Goal: Task Accomplishment & Management: Use online tool/utility

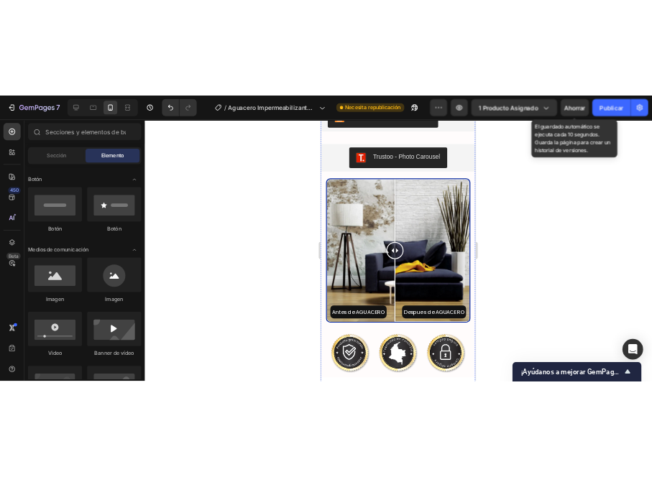
scroll to position [2561, 0]
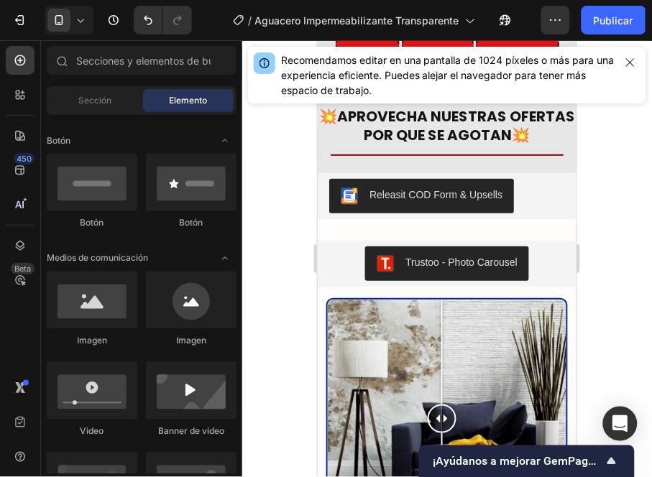
click at [281, 239] on div at bounding box center [447, 258] width 410 height 437
click at [630, 63] on icon "button" at bounding box center [630, 62] width 8 height 8
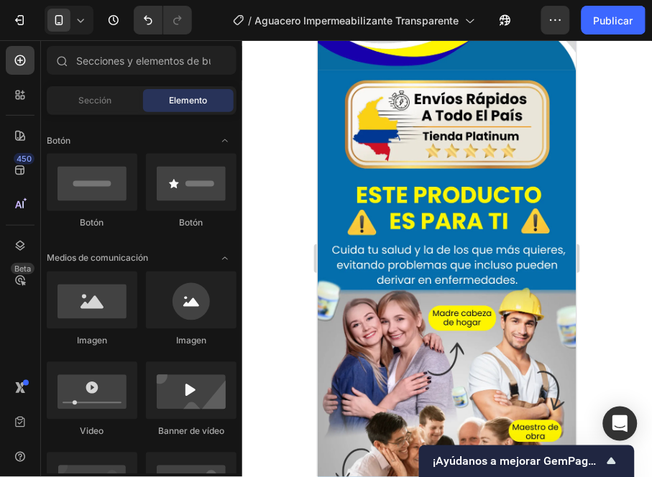
scroll to position [3280, 0]
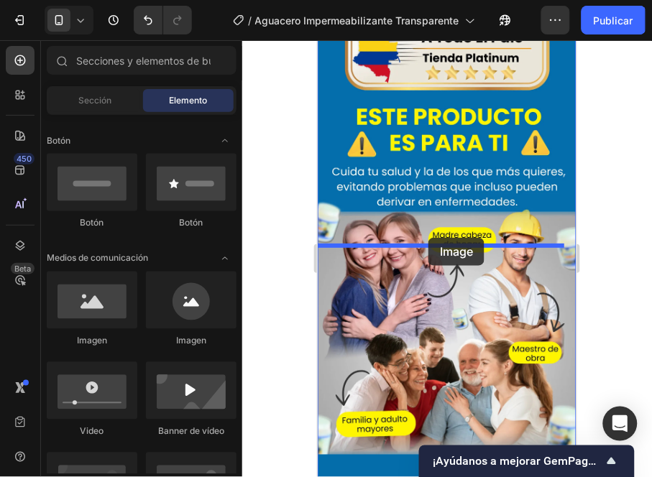
drag, startPoint x: 409, startPoint y: 244, endPoint x: 428, endPoint y: 237, distance: 20.0
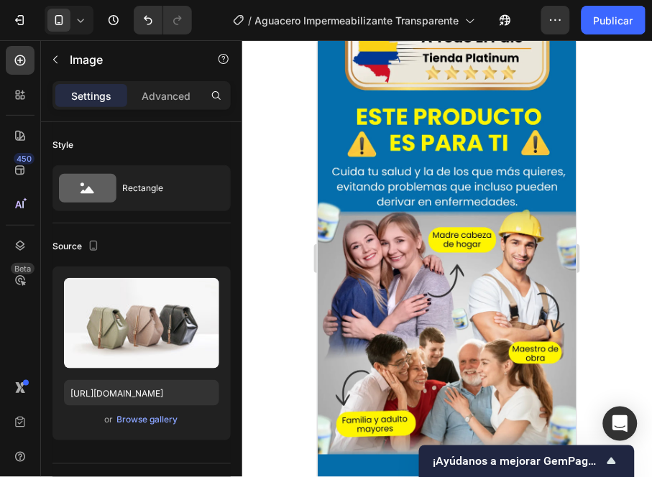
click at [147, 335] on input "file" at bounding box center [141, 347] width 99 height 24
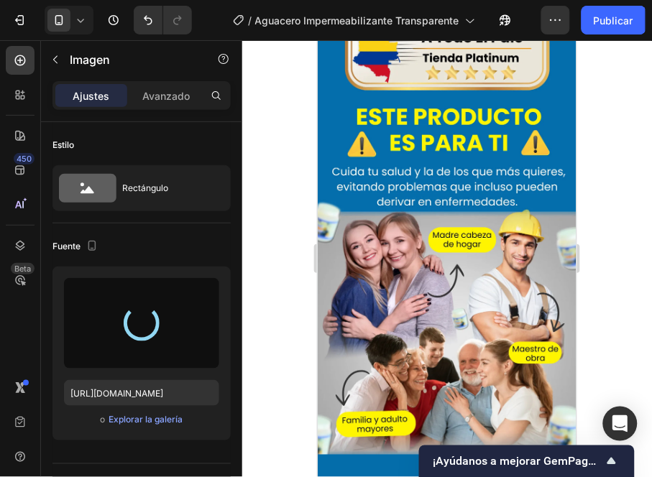
type input "https://cdn.shopify.com/s/files/1/0771/9134/8438/files/gempages_585163944478376…"
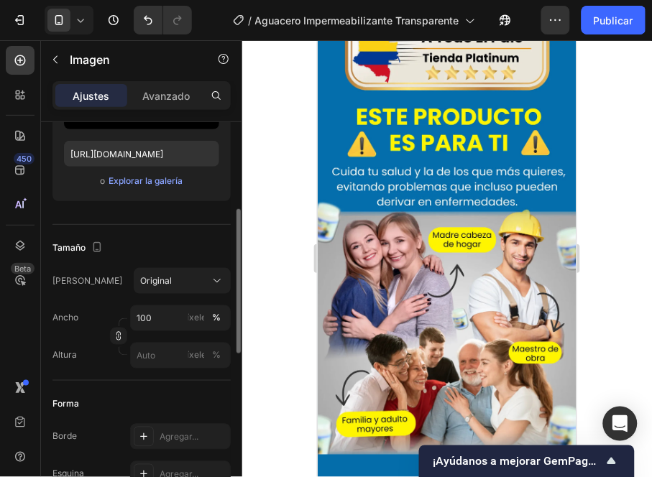
scroll to position [319, 0]
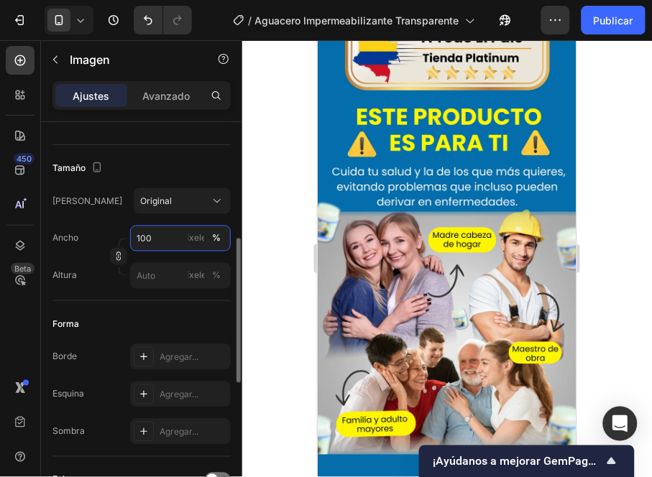
click at [171, 236] on input "100" at bounding box center [180, 239] width 101 height 26
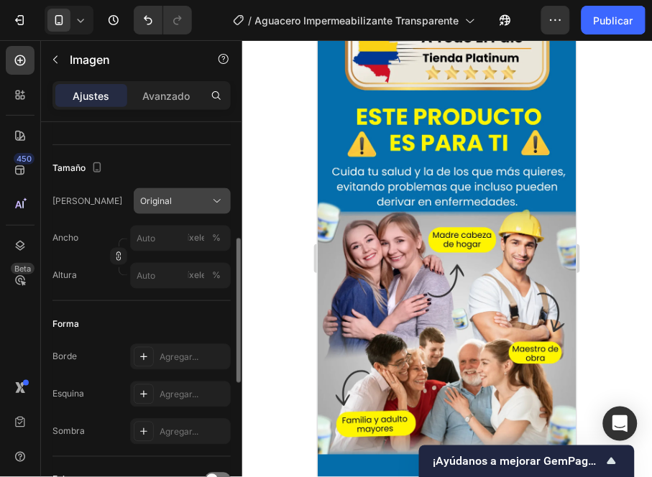
click at [217, 194] on icon at bounding box center [217, 201] width 14 height 14
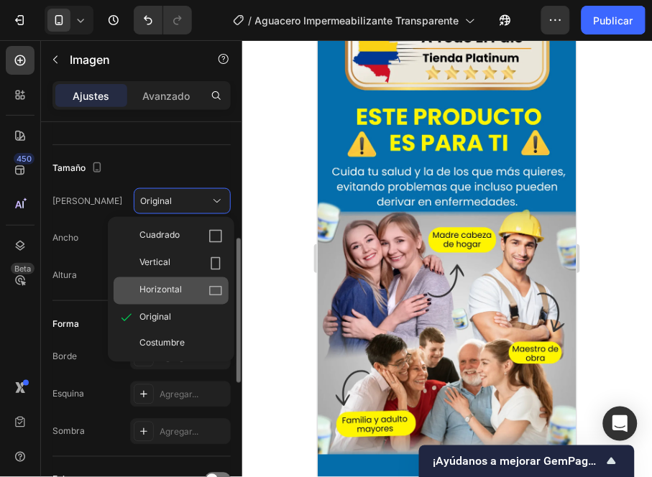
click at [178, 285] on div "Horizontal" at bounding box center [180, 291] width 83 height 14
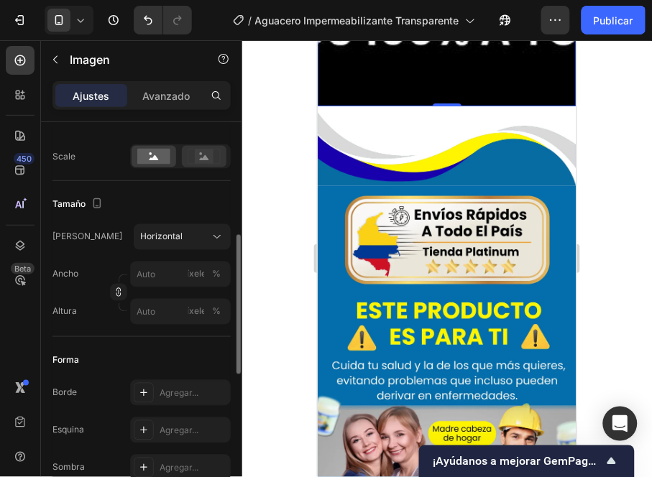
click at [209, 154] on rect at bounding box center [204, 156] width 19 height 14
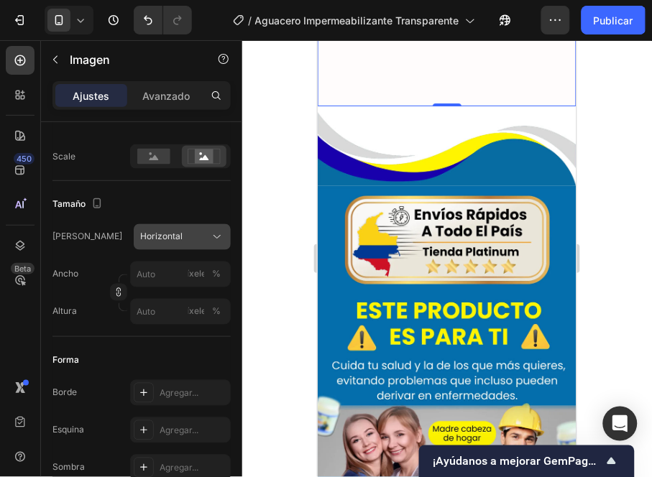
click at [195, 239] on div "Horizontal" at bounding box center [173, 237] width 67 height 13
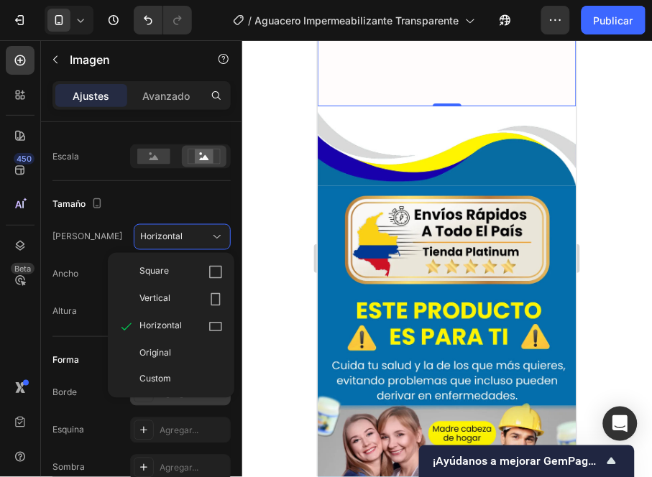
click at [173, 354] on div "Original" at bounding box center [180, 353] width 83 height 13
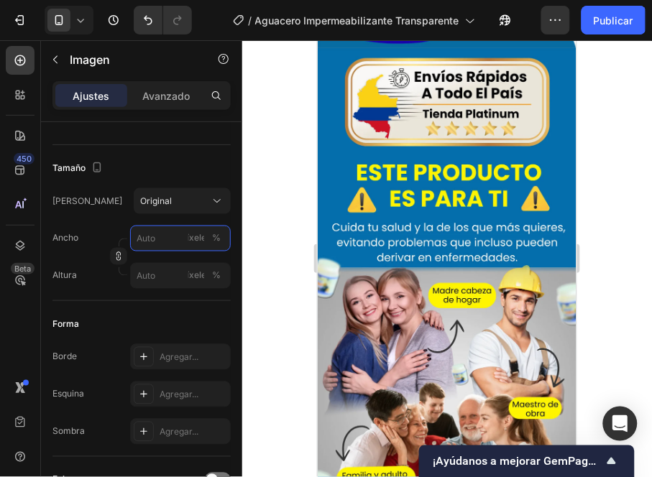
click at [155, 235] on input "píxeles %" at bounding box center [180, 239] width 101 height 26
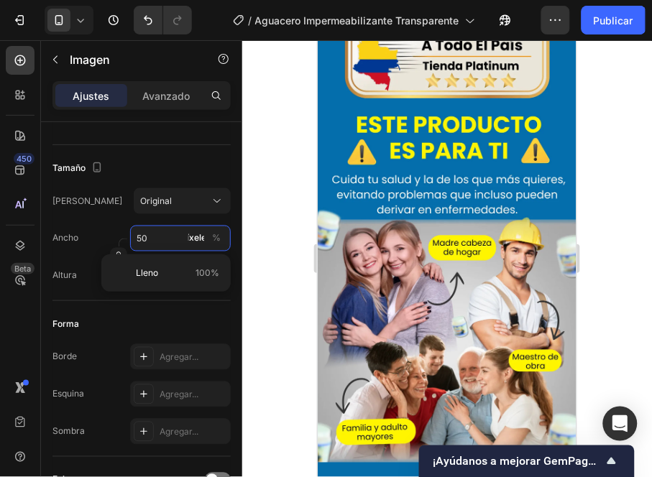
type input "5"
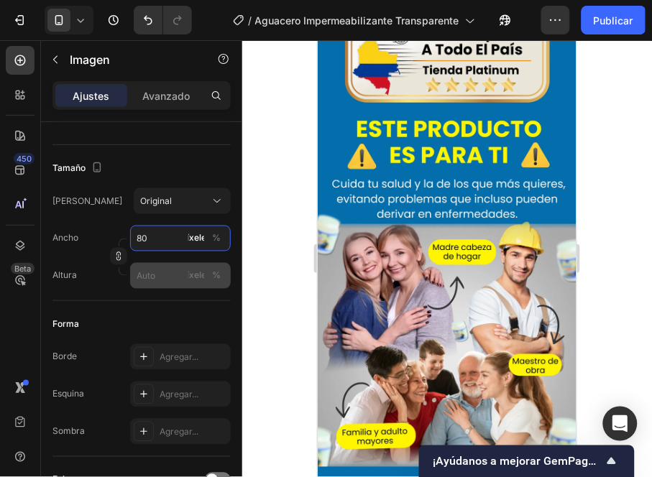
type input "80"
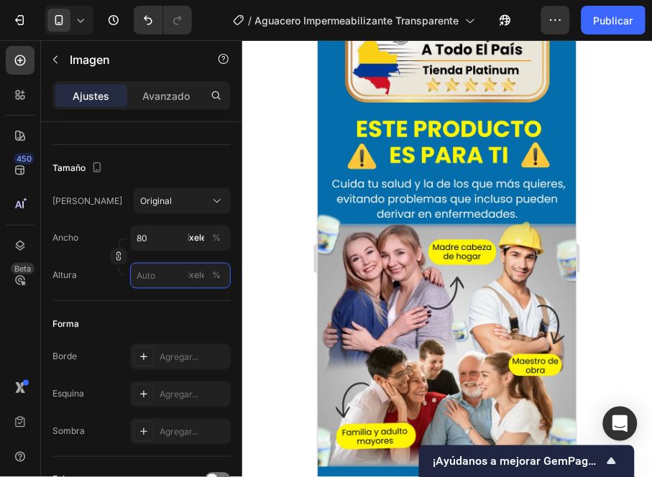
click at [165, 272] on input "píxeles %" at bounding box center [180, 276] width 101 height 26
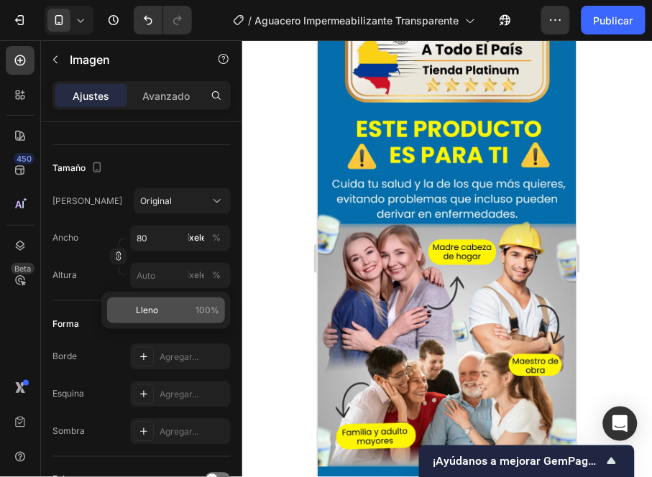
click at [156, 310] on font "Lleno" at bounding box center [147, 310] width 22 height 11
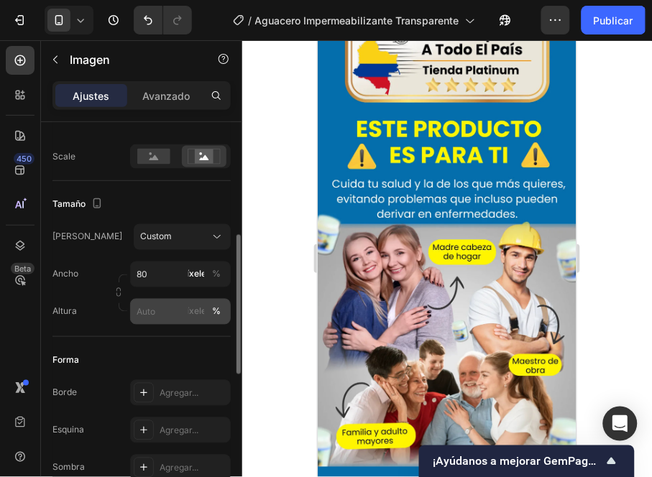
type input "100"
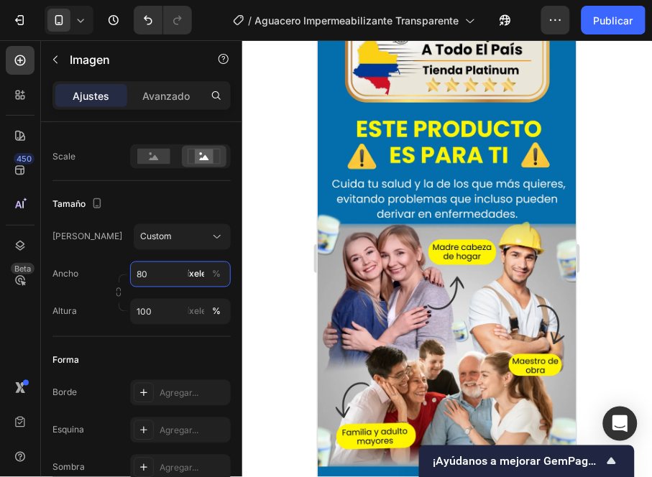
click at [169, 267] on input "80" at bounding box center [180, 275] width 101 height 26
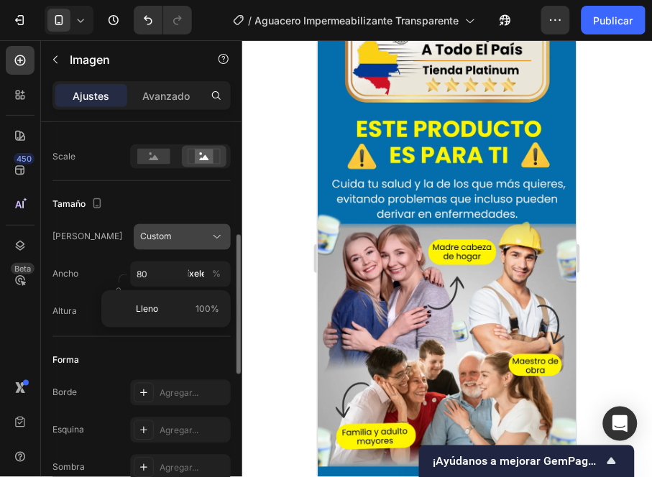
click at [172, 310] on p "Lleno 100%" at bounding box center [177, 309] width 83 height 13
type input "100"
click at [188, 241] on div "Custom" at bounding box center [173, 237] width 67 height 13
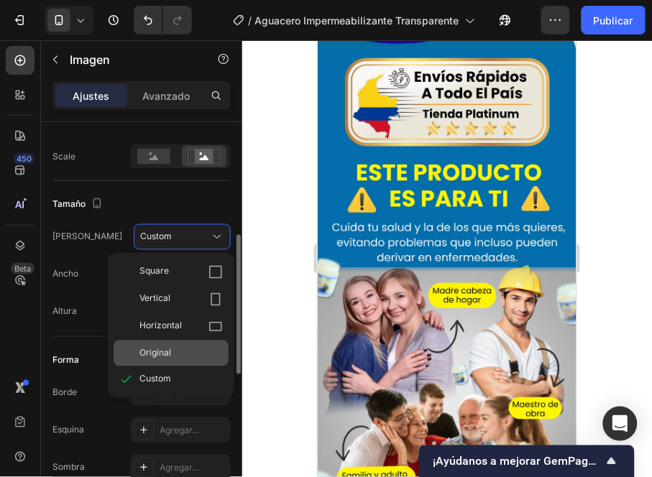
click at [151, 351] on span "Original" at bounding box center [155, 353] width 32 height 13
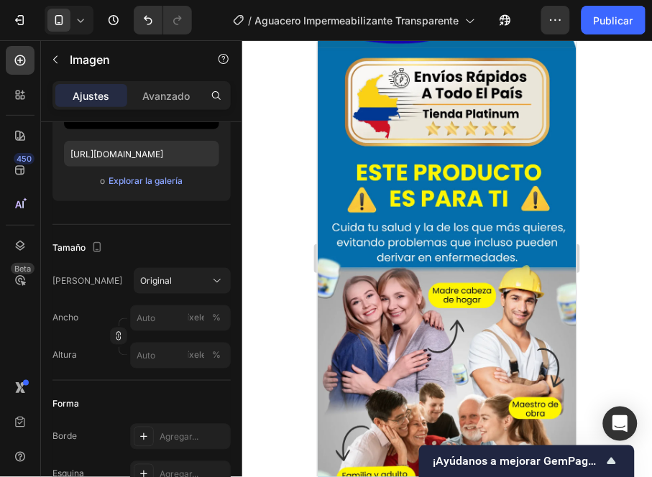
scroll to position [0, 0]
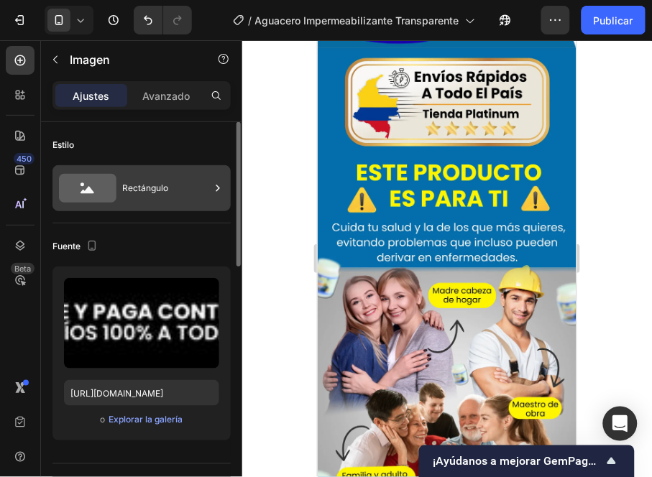
click at [169, 190] on div "Rectángulo" at bounding box center [166, 188] width 88 height 33
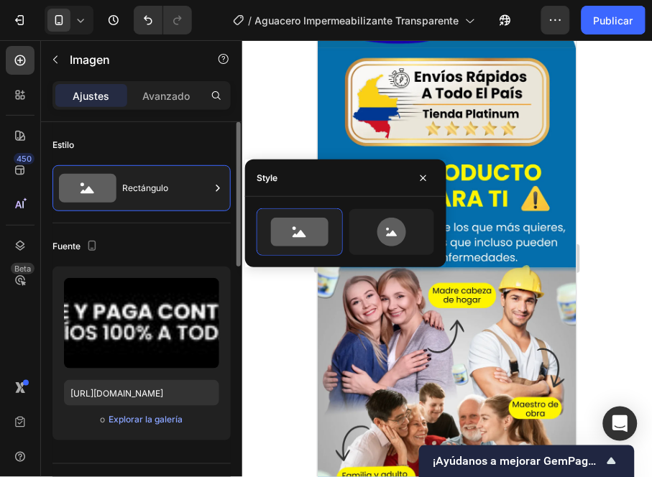
click at [174, 235] on div "Fuente" at bounding box center [141, 246] width 178 height 23
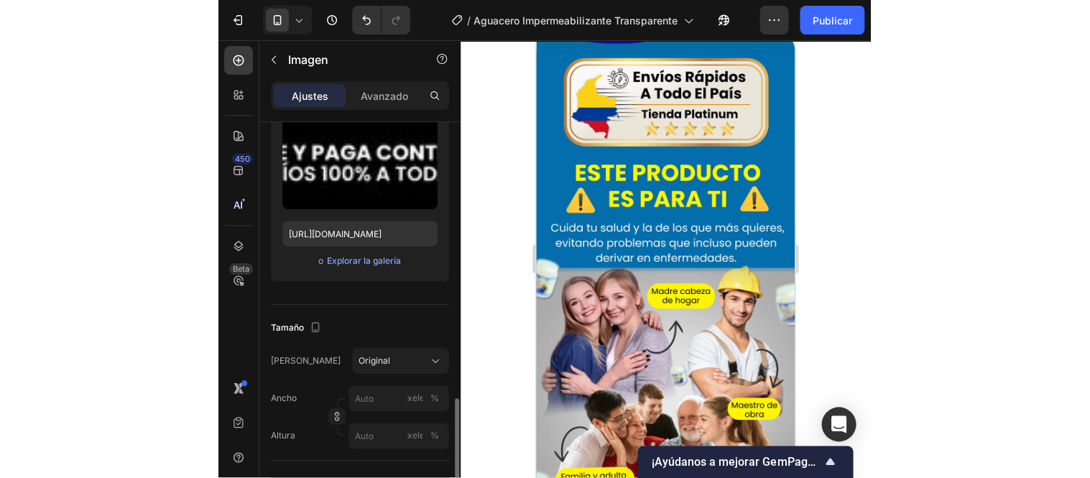
scroll to position [319, 0]
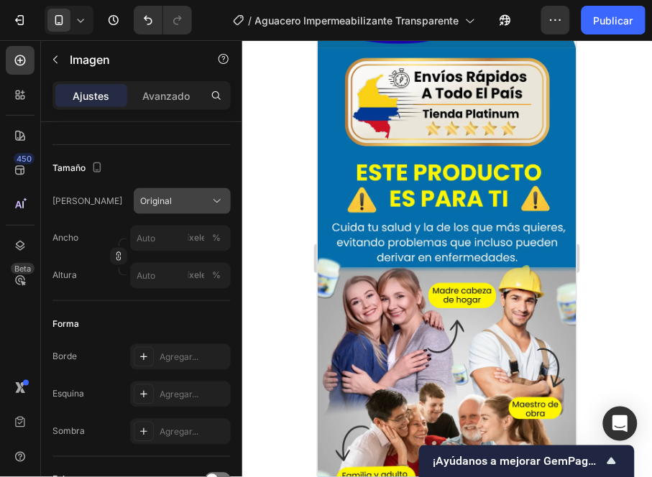
click at [206, 197] on div "Original" at bounding box center [173, 201] width 67 height 13
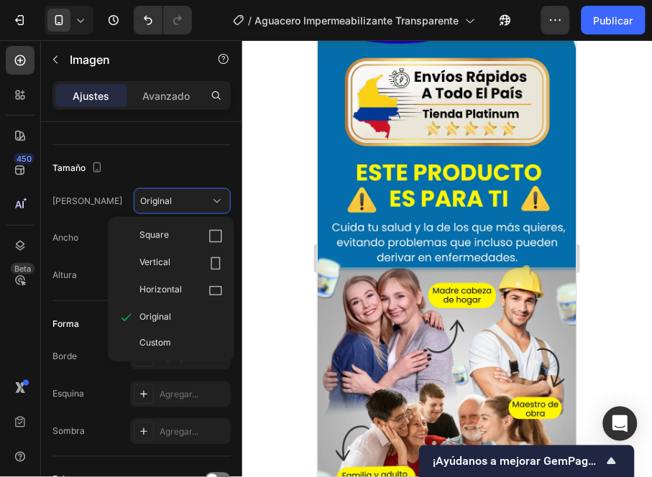
click at [202, 167] on div "Tamaño" at bounding box center [141, 168] width 178 height 23
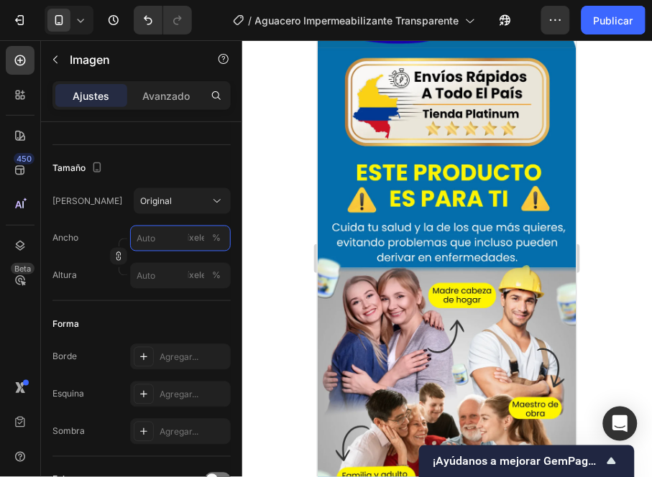
click at [165, 233] on input "píxeles %" at bounding box center [180, 239] width 101 height 26
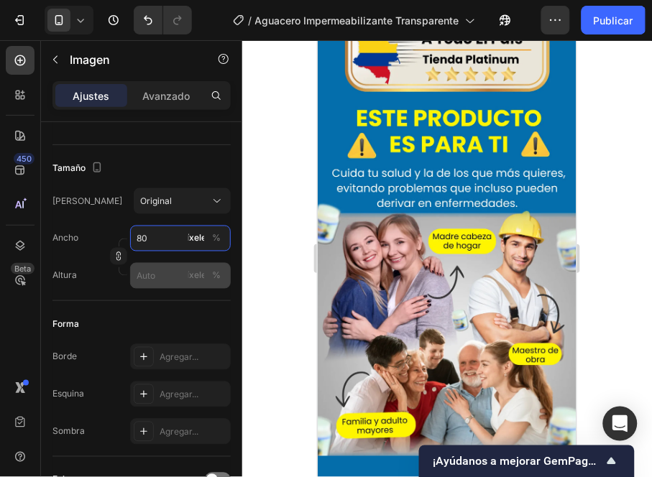
type input "80"
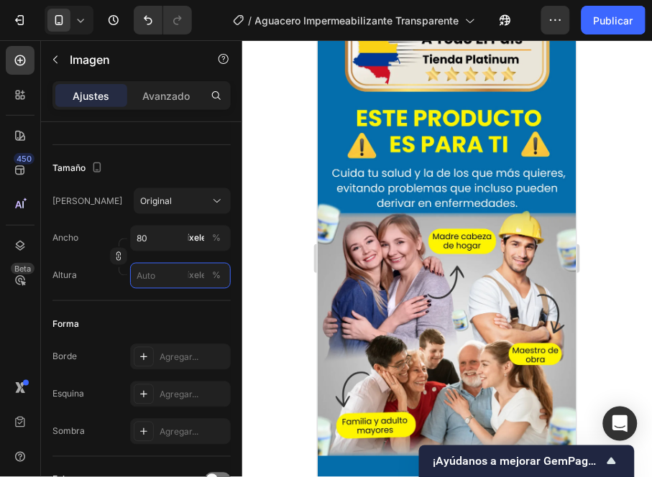
click at [156, 273] on input "píxeles %" at bounding box center [180, 276] width 101 height 26
click at [155, 276] on input "píxeles %" at bounding box center [180, 276] width 101 height 26
type input "80"
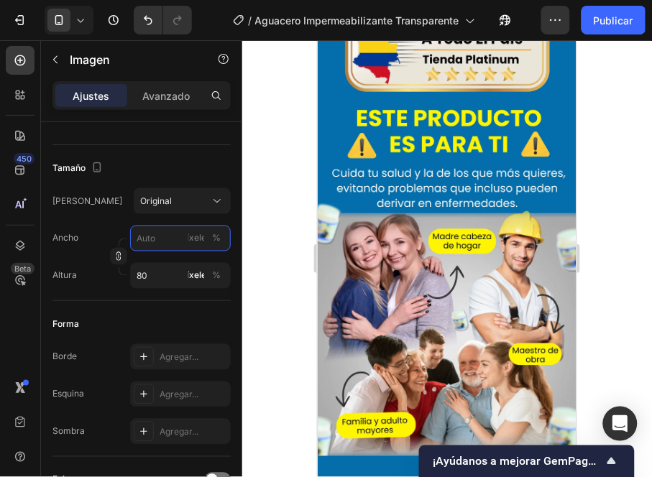
click at [160, 237] on input "píxeles %" at bounding box center [180, 239] width 101 height 26
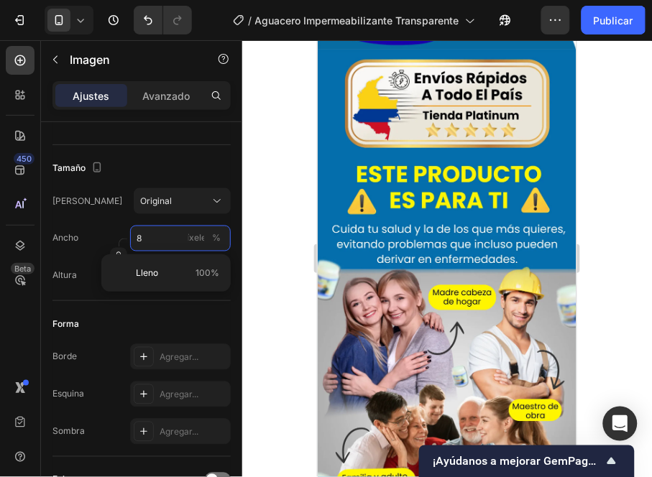
type input "80"
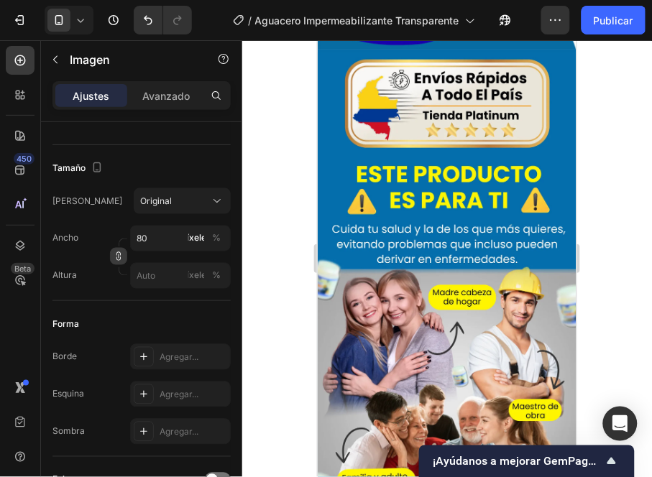
click at [122, 255] on icon "button" at bounding box center [119, 257] width 10 height 10
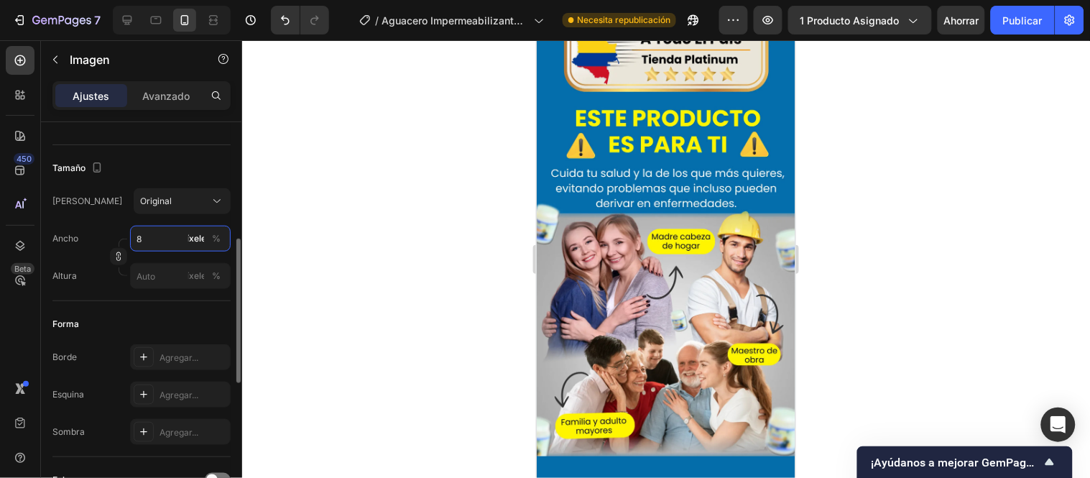
click at [156, 240] on input "8" at bounding box center [180, 239] width 101 height 26
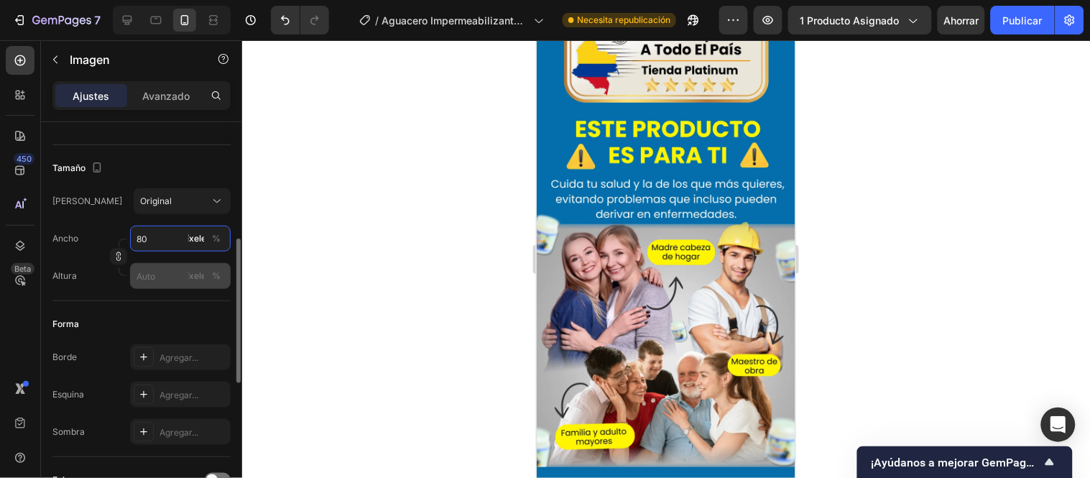
type input "80"
click at [155, 280] on input "píxeles %" at bounding box center [180, 276] width 101 height 26
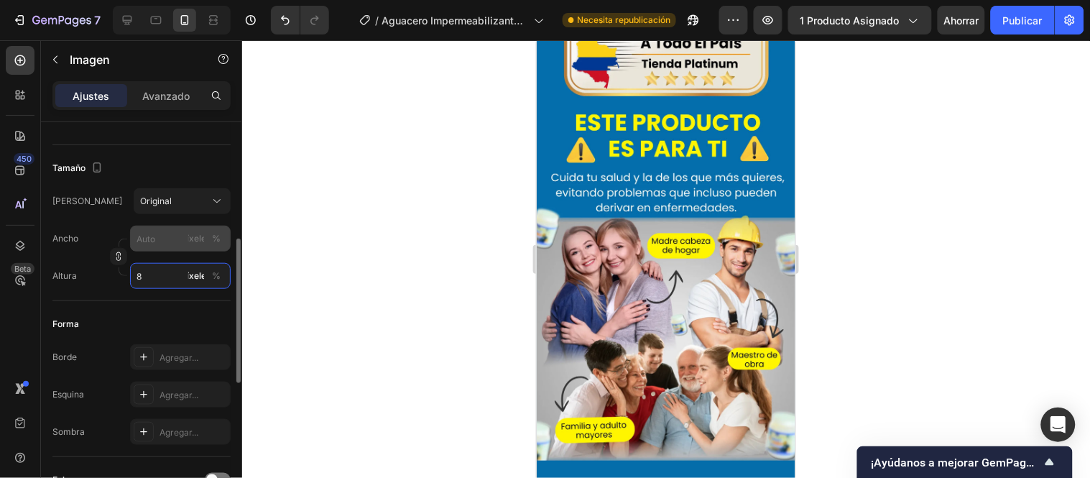
type input "8"
click at [165, 239] on input "píxeles %" at bounding box center [180, 239] width 101 height 26
type input "8"
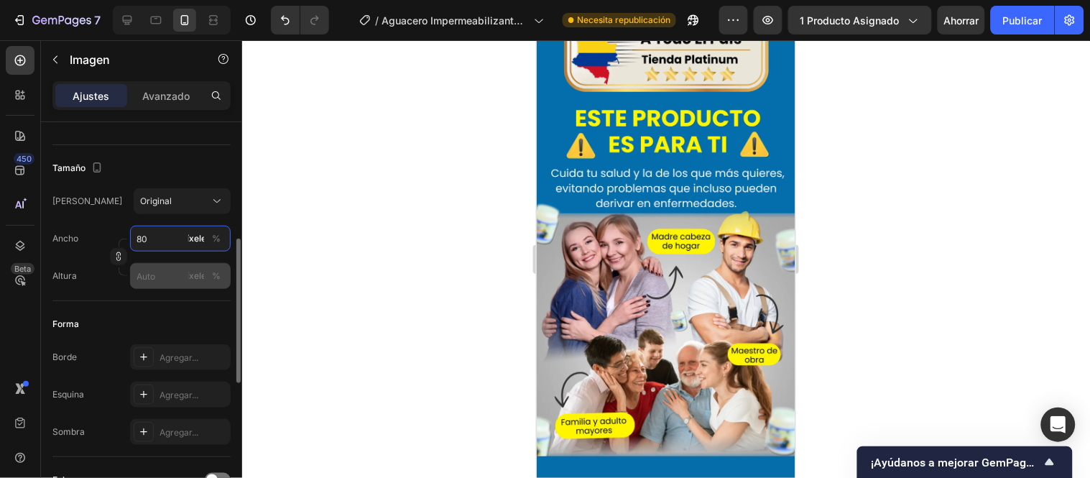
type input "80"
click at [149, 273] on input "píxeles %" at bounding box center [180, 276] width 101 height 26
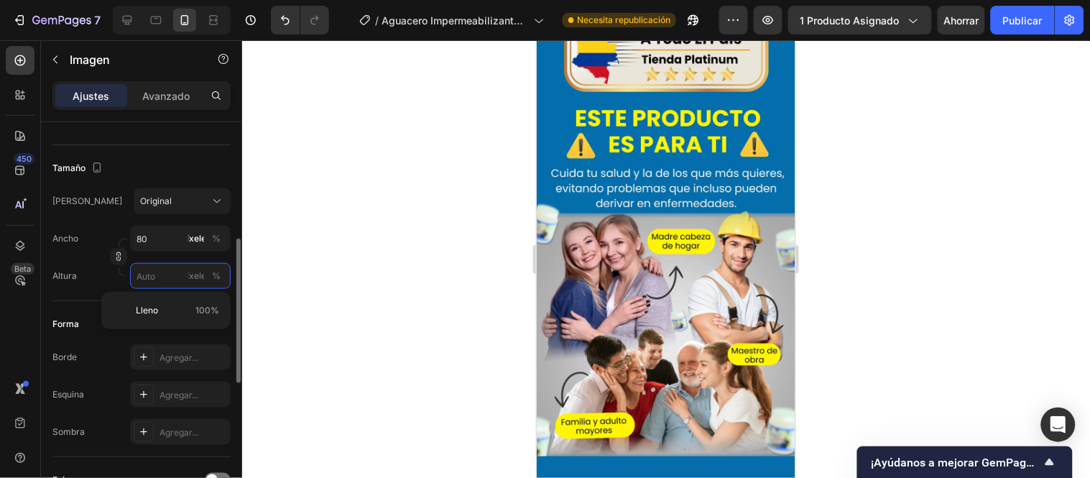
type input "1"
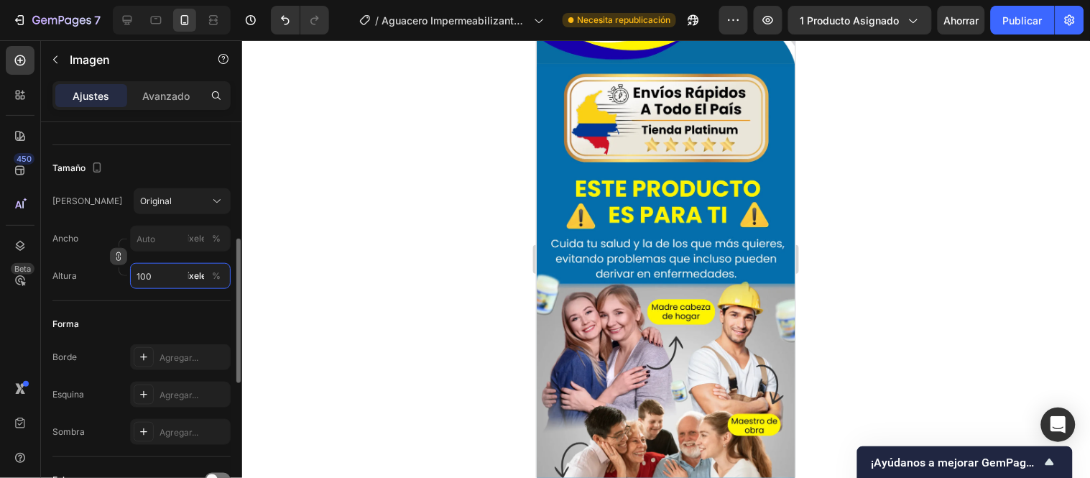
type input "100"
click at [112, 259] on button "button" at bounding box center [118, 256] width 17 height 17
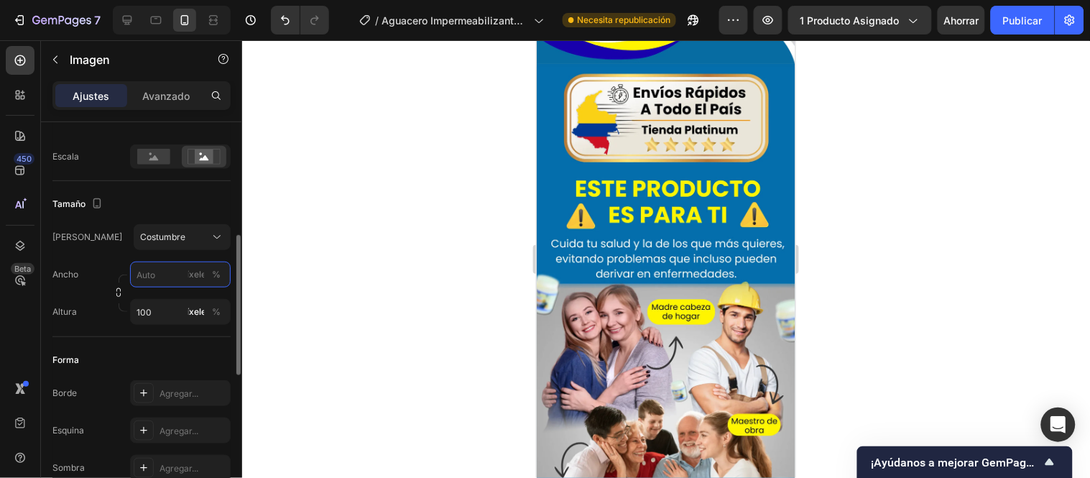
click at [178, 281] on input "píxeles %" at bounding box center [180, 275] width 101 height 26
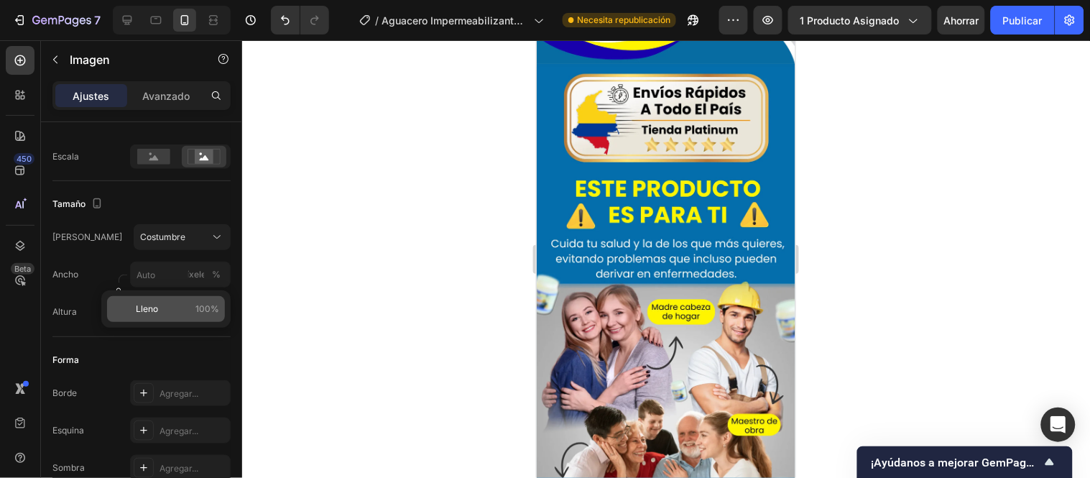
drag, startPoint x: 164, startPoint y: 310, endPoint x: 170, endPoint y: 299, distance: 13.2
click at [163, 310] on p "Lleno 100%" at bounding box center [177, 309] width 83 height 13
type input "100"
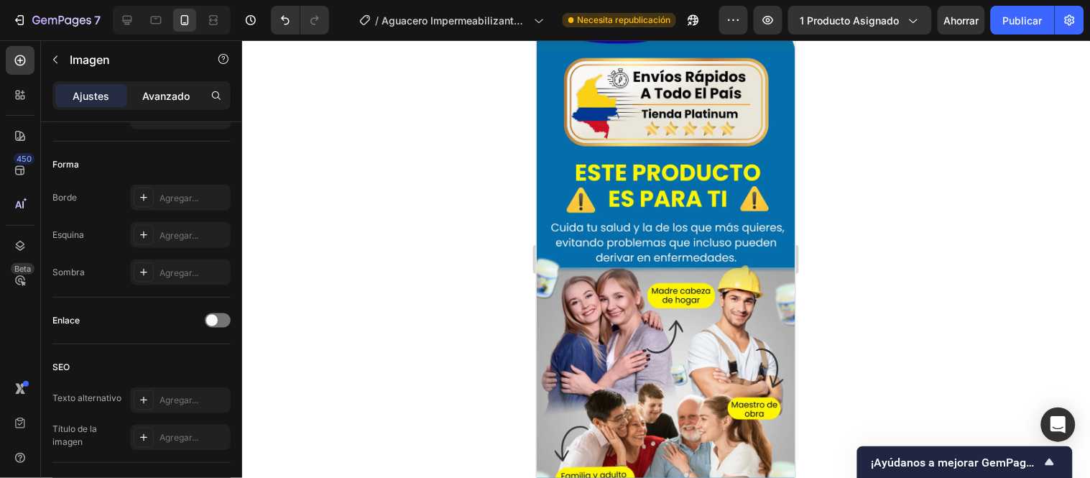
scroll to position [0, 0]
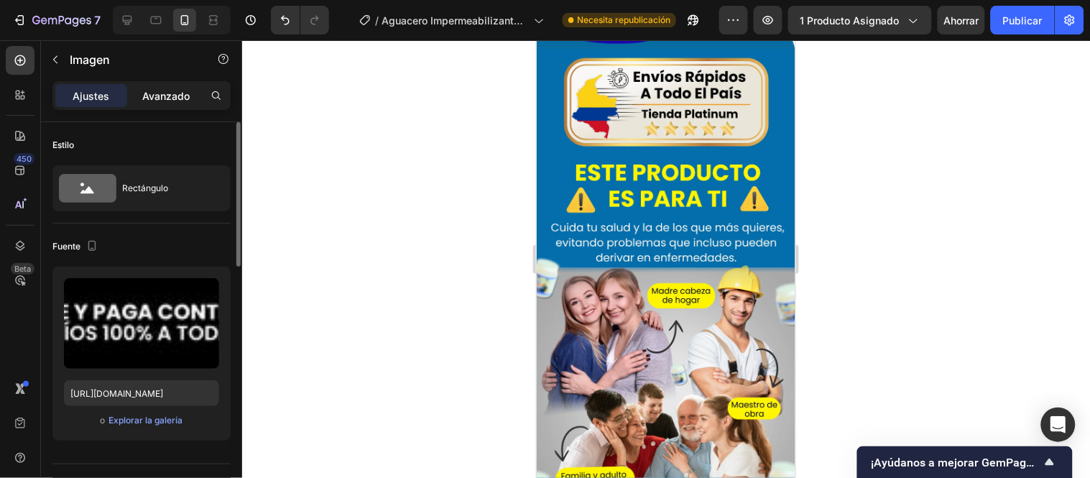
click at [183, 101] on font "Avanzado" at bounding box center [165, 96] width 47 height 12
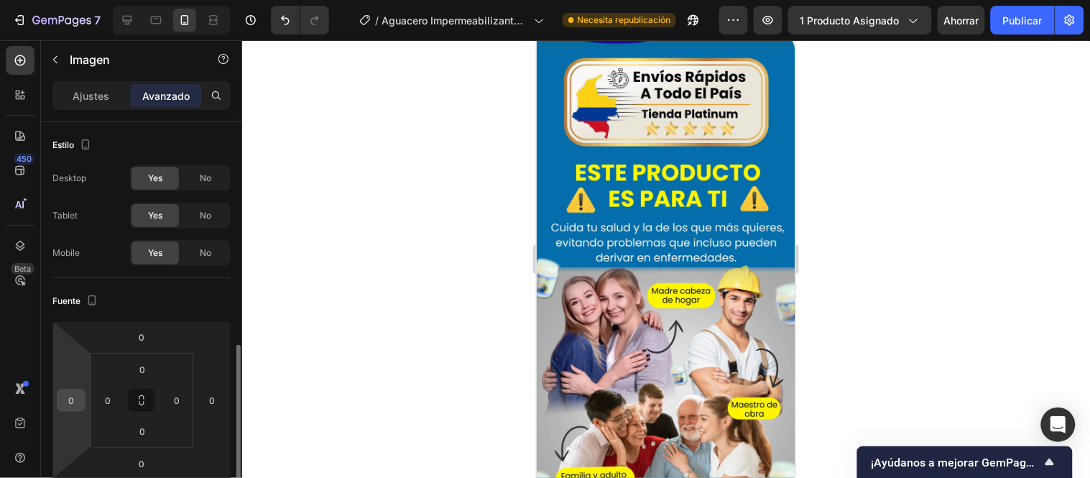
click at [73, 390] on input "0" at bounding box center [71, 401] width 22 height 22
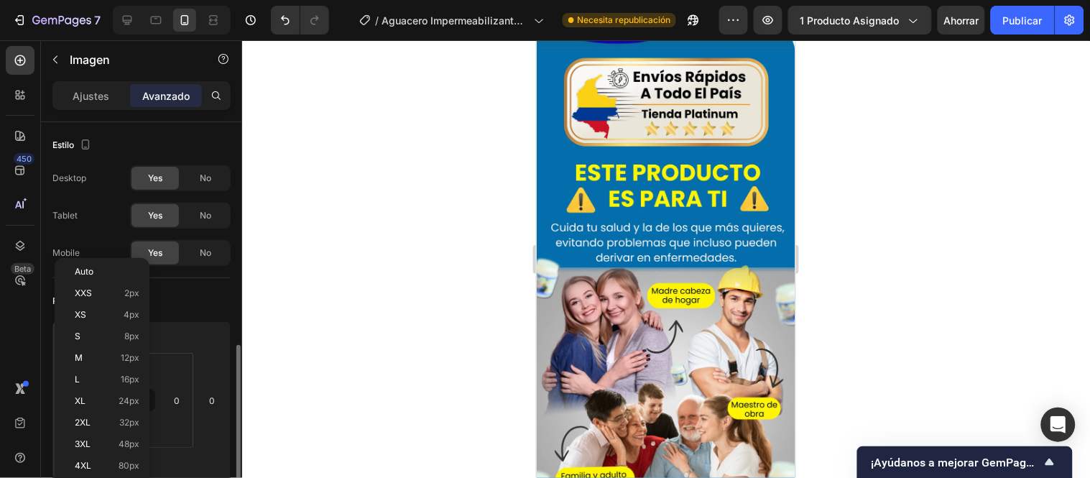
scroll to position [160, 0]
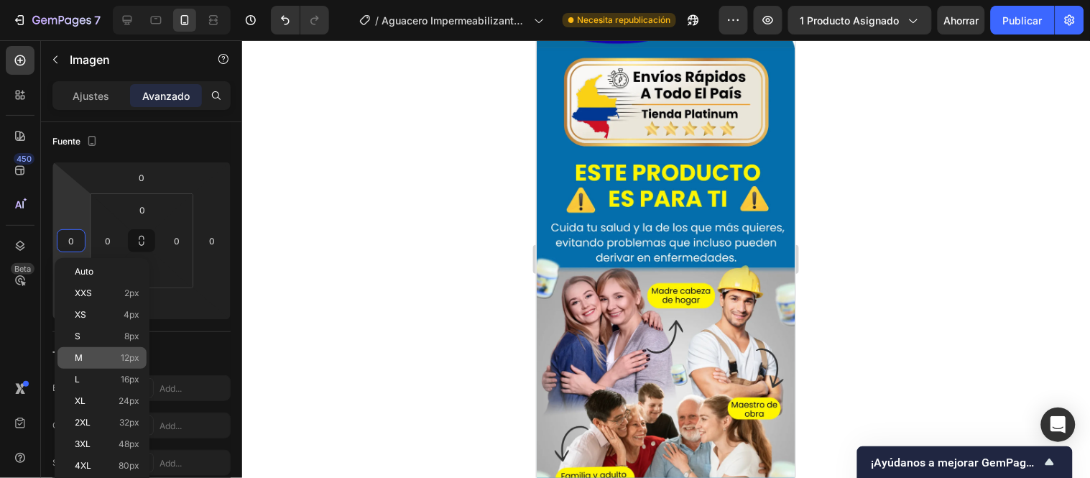
click at [93, 356] on p "M 12px" at bounding box center [107, 358] width 65 height 10
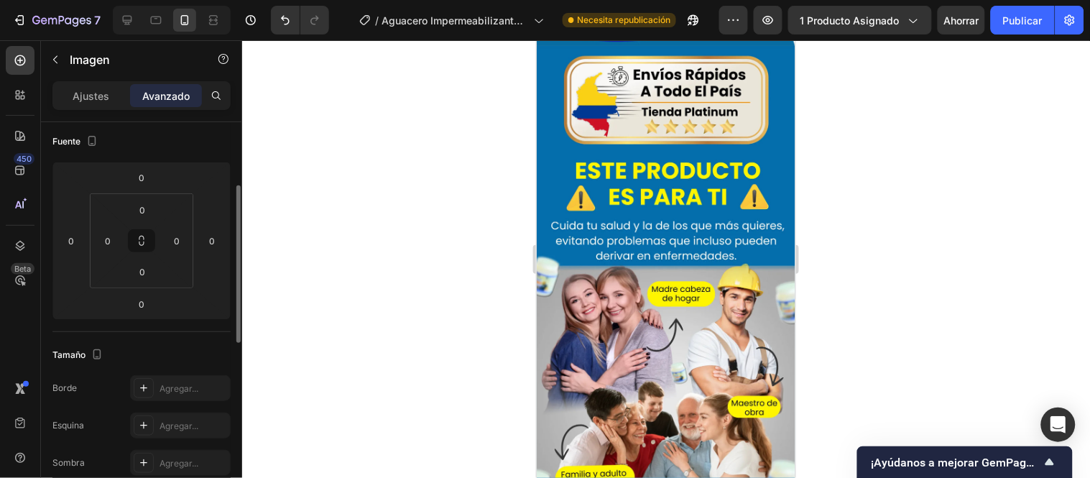
type input "12"
click at [210, 243] on input "0" at bounding box center [212, 241] width 22 height 22
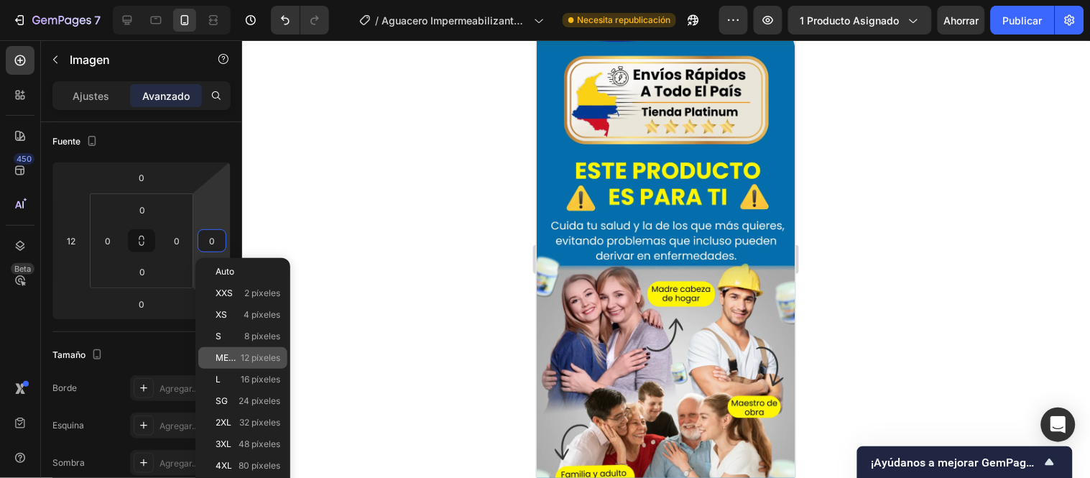
click at [233, 364] on div "METRO 12 píxeles" at bounding box center [242, 358] width 89 height 22
type input "12"
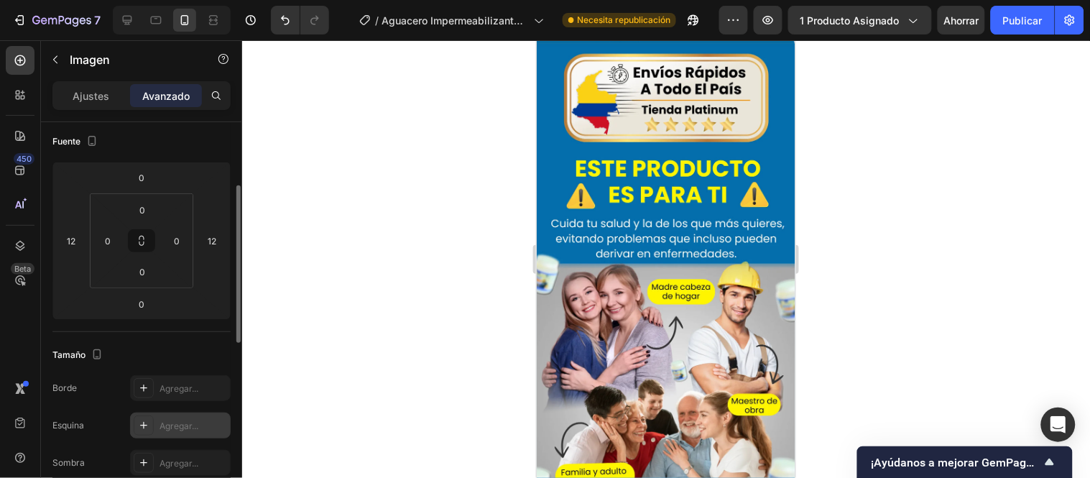
click at [170, 424] on font "Agregar..." at bounding box center [179, 425] width 39 height 11
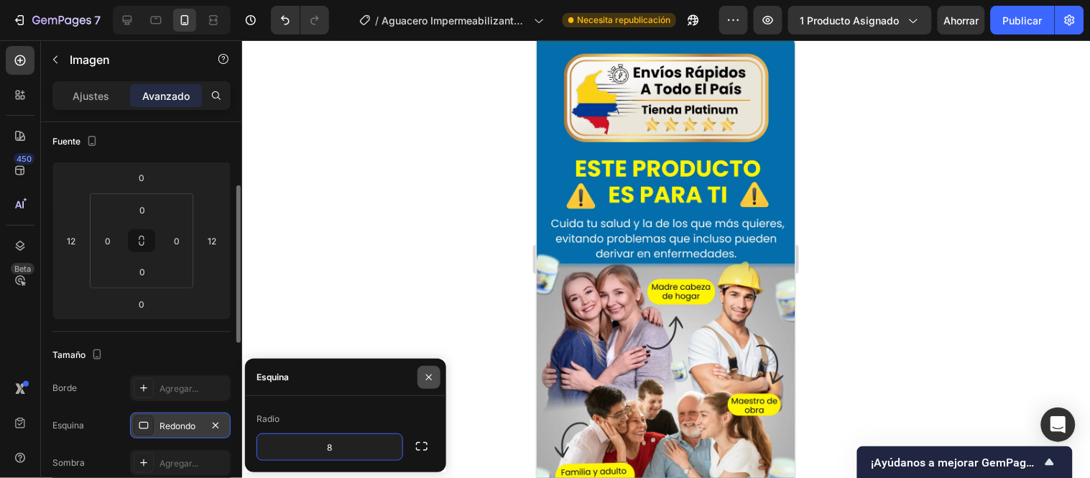
click at [427, 372] on icon "button" at bounding box center [428, 377] width 11 height 11
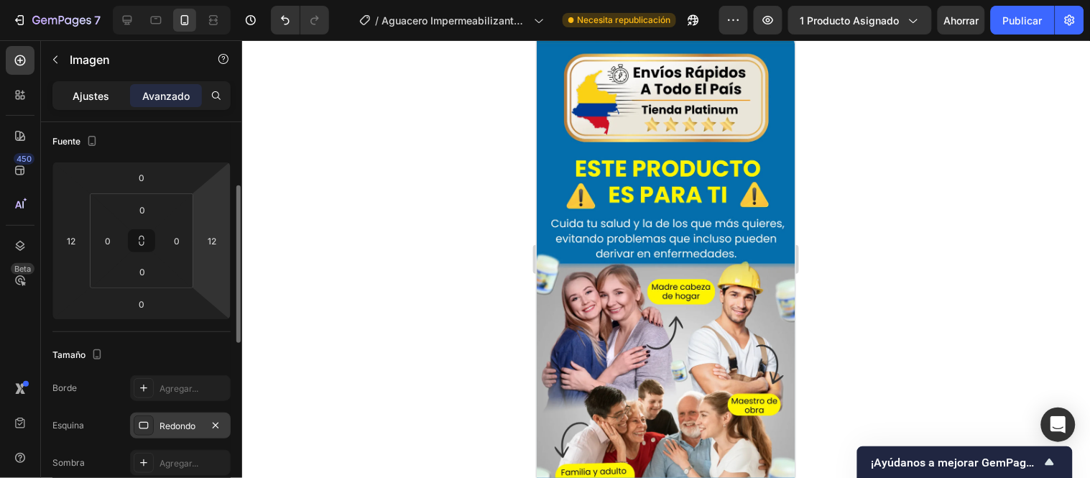
click at [94, 94] on font "Ajustes" at bounding box center [91, 96] width 37 height 12
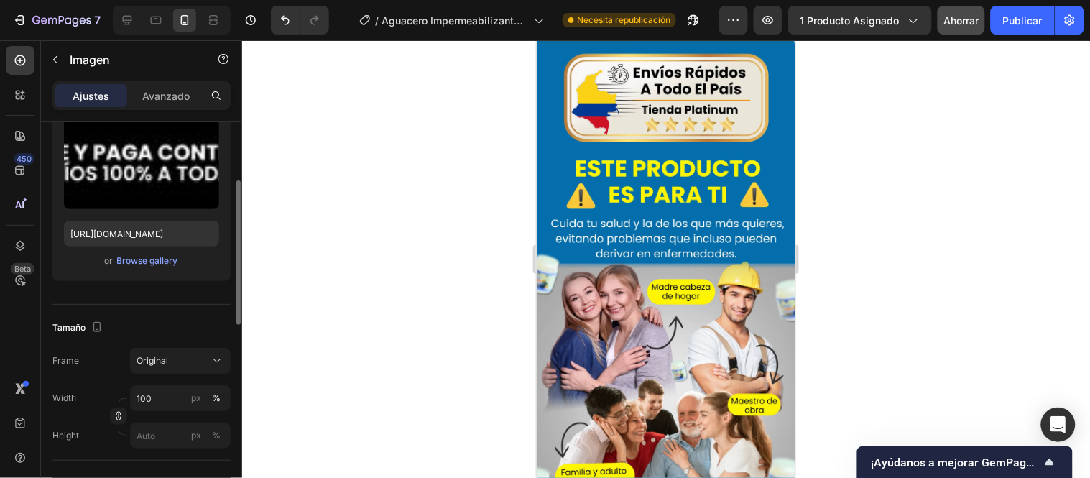
click at [972, 19] on font "Ahorrar" at bounding box center [961, 20] width 35 height 12
click at [1036, 22] on font "Publicar" at bounding box center [1023, 20] width 40 height 12
click at [1033, 14] on font "Publicar" at bounding box center [1023, 20] width 40 height 12
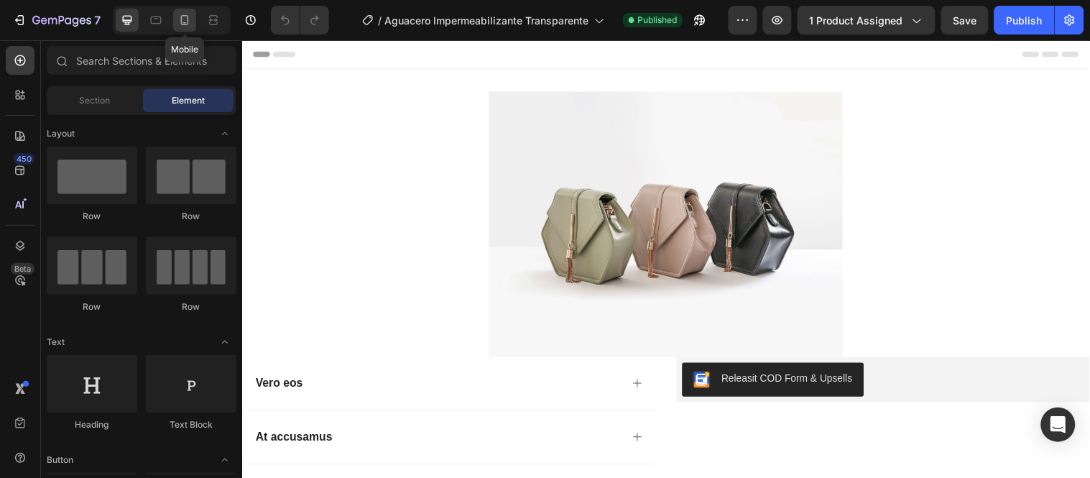
click at [190, 17] on icon at bounding box center [185, 20] width 14 height 14
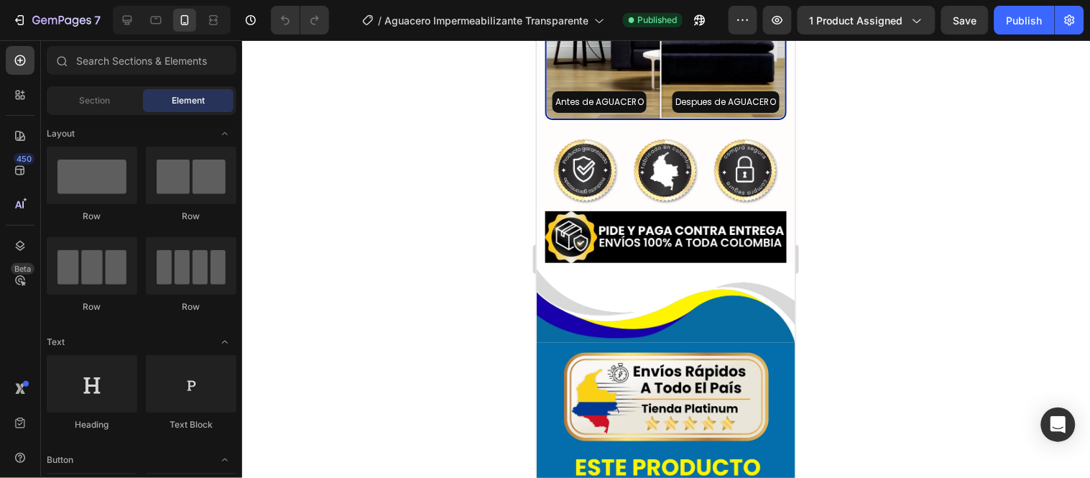
scroll to position [2954, 0]
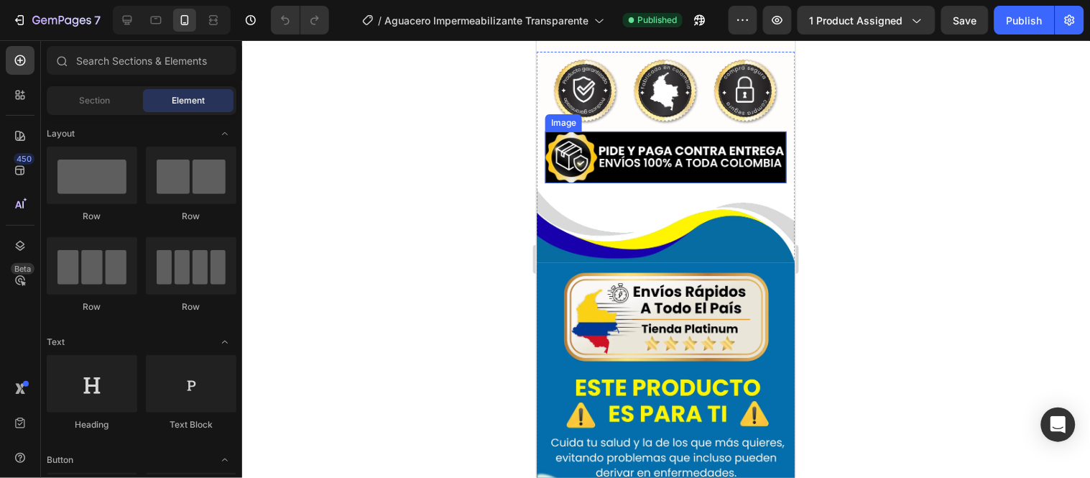
click at [644, 172] on img at bounding box center [665, 157] width 241 height 52
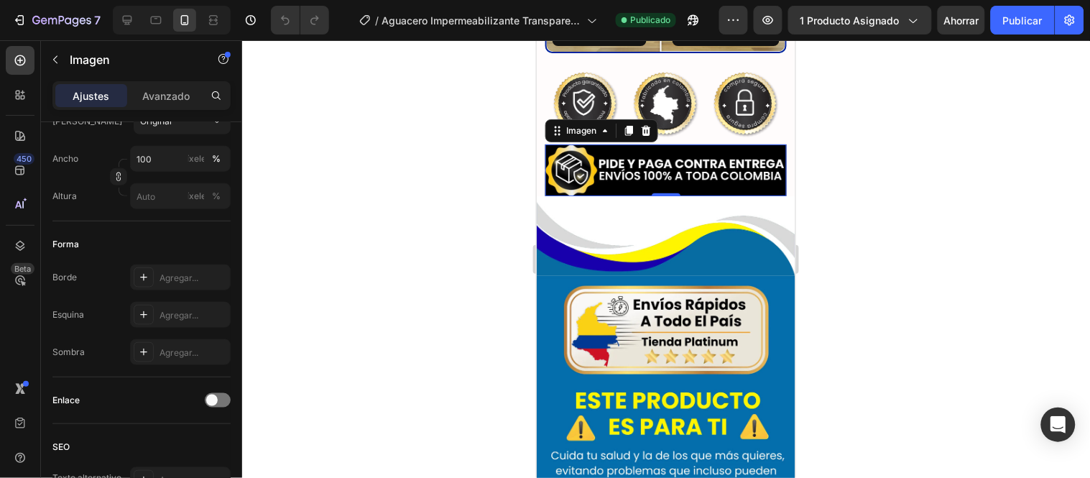
scroll to position [2967, 0]
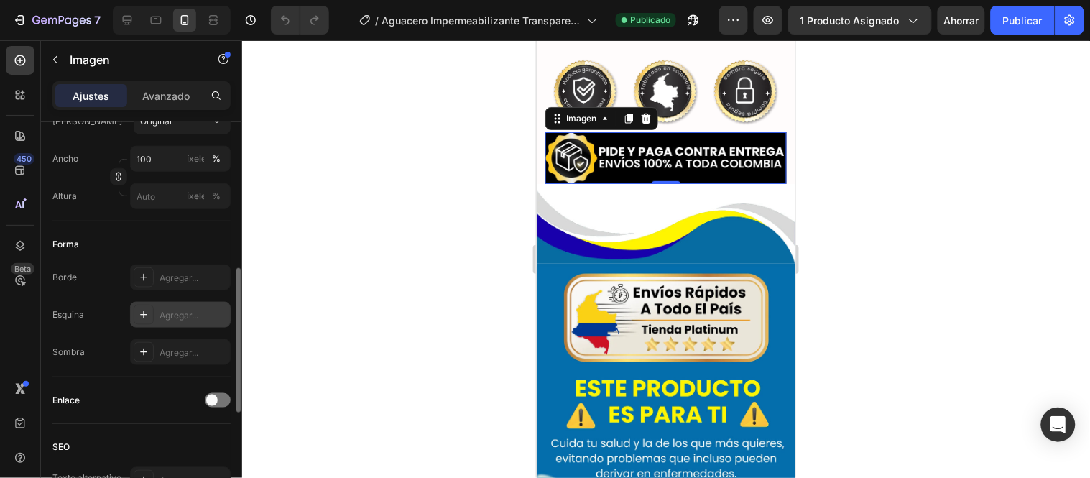
click at [156, 319] on div "Agregar..." at bounding box center [180, 315] width 101 height 26
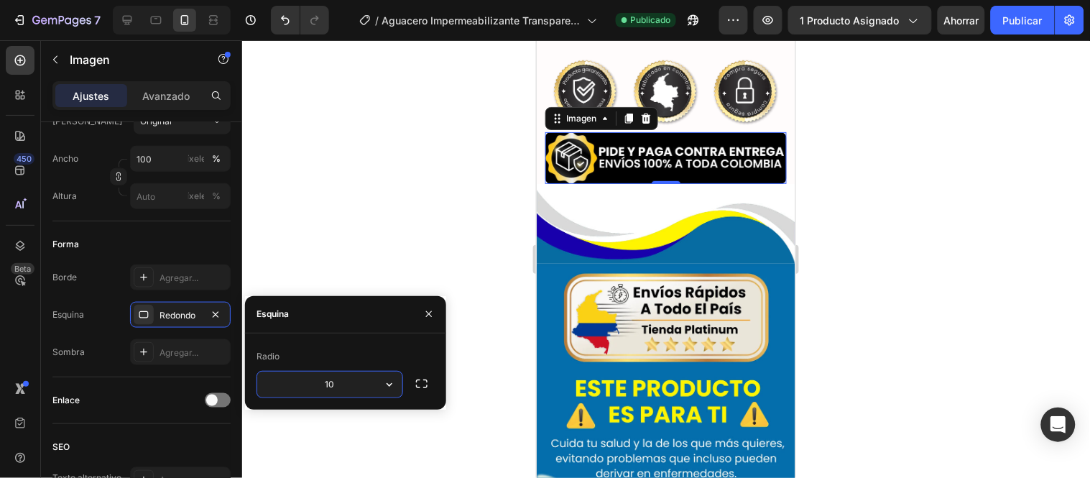
type input "10"
click at [374, 216] on div at bounding box center [666, 259] width 848 height 438
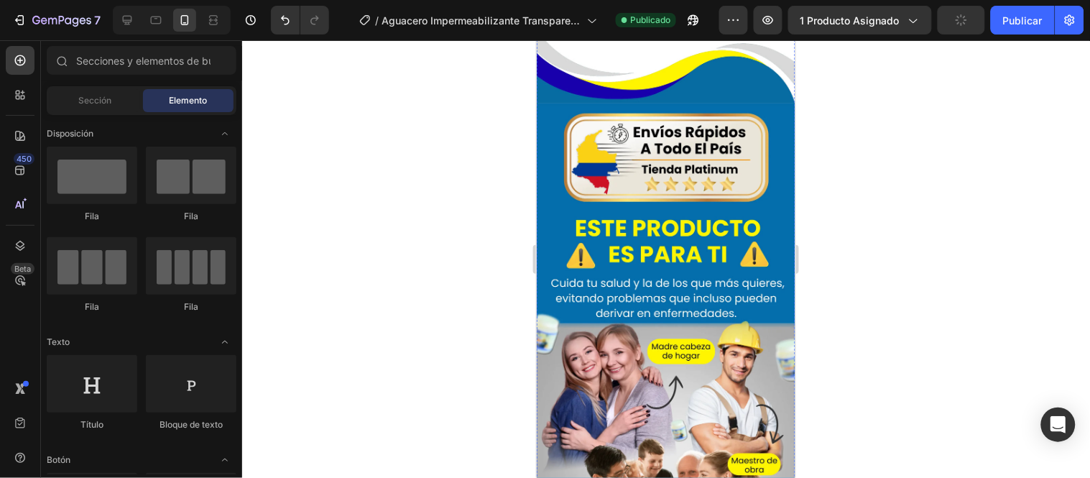
scroll to position [3207, 0]
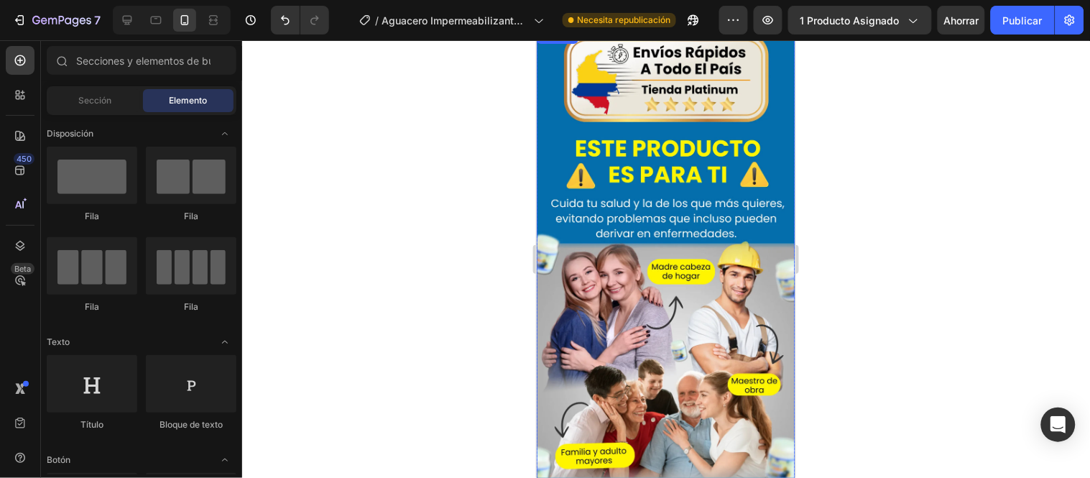
click at [723, 151] on img at bounding box center [665, 256] width 259 height 460
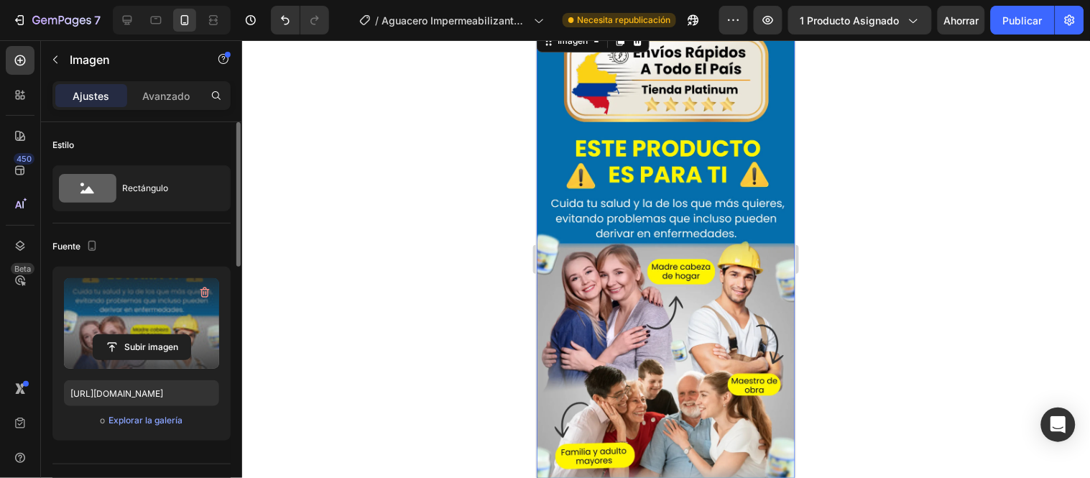
click at [144, 326] on label at bounding box center [141, 323] width 155 height 91
click at [144, 335] on input "file" at bounding box center [141, 347] width 97 height 24
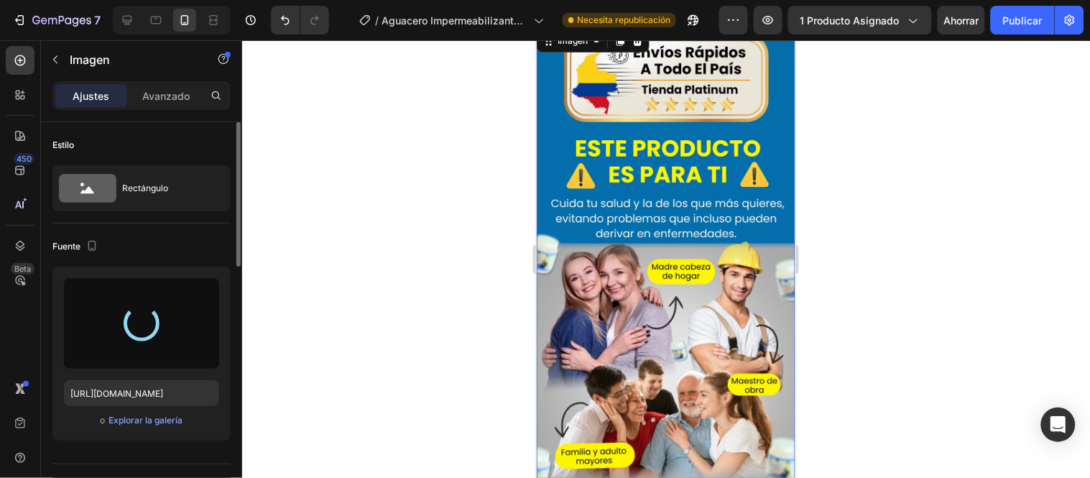
type input "https://cdn.shopify.com/s/files/1/0771/9134/8438/files/gempages_585163944478376…"
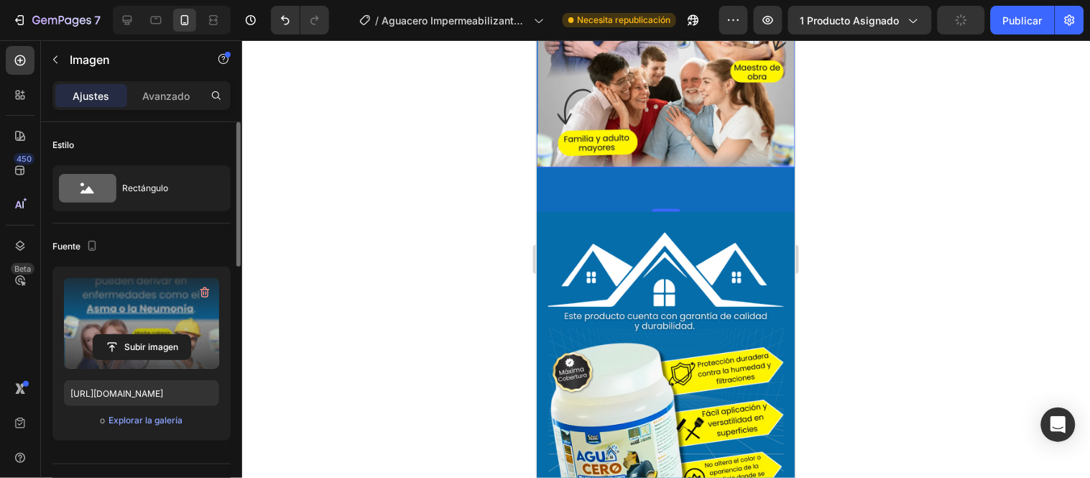
scroll to position [3605, 0]
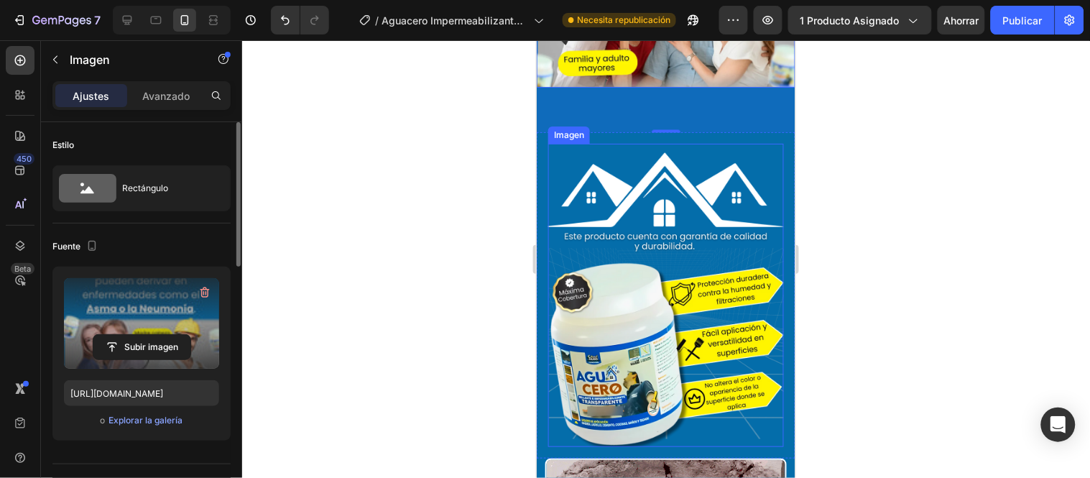
click at [582, 142] on div "Imagen" at bounding box center [569, 134] width 42 height 17
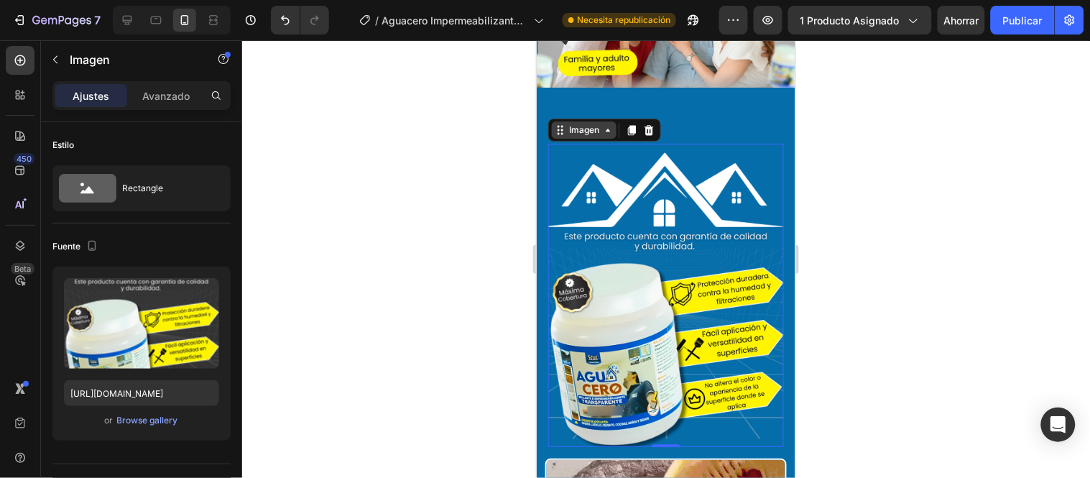
scroll to position [399, 0]
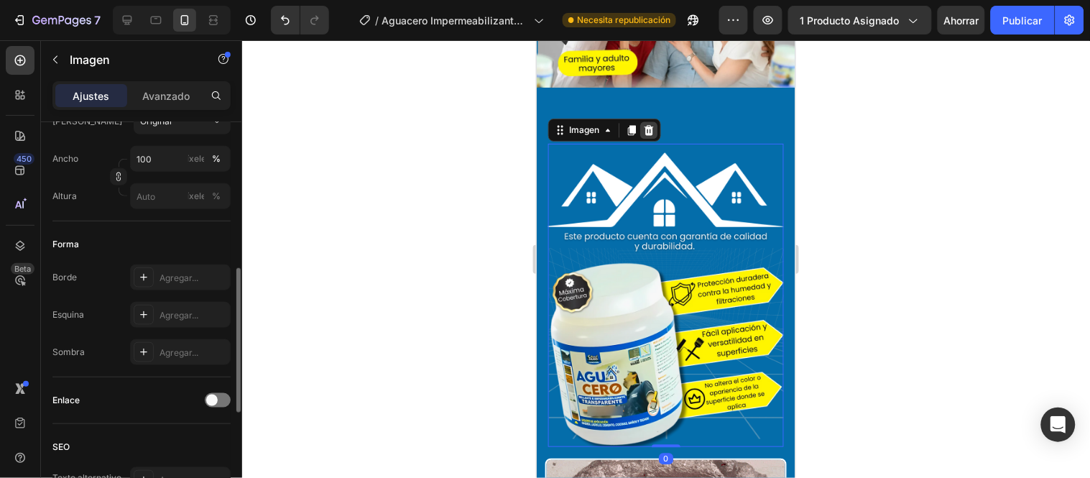
click at [650, 134] on icon at bounding box center [648, 129] width 9 height 10
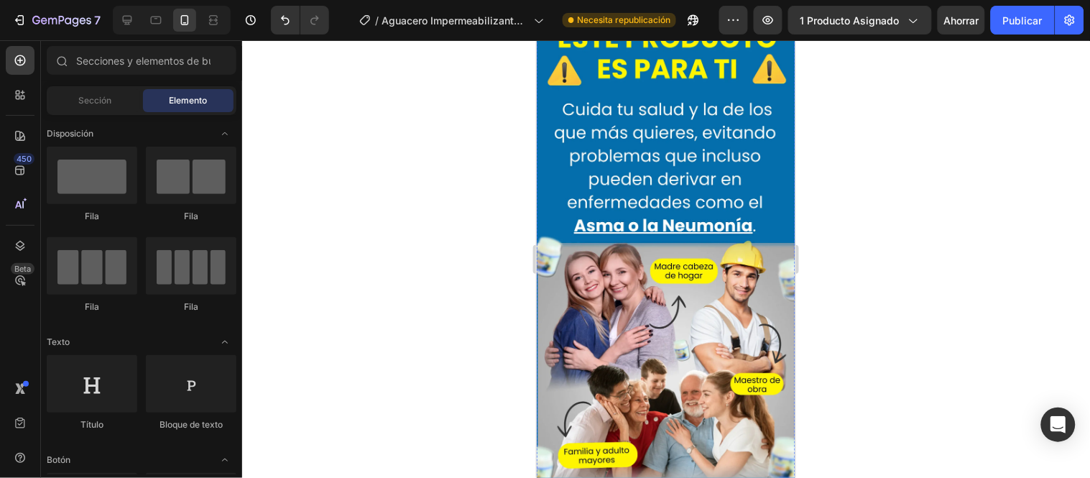
scroll to position [3286, 0]
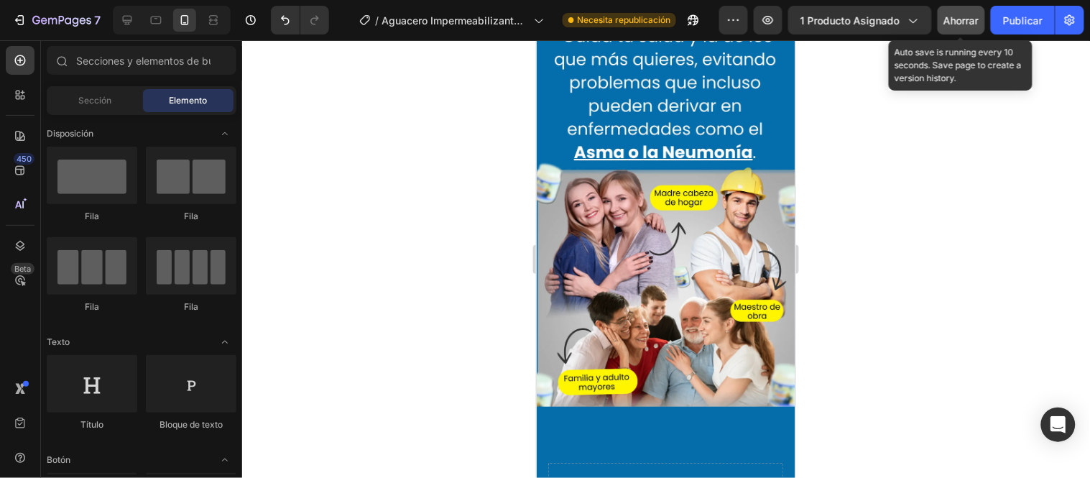
click at [974, 24] on font "Ahorrar" at bounding box center [961, 20] width 35 height 12
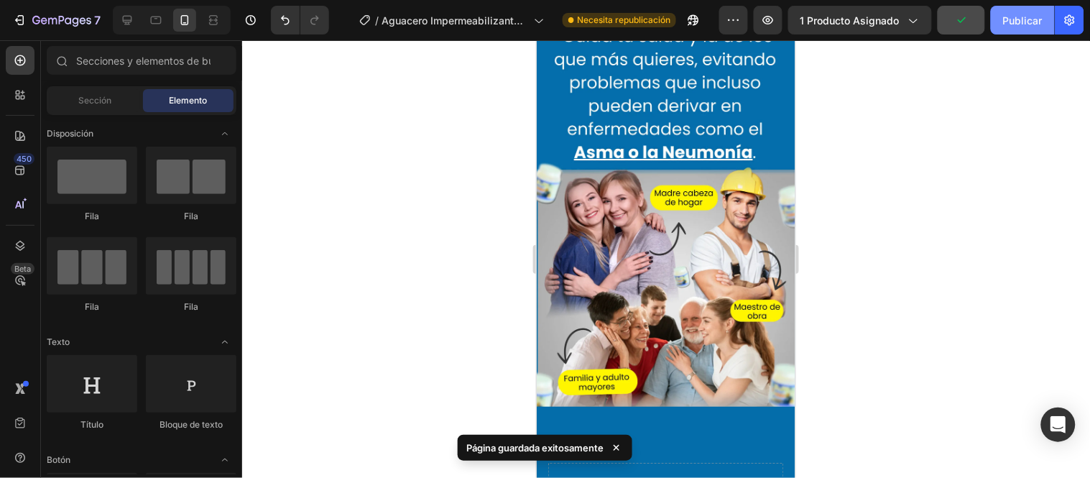
click at [1010, 25] on font "Publicar" at bounding box center [1023, 20] width 40 height 12
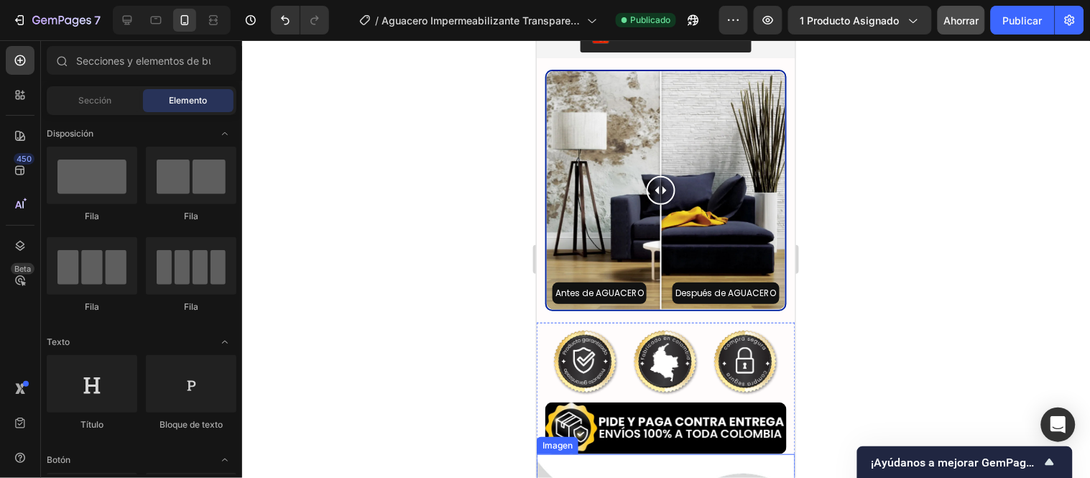
scroll to position [2647, 0]
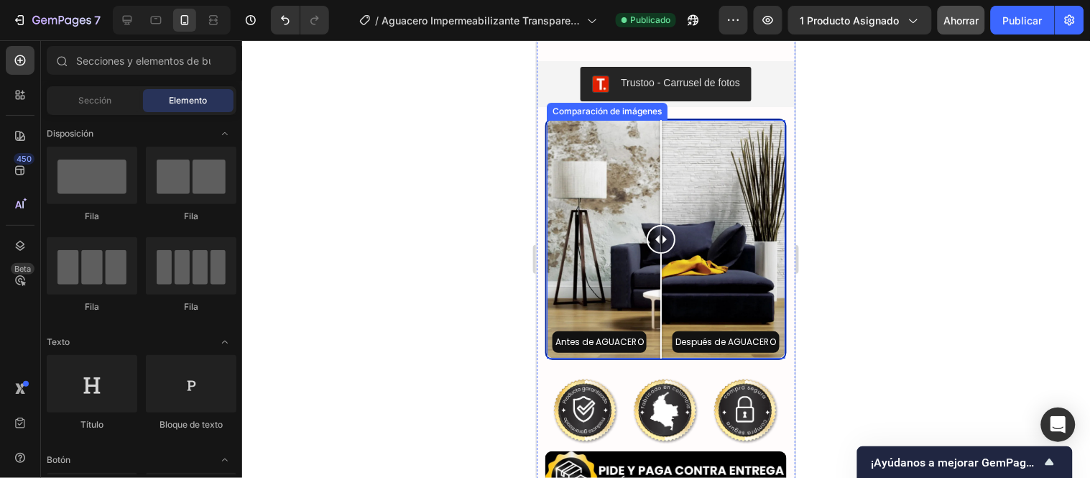
click at [642, 117] on font "Comparación de imágenes" at bounding box center [606, 110] width 109 height 13
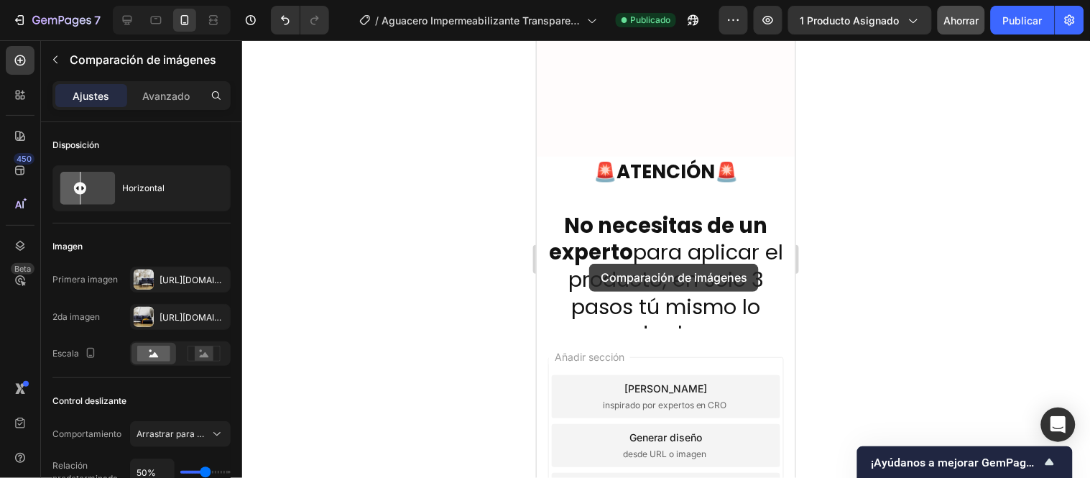
scroll to position [4851, 0]
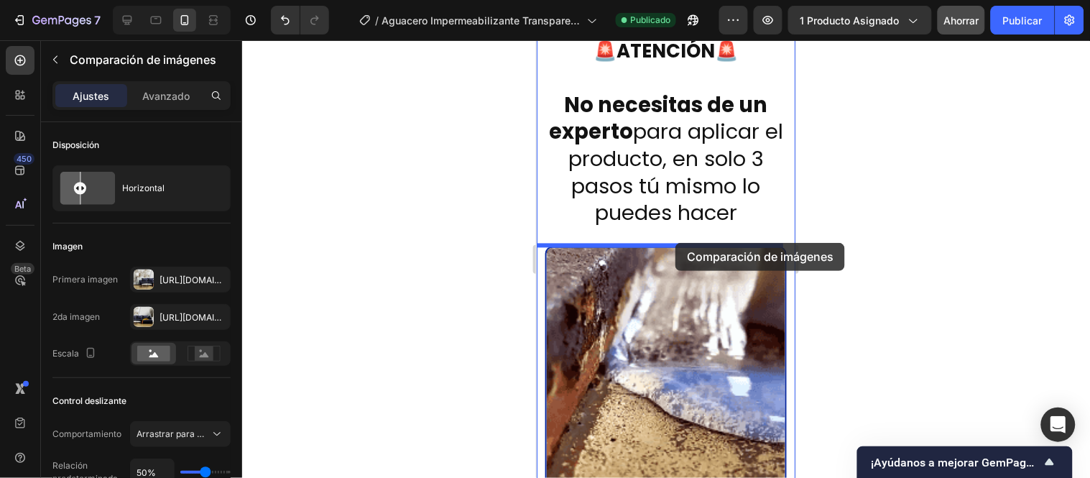
drag, startPoint x: 579, startPoint y: 156, endPoint x: 675, endPoint y: 242, distance: 128.7
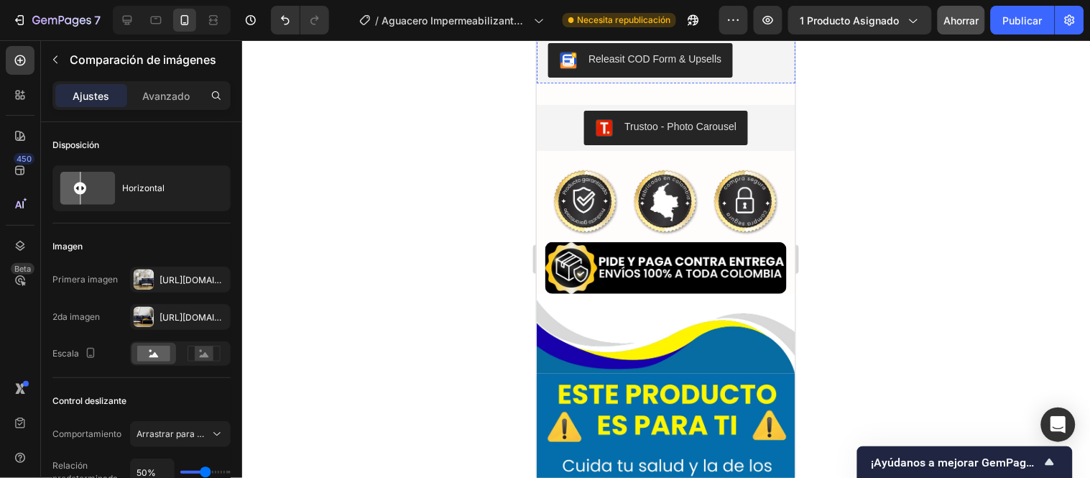
scroll to position [2597, 0]
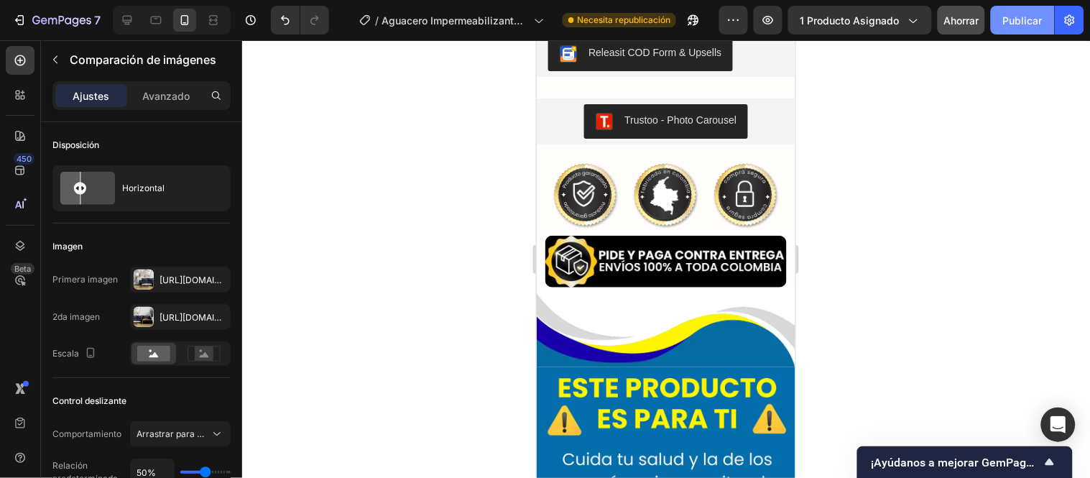
click at [1020, 14] on font "Publicar" at bounding box center [1023, 20] width 40 height 12
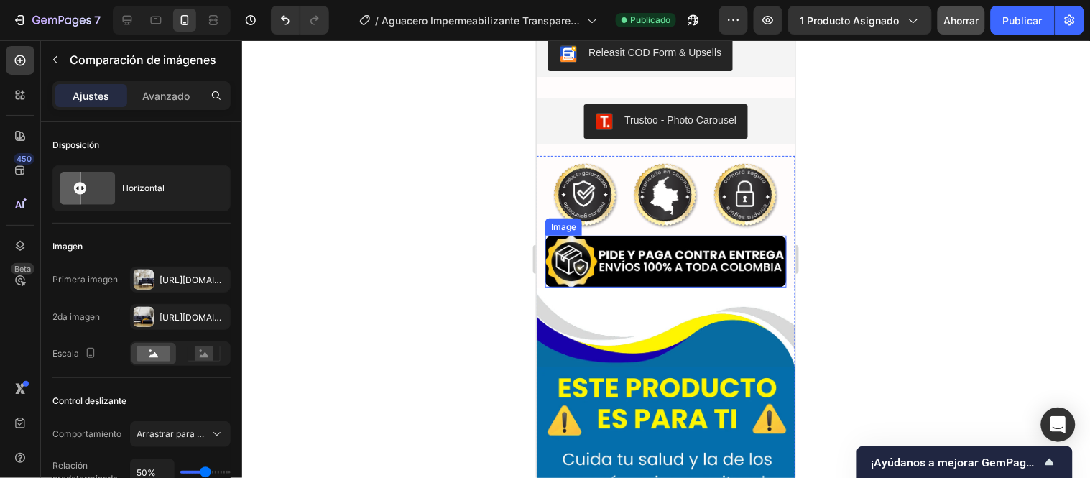
click at [722, 287] on img at bounding box center [665, 261] width 241 height 52
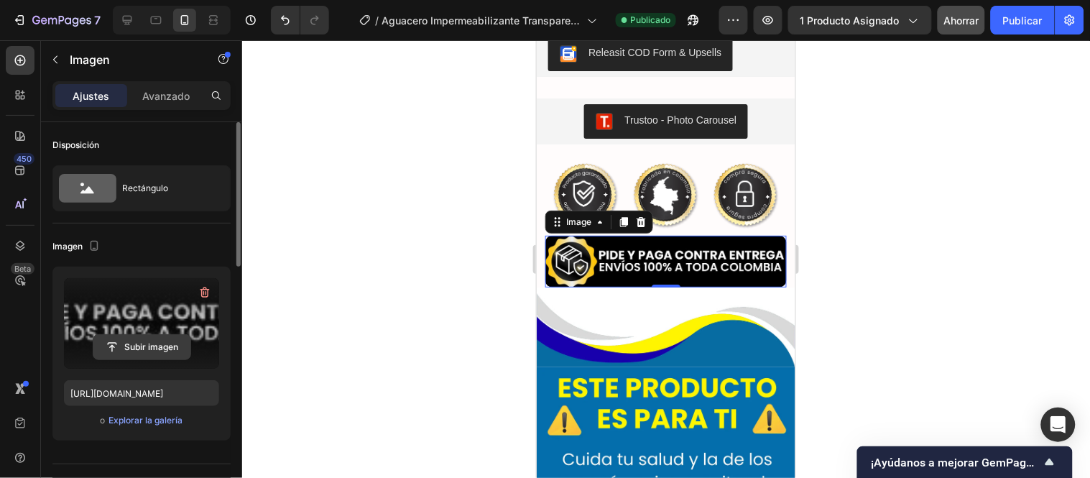
click at [148, 346] on input "file" at bounding box center [141, 347] width 97 height 24
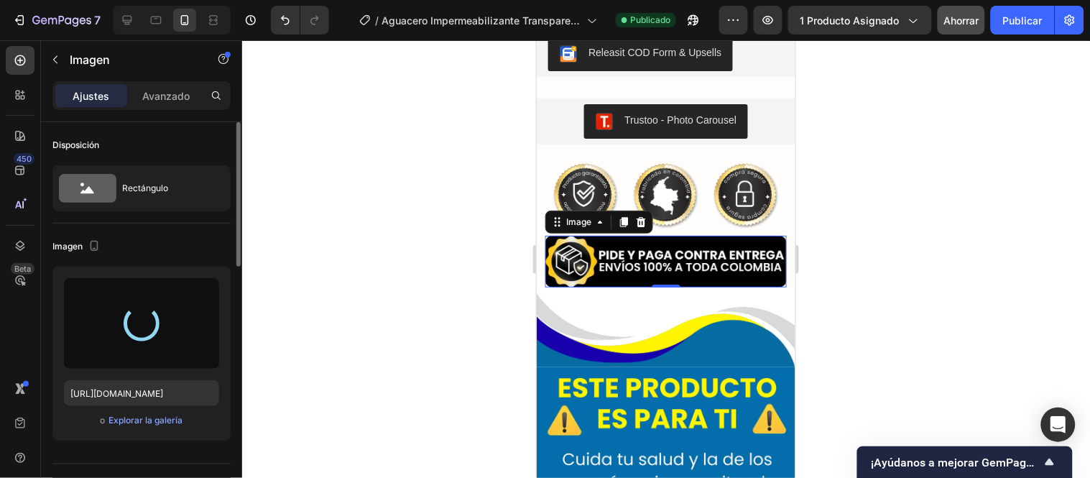
type input "https://cdn.shopify.com/s/files/1/0771/9134/8438/files/gempages_585163944478376…"
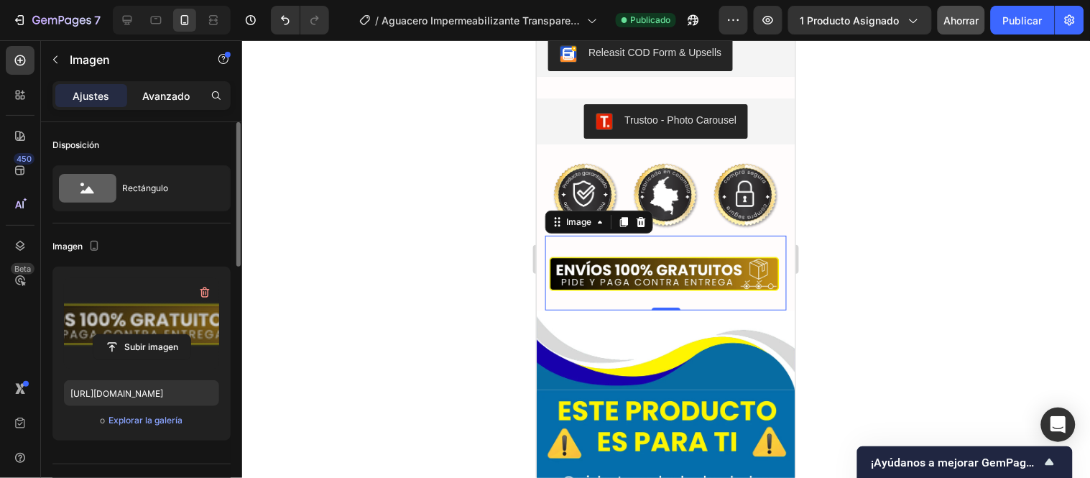
click at [147, 90] on font "Avanzado" at bounding box center [165, 96] width 47 height 12
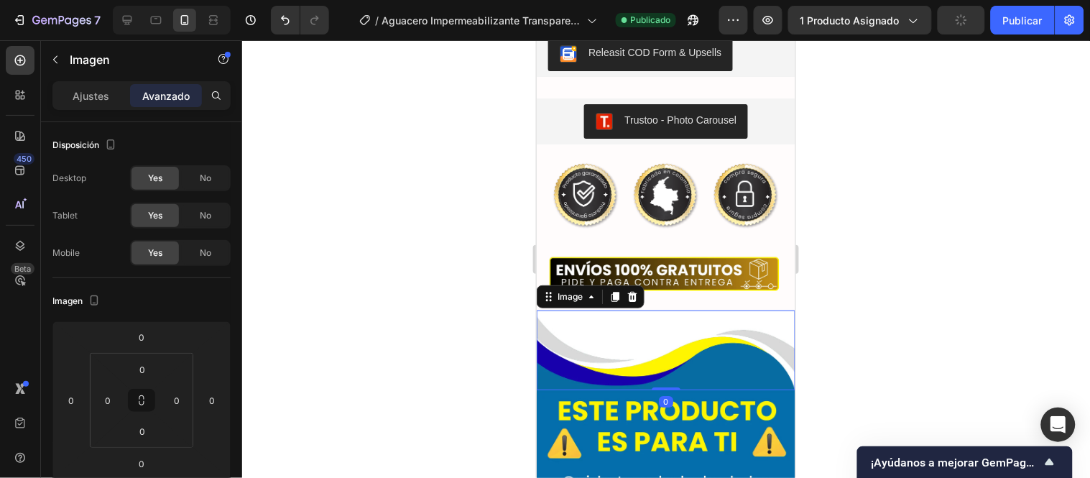
scroll to position [399, 0]
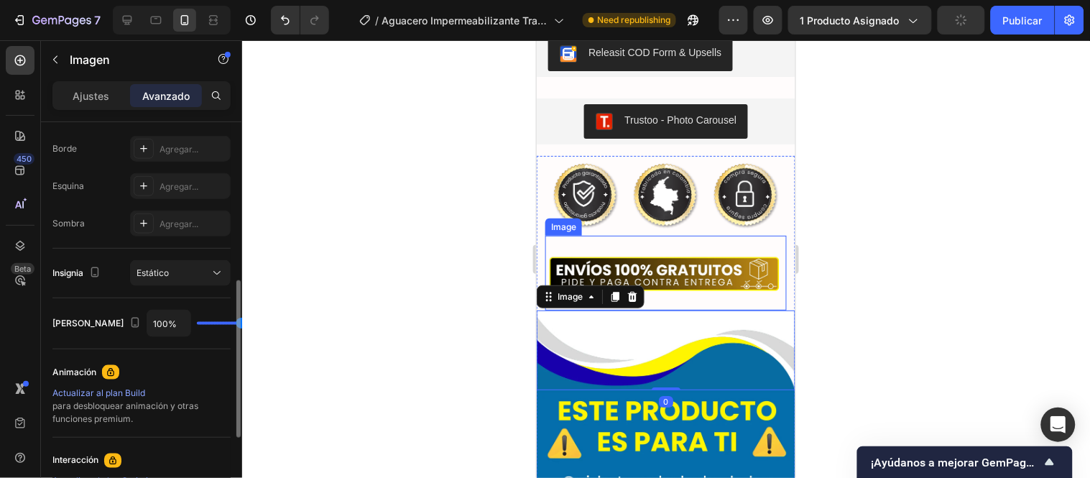
click at [661, 310] on img at bounding box center [665, 272] width 241 height 75
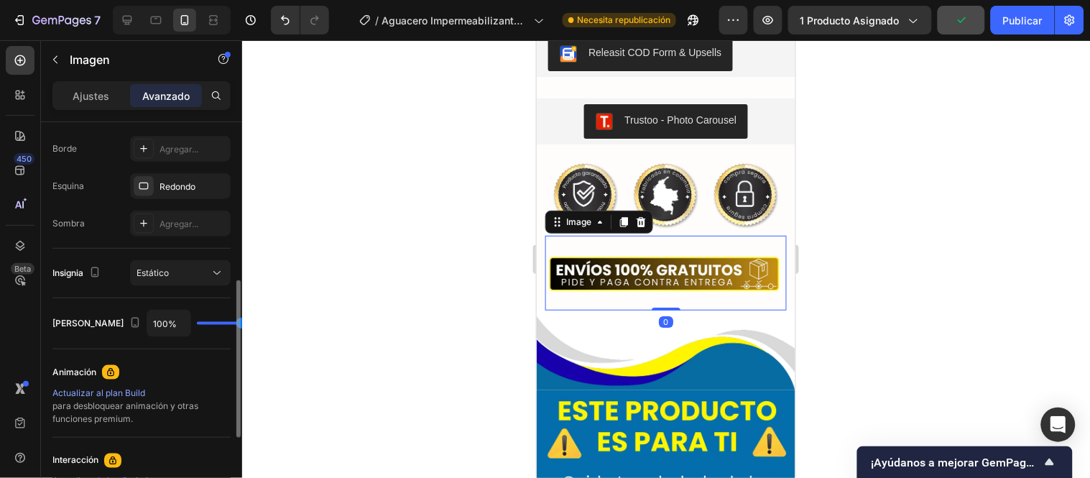
drag, startPoint x: 661, startPoint y: 347, endPoint x: 660, endPoint y: 339, distance: 7.9
click at [660, 310] on div "Image 0" at bounding box center [665, 272] width 241 height 75
drag, startPoint x: 660, startPoint y: 348, endPoint x: 660, endPoint y: 335, distance: 12.9
click at [660, 310] on div "Image 0" at bounding box center [665, 272] width 241 height 75
drag, startPoint x: 661, startPoint y: 353, endPoint x: 674, endPoint y: 277, distance: 77.3
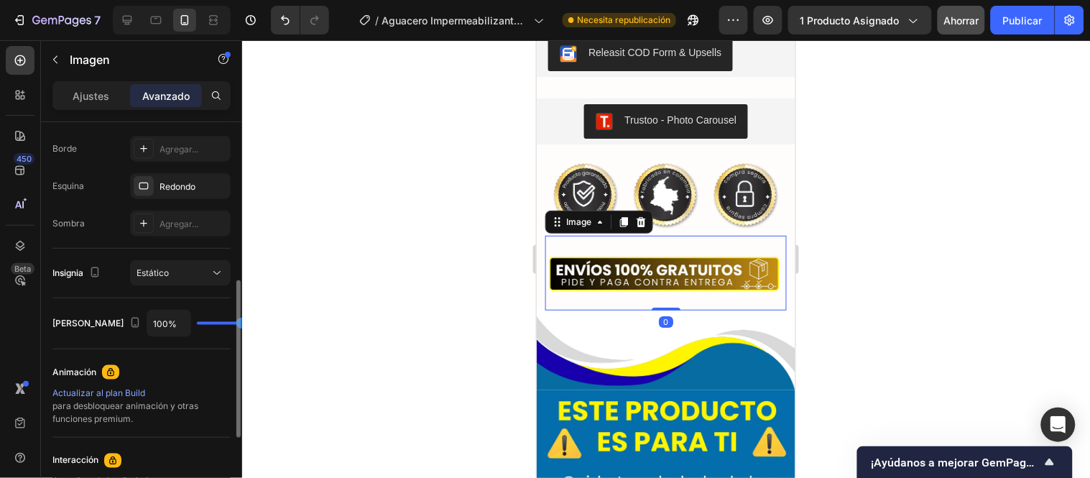
click at [660, 310] on div "Image 0" at bounding box center [665, 272] width 241 height 75
click at [678, 235] on img at bounding box center [665, 195] width 259 height 80
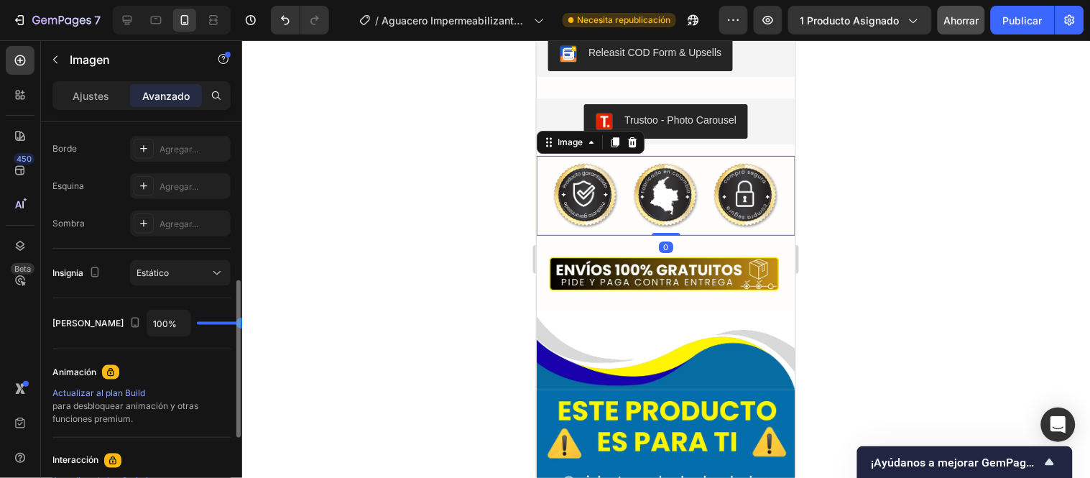
drag, startPoint x: 664, startPoint y: 277, endPoint x: 665, endPoint y: 269, distance: 8.0
click at [665, 235] on div "Image 0" at bounding box center [665, 195] width 259 height 80
click at [449, 276] on div at bounding box center [666, 259] width 848 height 438
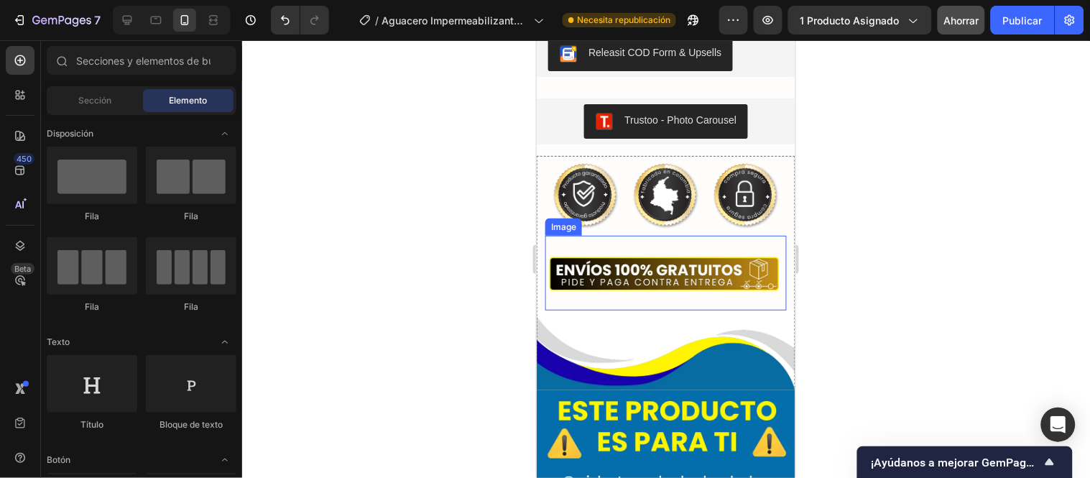
click at [668, 282] on img at bounding box center [665, 272] width 241 height 75
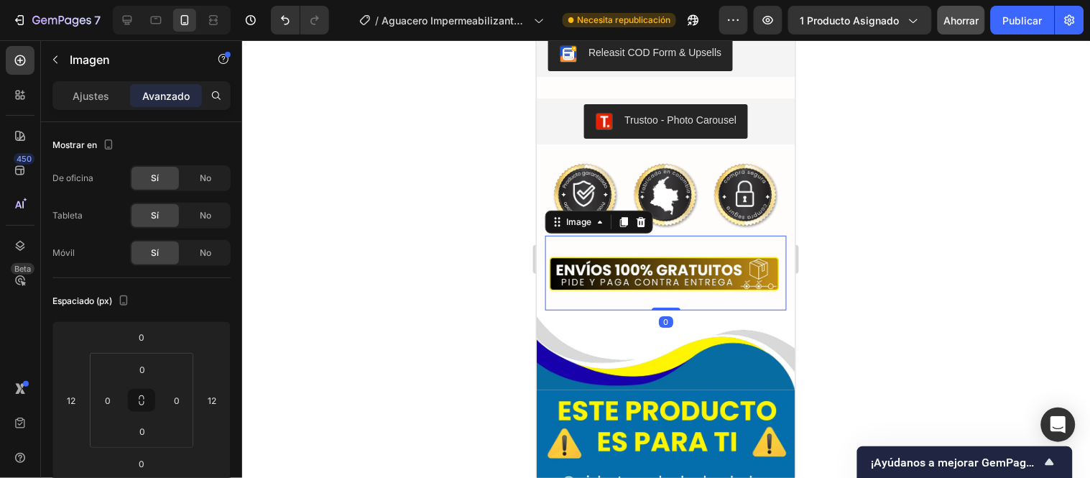
click at [465, 272] on div at bounding box center [666, 259] width 848 height 438
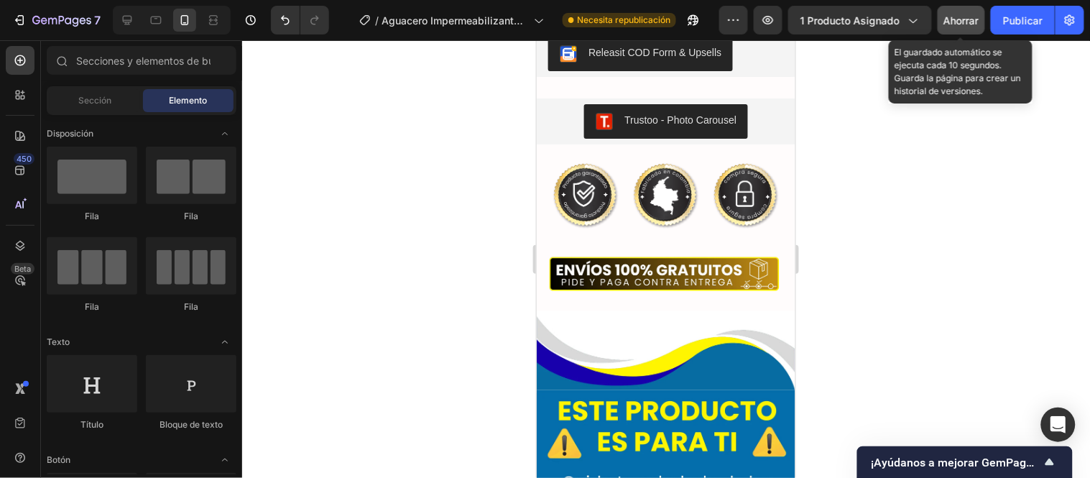
click at [979, 13] on div "Ahorrar" at bounding box center [961, 20] width 35 height 15
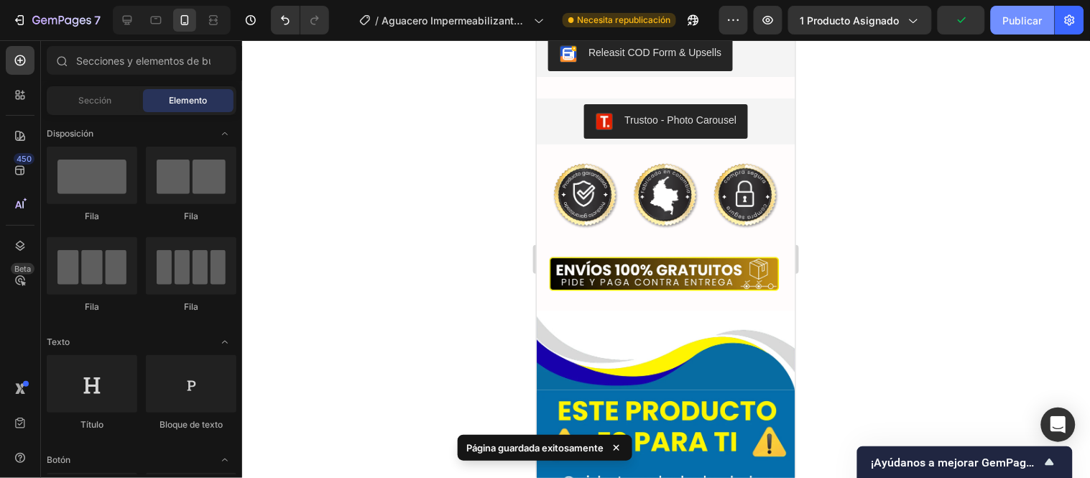
click at [1010, 25] on font "Publicar" at bounding box center [1023, 20] width 40 height 12
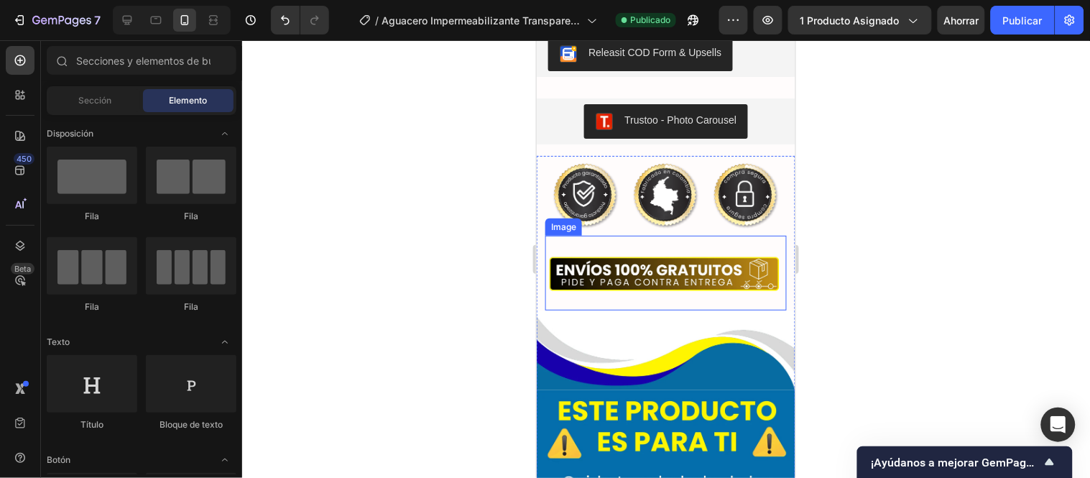
click at [668, 292] on img at bounding box center [665, 272] width 241 height 75
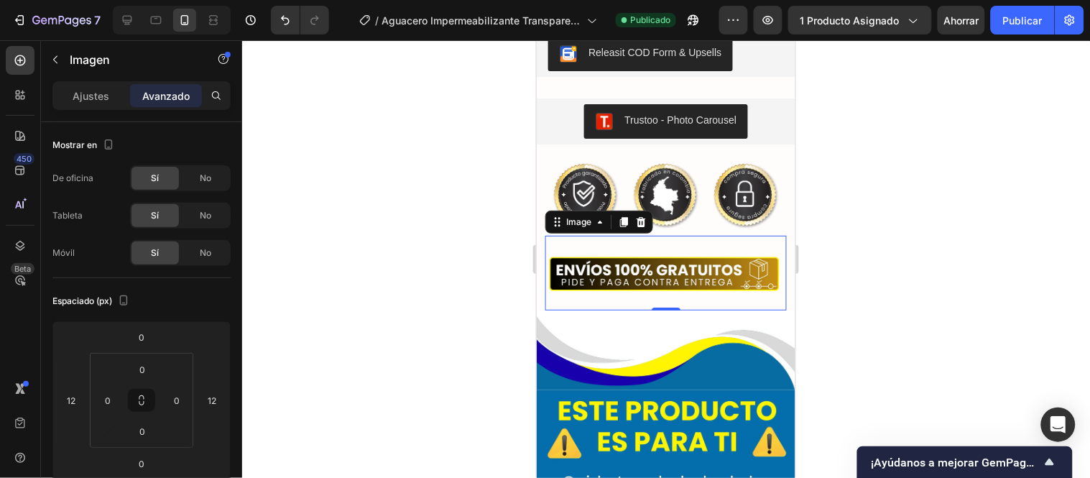
click at [707, 307] on img at bounding box center [665, 272] width 241 height 75
click at [93, 97] on font "Ajustes" at bounding box center [91, 96] width 37 height 12
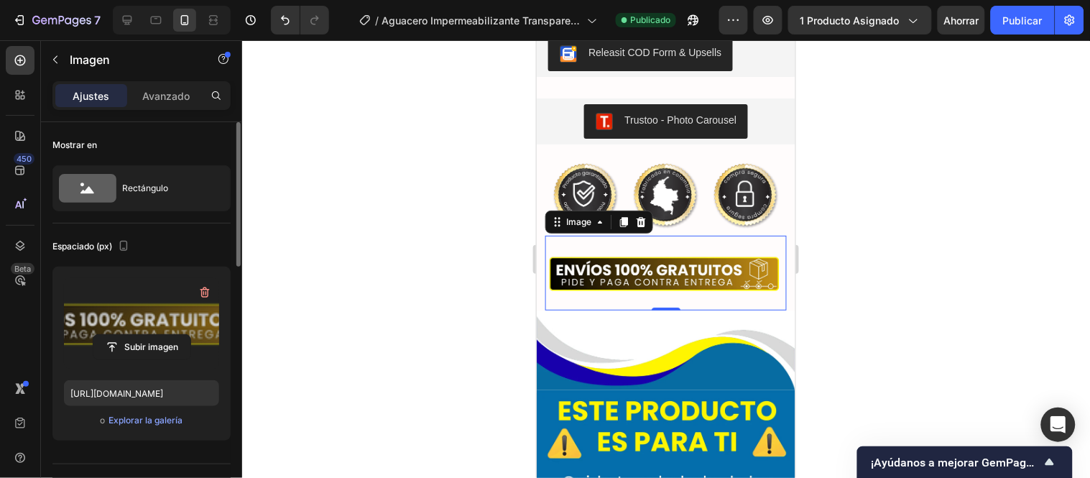
click at [167, 311] on label at bounding box center [141, 323] width 155 height 91
click at [167, 335] on input "file" at bounding box center [141, 347] width 97 height 24
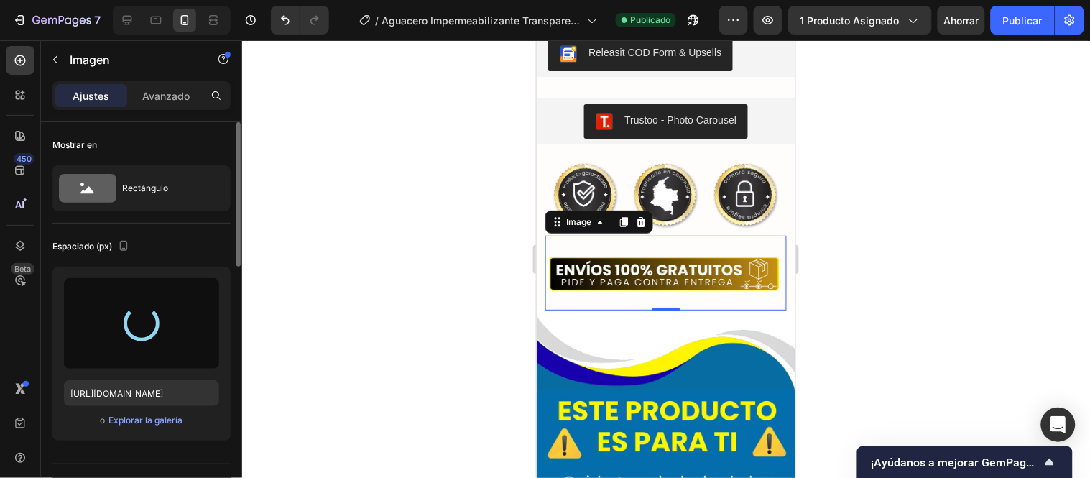
type input "https://cdn.shopify.com/s/files/1/0771/9134/8438/files/gempages_585163944478376…"
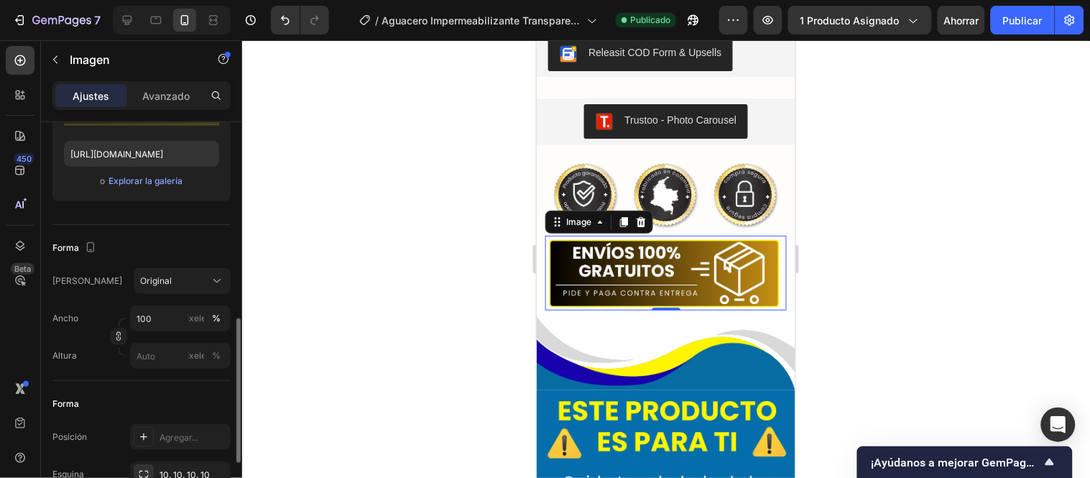
scroll to position [319, 0]
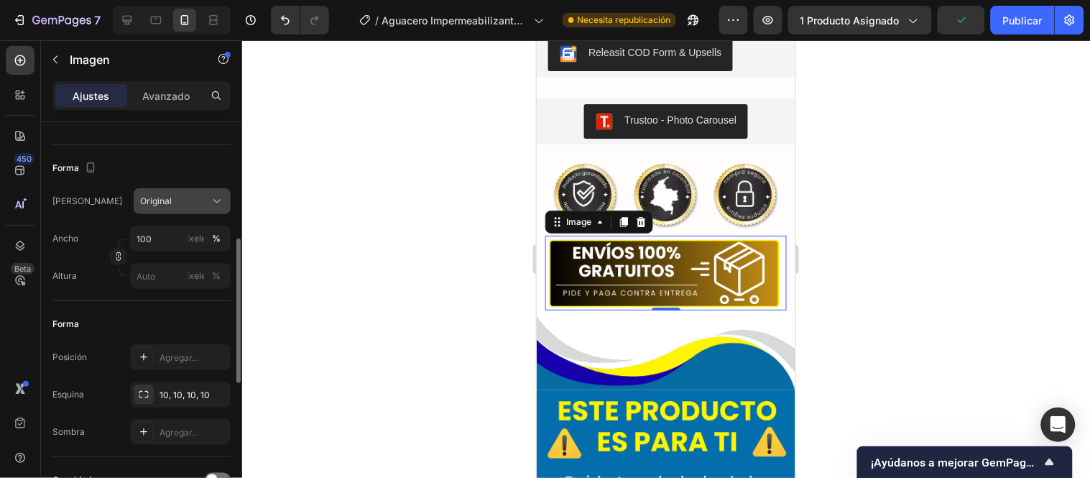
click at [194, 198] on div "Original" at bounding box center [173, 201] width 67 height 13
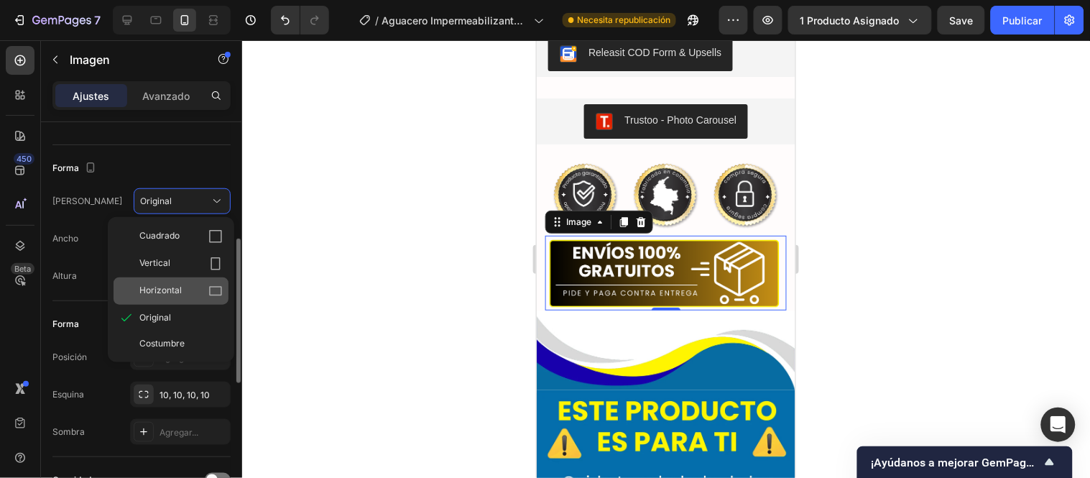
click at [190, 287] on div "Horizontal" at bounding box center [180, 291] width 83 height 14
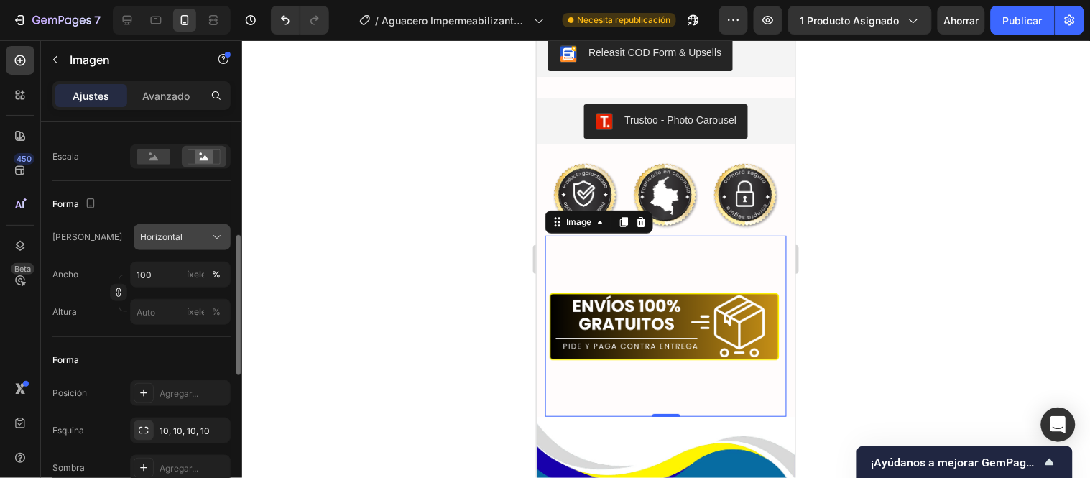
click at [189, 239] on div "Horizontal" at bounding box center [173, 237] width 67 height 13
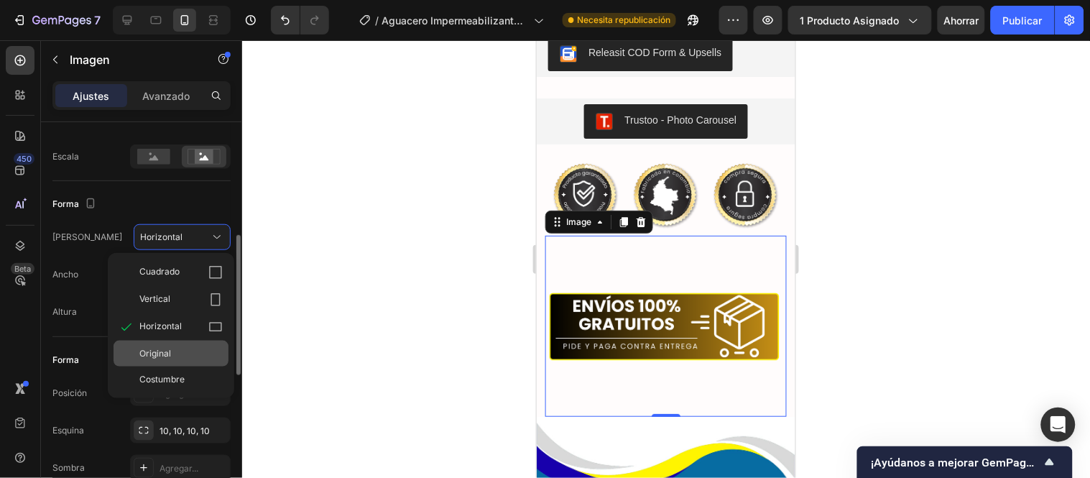
click at [187, 349] on div "Original" at bounding box center [180, 353] width 83 height 13
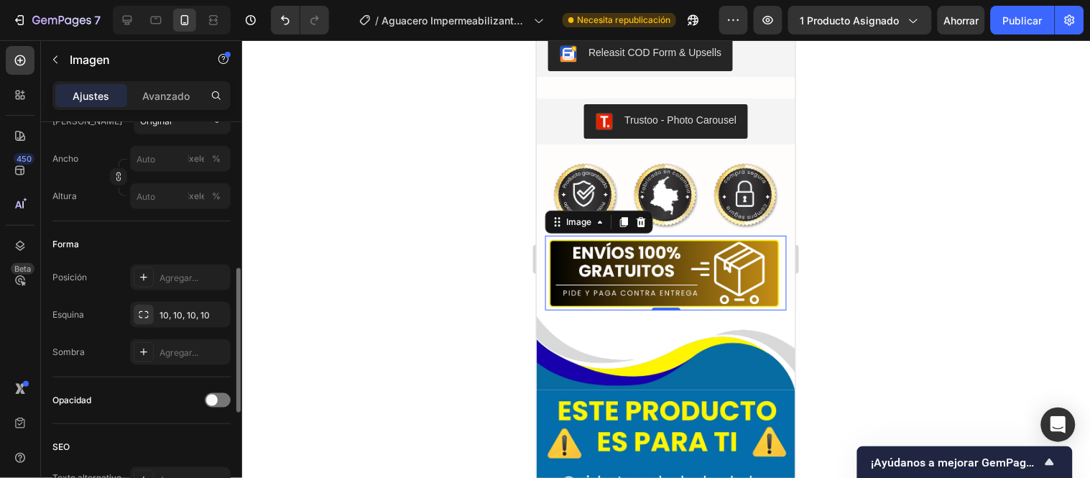
scroll to position [479, 0]
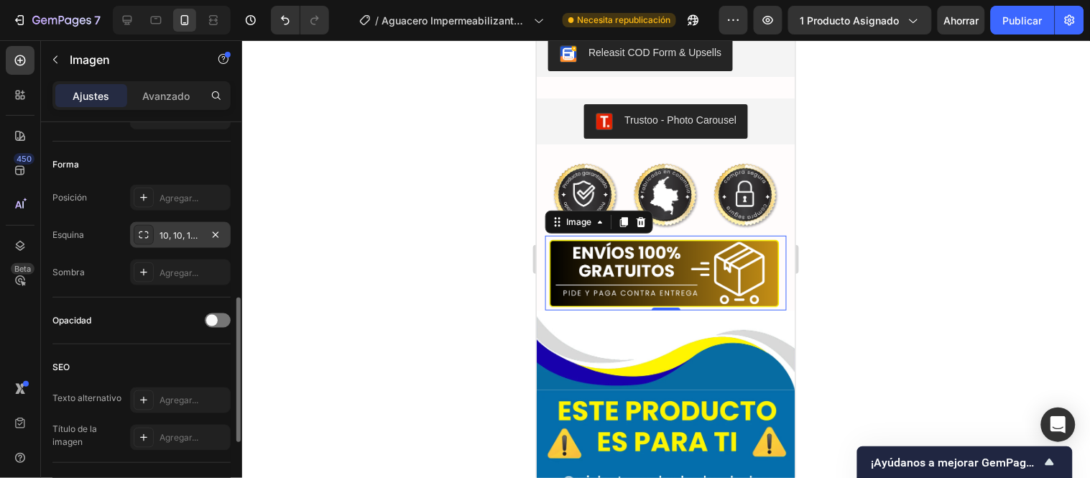
click at [177, 230] on font "10, 10, 10, 10" at bounding box center [185, 235] width 50 height 11
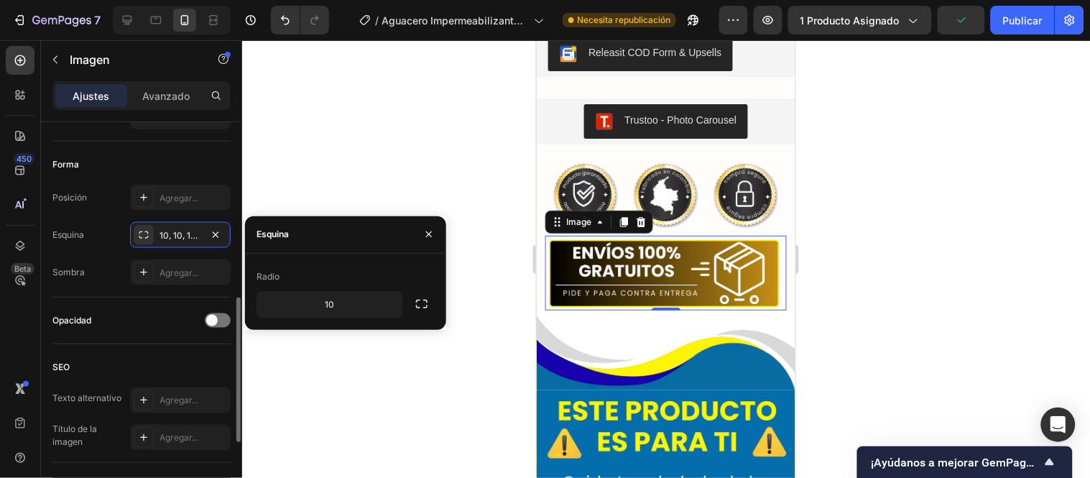
click at [154, 316] on div "Opacidad" at bounding box center [141, 320] width 178 height 23
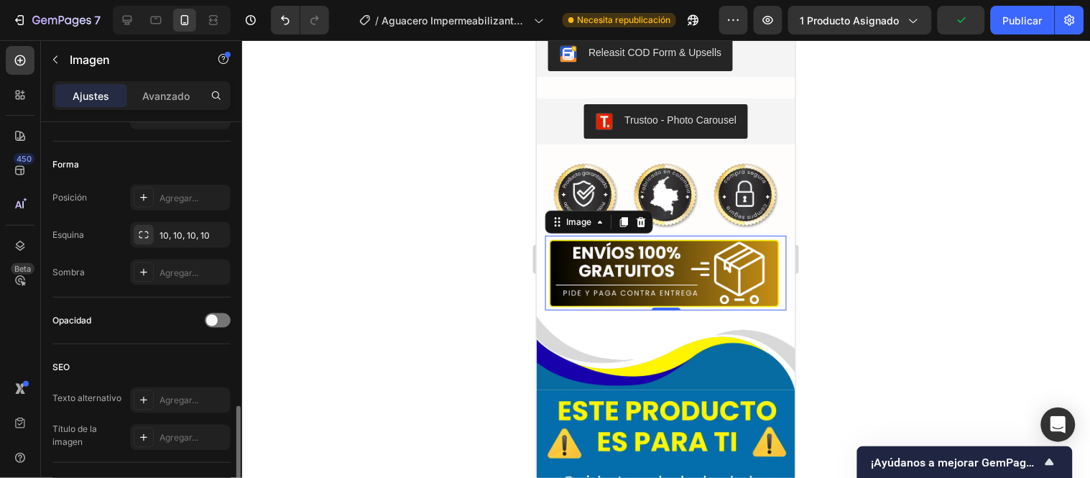
scroll to position [558, 0]
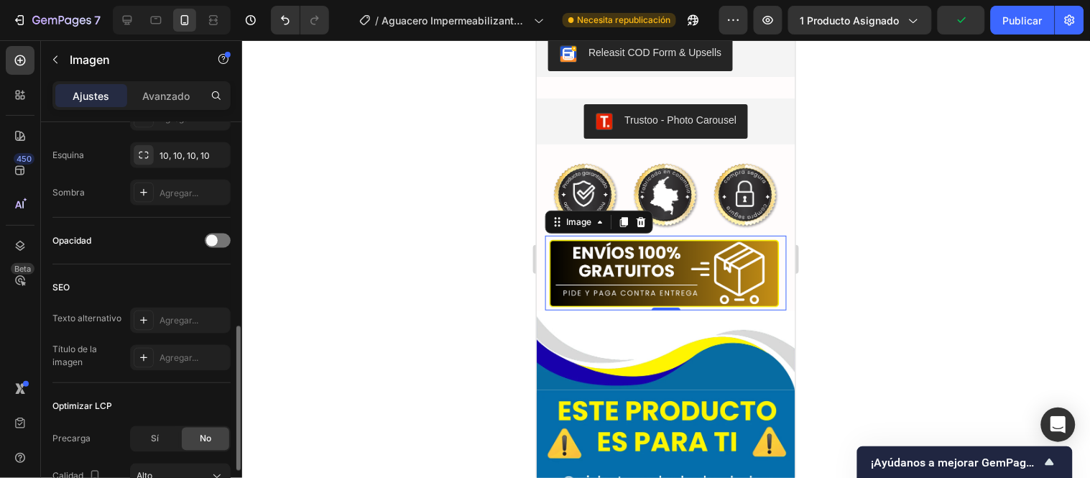
click at [218, 231] on div "Opacidad" at bounding box center [141, 240] width 178 height 23
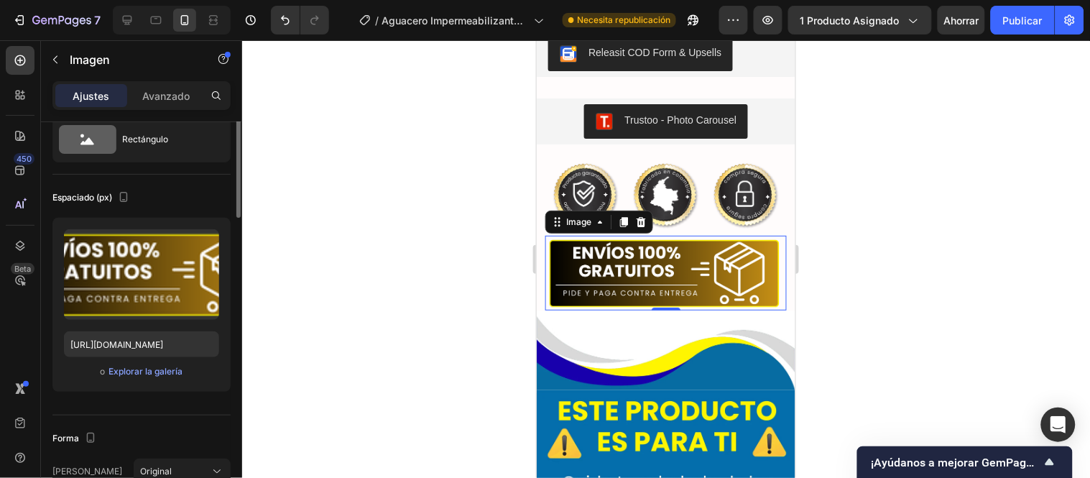
scroll to position [0, 0]
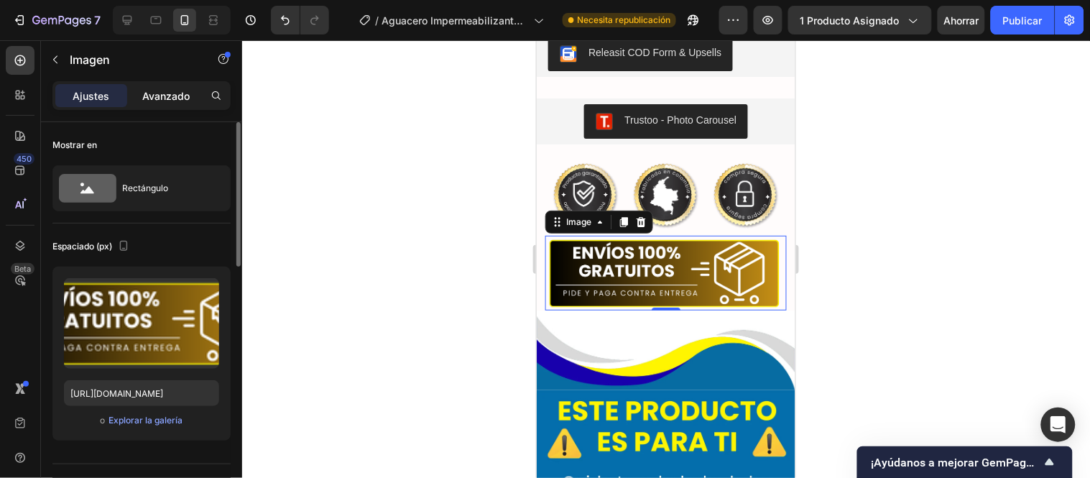
click at [173, 92] on font "Avanzado" at bounding box center [165, 96] width 47 height 12
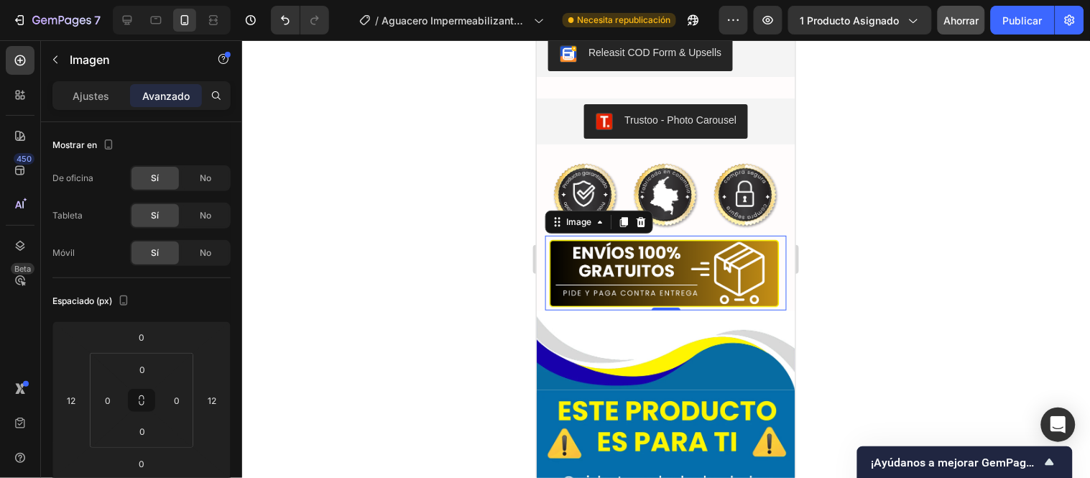
click at [976, 19] on font "Ahorrar" at bounding box center [961, 20] width 35 height 12
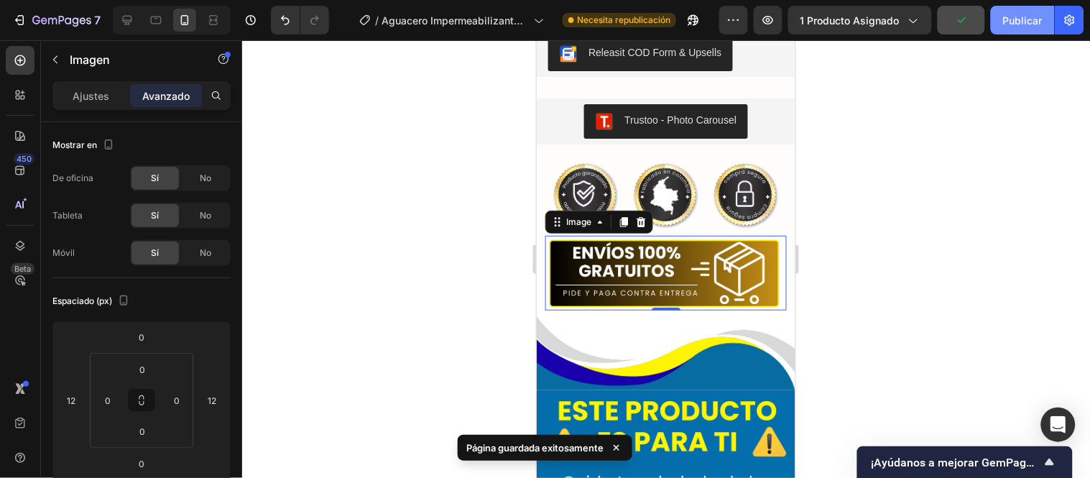
click at [1012, 24] on font "Publicar" at bounding box center [1023, 20] width 40 height 12
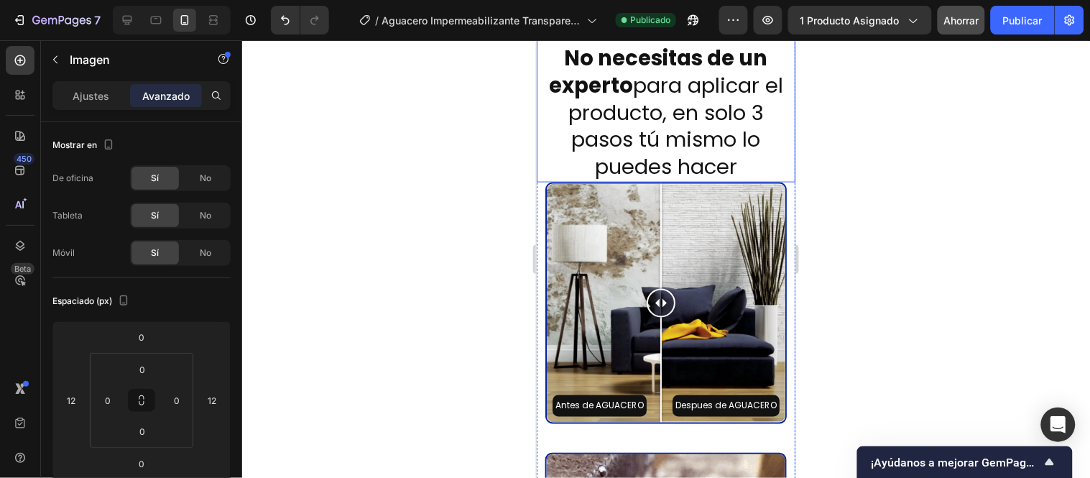
scroll to position [4594, 0]
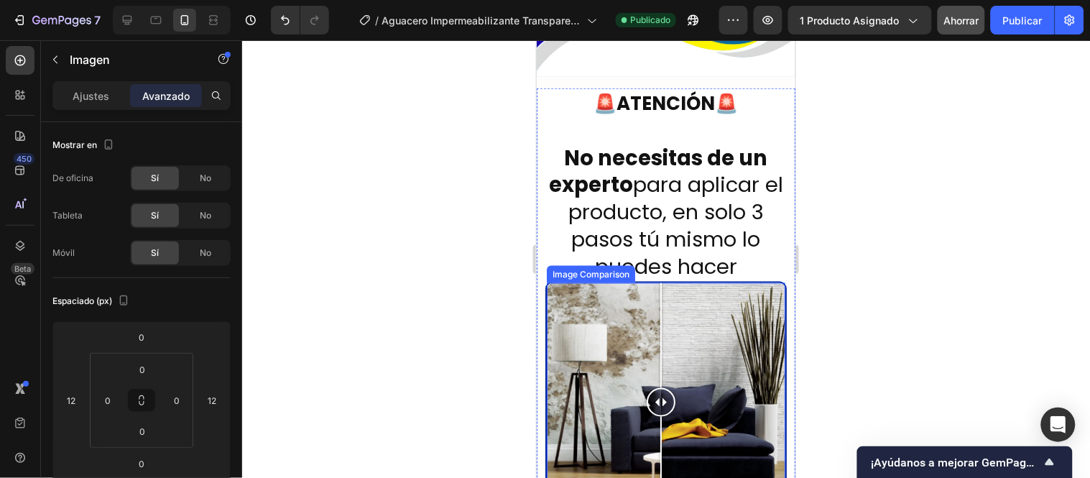
click at [599, 265] on div "Image Comparison" at bounding box center [590, 273] width 88 height 17
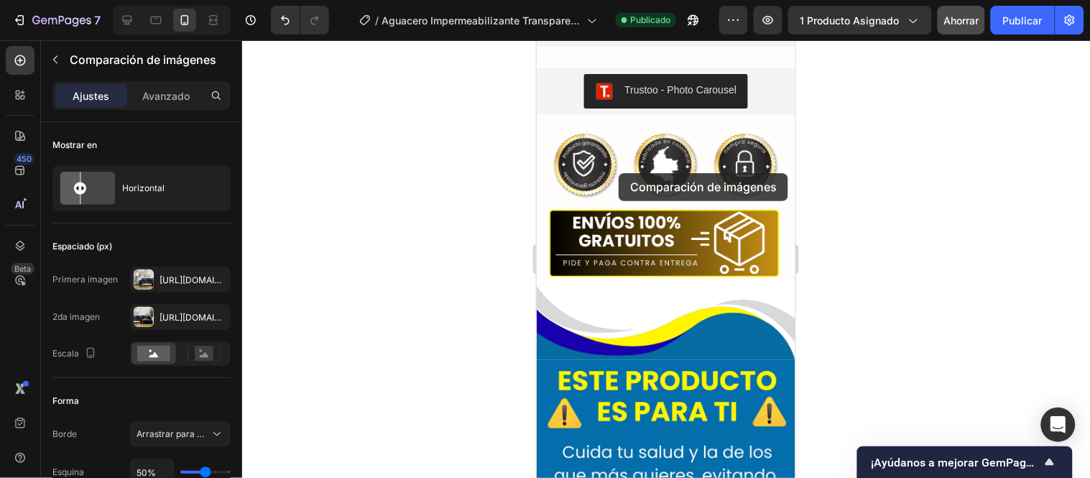
scroll to position [2597, 0]
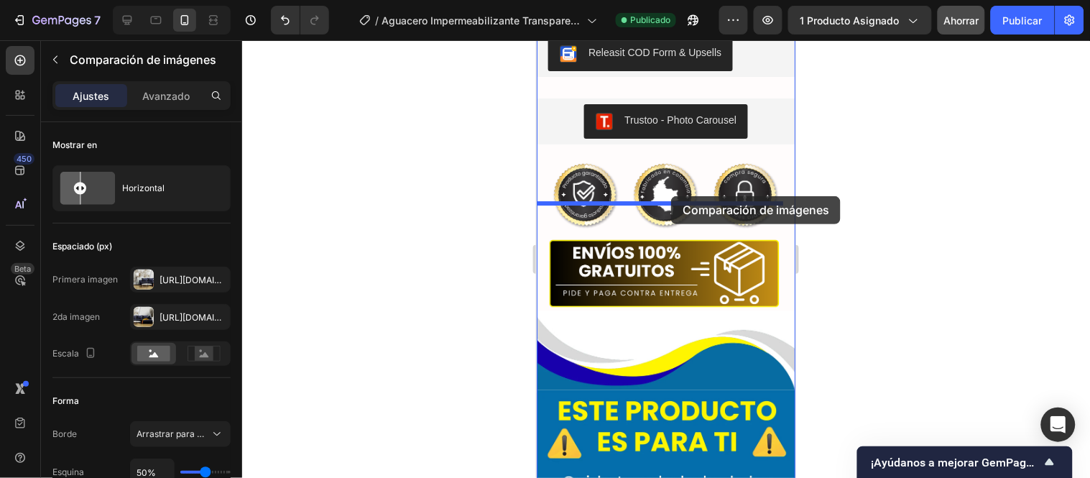
drag, startPoint x: 594, startPoint y: 246, endPoint x: 670, endPoint y: 195, distance: 91.3
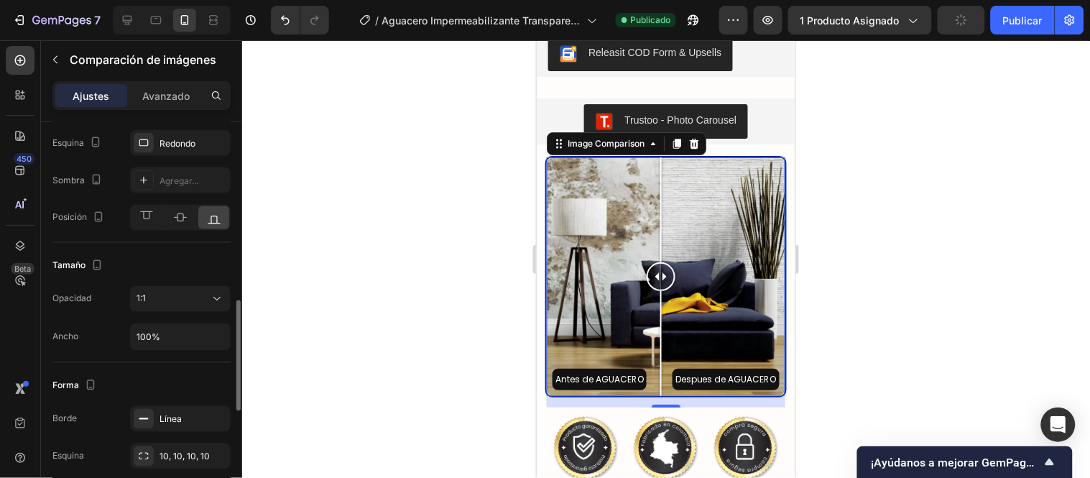
scroll to position [719, 0]
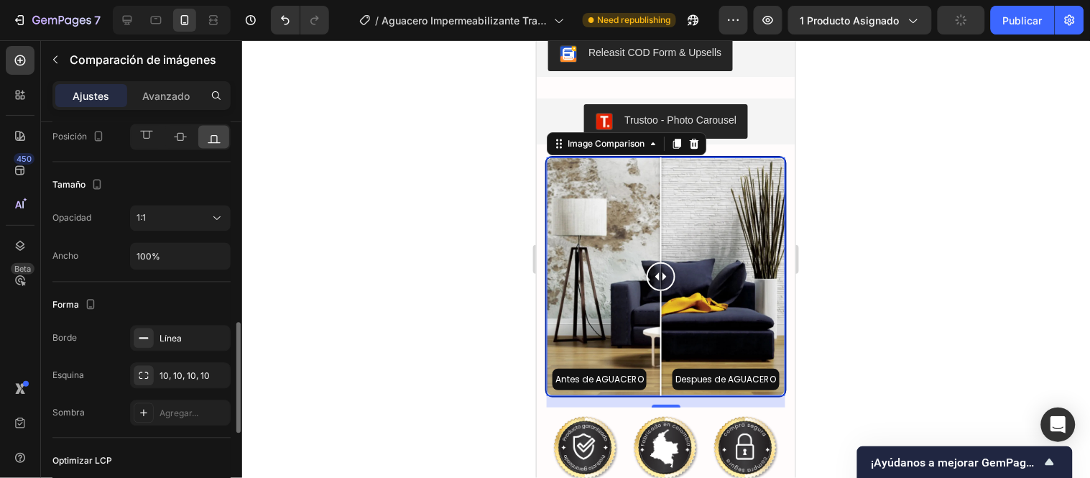
click at [162, 338] on font "Línea" at bounding box center [171, 338] width 22 height 11
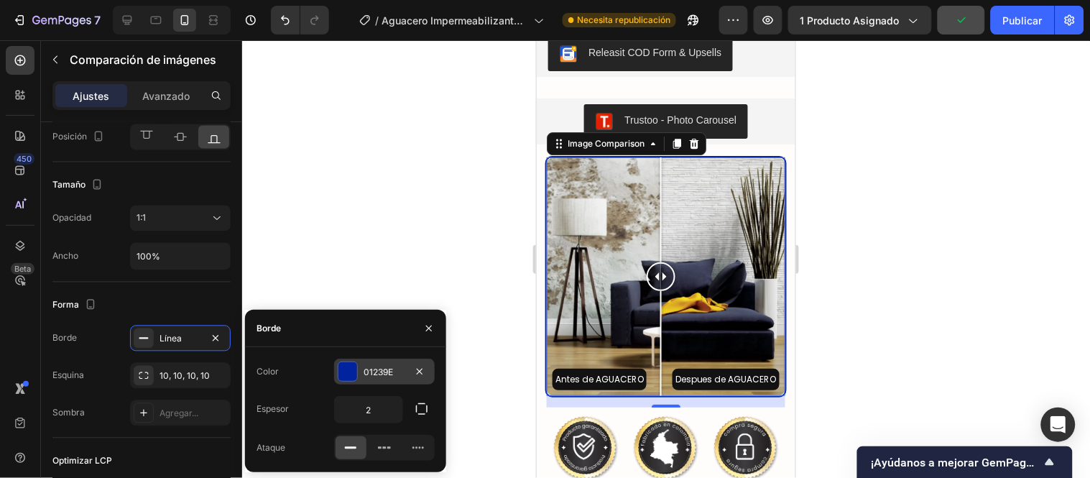
click at [342, 367] on div at bounding box center [347, 371] width 19 height 19
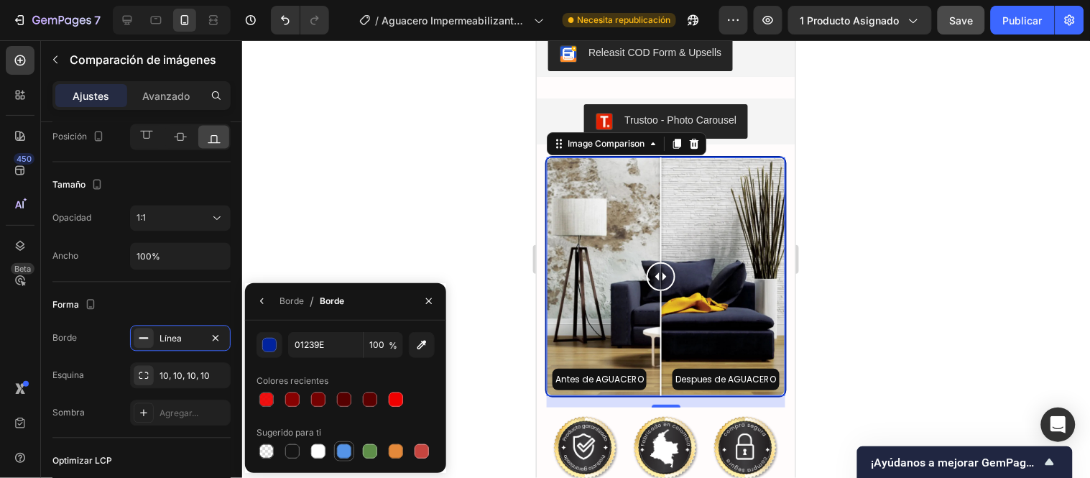
click at [337, 446] on div at bounding box center [344, 451] width 14 height 14
click at [275, 343] on div "button" at bounding box center [270, 345] width 14 height 14
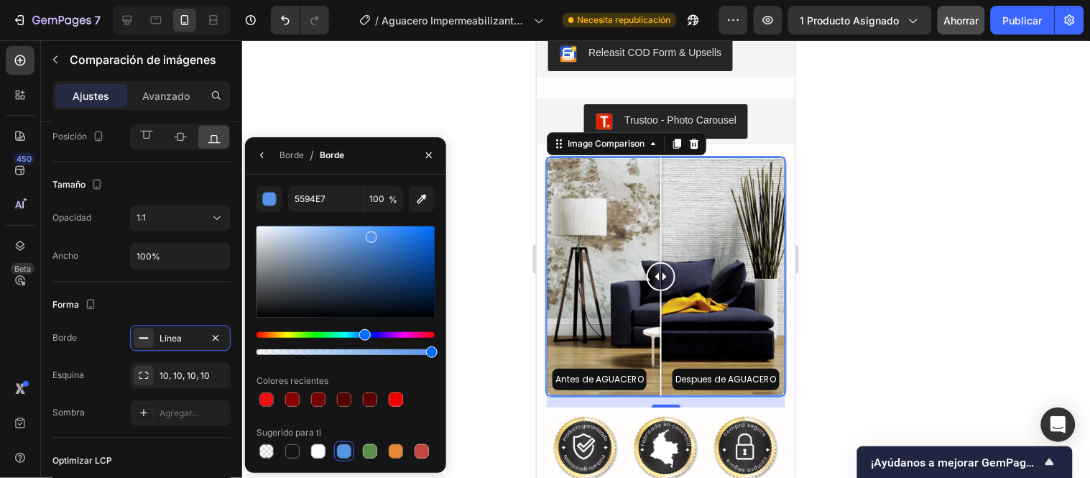
click at [372, 379] on div "Colores recientes" at bounding box center [346, 380] width 178 height 23
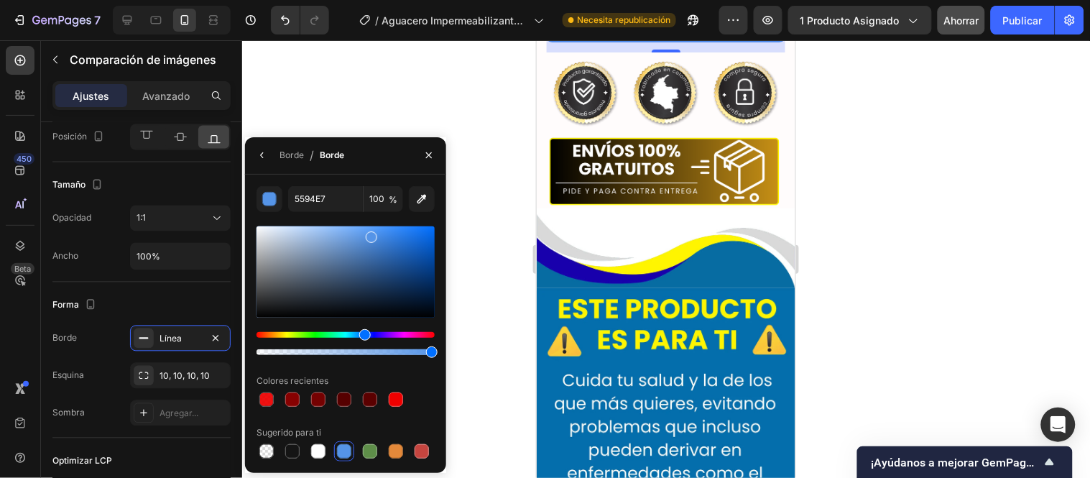
scroll to position [2916, 0]
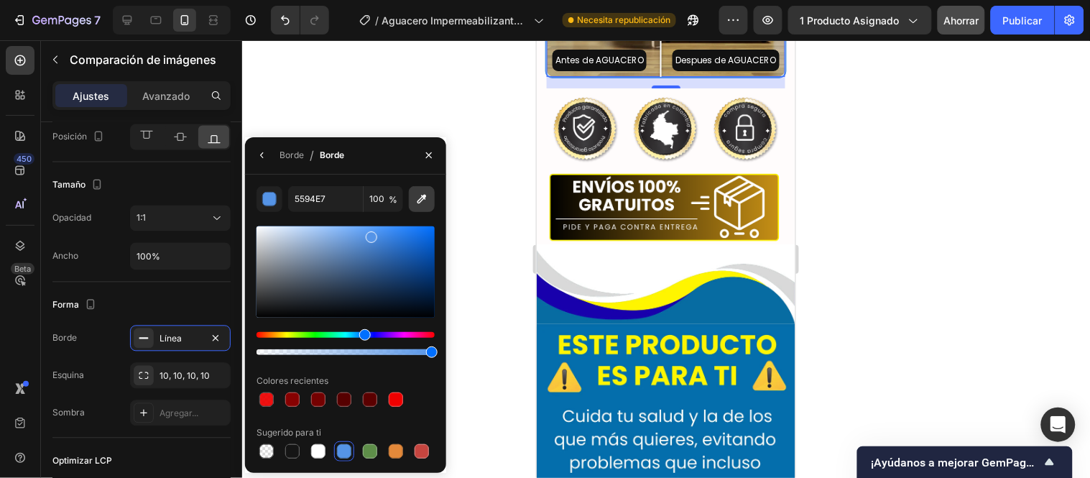
click at [427, 202] on icon "button" at bounding box center [422, 199] width 14 height 14
type input "076CA2"
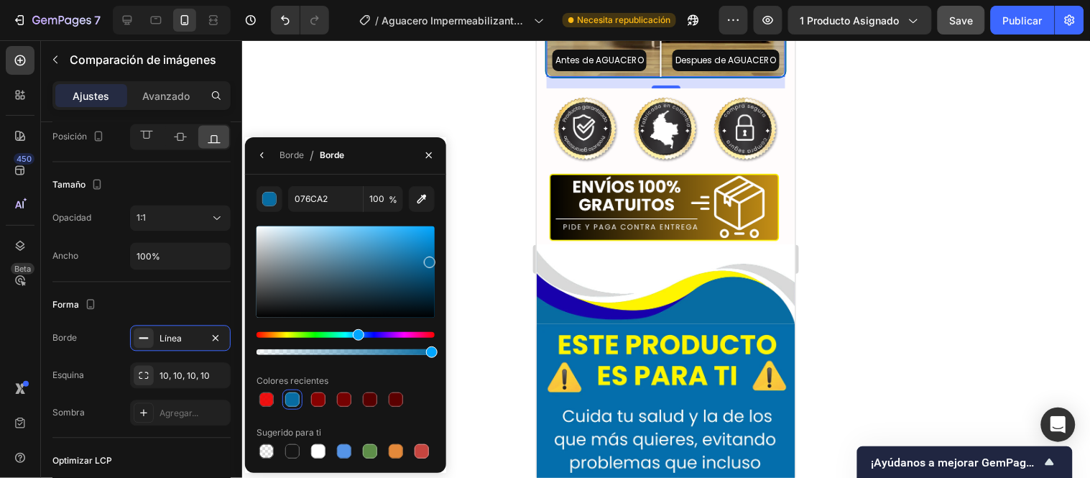
click at [504, 182] on div at bounding box center [666, 259] width 848 height 438
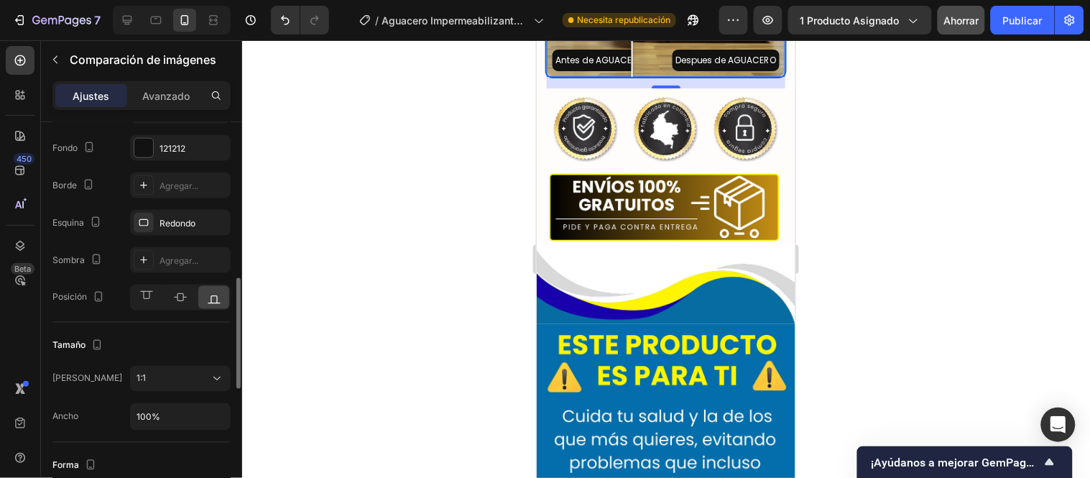
scroll to position [638, 0]
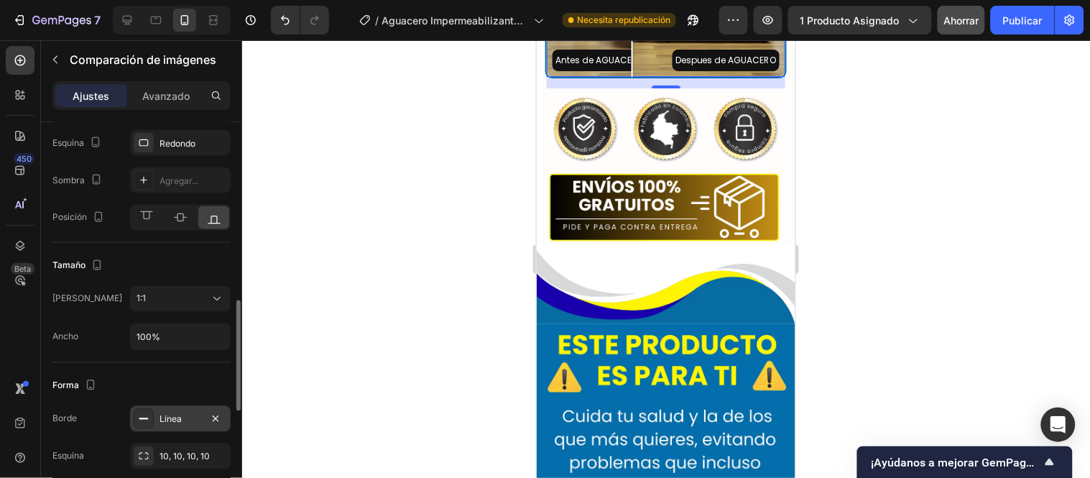
click at [171, 417] on font "Línea" at bounding box center [171, 419] width 22 height 11
click at [399, 224] on div at bounding box center [666, 259] width 848 height 438
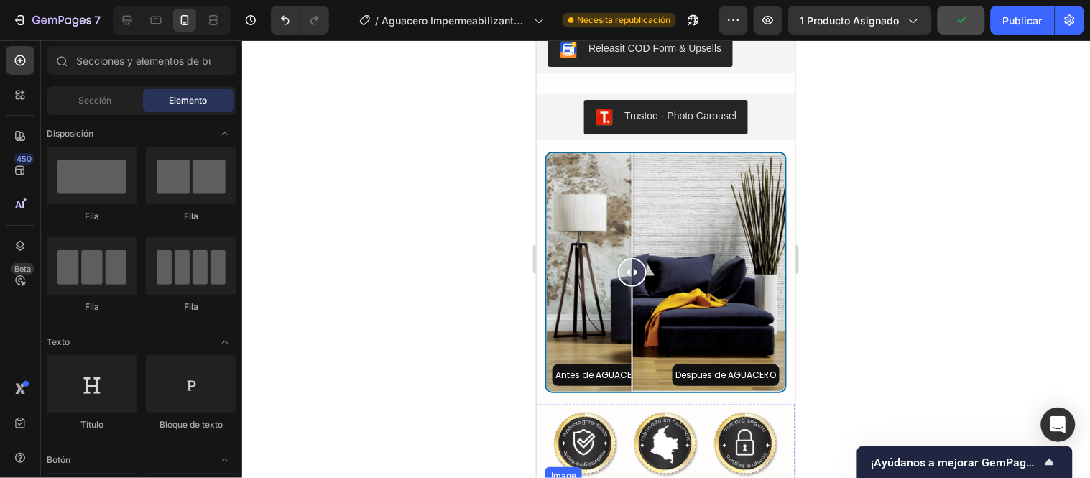
scroll to position [2597, 0]
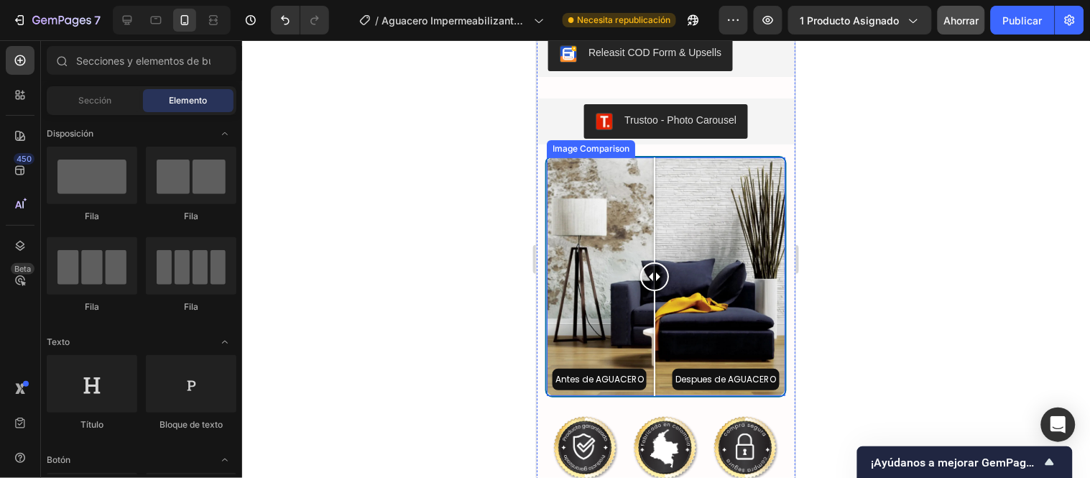
drag, startPoint x: 640, startPoint y: 319, endPoint x: 656, endPoint y: 325, distance: 16.8
click at [656, 290] on div at bounding box center [654, 276] width 29 height 29
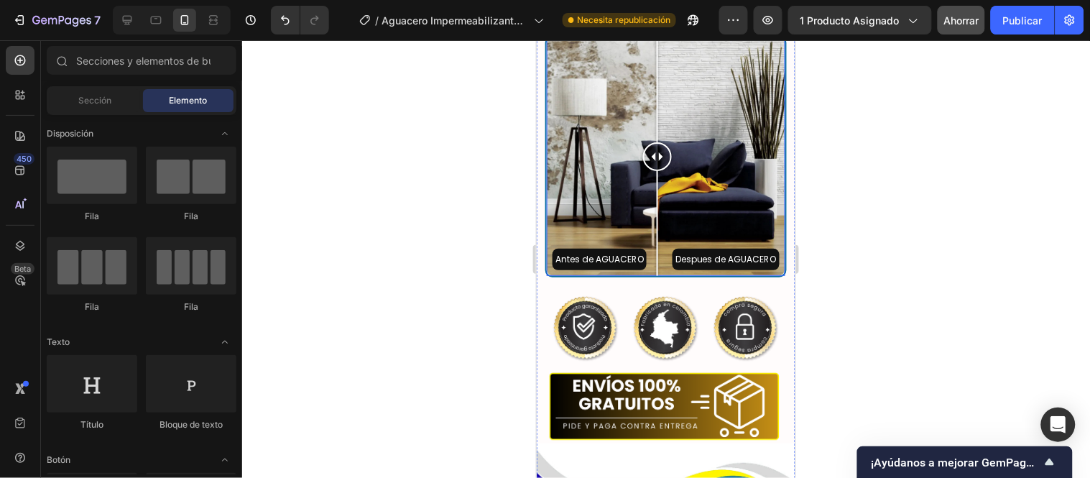
scroll to position [2757, 0]
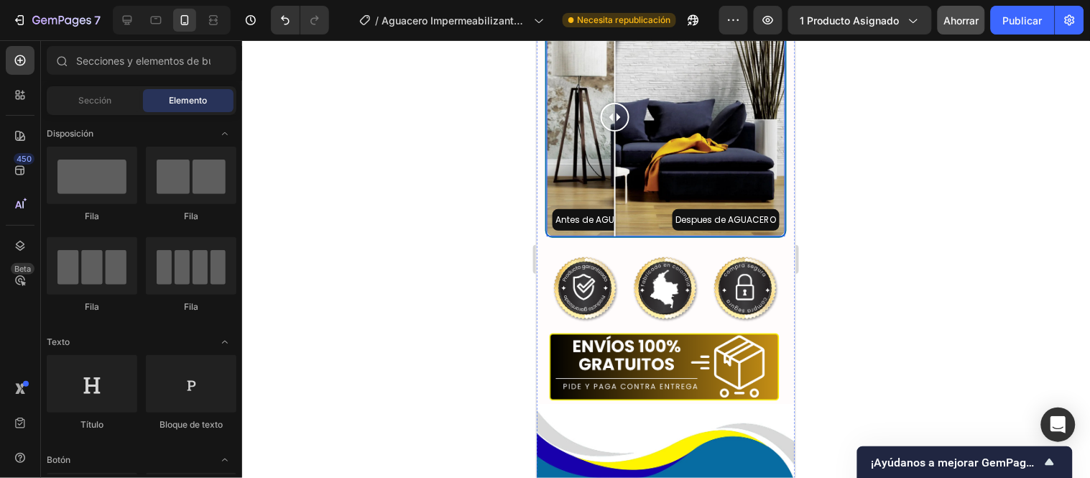
click at [614, 236] on div "Antes de AGUACERO Despues de AGUACERO" at bounding box center [665, 116] width 239 height 239
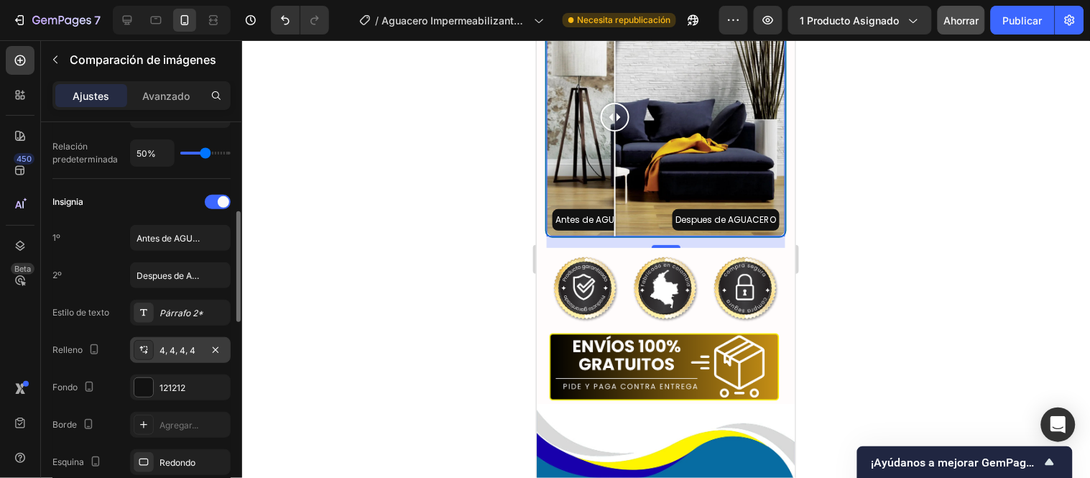
scroll to position [399, 0]
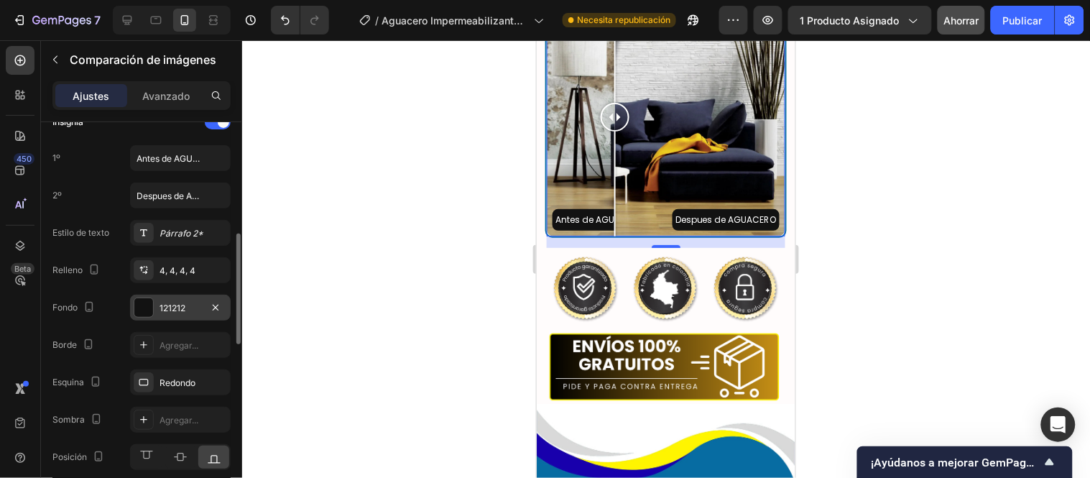
click at [175, 306] on font "121212" at bounding box center [173, 308] width 26 height 11
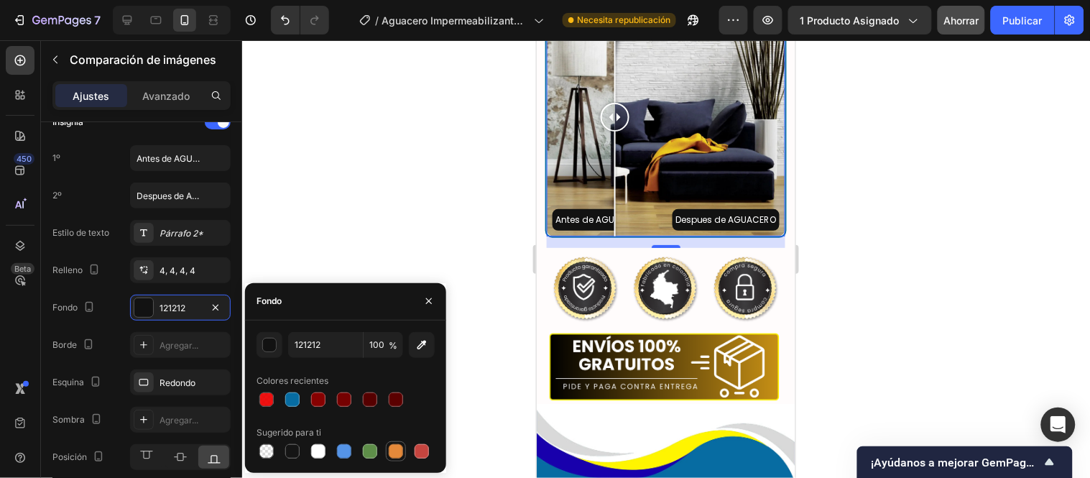
click at [394, 453] on div at bounding box center [396, 451] width 14 height 14
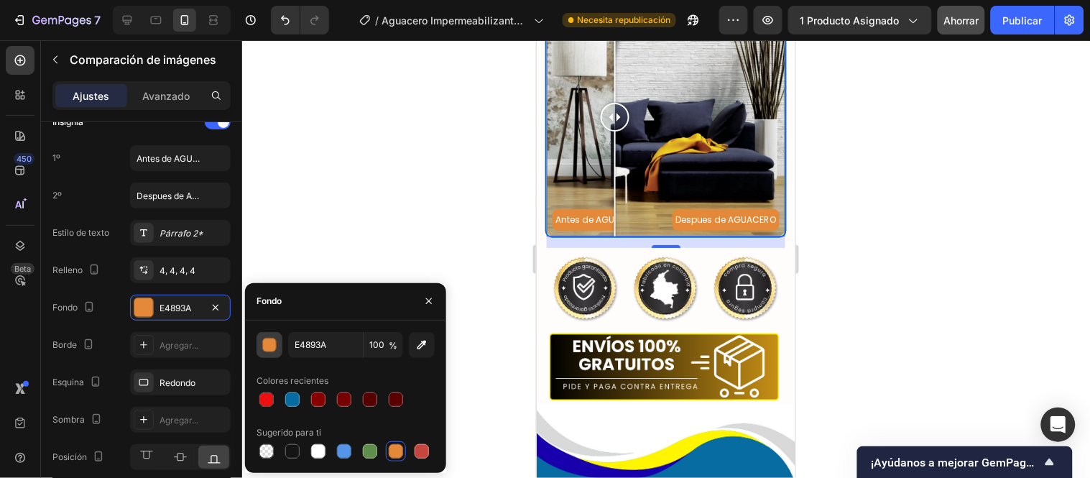
click at [275, 344] on div "button" at bounding box center [270, 345] width 14 height 14
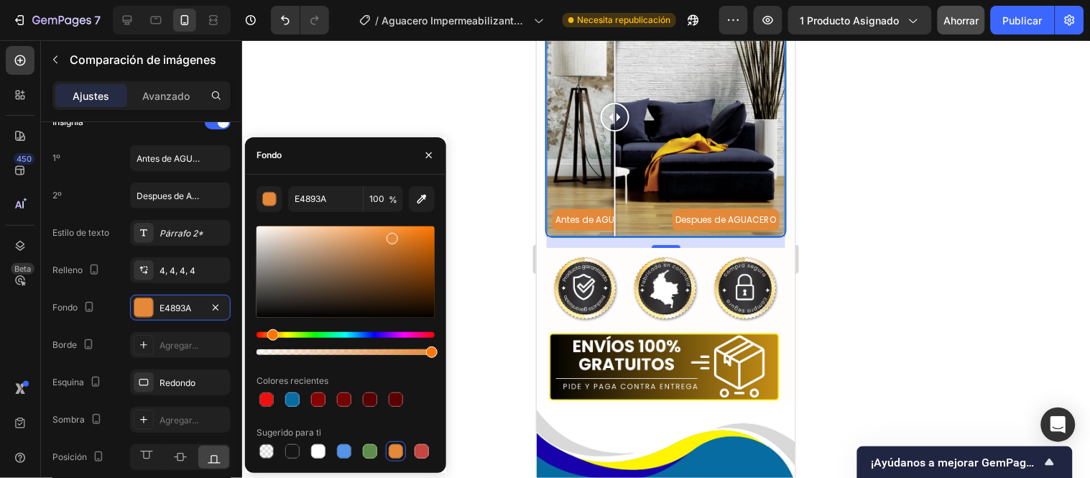
drag, startPoint x: 285, startPoint y: 339, endPoint x: 292, endPoint y: 341, distance: 8.0
click at [292, 341] on div at bounding box center [346, 343] width 178 height 23
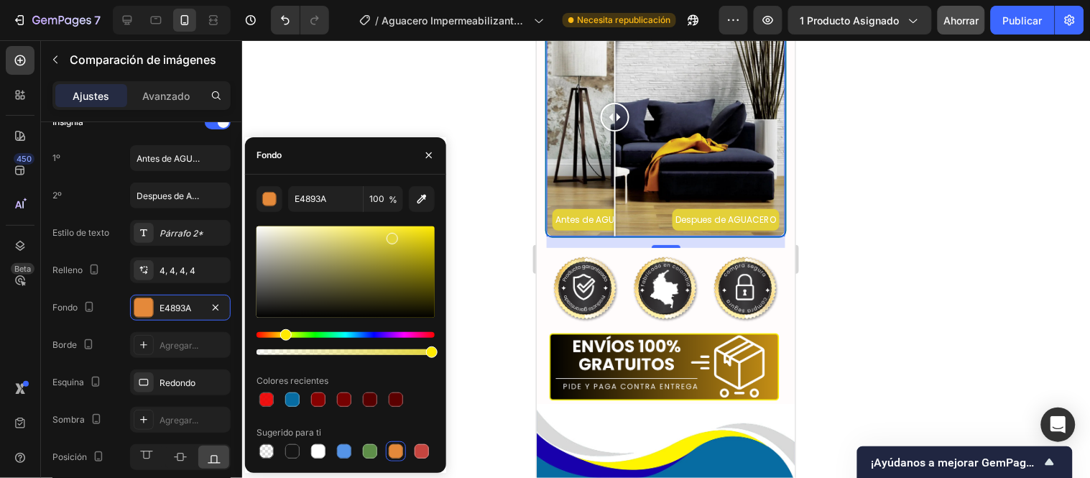
drag, startPoint x: 276, startPoint y: 333, endPoint x: 284, endPoint y: 333, distance: 7.9
click at [284, 333] on div "Hue" at bounding box center [285, 334] width 11 height 11
click at [282, 333] on div "Matiz" at bounding box center [283, 334] width 11 height 11
click at [283, 334] on div "Matiz" at bounding box center [285, 334] width 11 height 11
type input "E3D839"
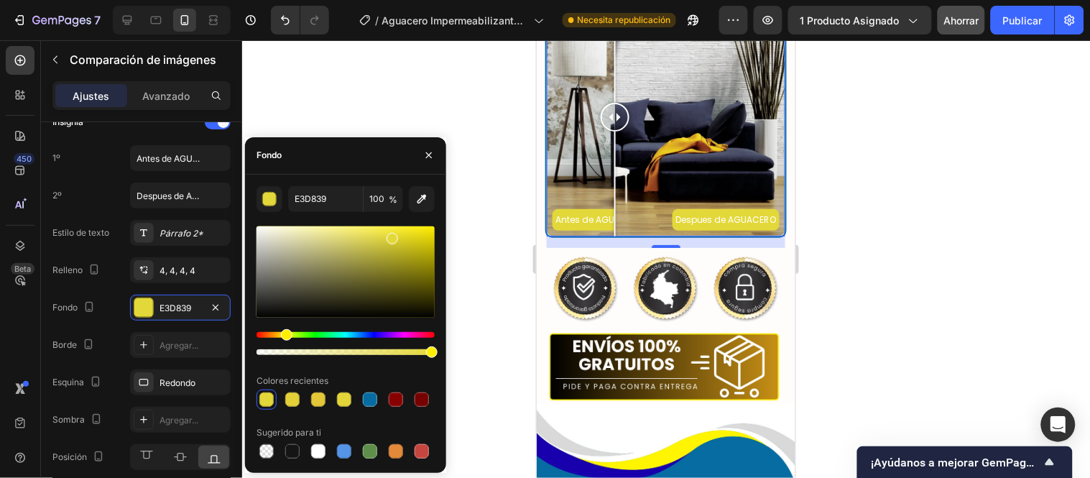
click at [285, 333] on div "Matiz" at bounding box center [286, 334] width 11 height 11
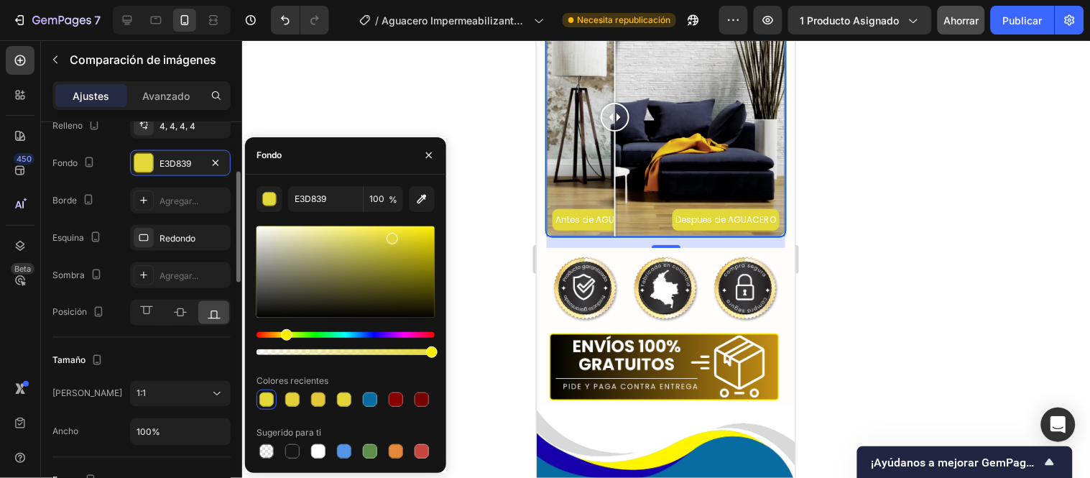
scroll to position [464, 0]
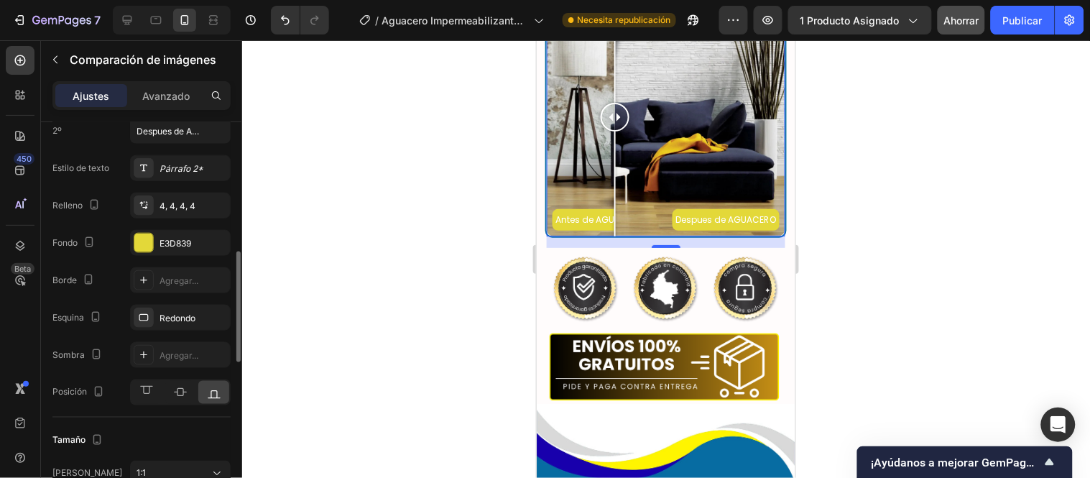
click at [183, 316] on font "Redondo" at bounding box center [178, 318] width 36 height 11
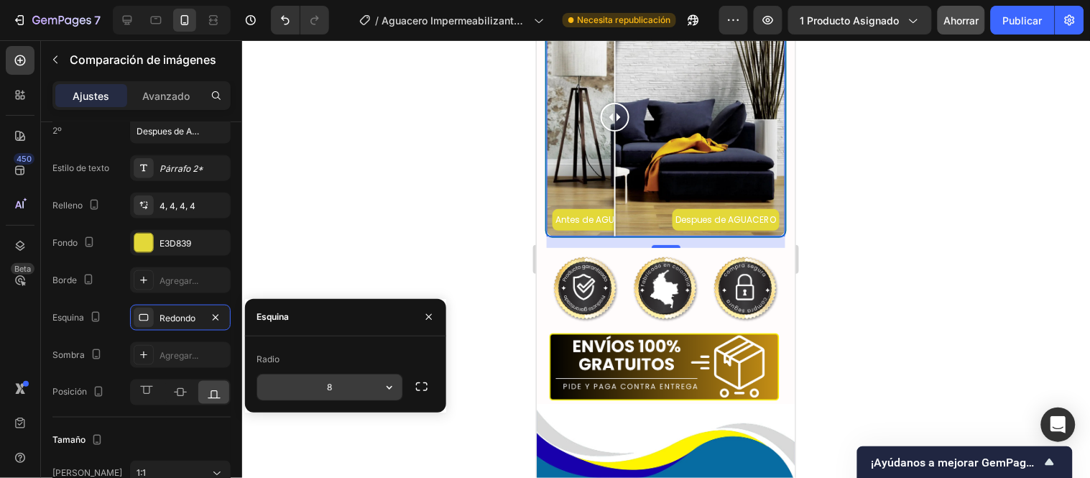
click at [346, 392] on input "8" at bounding box center [329, 387] width 145 height 26
type input "10"
click at [117, 275] on div "Borde Agregar..." at bounding box center [141, 280] width 178 height 26
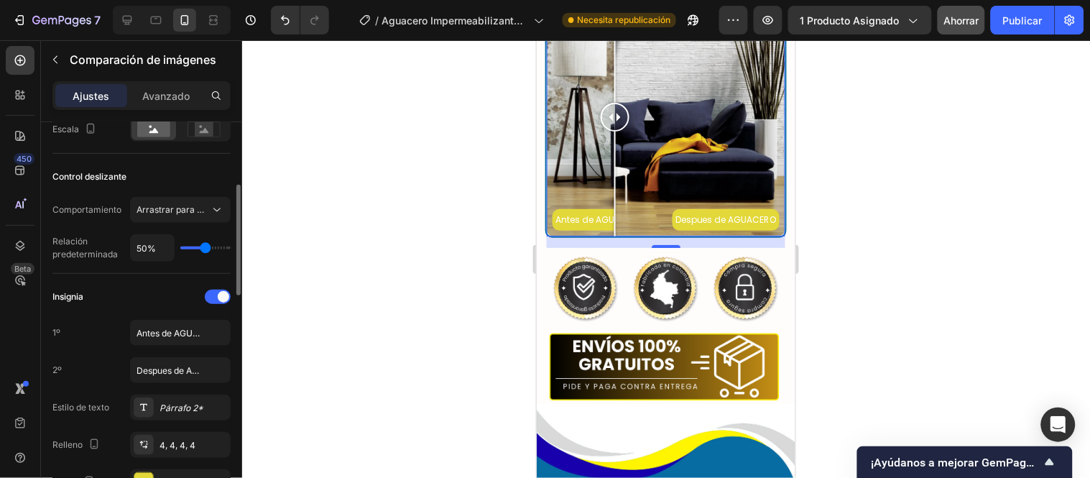
scroll to position [304, 0]
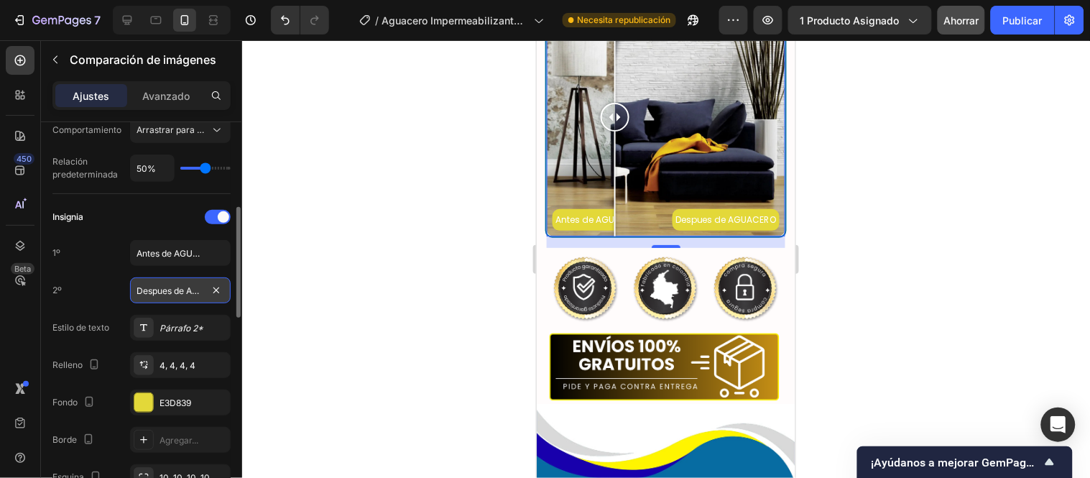
click at [171, 287] on input "Despues de AGUACERO" at bounding box center [180, 290] width 101 height 26
click at [130, 287] on input "Despues de AGUACERO" at bounding box center [180, 290] width 101 height 26
click at [154, 295] on input "Despues de AGUACERO" at bounding box center [180, 290] width 101 height 26
click at [156, 293] on input "Despues de AGUACERO" at bounding box center [180, 290] width 101 height 26
type input "Después de AGUACERO"
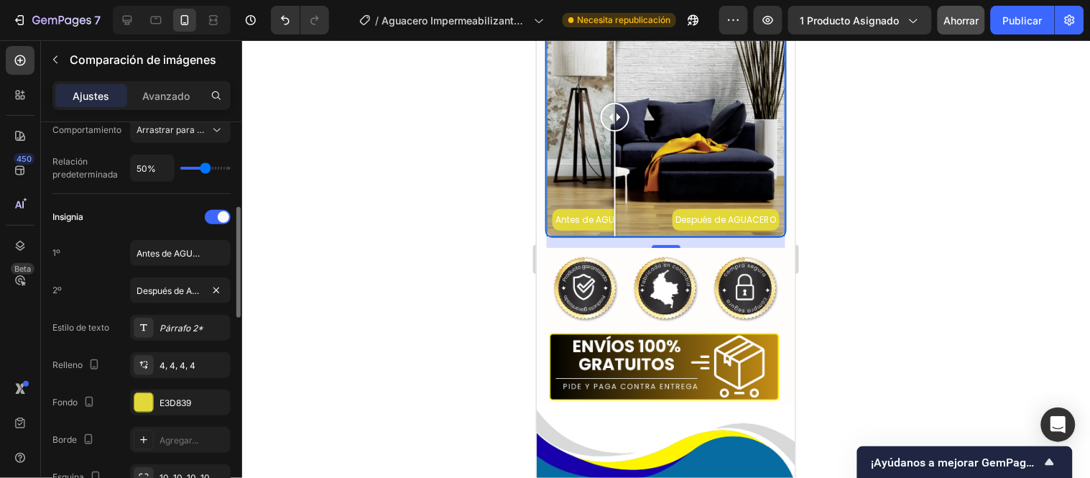
click at [121, 288] on div "2º Después de AGUACERO" at bounding box center [141, 290] width 178 height 26
click at [195, 332] on font "Párrafo 2*" at bounding box center [182, 328] width 44 height 11
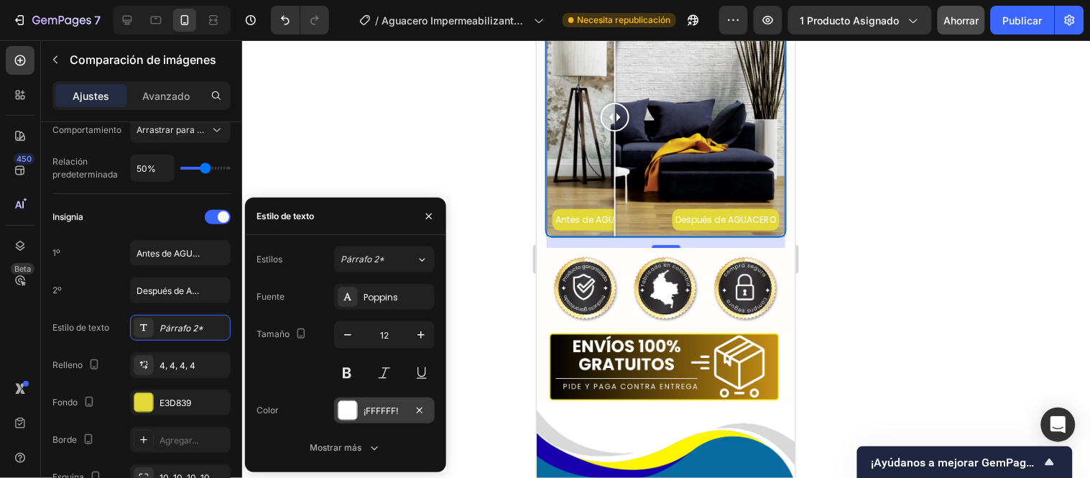
click at [343, 406] on div at bounding box center [347, 410] width 19 height 19
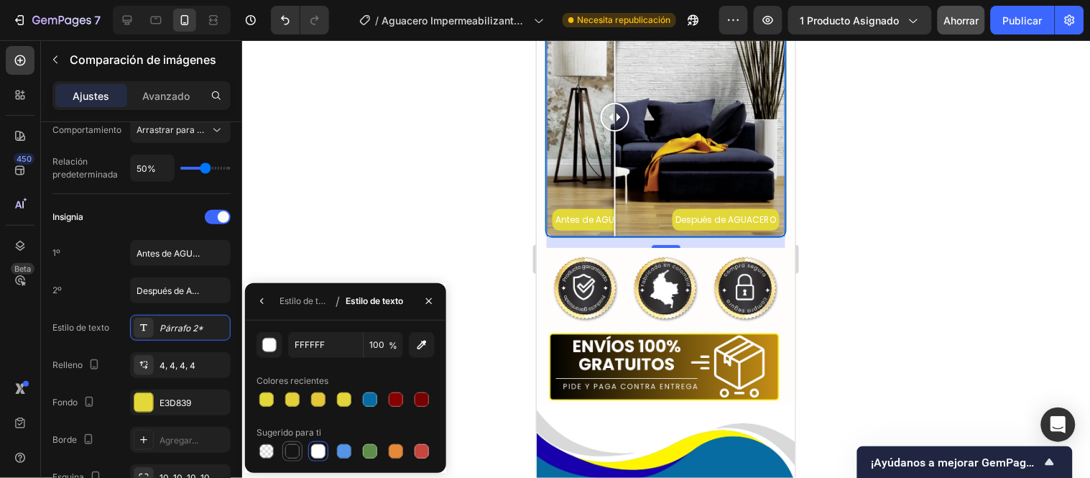
click at [298, 451] on div at bounding box center [292, 451] width 14 height 14
click at [270, 341] on div "button" at bounding box center [270, 345] width 14 height 14
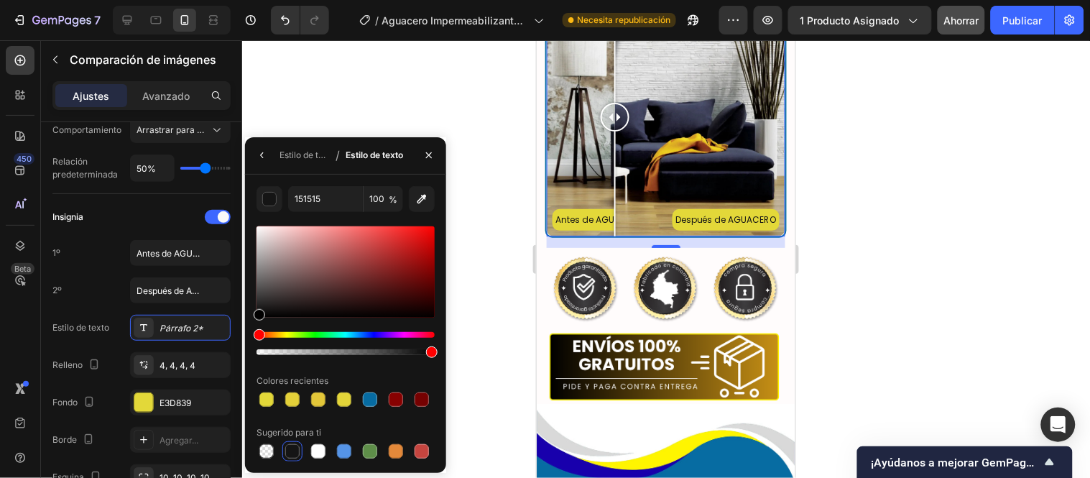
drag, startPoint x: 257, startPoint y: 313, endPoint x: 257, endPoint y: 333, distance: 20.8
click at [257, 333] on div at bounding box center [346, 290] width 178 height 134
type input "000000"
click at [119, 256] on div "1º Antes de AGUACERO" at bounding box center [141, 253] width 178 height 26
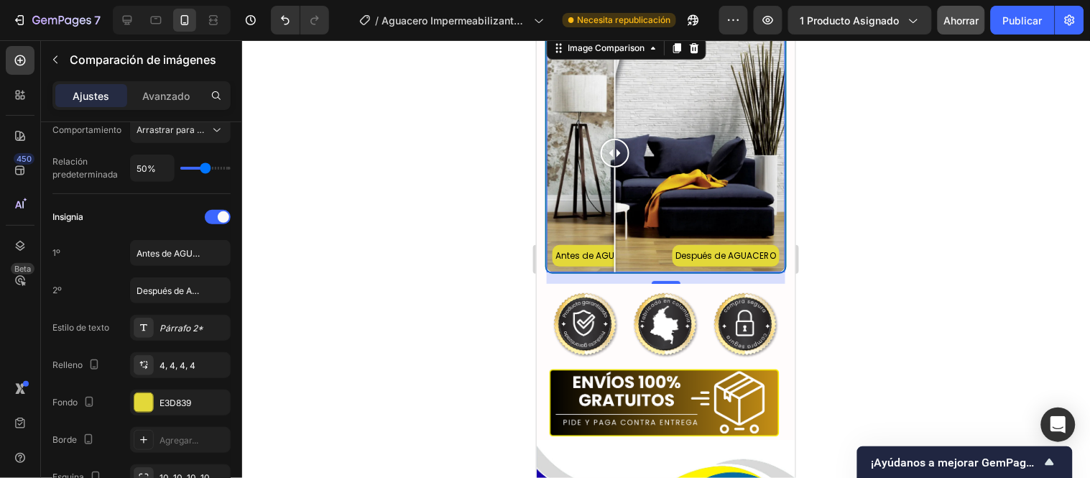
scroll to position [2757, 0]
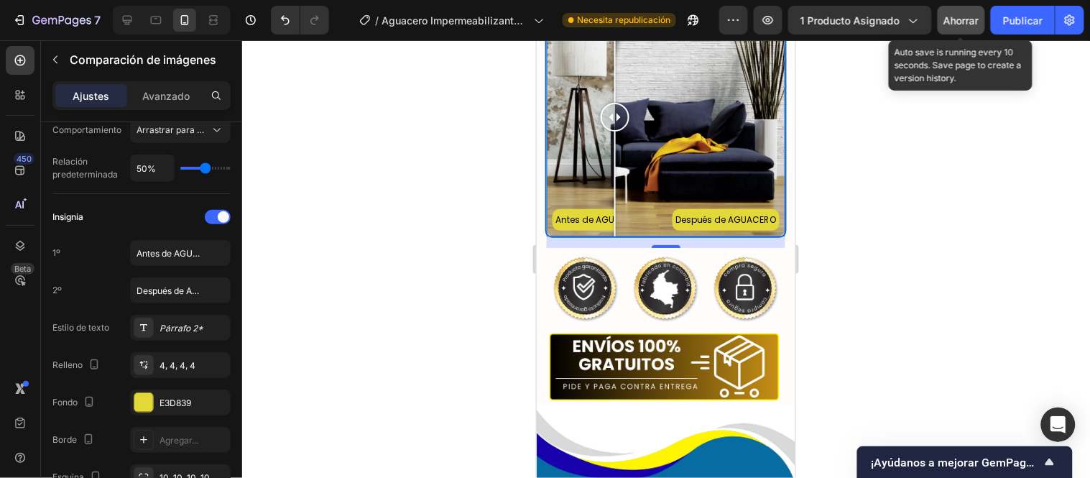
click at [969, 22] on font "Ahorrar" at bounding box center [961, 20] width 35 height 12
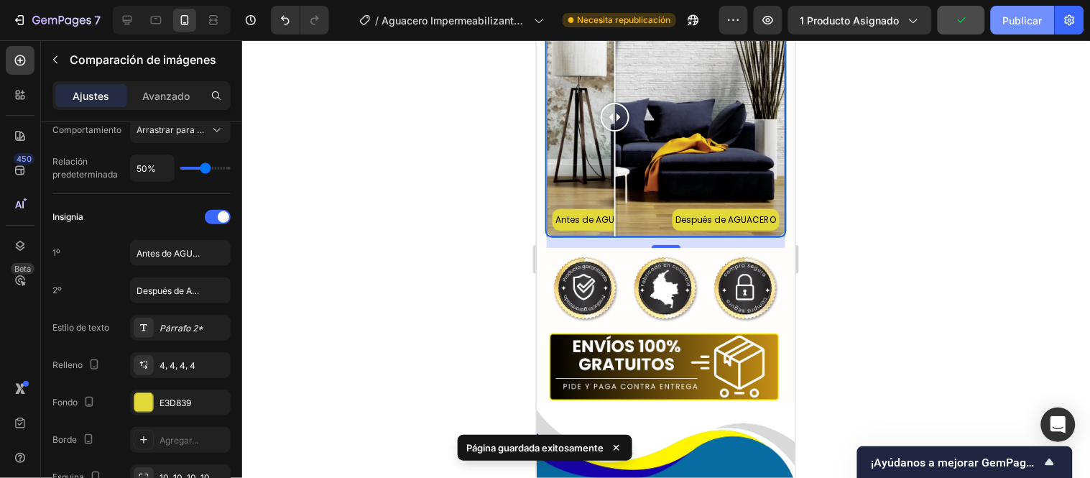
click at [1010, 20] on font "Publicar" at bounding box center [1023, 20] width 40 height 12
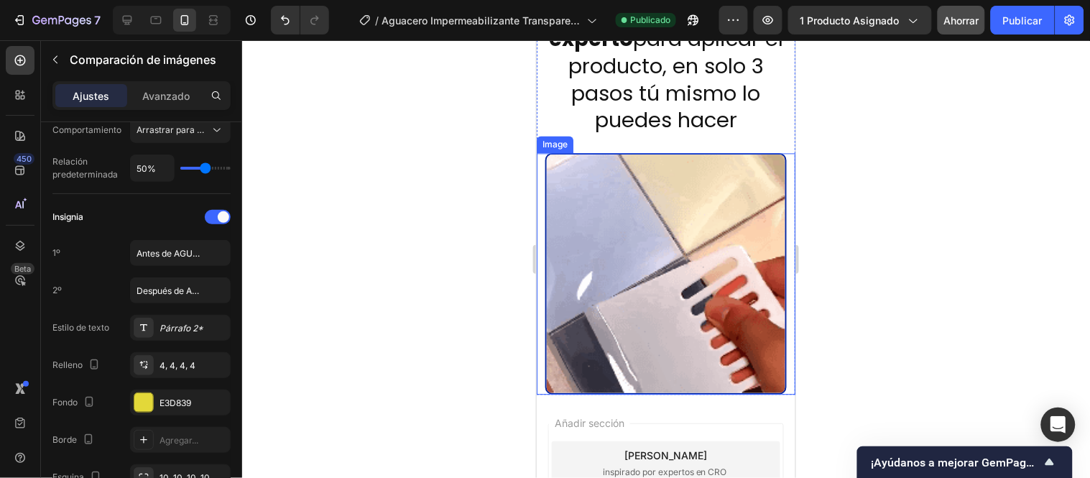
scroll to position [4992, 0]
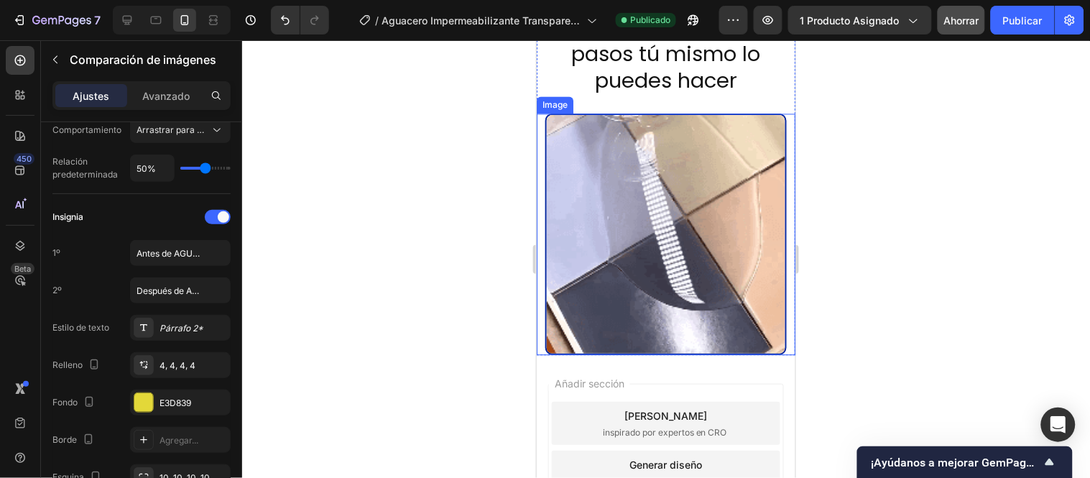
click at [553, 102] on div "Image" at bounding box center [554, 104] width 31 height 13
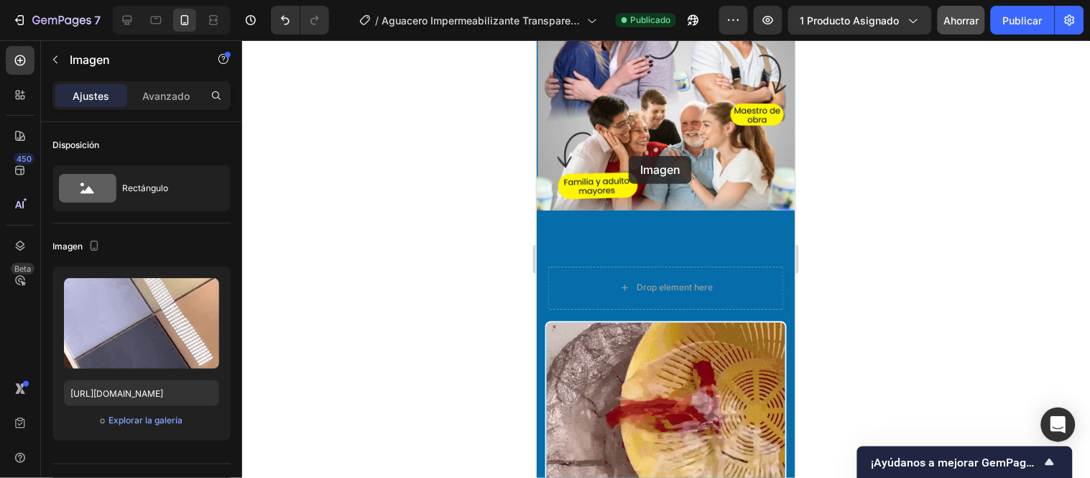
scroll to position [3465, 0]
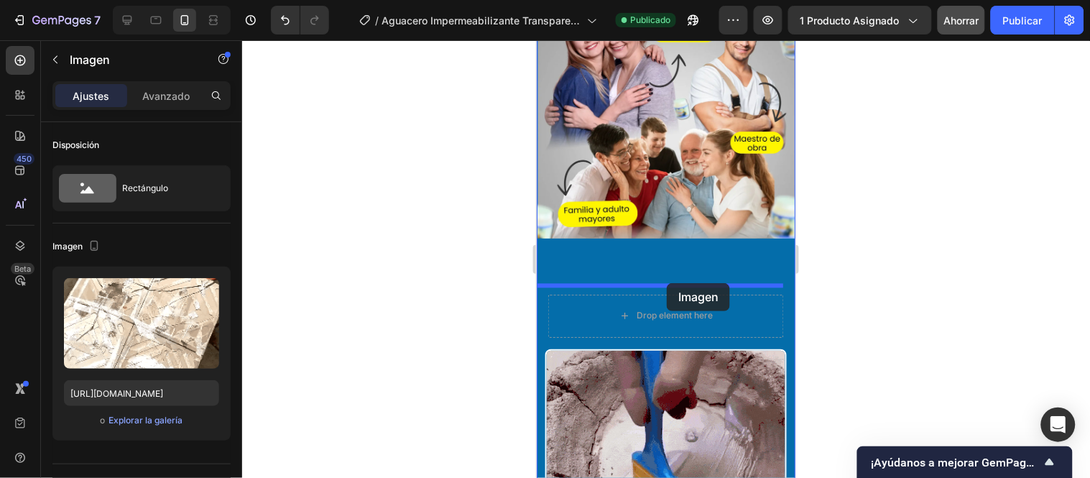
drag, startPoint x: 578, startPoint y: 263, endPoint x: 666, endPoint y: 282, distance: 90.5
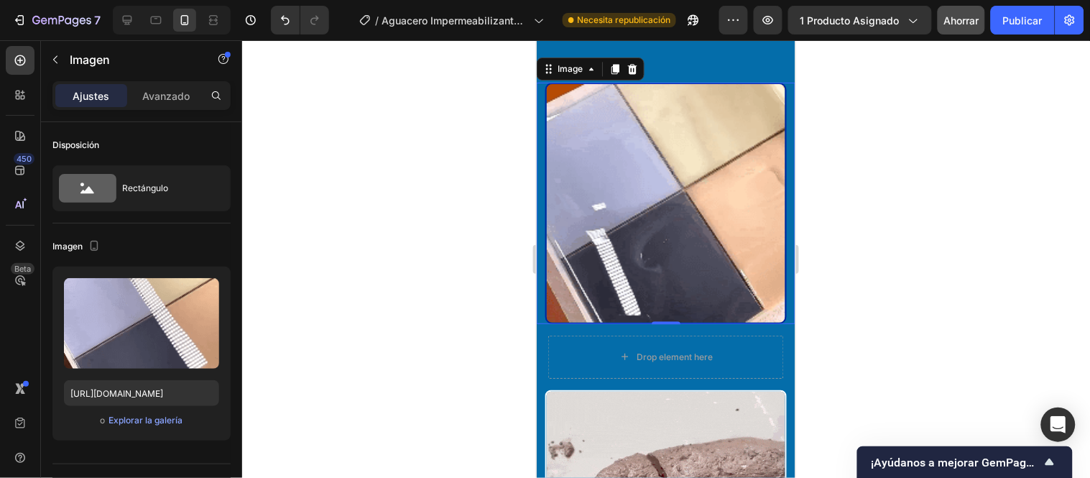
scroll to position [3784, 0]
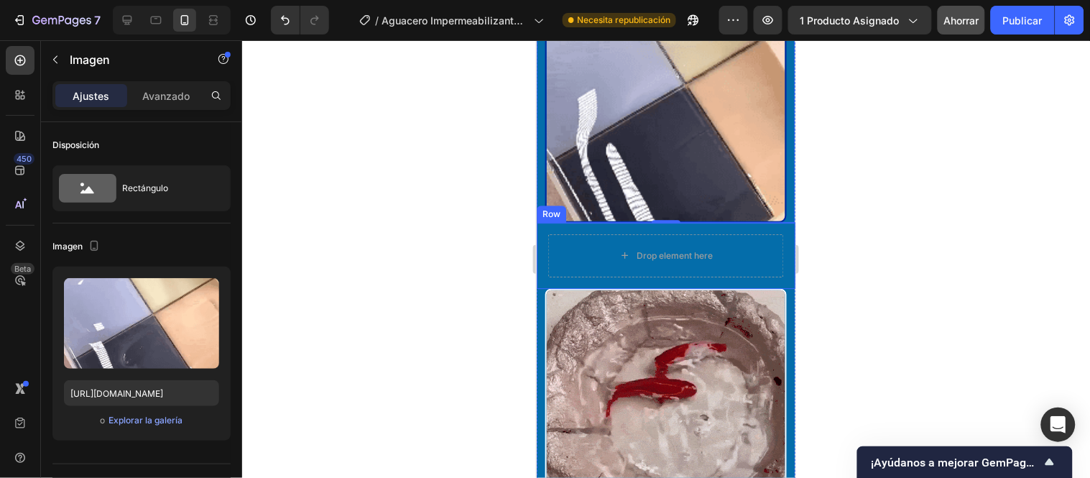
click at [553, 209] on div "Row" at bounding box center [550, 213] width 29 height 17
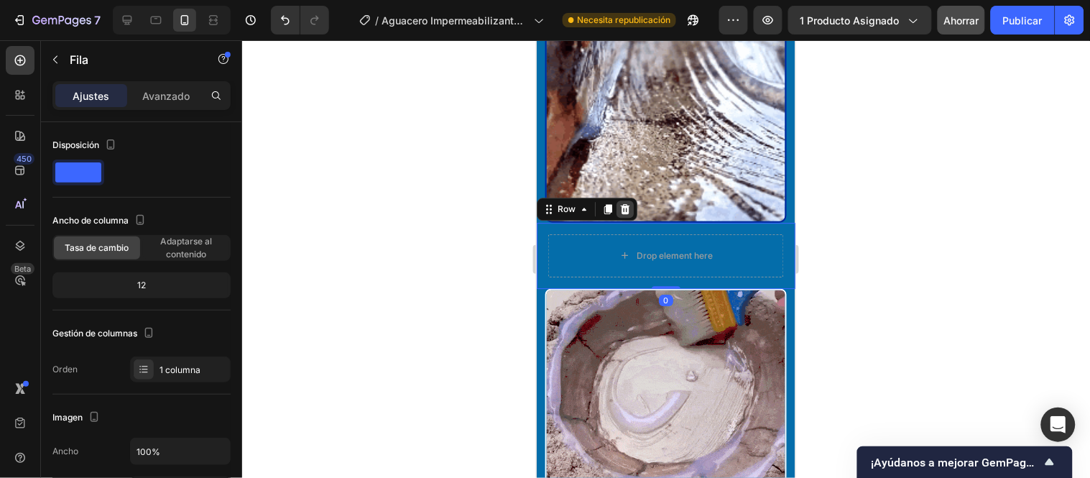
click at [626, 206] on div at bounding box center [624, 208] width 17 height 17
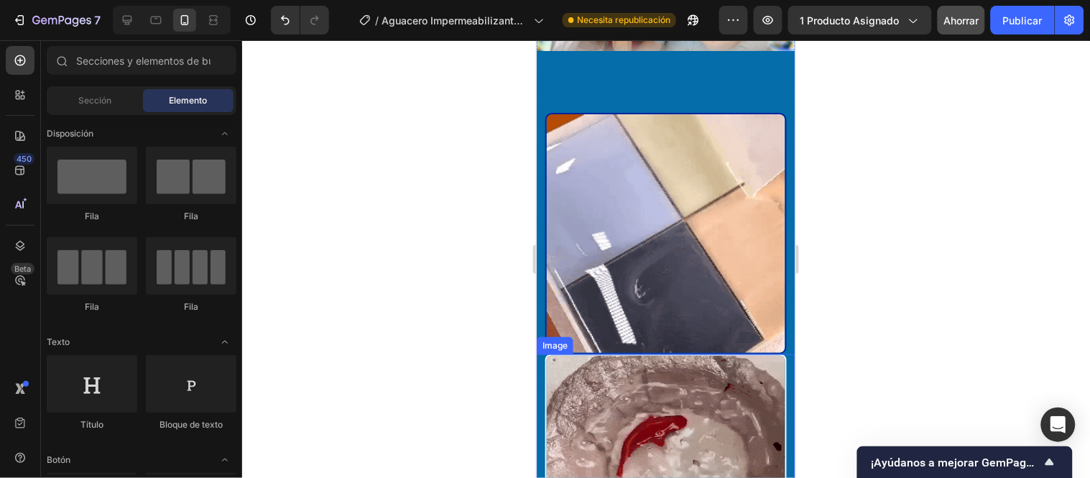
scroll to position [3624, 0]
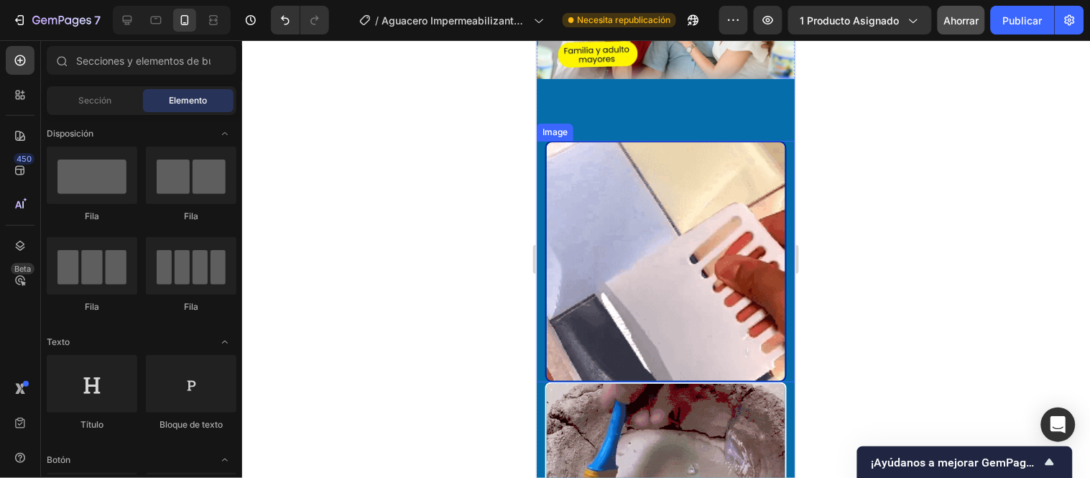
click at [676, 233] on img at bounding box center [665, 260] width 241 height 241
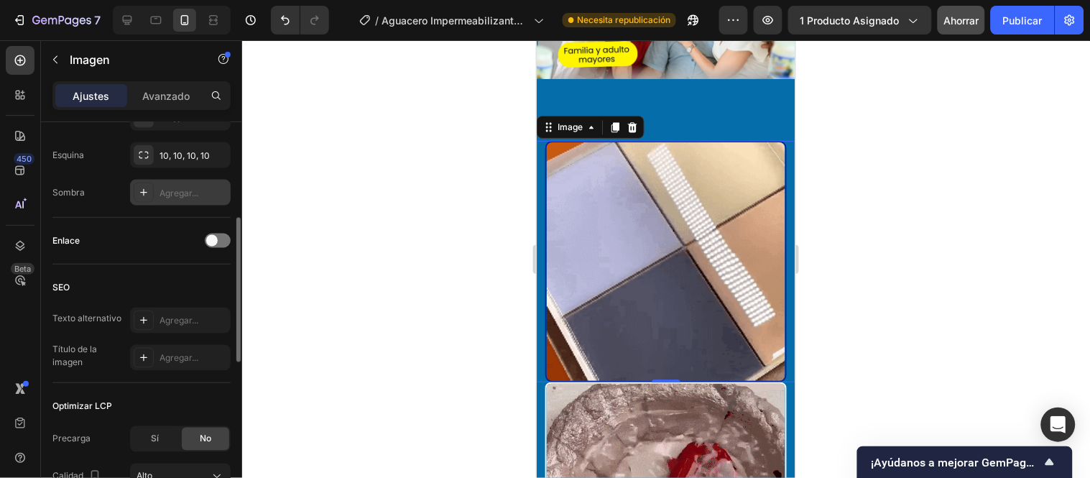
scroll to position [399, 0]
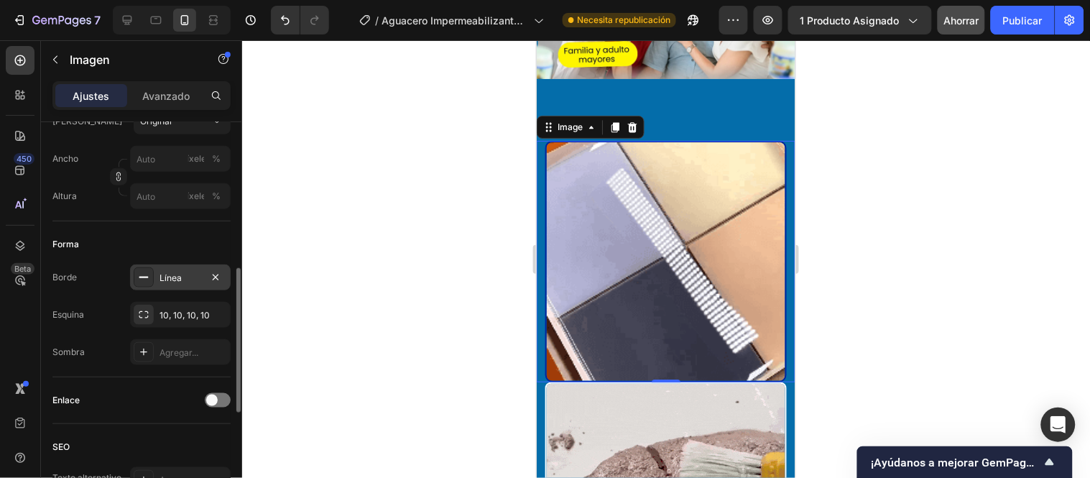
click at [157, 270] on div "Línea" at bounding box center [180, 277] width 101 height 26
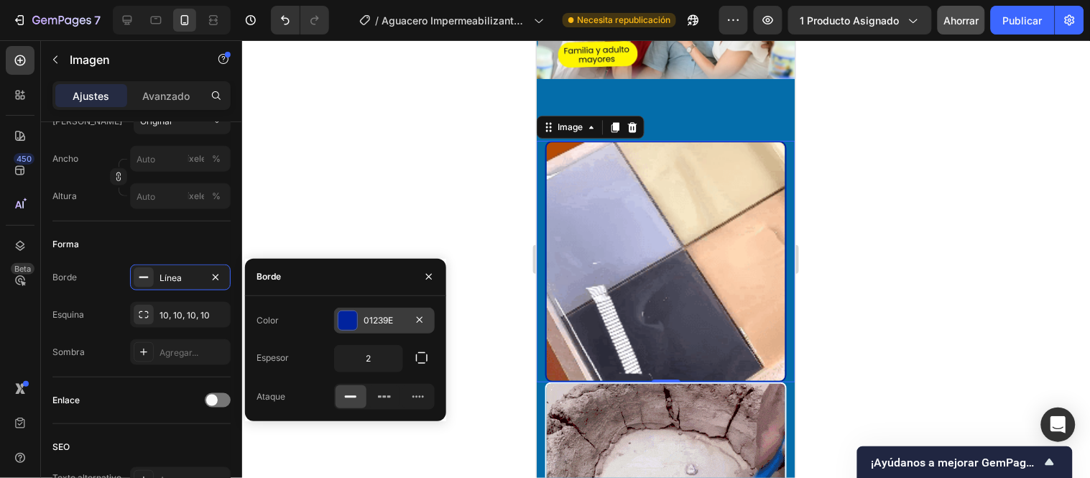
click at [376, 314] on div "01239E" at bounding box center [385, 320] width 42 height 13
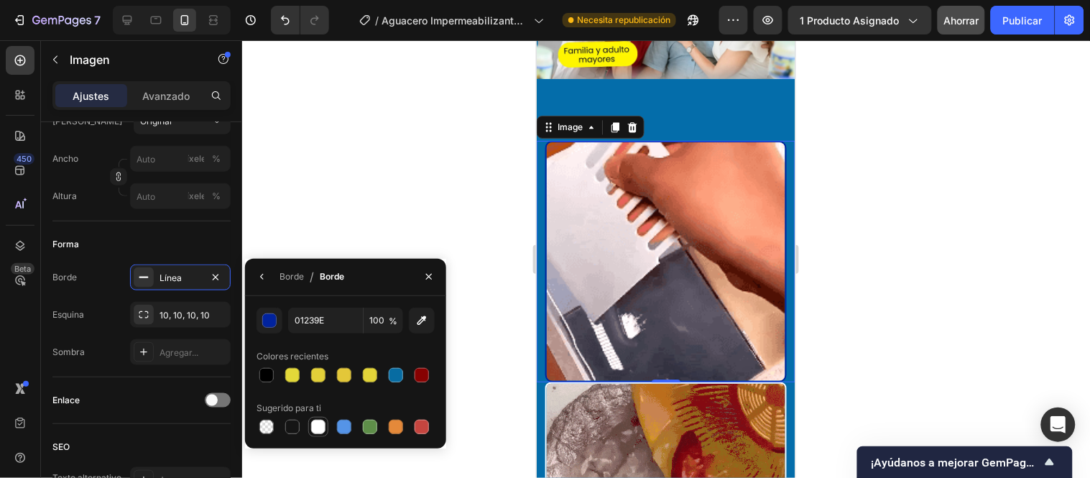
click at [316, 432] on div at bounding box center [318, 427] width 14 height 14
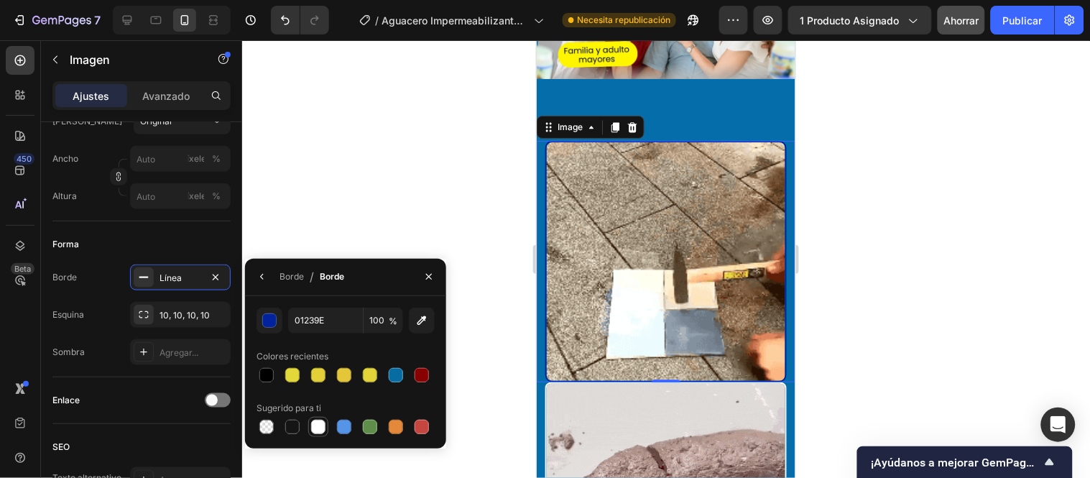
type input "FFFFFF"
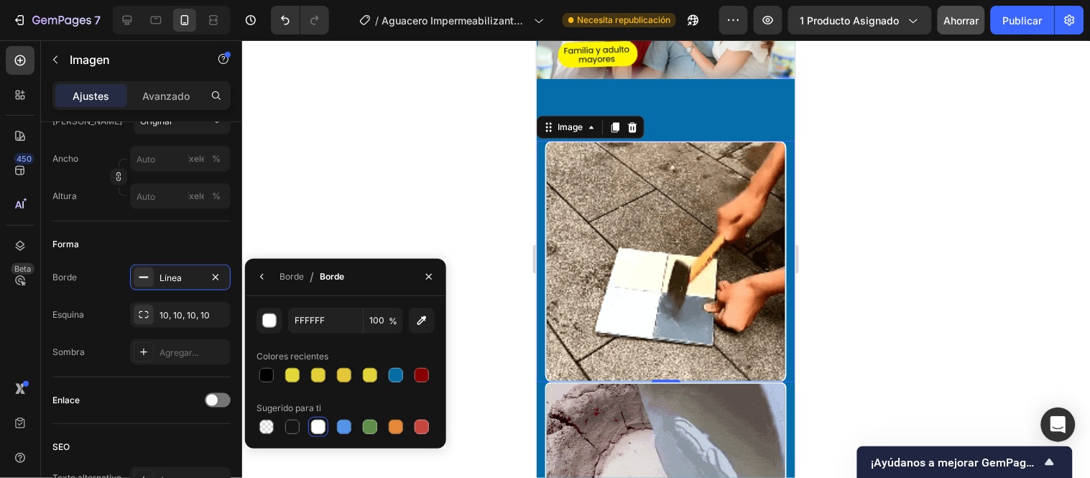
click at [379, 204] on div at bounding box center [666, 259] width 848 height 438
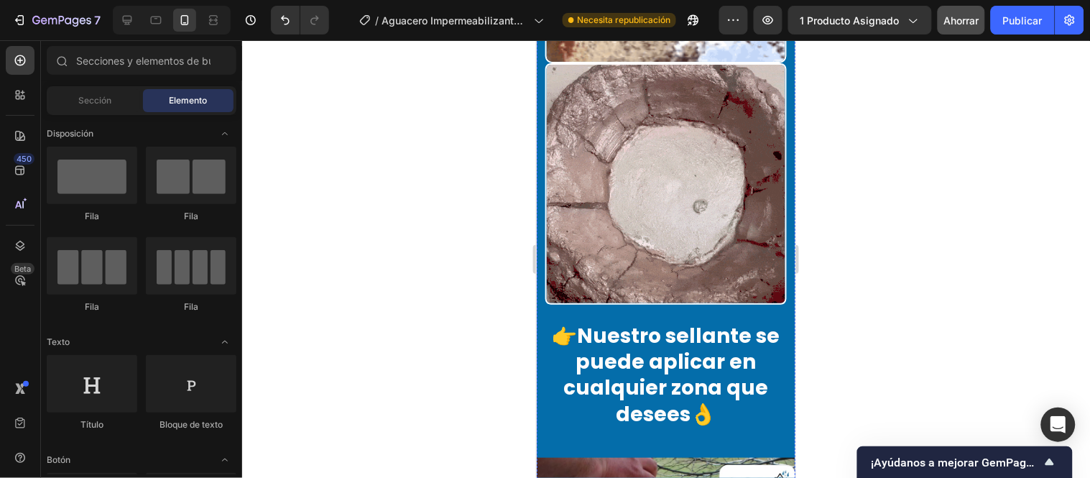
scroll to position [3863, 0]
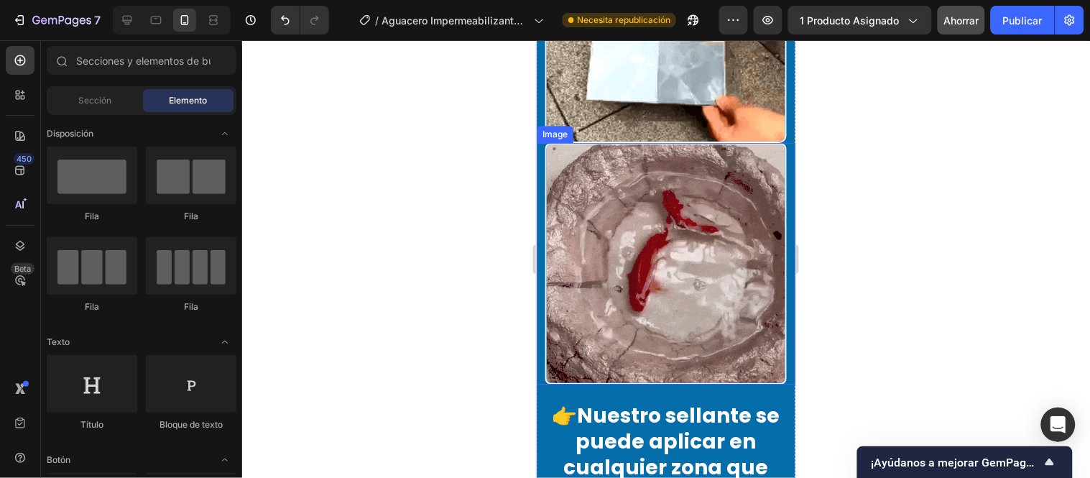
click at [545, 127] on div "Image" at bounding box center [554, 133] width 31 height 13
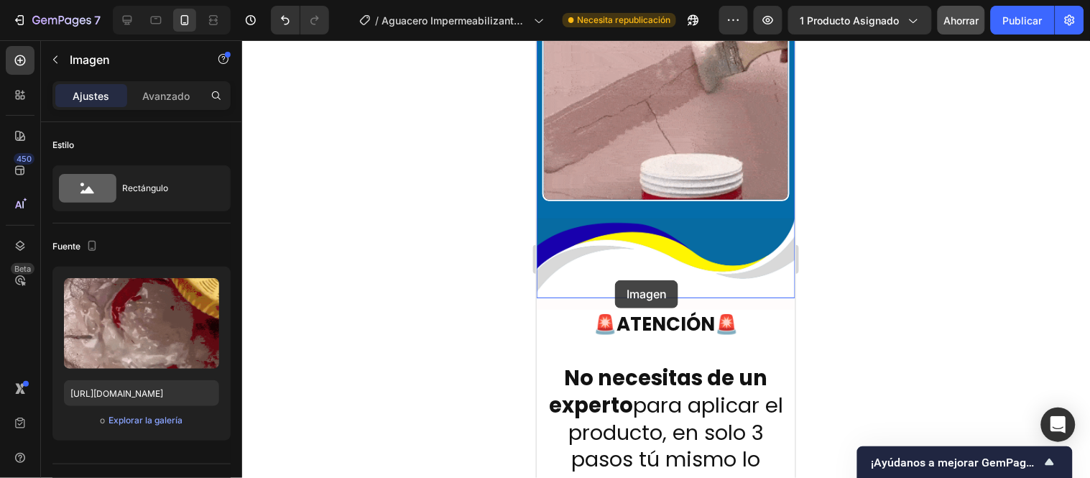
scroll to position [4902, 0]
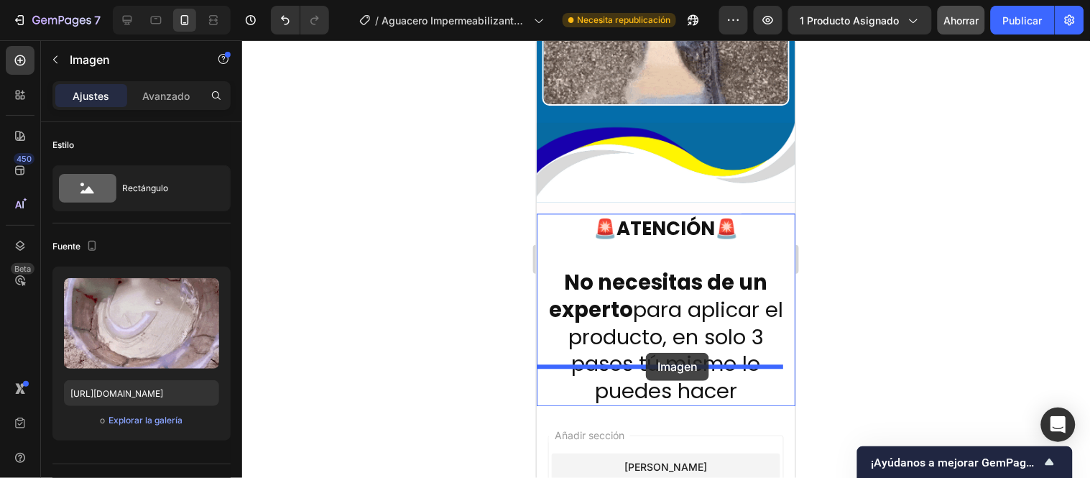
drag, startPoint x: 557, startPoint y: 122, endPoint x: 645, endPoint y: 352, distance: 246.4
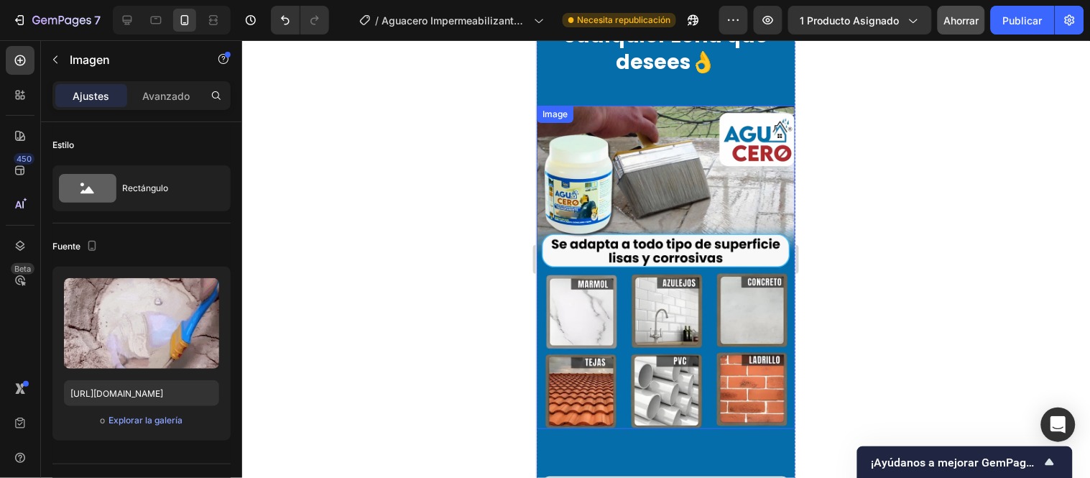
scroll to position [3953, 0]
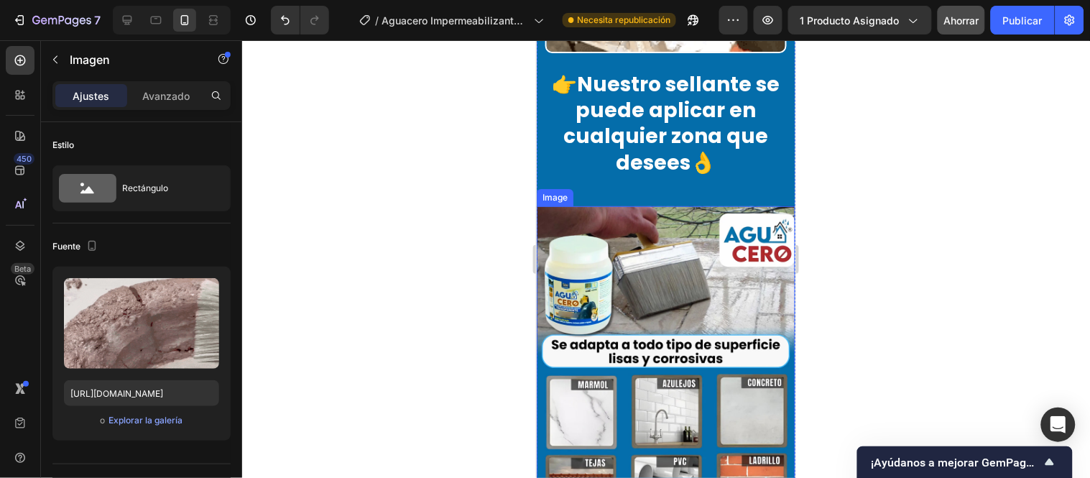
click at [554, 190] on div "Image" at bounding box center [554, 196] width 31 height 13
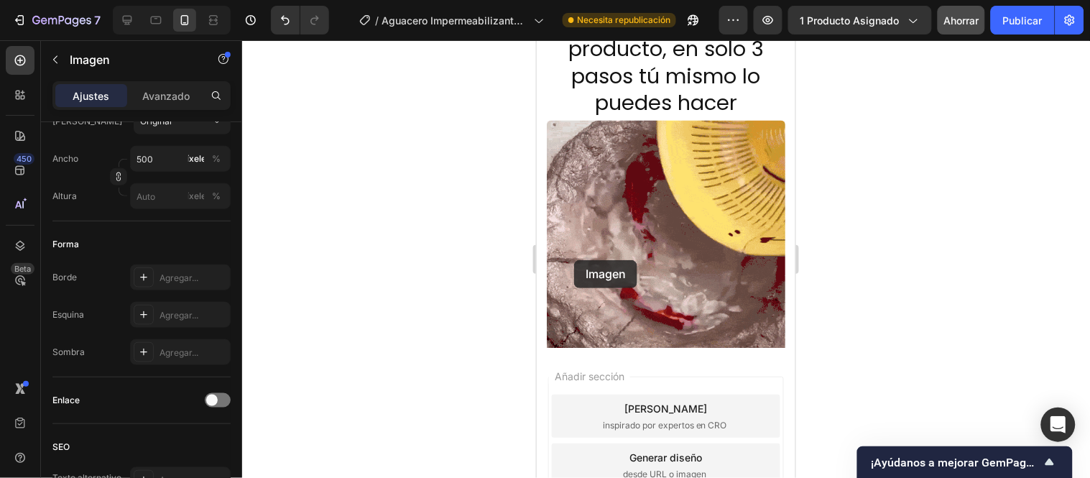
scroll to position [5061, 0]
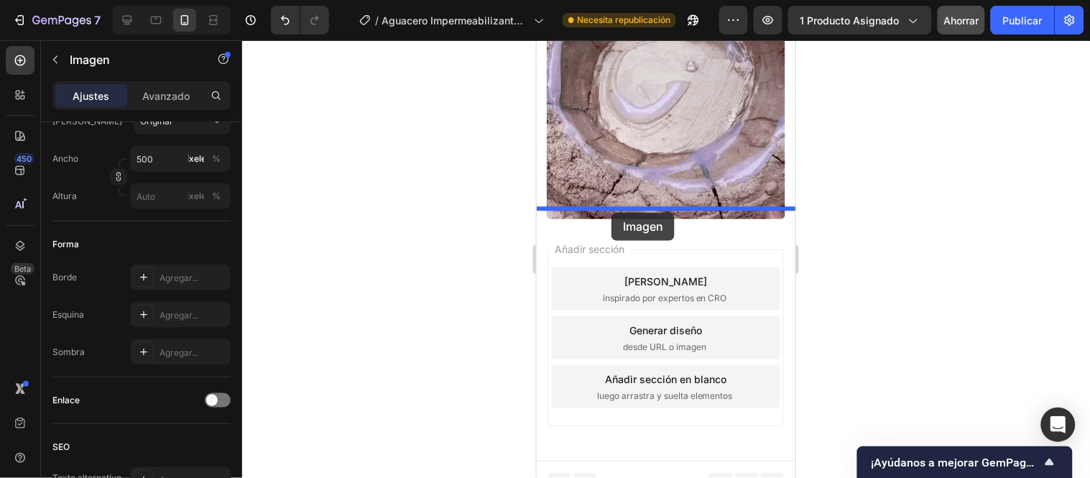
drag, startPoint x: 557, startPoint y: 190, endPoint x: 611, endPoint y: 212, distance: 58.3
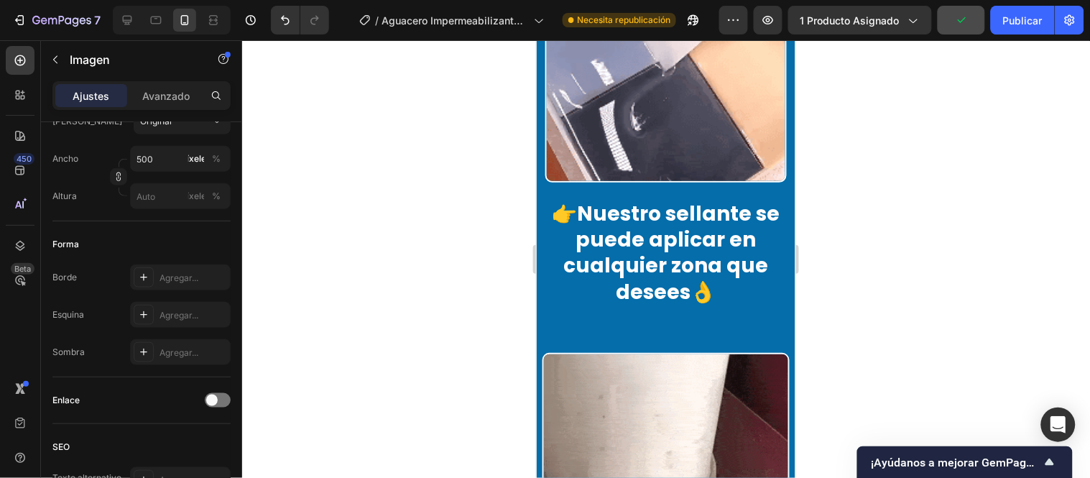
scroll to position [3863, 0]
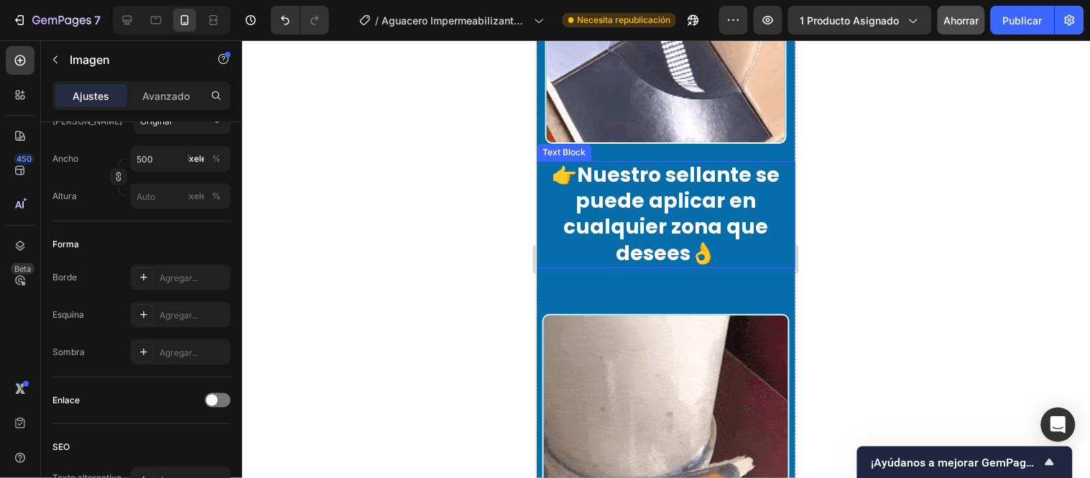
click at [581, 145] on div "Text Block" at bounding box center [563, 151] width 49 height 13
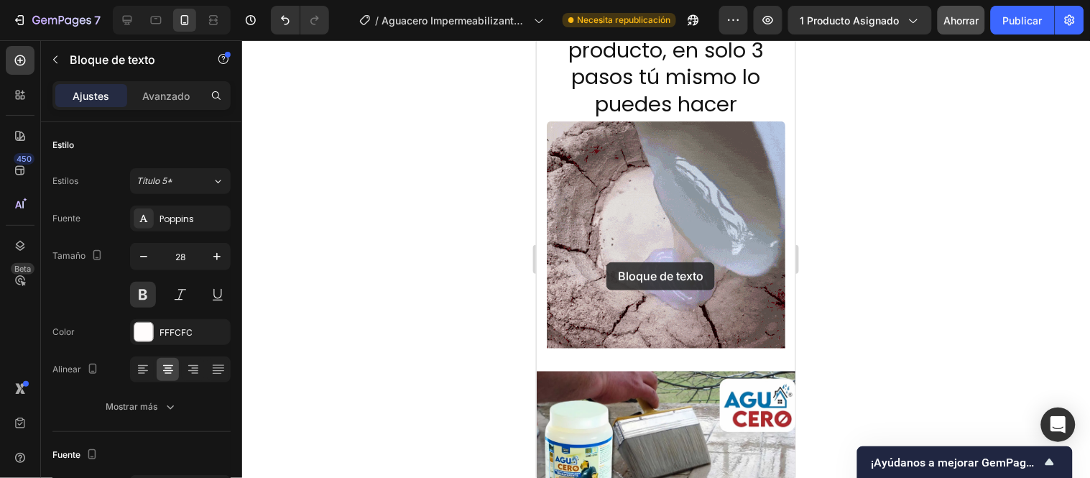
scroll to position [4821, 0]
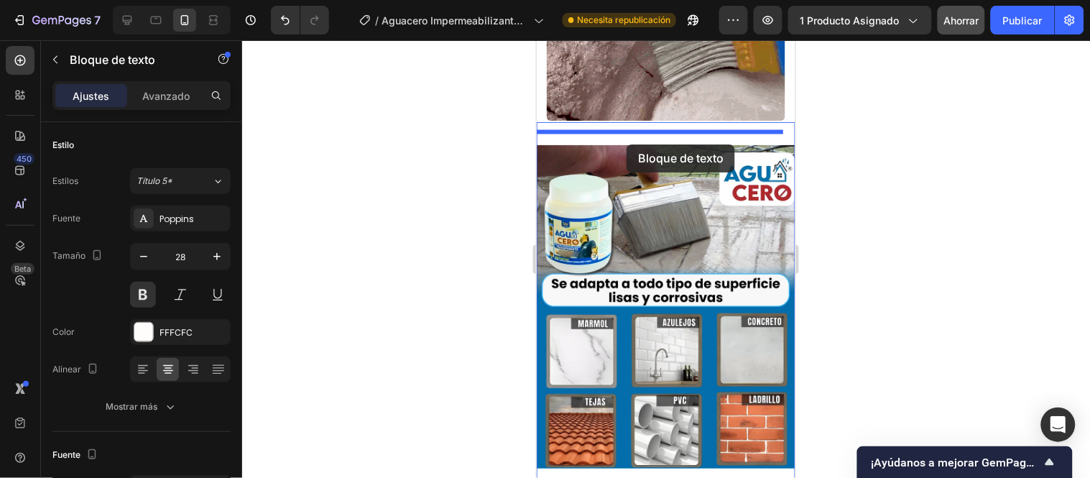
drag, startPoint x: 580, startPoint y: 139, endPoint x: 626, endPoint y: 144, distance: 46.2
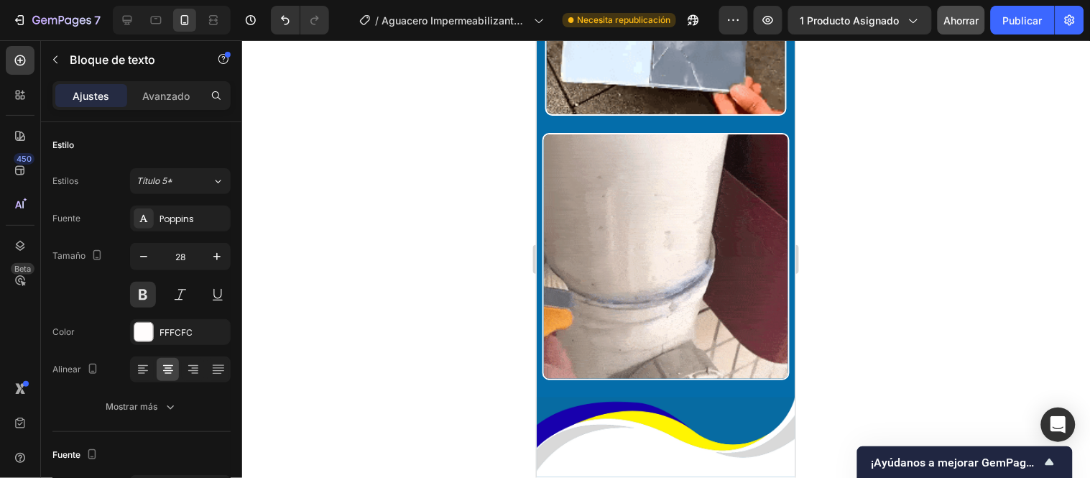
scroll to position [3783, 0]
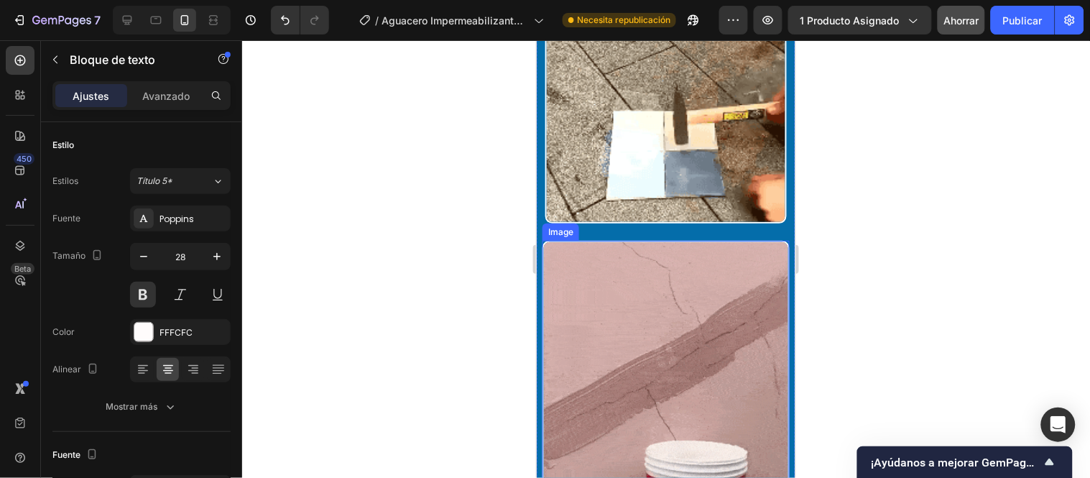
click at [561, 225] on div "Image" at bounding box center [560, 231] width 31 height 13
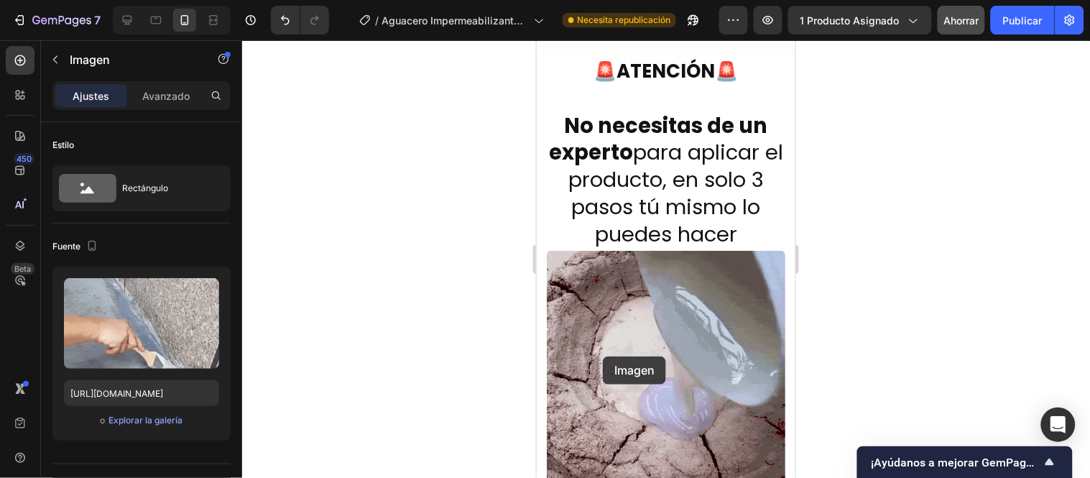
scroll to position [4502, 0]
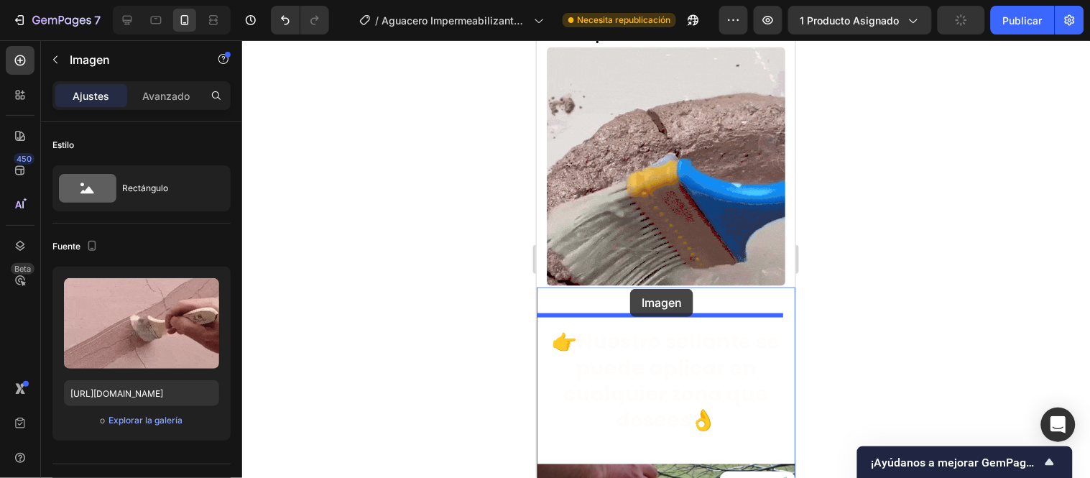
drag, startPoint x: 561, startPoint y: 223, endPoint x: 630, endPoint y: 288, distance: 94.0
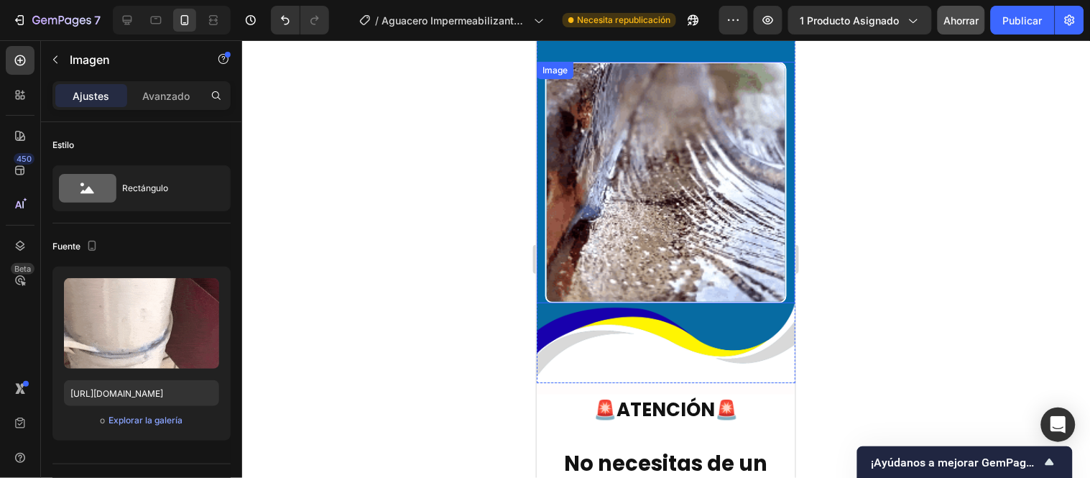
scroll to position [3544, 0]
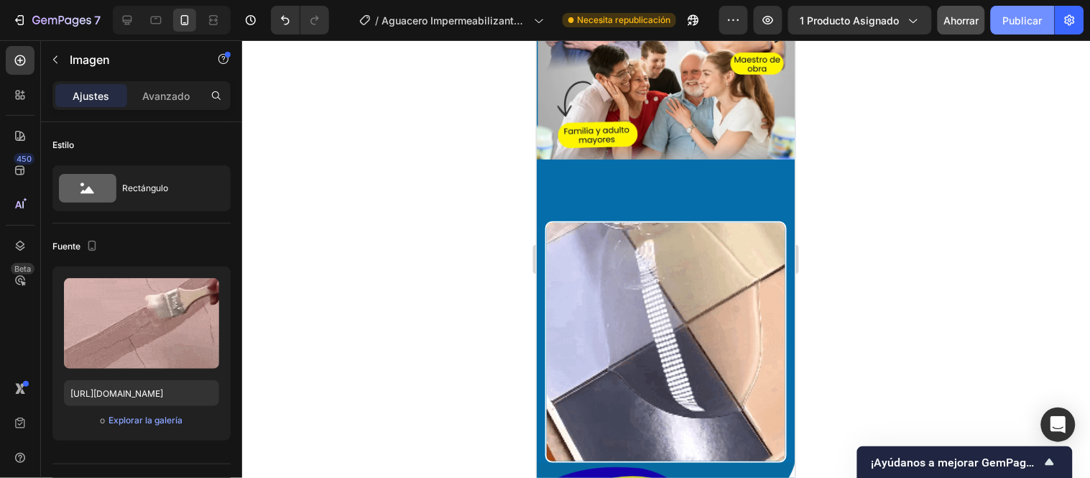
click at [1008, 19] on font "Publicar" at bounding box center [1023, 20] width 40 height 12
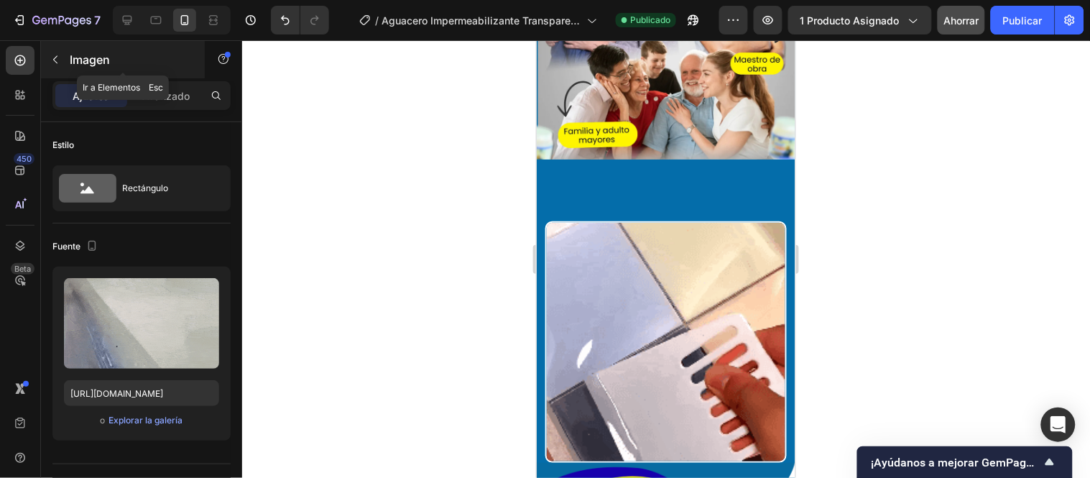
click at [50, 59] on icon "button" at bounding box center [55, 59] width 11 height 11
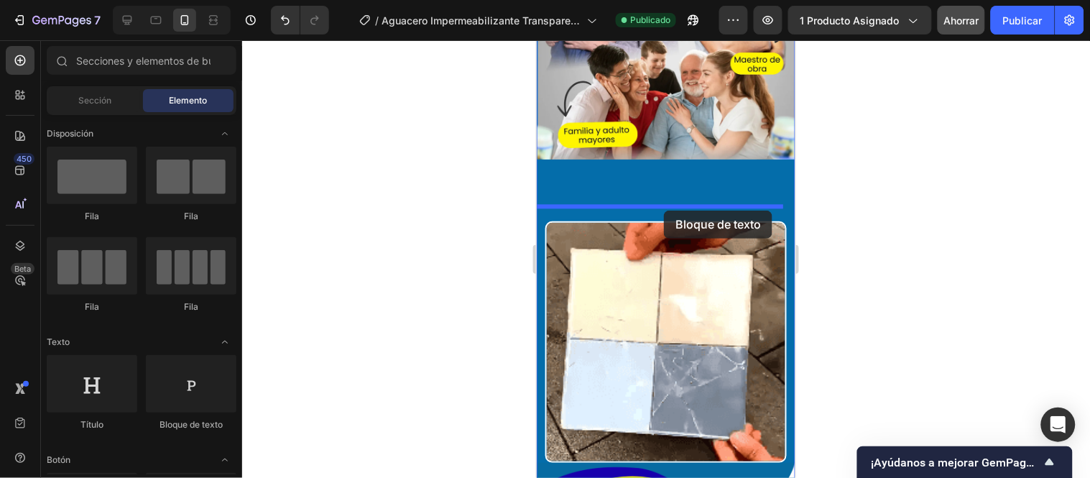
drag, startPoint x: 716, startPoint y: 428, endPoint x: 663, endPoint y: 210, distance: 224.7
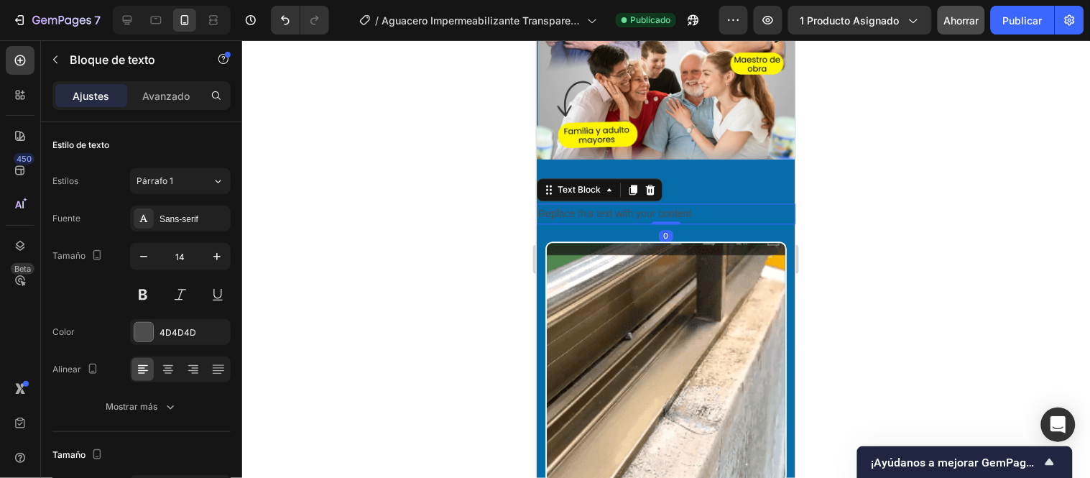
click at [716, 216] on div "Replace this text with your content" at bounding box center [665, 213] width 259 height 21
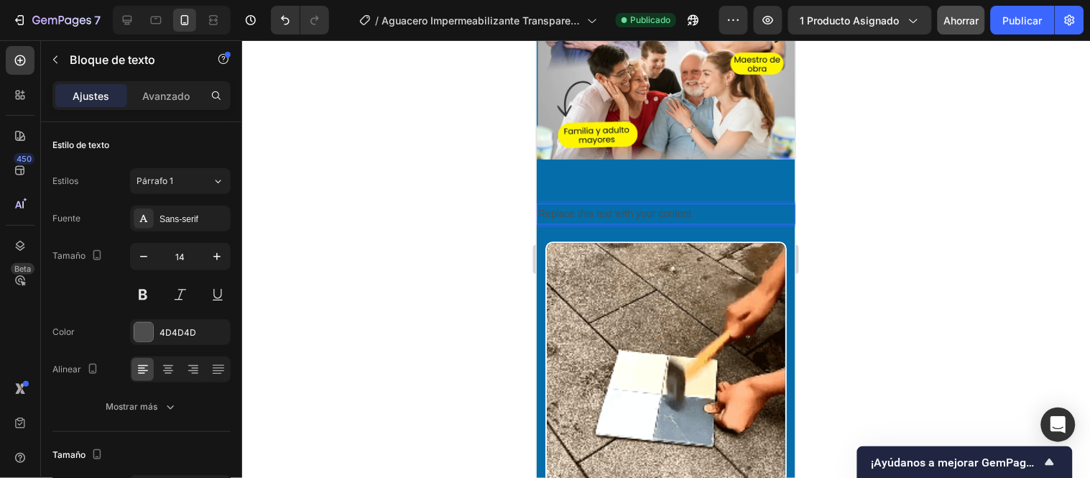
click at [714, 216] on p "Replace this text with your content" at bounding box center [666, 214] width 256 height 18
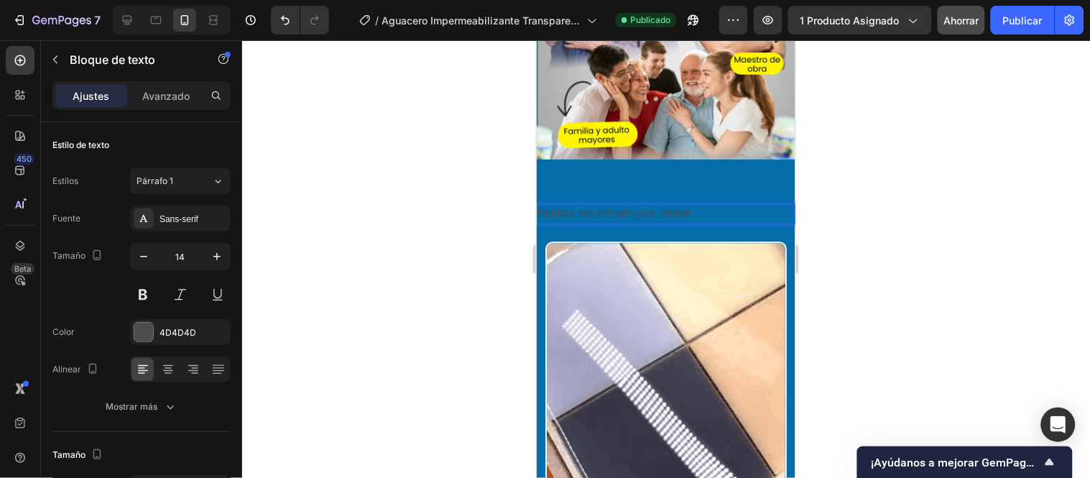
click at [714, 216] on p "Replace this text with your content" at bounding box center [666, 214] width 256 height 18
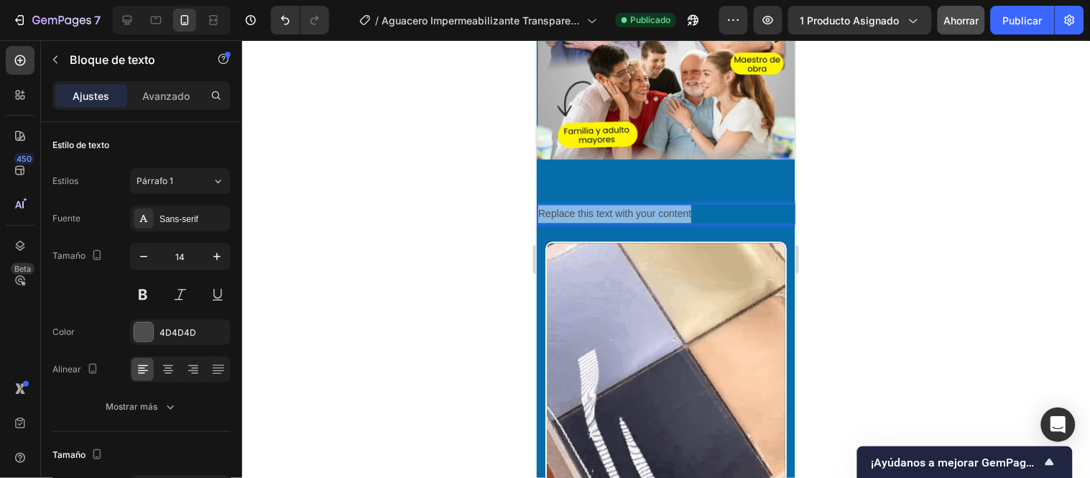
click at [714, 216] on p "Replace this text with your content" at bounding box center [666, 214] width 256 height 18
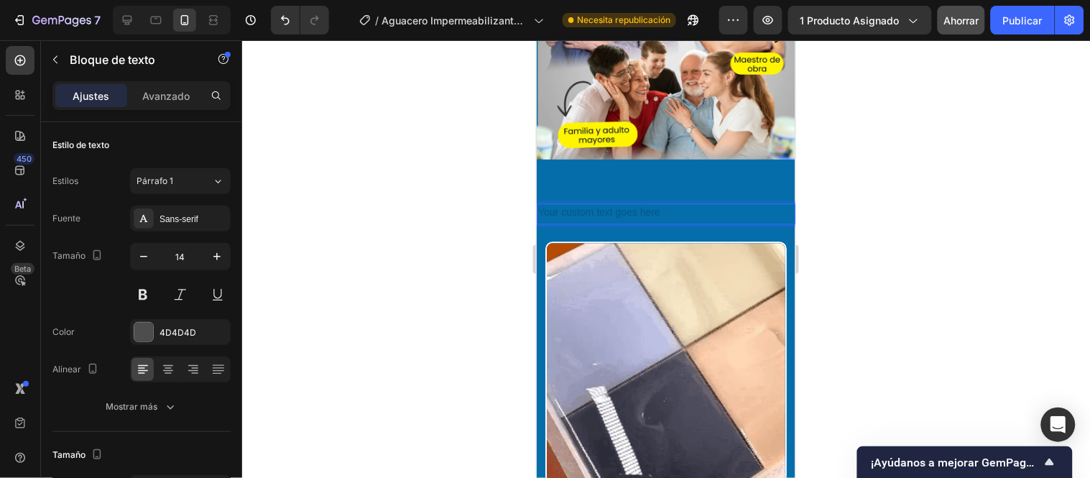
click at [846, 223] on div at bounding box center [666, 259] width 848 height 438
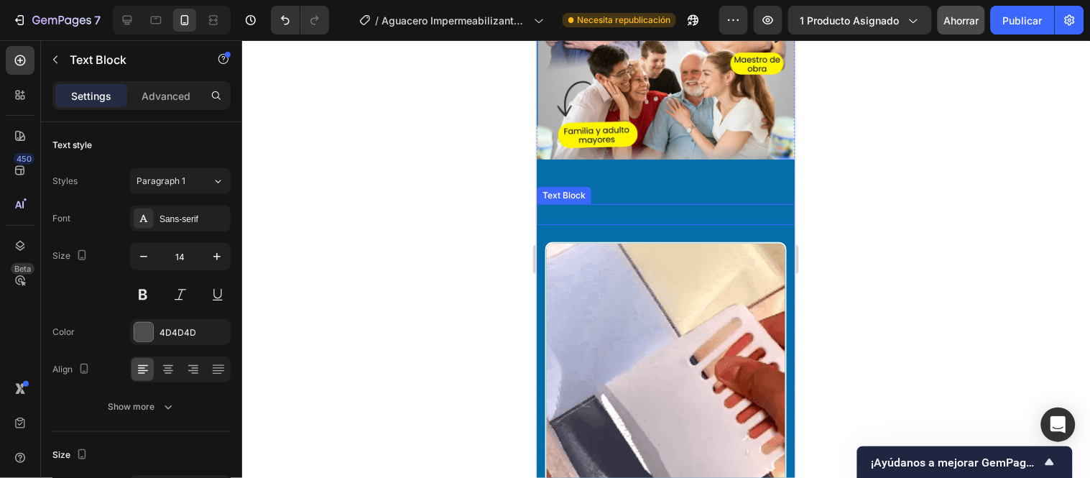
click at [729, 208] on p "Rich Text Editor. Editing area: main" at bounding box center [666, 214] width 256 height 18
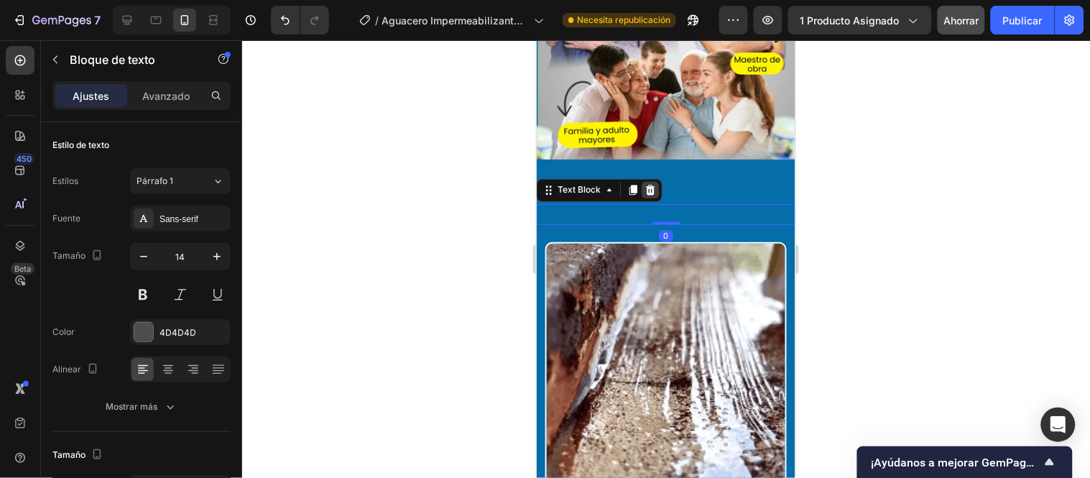
click at [644, 190] on icon at bounding box center [649, 189] width 11 height 11
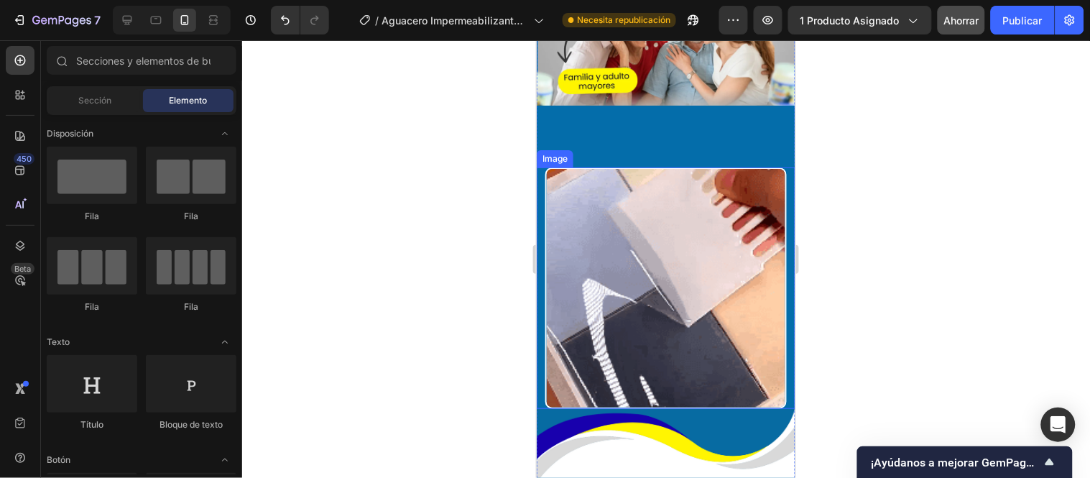
scroll to position [3623, 0]
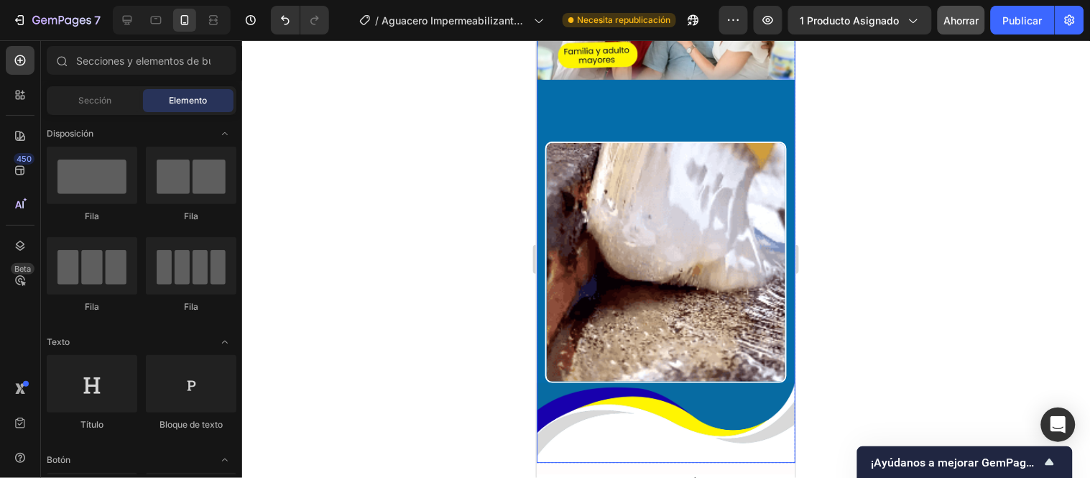
click at [670, 121] on div "Image Image Image" at bounding box center [665, 39] width 259 height 846
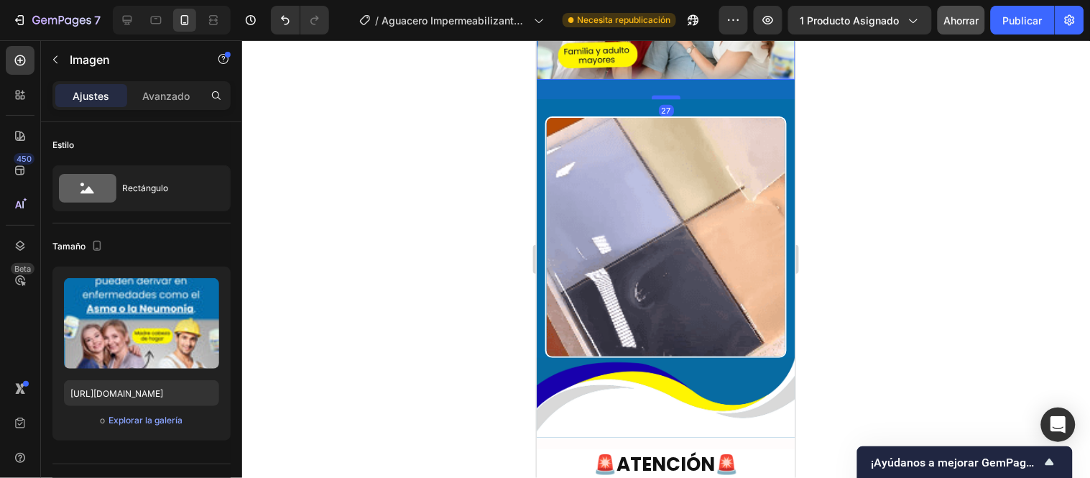
drag, startPoint x: 668, startPoint y: 124, endPoint x: 1070, endPoint y: 198, distance: 408.5
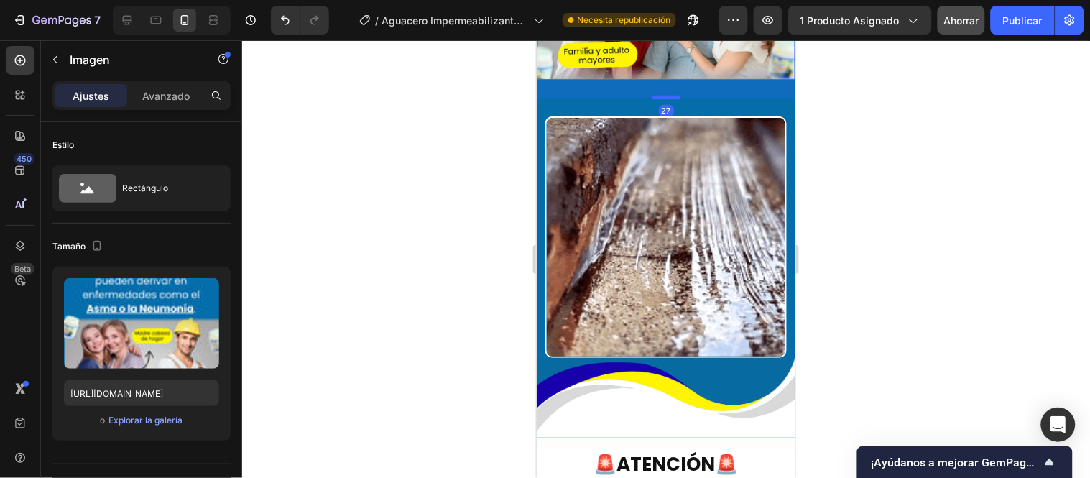
click at [669, 98] on div at bounding box center [665, 96] width 29 height 4
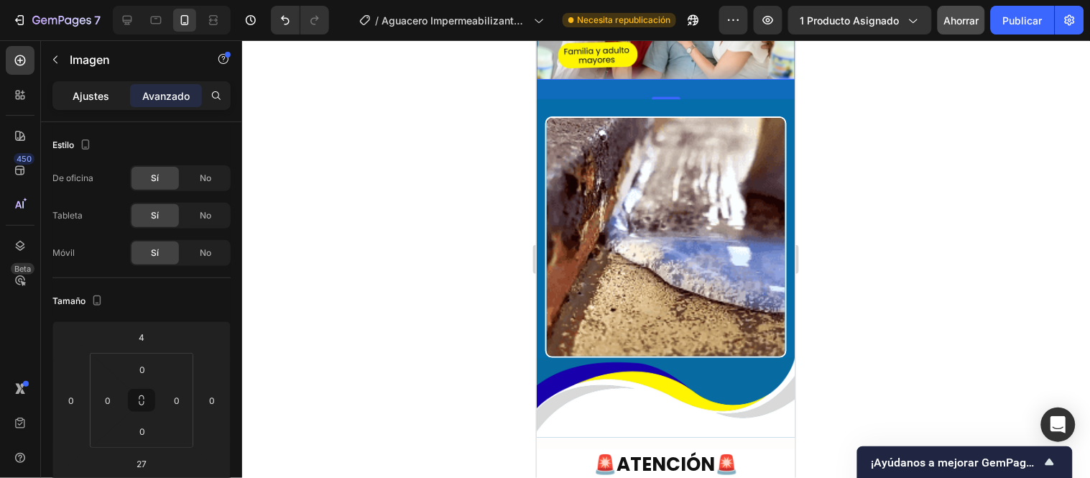
click at [91, 97] on font "Ajustes" at bounding box center [91, 96] width 37 height 12
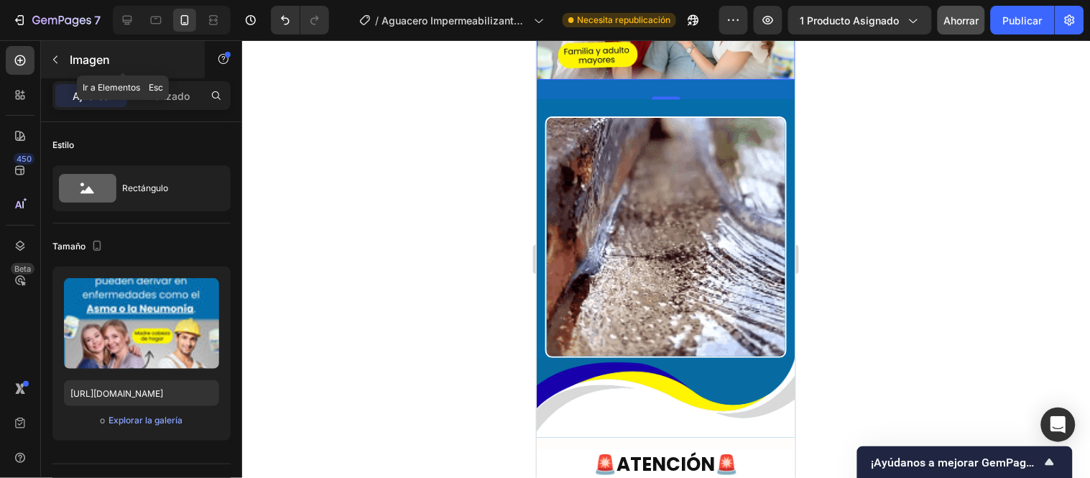
click at [57, 68] on button "button" at bounding box center [55, 59] width 23 height 23
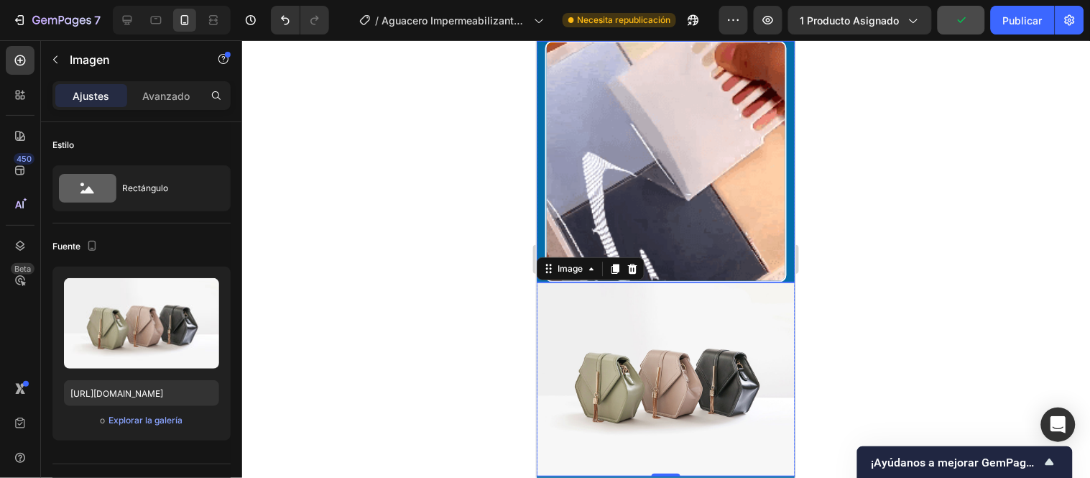
scroll to position [3783, 0]
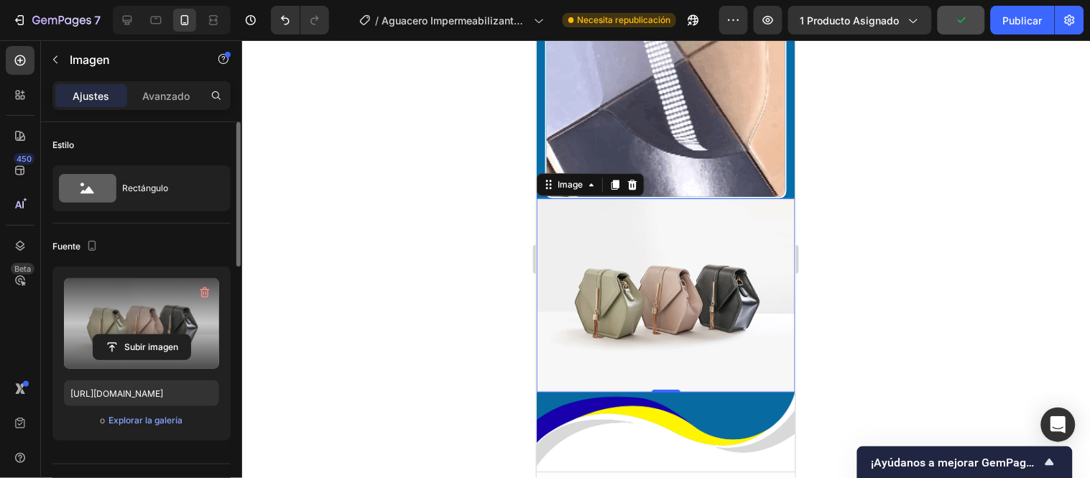
click at [147, 318] on label at bounding box center [141, 323] width 155 height 91
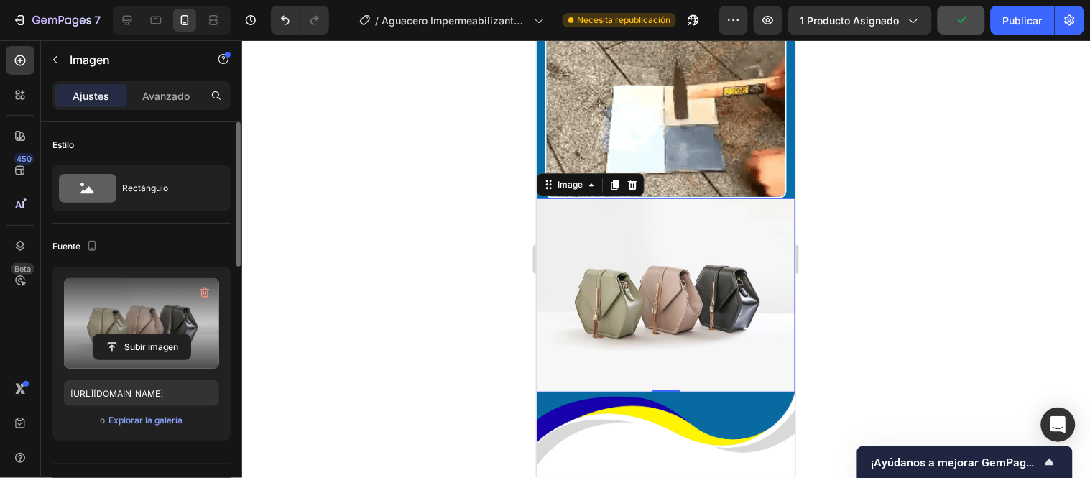
click at [147, 335] on input "file" at bounding box center [141, 347] width 97 height 24
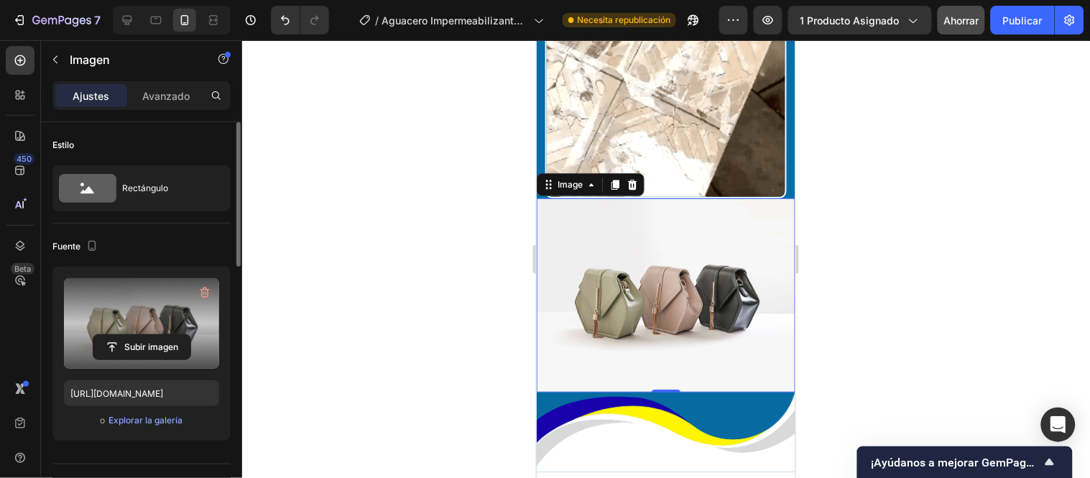
click at [119, 329] on label at bounding box center [141, 323] width 155 height 91
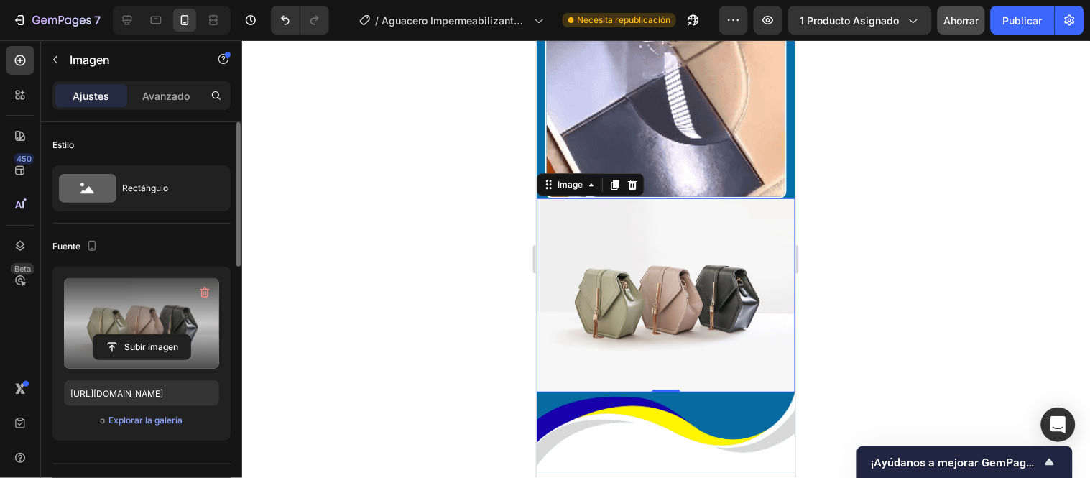
click at [119, 335] on input "file" at bounding box center [141, 347] width 97 height 24
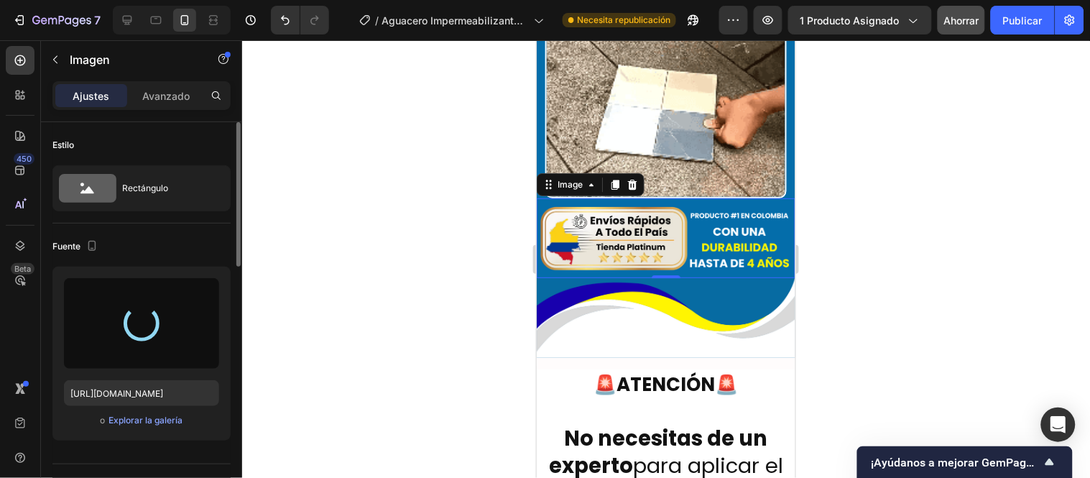
type input "https://cdn.shopify.com/s/files/1/0771/9134/8438/files/gempages_585163944478376…"
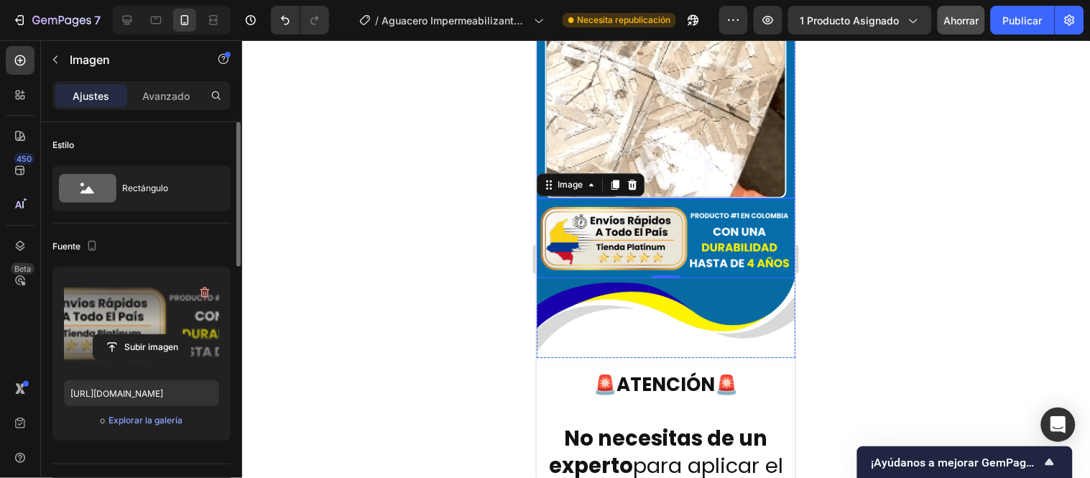
click at [687, 166] on img at bounding box center [665, 76] width 241 height 241
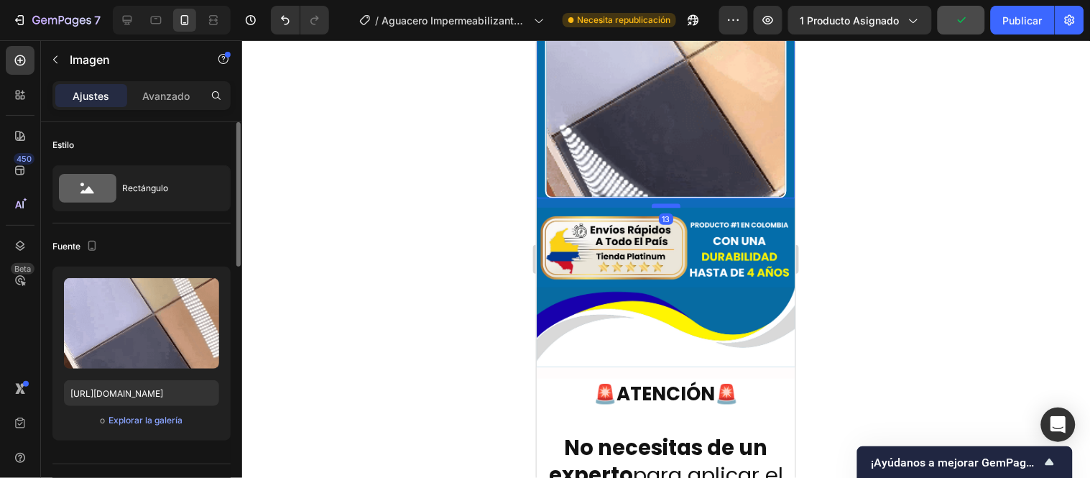
drag, startPoint x: 663, startPoint y: 186, endPoint x: 1339, endPoint y: 254, distance: 678.9
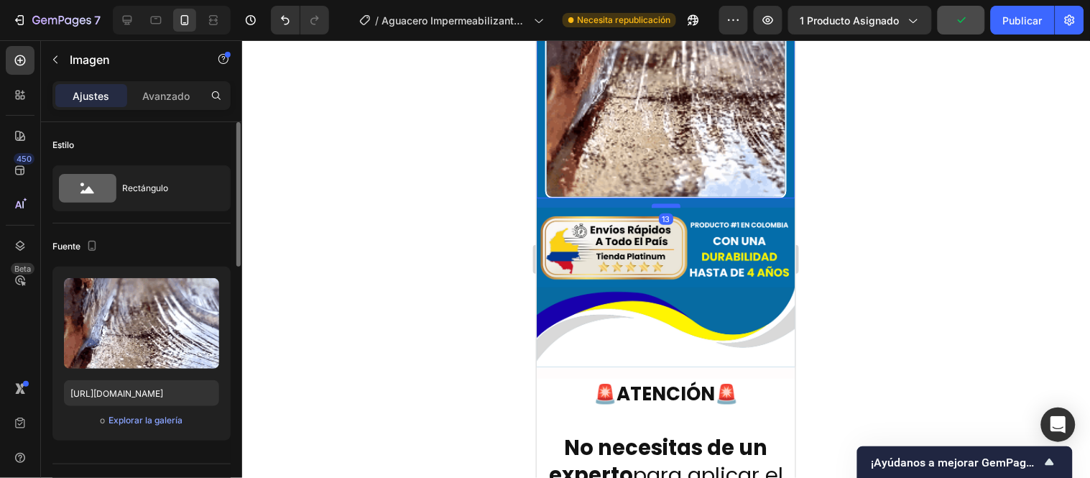
click at [663, 203] on div at bounding box center [665, 205] width 29 height 4
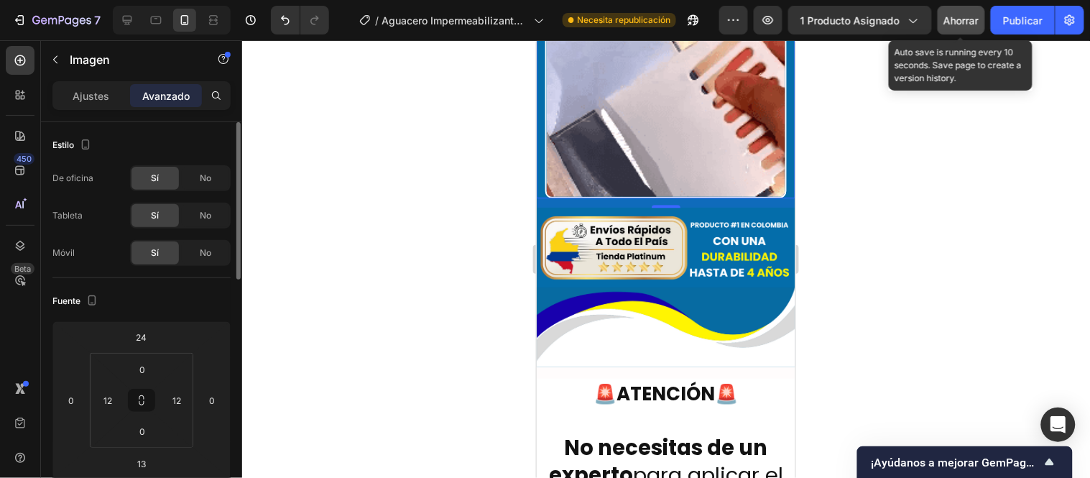
click at [980, 14] on font "Ahorrar" at bounding box center [961, 20] width 35 height 12
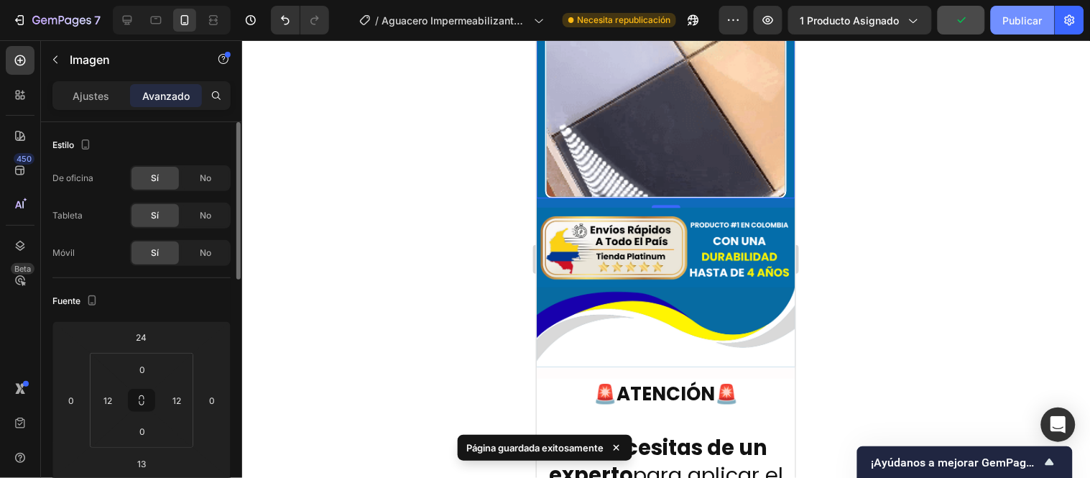
click at [1015, 25] on font "Publicar" at bounding box center [1023, 20] width 40 height 12
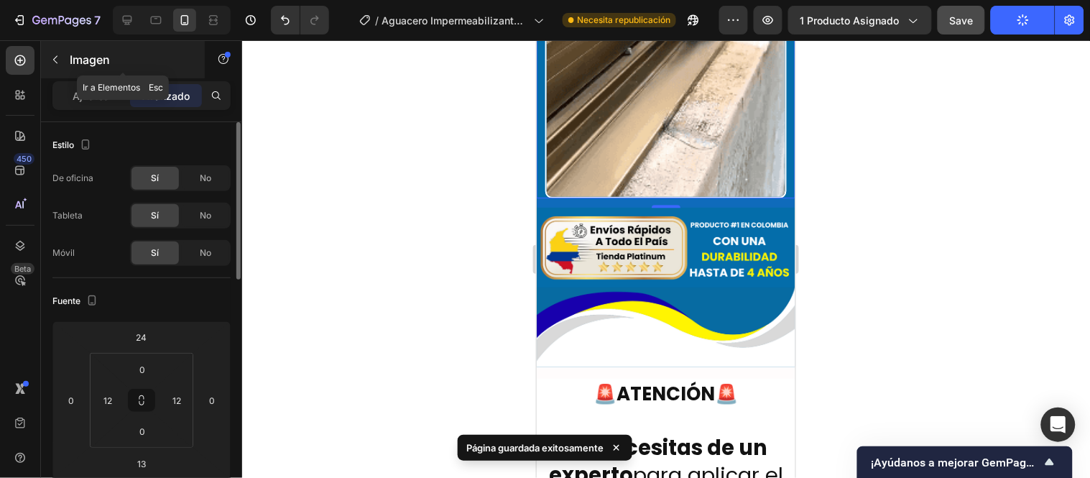
click at [56, 59] on icon "button" at bounding box center [55, 59] width 11 height 11
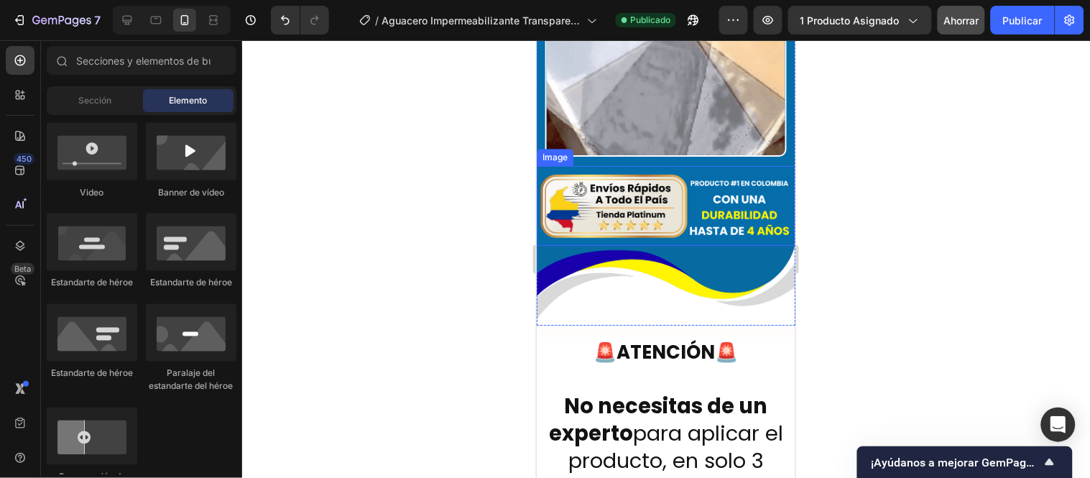
scroll to position [3863, 0]
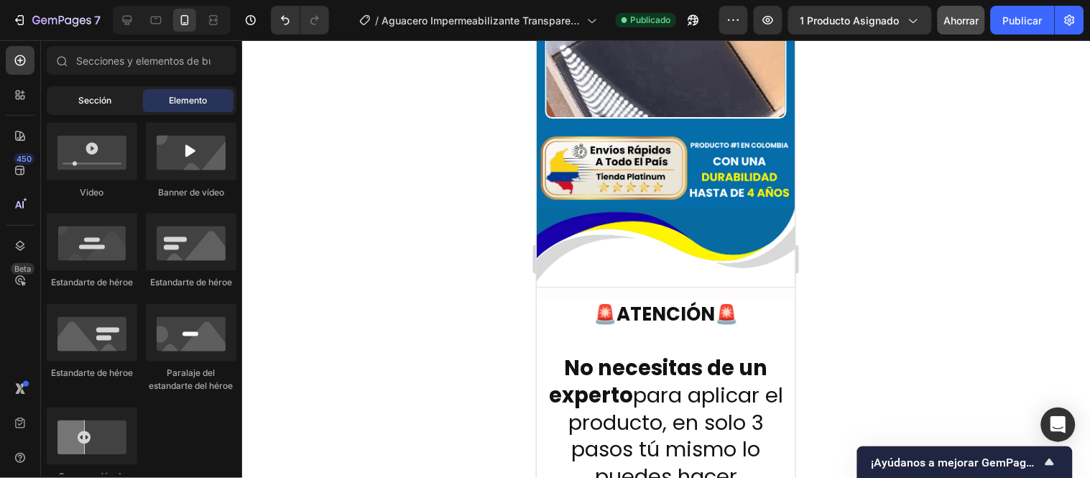
click at [97, 95] on font "Sección" at bounding box center [94, 100] width 33 height 11
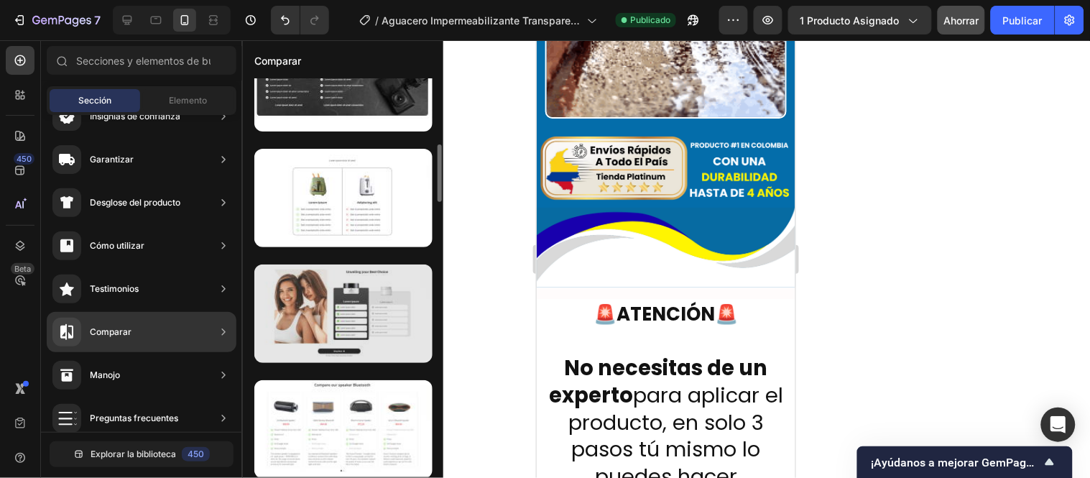
scroll to position [1011, 0]
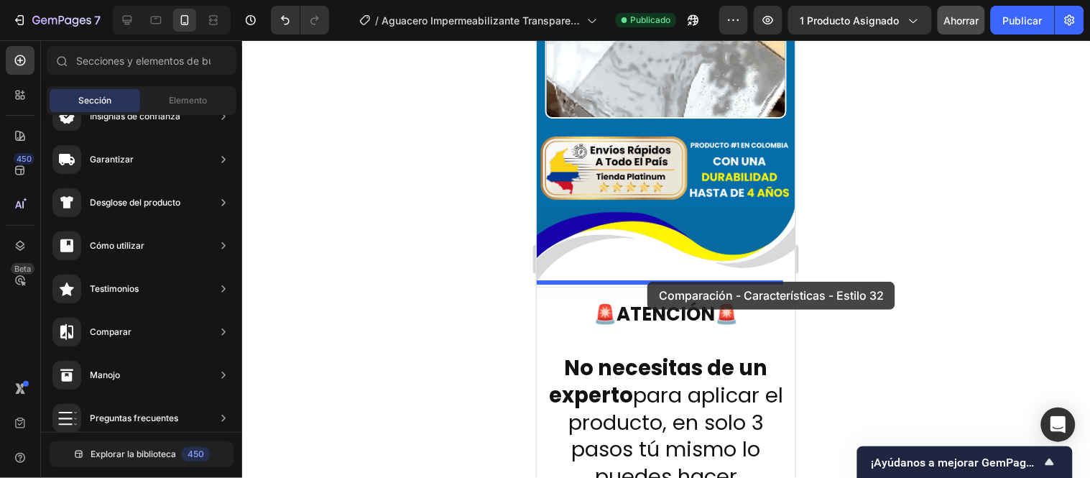
drag, startPoint x: 898, startPoint y: 296, endPoint x: 647, endPoint y: 281, distance: 251.3
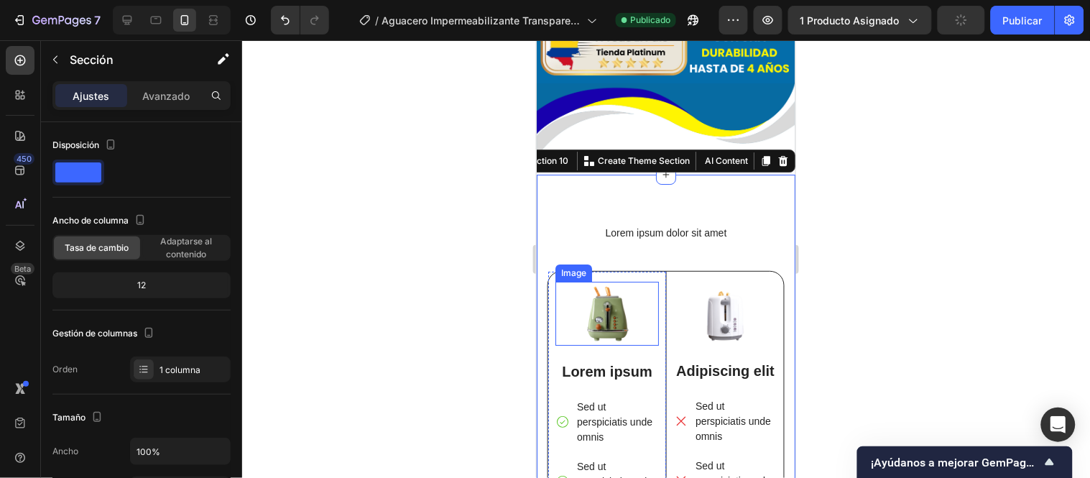
scroll to position [3895, 0]
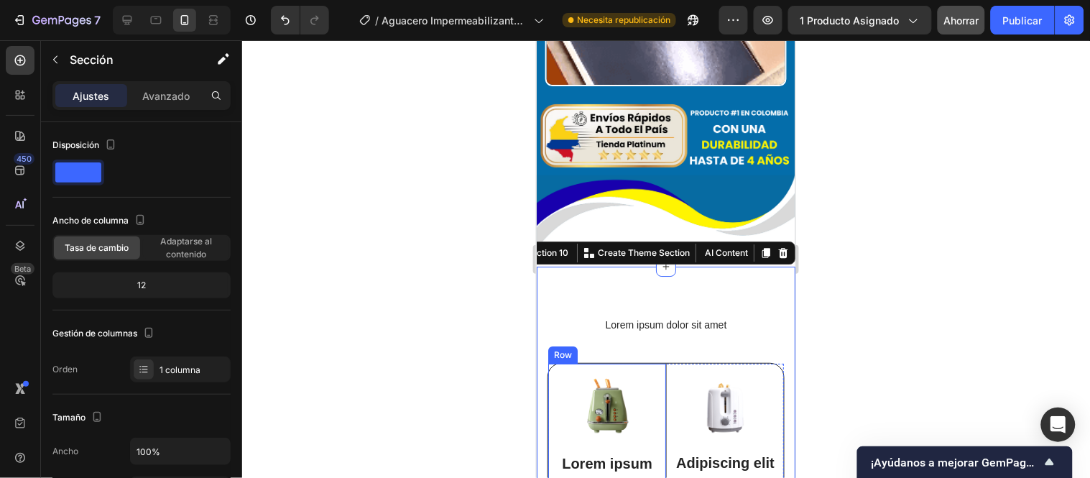
click at [553, 348] on div "Row" at bounding box center [562, 354] width 24 height 13
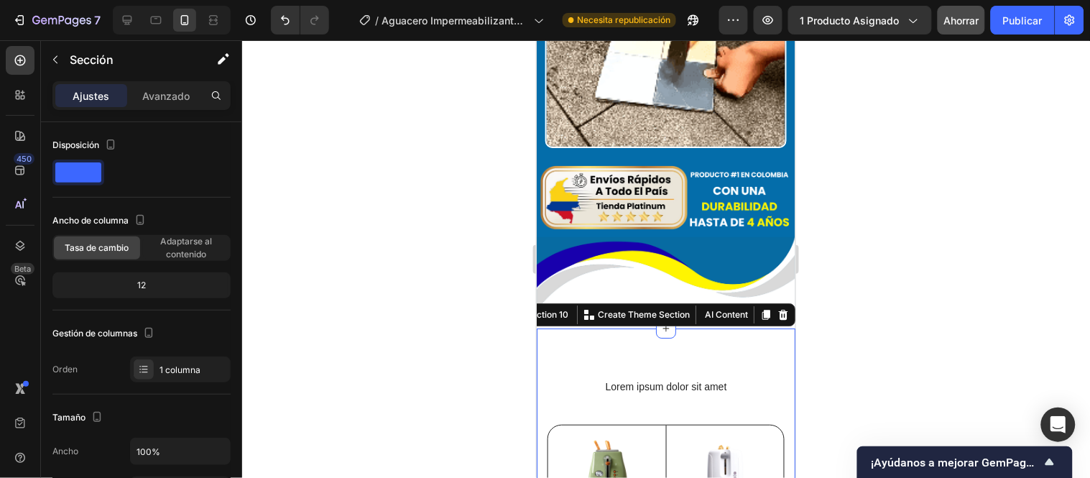
scroll to position [3815, 0]
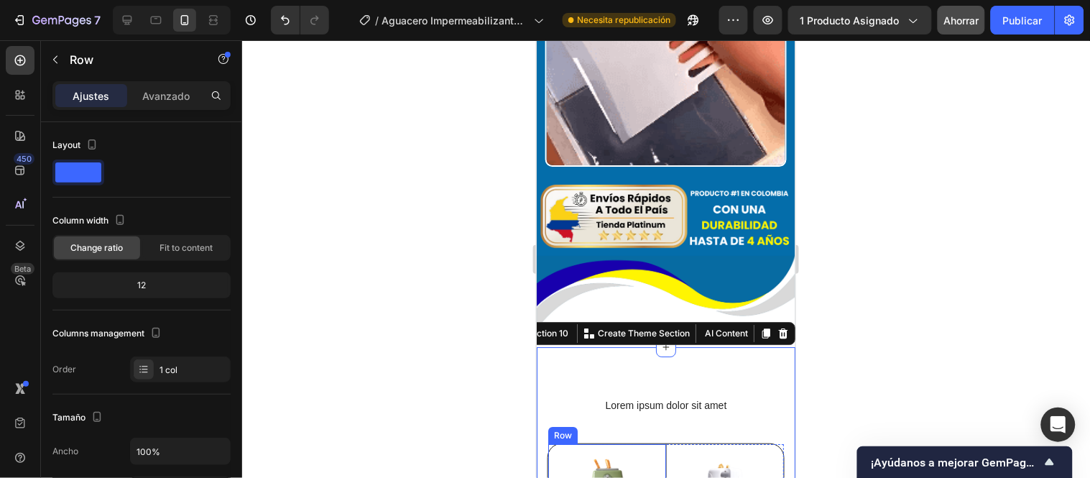
click at [561, 428] on div "Row" at bounding box center [562, 434] width 24 height 13
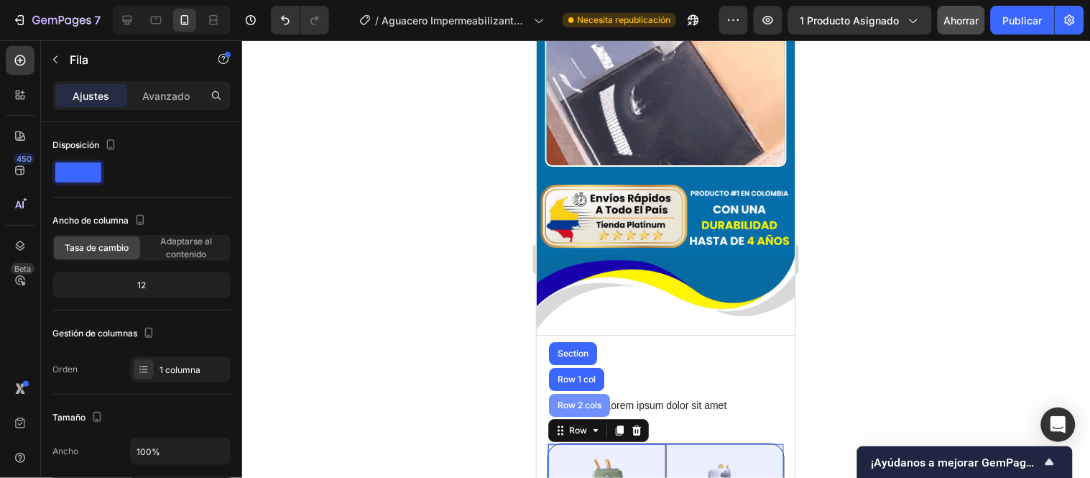
click at [580, 400] on div "Row 2 cols" at bounding box center [579, 404] width 50 height 9
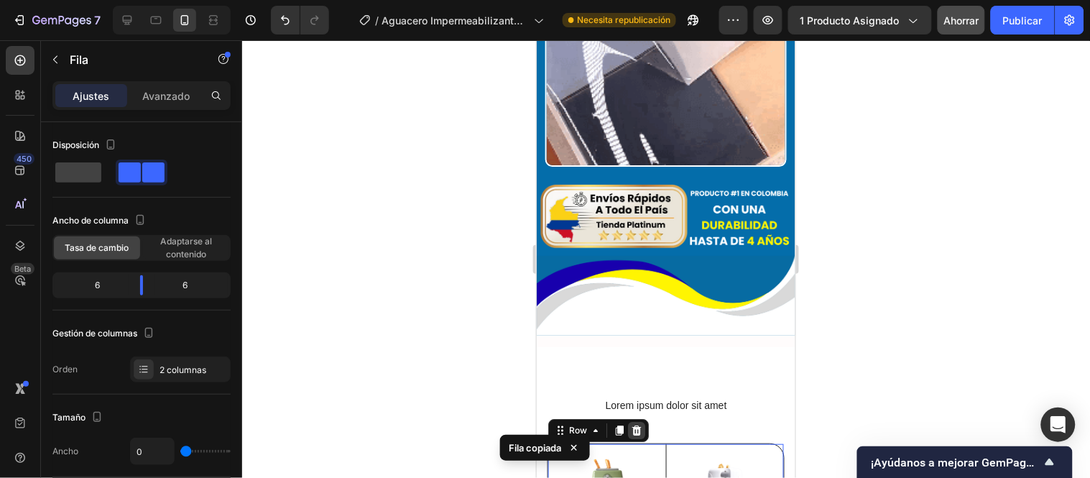
click at [633, 425] on icon at bounding box center [636, 430] width 9 height 10
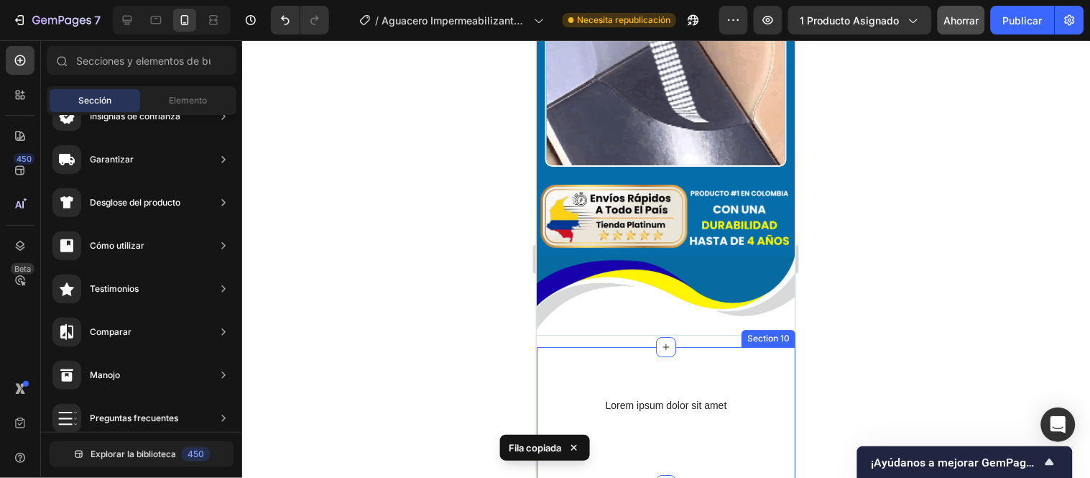
click at [669, 357] on div "Lorem ipsum dolor sit amet Heading Row Section 10" at bounding box center [665, 415] width 259 height 138
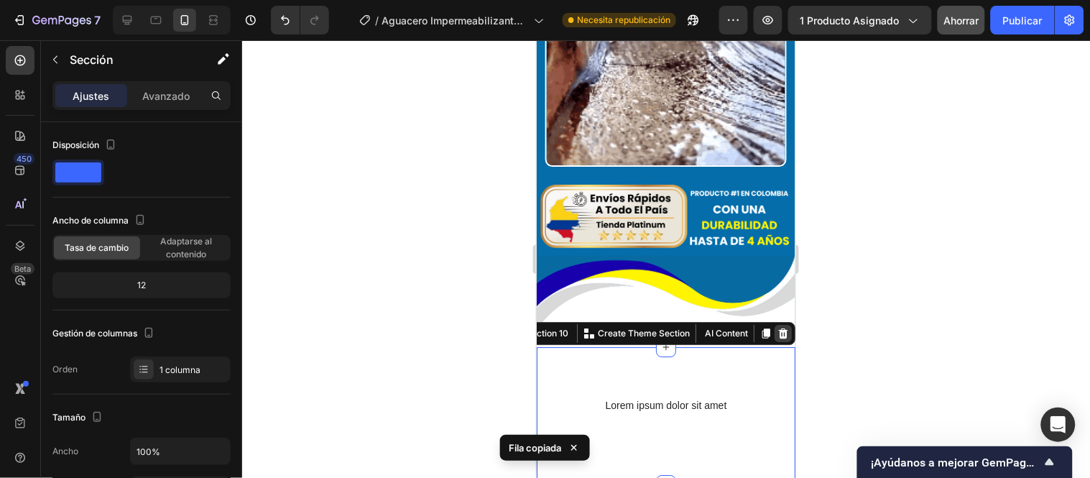
click at [778, 328] on icon at bounding box center [782, 333] width 9 height 10
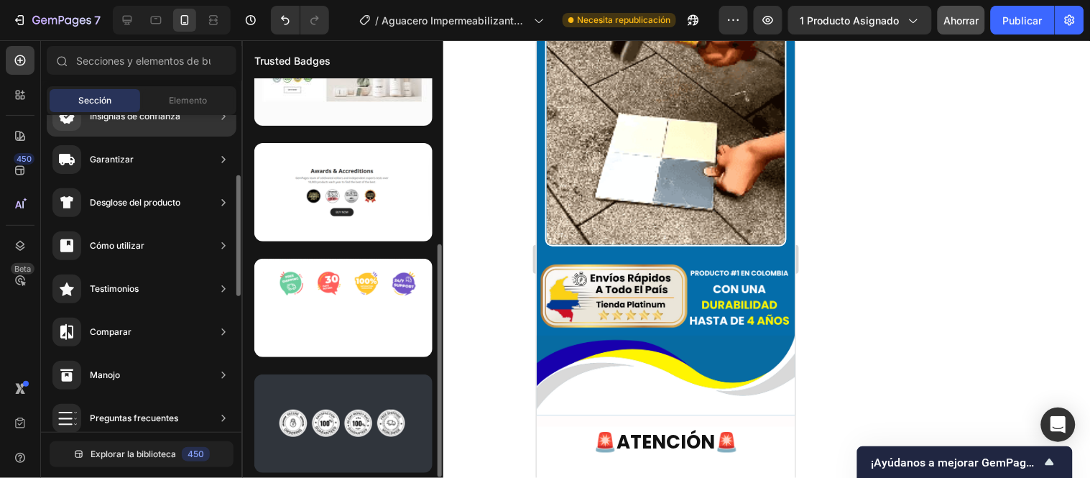
scroll to position [286, 0]
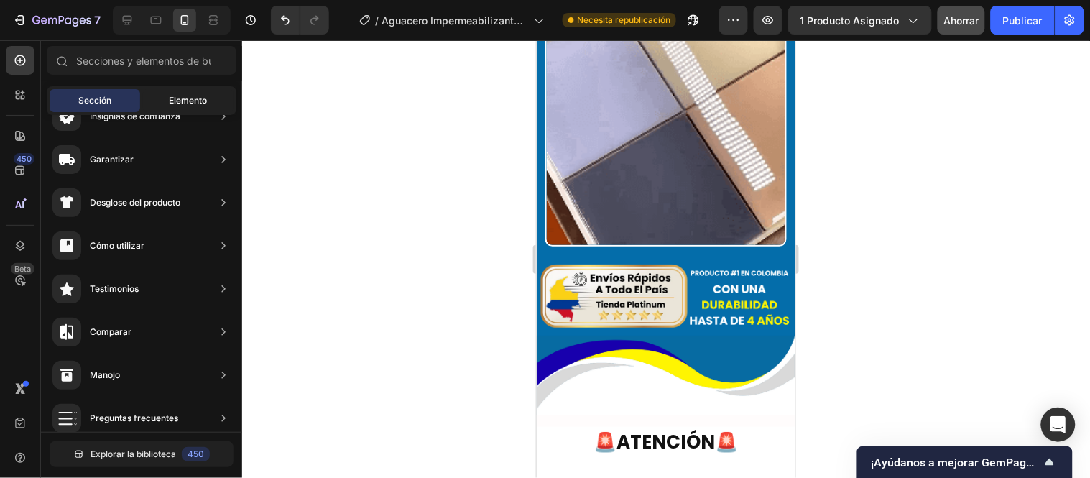
click at [201, 92] on div "Elemento" at bounding box center [188, 100] width 91 height 23
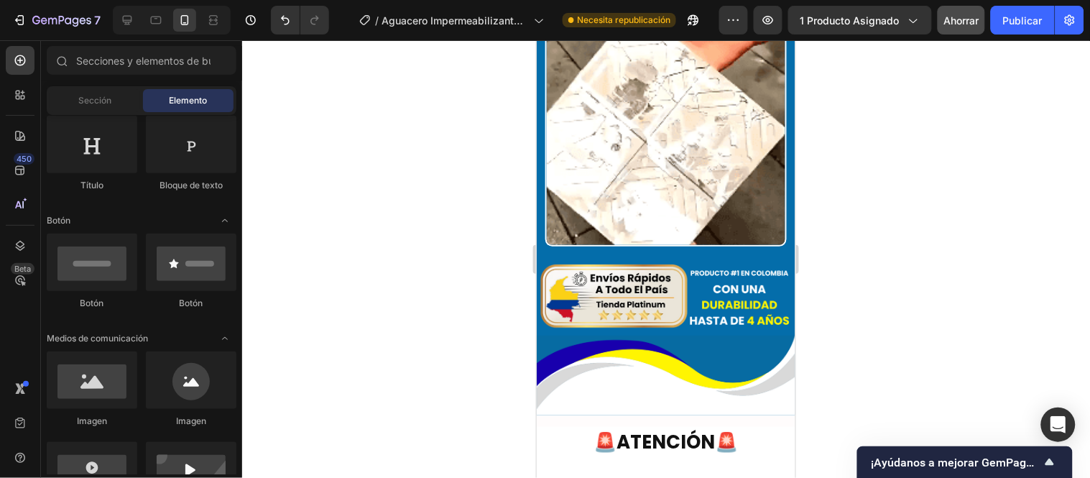
scroll to position [0, 0]
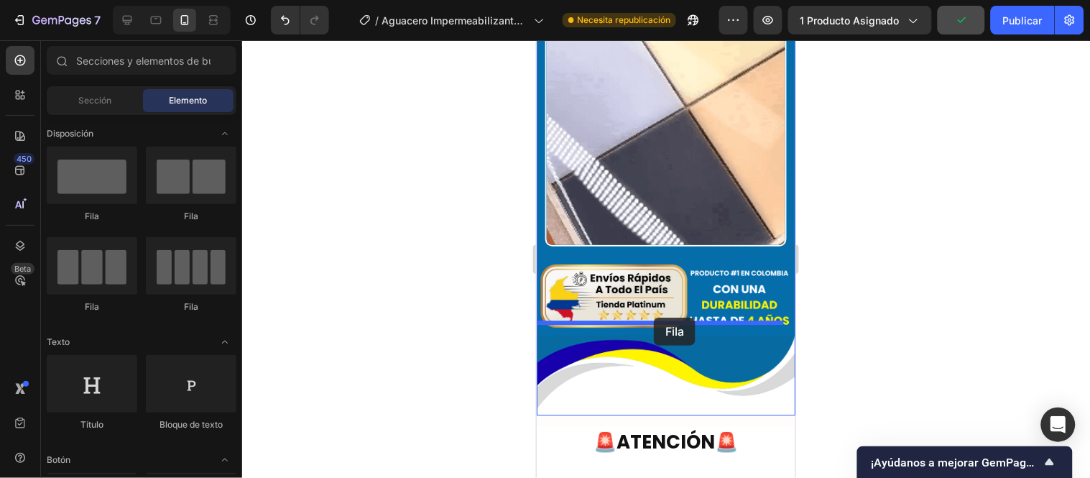
drag, startPoint x: 612, startPoint y: 241, endPoint x: 653, endPoint y: 317, distance: 86.5
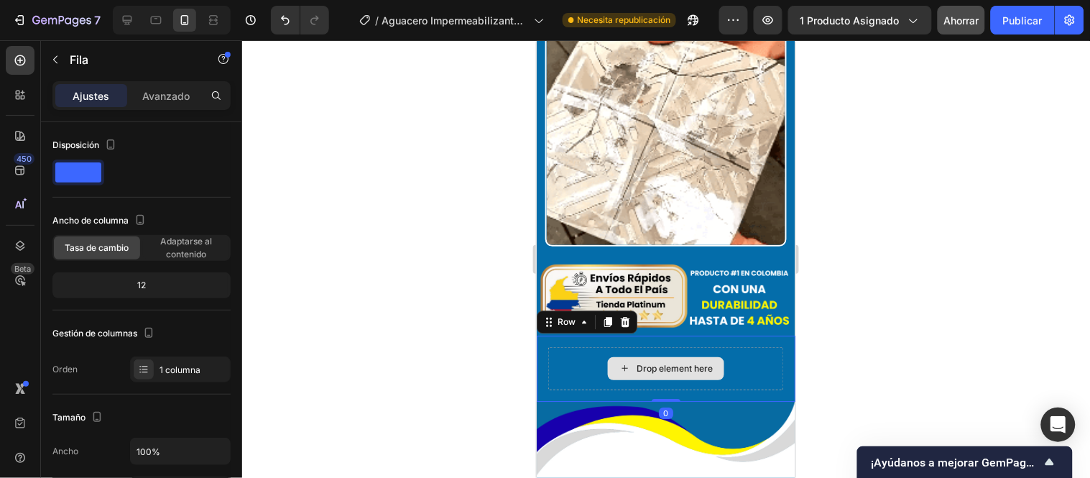
click at [745, 346] on div "Drop element here" at bounding box center [666, 367] width 236 height 43
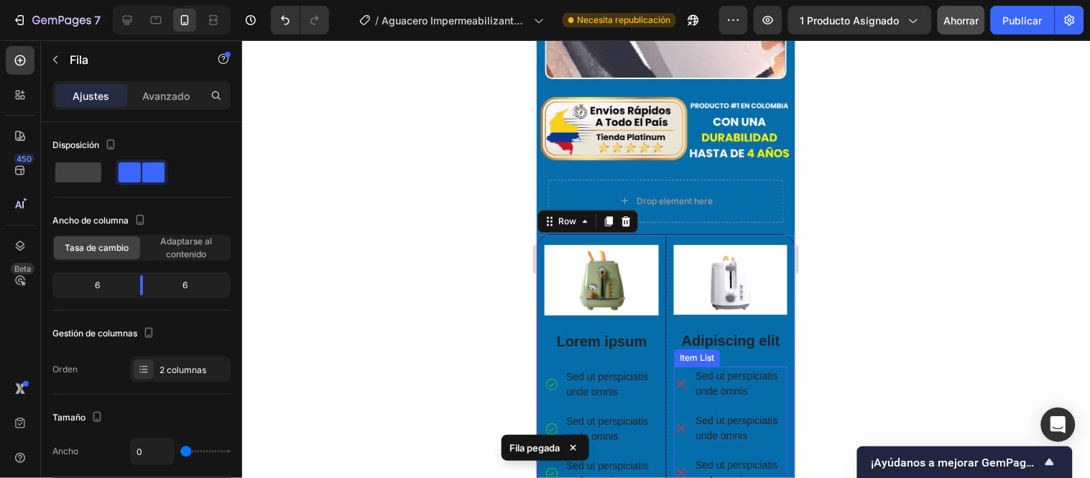
scroll to position [3873, 0]
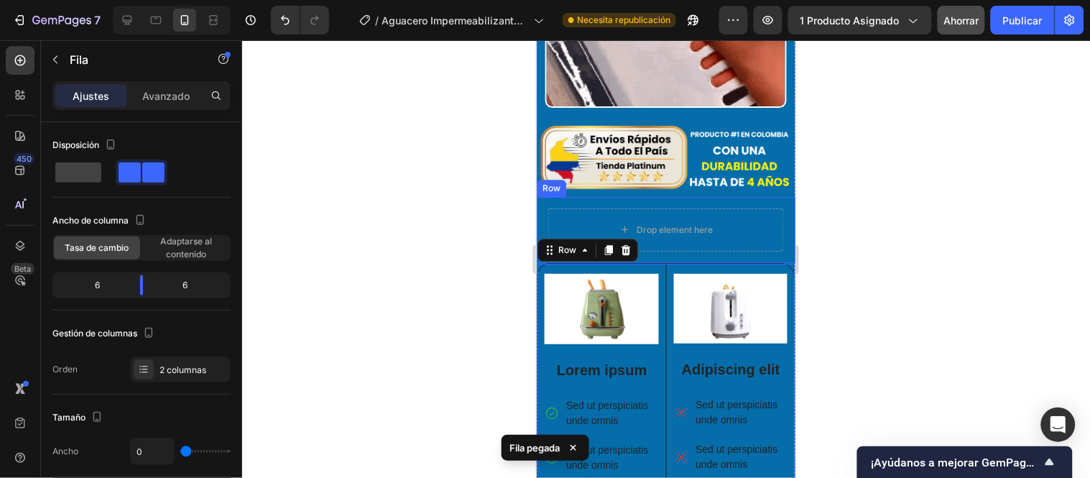
click at [735, 196] on div "Drop element here Row" at bounding box center [665, 229] width 259 height 66
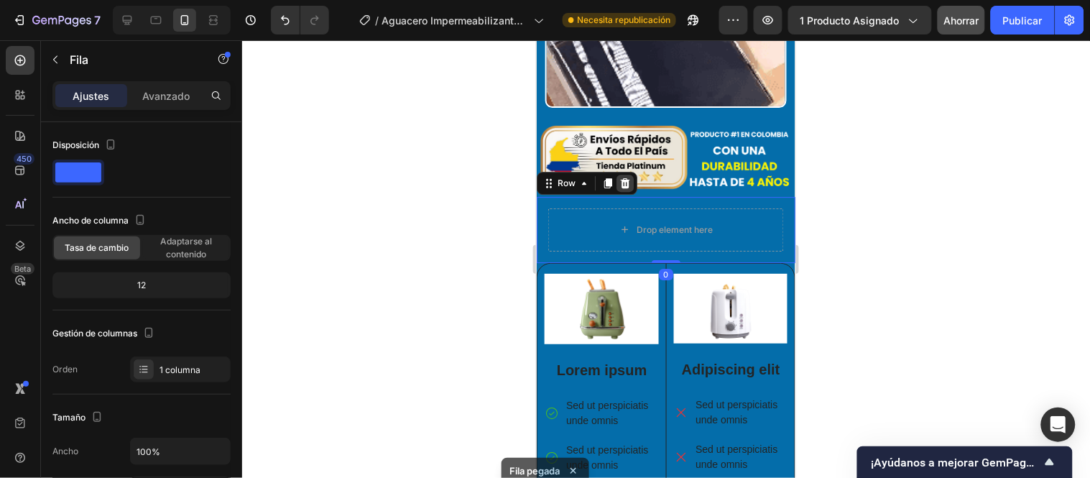
click at [624, 178] on icon at bounding box center [624, 183] width 9 height 10
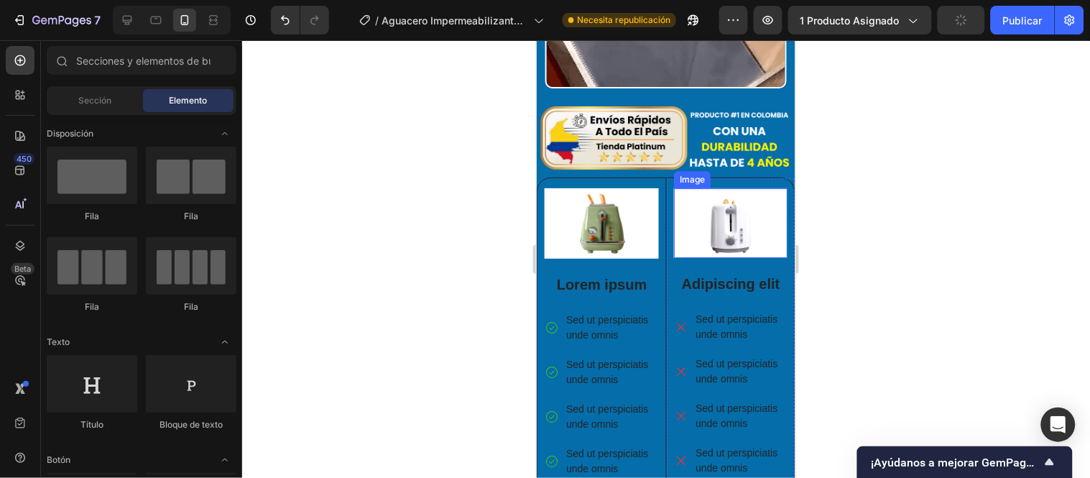
scroll to position [3953, 0]
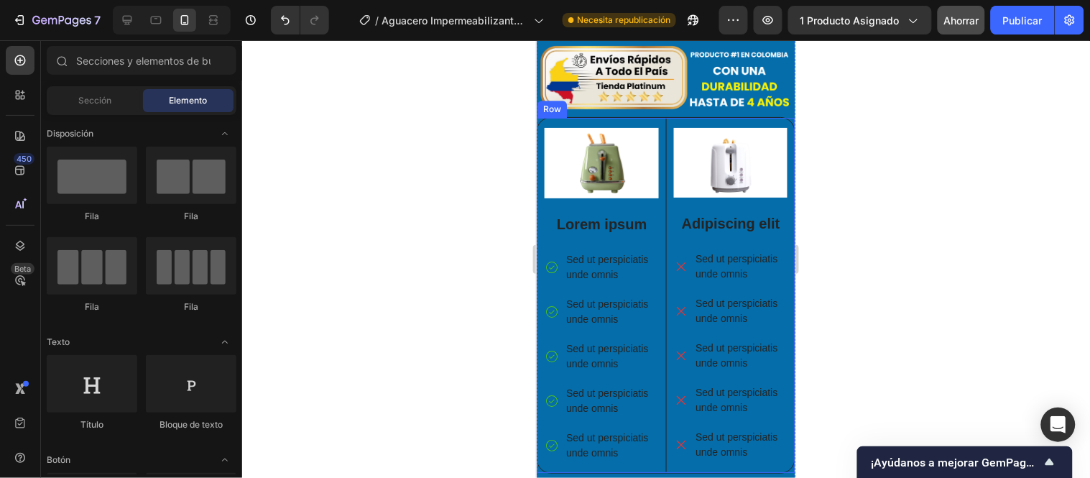
click at [556, 102] on div "Row" at bounding box center [552, 108] width 24 height 13
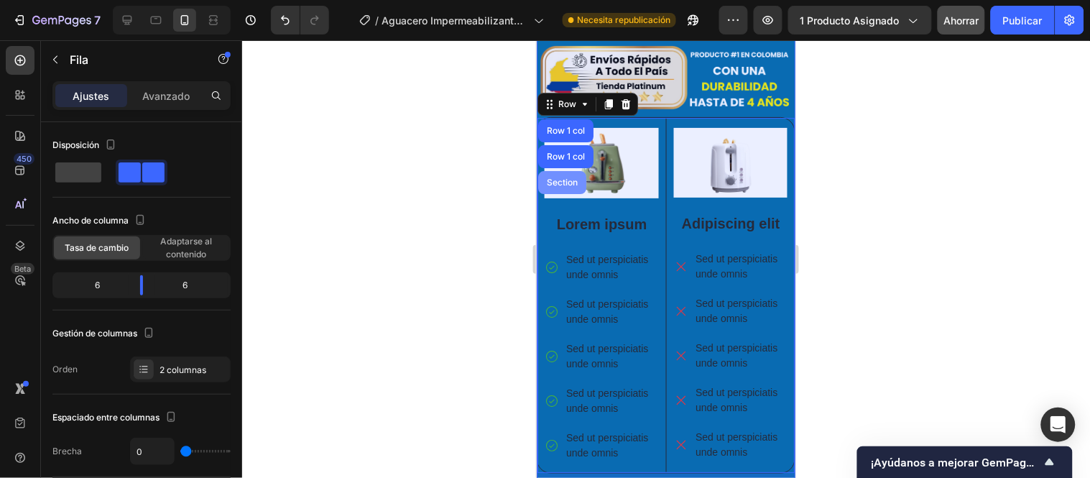
click at [571, 178] on div "Section" at bounding box center [561, 182] width 37 height 9
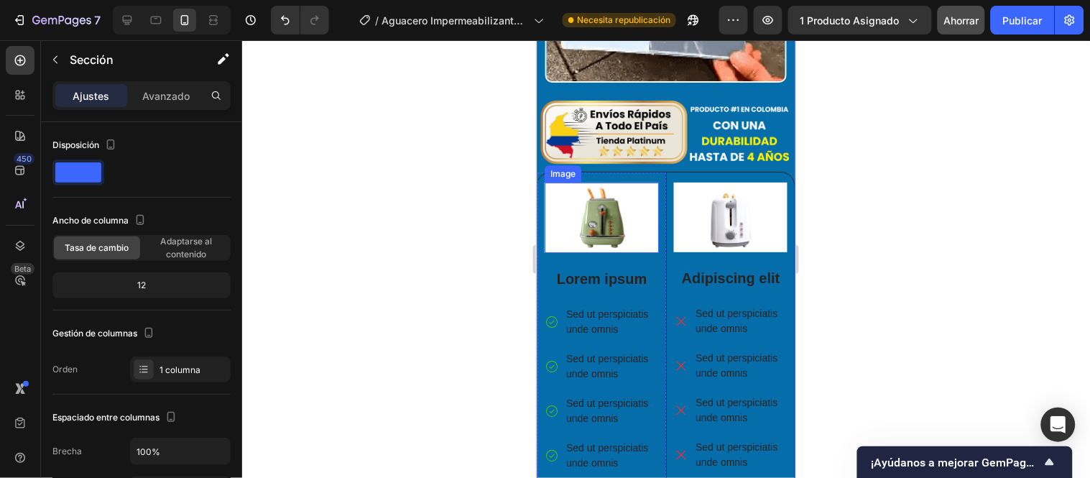
scroll to position [3873, 0]
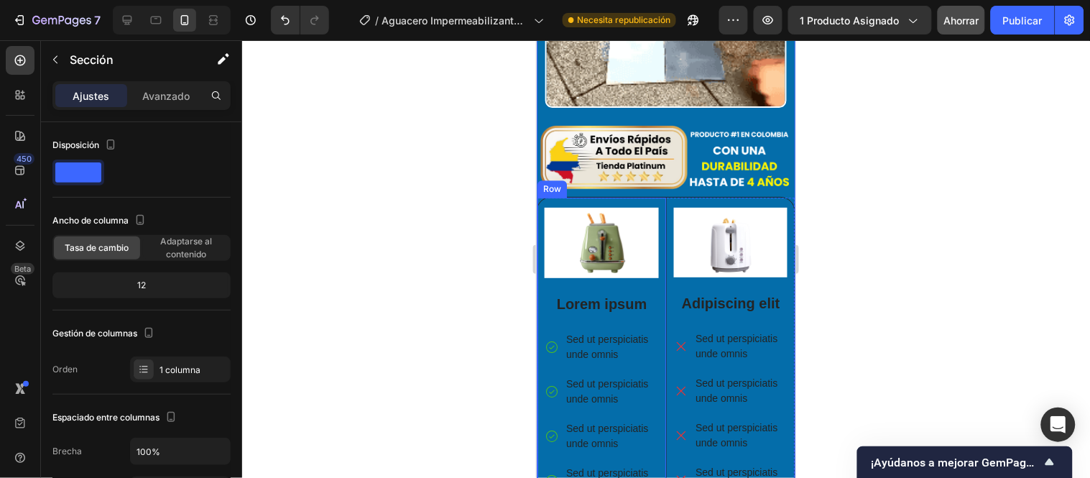
click at [556, 180] on div "Row" at bounding box center [551, 188] width 29 height 17
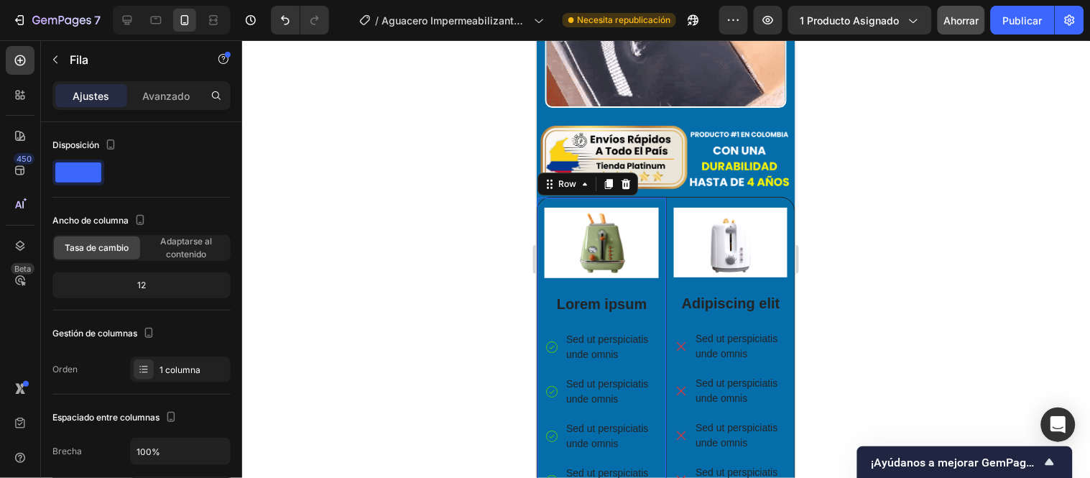
drag, startPoint x: 487, startPoint y: 190, endPoint x: 9, endPoint y: 148, distance: 479.8
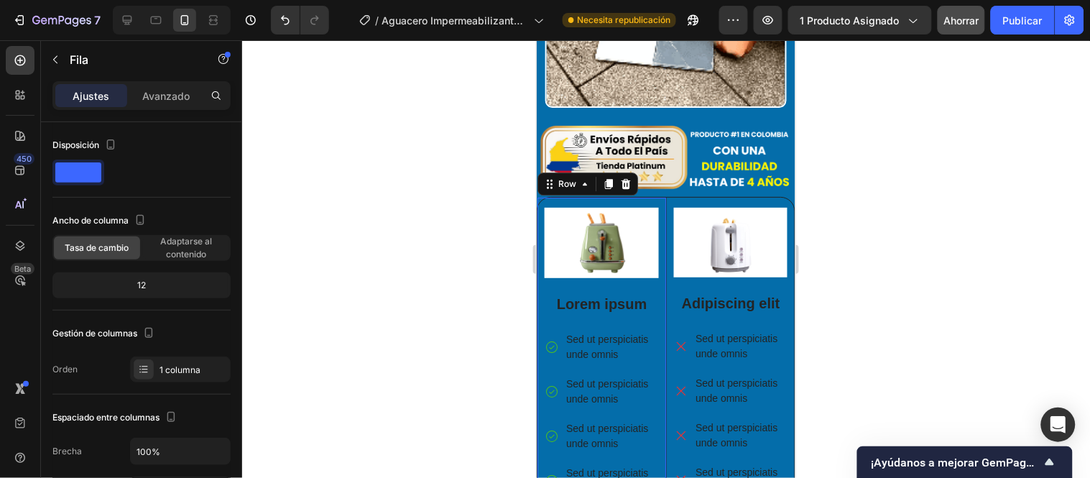
click at [487, 190] on div at bounding box center [666, 259] width 848 height 438
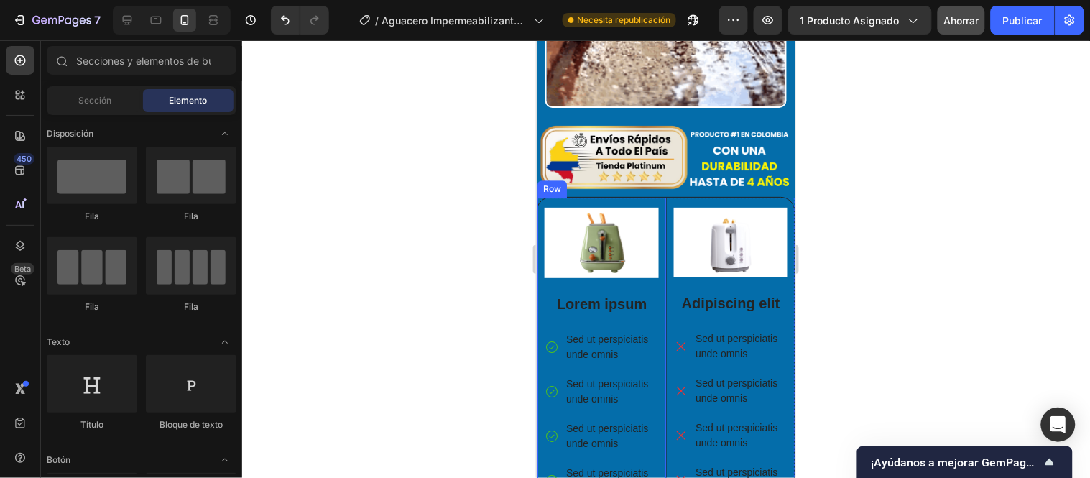
click at [556, 180] on div "Row" at bounding box center [551, 188] width 29 height 17
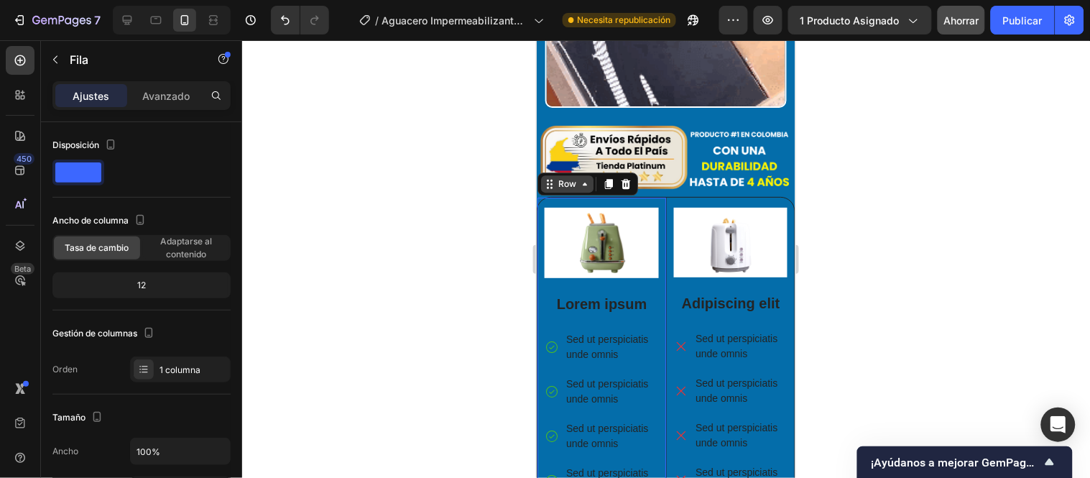
click at [563, 177] on div "Row" at bounding box center [567, 183] width 24 height 13
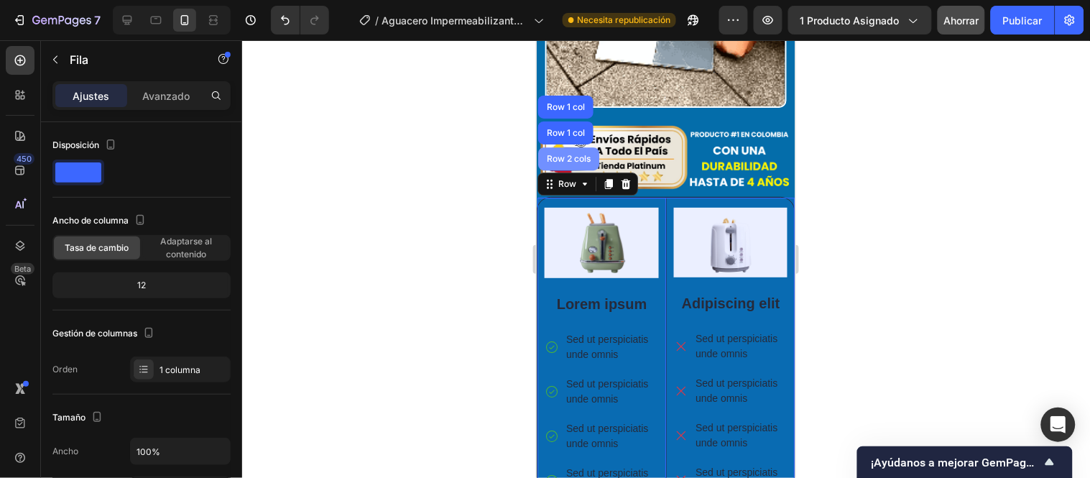
click at [563, 154] on div "Row 2 cols" at bounding box center [568, 158] width 50 height 9
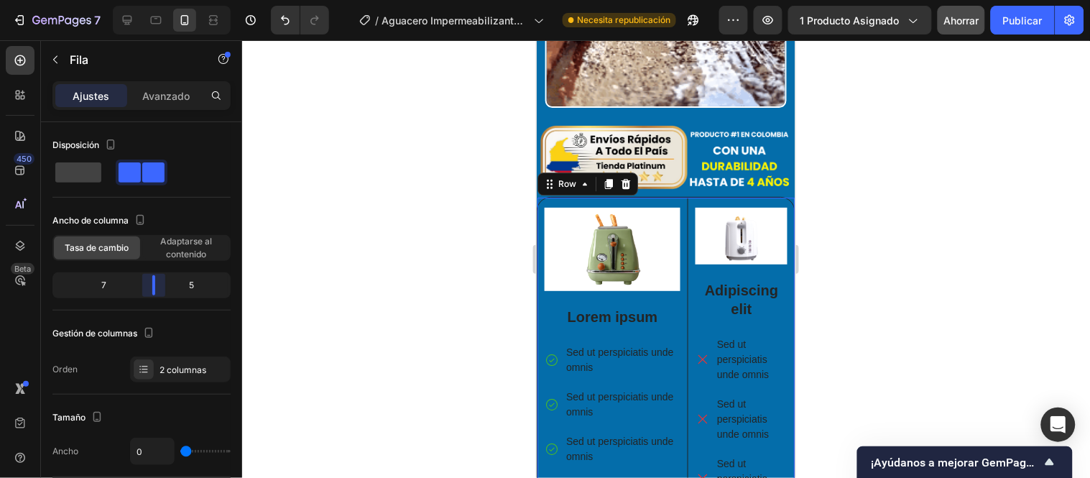
drag, startPoint x: 144, startPoint y: 292, endPoint x: 152, endPoint y: 292, distance: 8.7
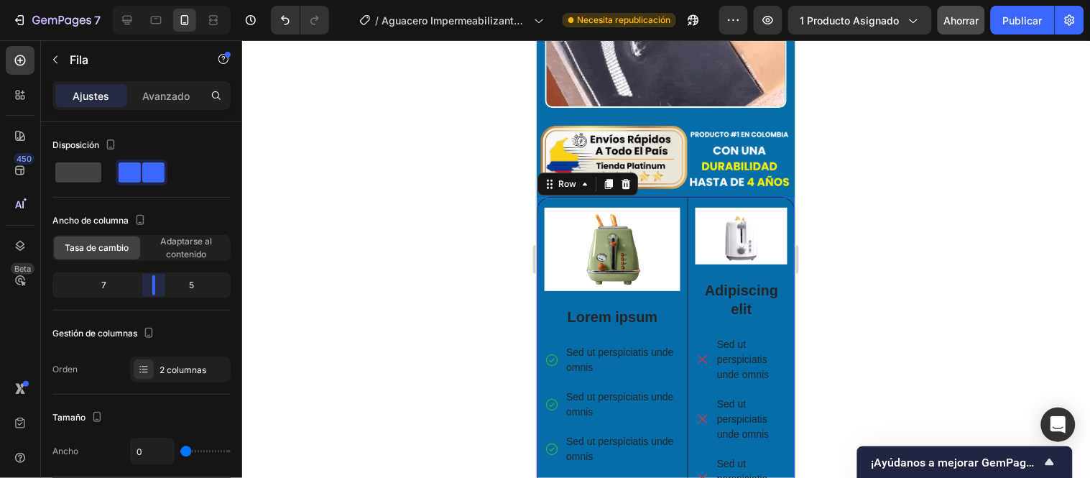
click at [152, 0] on body "7 / Aguacero Impermeabilizante Transparente Necesita republicación Avance 1 pro…" at bounding box center [545, 0] width 1090 height 0
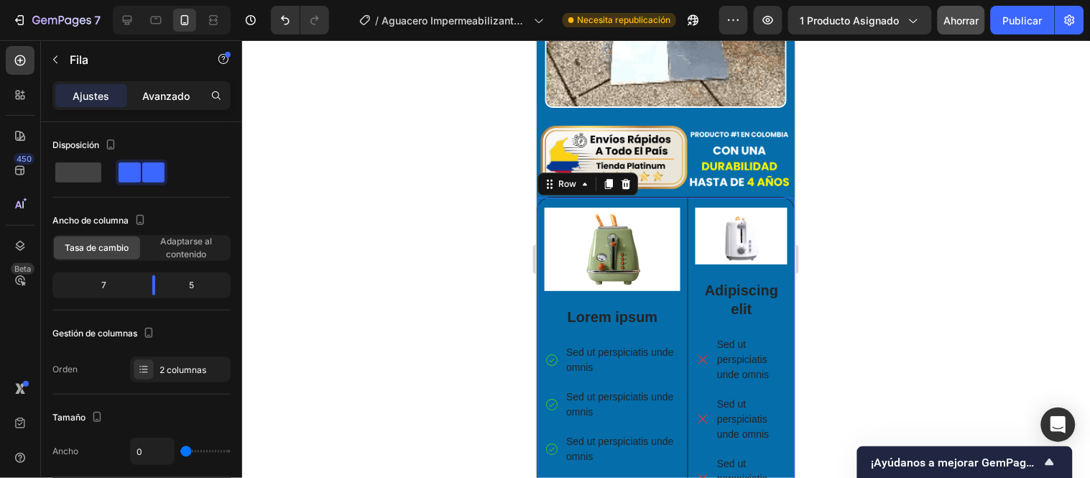
click at [166, 101] on font "Avanzado" at bounding box center [165, 96] width 47 height 12
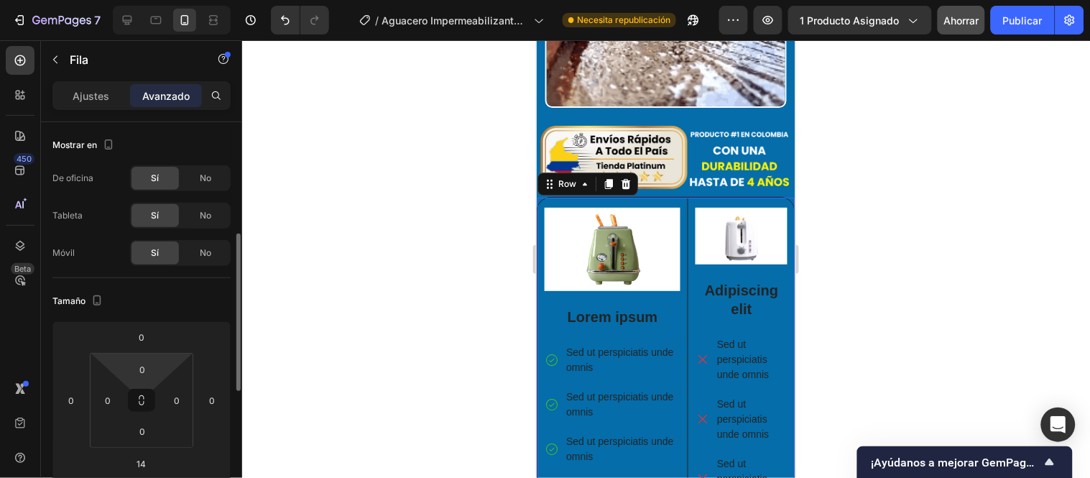
scroll to position [160, 0]
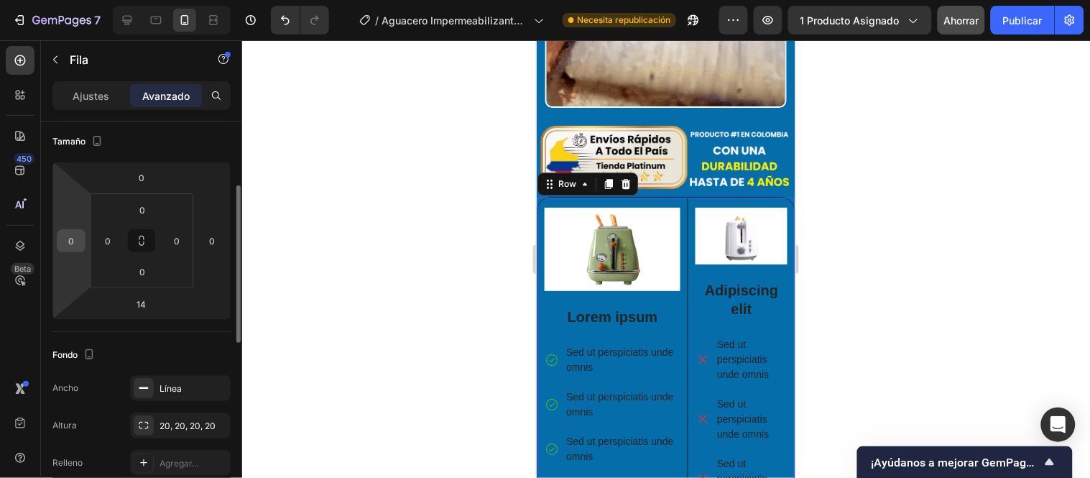
click at [80, 239] on input "0" at bounding box center [71, 241] width 22 height 22
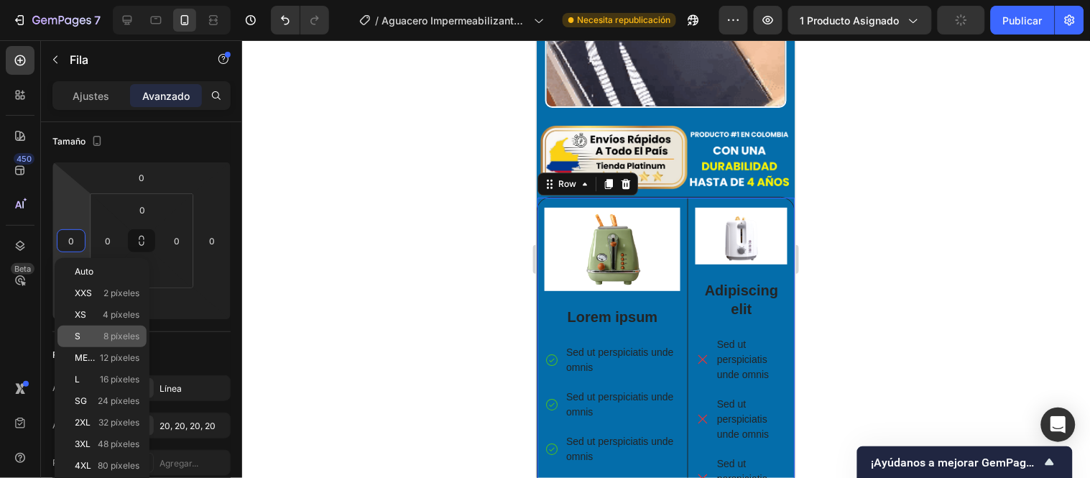
click at [110, 339] on font "8 píxeles" at bounding box center [121, 336] width 36 height 11
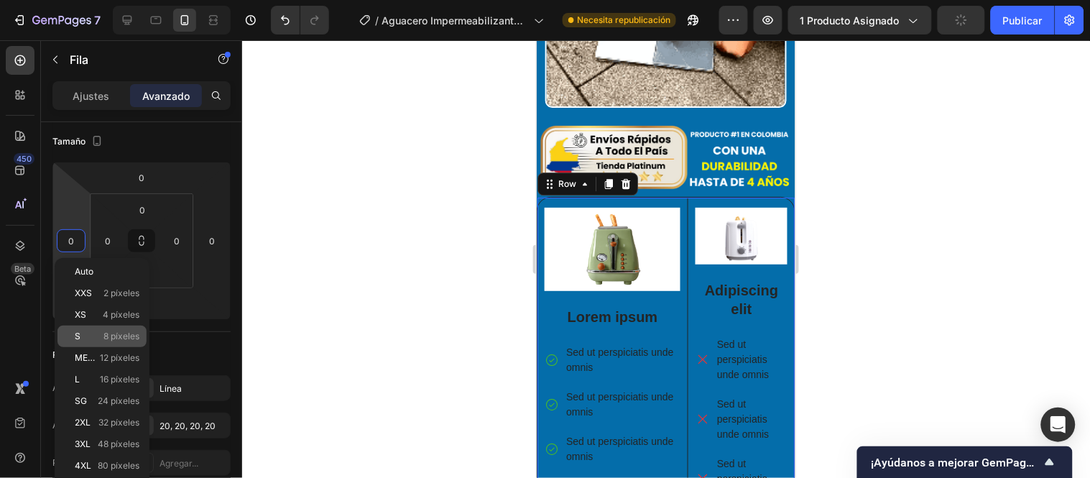
type input "8"
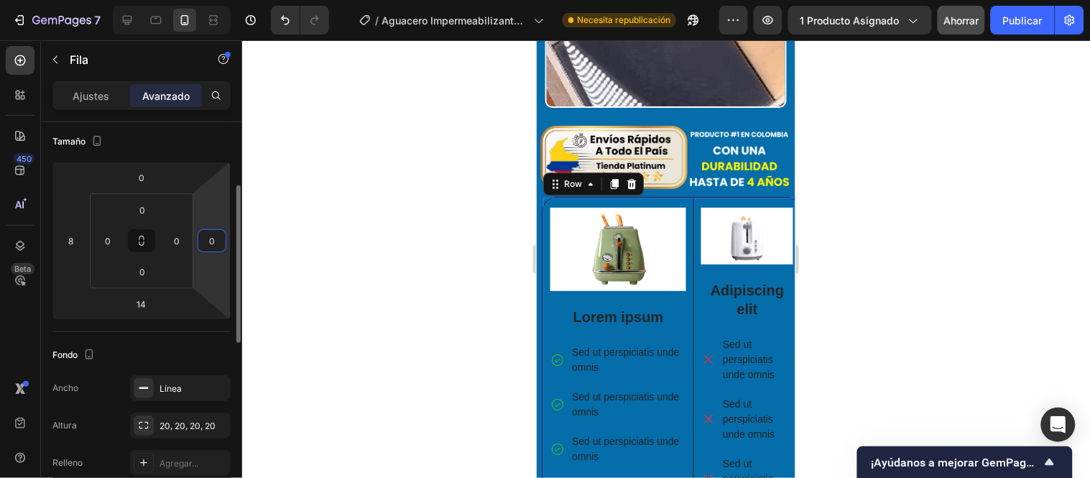
click at [208, 239] on input "0" at bounding box center [212, 241] width 22 height 22
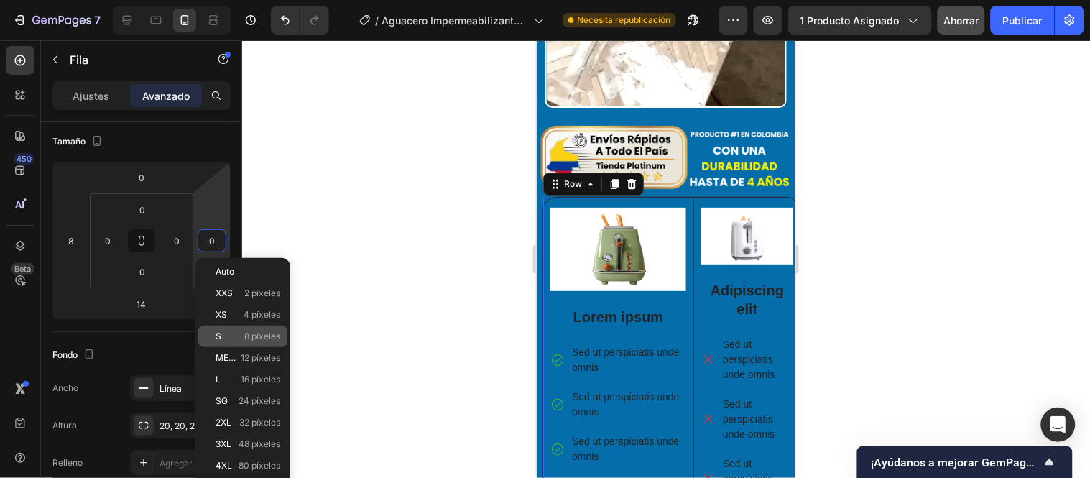
click at [241, 339] on p "S 8 píxeles" at bounding box center [248, 336] width 65 height 10
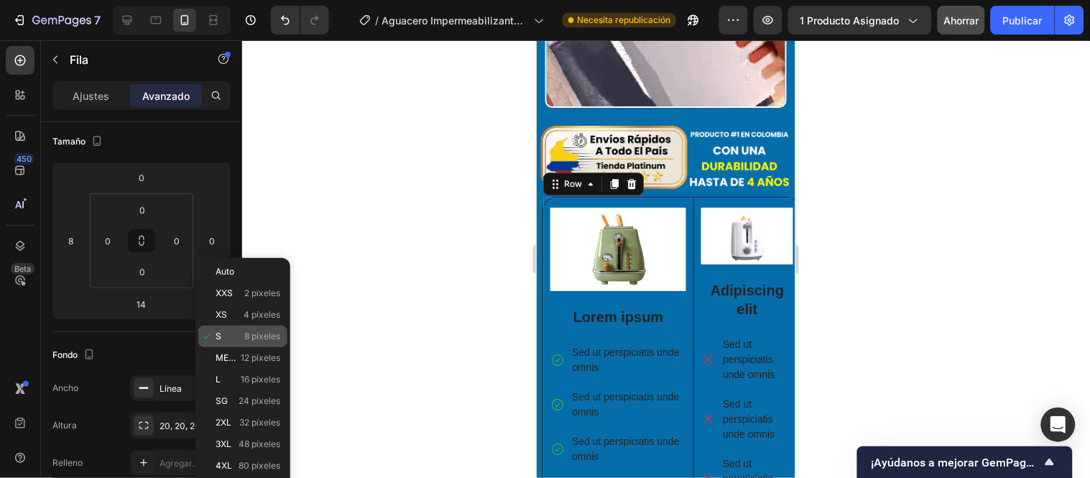
type input "8"
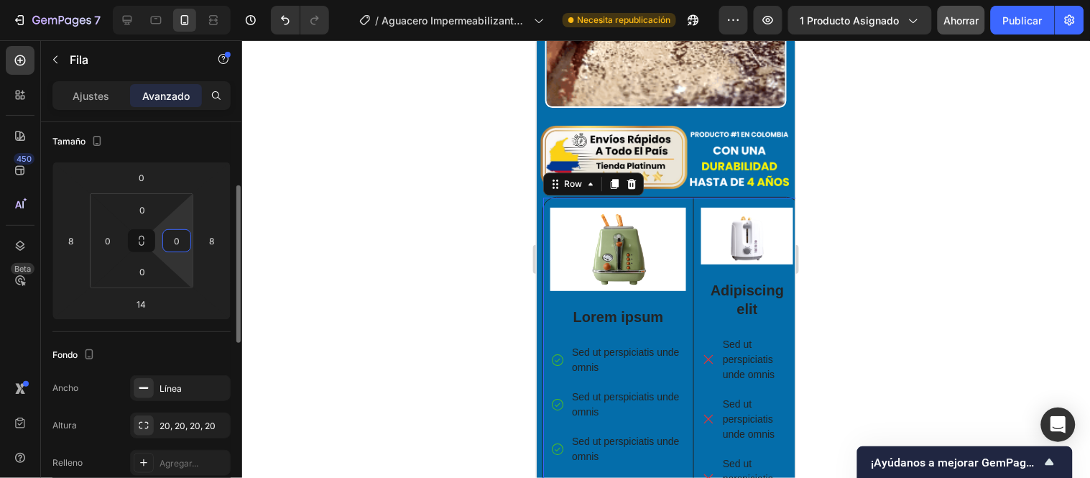
click at [175, 238] on input "0" at bounding box center [177, 241] width 22 height 22
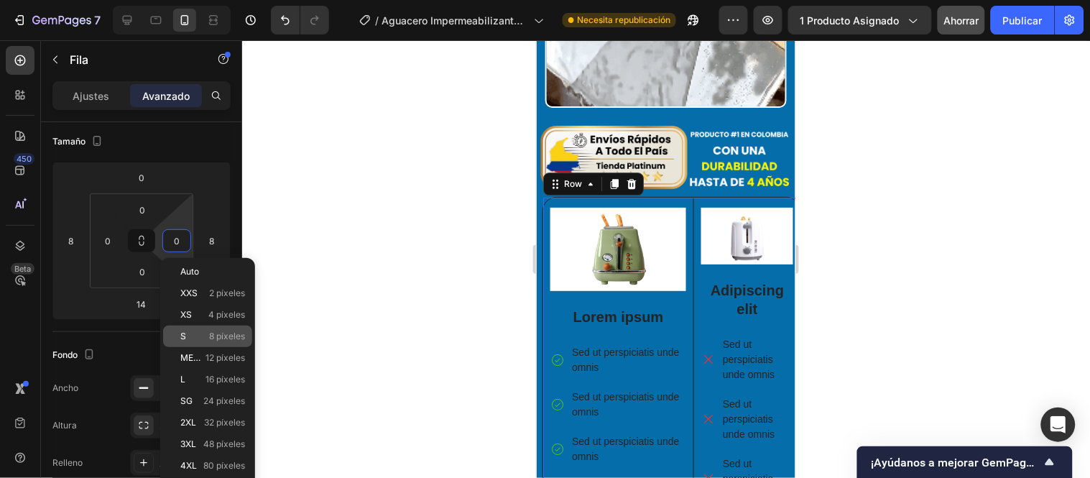
click at [206, 331] on p "S 8 píxeles" at bounding box center [212, 336] width 65 height 10
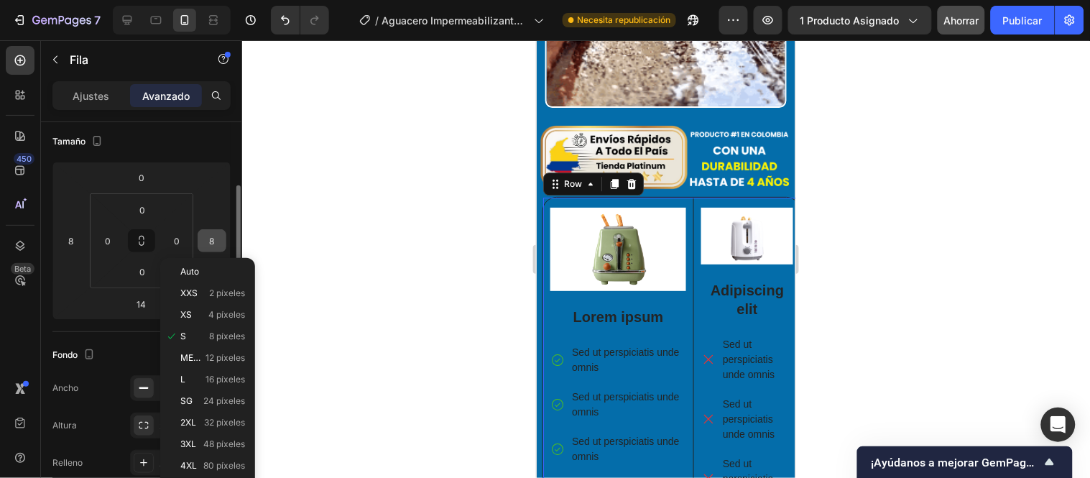
type input "8"
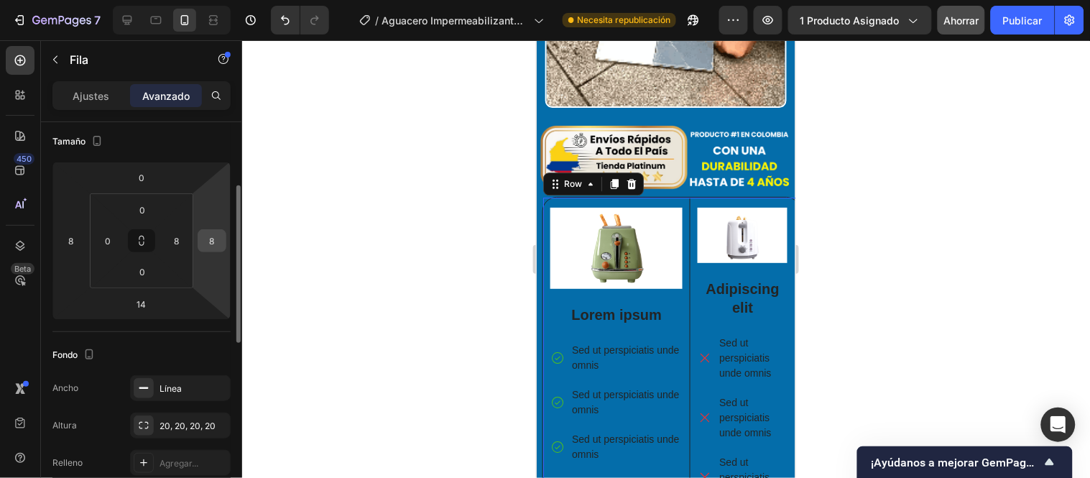
click at [211, 241] on input "8" at bounding box center [212, 241] width 22 height 22
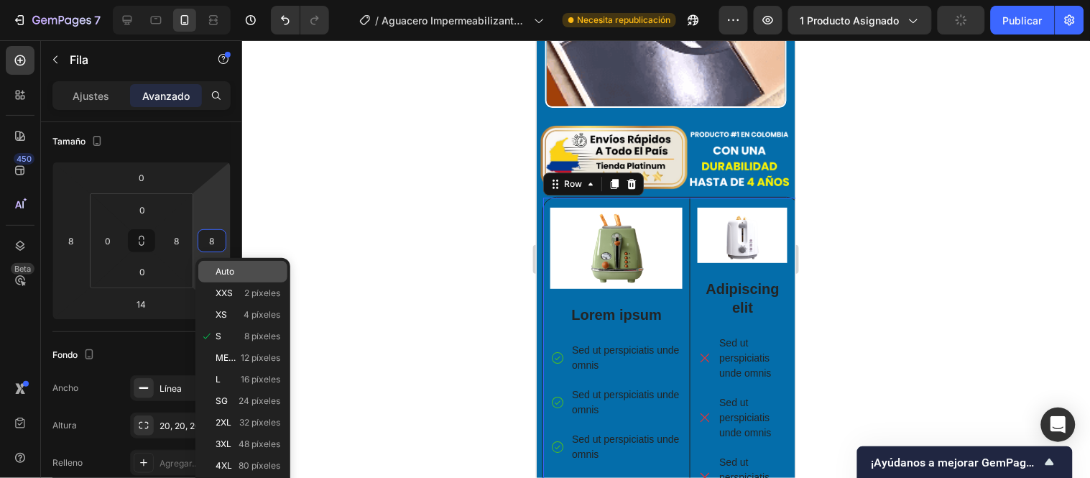
click at [227, 275] on font "Auto" at bounding box center [225, 271] width 19 height 11
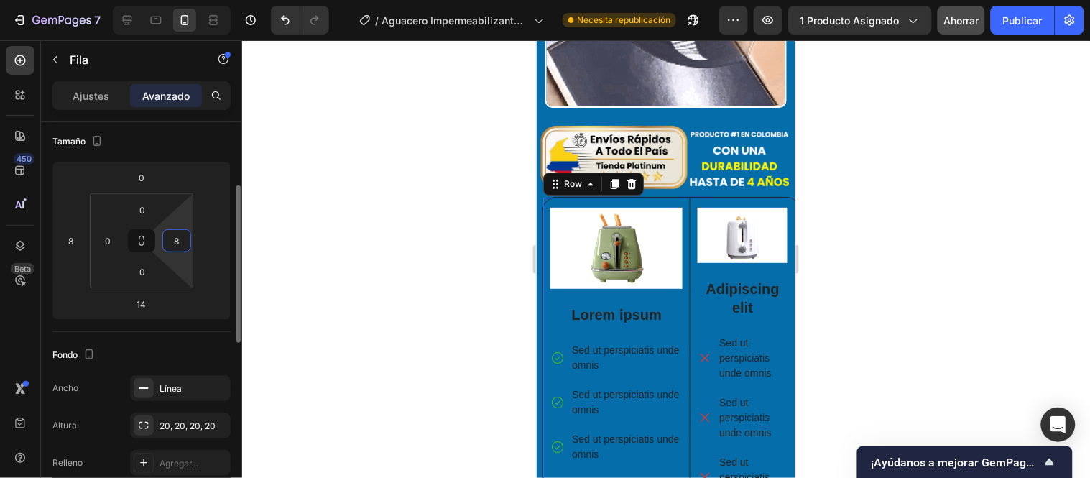
click at [182, 247] on input "8" at bounding box center [177, 241] width 22 height 22
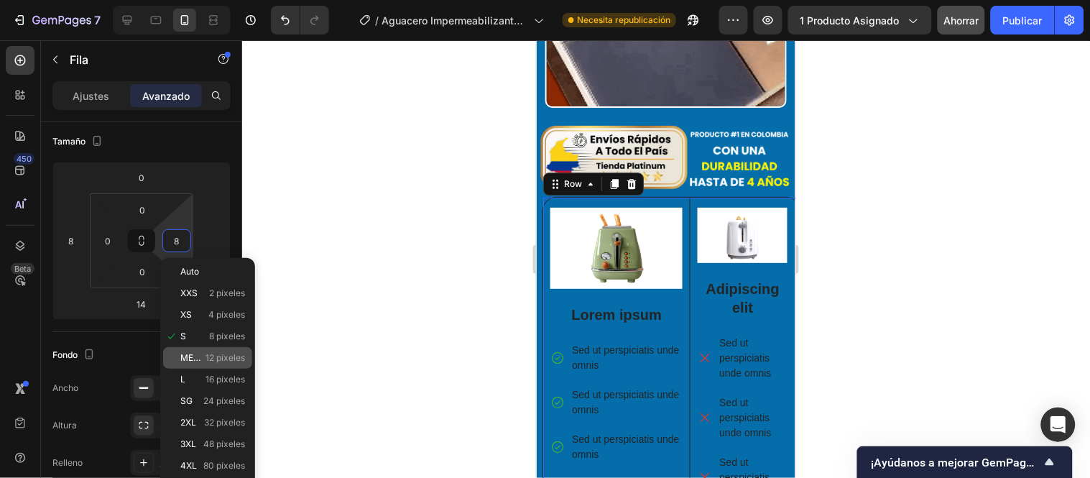
click at [208, 359] on font "12 píxeles" at bounding box center [226, 357] width 40 height 11
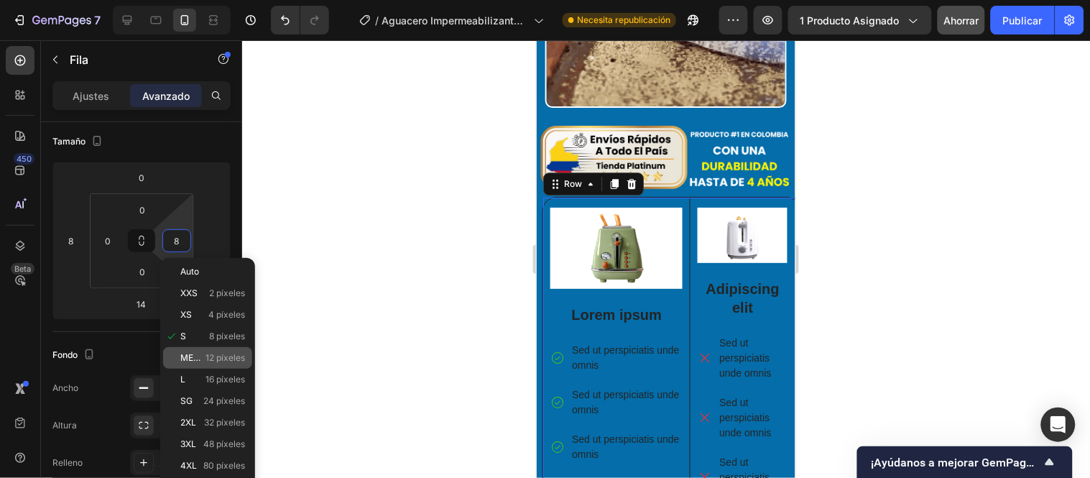
type input "12"
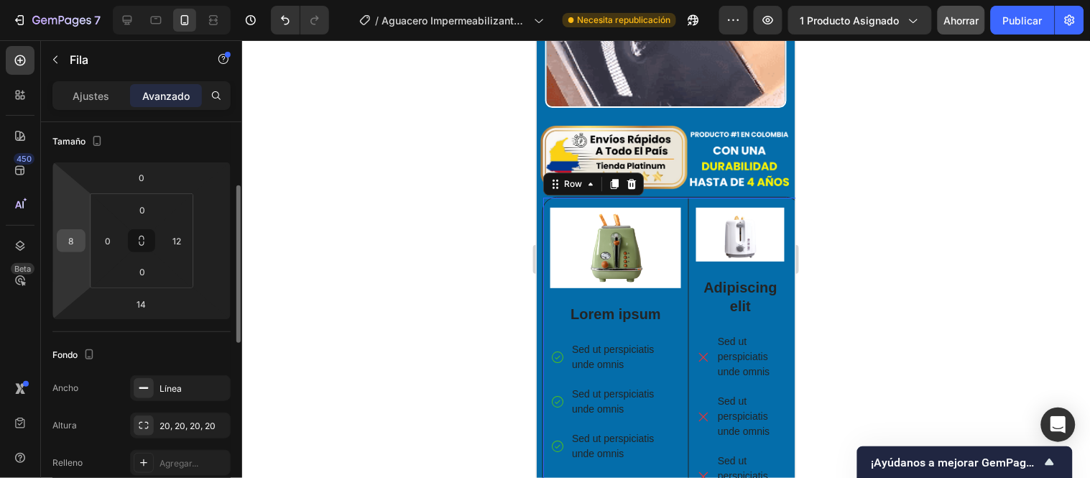
click at [82, 235] on div "8" at bounding box center [71, 240] width 29 height 23
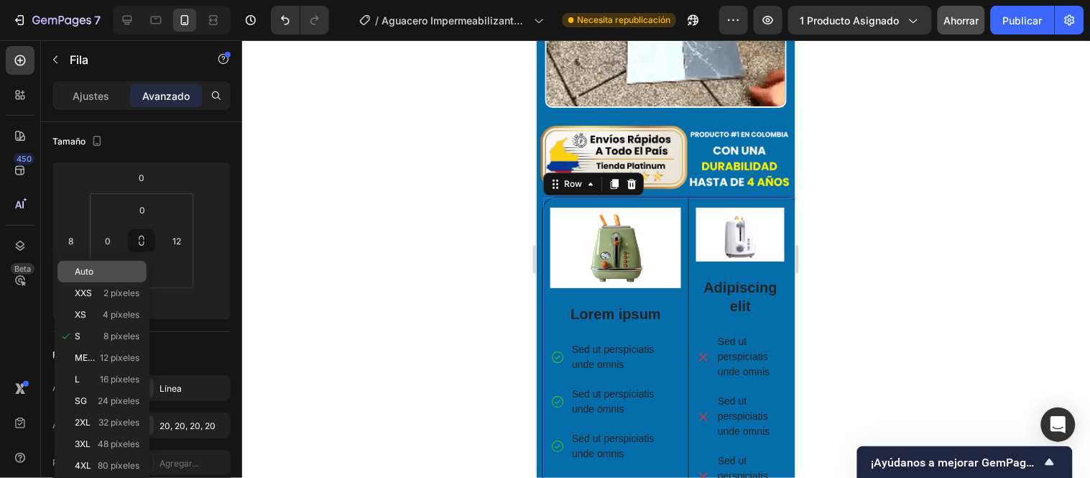
click at [87, 276] on span "Auto" at bounding box center [84, 272] width 19 height 10
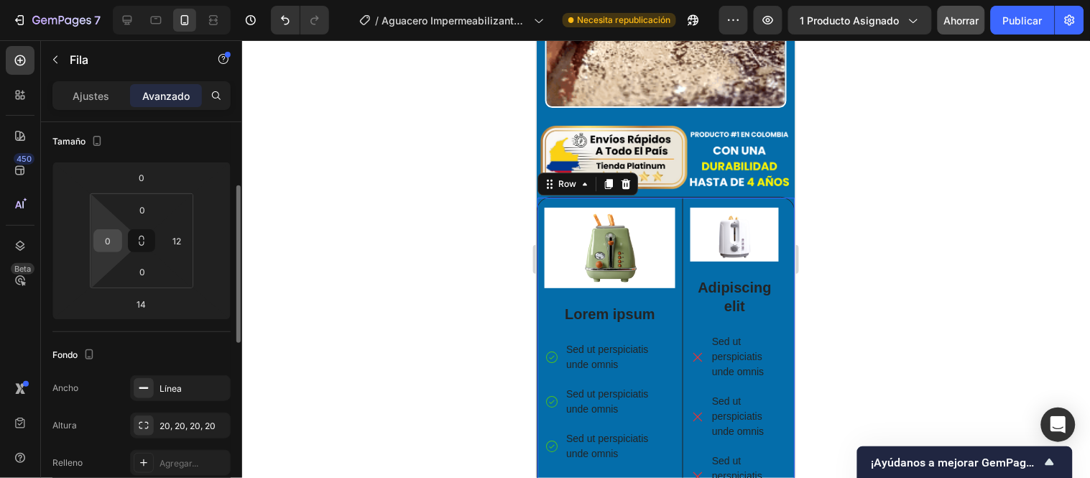
click at [116, 239] on input "0" at bounding box center [108, 241] width 22 height 22
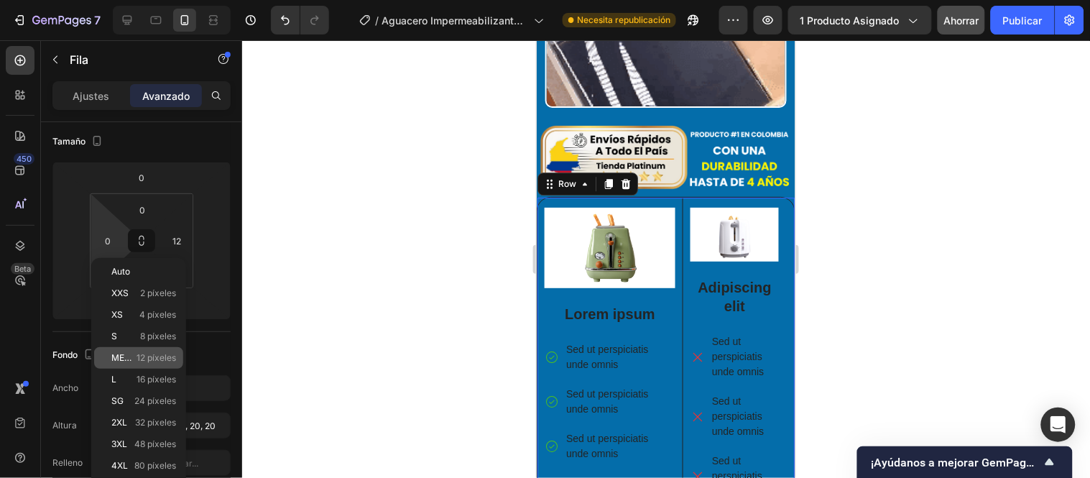
click at [146, 349] on div "METRO 12 píxeles" at bounding box center [138, 358] width 89 height 22
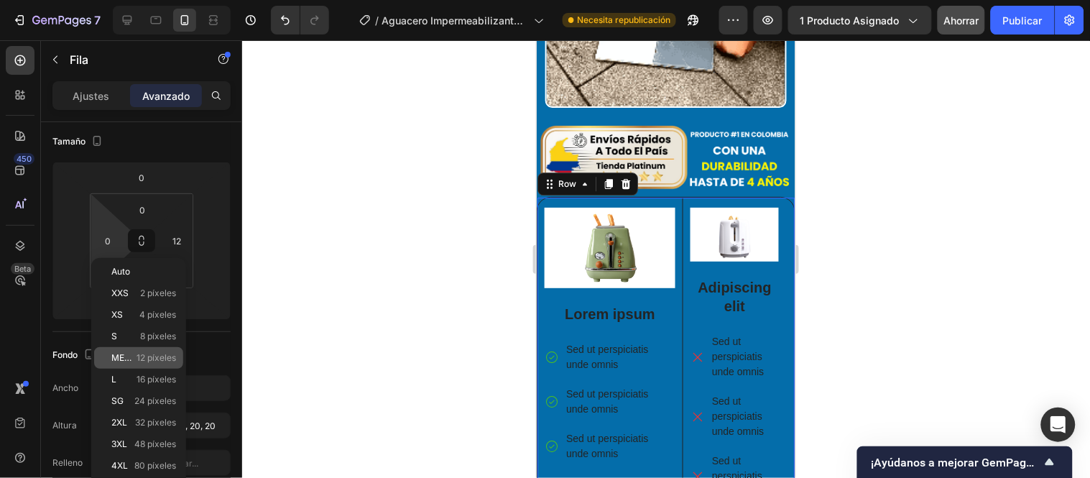
type input "12"
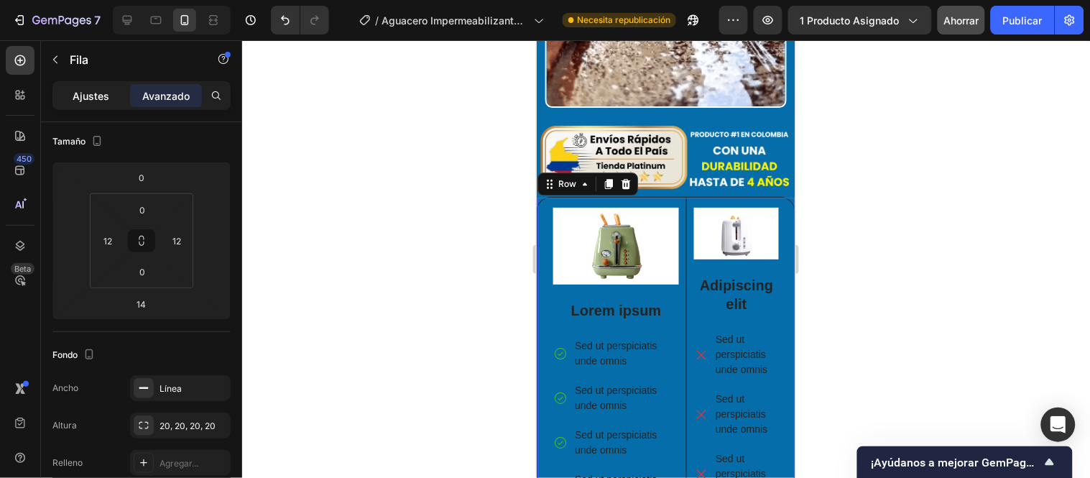
click at [96, 98] on font "Ajustes" at bounding box center [91, 96] width 37 height 12
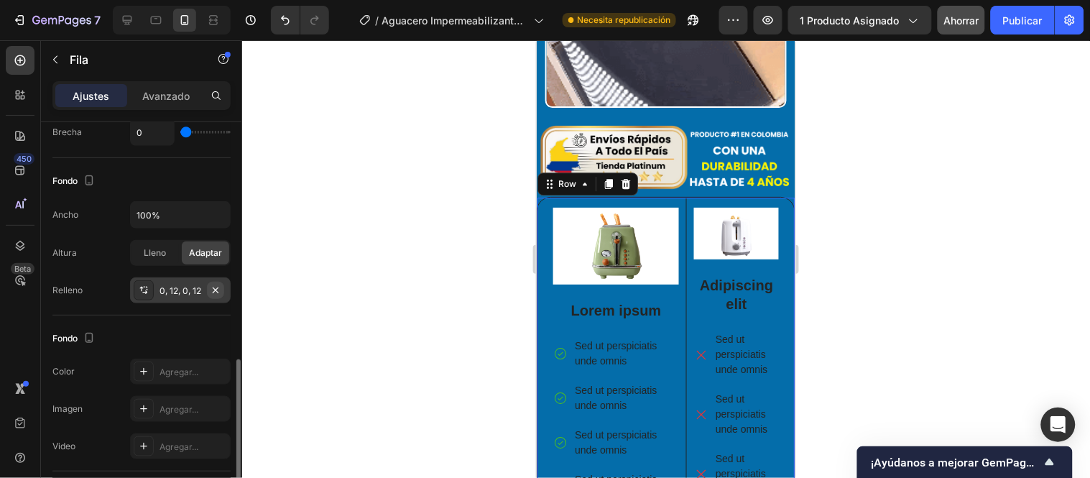
scroll to position [399, 0]
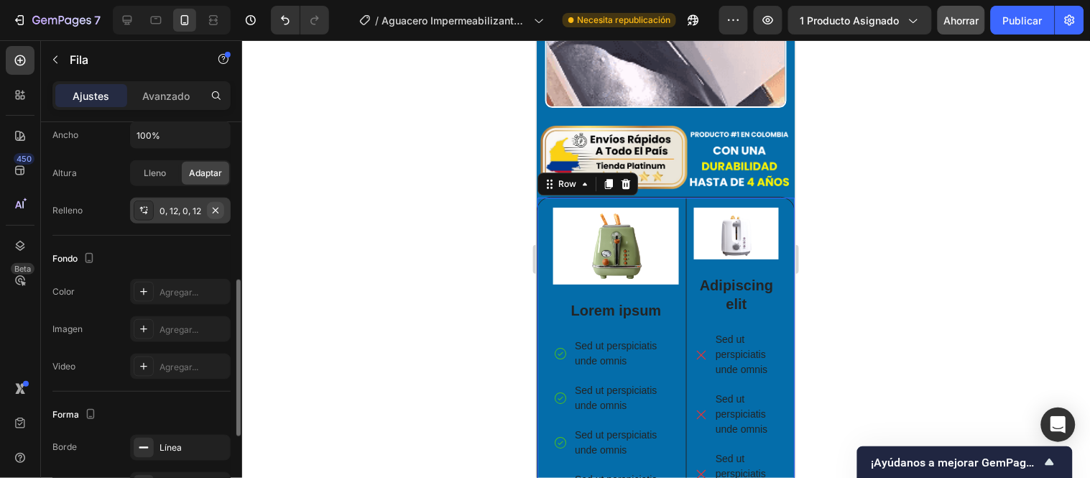
click at [218, 210] on icon "button" at bounding box center [215, 210] width 11 height 11
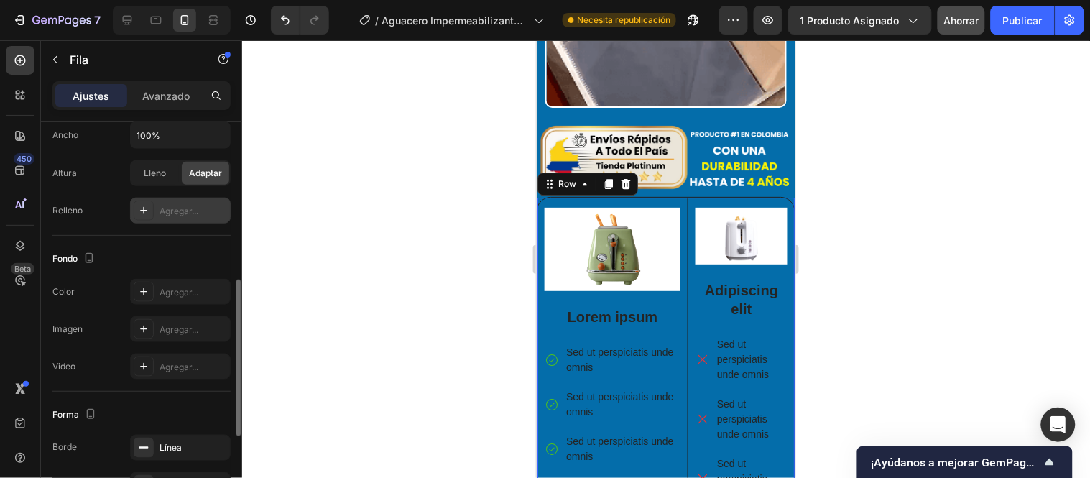
click at [191, 206] on font "Agregar..." at bounding box center [179, 211] width 39 height 11
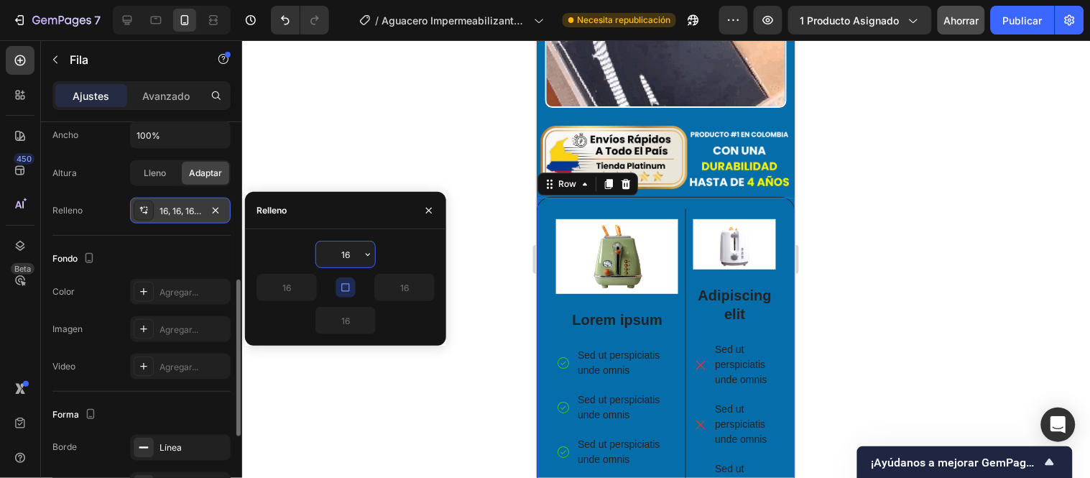
click at [216, 206] on icon "button" at bounding box center [215, 210] width 11 height 11
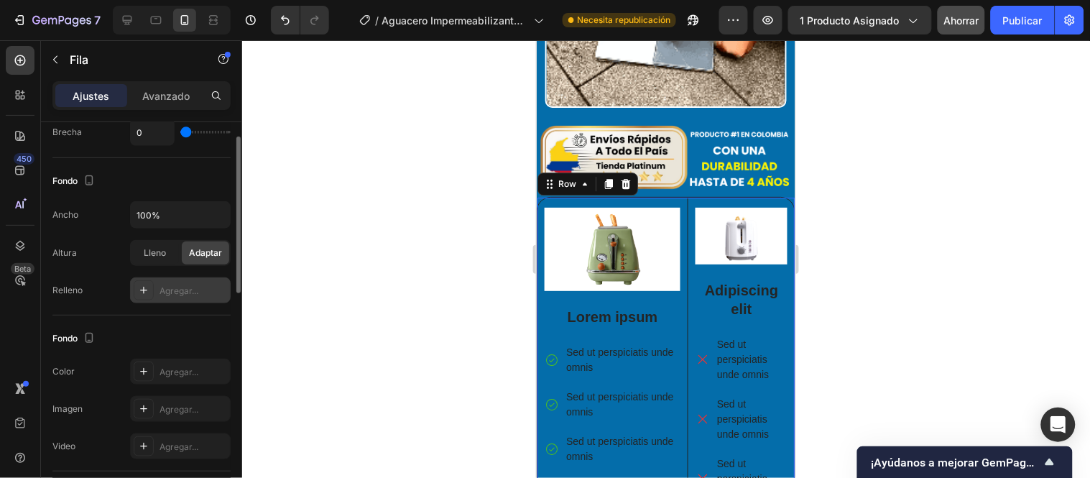
scroll to position [160, 0]
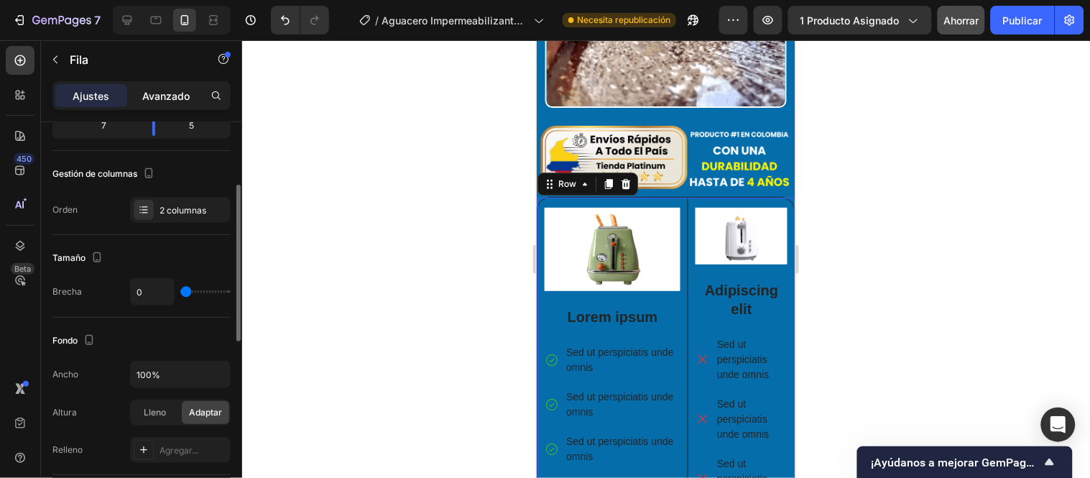
click at [170, 95] on font "Avanzado" at bounding box center [165, 96] width 47 height 12
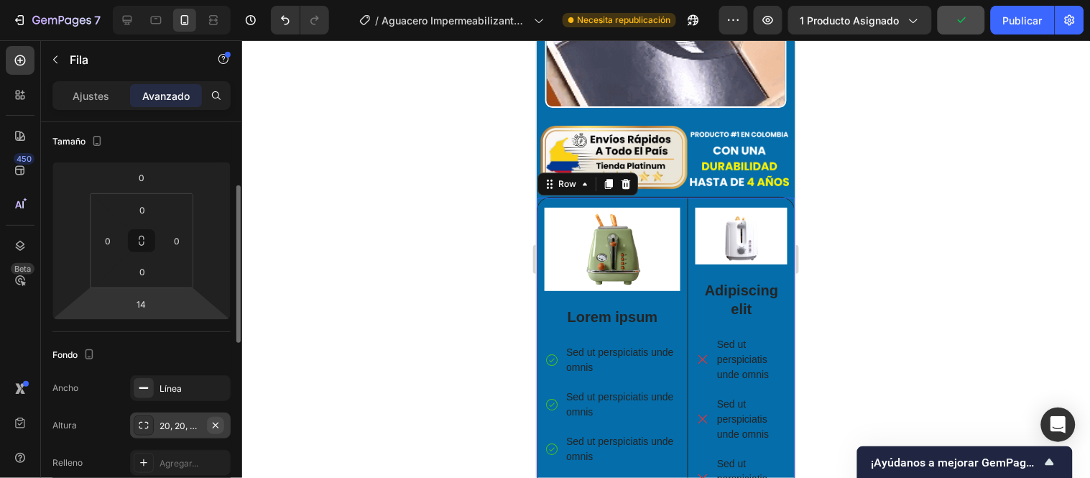
click at [217, 427] on icon "button" at bounding box center [215, 425] width 11 height 11
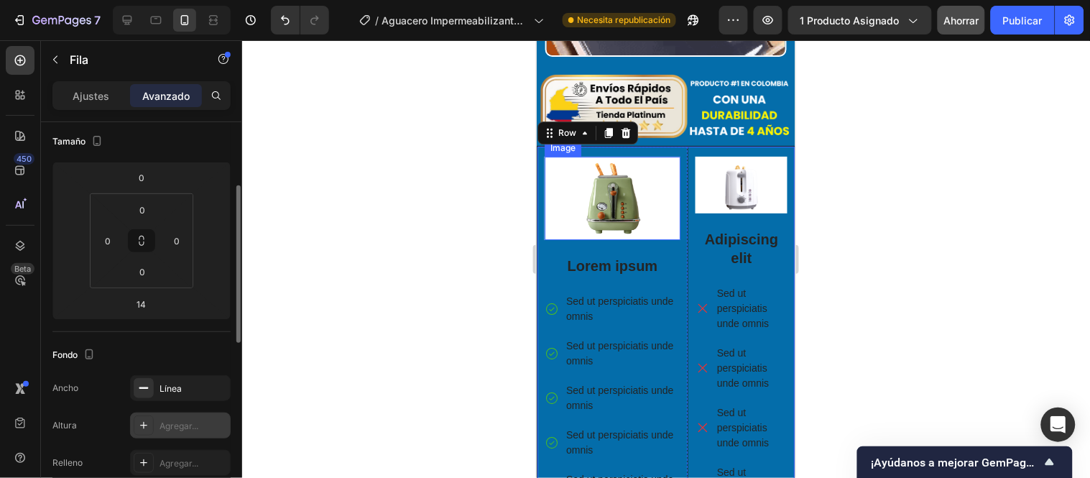
scroll to position [3873, 0]
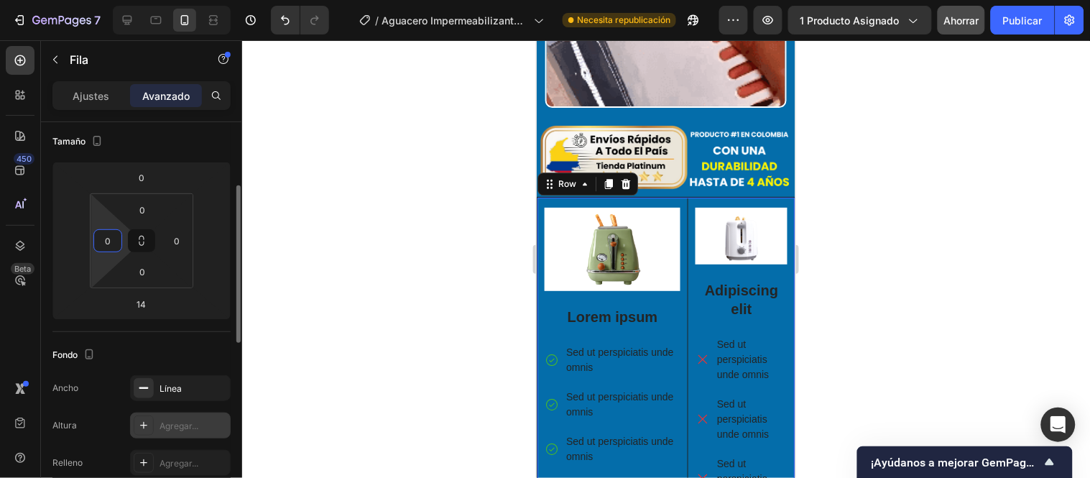
click at [111, 237] on input "0" at bounding box center [108, 241] width 22 height 22
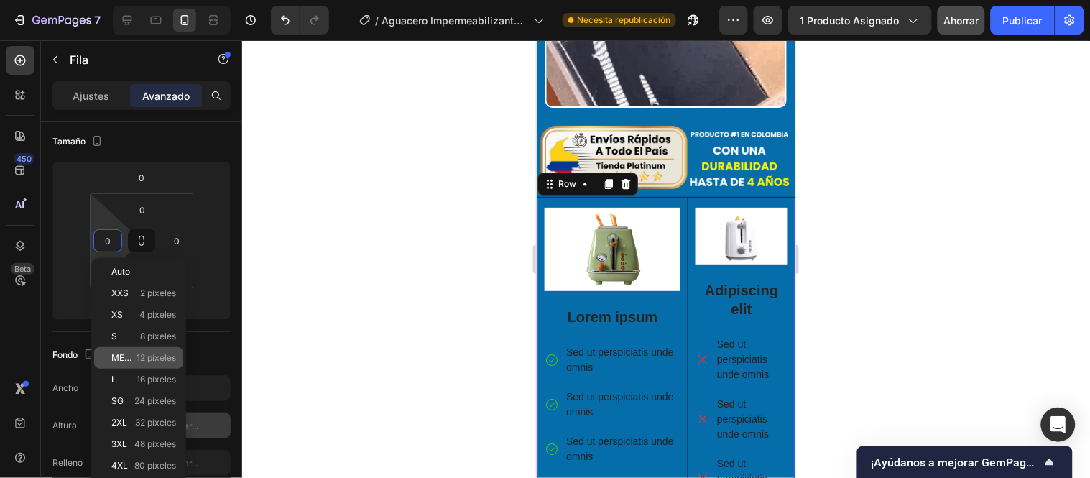
click at [131, 347] on div "METRO 12 píxeles" at bounding box center [138, 358] width 89 height 22
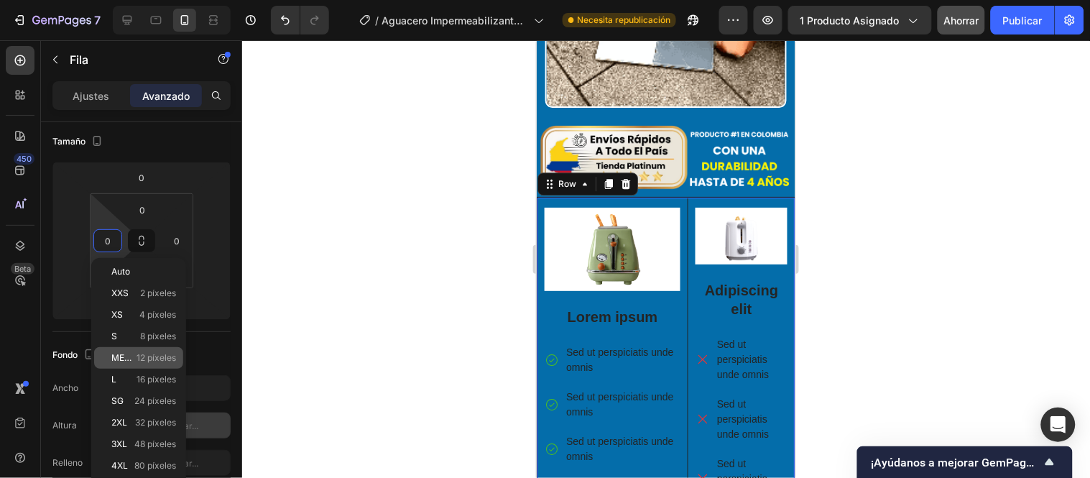
type input "12"
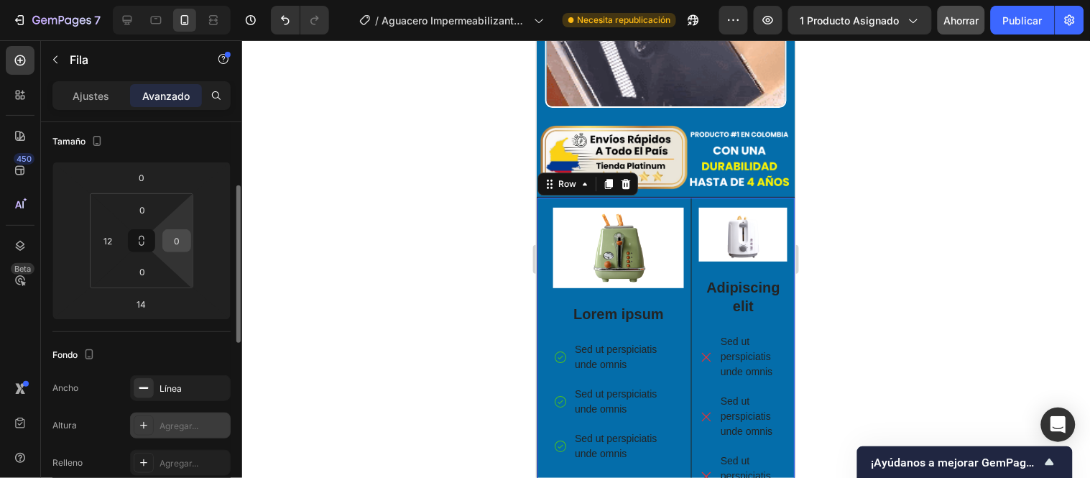
click at [177, 239] on input "0" at bounding box center [177, 241] width 22 height 22
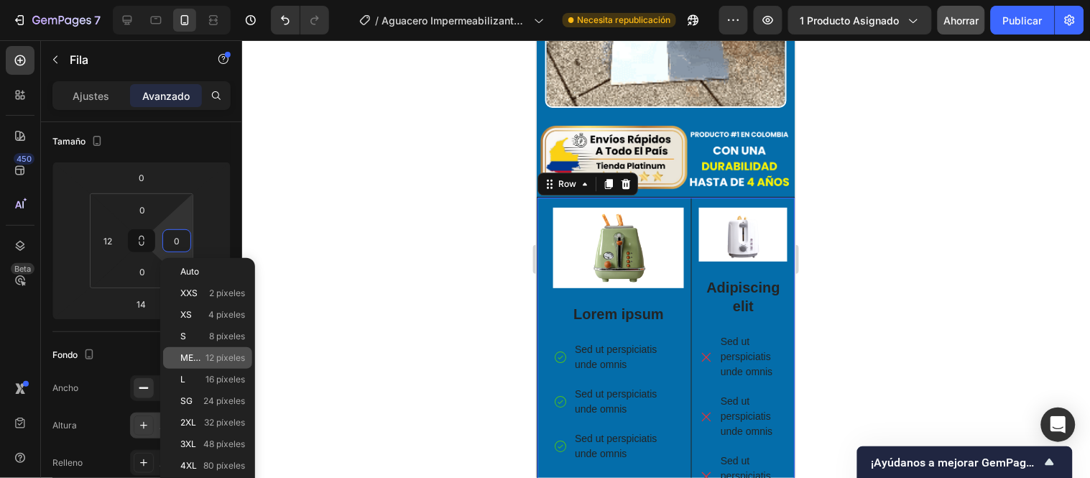
click at [197, 367] on div "METRO 12 píxeles" at bounding box center [207, 358] width 89 height 22
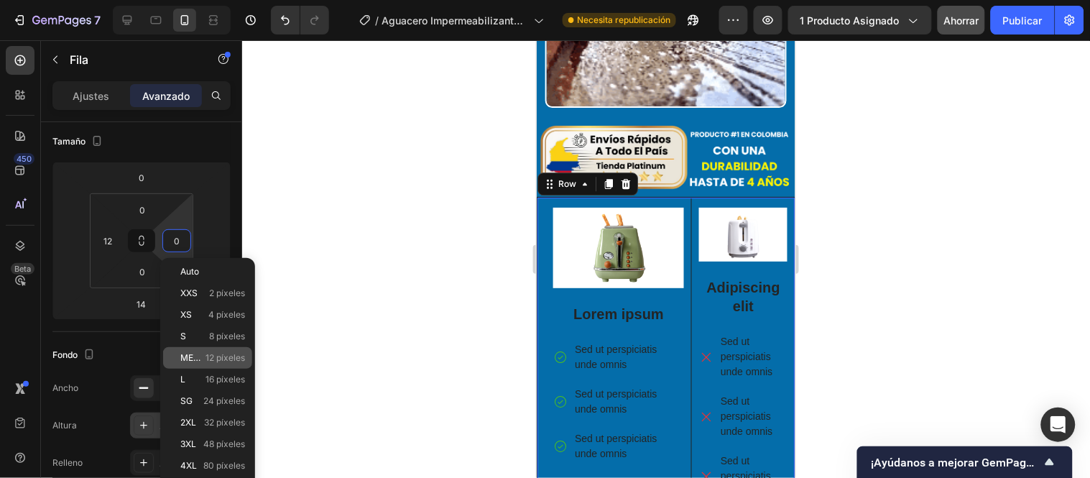
type input "12"
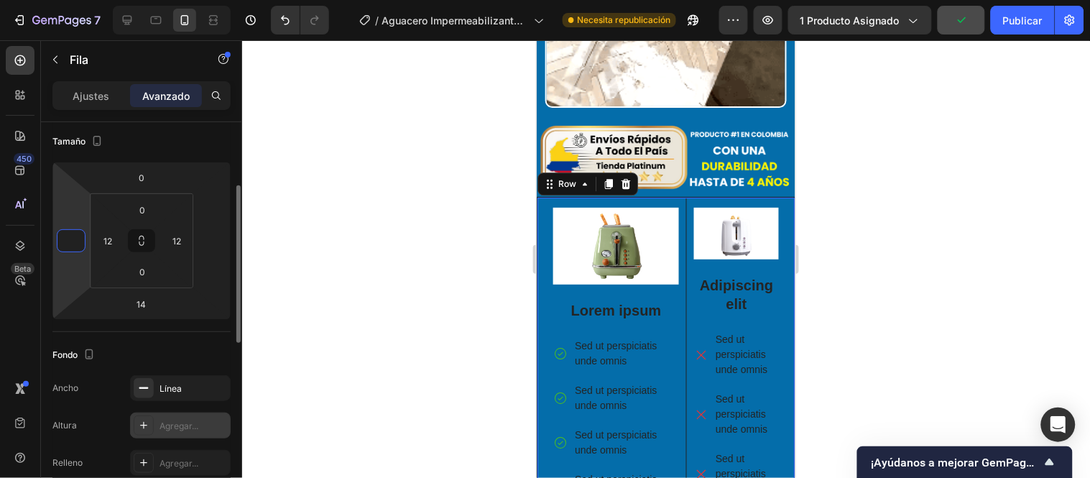
click at [70, 239] on input "number" at bounding box center [71, 241] width 22 height 22
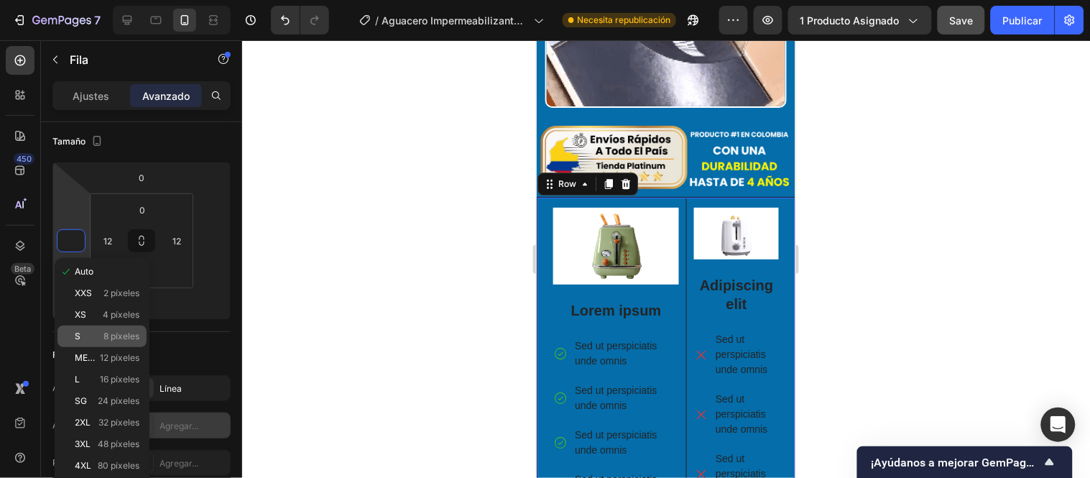
click at [90, 335] on p "S 8 píxeles" at bounding box center [107, 336] width 65 height 10
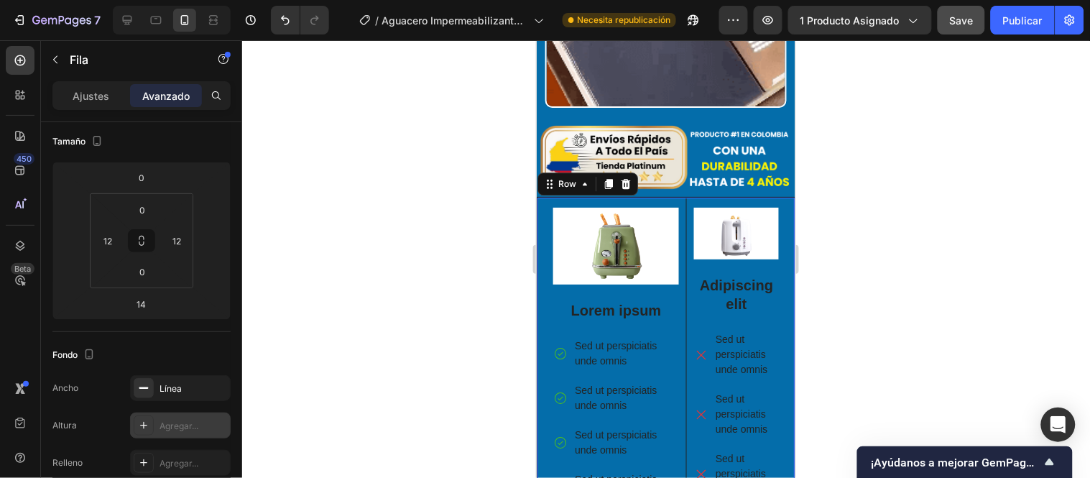
type input "8"
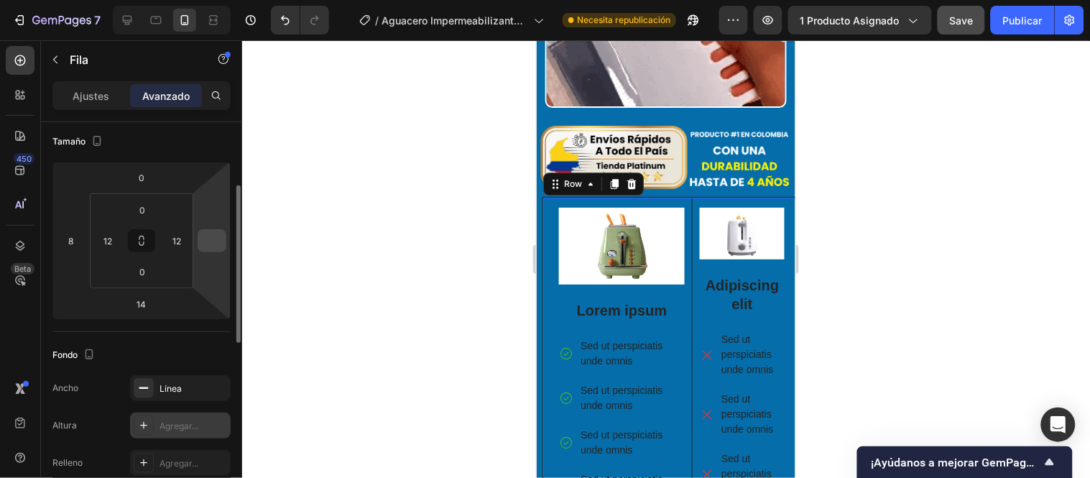
click at [208, 239] on input "number" at bounding box center [212, 241] width 22 height 22
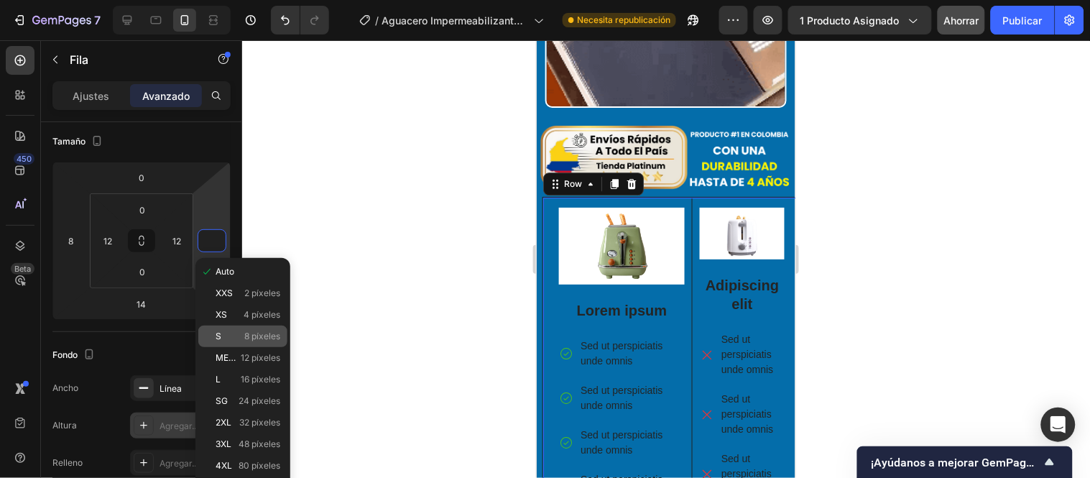
click at [231, 334] on p "S 8 píxeles" at bounding box center [248, 336] width 65 height 10
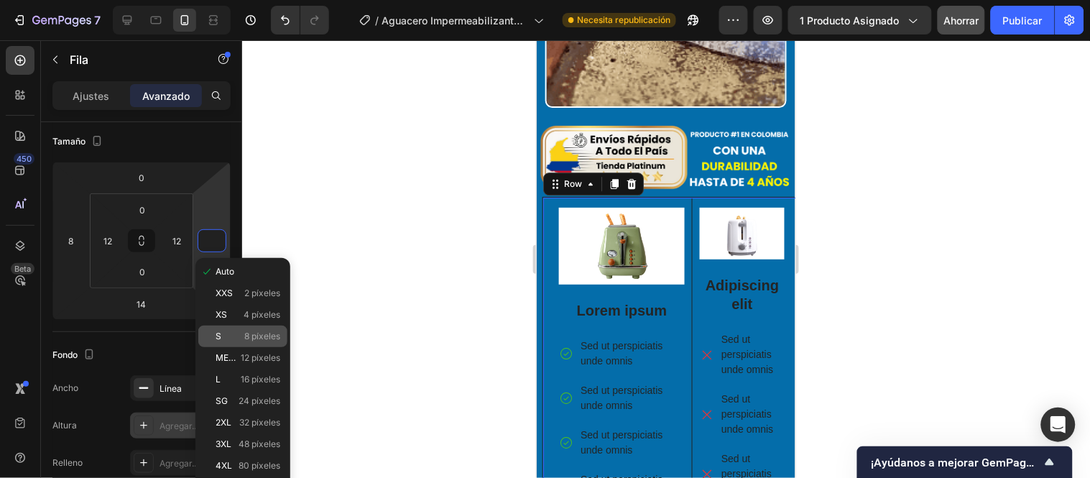
type input "8"
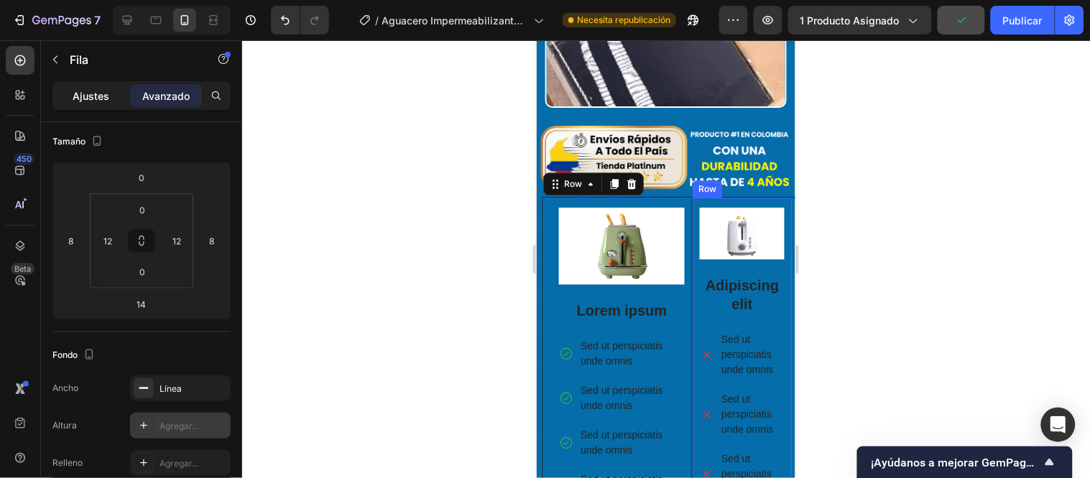
click at [96, 97] on font "Ajustes" at bounding box center [91, 96] width 37 height 12
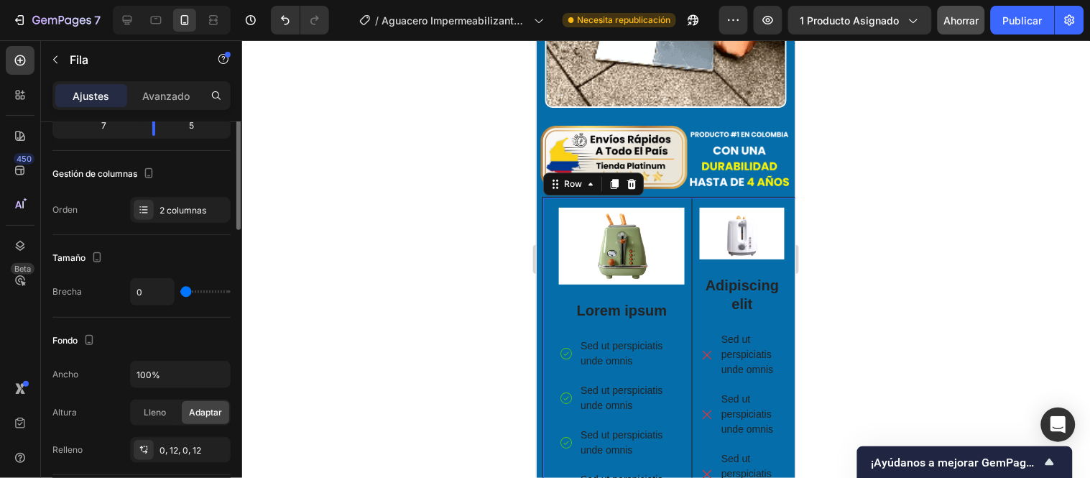
scroll to position [80, 0]
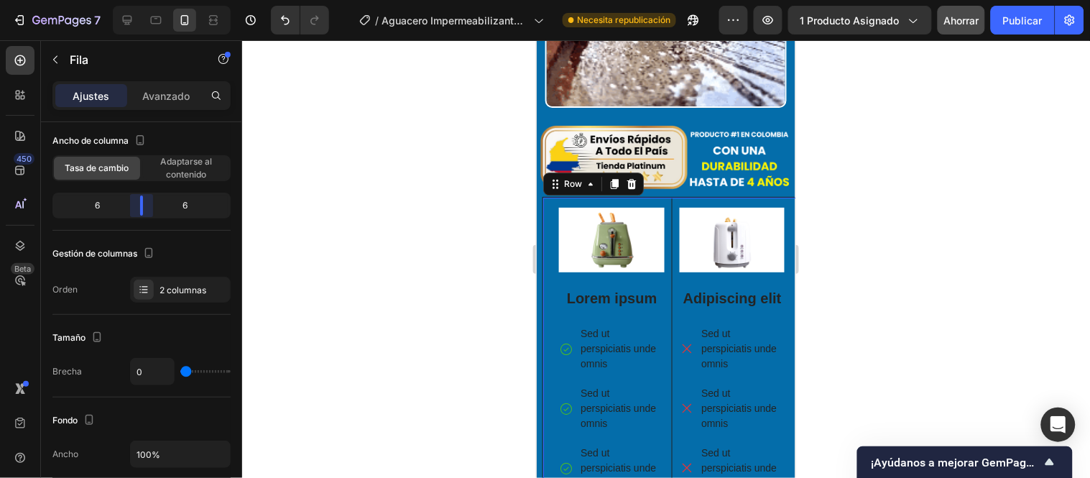
drag, startPoint x: 149, startPoint y: 208, endPoint x: 139, endPoint y: 208, distance: 9.3
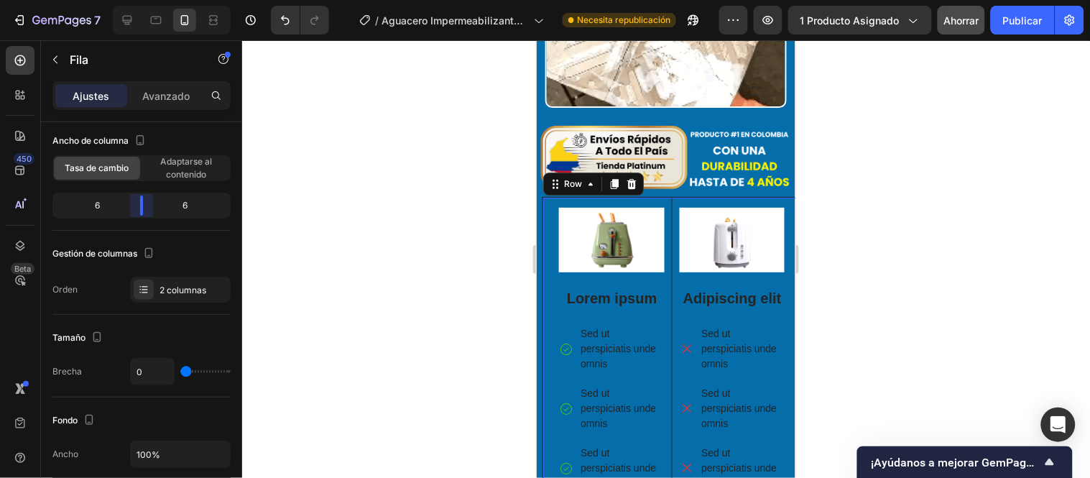
click at [139, 0] on body "7 / Aguacero Impermeabilizante Transparente Necesita republicación Avance 1 pro…" at bounding box center [545, 0] width 1090 height 0
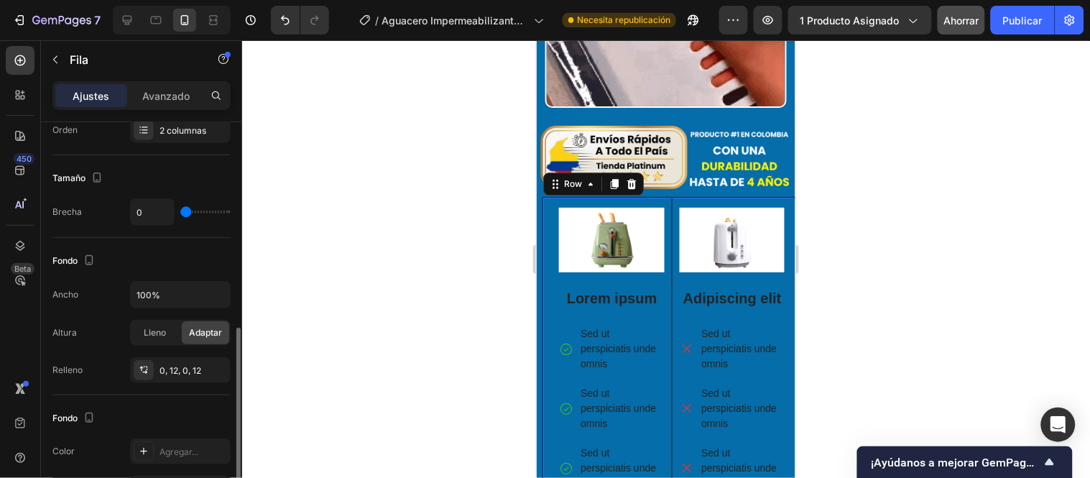
scroll to position [319, 0]
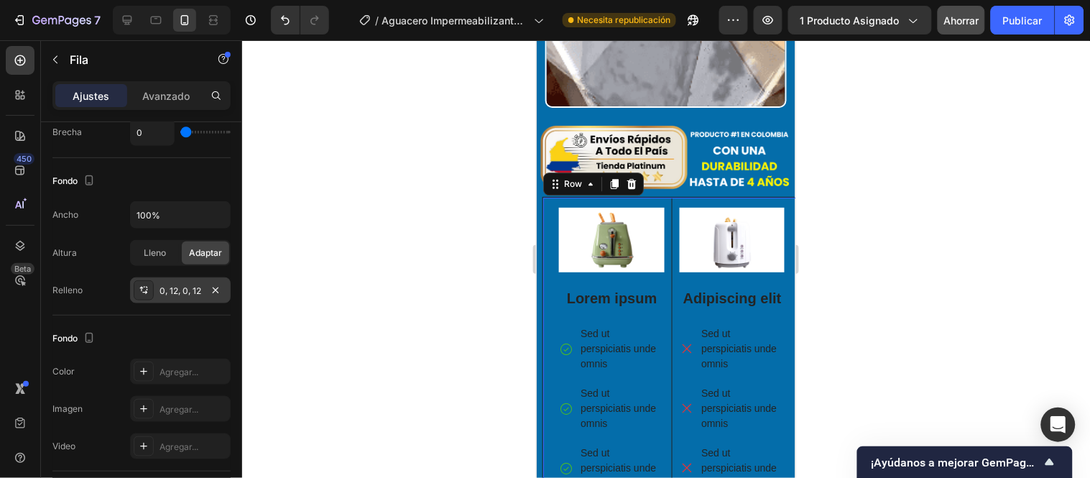
click at [182, 298] on div "0, 12, 0, 12" at bounding box center [180, 290] width 101 height 26
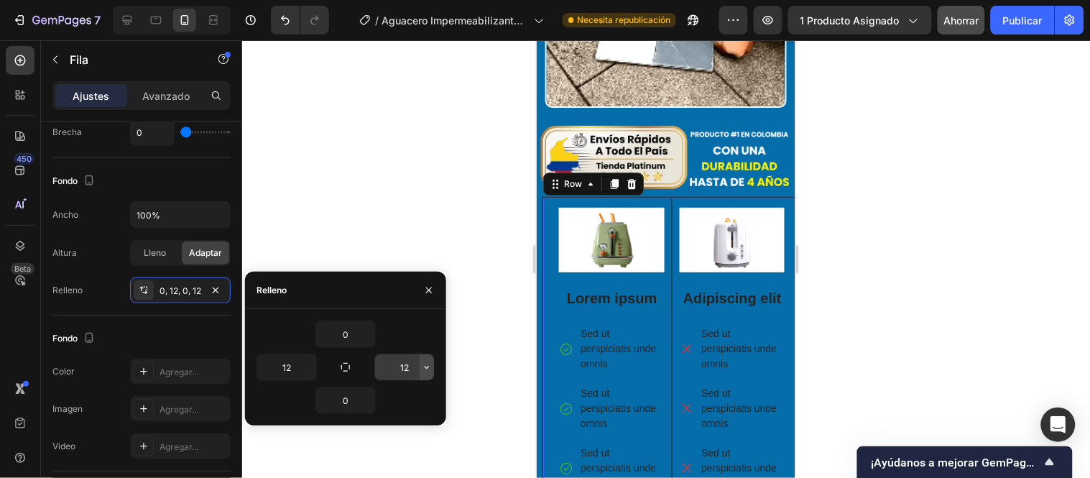
click at [426, 370] on icon "button" at bounding box center [426, 366] width 11 height 11
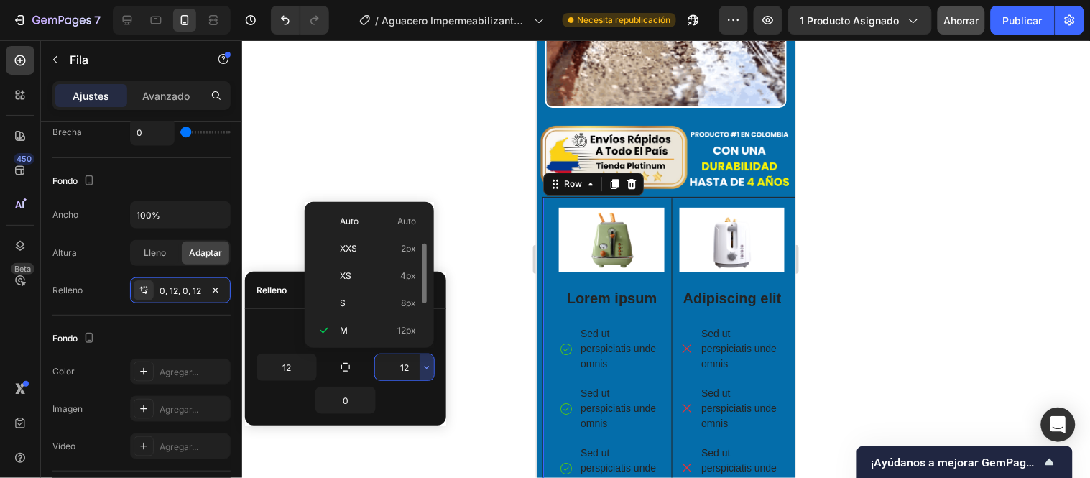
scroll to position [25, 0]
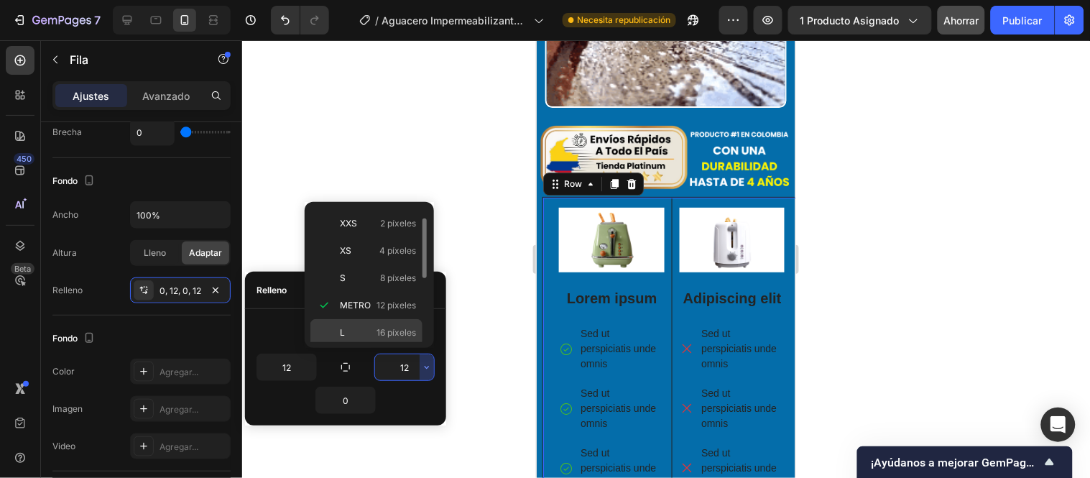
click at [392, 333] on font "16 píxeles" at bounding box center [397, 332] width 40 height 11
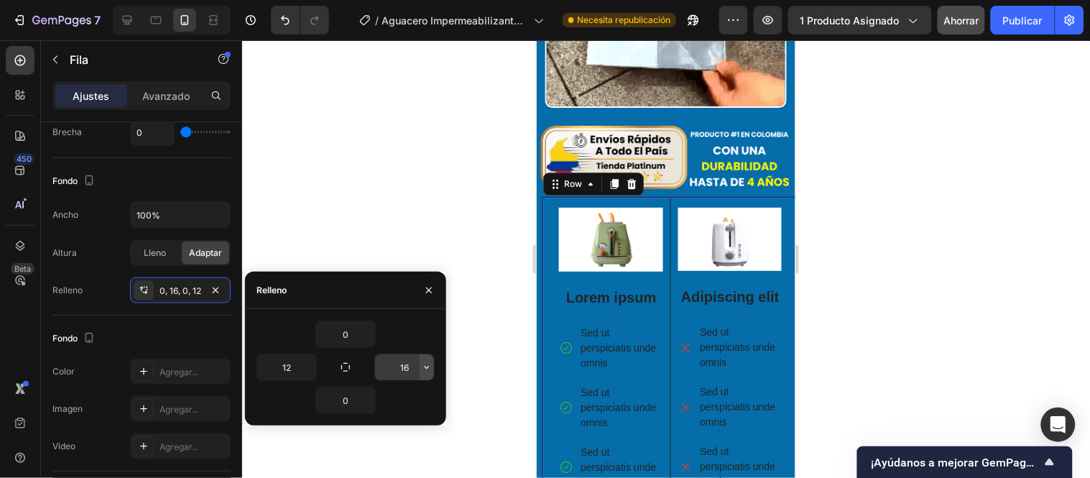
click at [423, 371] on icon "button" at bounding box center [426, 366] width 11 height 11
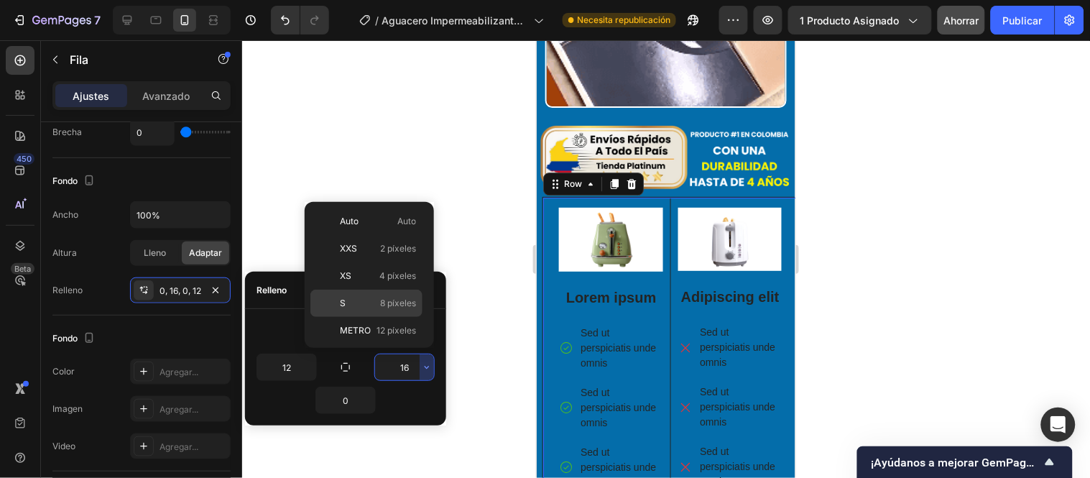
scroll to position [160, 0]
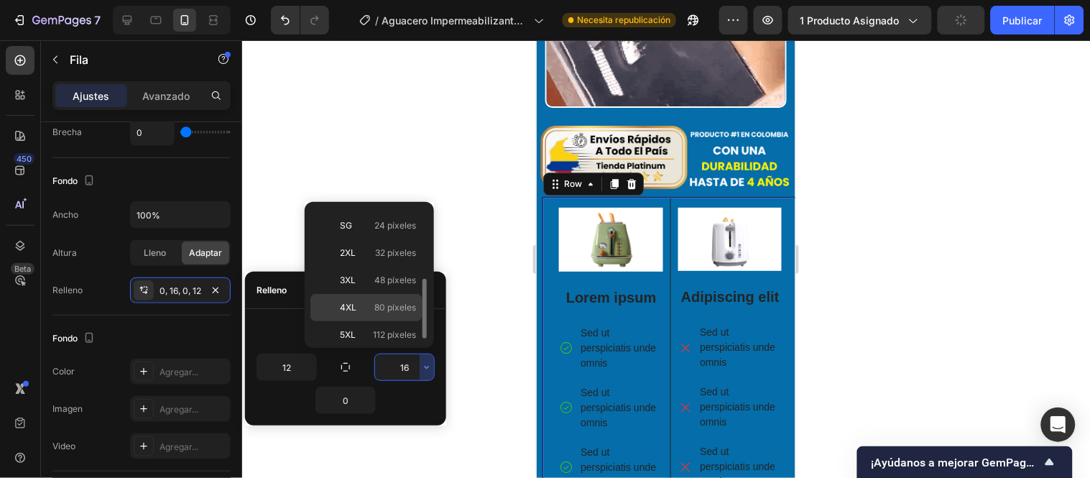
click at [398, 303] on font "80 píxeles" at bounding box center [395, 307] width 42 height 11
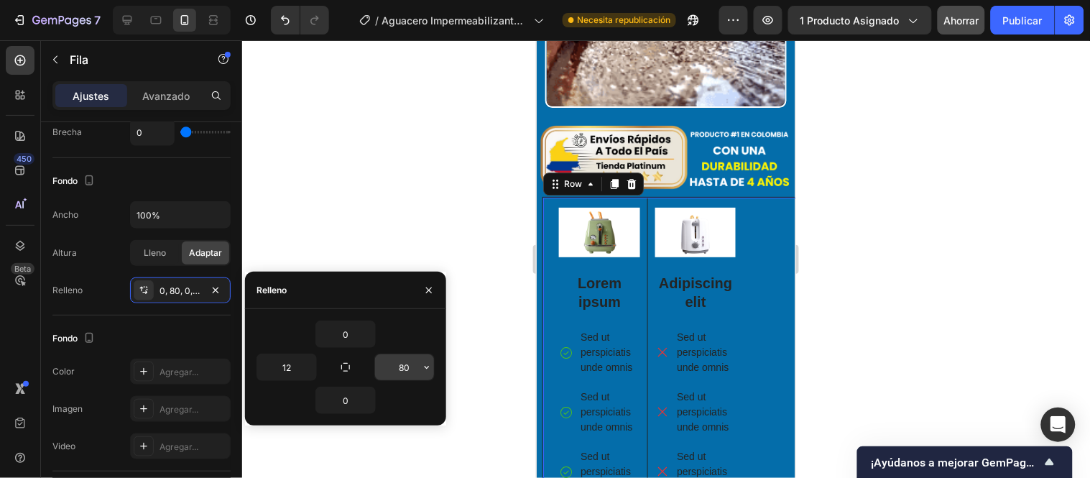
click at [406, 367] on input "80" at bounding box center [404, 367] width 59 height 26
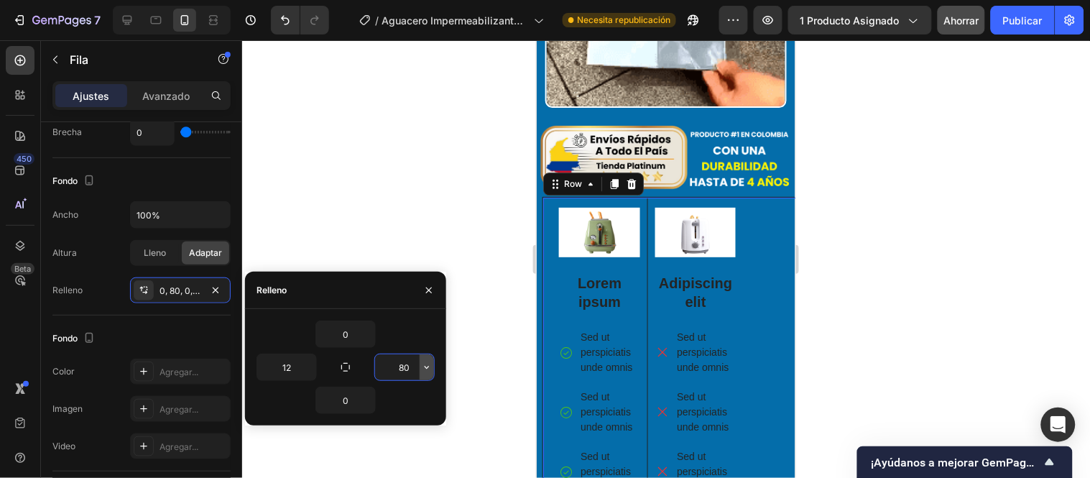
click at [425, 370] on icon "button" at bounding box center [426, 366] width 11 height 11
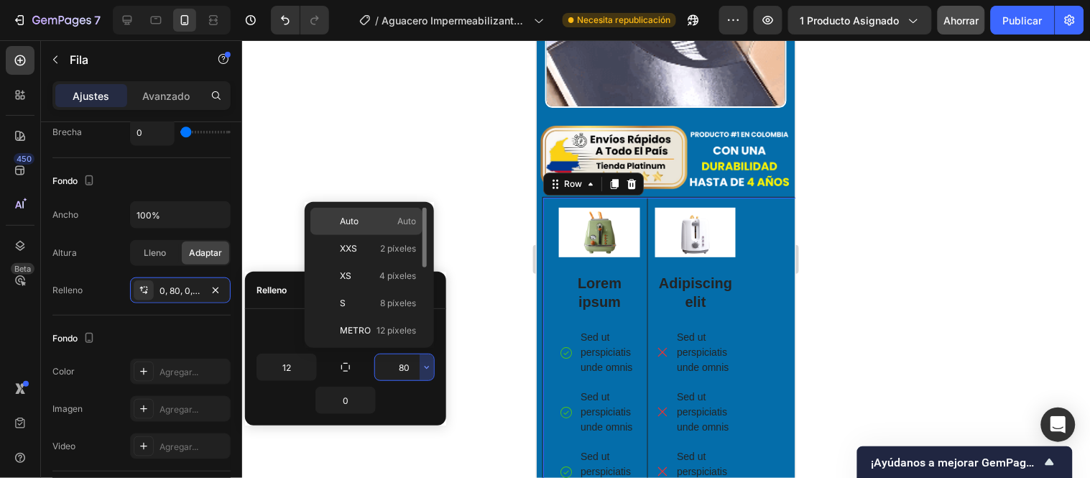
click at [375, 221] on p "Auto Auto" at bounding box center [378, 221] width 76 height 13
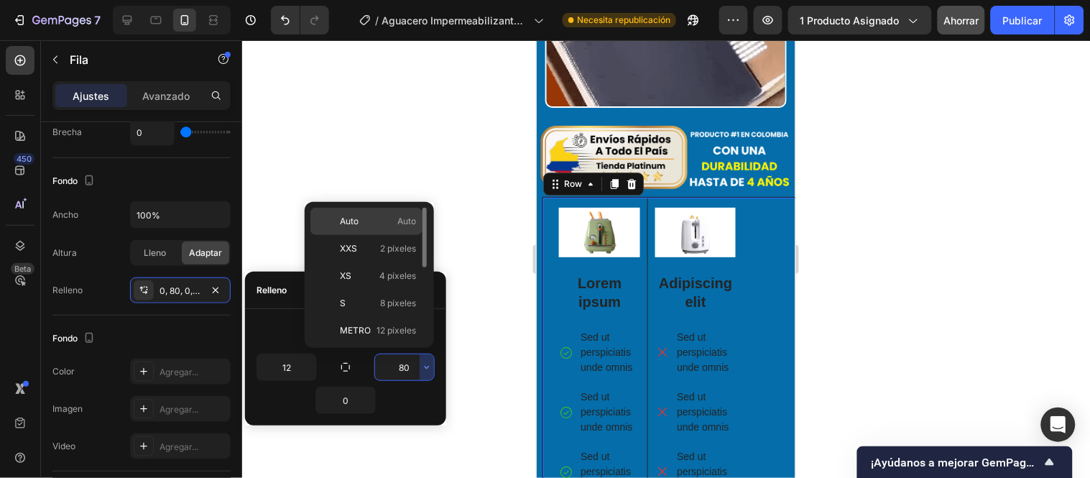
type input "Auto"
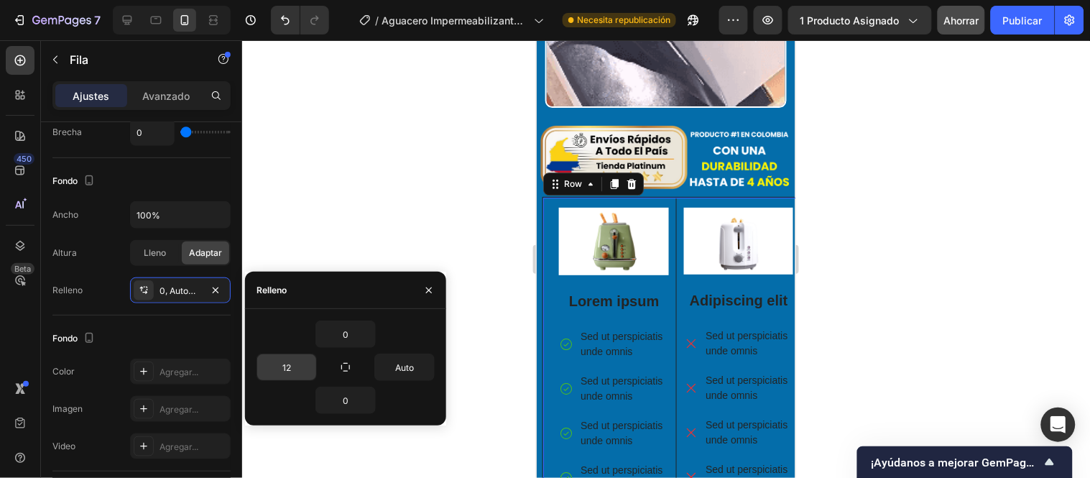
click at [290, 365] on input "12" at bounding box center [286, 367] width 59 height 26
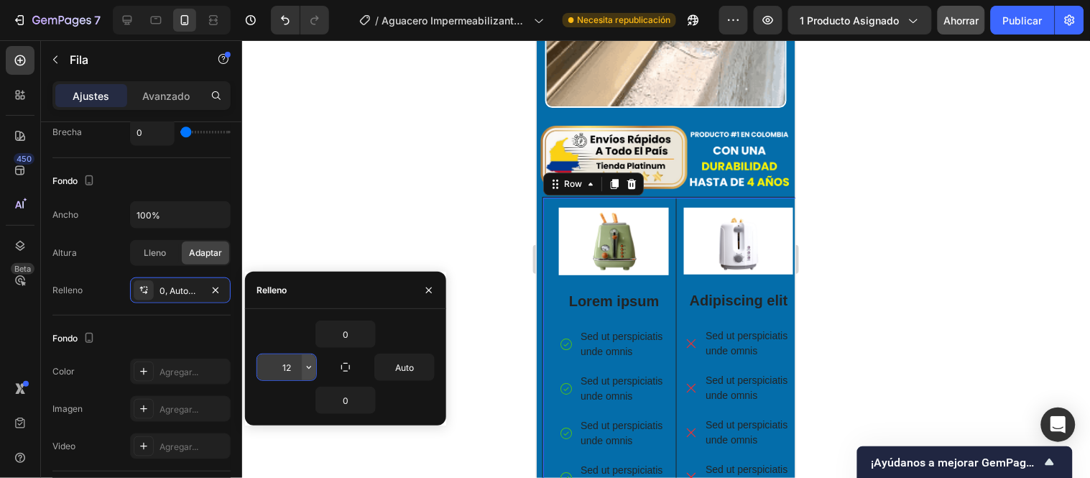
click at [303, 365] on icon "button" at bounding box center [308, 366] width 11 height 11
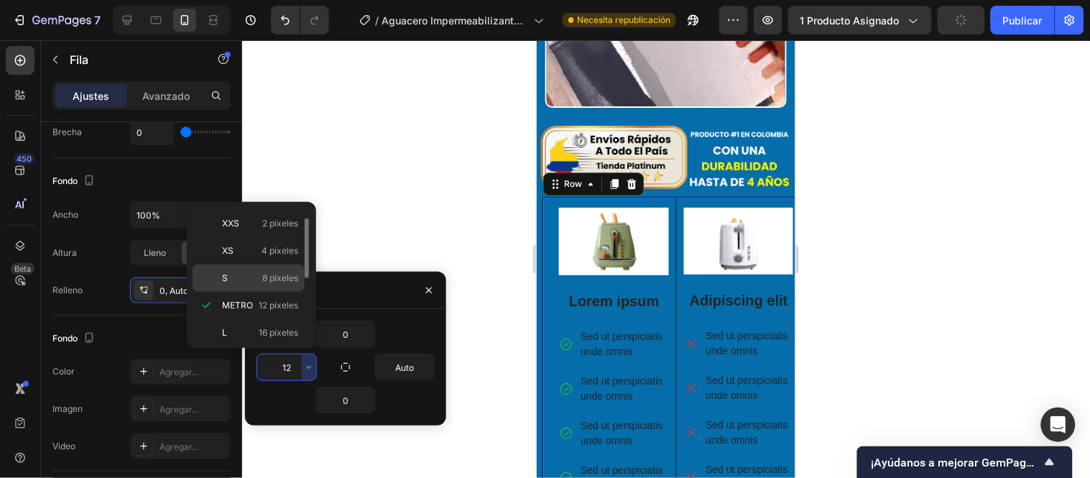
scroll to position [0, 0]
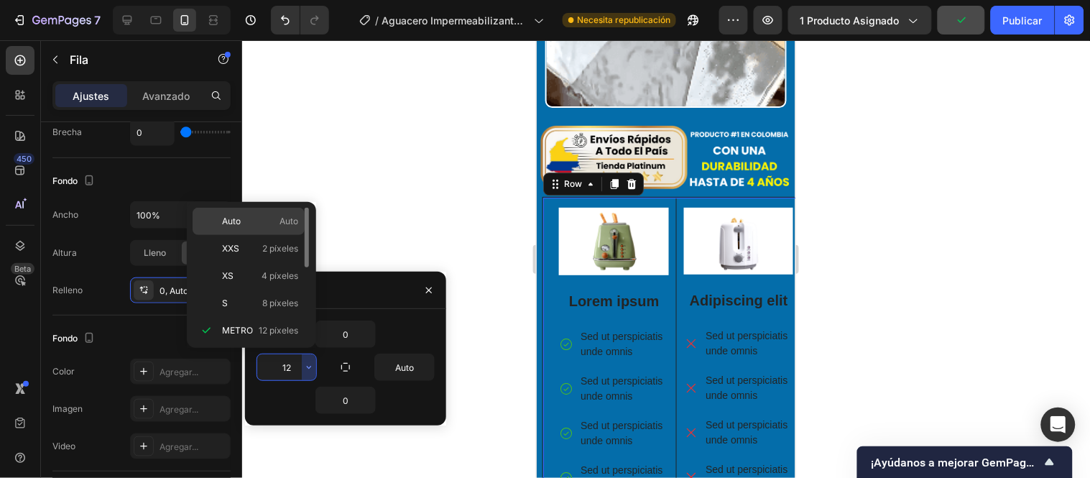
click at [277, 230] on div "Auto Auto" at bounding box center [249, 221] width 112 height 27
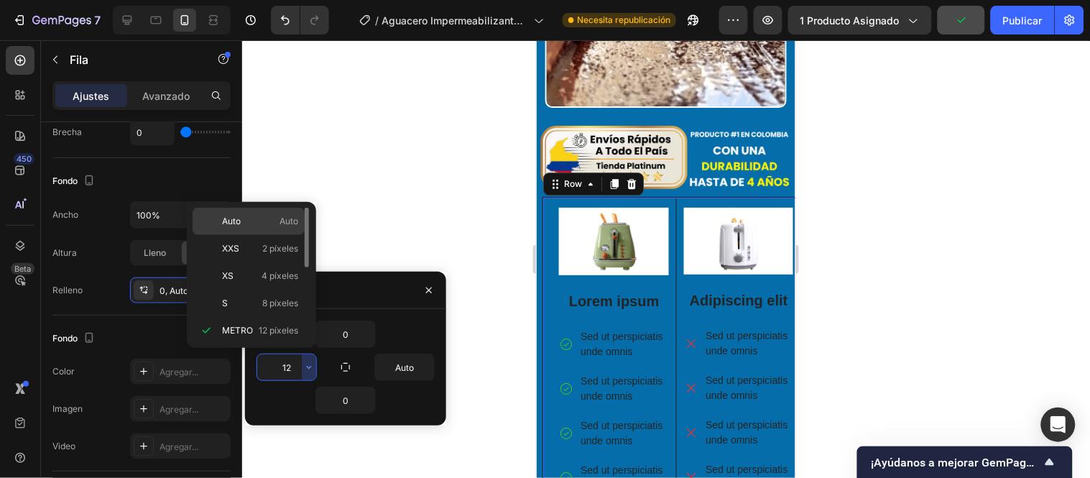
type input "Auto"
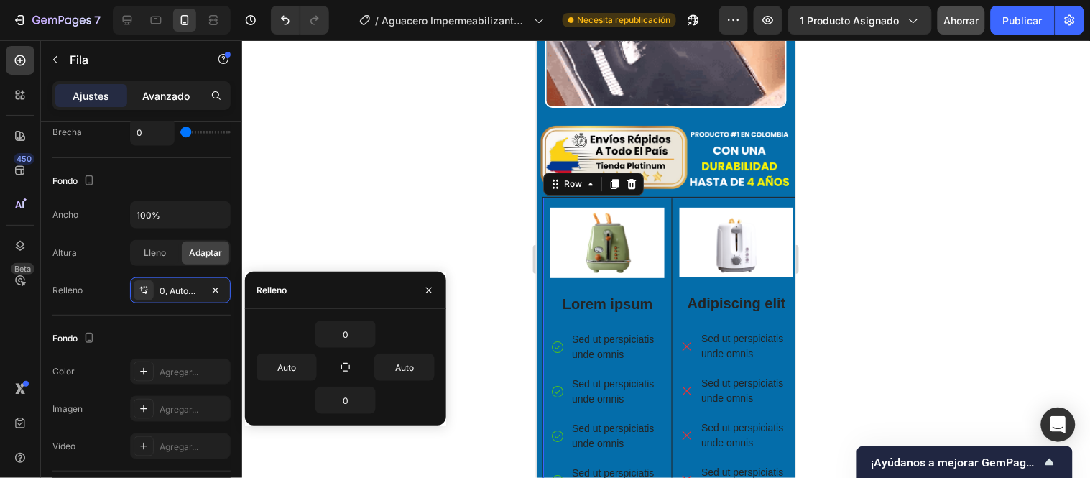
click at [164, 94] on font "Avanzado" at bounding box center [165, 96] width 47 height 12
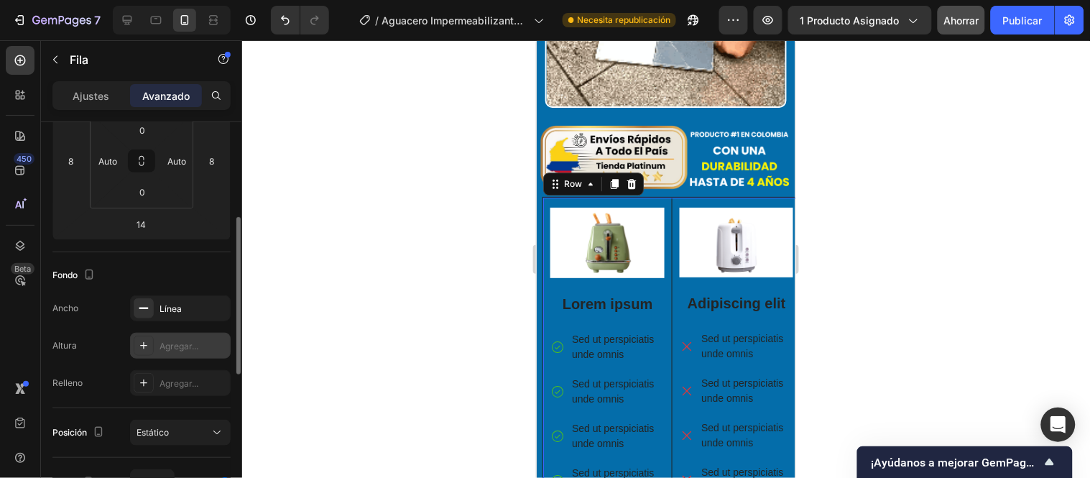
scroll to position [160, 0]
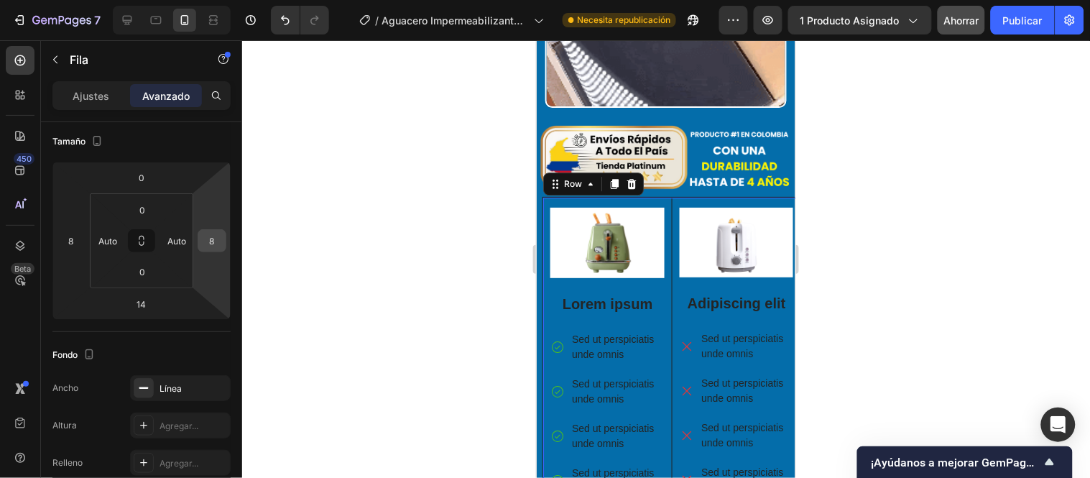
click at [213, 238] on input "8" at bounding box center [212, 241] width 22 height 22
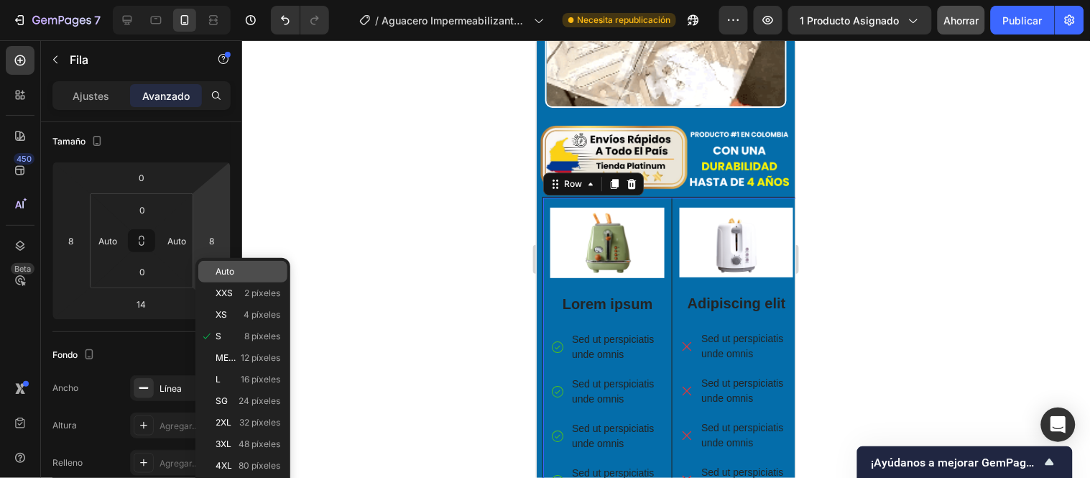
click at [227, 272] on font "Auto" at bounding box center [225, 271] width 19 height 11
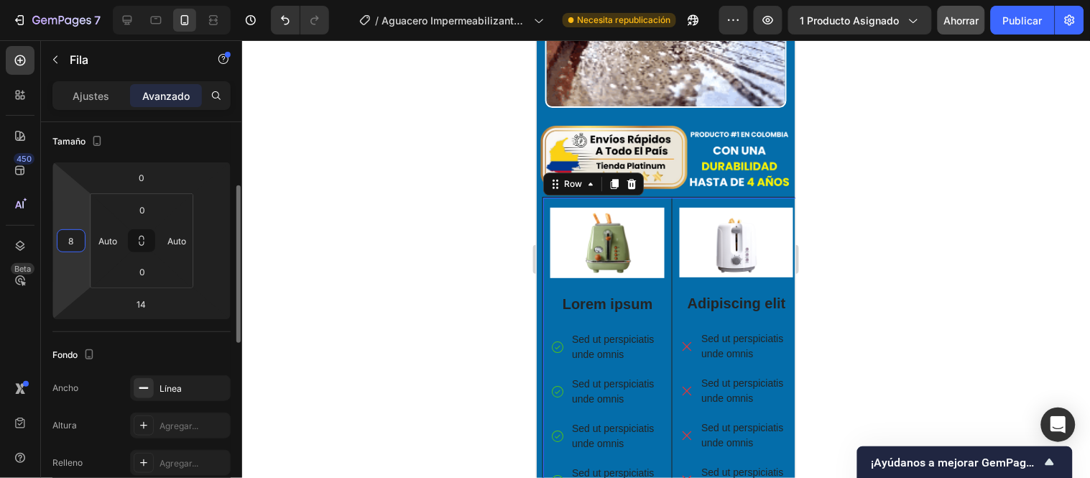
click at [72, 243] on input "8" at bounding box center [71, 241] width 22 height 22
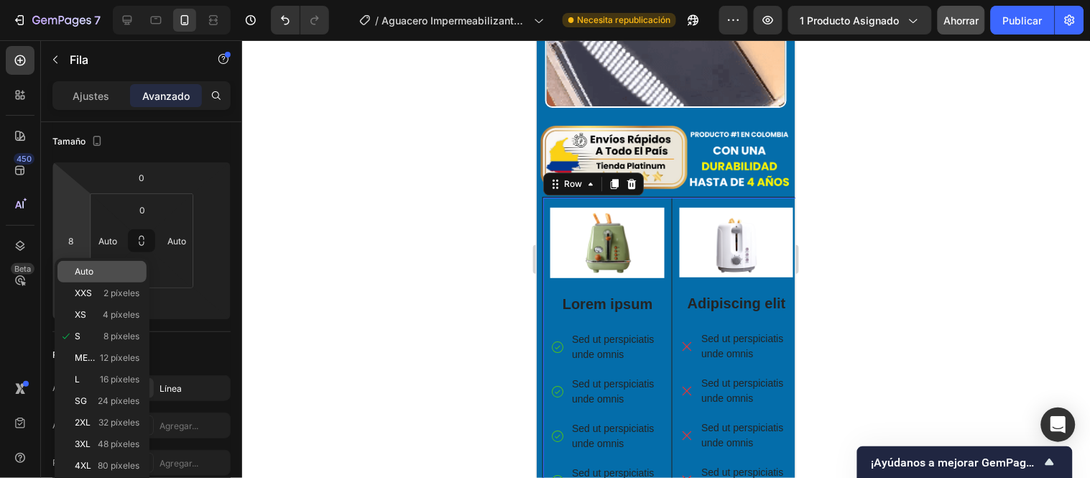
click at [110, 275] on p "Auto" at bounding box center [107, 272] width 65 height 10
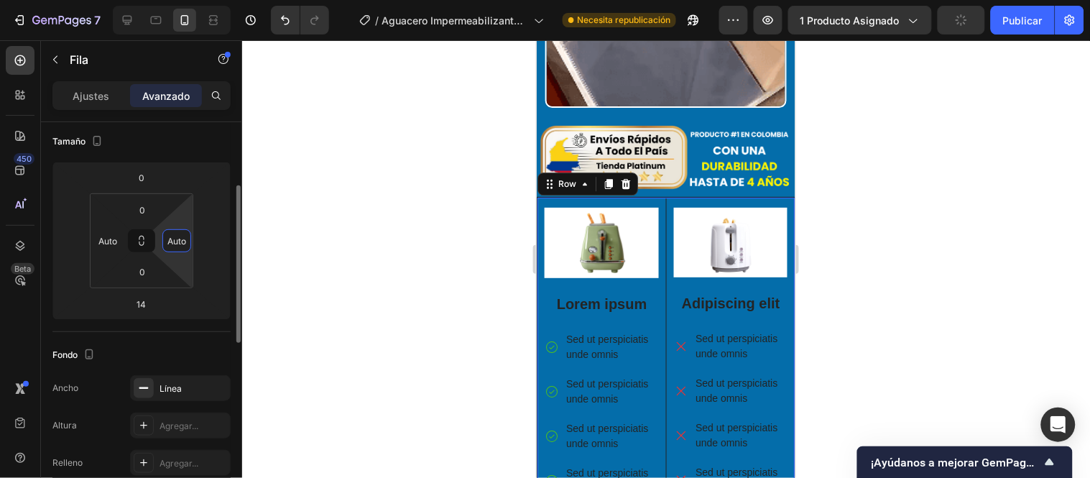
click at [181, 241] on input "Auto" at bounding box center [177, 241] width 22 height 22
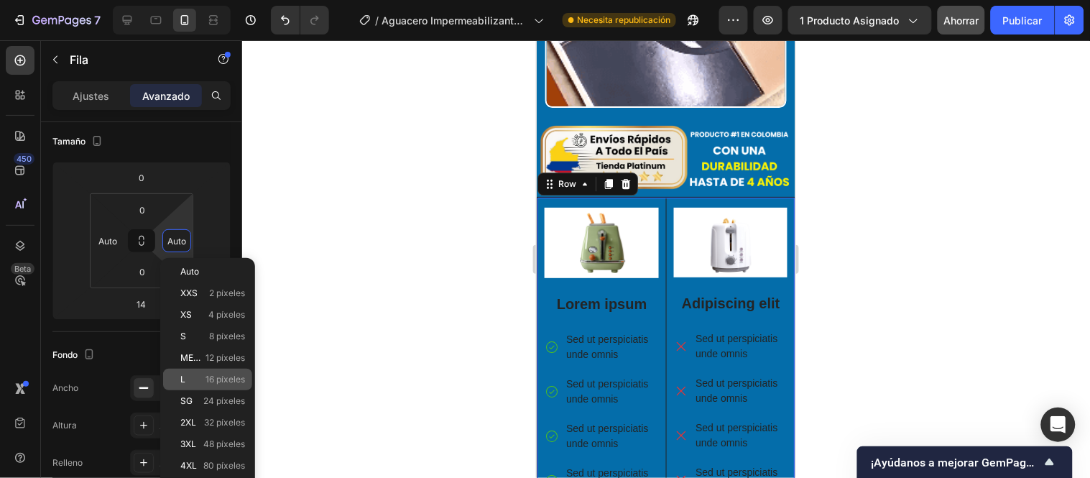
click at [198, 379] on p "L 16 píxeles" at bounding box center [212, 379] width 65 height 10
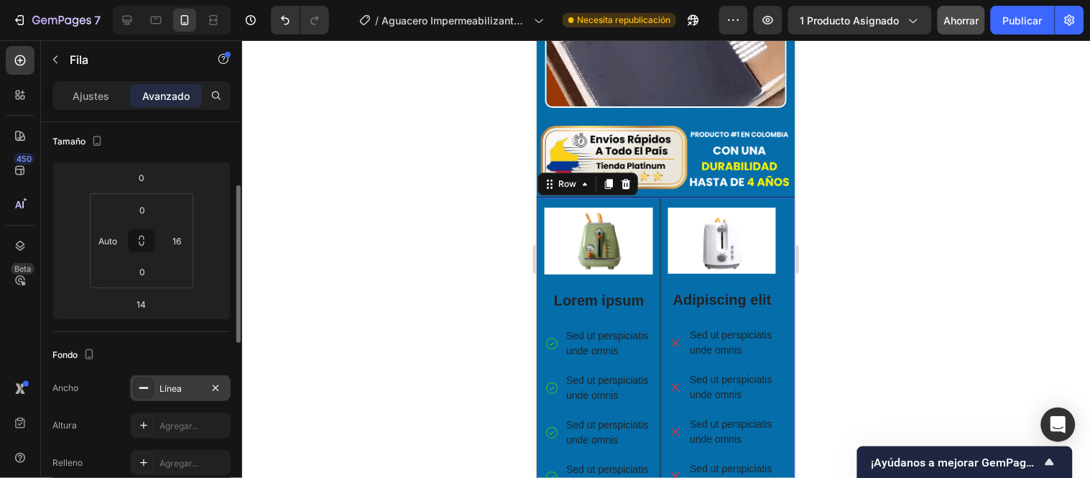
click at [199, 379] on div "Línea" at bounding box center [180, 388] width 101 height 26
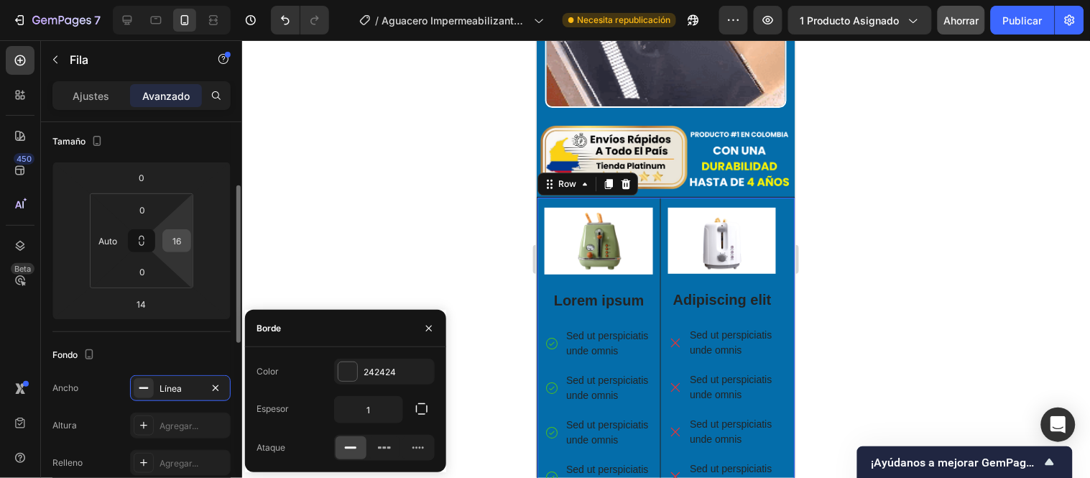
click at [180, 234] on input "16" at bounding box center [177, 241] width 22 height 22
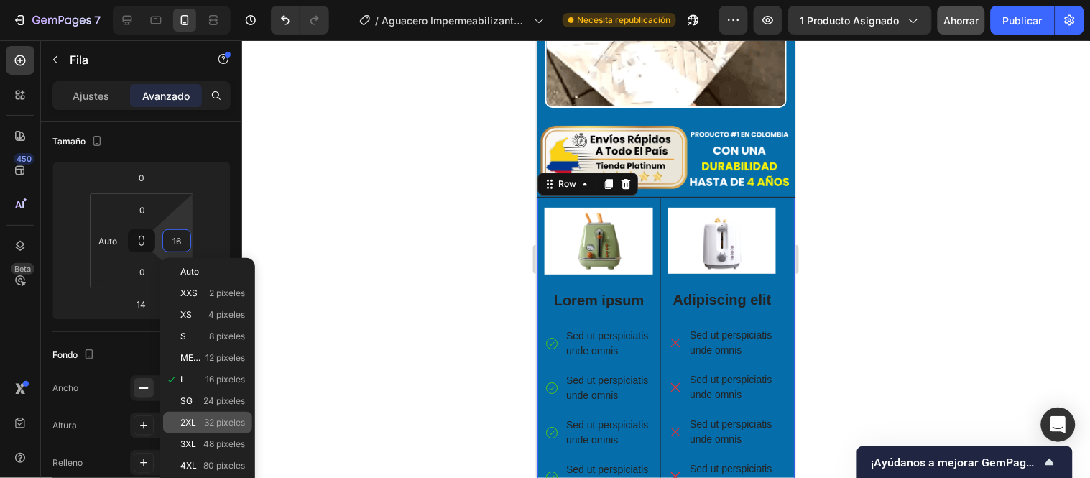
click at [217, 418] on font "32 píxeles" at bounding box center [224, 422] width 41 height 11
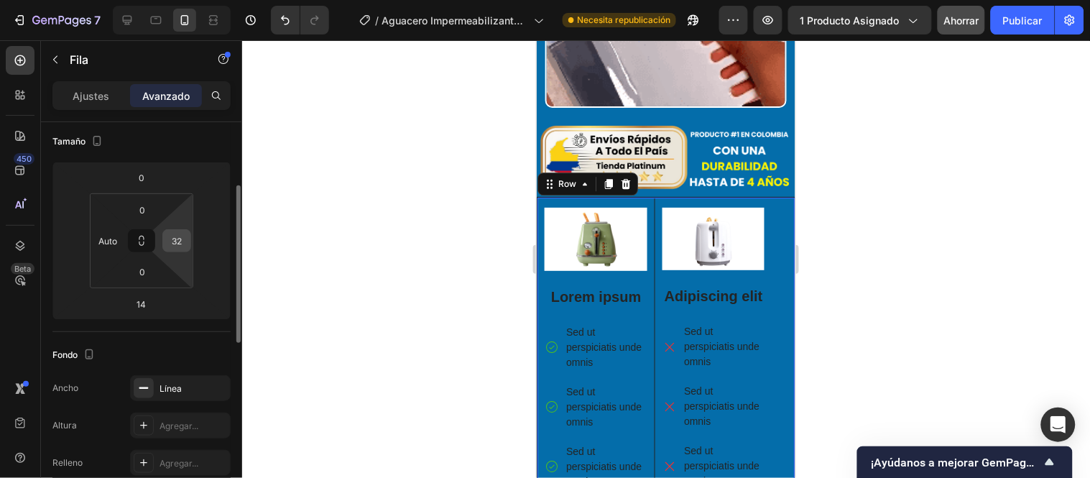
click at [188, 246] on div "32" at bounding box center [176, 240] width 29 height 23
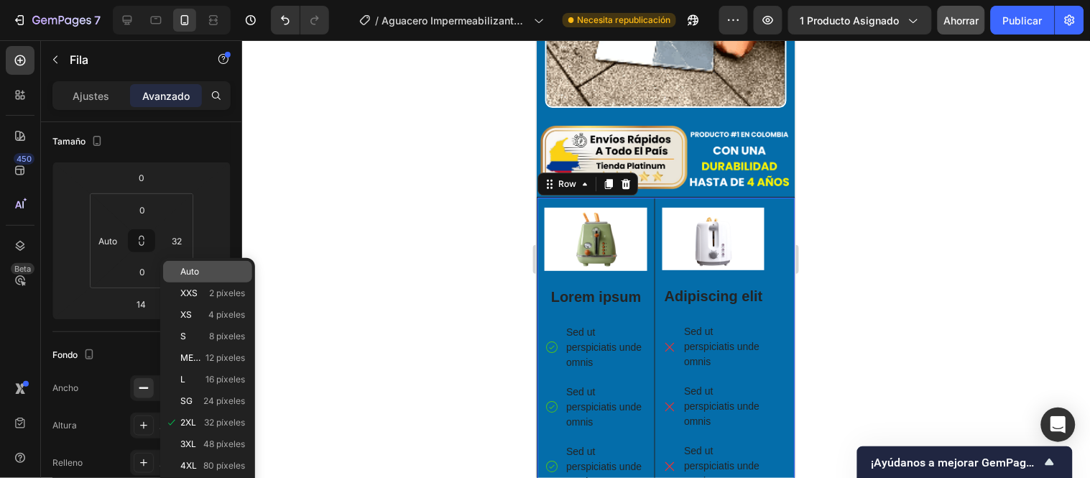
click at [195, 266] on font "Auto" at bounding box center [189, 271] width 19 height 11
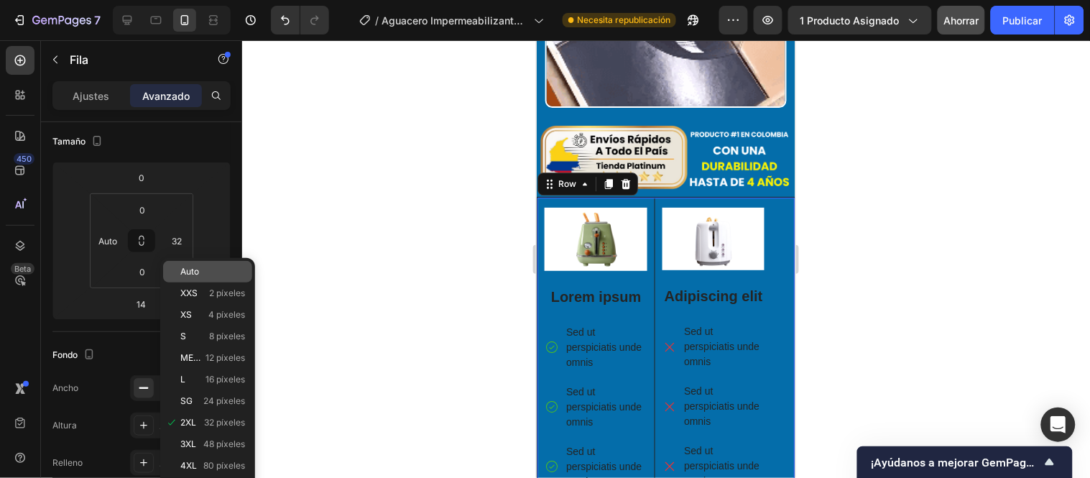
type input "Auto"
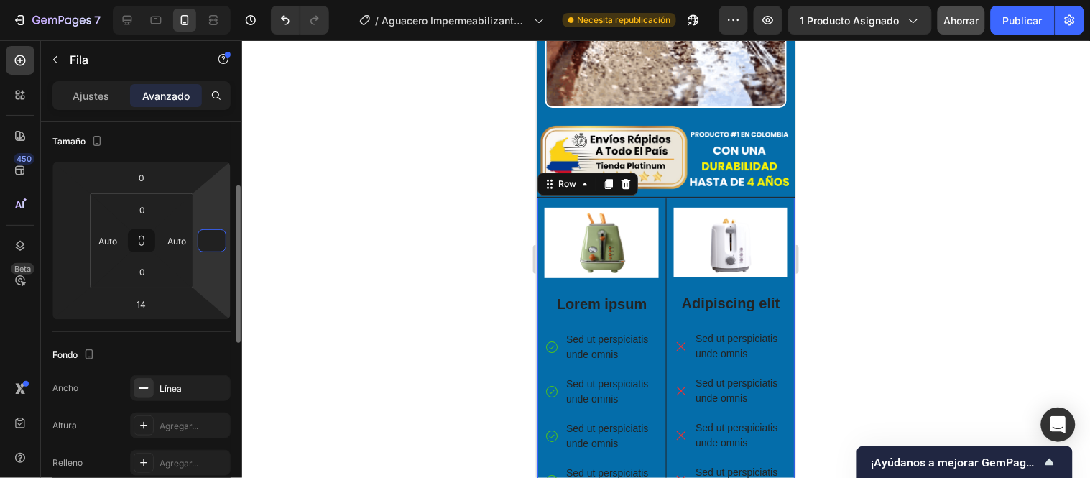
click at [216, 234] on input "number" at bounding box center [212, 241] width 22 height 22
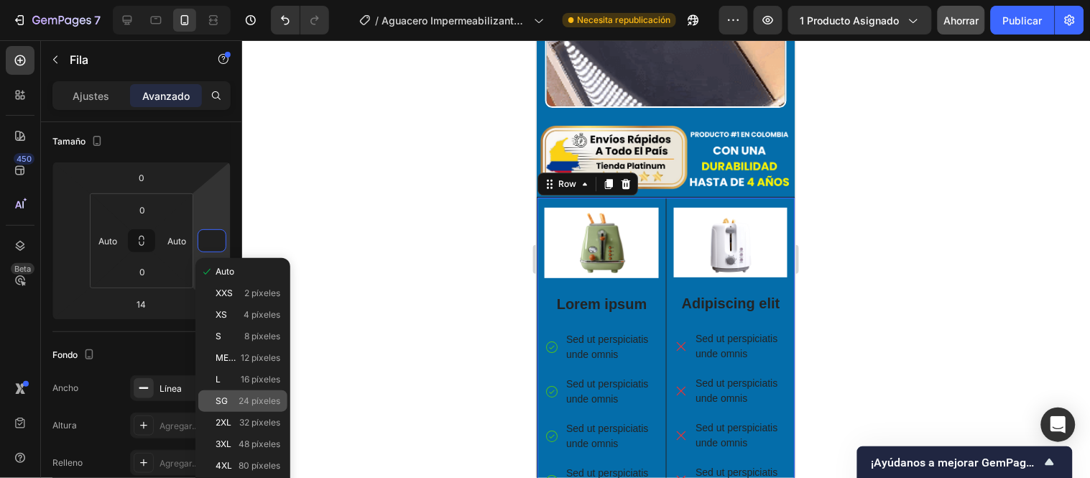
click at [232, 390] on div "SG 24 píxeles" at bounding box center [242, 401] width 89 height 22
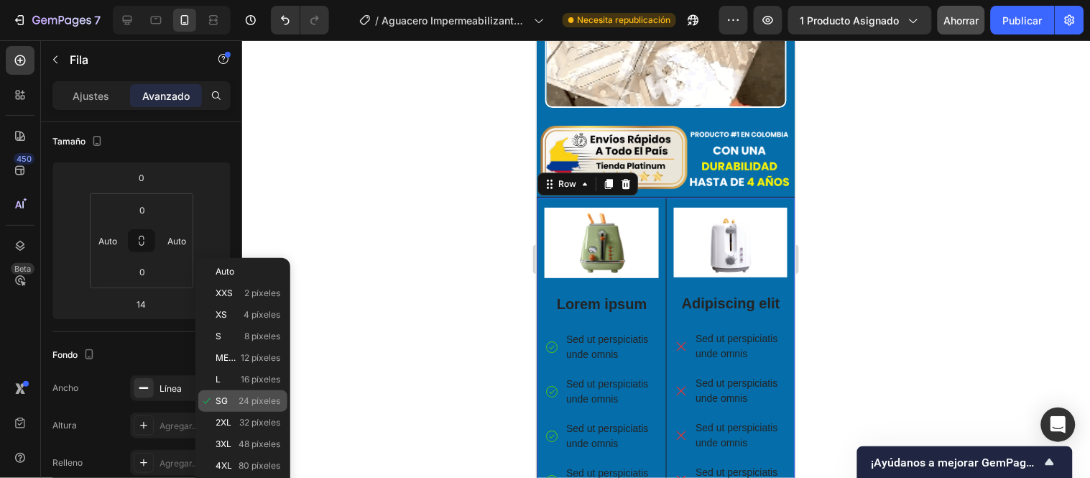
type input "24"
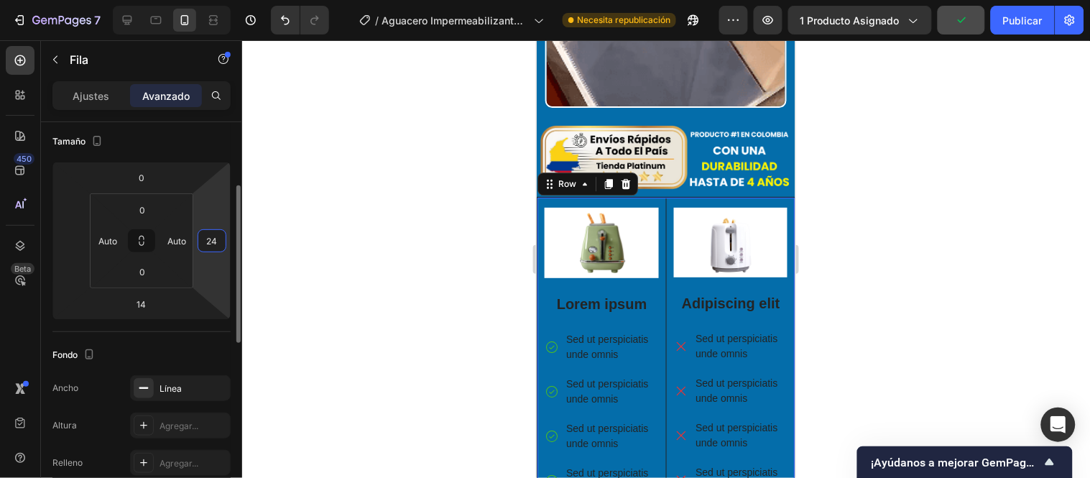
click at [214, 239] on input "24" at bounding box center [212, 241] width 22 height 22
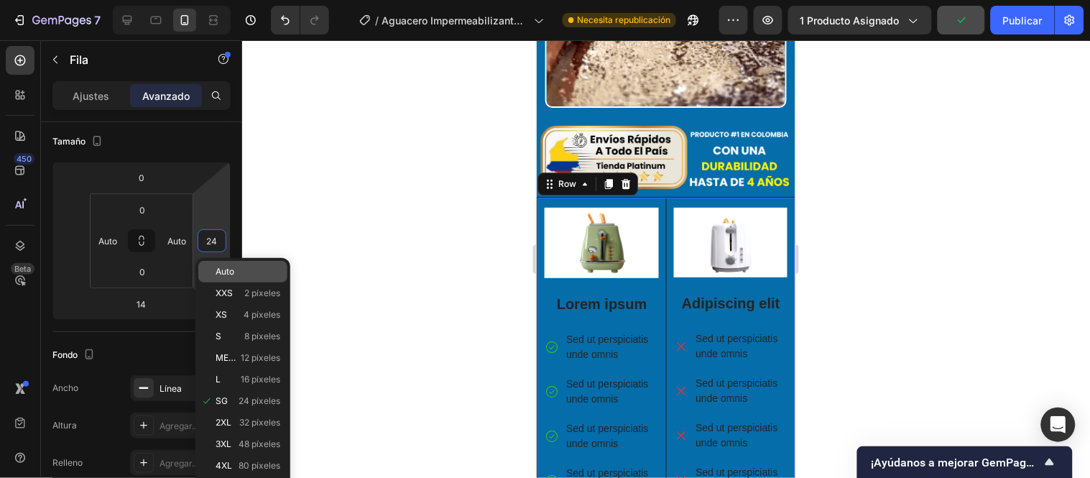
click at [231, 280] on div "Auto" at bounding box center [242, 272] width 89 height 22
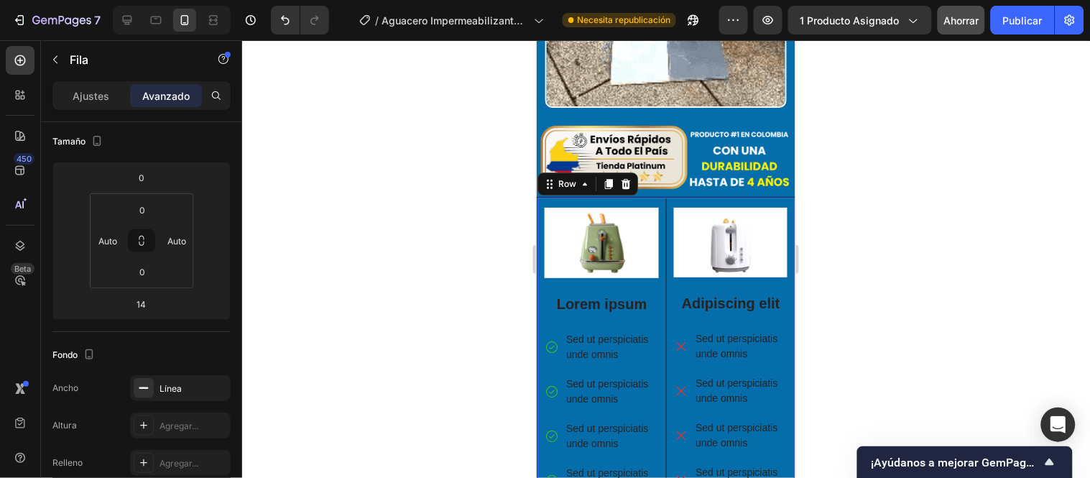
click at [487, 229] on div at bounding box center [666, 259] width 848 height 438
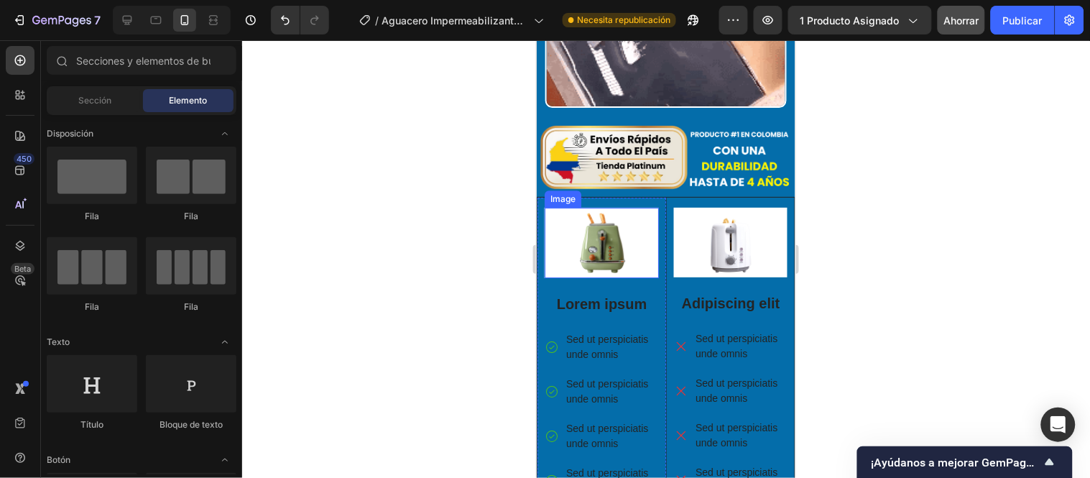
click at [556, 192] on div "Image" at bounding box center [562, 198] width 31 height 13
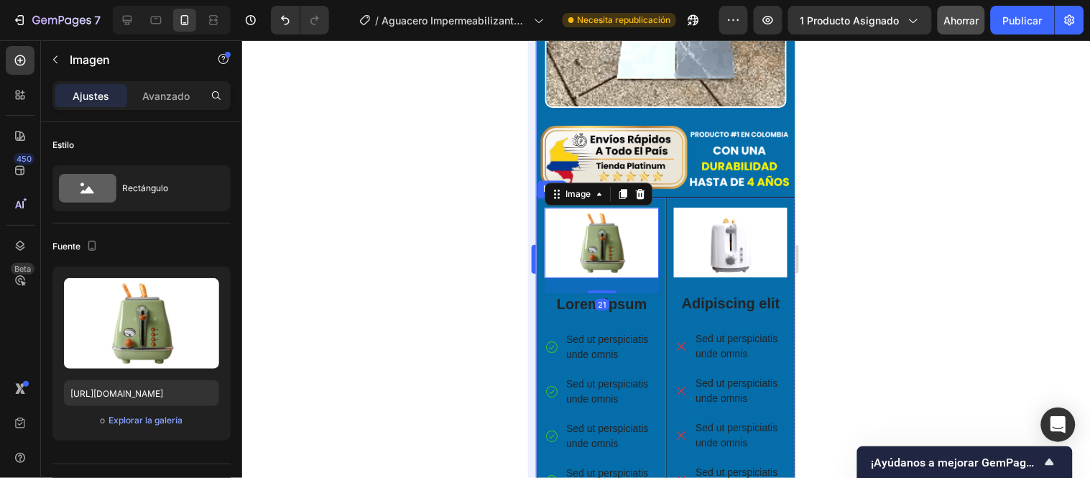
click at [517, 226] on div at bounding box center [666, 259] width 848 height 438
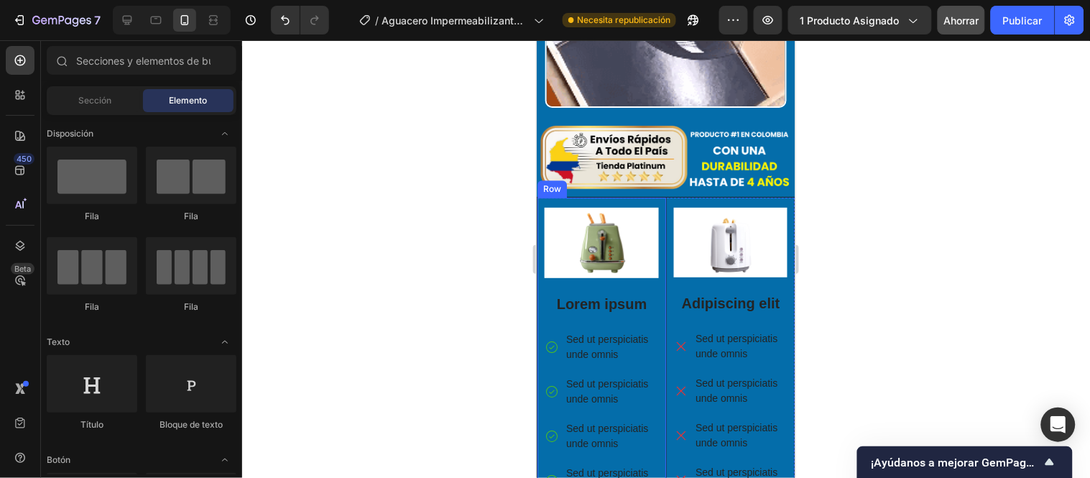
click at [540, 180] on div "Row" at bounding box center [551, 188] width 29 height 17
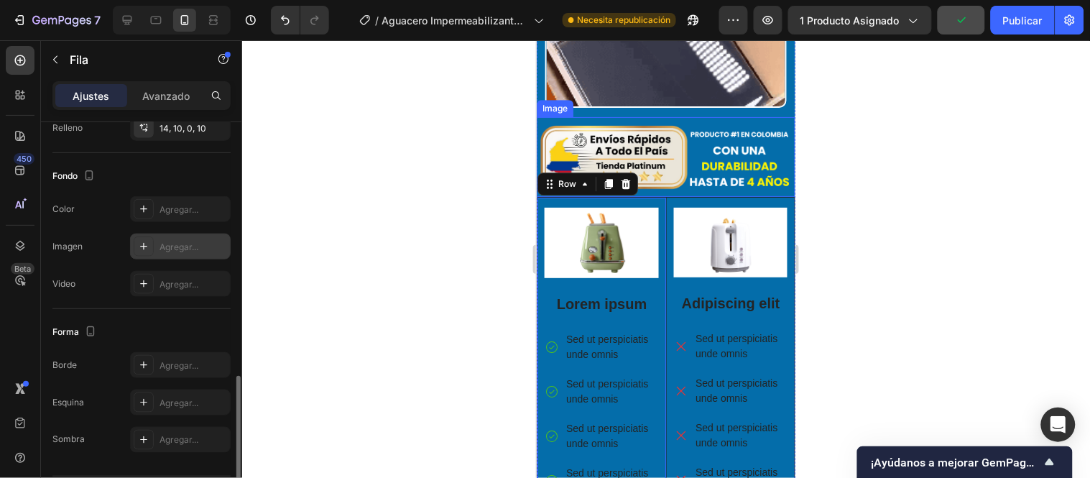
scroll to position [443, 0]
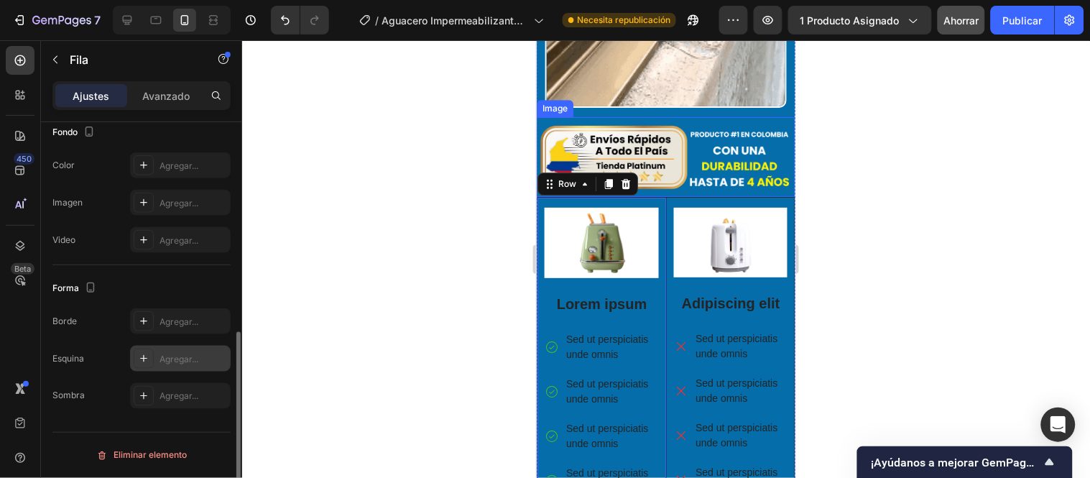
click at [185, 351] on div "Agregar..." at bounding box center [180, 359] width 101 height 26
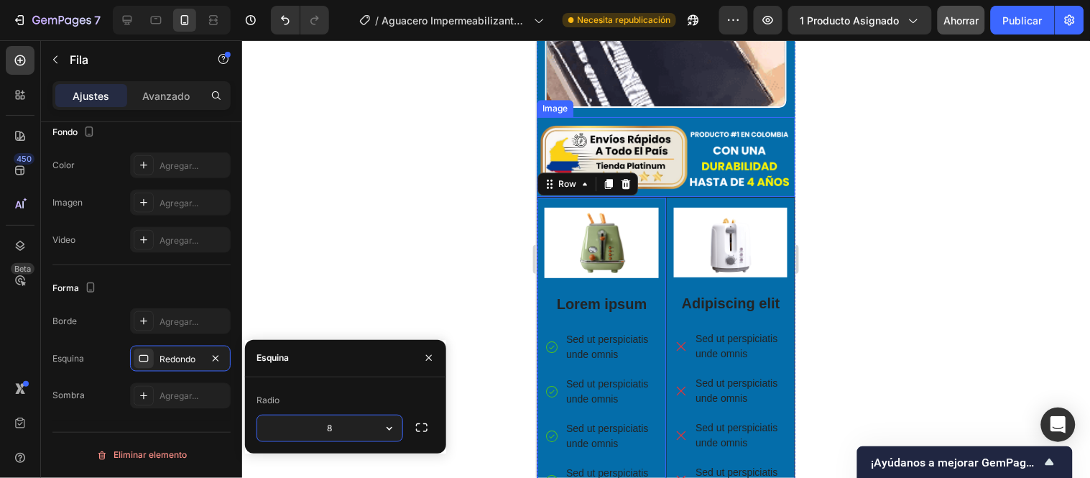
click at [346, 428] on input "8" at bounding box center [329, 428] width 145 height 26
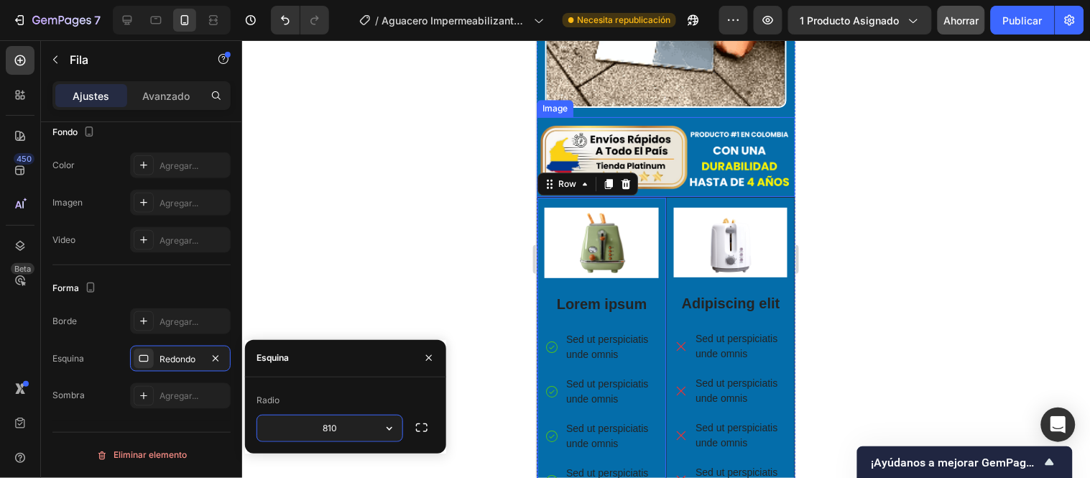
click at [346, 428] on input "810" at bounding box center [329, 428] width 145 height 26
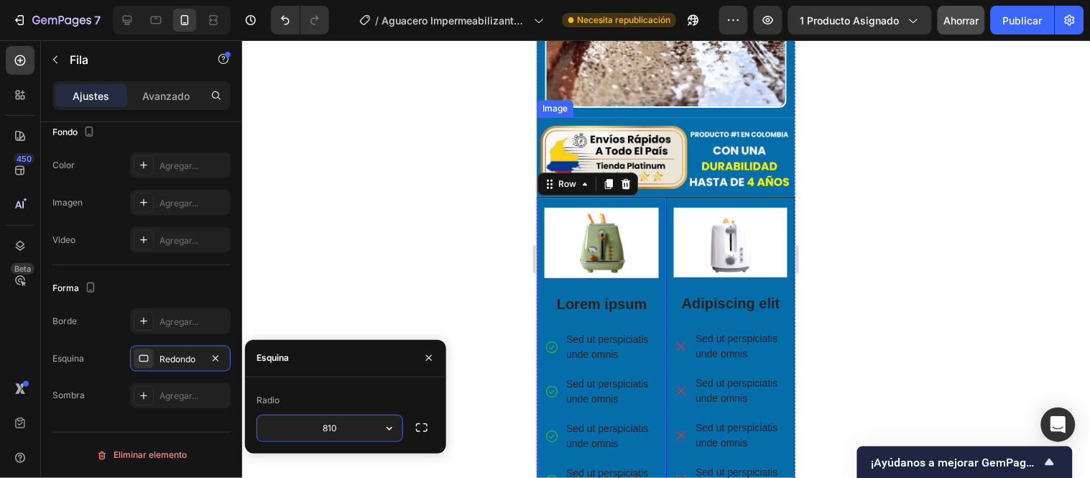
click at [346, 428] on input "810" at bounding box center [329, 428] width 145 height 26
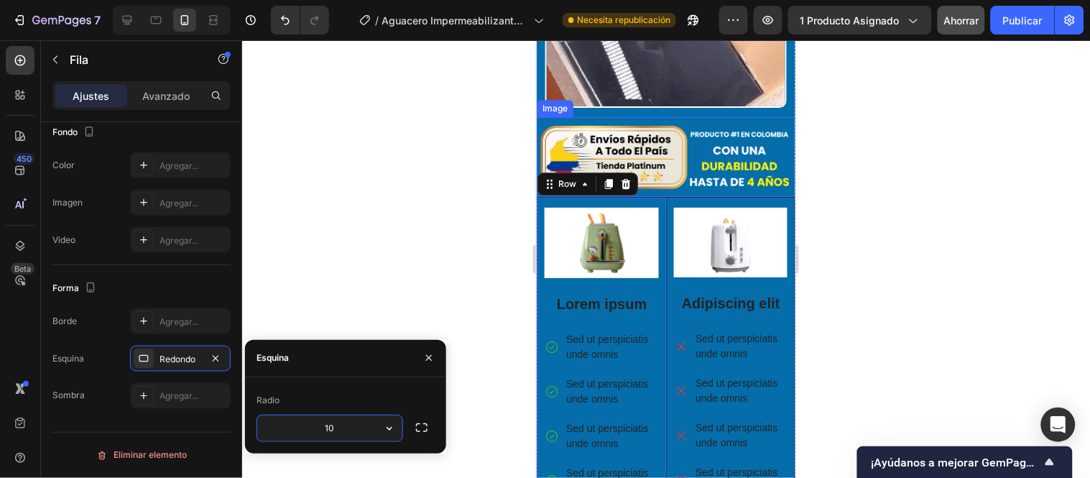
type input "10"
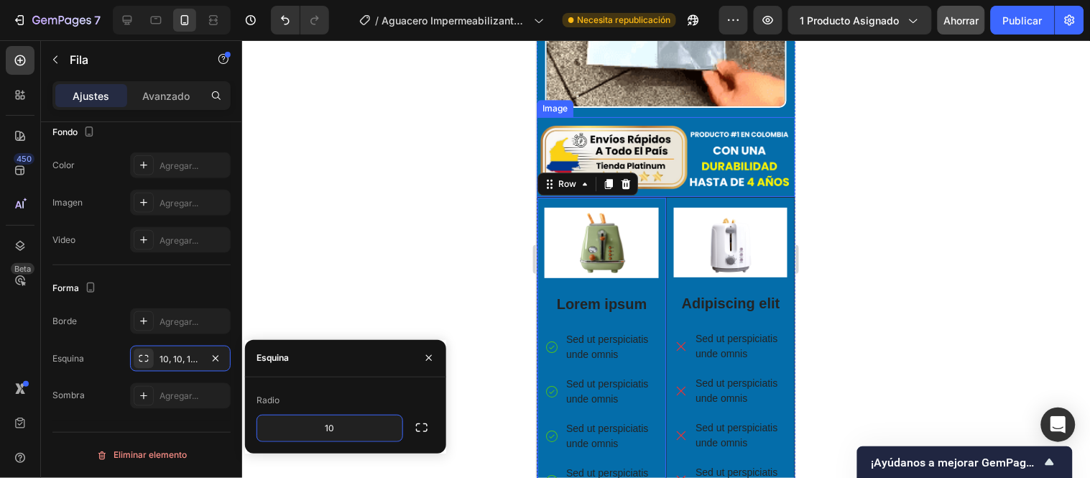
click at [316, 325] on div at bounding box center [666, 259] width 848 height 438
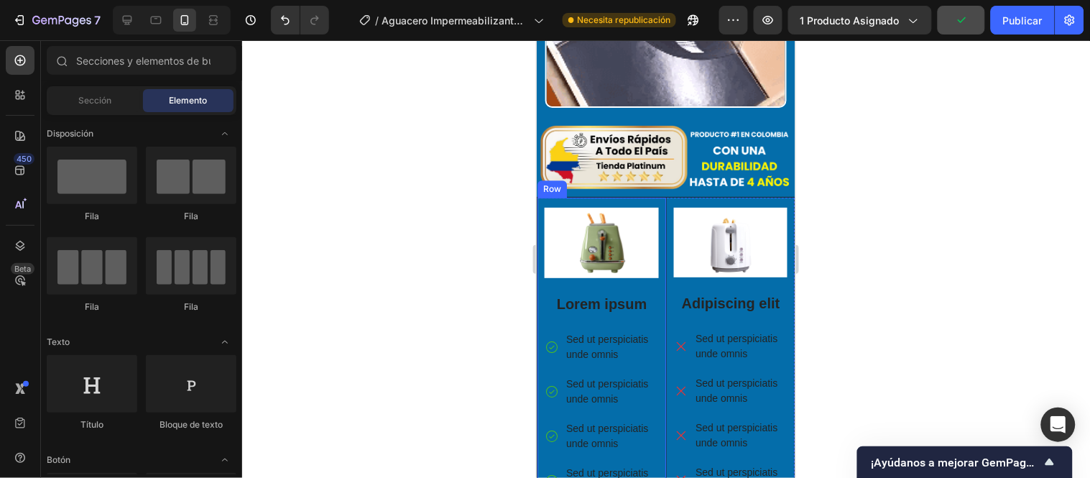
click at [547, 180] on div "Row" at bounding box center [551, 188] width 29 height 17
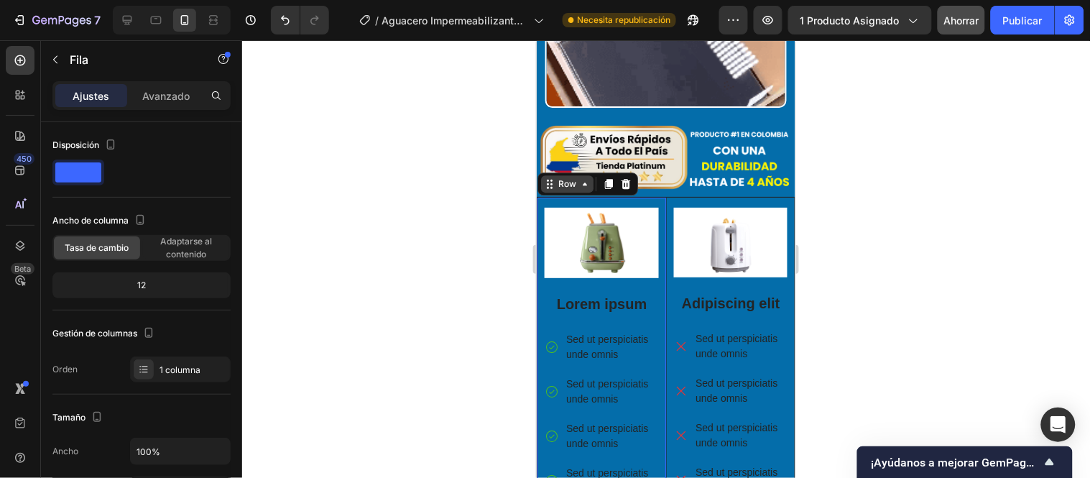
click at [579, 178] on icon at bounding box center [584, 183] width 11 height 11
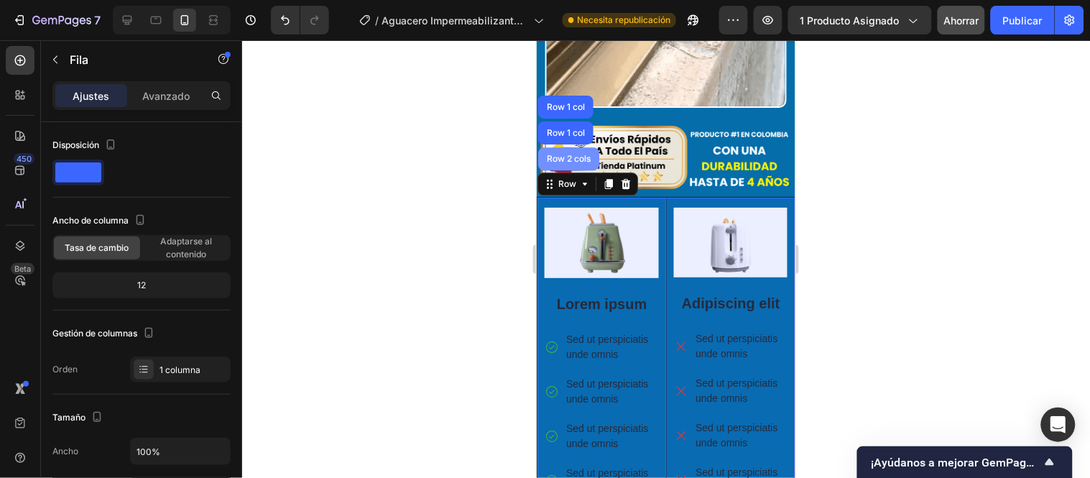
click at [578, 154] on div "Row 2 cols" at bounding box center [568, 158] width 50 height 9
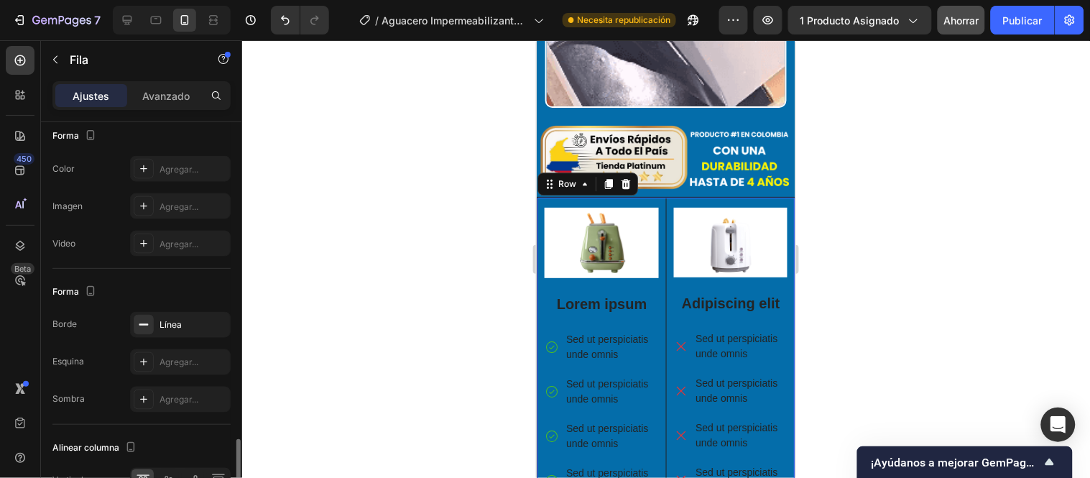
scroll to position [602, 0]
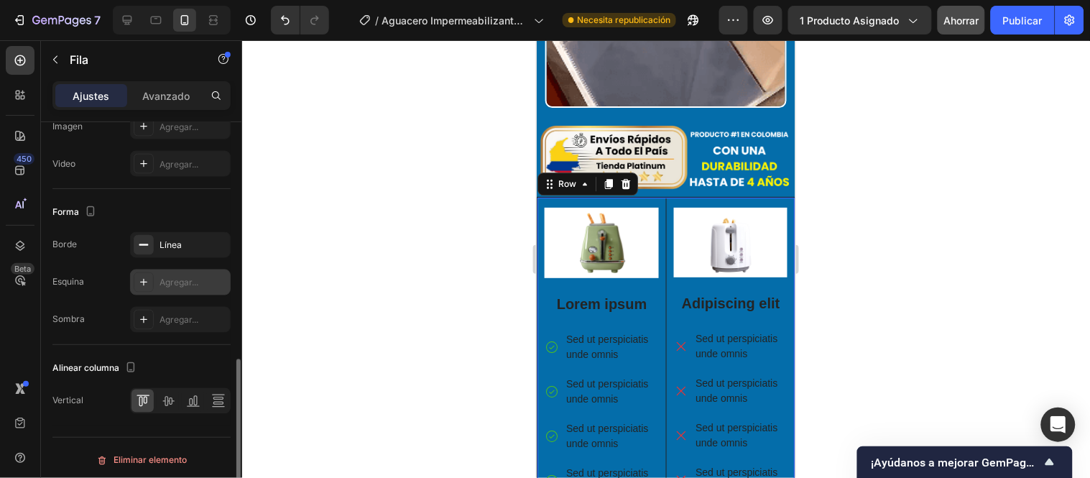
click at [183, 282] on font "Agregar..." at bounding box center [179, 282] width 39 height 11
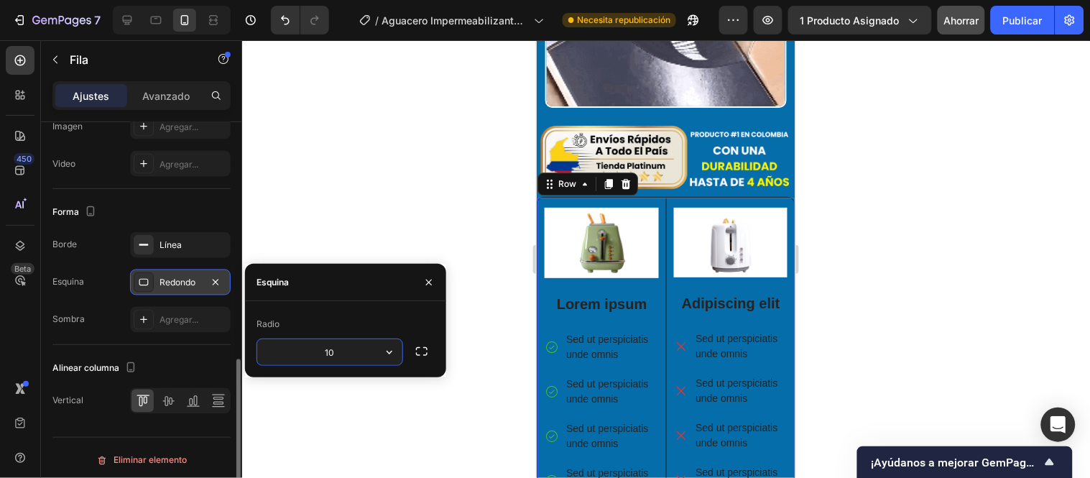
type input "10"
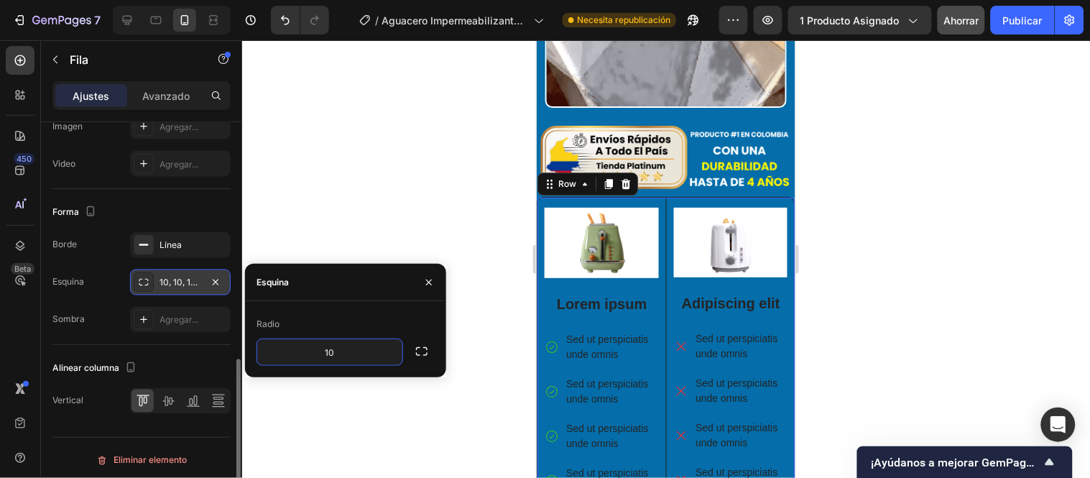
click at [398, 252] on div at bounding box center [666, 259] width 848 height 438
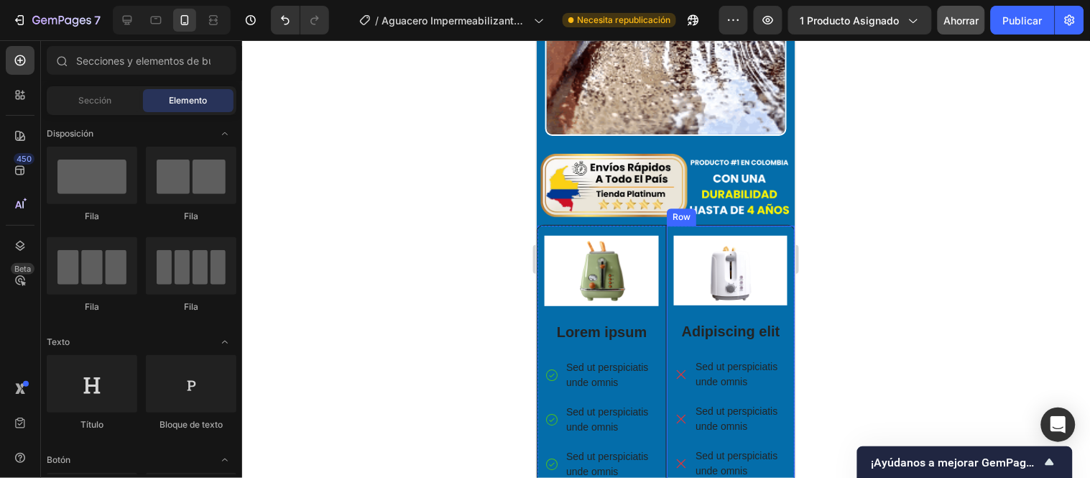
scroll to position [3873, 0]
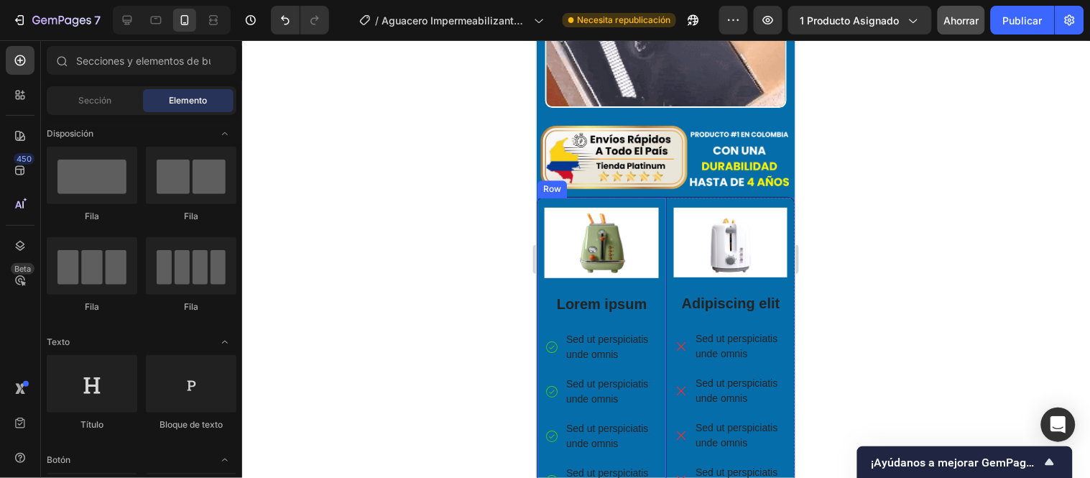
click at [546, 180] on div "Row" at bounding box center [551, 188] width 29 height 17
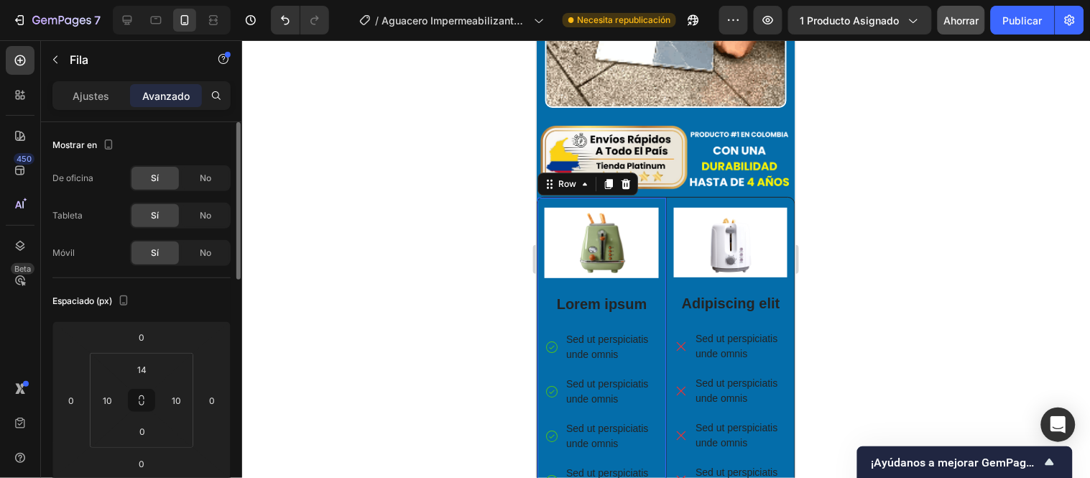
scroll to position [80, 0]
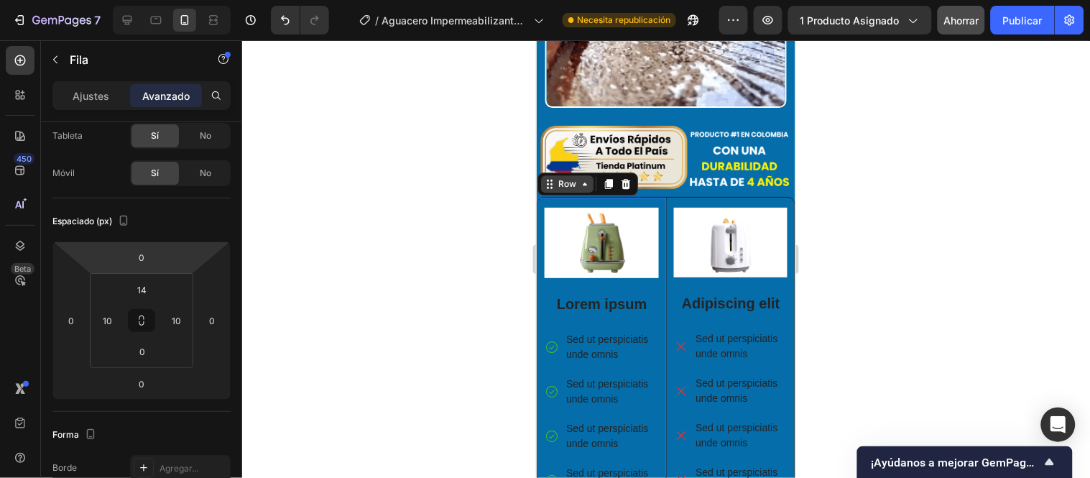
click at [564, 177] on div "Row" at bounding box center [567, 183] width 24 height 13
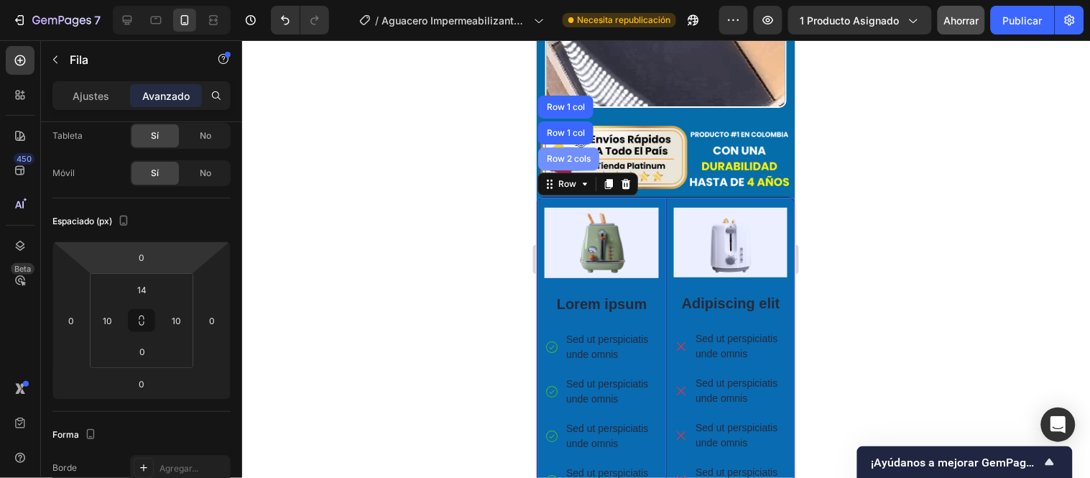
click at [570, 154] on div "Row 2 cols" at bounding box center [568, 158] width 50 height 9
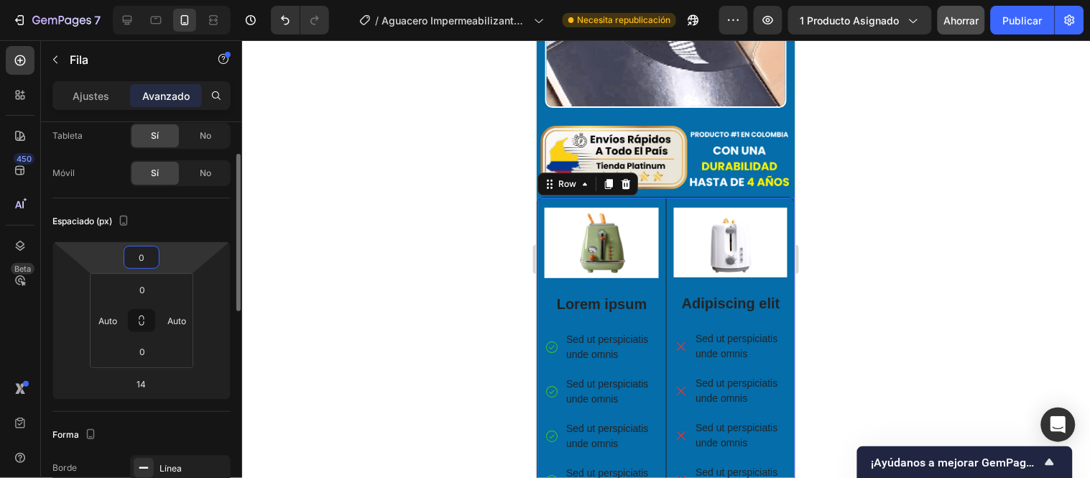
click at [146, 260] on input "0" at bounding box center [141, 257] width 29 height 22
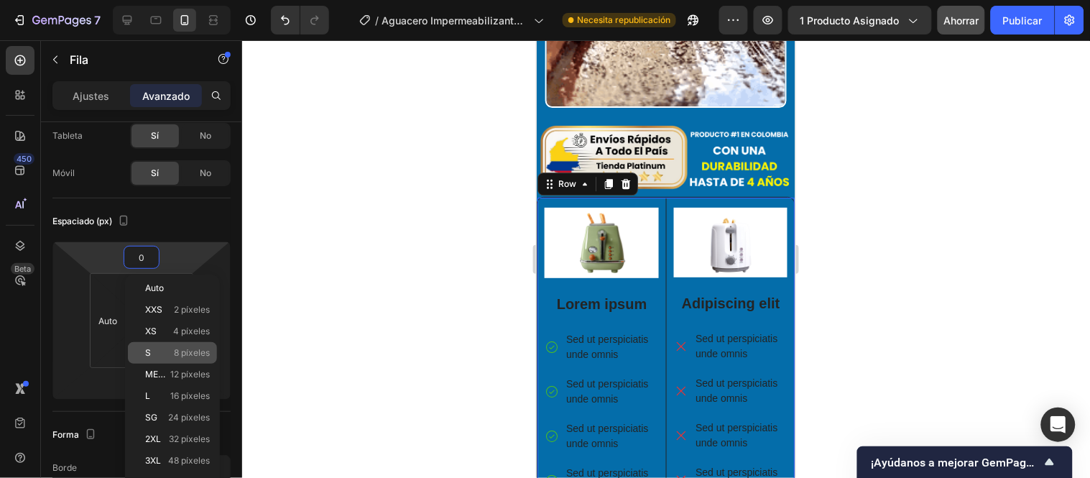
click at [178, 348] on font "8 píxeles" at bounding box center [192, 352] width 36 height 11
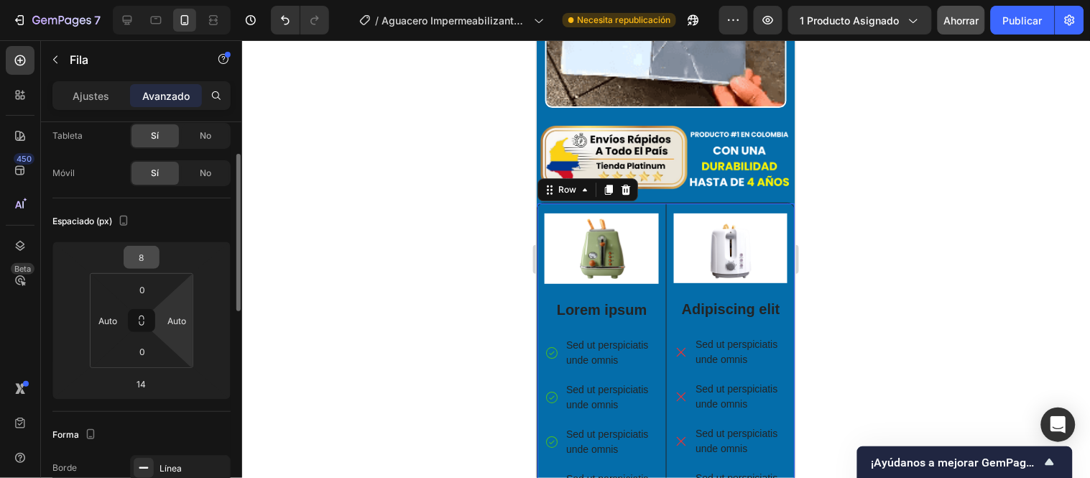
click at [142, 252] on input "8" at bounding box center [141, 257] width 29 height 22
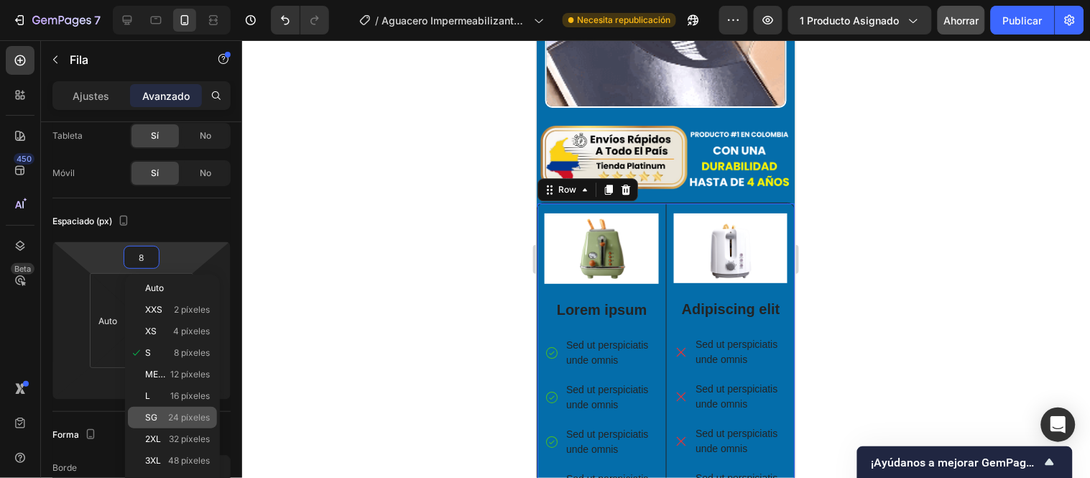
click at [168, 413] on font "24 píxeles" at bounding box center [189, 417] width 42 height 11
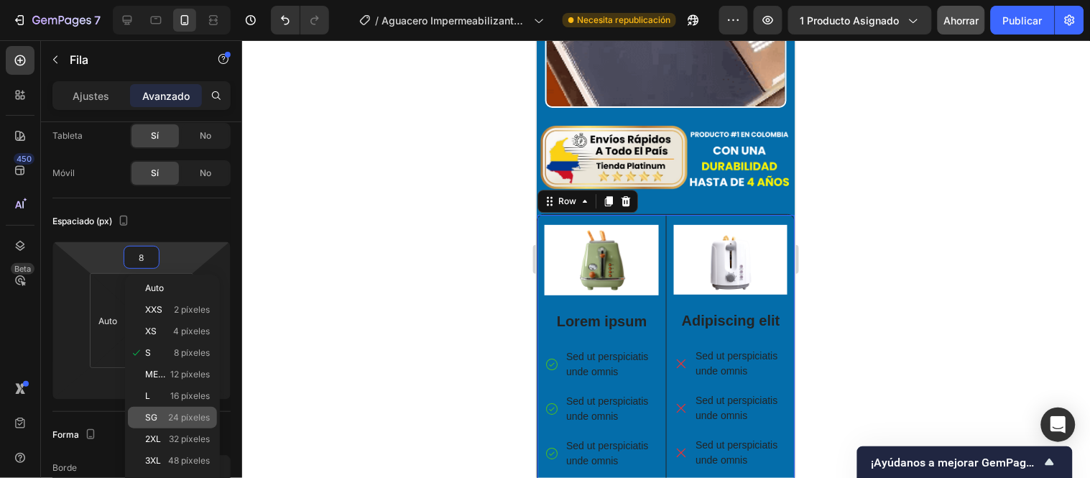
type input "24"
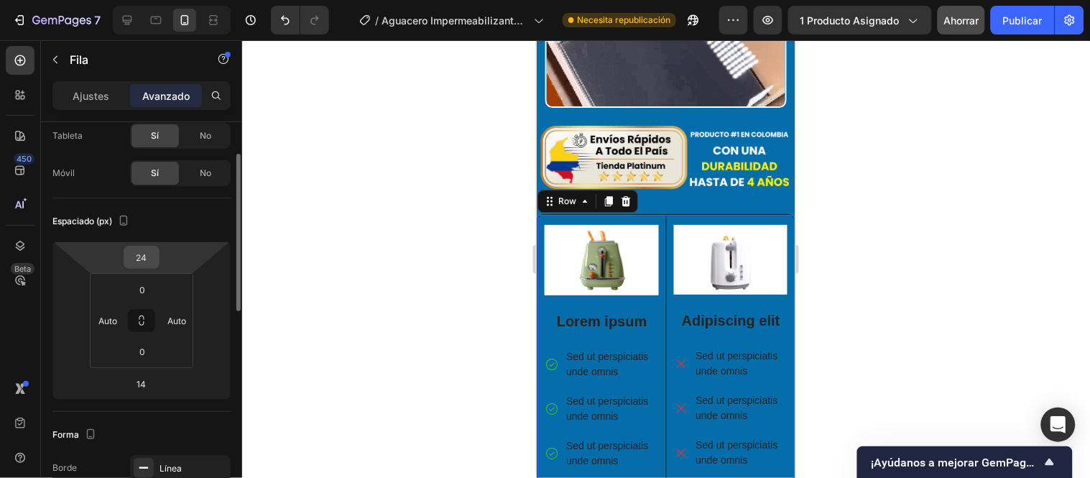
click at [149, 248] on input "24" at bounding box center [141, 257] width 29 height 22
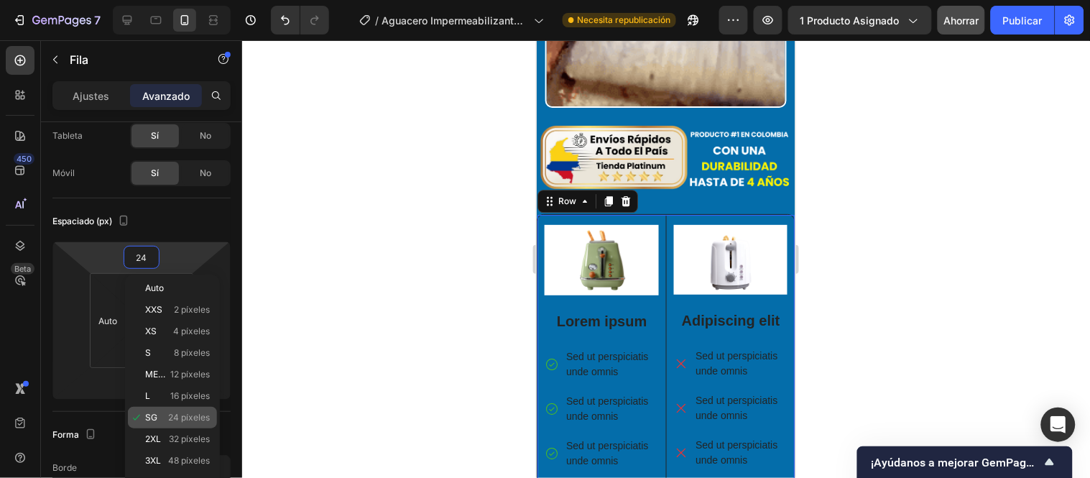
click at [184, 417] on font "24 píxeles" at bounding box center [189, 417] width 42 height 11
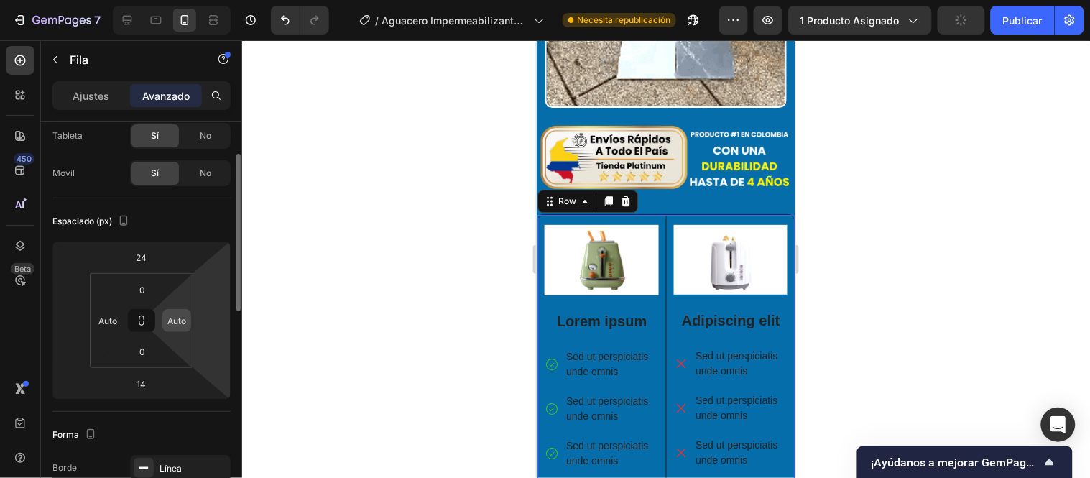
click at [184, 319] on input "Auto" at bounding box center [177, 321] width 22 height 22
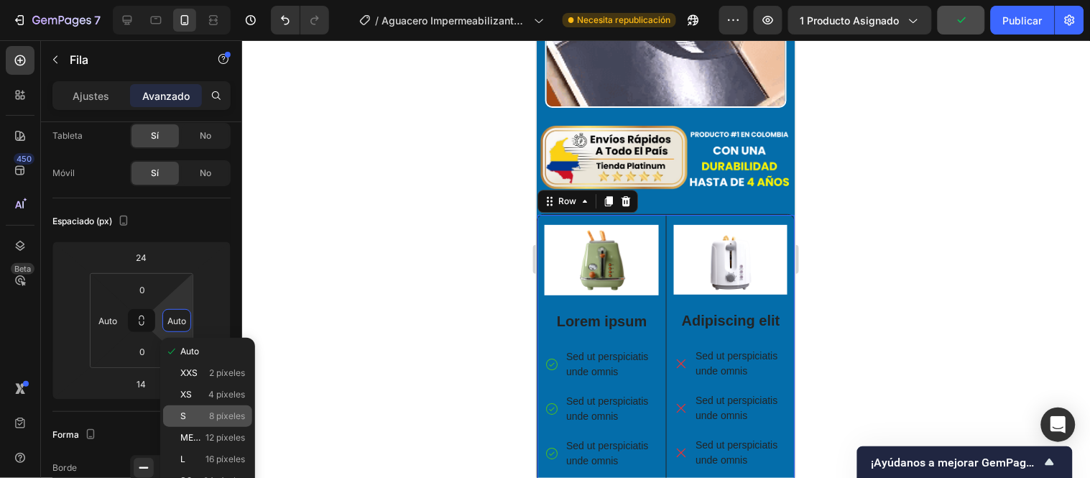
click at [206, 408] on div "S 8 píxeles" at bounding box center [207, 416] width 89 height 22
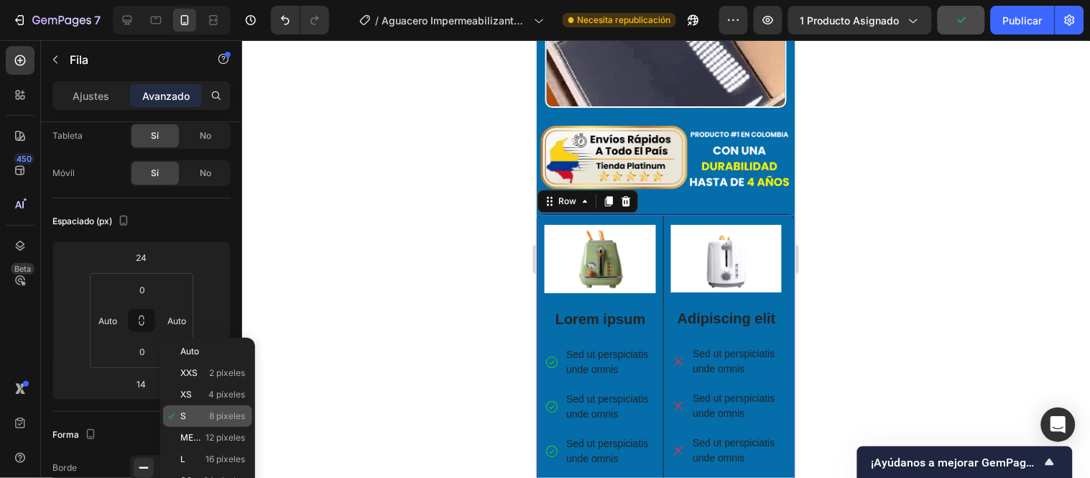
type input "8"
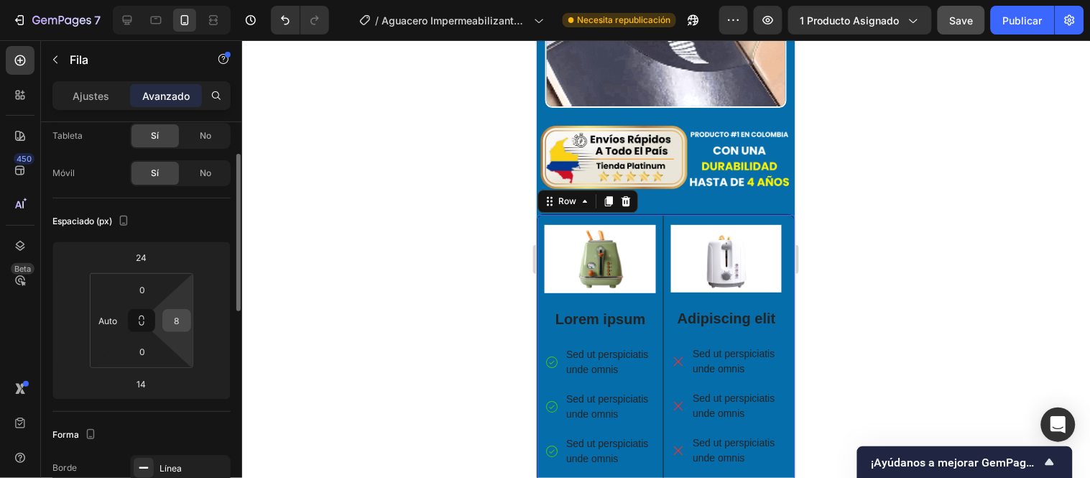
click at [176, 318] on input "8" at bounding box center [177, 321] width 22 height 22
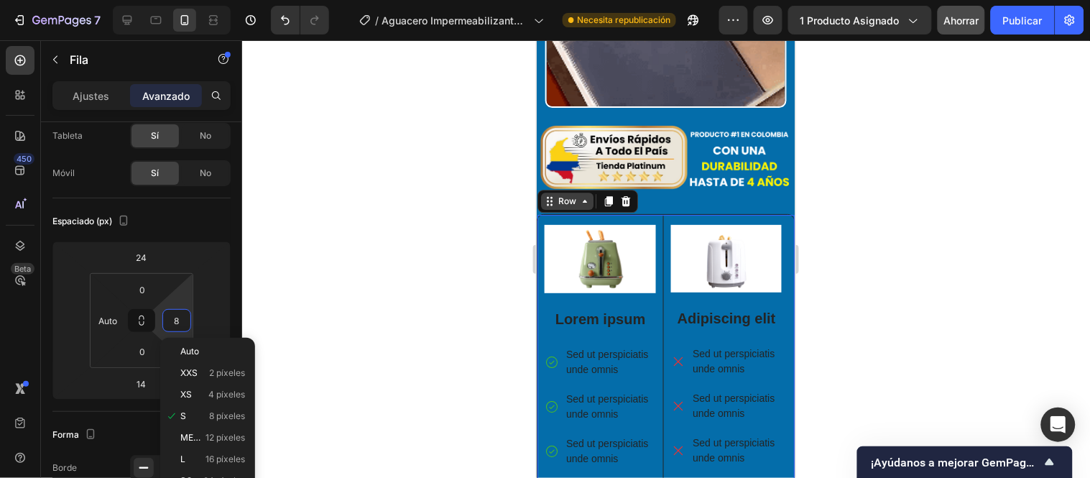
click at [567, 194] on div "Row" at bounding box center [567, 200] width 24 height 13
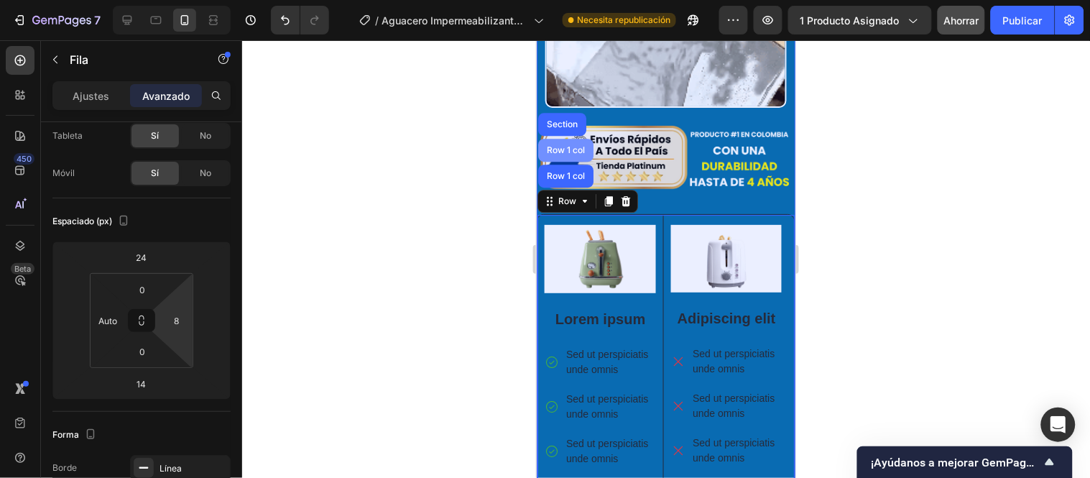
click at [566, 145] on div "Row 1 col" at bounding box center [565, 149] width 44 height 9
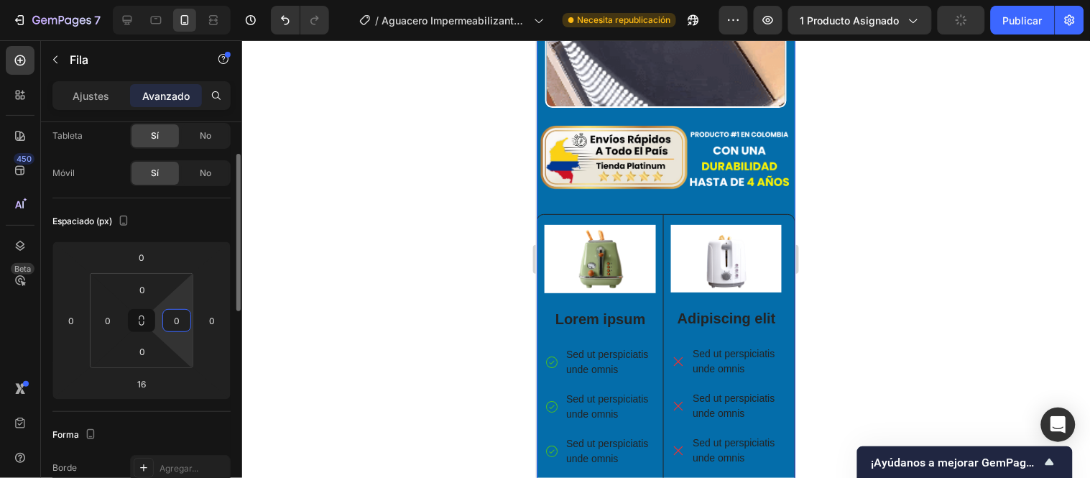
click at [185, 318] on input "0" at bounding box center [177, 321] width 22 height 22
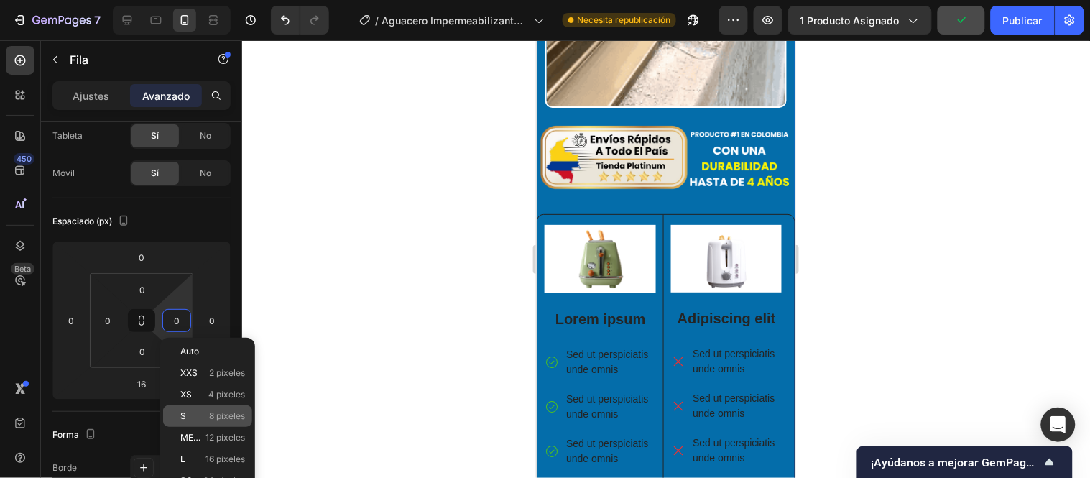
click at [212, 413] on font "8 píxeles" at bounding box center [227, 415] width 36 height 11
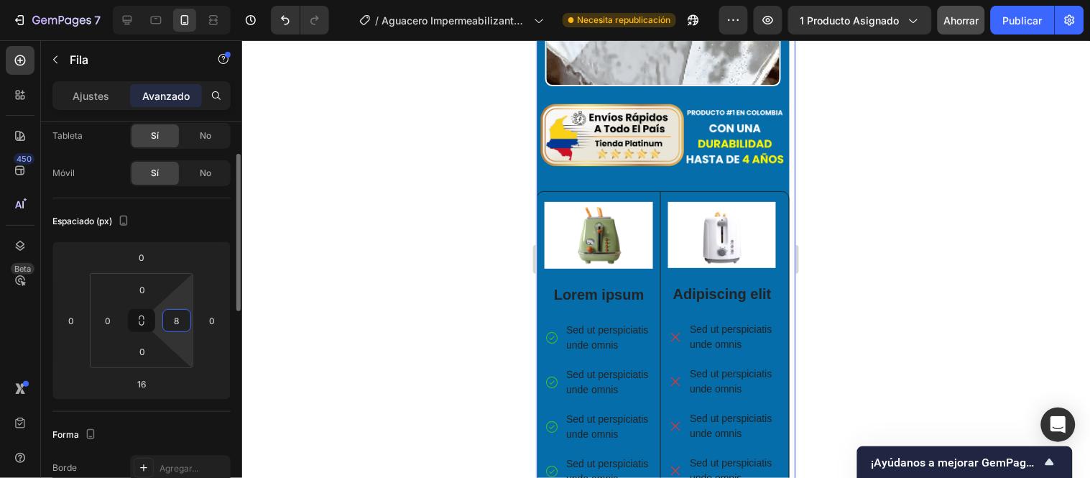
click at [182, 321] on input "8" at bounding box center [177, 321] width 22 height 22
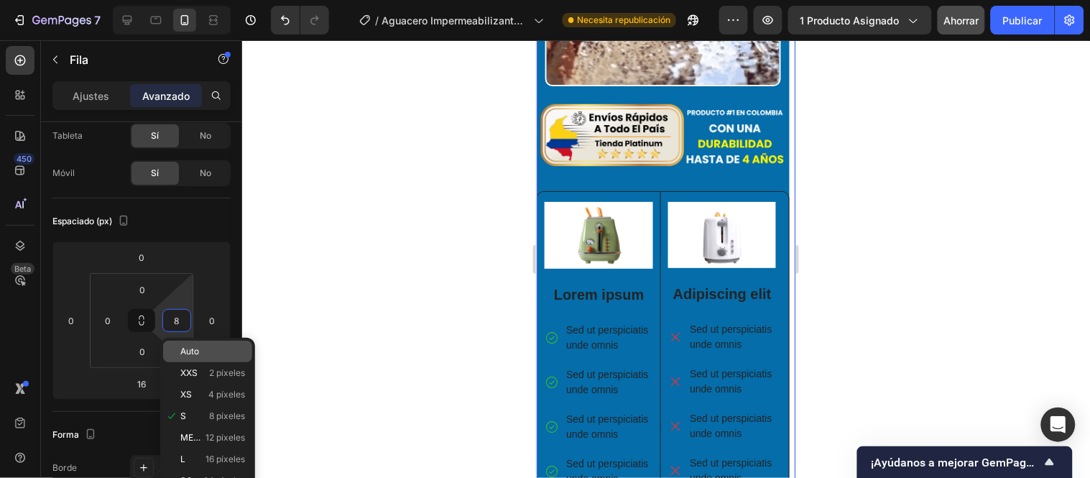
click at [202, 354] on p "Auto" at bounding box center [212, 351] width 65 height 10
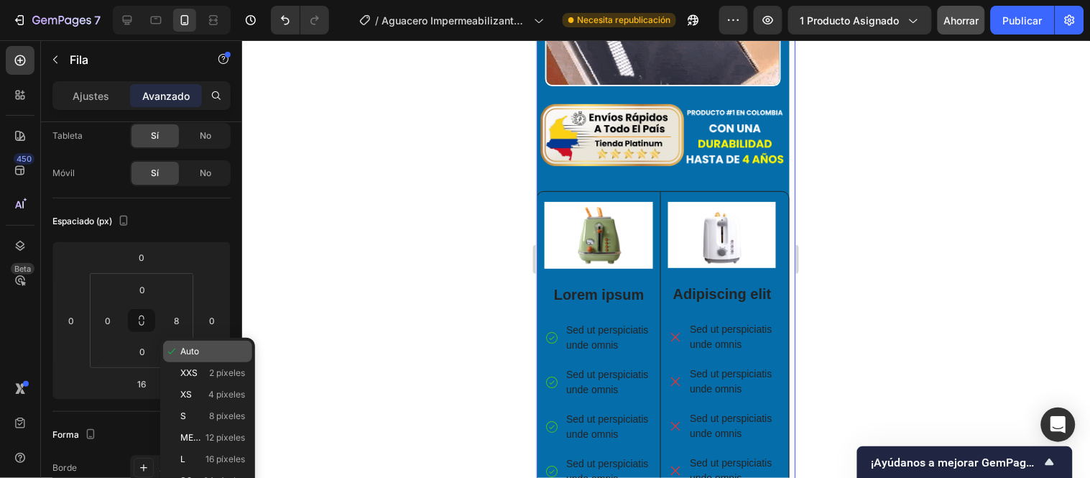
type input "Auto"
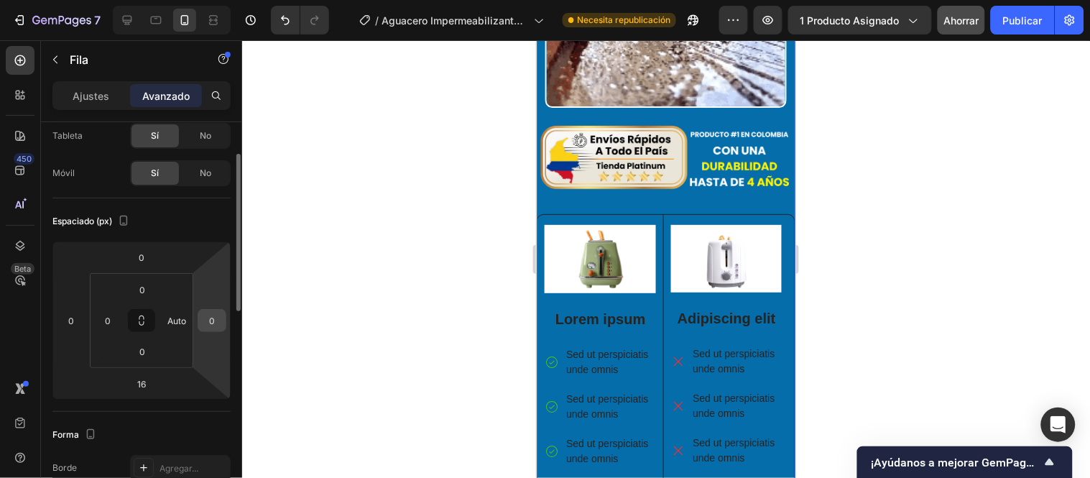
click at [216, 321] on input "0" at bounding box center [212, 321] width 22 height 22
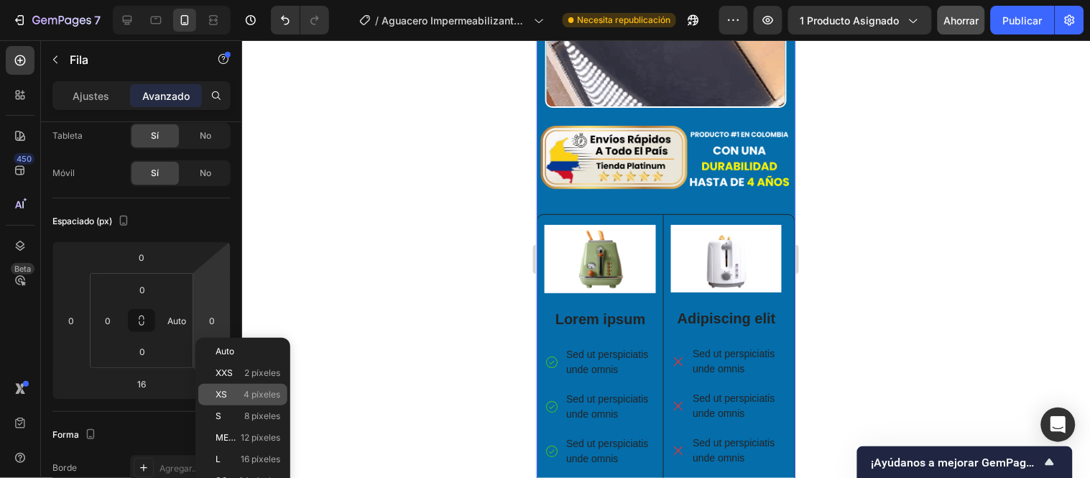
click at [226, 384] on div "XS 4 píxeles" at bounding box center [242, 395] width 89 height 22
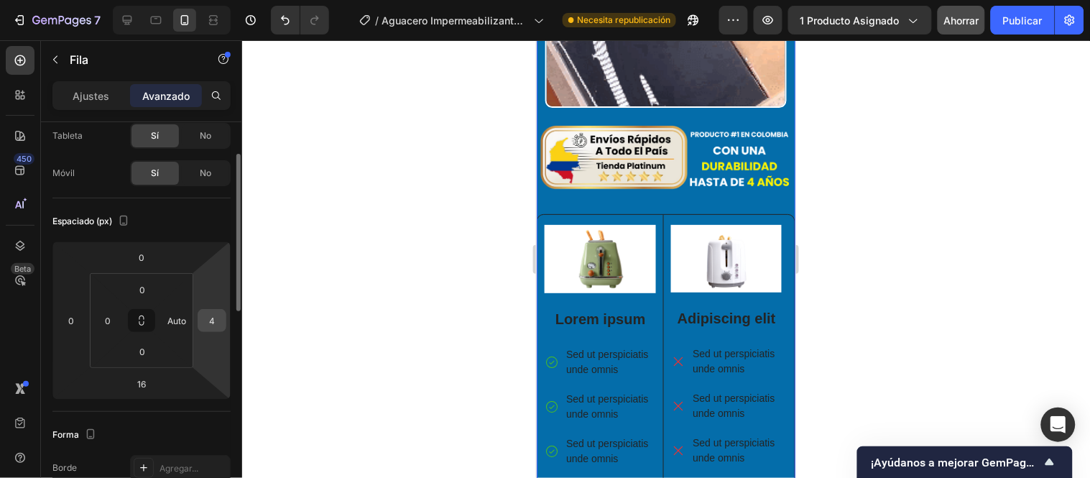
click at [212, 315] on input "4" at bounding box center [212, 321] width 22 height 22
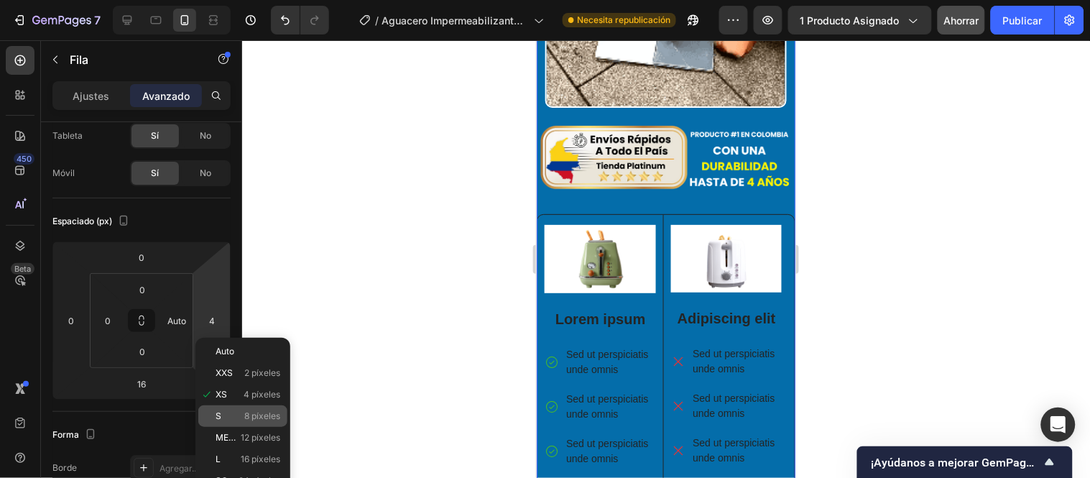
click at [239, 419] on p "S 8 píxeles" at bounding box center [248, 416] width 65 height 10
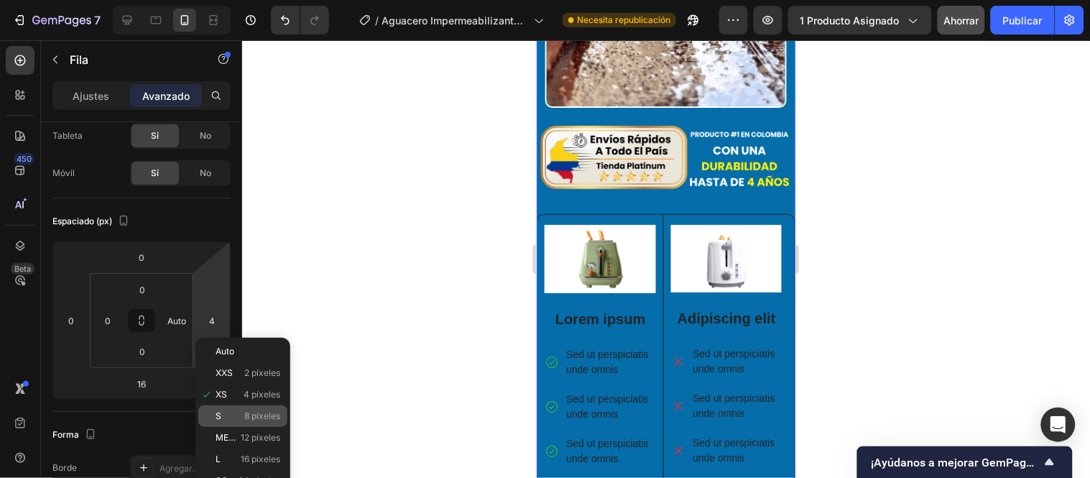
type input "8"
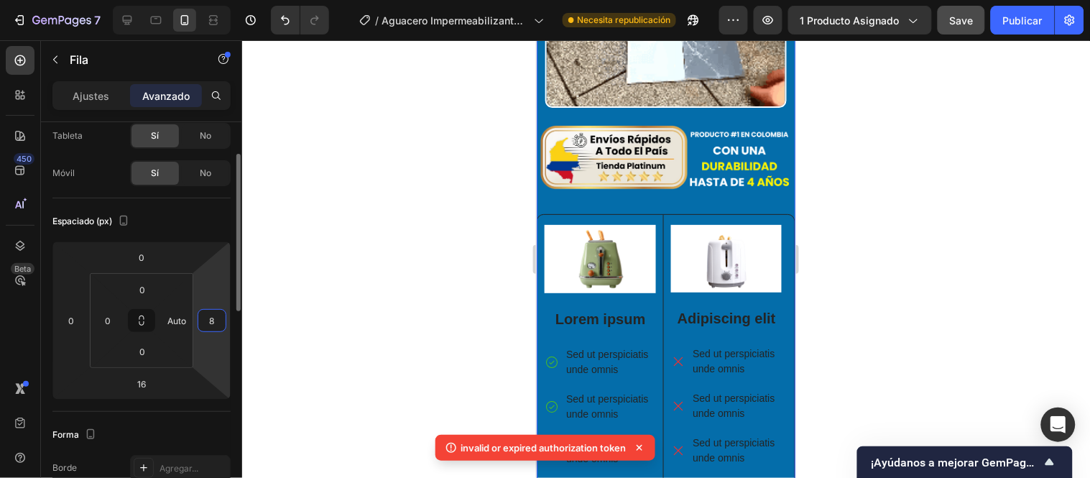
click at [216, 316] on input "8" at bounding box center [212, 321] width 22 height 22
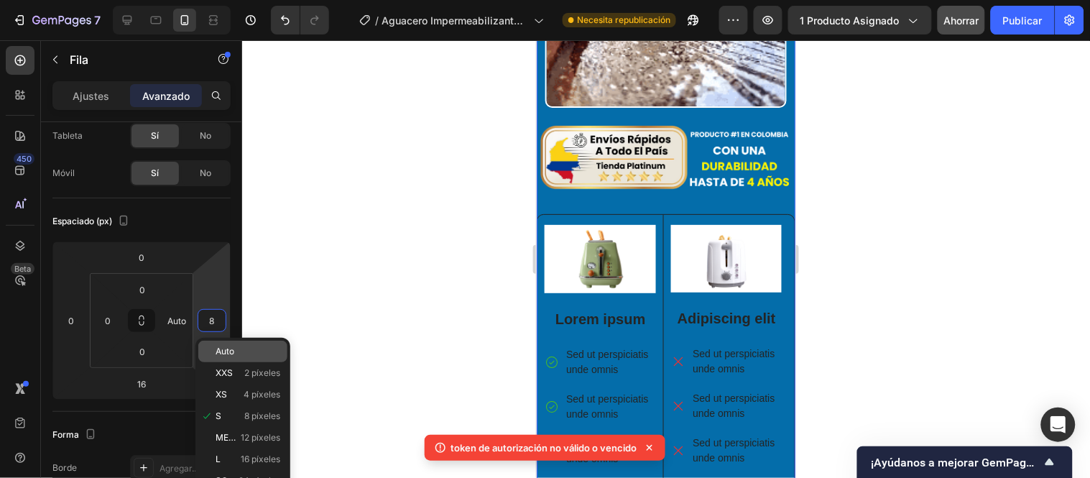
click at [231, 356] on span "Auto" at bounding box center [225, 351] width 19 height 10
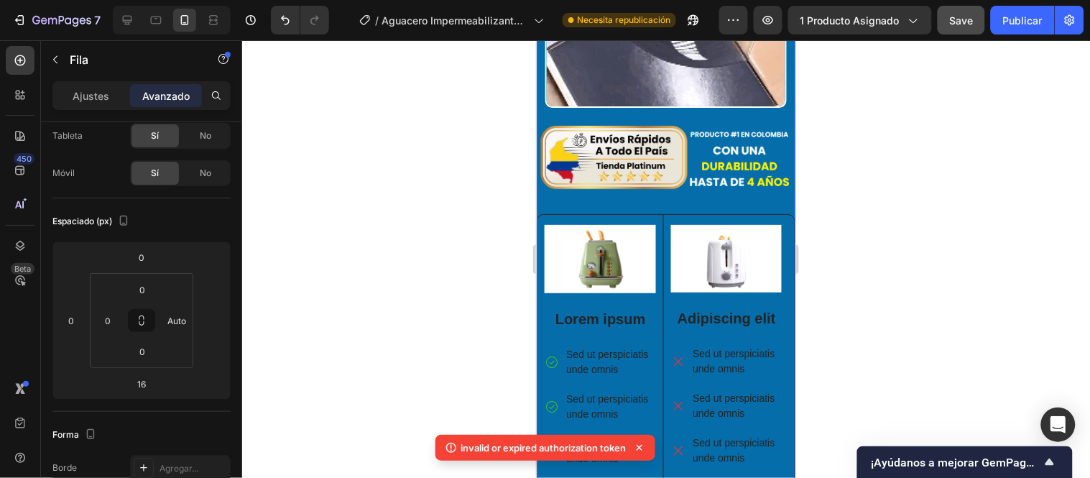
click at [964, 22] on span "Save" at bounding box center [962, 20] width 24 height 12
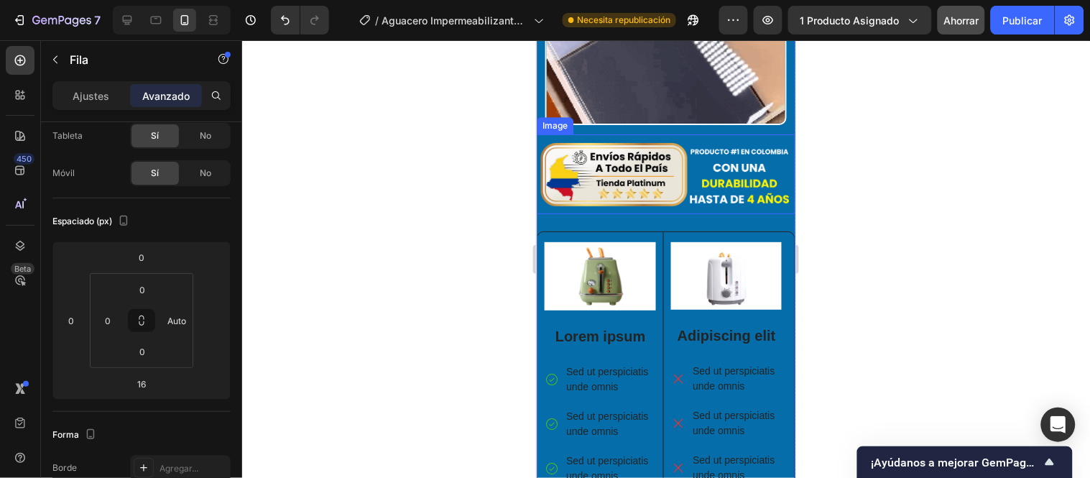
scroll to position [3873, 0]
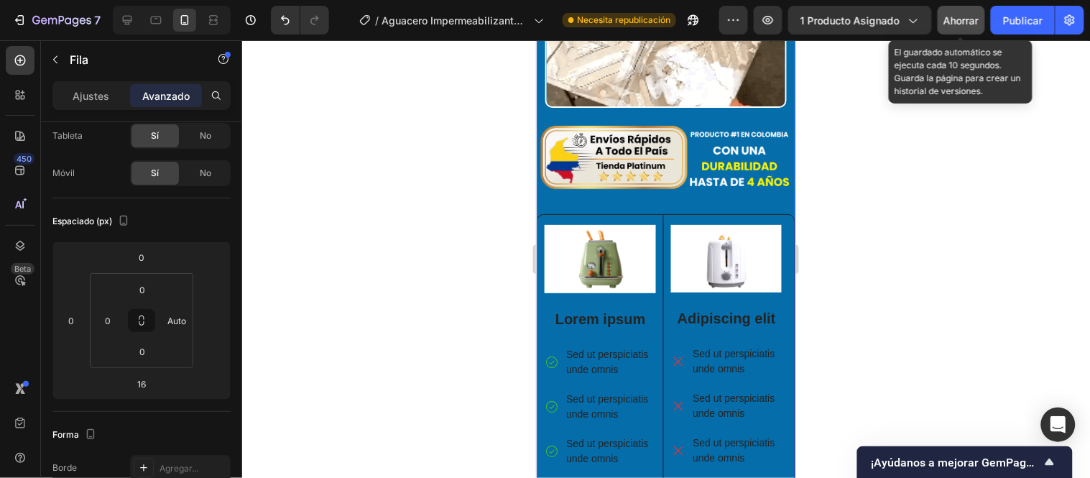
click at [972, 8] on button "Ahorrar" at bounding box center [961, 20] width 47 height 29
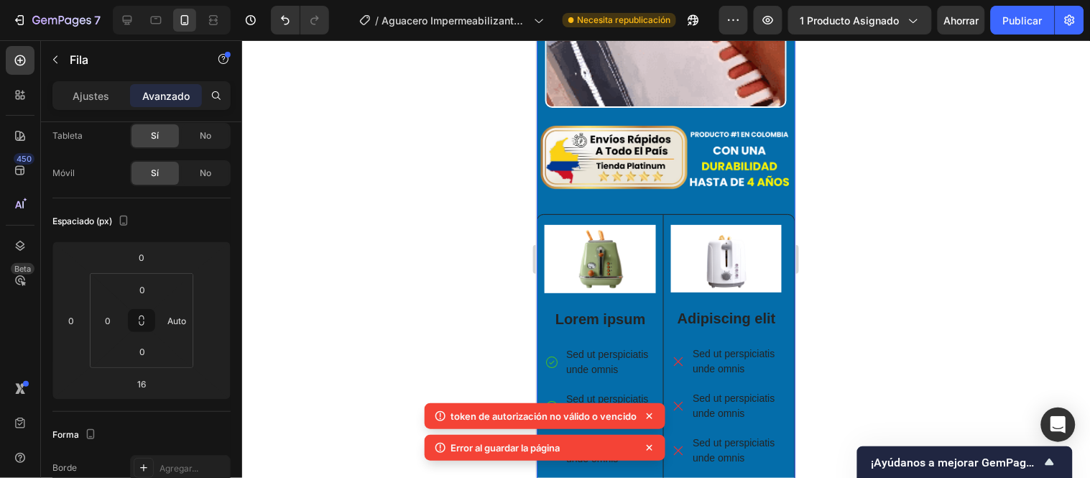
click at [650, 415] on icon at bounding box center [650, 416] width 6 height 6
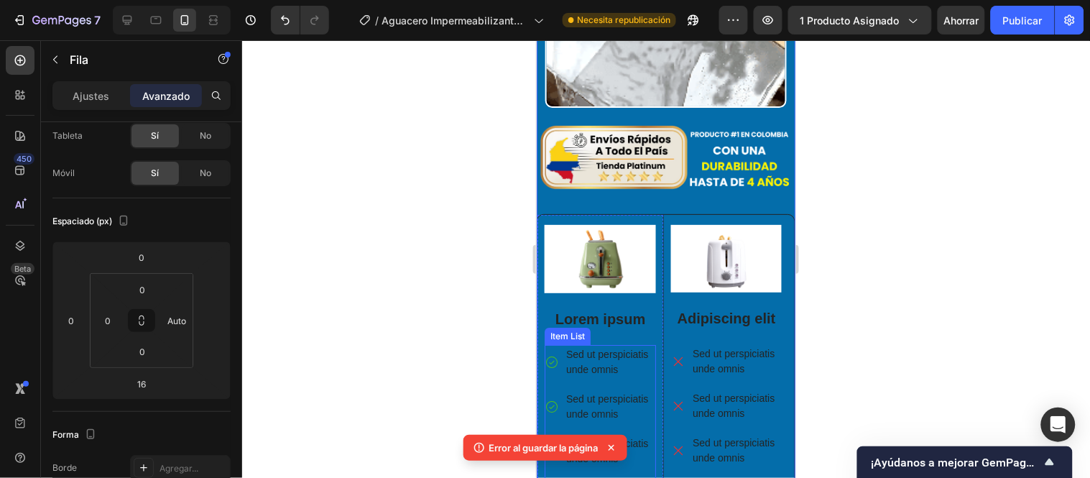
click at [649, 446] on div "Sed ut perspiciatis unde omnis Sed ut perspiciatis unde omnis Sed ut perspiciat…" at bounding box center [599, 450] width 111 height 213
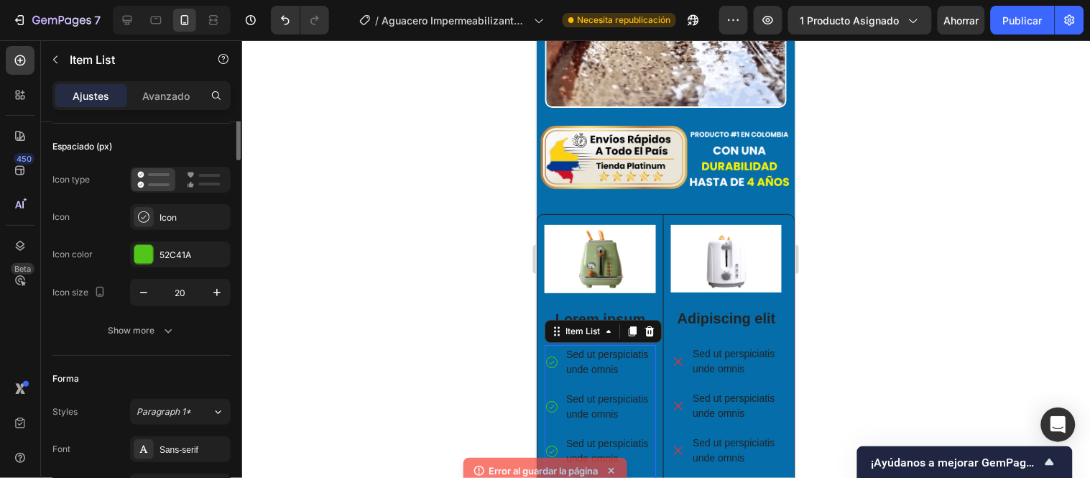
drag, startPoint x: 512, startPoint y: 349, endPoint x: 91, endPoint y: 135, distance: 472.1
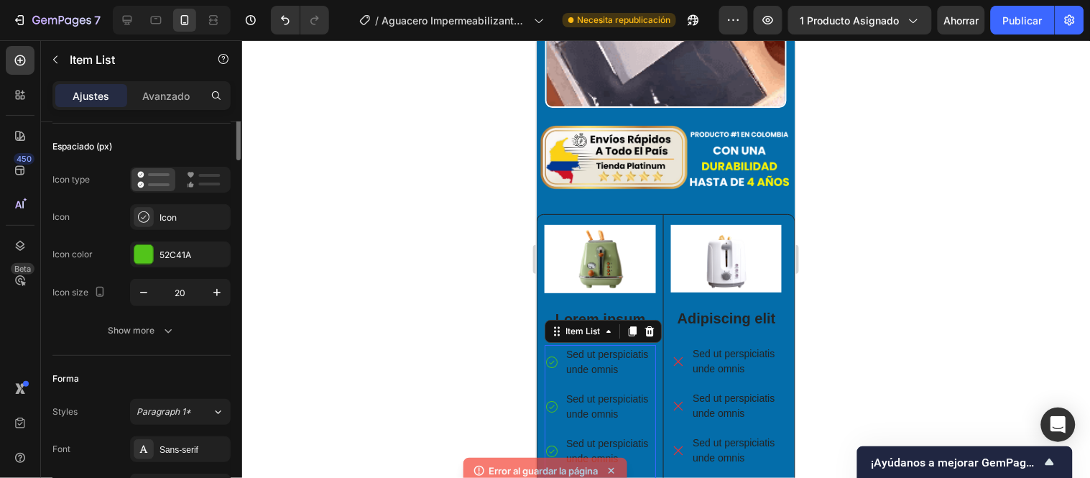
click at [512, 349] on div at bounding box center [666, 259] width 848 height 438
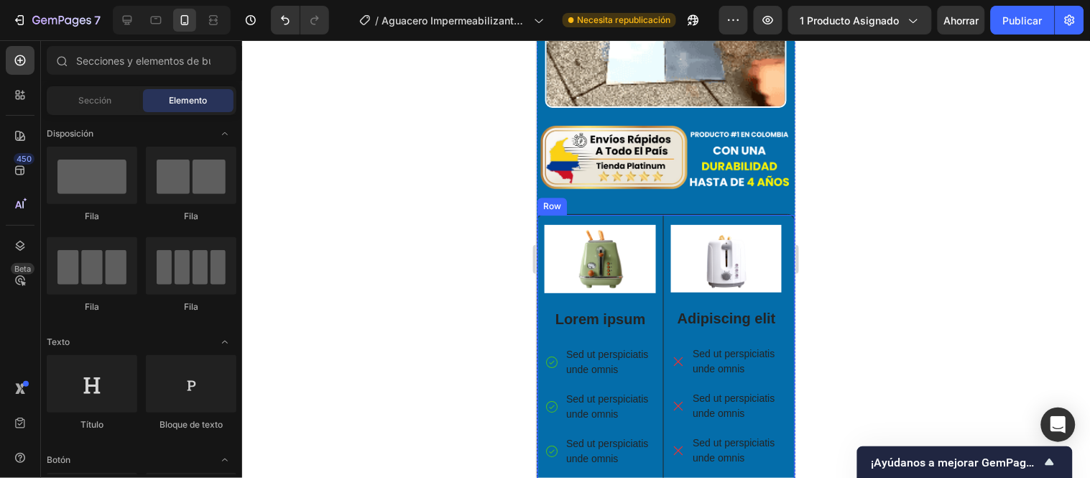
click at [556, 199] on div "Row" at bounding box center [552, 205] width 24 height 13
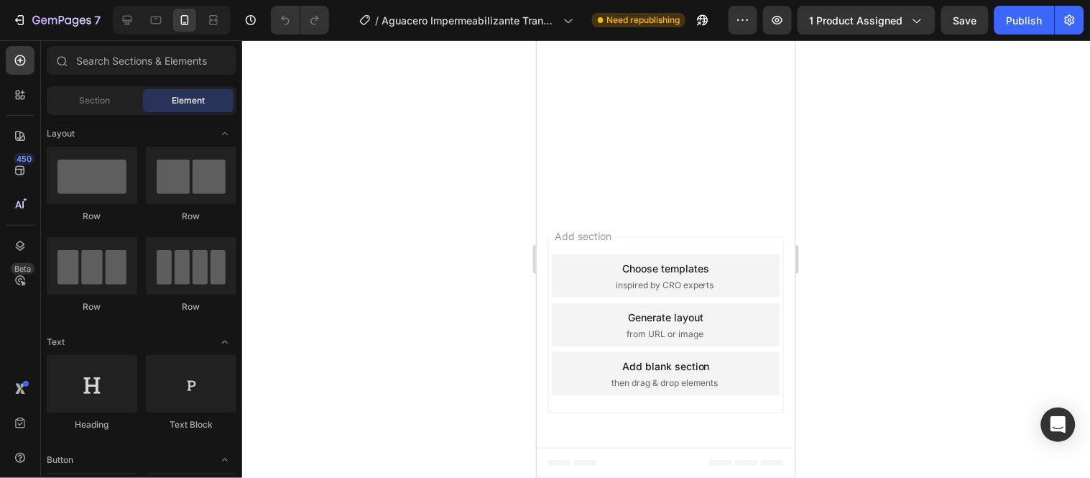
scroll to position [4312, 0]
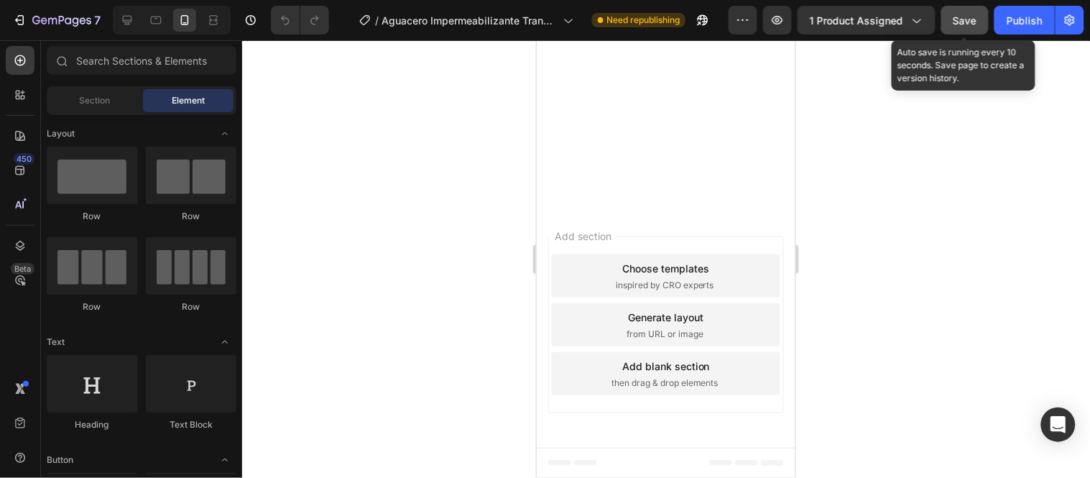
click at [960, 14] on span "Save" at bounding box center [966, 20] width 24 height 12
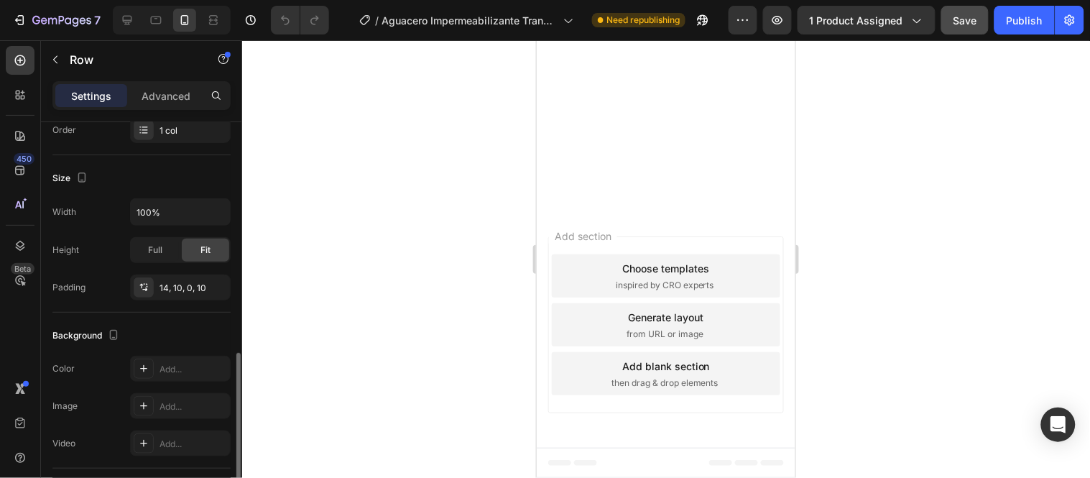
scroll to position [319, 0]
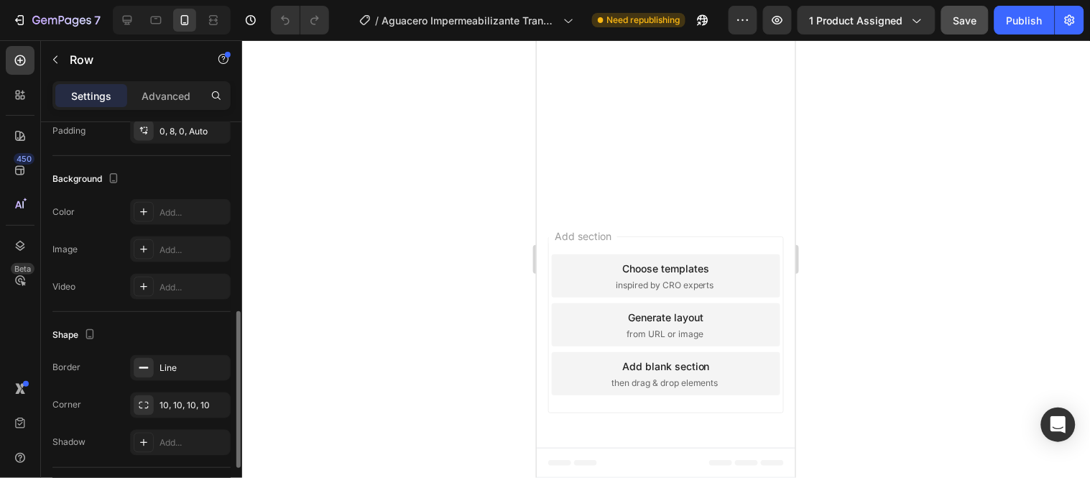
scroll to position [399, 0]
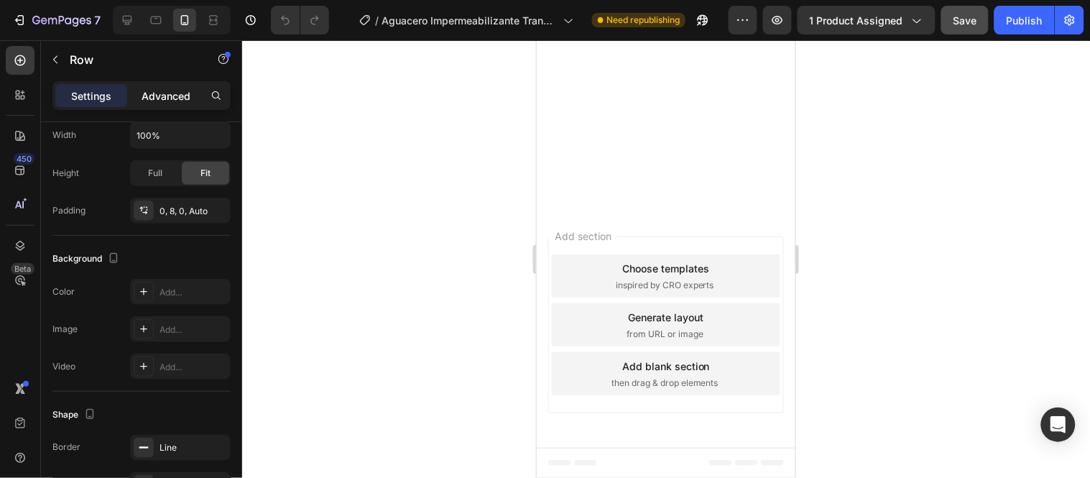
click at [180, 88] on p "Advanced" at bounding box center [166, 95] width 49 height 15
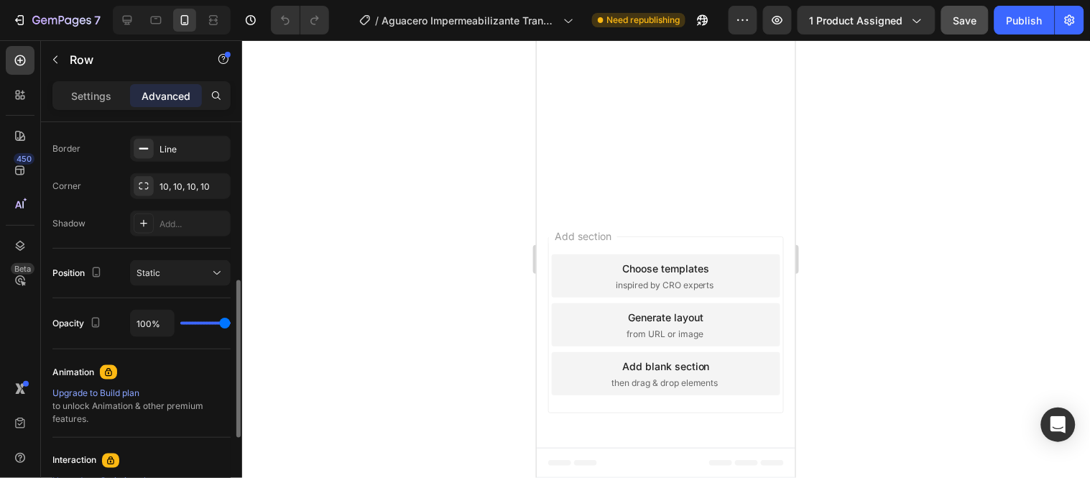
scroll to position [160, 0]
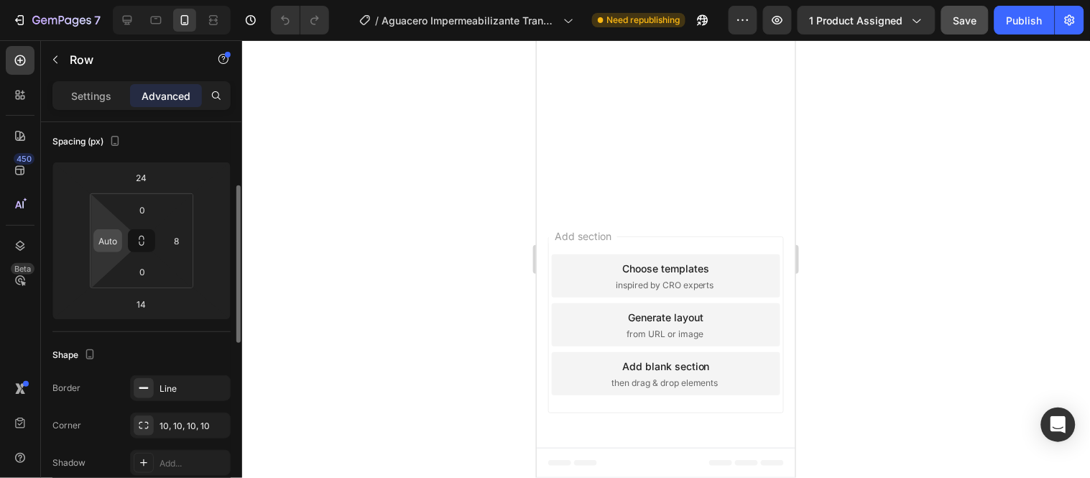
click at [109, 237] on input "Auto" at bounding box center [108, 241] width 22 height 22
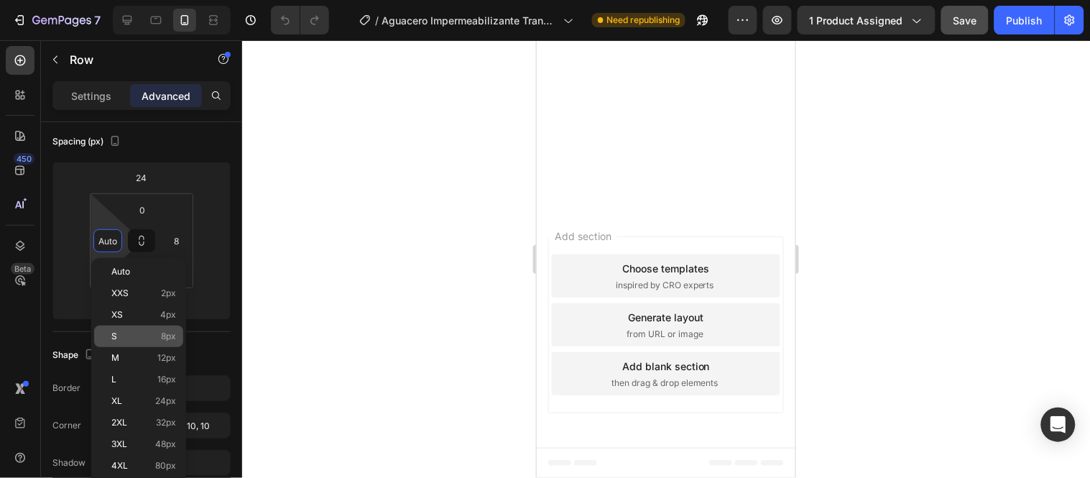
click at [132, 340] on p "S 8px" at bounding box center [143, 336] width 65 height 10
type input "8"
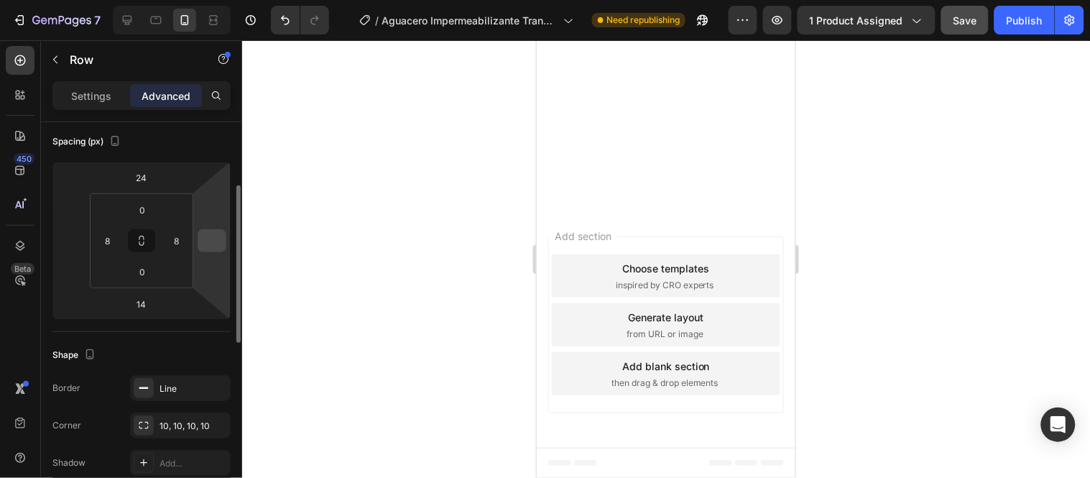
click at [211, 238] on input "number" at bounding box center [212, 241] width 22 height 22
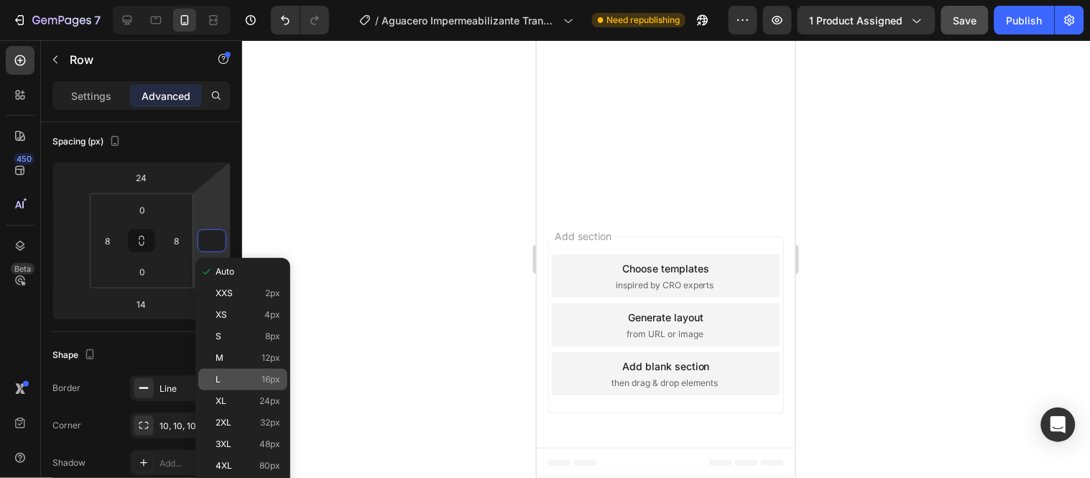
click at [230, 377] on p "L 16px" at bounding box center [248, 379] width 65 height 10
type input "16"
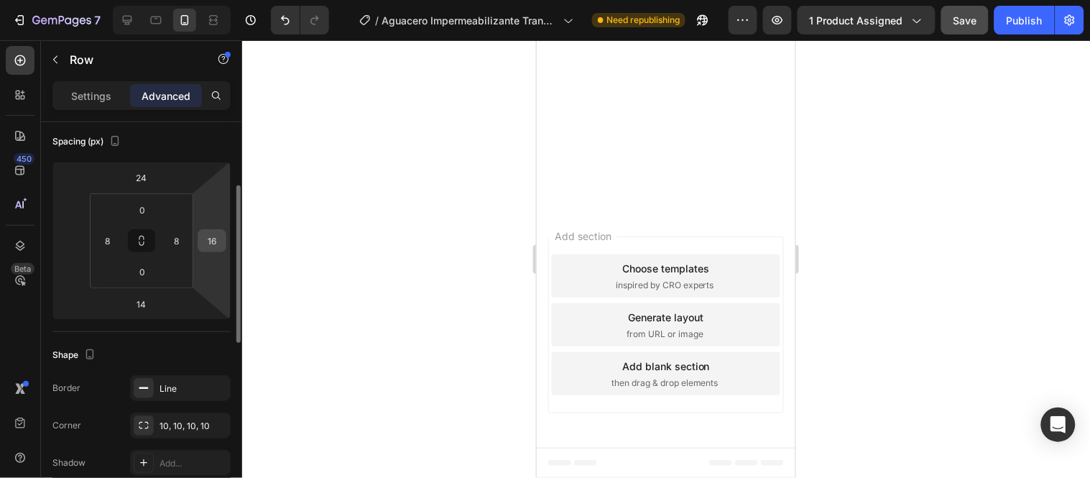
click at [213, 239] on input "16" at bounding box center [212, 241] width 22 height 22
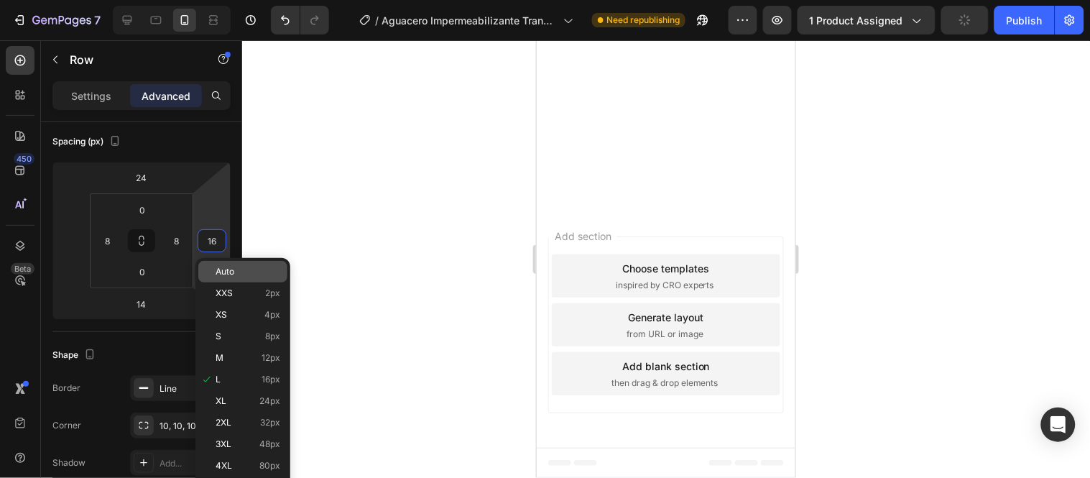
click at [230, 275] on span "Auto" at bounding box center [225, 272] width 19 height 10
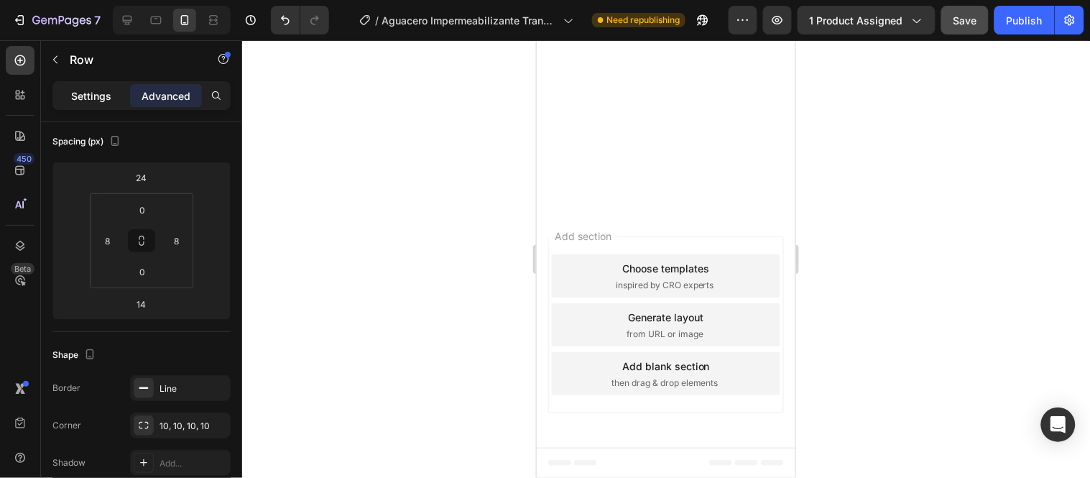
click at [101, 96] on p "Settings" at bounding box center [91, 95] width 40 height 15
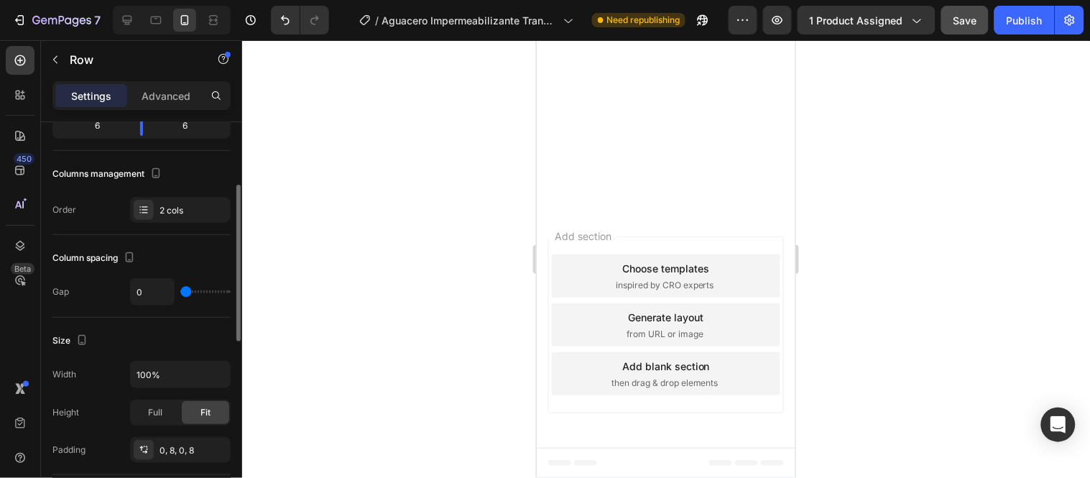
scroll to position [239, 0]
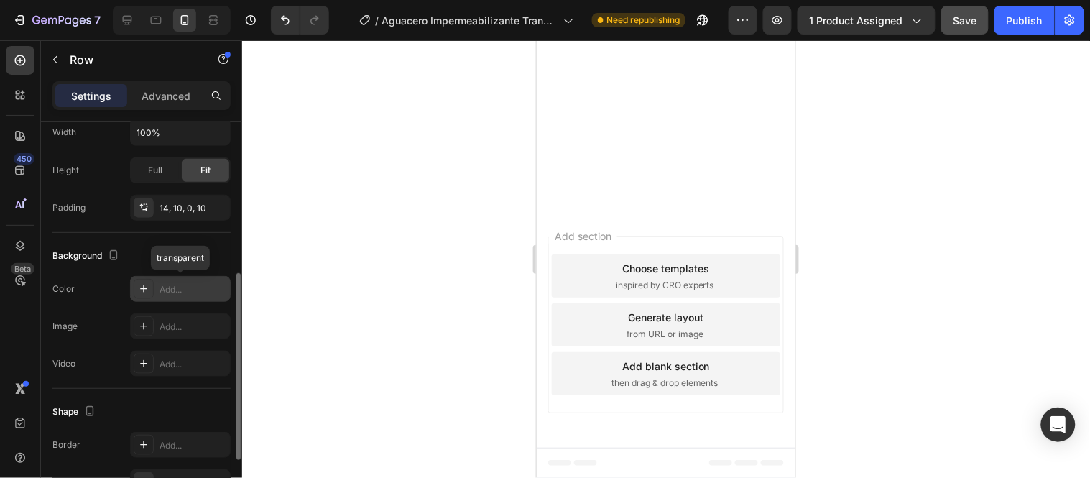
click at [177, 285] on div "Add..." at bounding box center [194, 289] width 68 height 13
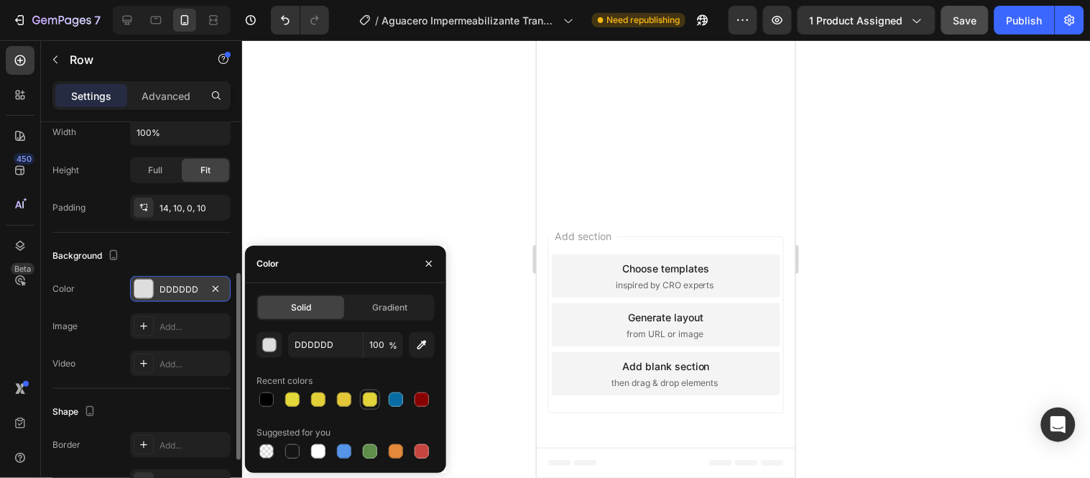
click at [370, 399] on div at bounding box center [370, 399] width 14 height 14
click at [323, 447] on div at bounding box center [318, 451] width 14 height 14
type input "FFFFFF"
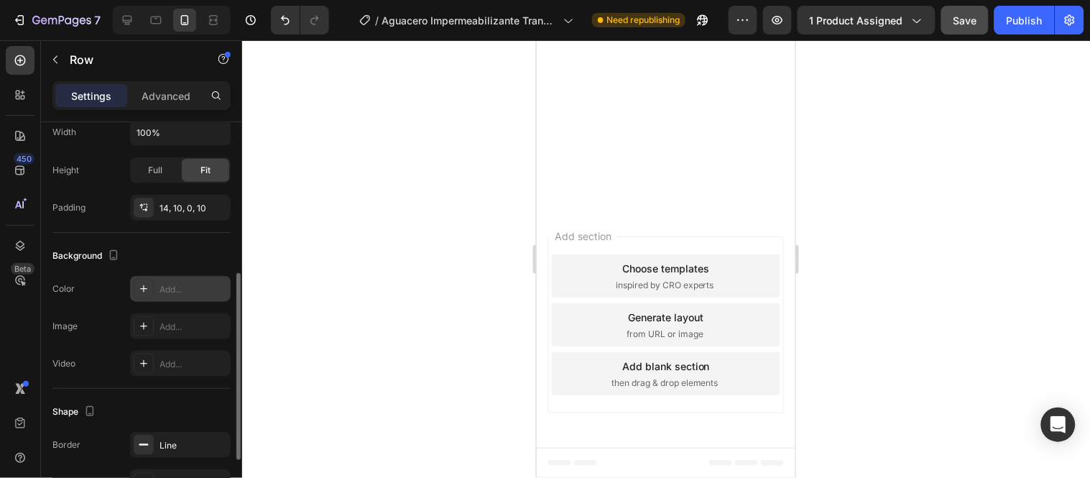
click at [172, 285] on div "Add..." at bounding box center [194, 289] width 68 height 13
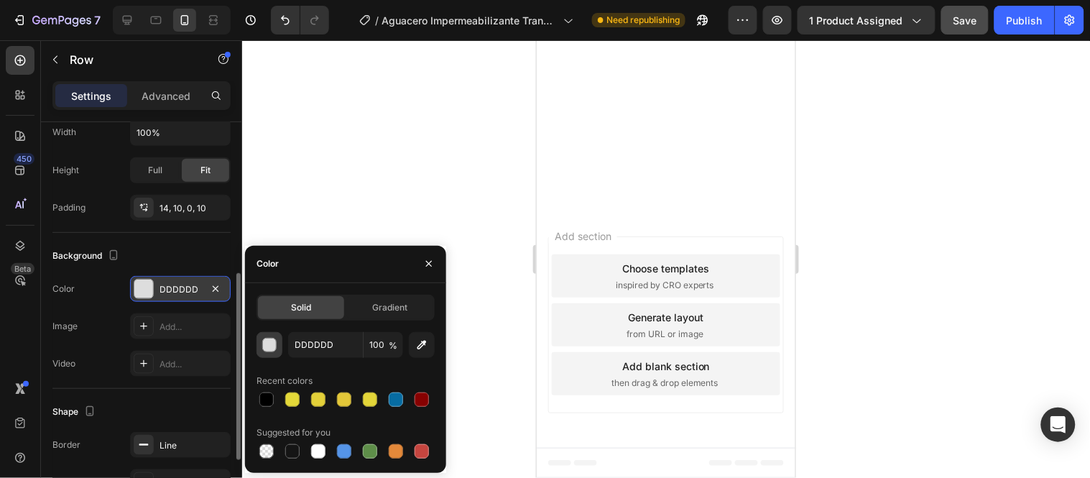
click at [272, 344] on div "button" at bounding box center [270, 345] width 14 height 14
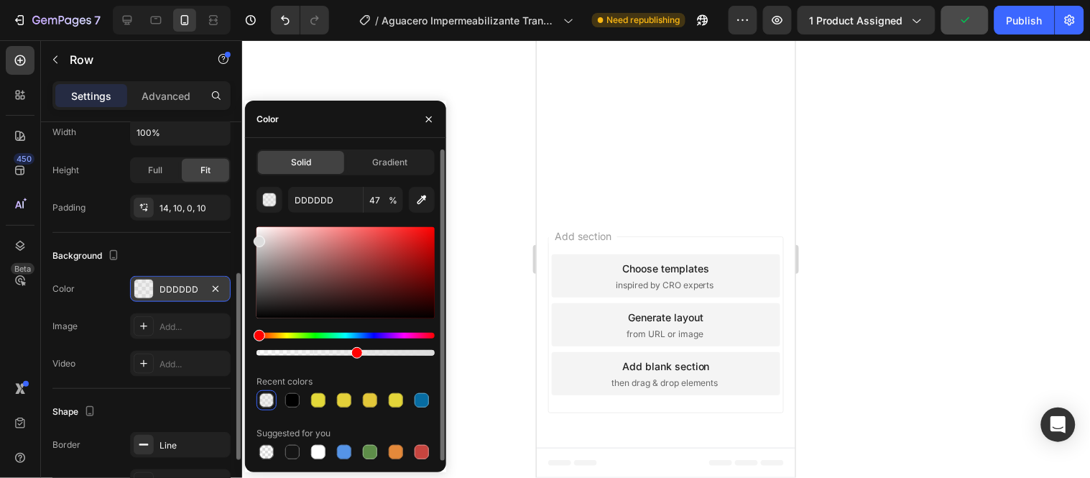
drag, startPoint x: 431, startPoint y: 354, endPoint x: 354, endPoint y: 342, distance: 77.7
click at [354, 342] on div at bounding box center [346, 344] width 178 height 23
type input "55"
click at [354, 342] on div at bounding box center [346, 344] width 178 height 23
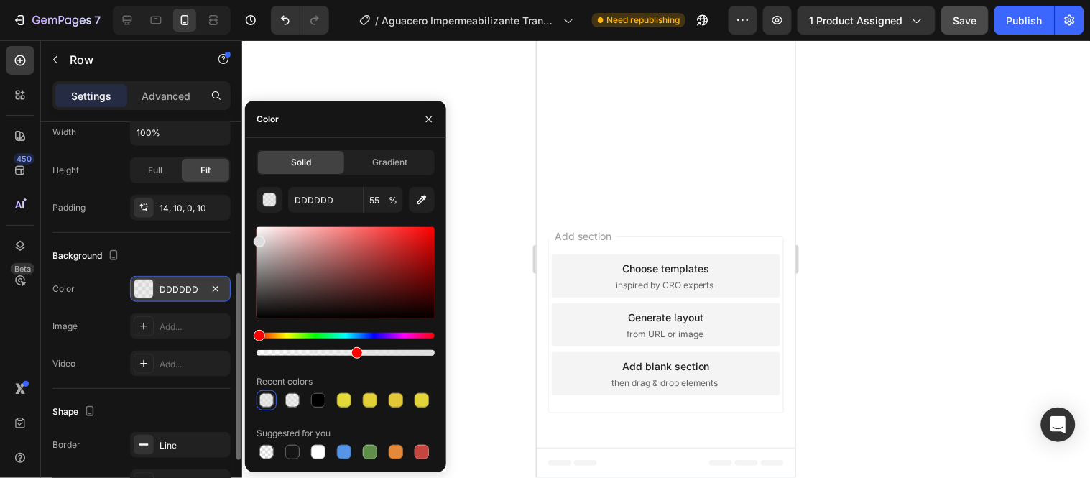
click at [526, 198] on div at bounding box center [666, 259] width 848 height 438
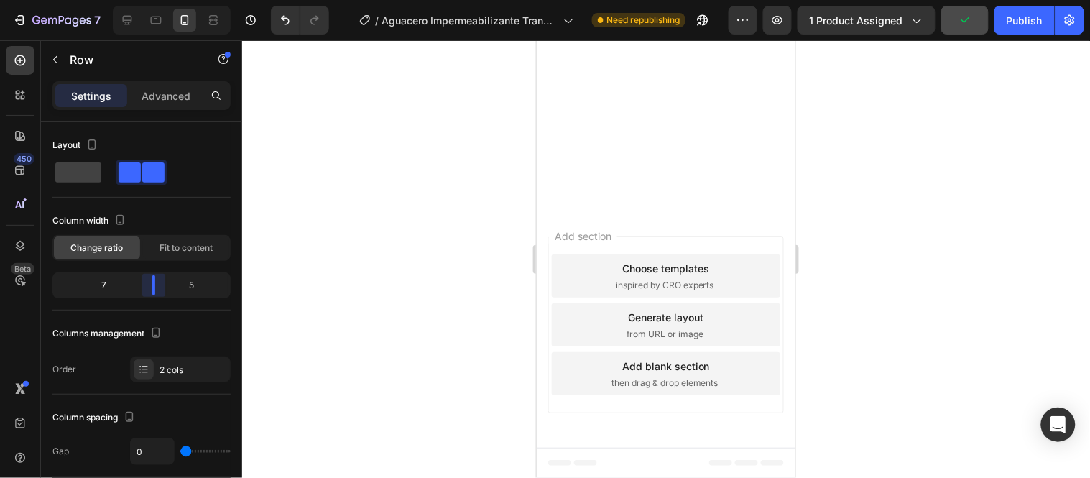
drag, startPoint x: 142, startPoint y: 292, endPoint x: 151, endPoint y: 290, distance: 8.9
click at [151, 0] on body "7 / Aguacero Impermeabilizante Transparente Need republishing Preview 1 product…" at bounding box center [545, 0] width 1090 height 0
click at [164, 86] on div "Advanced" at bounding box center [166, 95] width 72 height 23
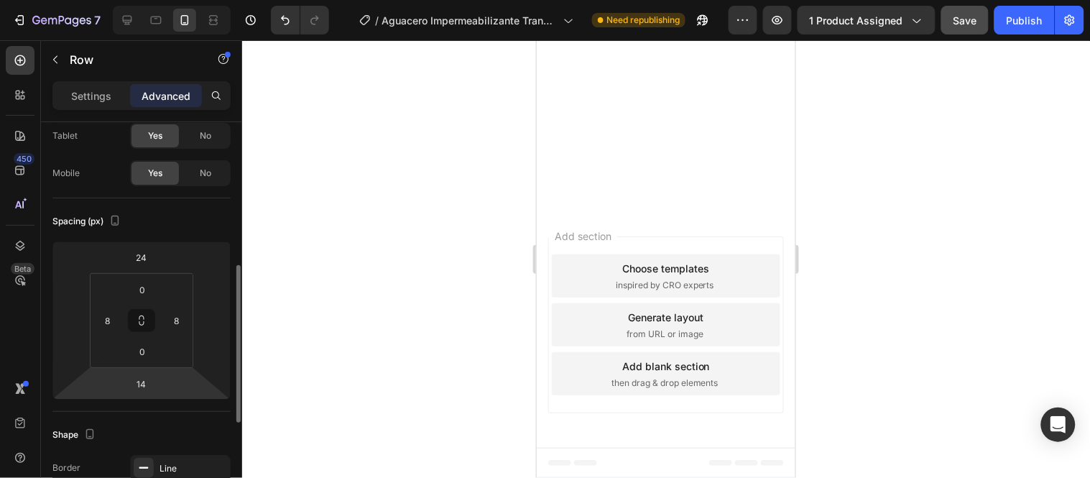
scroll to position [160, 0]
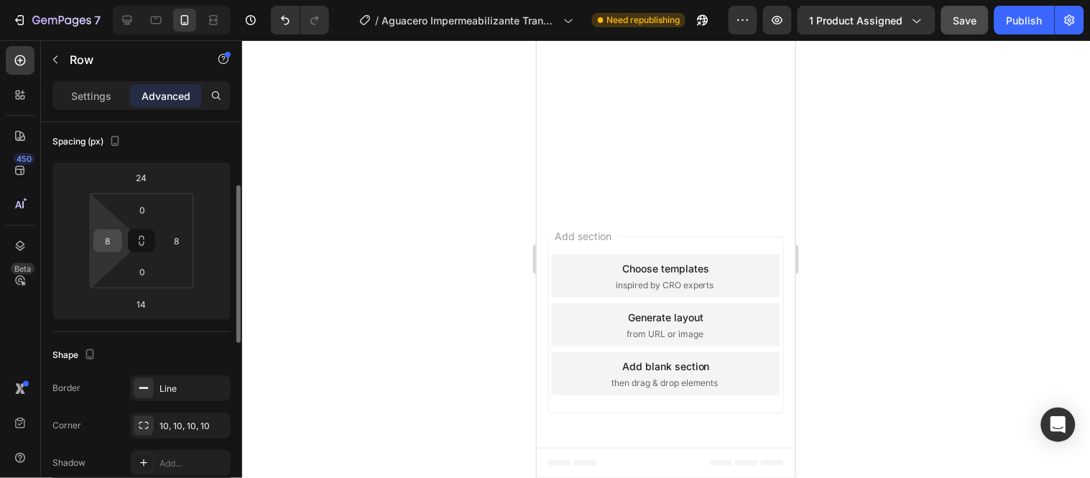
click at [111, 242] on input "8" at bounding box center [108, 241] width 22 height 22
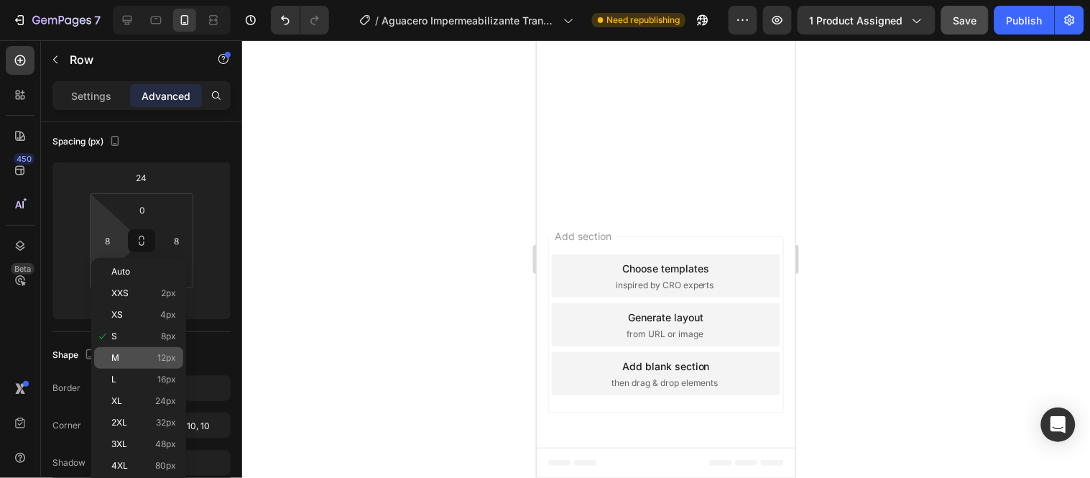
click at [131, 354] on p "M 12px" at bounding box center [143, 358] width 65 height 10
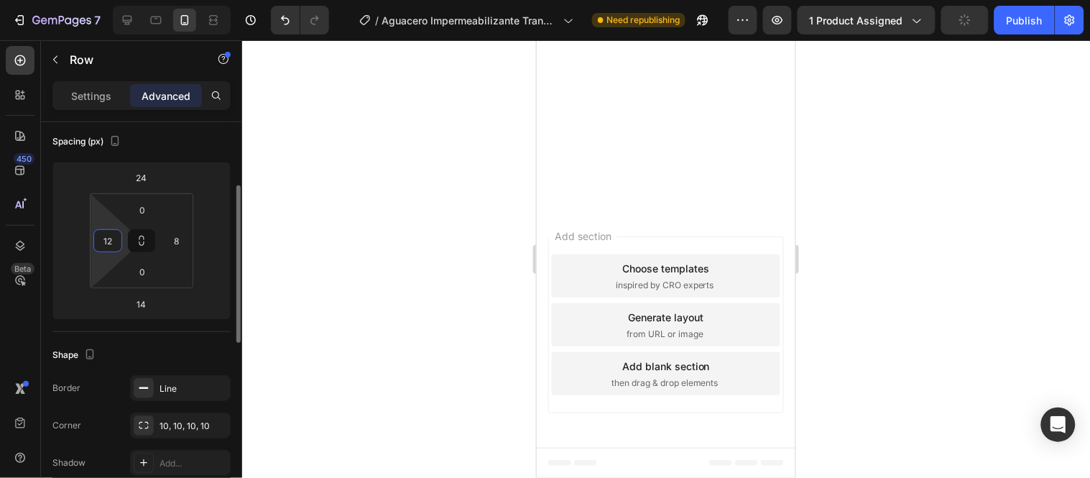
click at [112, 239] on input "12" at bounding box center [108, 241] width 22 height 22
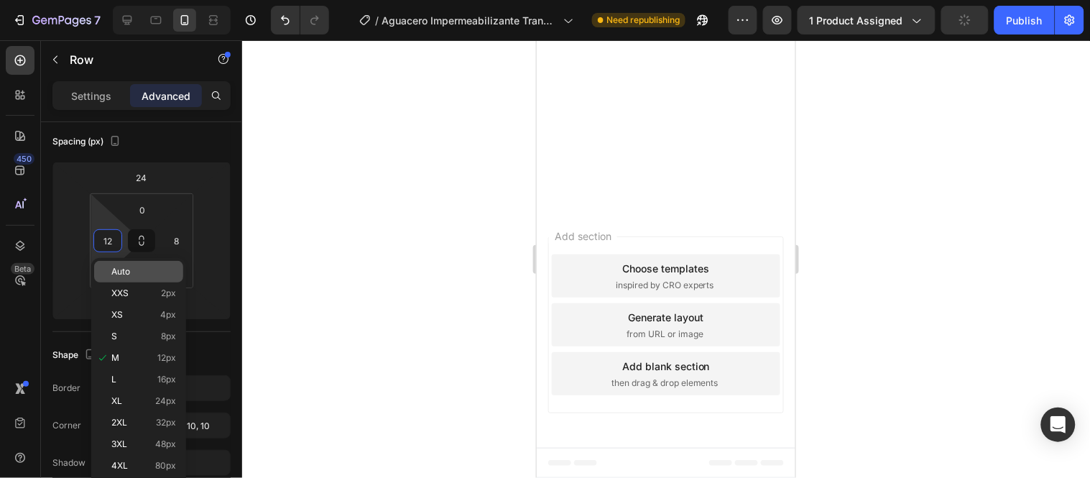
click at [120, 275] on span "Auto" at bounding box center [120, 272] width 19 height 10
type input "Auto"
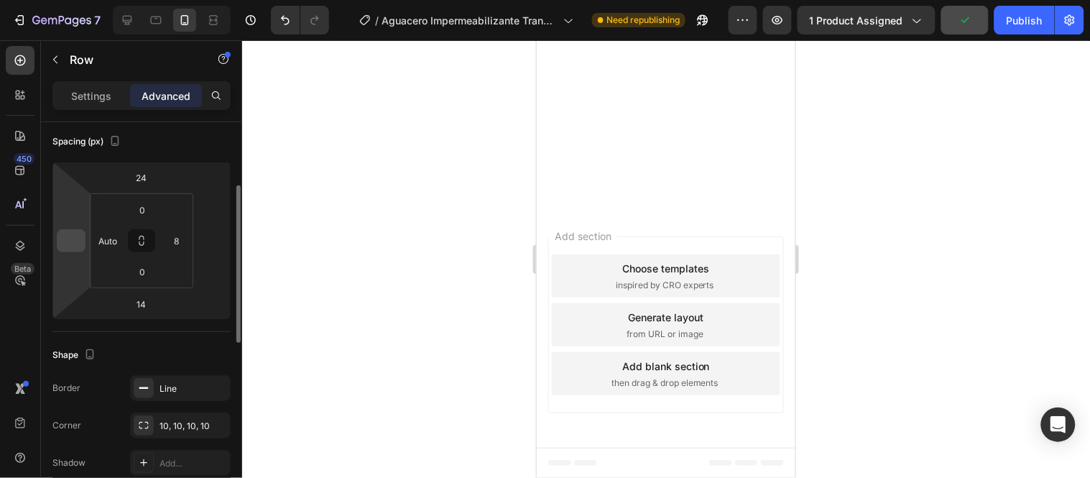
click at [70, 238] on input "number" at bounding box center [71, 241] width 22 height 22
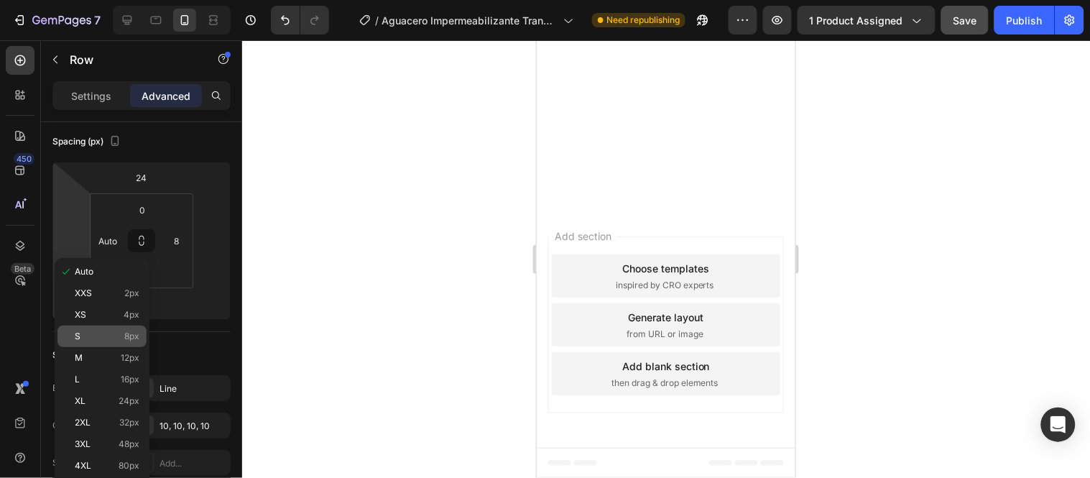
click at [90, 328] on div "S 8px" at bounding box center [101, 337] width 89 height 22
type input "8"
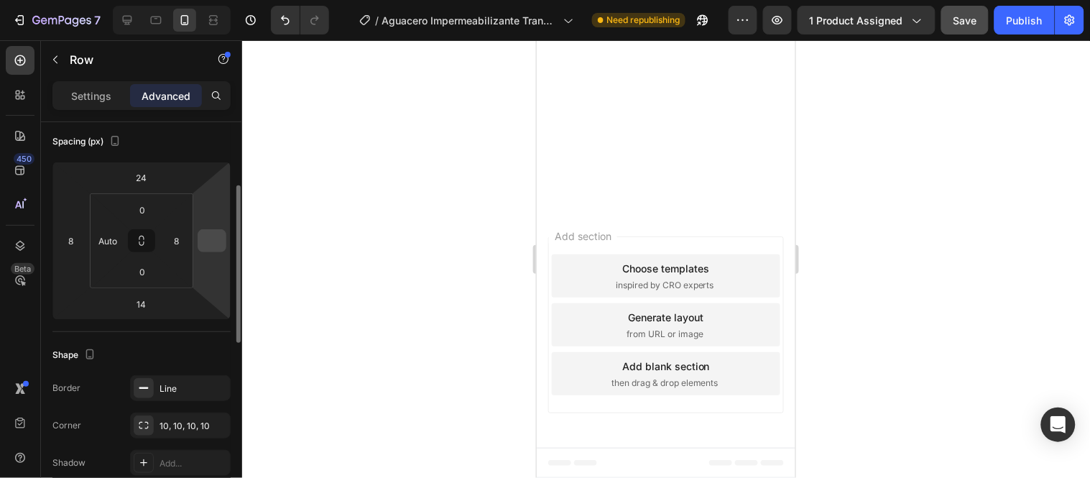
click at [216, 248] on input "number" at bounding box center [212, 241] width 22 height 22
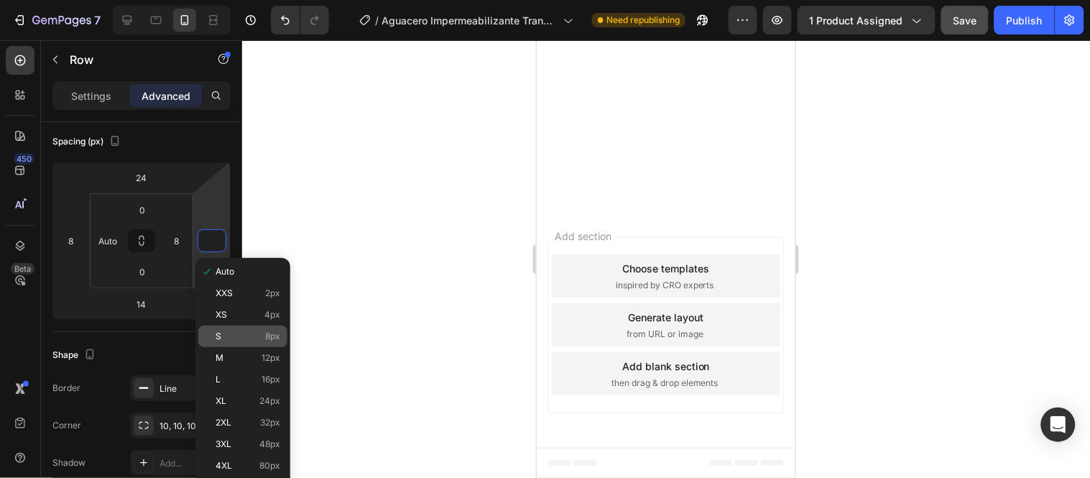
click at [235, 329] on div "S 8px" at bounding box center [242, 337] width 89 height 22
type input "8"
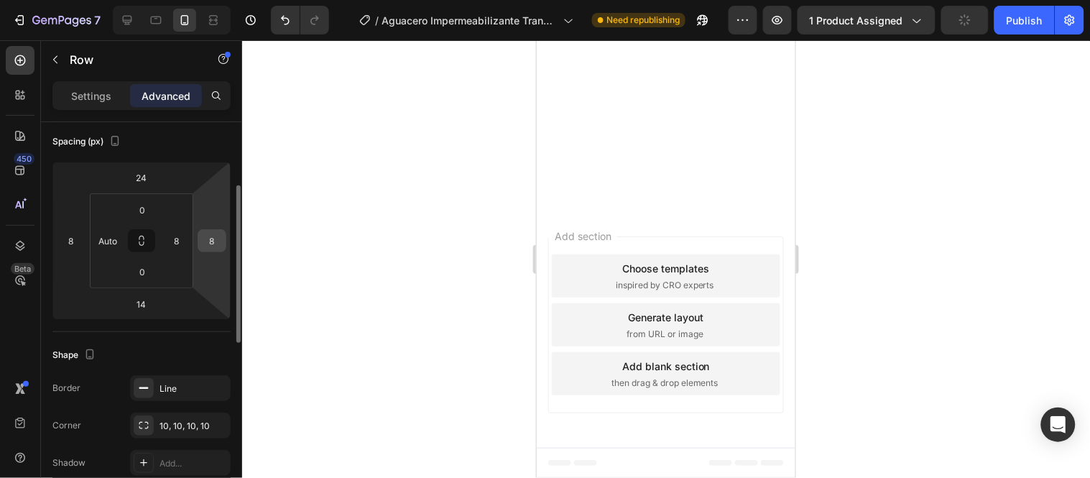
click at [203, 238] on input "8" at bounding box center [212, 241] width 22 height 22
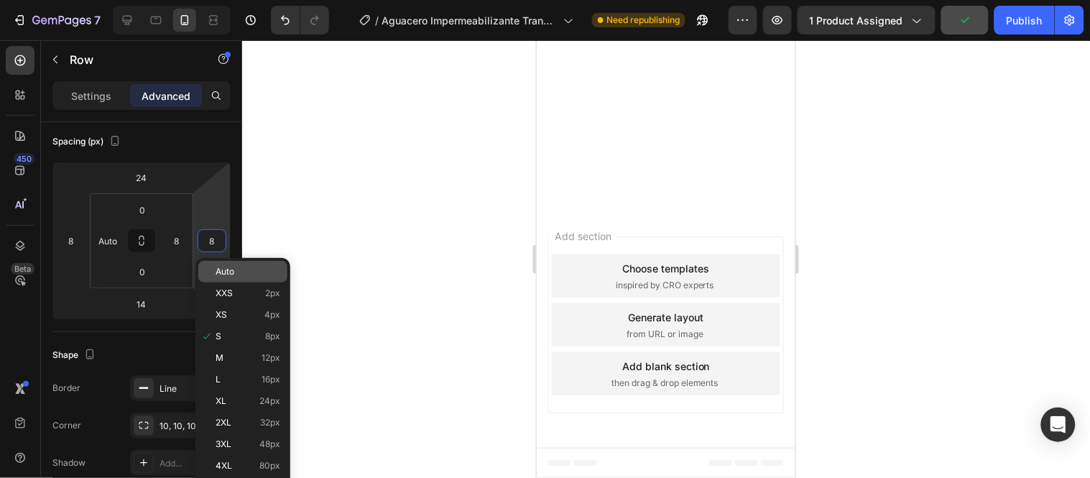
click at [231, 264] on div "Auto" at bounding box center [242, 272] width 89 height 22
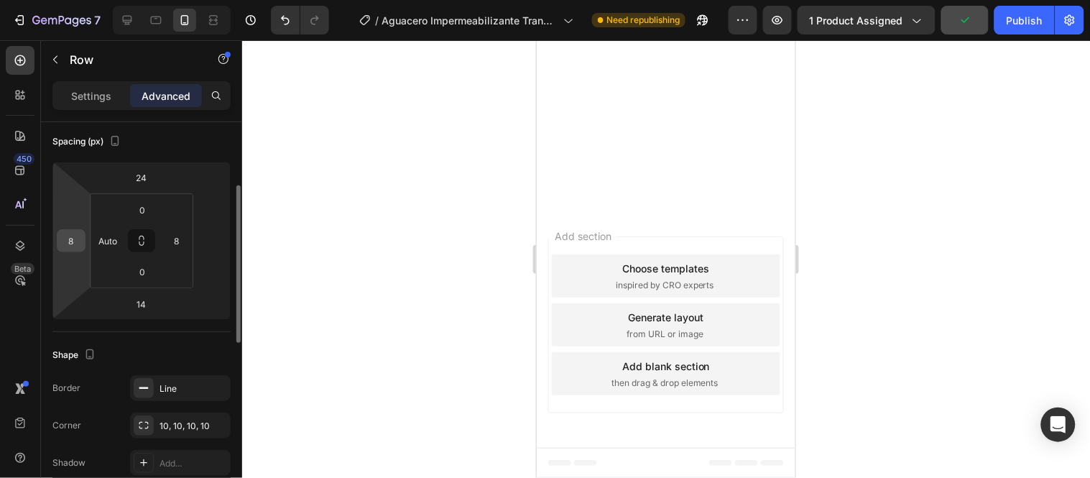
click at [76, 237] on input "8" at bounding box center [71, 241] width 22 height 22
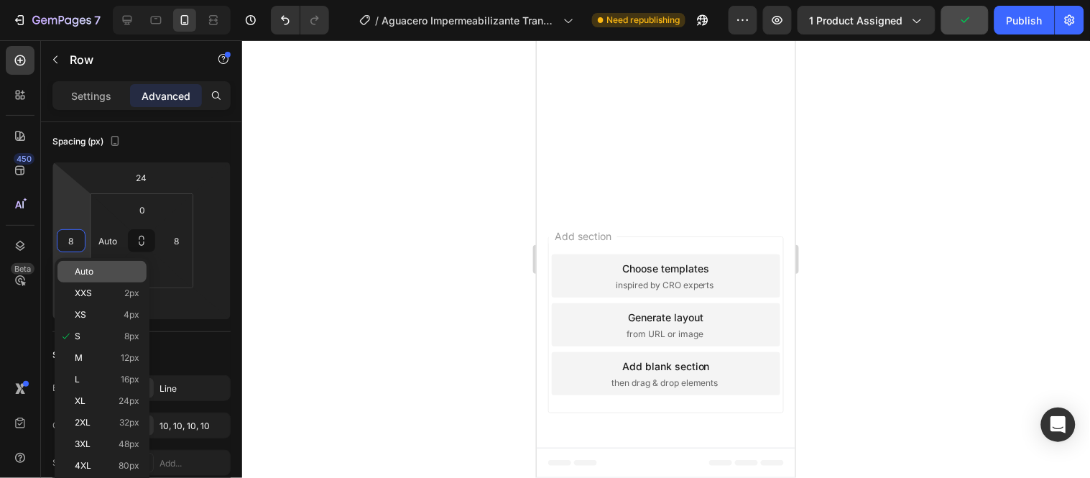
click at [101, 270] on p "Auto" at bounding box center [107, 272] width 65 height 10
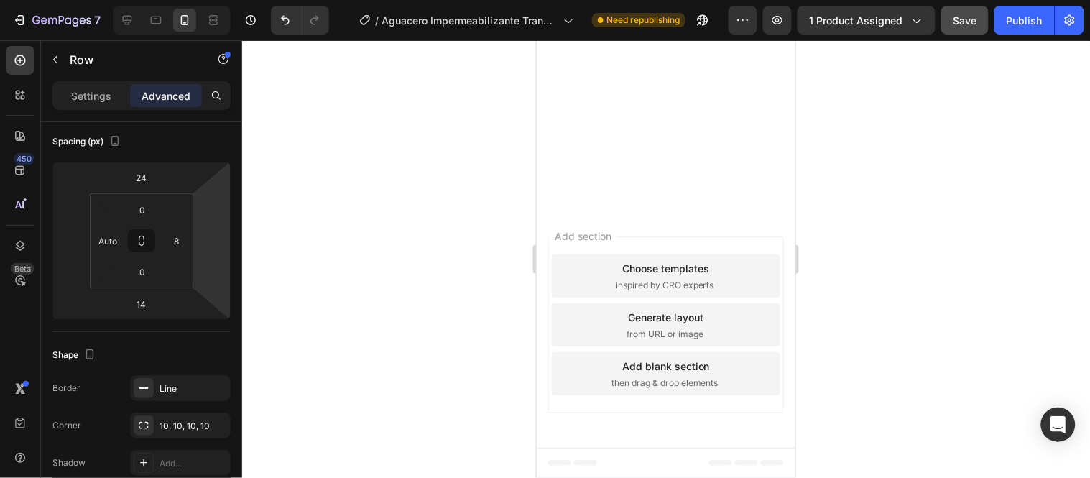
click at [490, 167] on div at bounding box center [666, 259] width 848 height 438
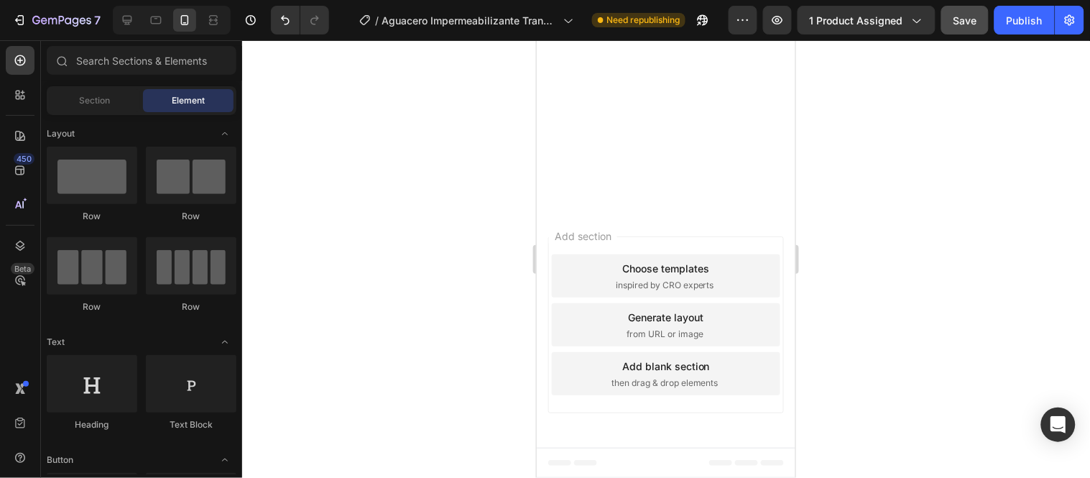
click at [410, 174] on div at bounding box center [666, 259] width 848 height 438
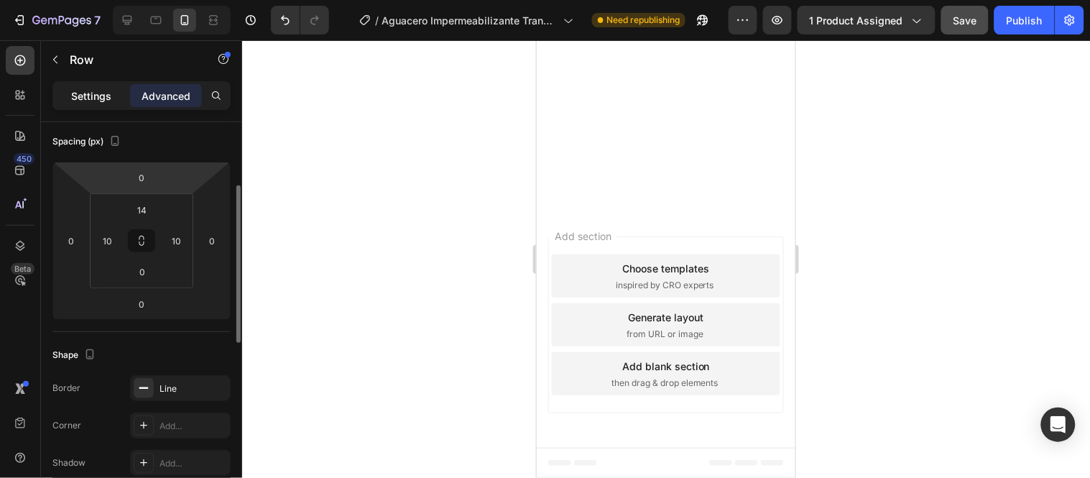
click at [94, 95] on p "Settings" at bounding box center [91, 95] width 40 height 15
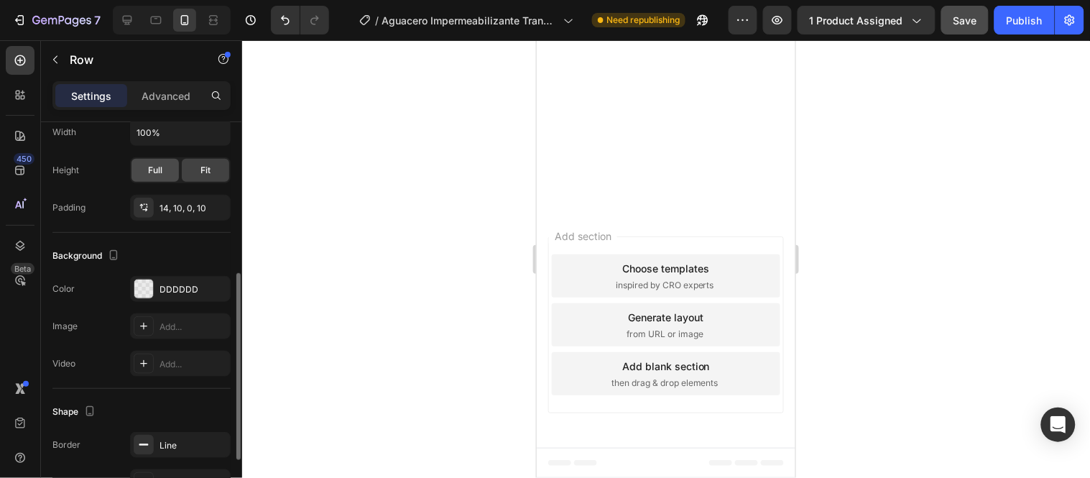
scroll to position [443, 0]
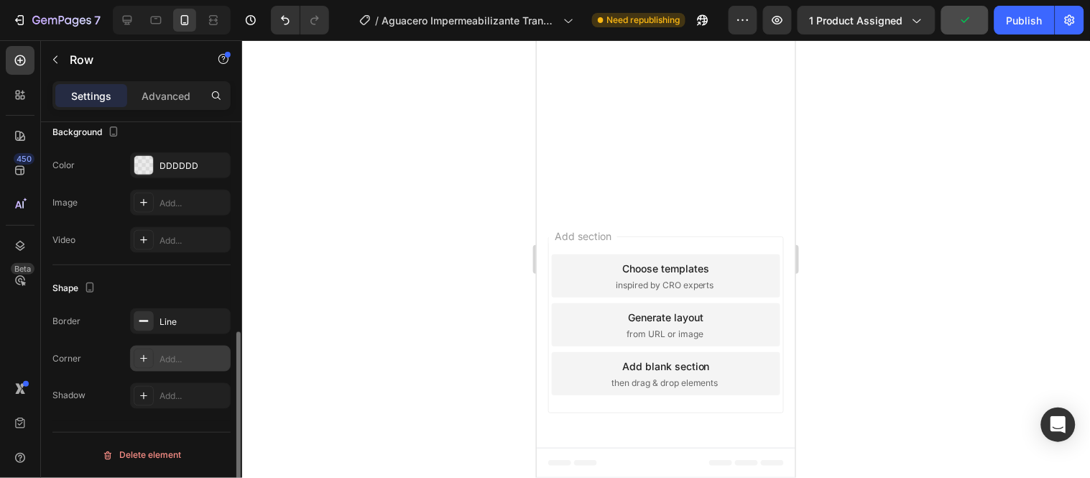
click at [178, 362] on div "Add..." at bounding box center [194, 359] width 68 height 13
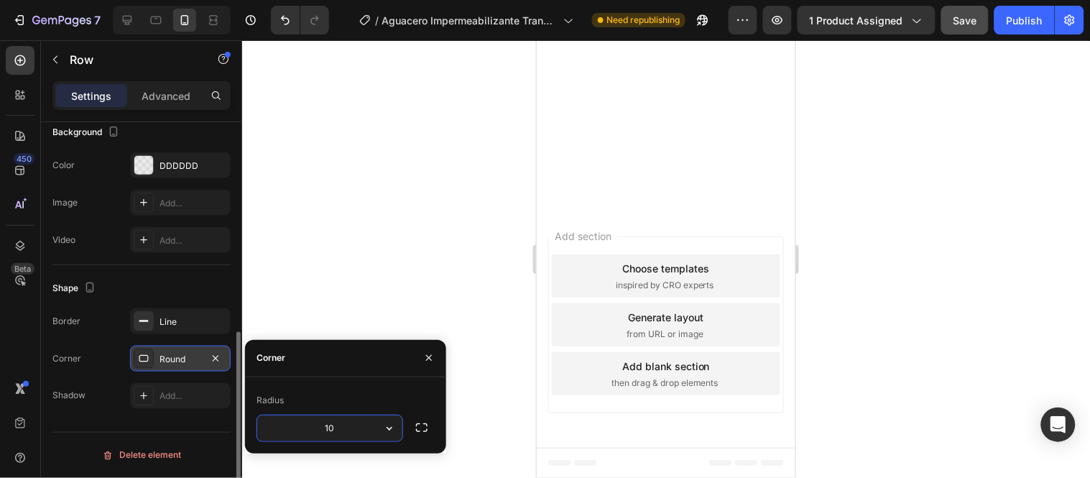
type input "10"
click at [289, 292] on div at bounding box center [666, 259] width 848 height 438
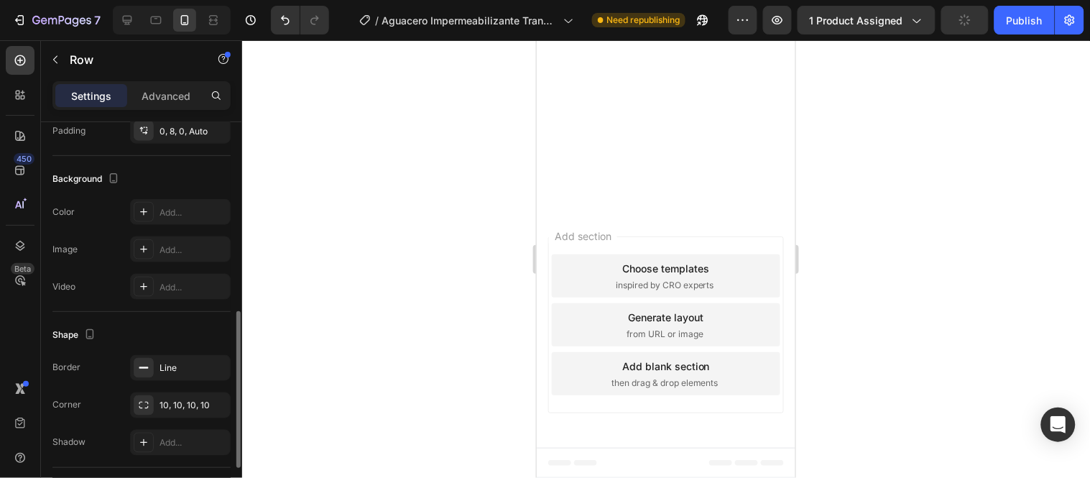
scroll to position [558, 0]
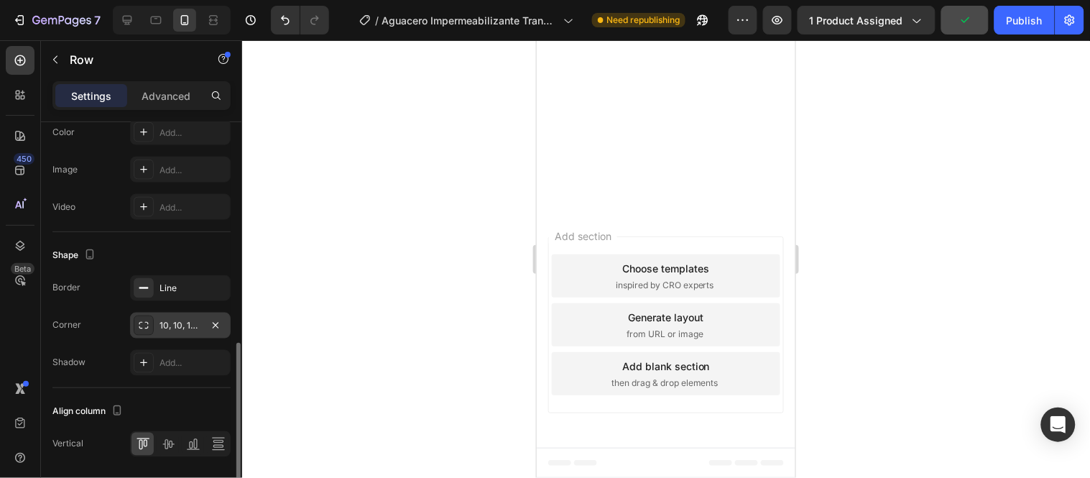
click at [226, 325] on div "10, 10, 10, 10" at bounding box center [180, 326] width 101 height 26
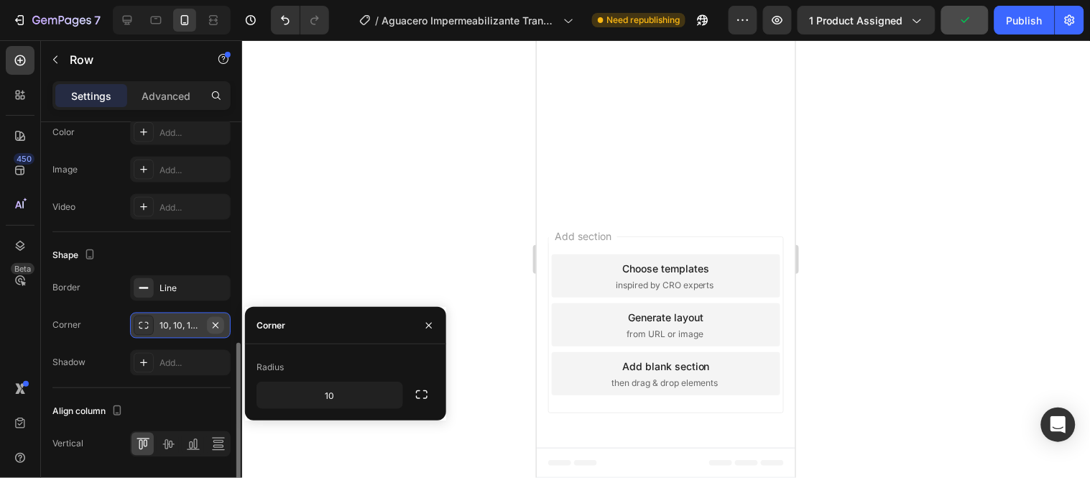
click at [219, 325] on icon "button" at bounding box center [215, 325] width 11 height 11
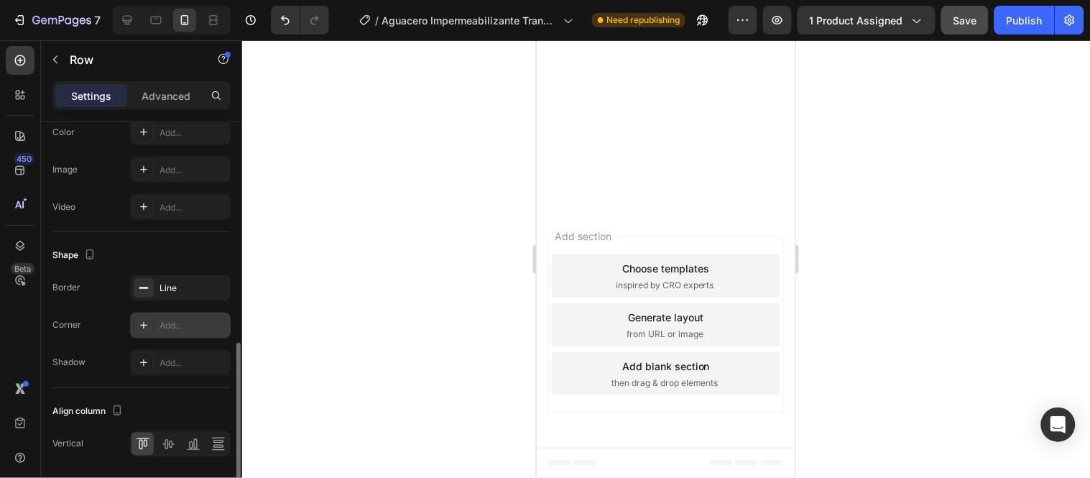
click at [425, 206] on div at bounding box center [666, 259] width 848 height 438
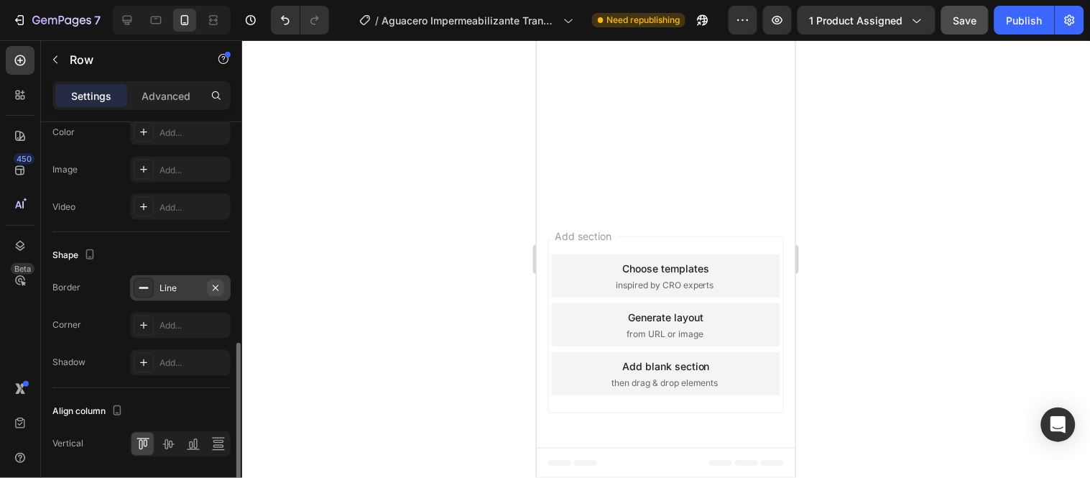
click at [217, 286] on icon "button" at bounding box center [215, 287] width 11 height 11
click at [357, 252] on div at bounding box center [666, 259] width 848 height 438
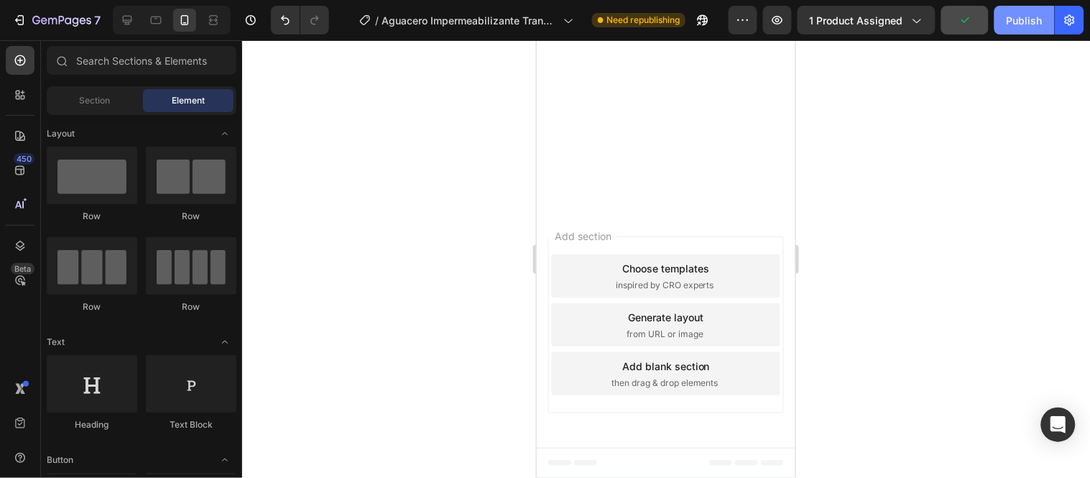
click at [1020, 17] on div "Publish" at bounding box center [1025, 20] width 36 height 15
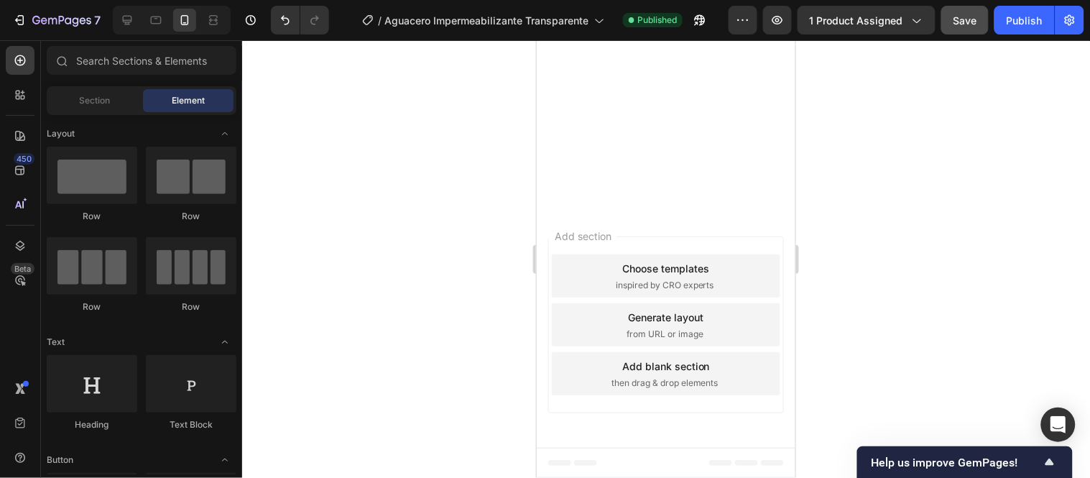
scroll to position [4231, 0]
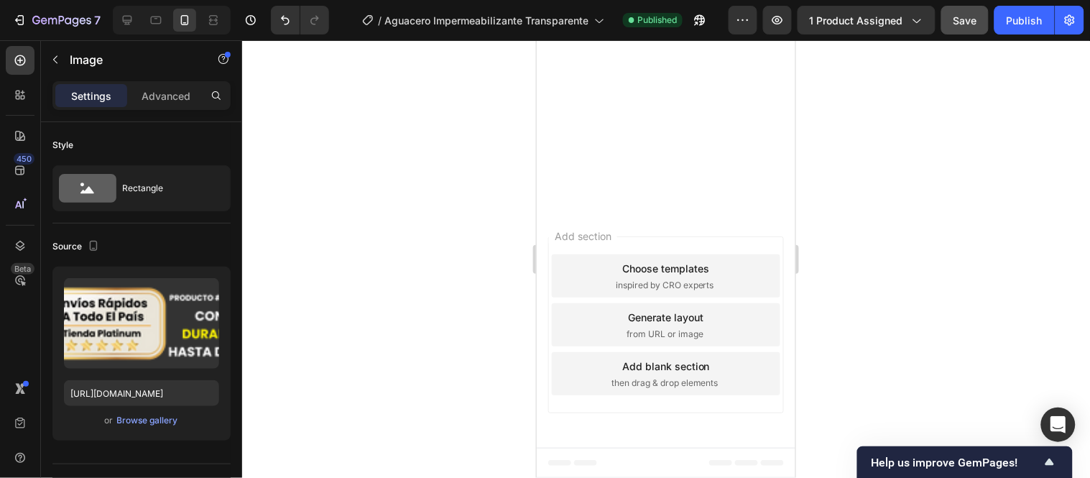
click at [329, 230] on div at bounding box center [666, 259] width 848 height 438
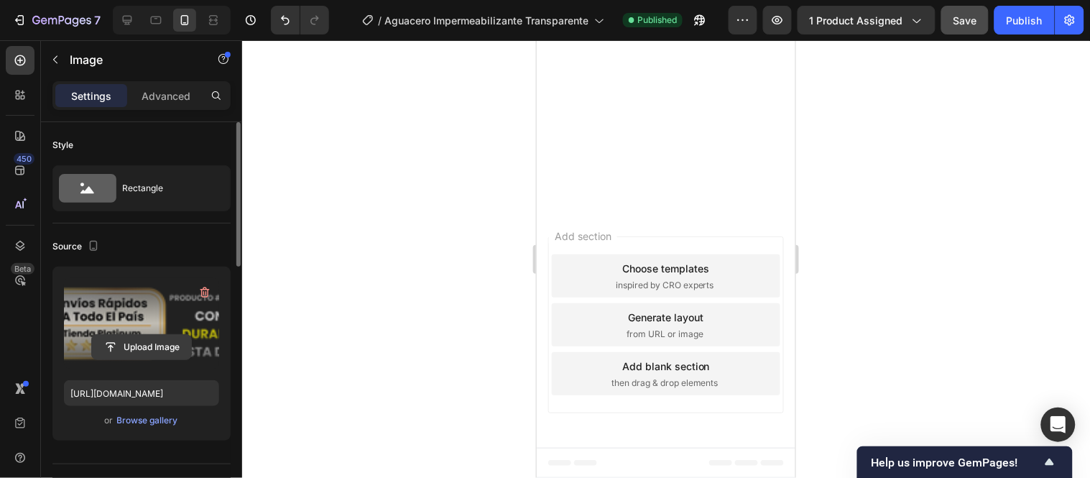
click at [117, 335] on input "file" at bounding box center [141, 347] width 99 height 24
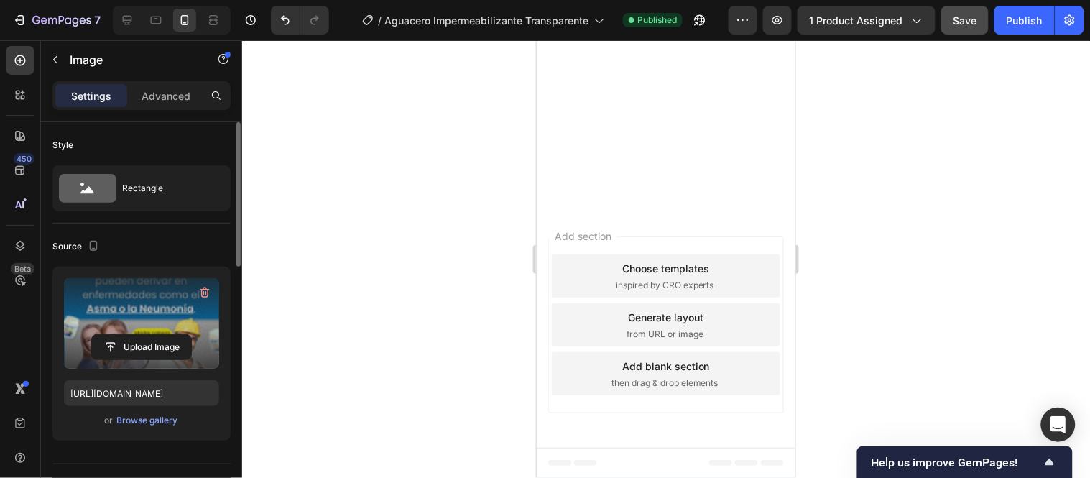
click at [185, 309] on label at bounding box center [141, 323] width 155 height 91
click at [185, 335] on input "file" at bounding box center [141, 347] width 99 height 24
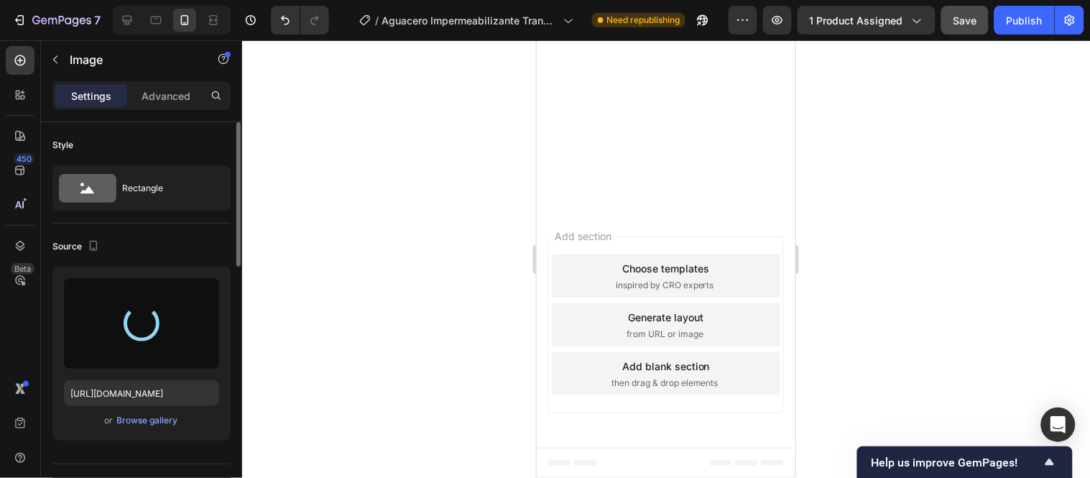
type input "https://cdn.shopify.com/s/files/1/0771/9134/8438/files/gempages_585163944478376…"
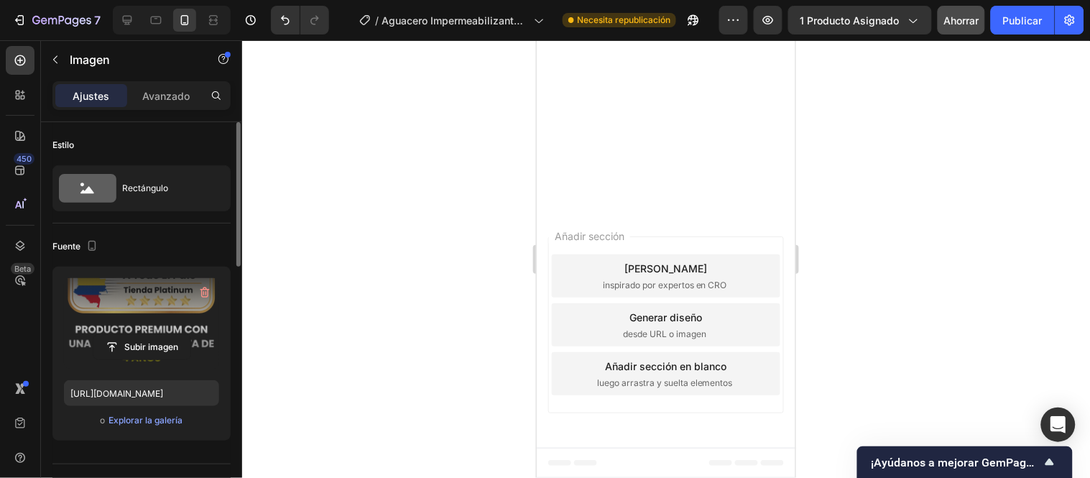
scroll to position [4485, 0]
click at [1005, 14] on font "Publicar" at bounding box center [1023, 20] width 40 height 12
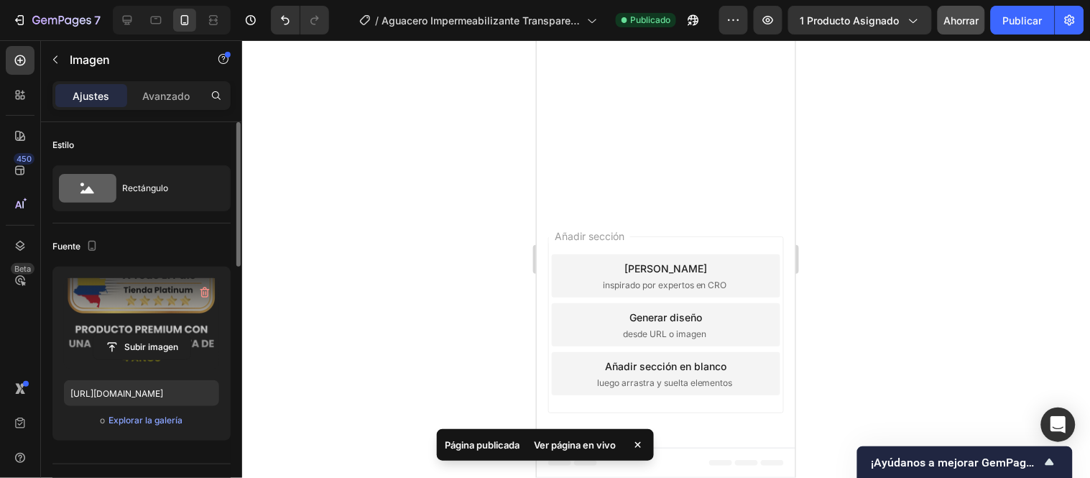
drag, startPoint x: 668, startPoint y: 119, endPoint x: 668, endPoint y: 143, distance: 23.7
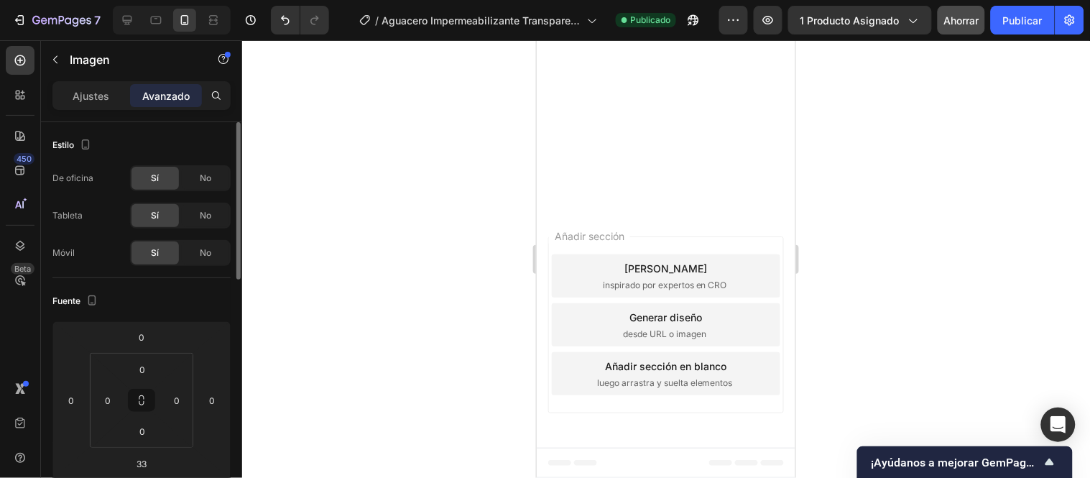
scroll to position [4245, 0]
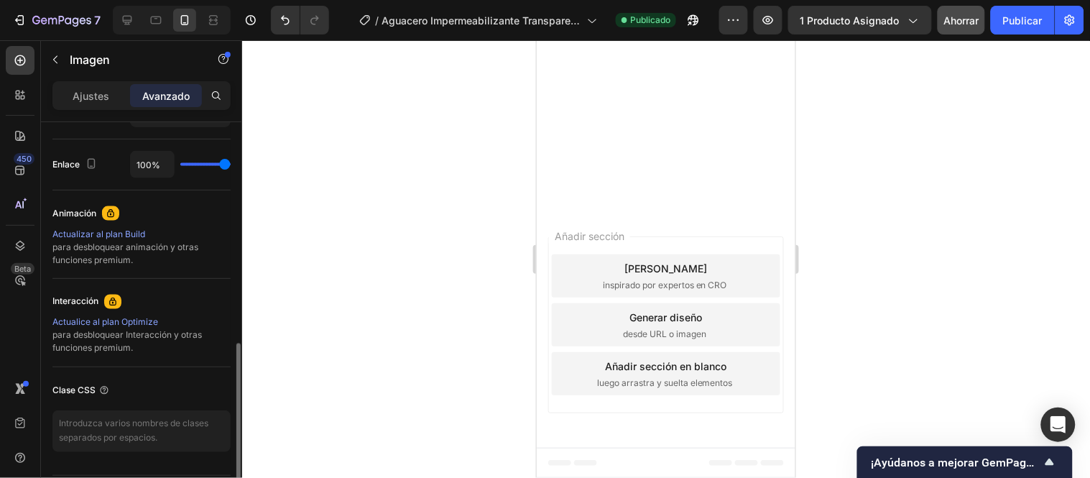
drag, startPoint x: 669, startPoint y: 112, endPoint x: 669, endPoint y: 136, distance: 23.7
type input "46"
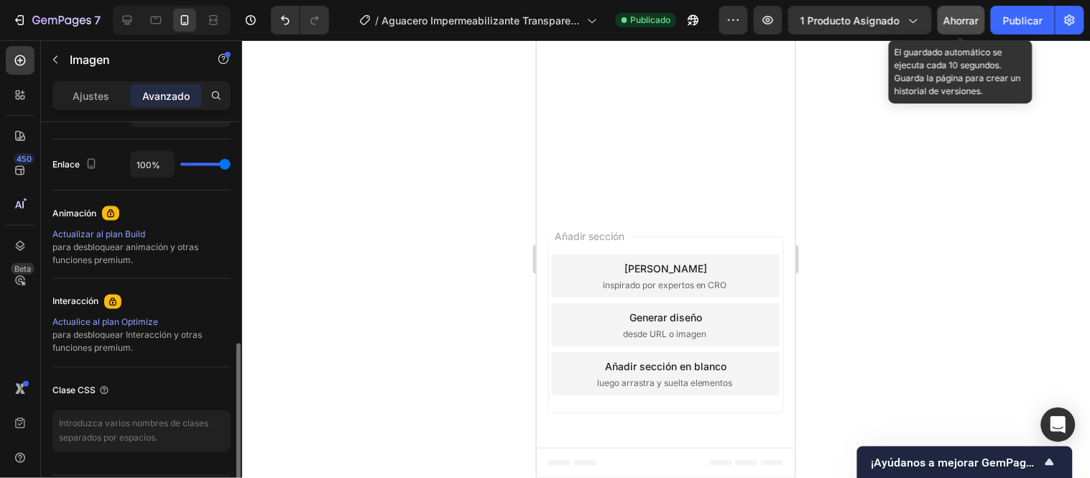
click at [980, 15] on font "Ahorrar" at bounding box center [961, 20] width 35 height 12
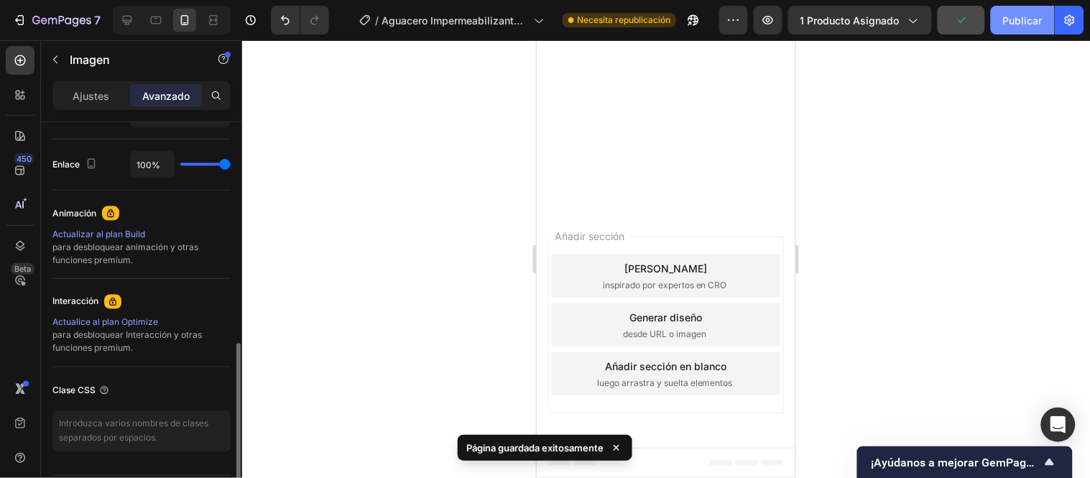
click at [1025, 22] on font "Publicar" at bounding box center [1023, 20] width 40 height 12
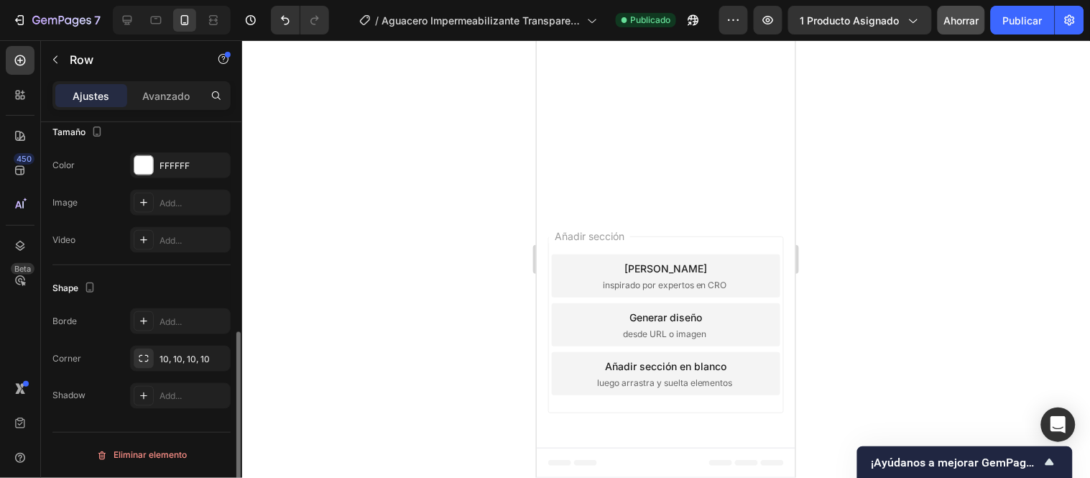
scroll to position [0, 0]
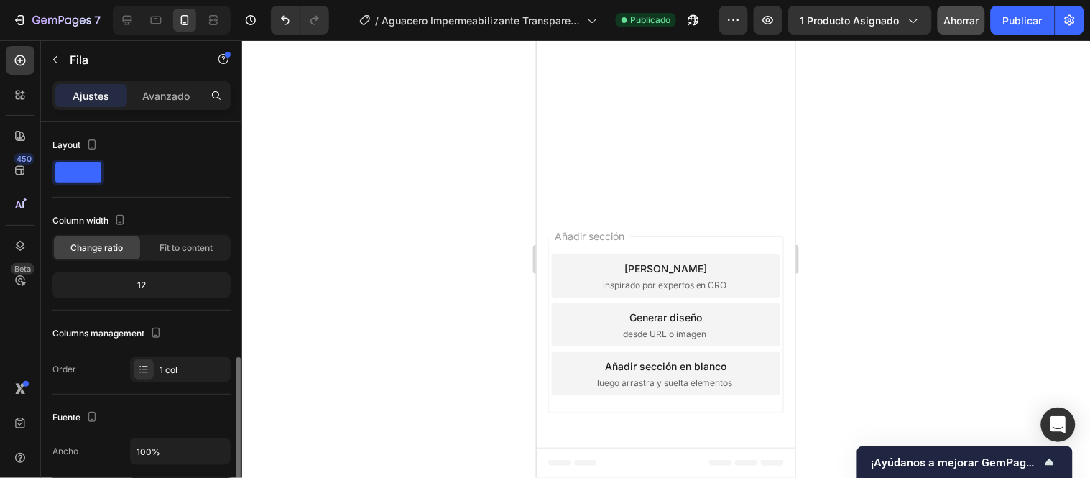
scroll to position [160, 0]
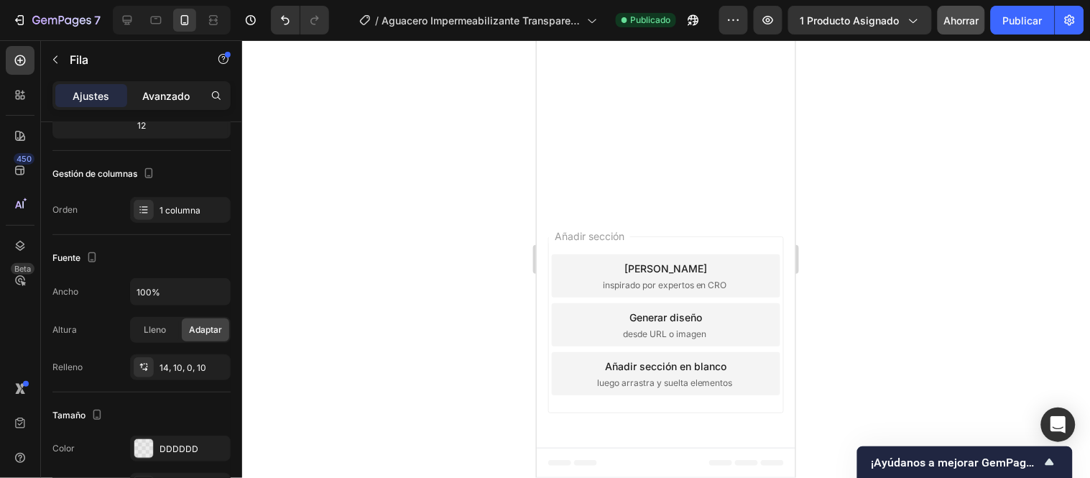
click at [162, 96] on font "Avanzado" at bounding box center [165, 96] width 47 height 12
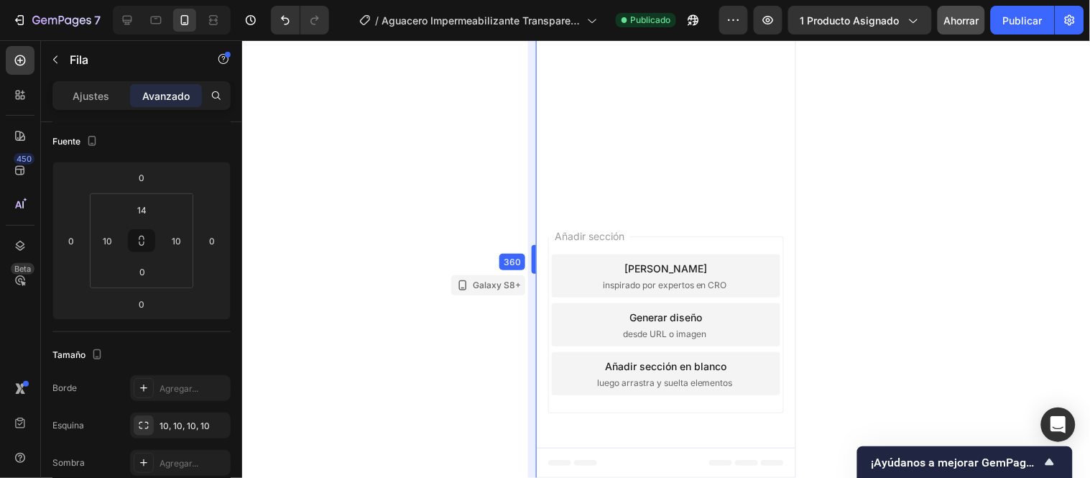
scroll to position [4565, 0]
drag, startPoint x: 0, startPoint y: 131, endPoint x: 536, endPoint y: 171, distance: 537.6
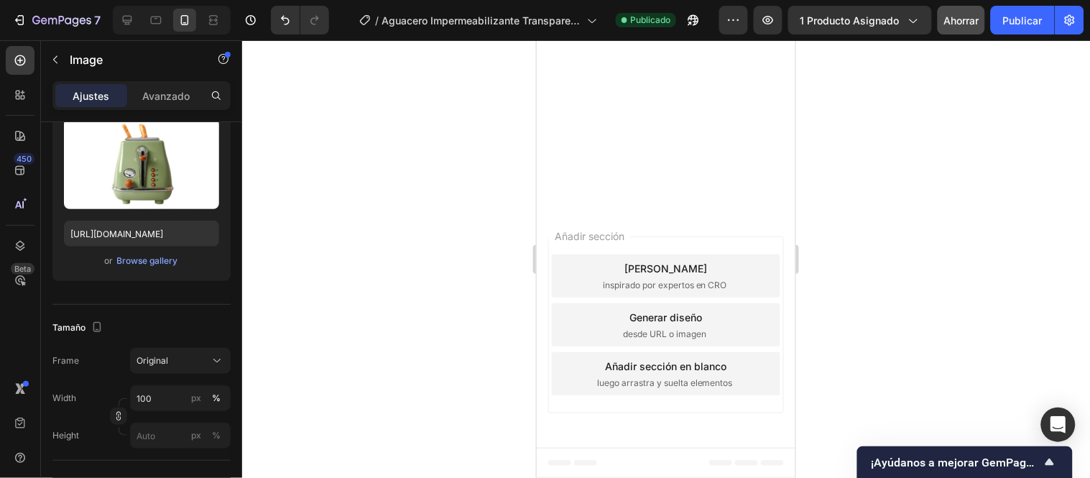
scroll to position [0, 0]
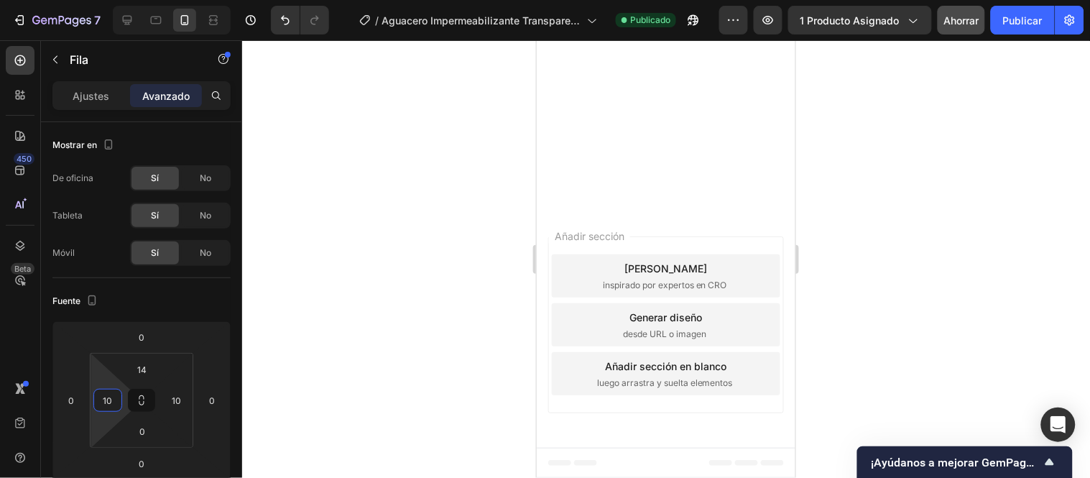
click at [111, 401] on input "10" at bounding box center [108, 401] width 22 height 22
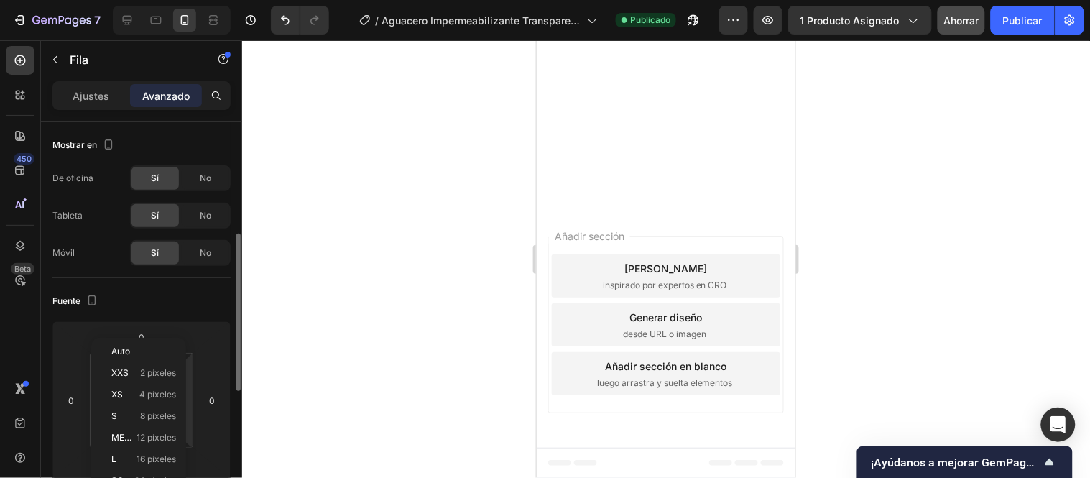
scroll to position [160, 0]
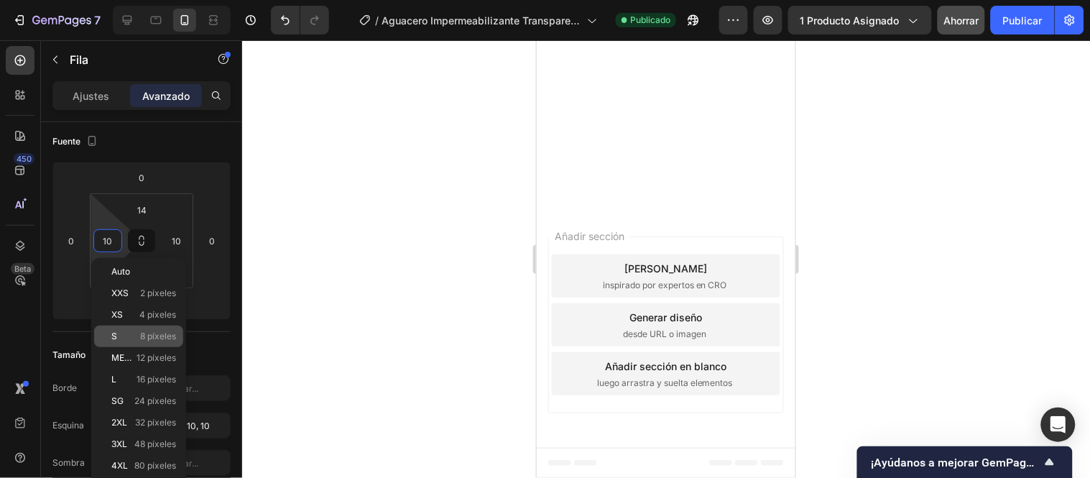
click at [134, 341] on p "S 8 píxeles" at bounding box center [143, 336] width 65 height 10
type input "8"
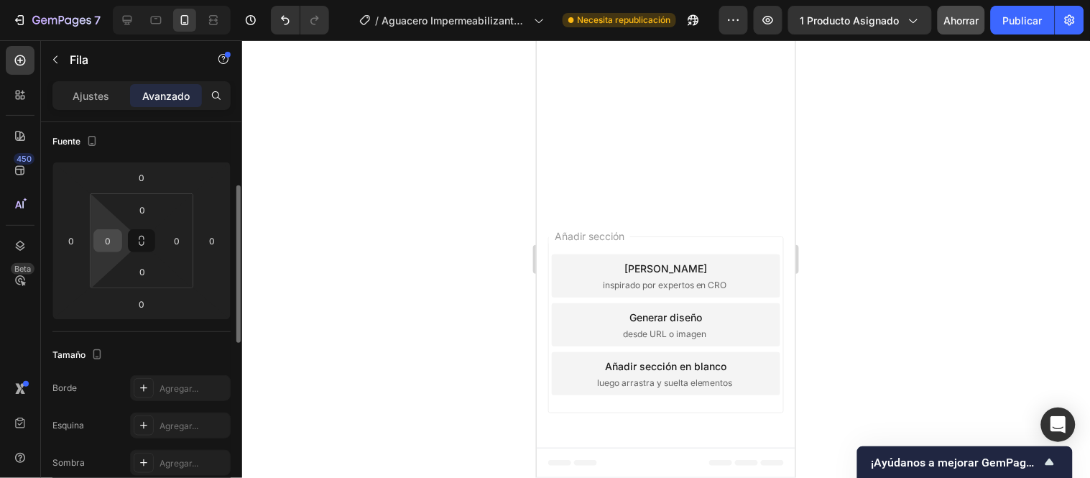
click at [103, 241] on input "0" at bounding box center [108, 241] width 22 height 22
type input "10"
click at [450, 231] on div at bounding box center [666, 259] width 848 height 438
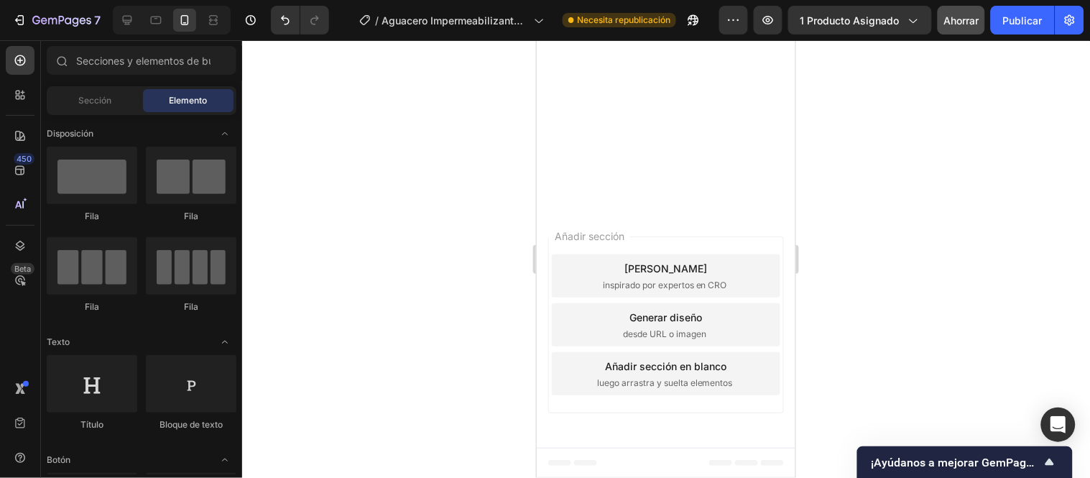
scroll to position [4565, 0]
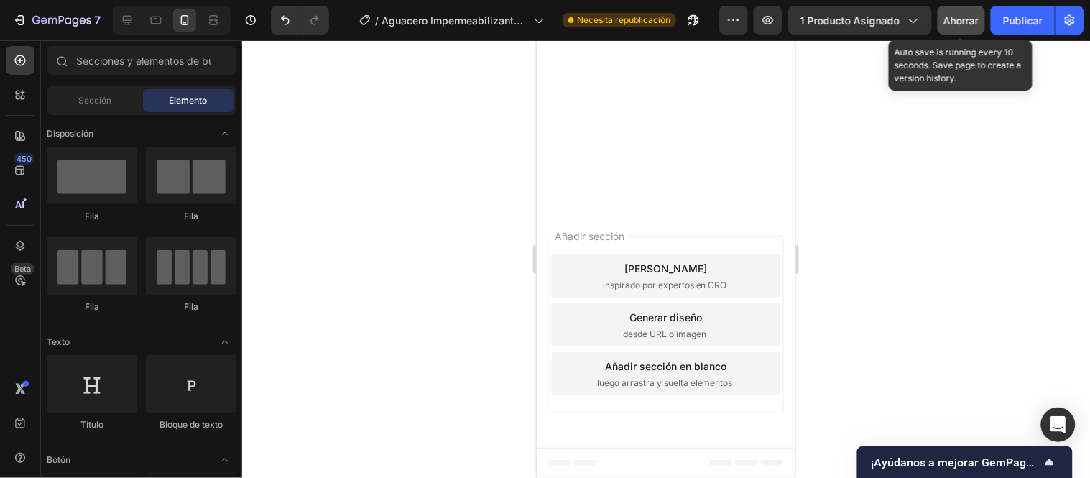
click at [972, 33] on button "Ahorrar" at bounding box center [961, 20] width 47 height 29
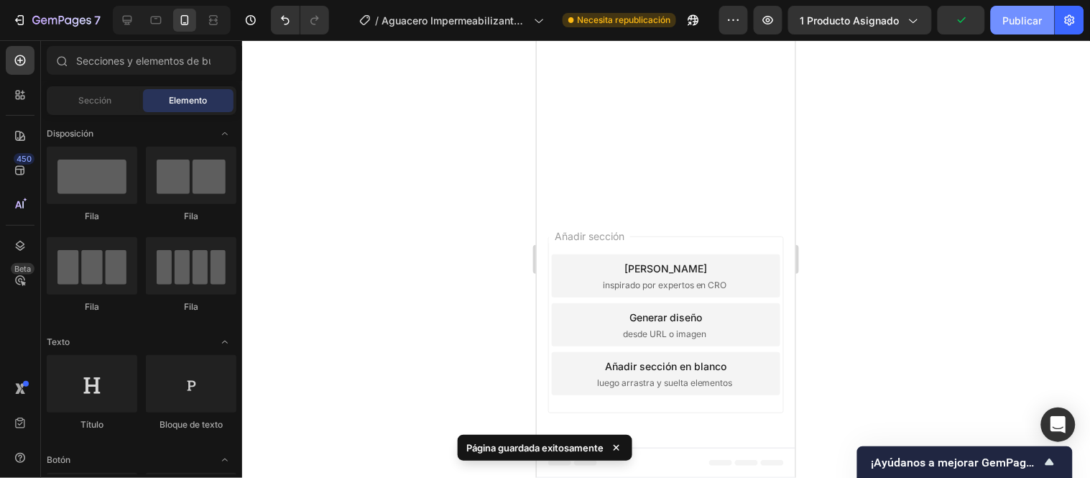
click at [1036, 14] on font "Publicar" at bounding box center [1023, 20] width 40 height 12
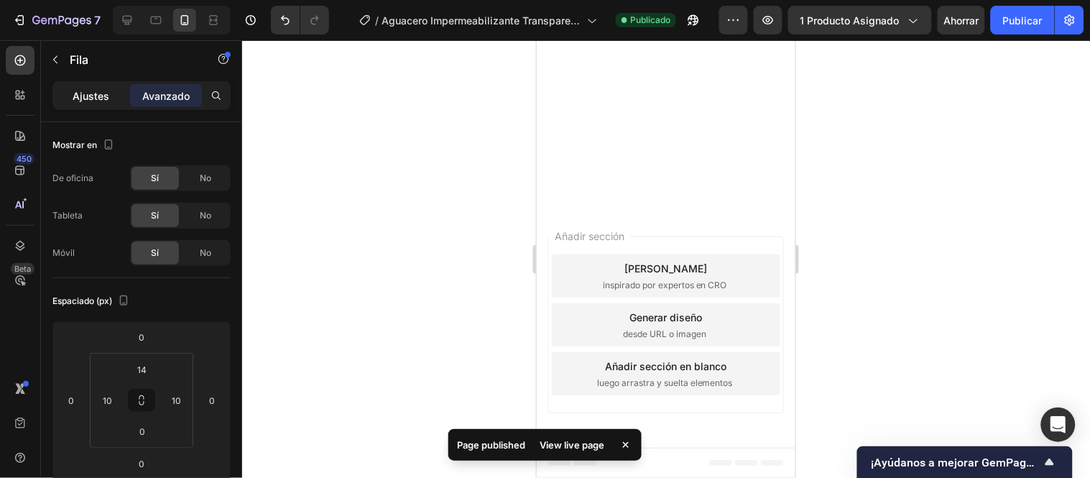
click at [92, 94] on font "Ajustes" at bounding box center [91, 96] width 37 height 12
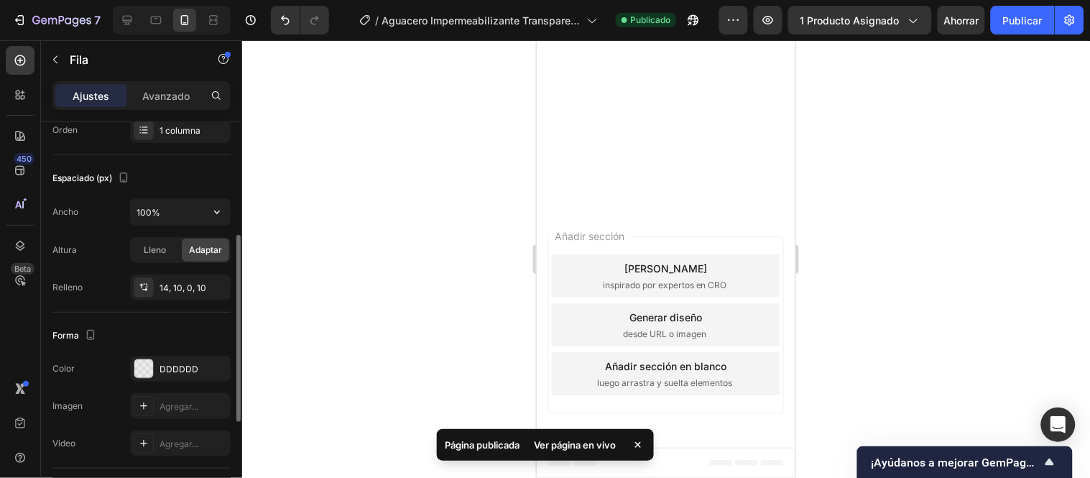
scroll to position [319, 0]
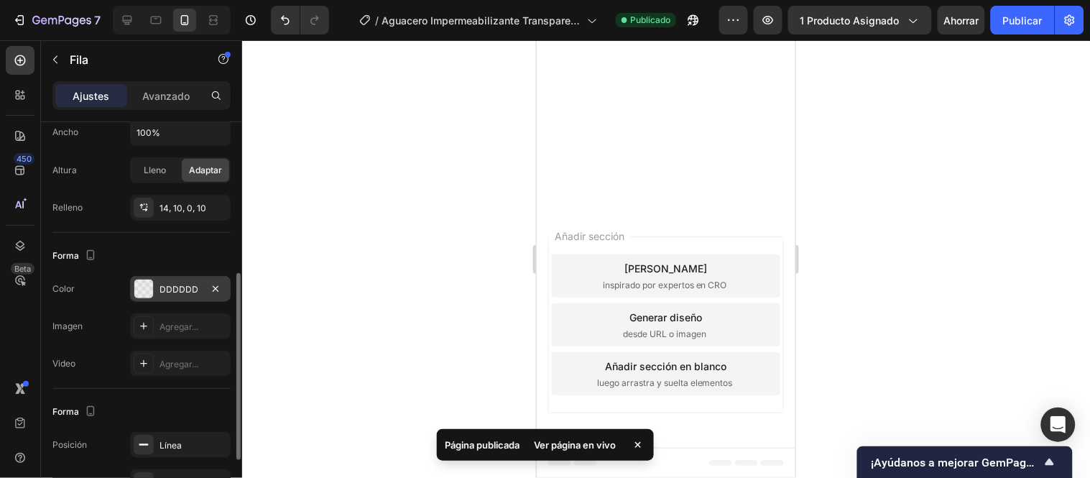
click at [175, 288] on font "DDDDDD" at bounding box center [179, 289] width 39 height 11
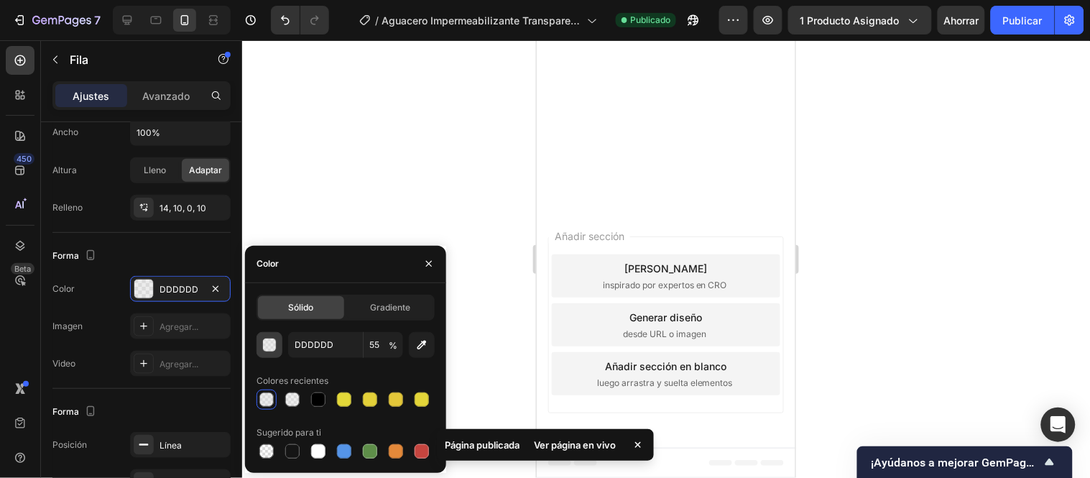
click at [267, 348] on div "button" at bounding box center [270, 345] width 14 height 14
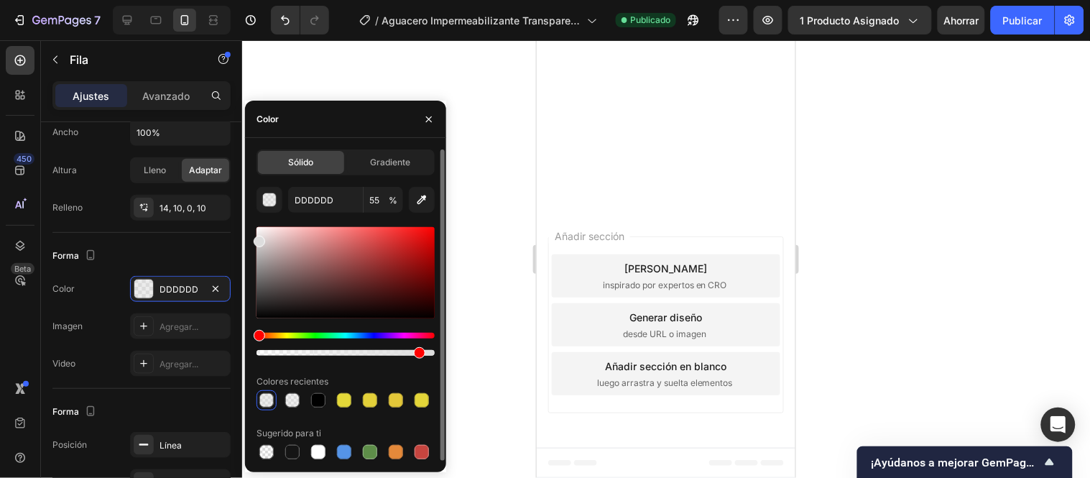
drag, startPoint x: 357, startPoint y: 351, endPoint x: 417, endPoint y: 360, distance: 60.4
click at [417, 360] on div "DDDDDD 55 % Colores recientes Sugerido para ti" at bounding box center [346, 324] width 178 height 275
type input "90"
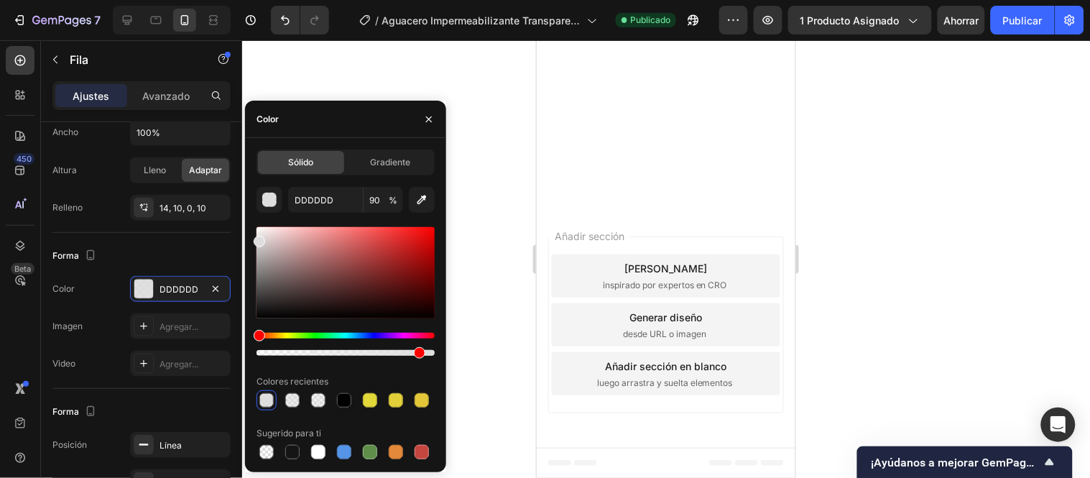
click at [484, 204] on div at bounding box center [666, 259] width 848 height 438
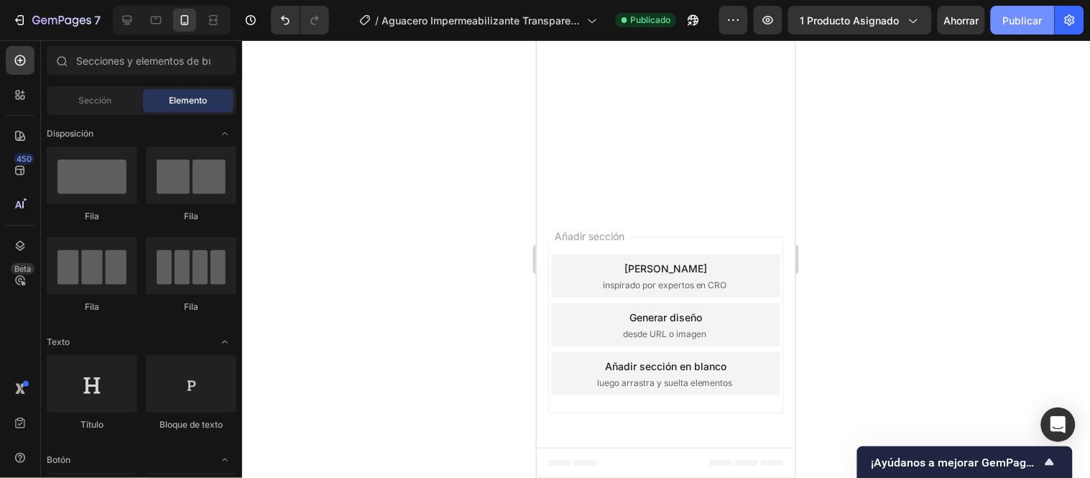
click at [1018, 19] on font "Publicar" at bounding box center [1023, 20] width 40 height 12
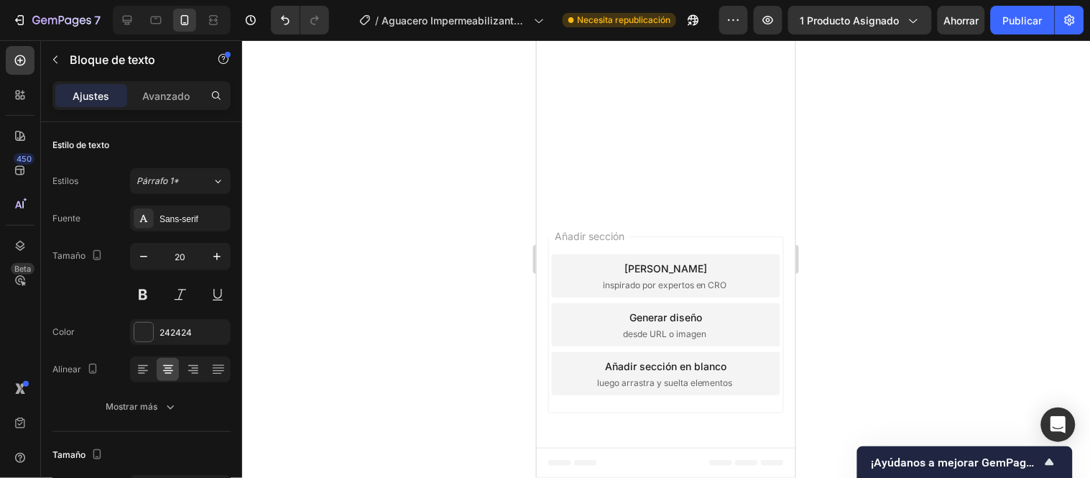
click at [146, 253] on icon "button" at bounding box center [144, 256] width 14 height 14
click at [192, 211] on div "Sans-serif" at bounding box center [180, 219] width 101 height 26
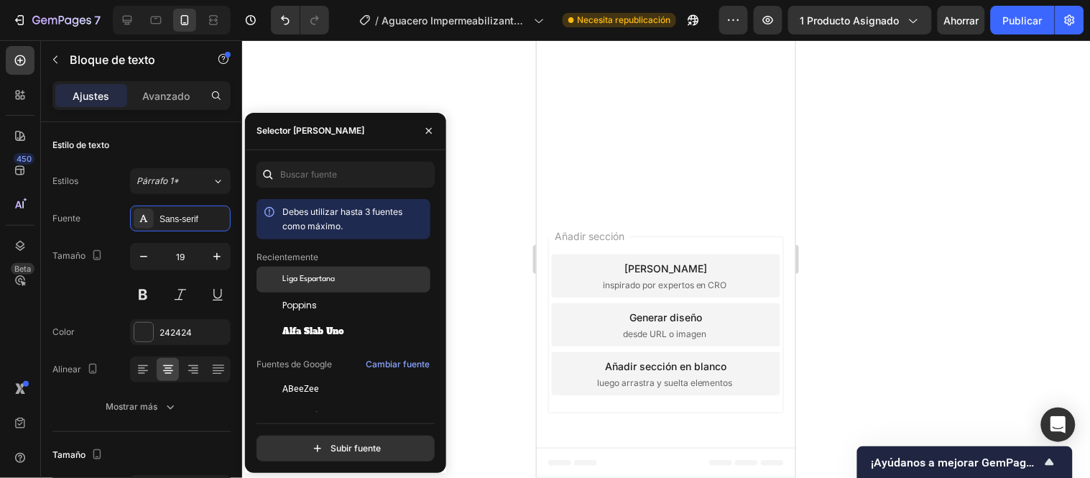
click at [326, 285] on span "Liga Espartana" at bounding box center [308, 279] width 52 height 13
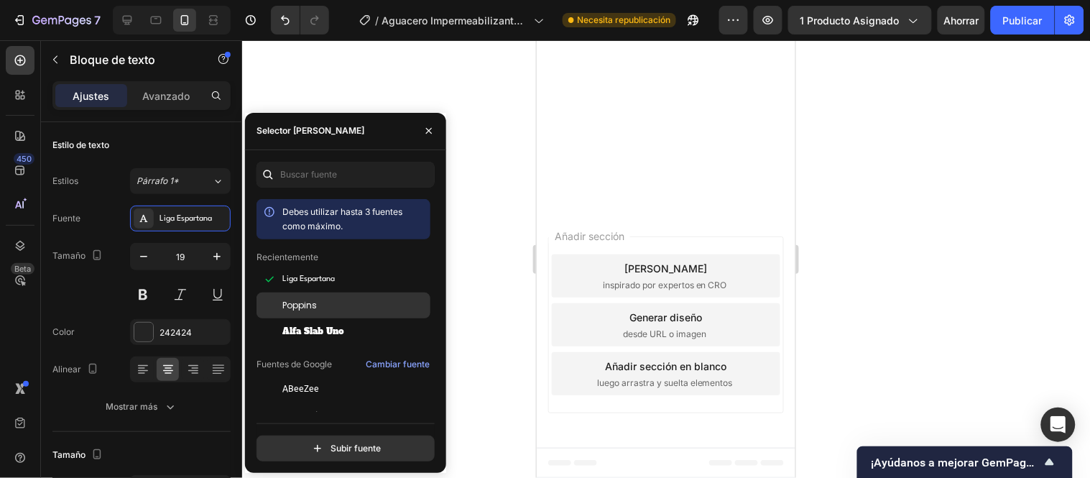
click at [329, 300] on div "Poppins" at bounding box center [354, 305] width 145 height 13
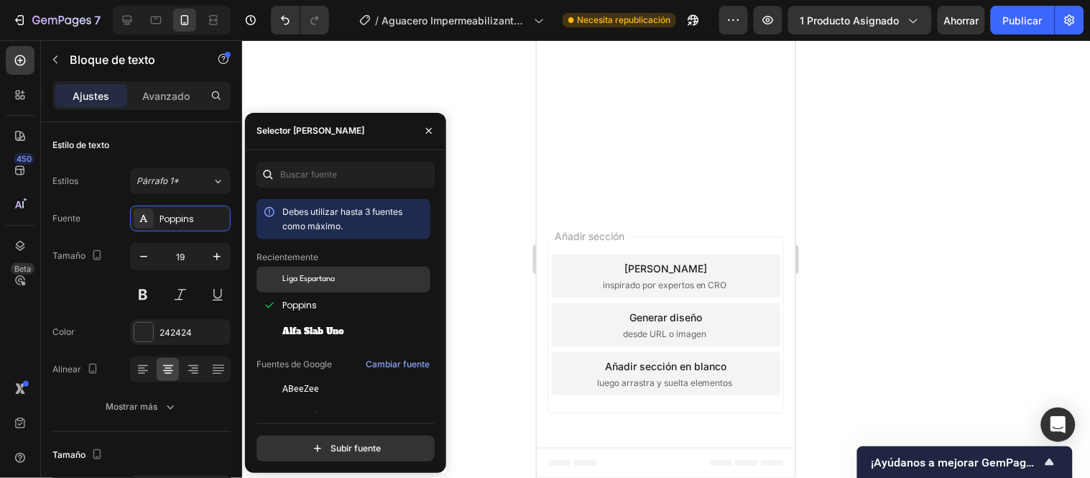
click at [326, 280] on font "Liga Espartana" at bounding box center [308, 279] width 52 height 8
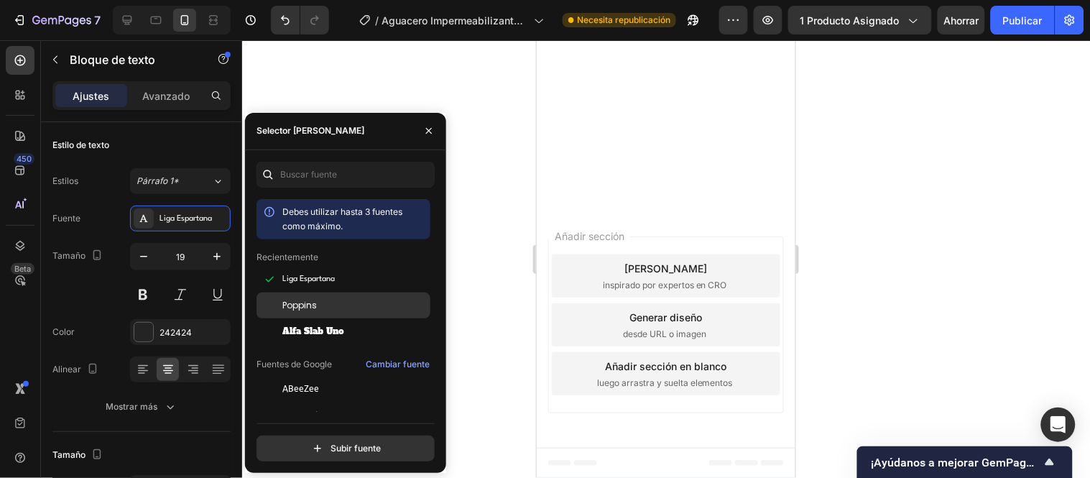
click at [328, 303] on div "Poppins" at bounding box center [354, 305] width 145 height 13
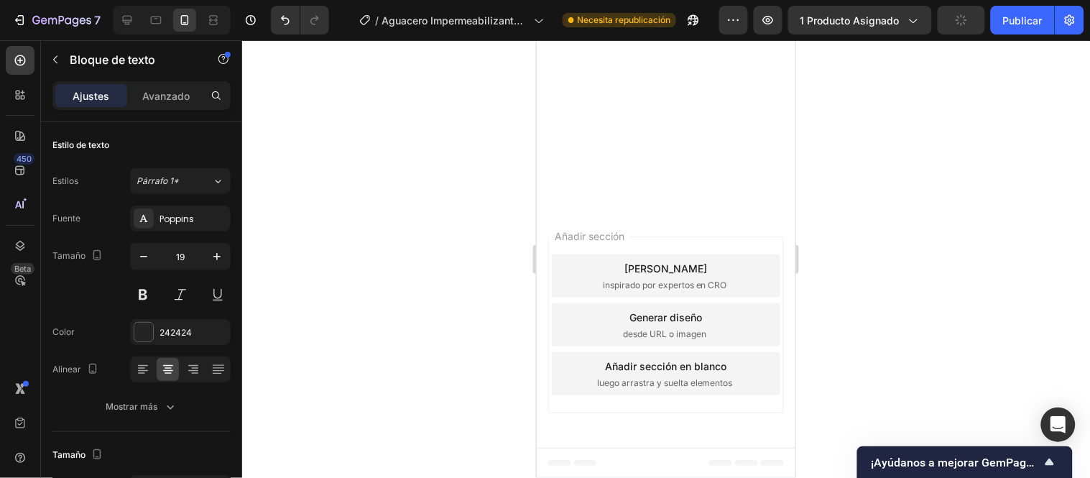
click at [155, 257] on button "button" at bounding box center [144, 257] width 26 height 26
click at [147, 254] on icon "button" at bounding box center [144, 256] width 14 height 14
click at [212, 255] on icon "button" at bounding box center [217, 256] width 14 height 14
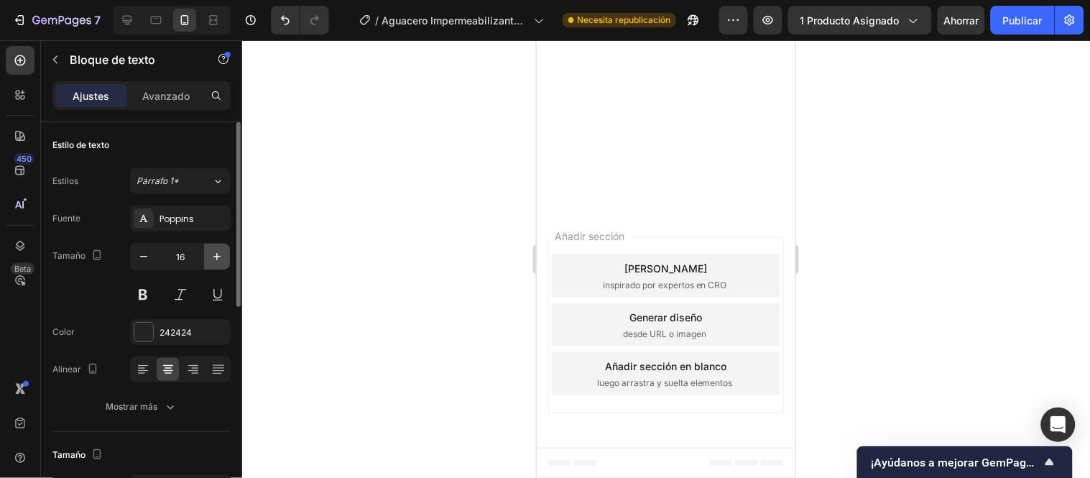
type input "17"
click at [413, 223] on div at bounding box center [666, 259] width 848 height 438
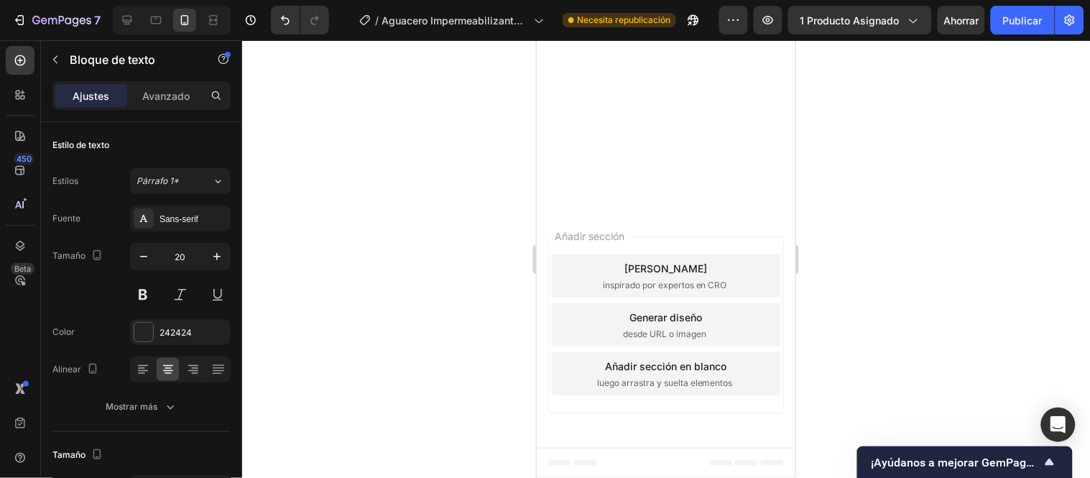
drag, startPoint x: 765, startPoint y: 183, endPoint x: 747, endPoint y: 170, distance: 21.7
click at [834, 194] on div at bounding box center [666, 259] width 848 height 438
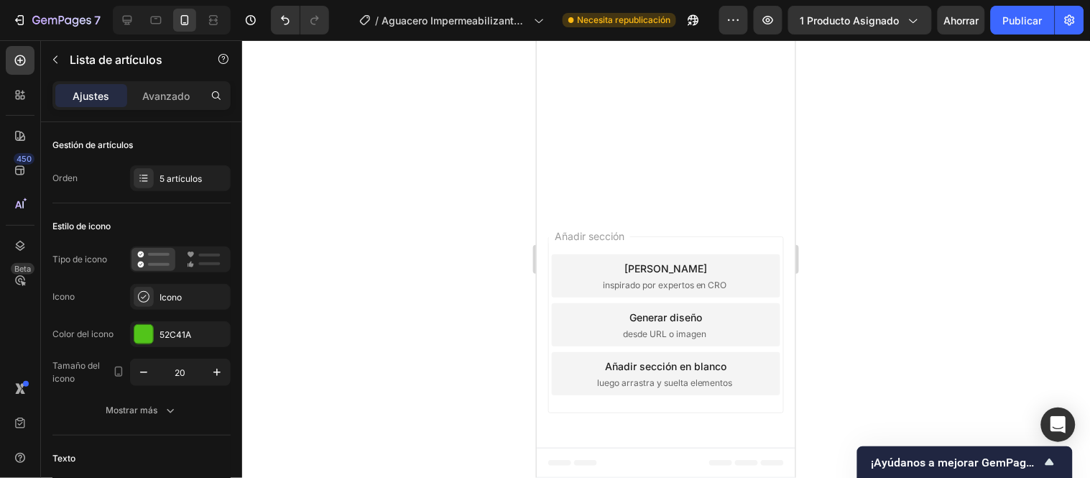
drag, startPoint x: 623, startPoint y: 255, endPoint x: 572, endPoint y: 236, distance: 54.3
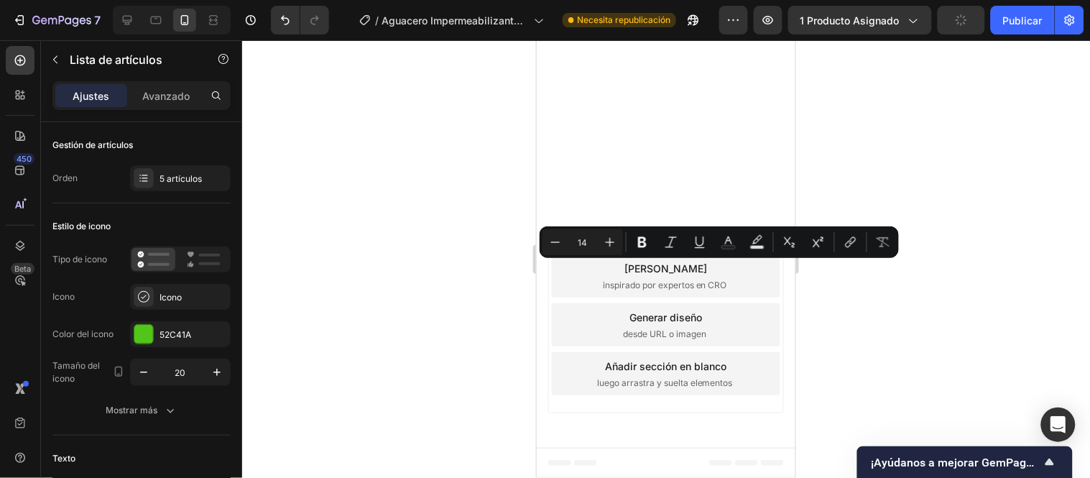
drag, startPoint x: 609, startPoint y: 270, endPoint x: 643, endPoint y: 285, distance: 37.7
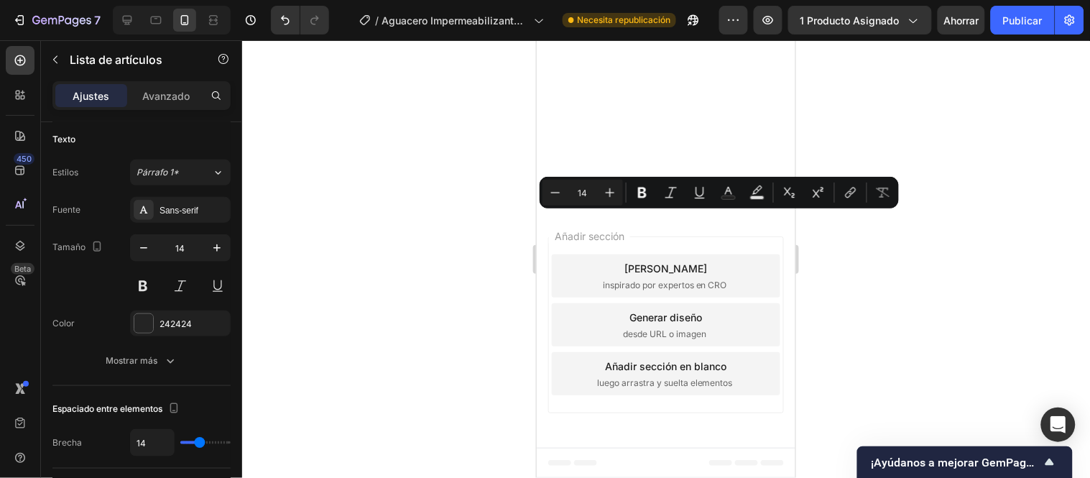
drag, startPoint x: 760, startPoint y: 249, endPoint x: 710, endPoint y: 213, distance: 62.2
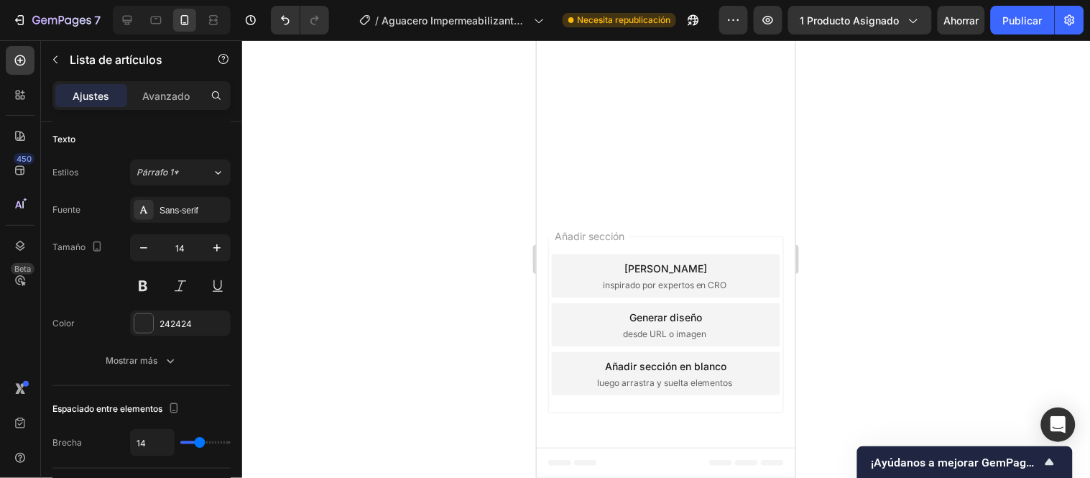
click at [192, 210] on font "Sans-serif" at bounding box center [179, 211] width 39 height 10
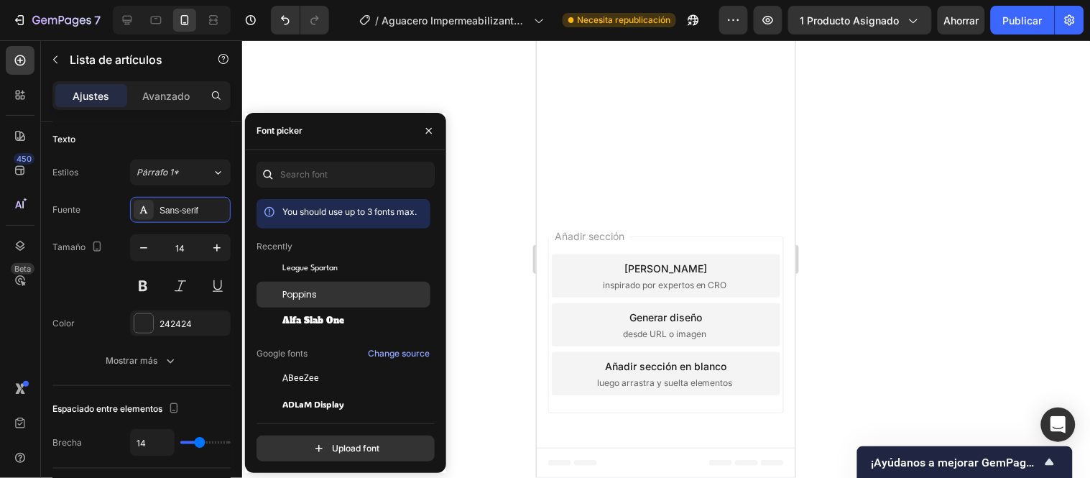
click at [311, 293] on span "Poppins" at bounding box center [299, 294] width 34 height 13
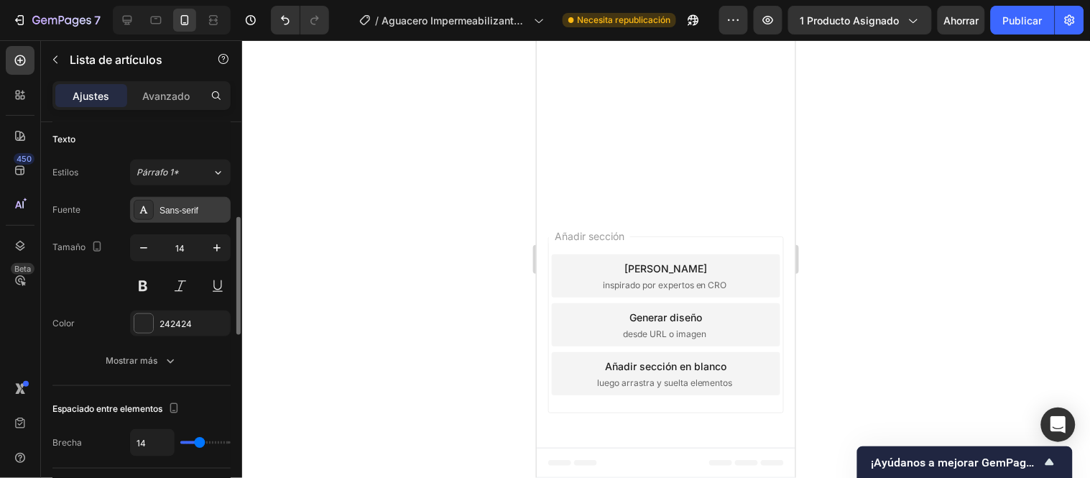
click at [169, 212] on font "Sans-serif" at bounding box center [179, 211] width 39 height 10
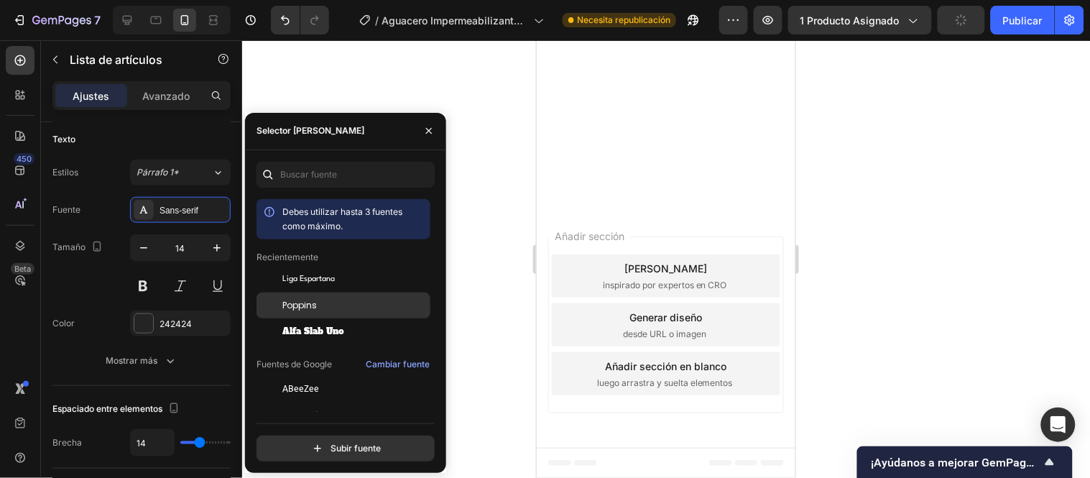
click at [323, 303] on div "Poppins" at bounding box center [354, 305] width 145 height 13
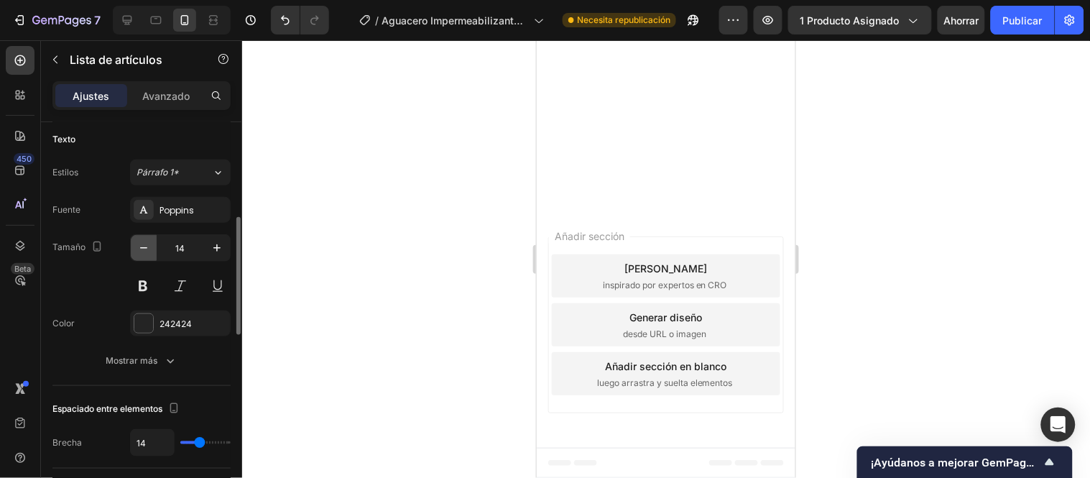
click at [142, 242] on icon "button" at bounding box center [144, 248] width 14 height 14
type input "12"
click at [478, 257] on div at bounding box center [666, 259] width 848 height 438
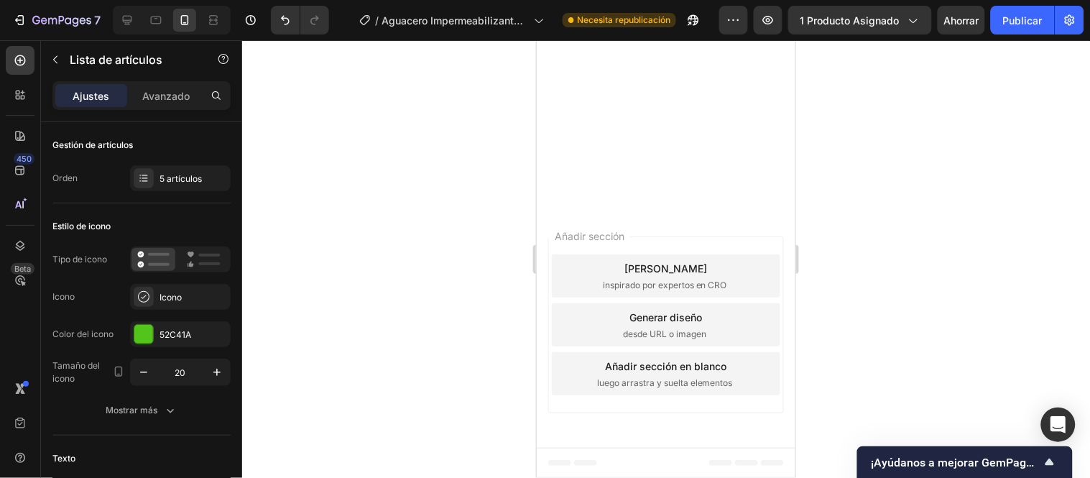
scroll to position [4665, 0]
drag, startPoint x: 618, startPoint y: 241, endPoint x: 592, endPoint y: 232, distance: 27.5
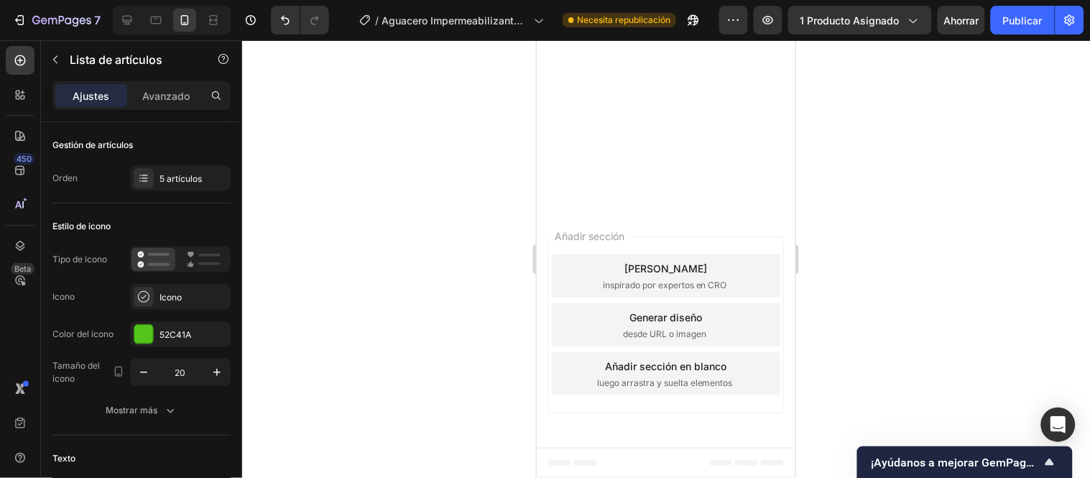
drag, startPoint x: 633, startPoint y: 249, endPoint x: 571, endPoint y: 234, distance: 64.3
click at [469, 255] on div at bounding box center [666, 259] width 848 height 438
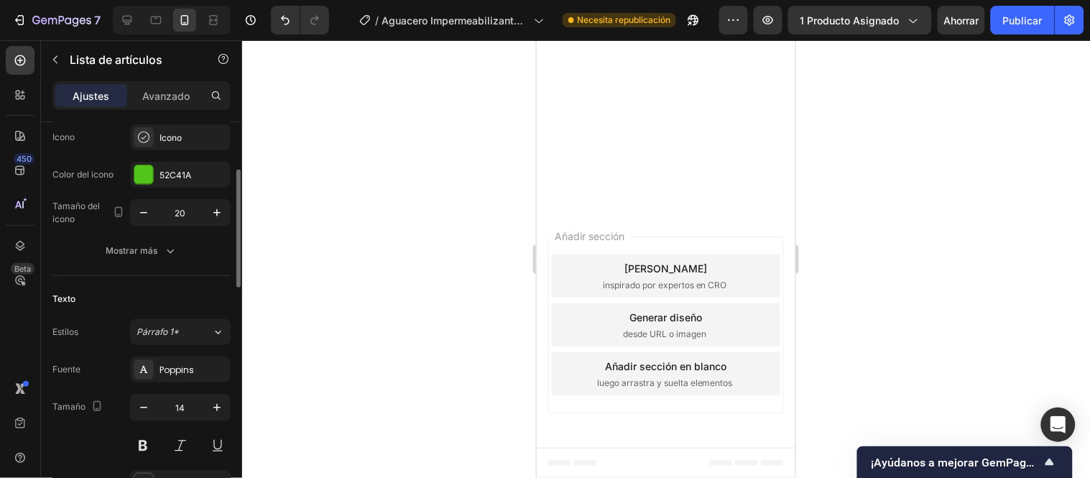
scroll to position [319, 0]
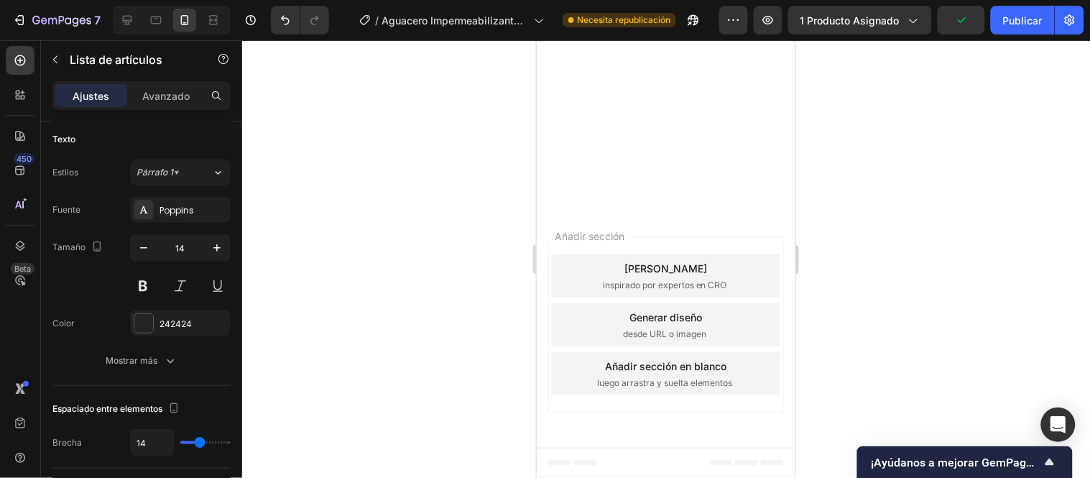
drag, startPoint x: 760, startPoint y: 262, endPoint x: 707, endPoint y: 233, distance: 59.8
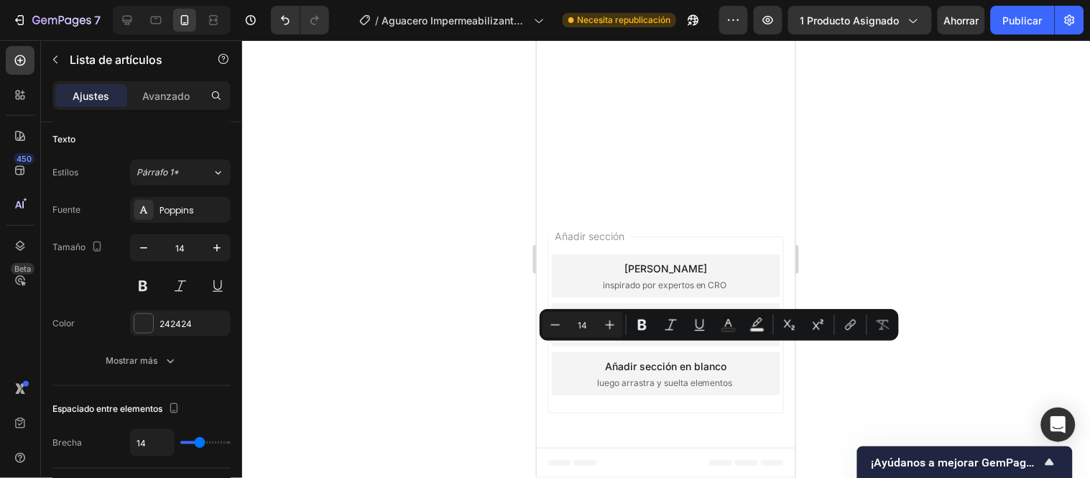
drag, startPoint x: 632, startPoint y: 323, endPoint x: 1155, endPoint y: 354, distance: 524.1
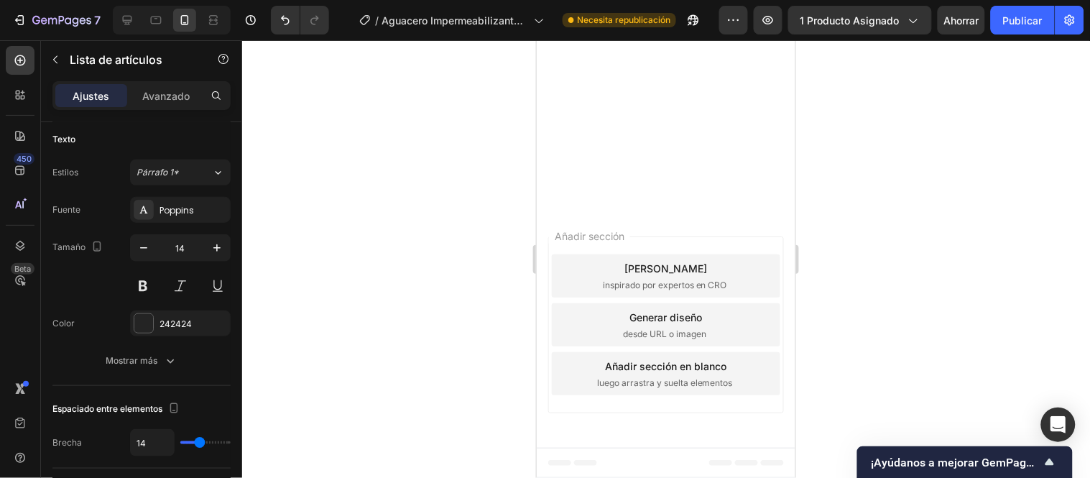
drag, startPoint x: 470, startPoint y: 300, endPoint x: 102, endPoint y: 267, distance: 369.4
click at [470, 300] on div at bounding box center [666, 259] width 848 height 438
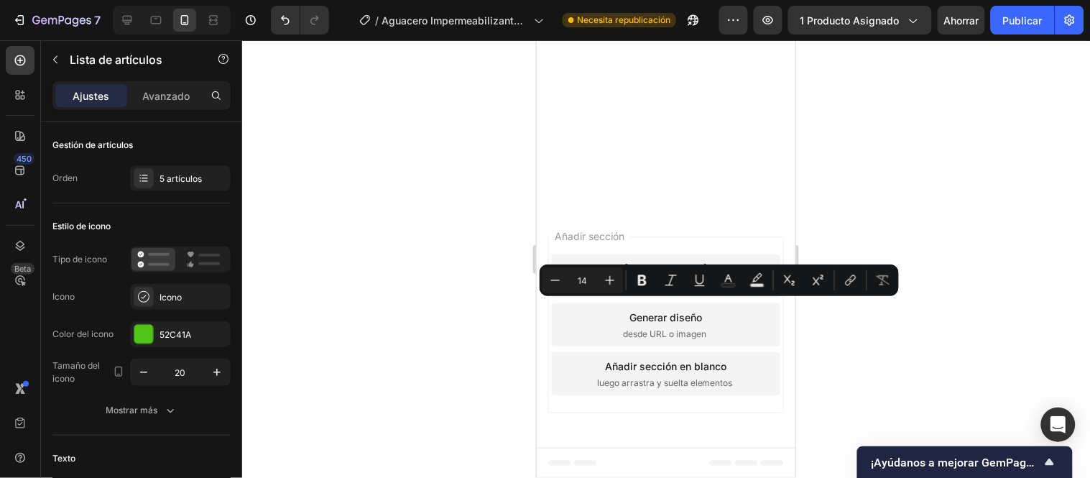
drag, startPoint x: 637, startPoint y: 326, endPoint x: 572, endPoint y: 305, distance: 68.6
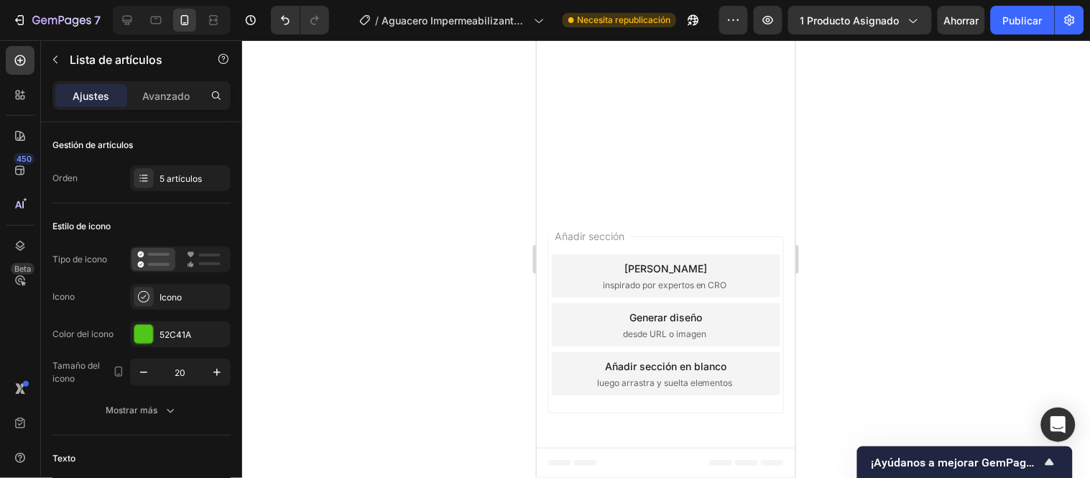
drag, startPoint x: 630, startPoint y: 372, endPoint x: 567, endPoint y: 307, distance: 90.5
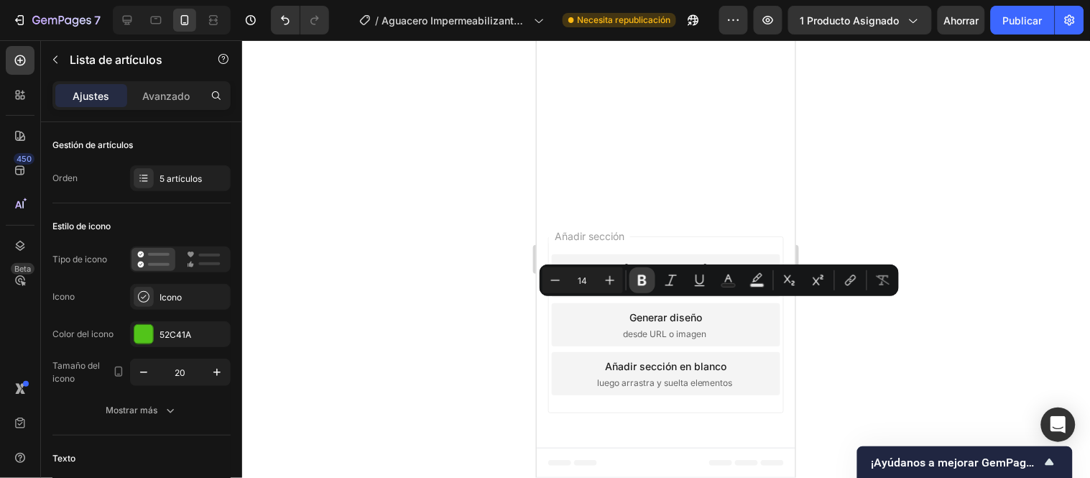
click at [635, 290] on button "Bold" at bounding box center [643, 280] width 26 height 26
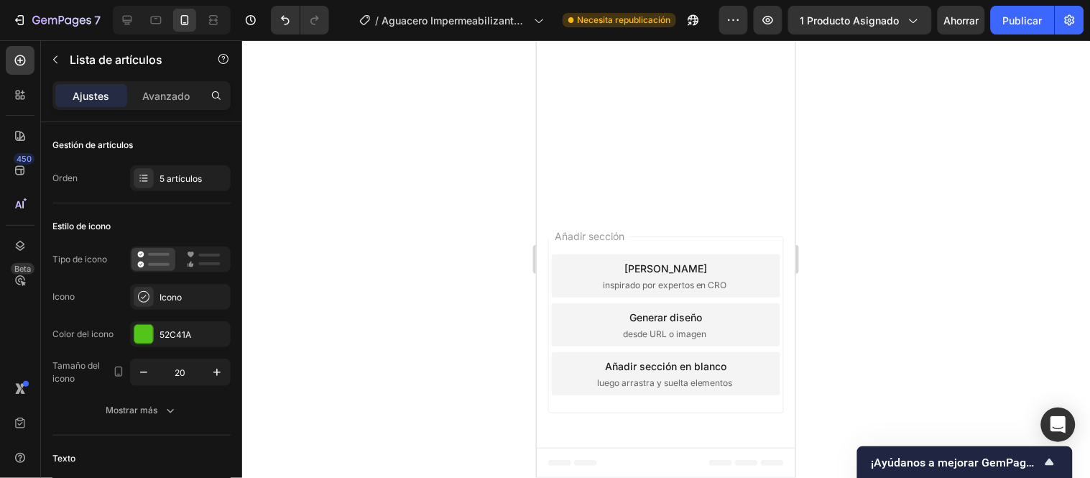
click at [484, 314] on div at bounding box center [666, 259] width 848 height 438
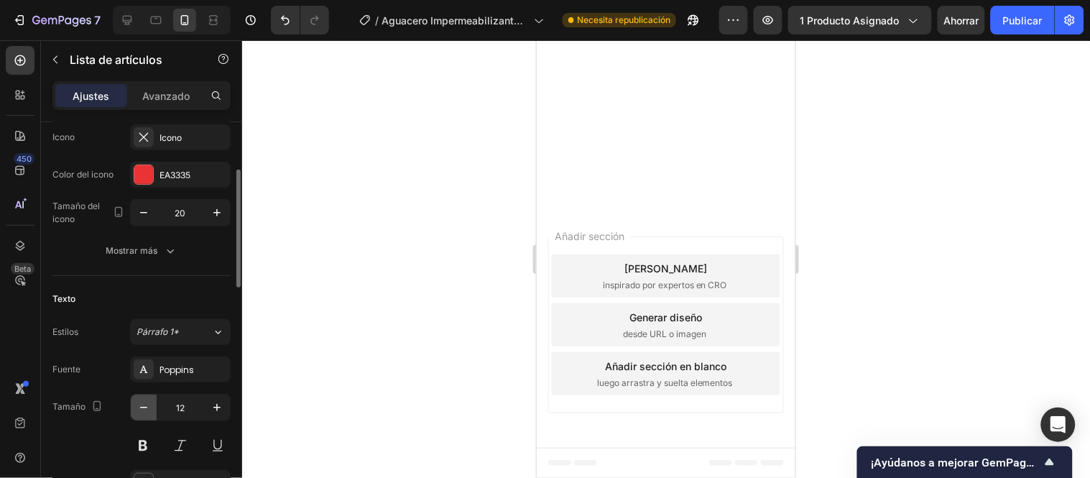
click at [149, 412] on icon "button" at bounding box center [144, 407] width 14 height 14
type input "11"
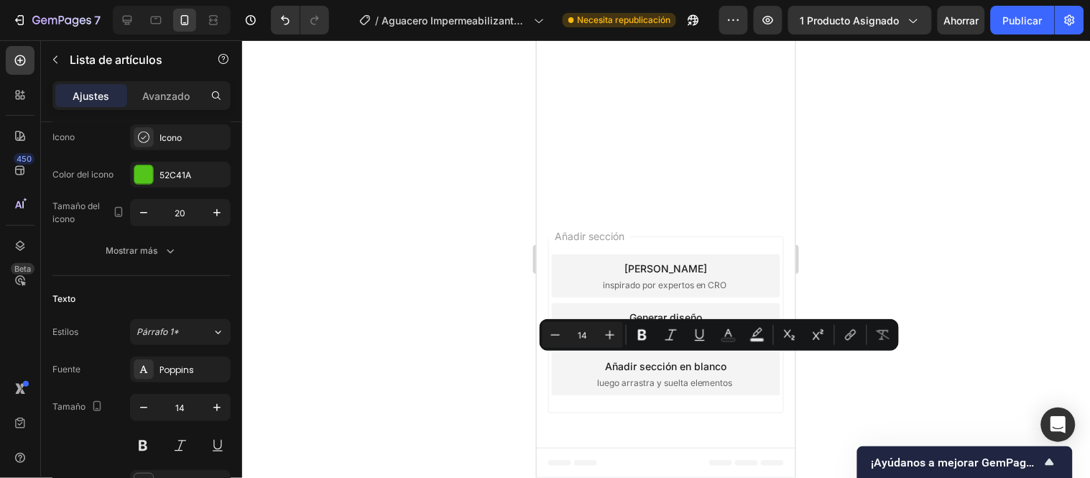
click at [315, 305] on div at bounding box center [666, 259] width 848 height 438
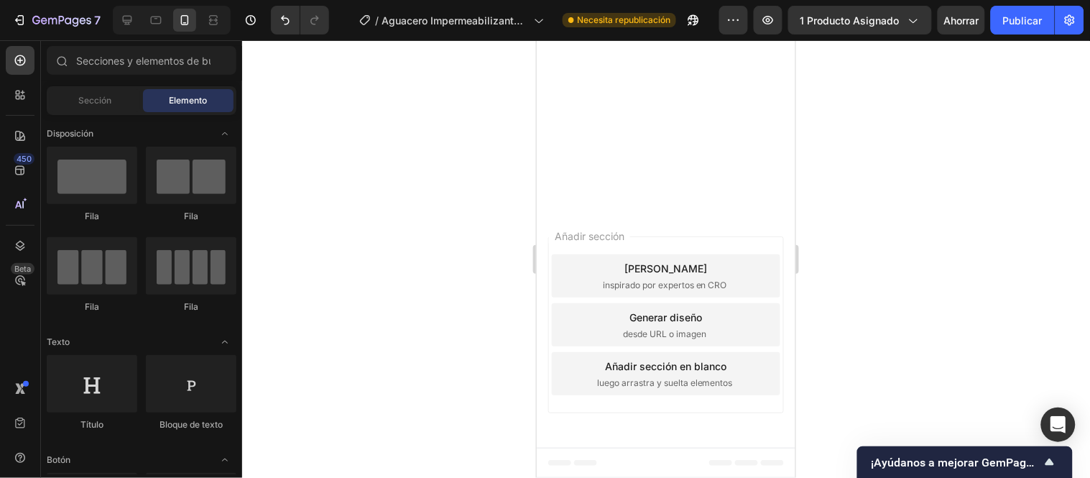
click at [424, 315] on div at bounding box center [666, 259] width 848 height 438
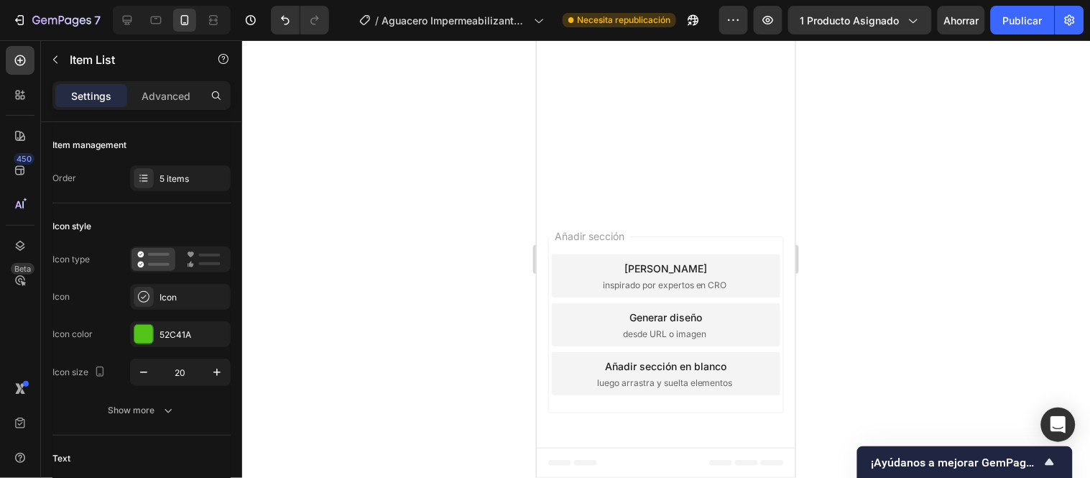
drag, startPoint x: 637, startPoint y: 335, endPoint x: 571, endPoint y: 312, distance: 69.3
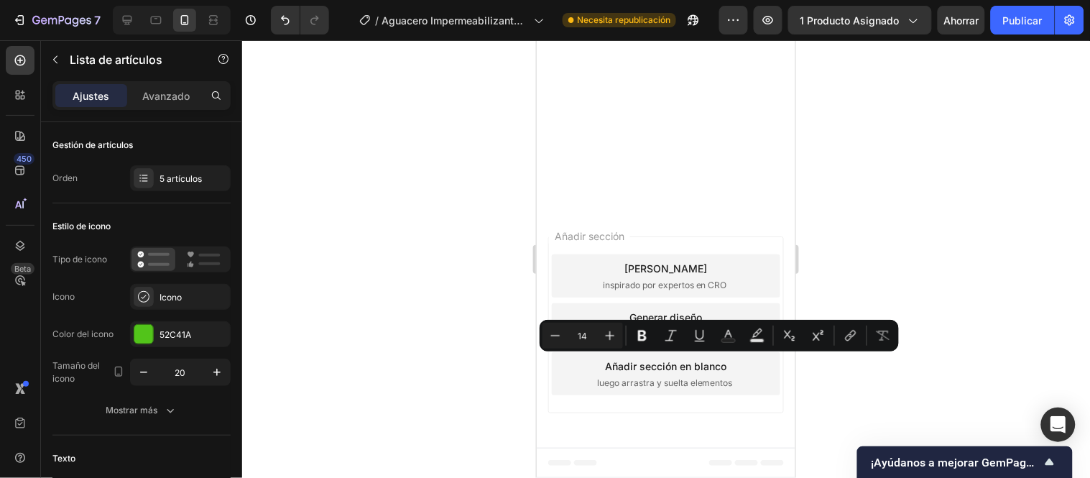
drag, startPoint x: 652, startPoint y: 378, endPoint x: 596, endPoint y: 363, distance: 57.4
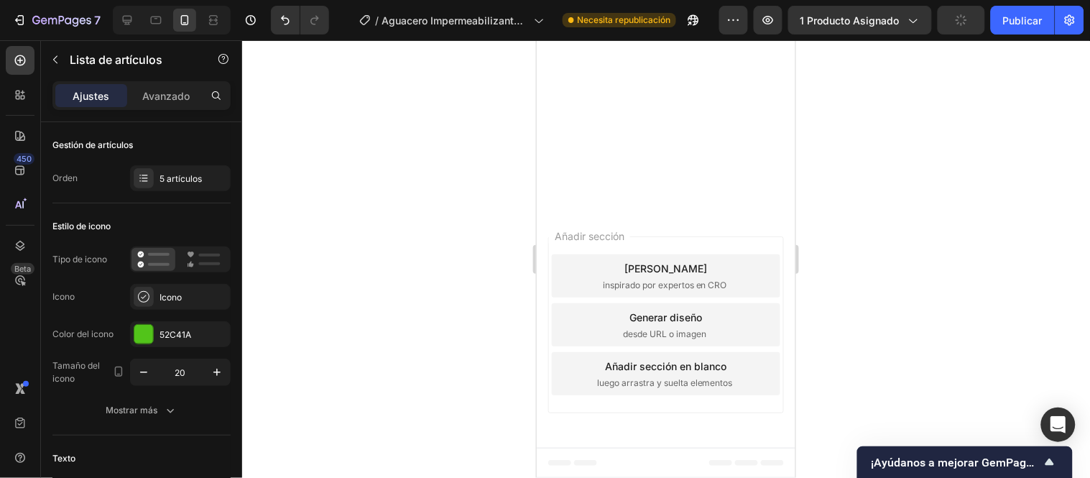
click at [479, 310] on div at bounding box center [666, 259] width 848 height 438
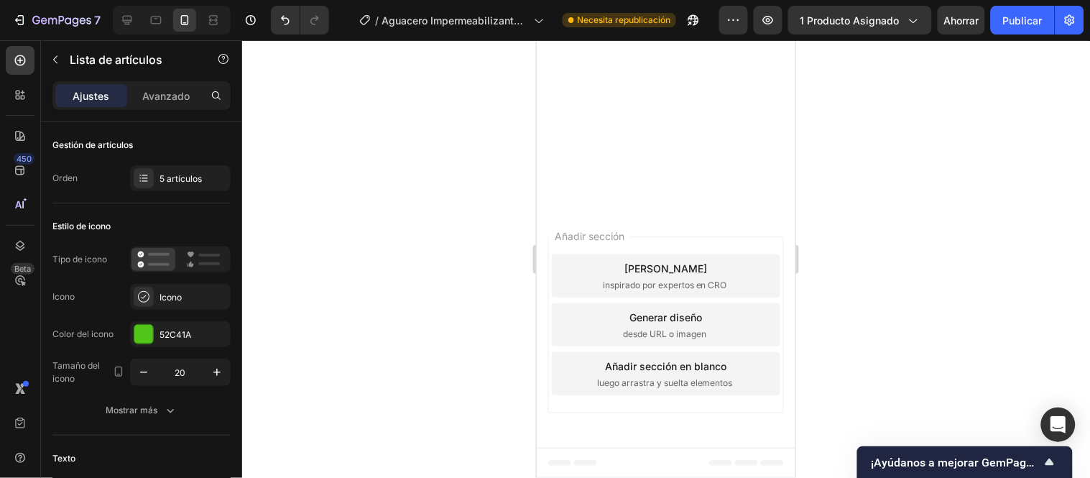
click at [536, 40] on lt-span "superficies" at bounding box center [536, 40] width 0 height 0
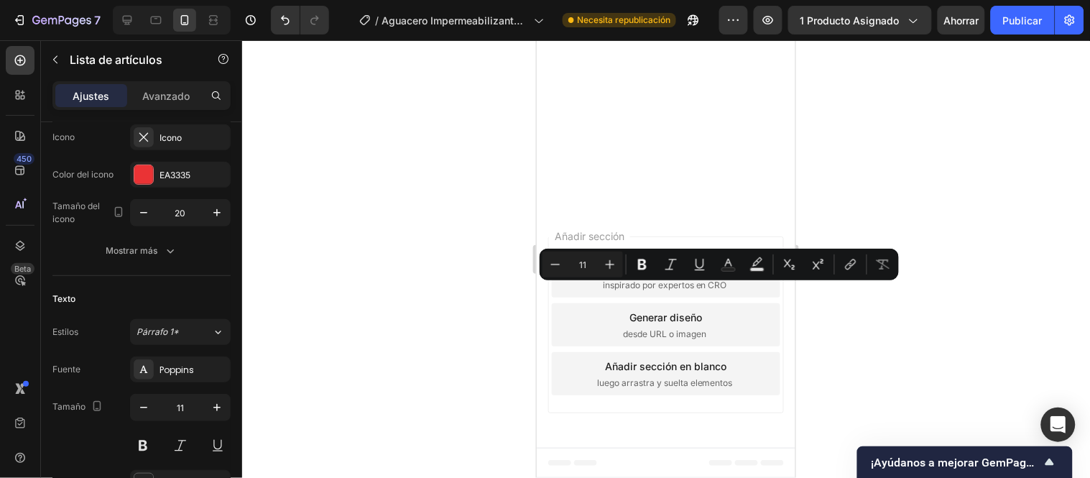
drag, startPoint x: 757, startPoint y: 316, endPoint x: 710, endPoint y: 288, distance: 55.1
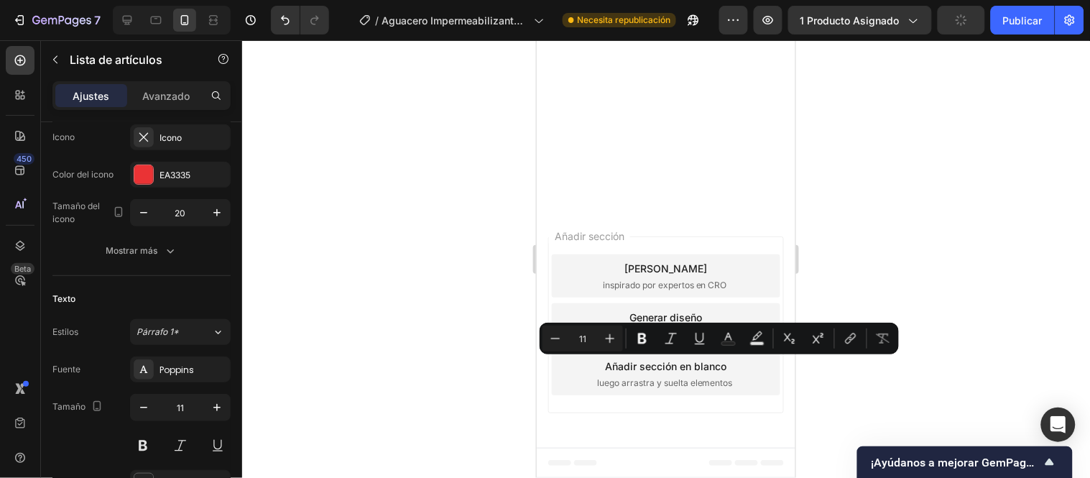
drag, startPoint x: 757, startPoint y: 391, endPoint x: 711, endPoint y: 363, distance: 53.9
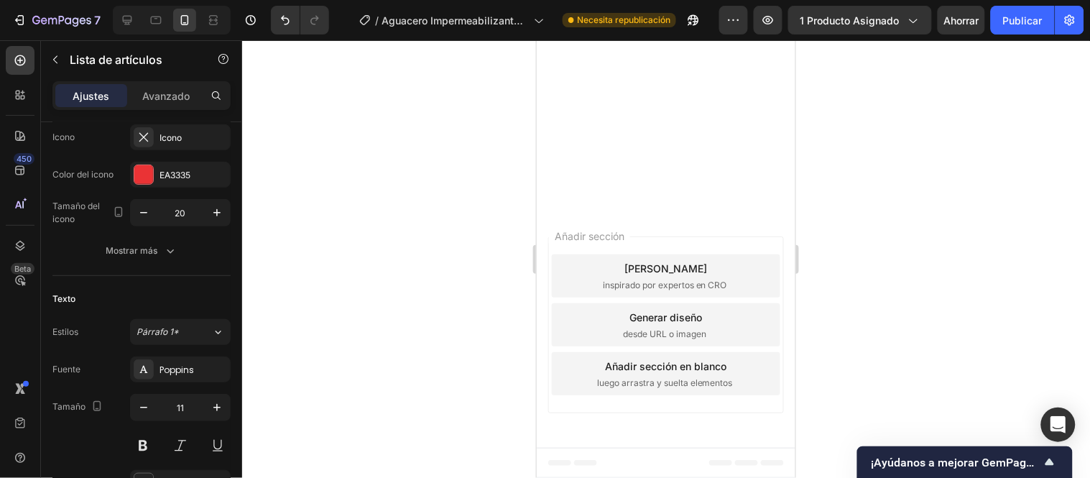
click at [349, 335] on div at bounding box center [666, 259] width 848 height 438
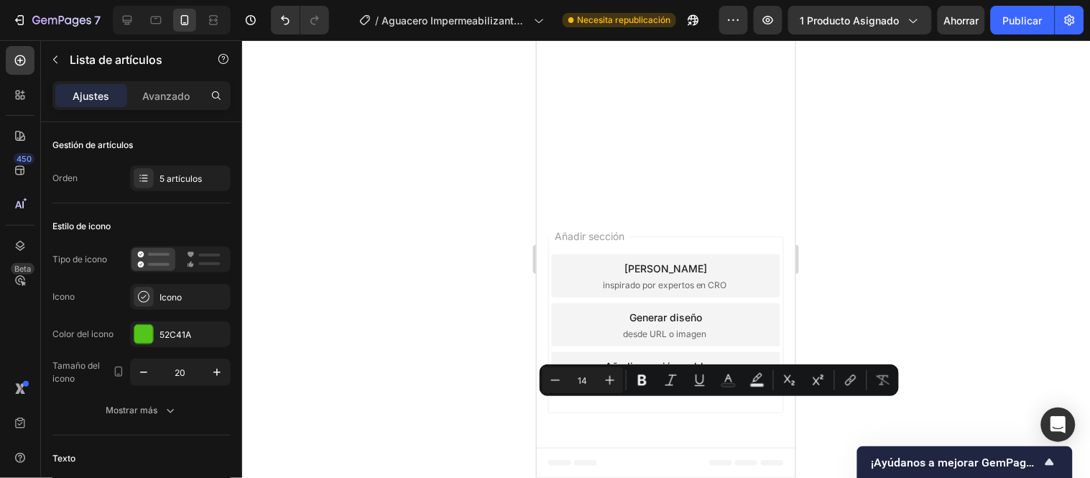
drag, startPoint x: 635, startPoint y: 424, endPoint x: 570, endPoint y: 402, distance: 68.2
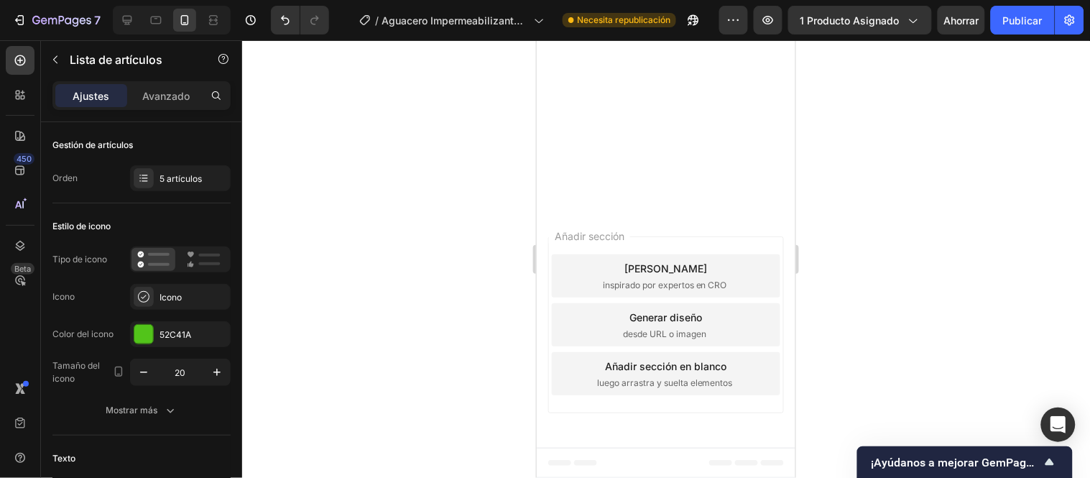
scroll to position [4740, 0]
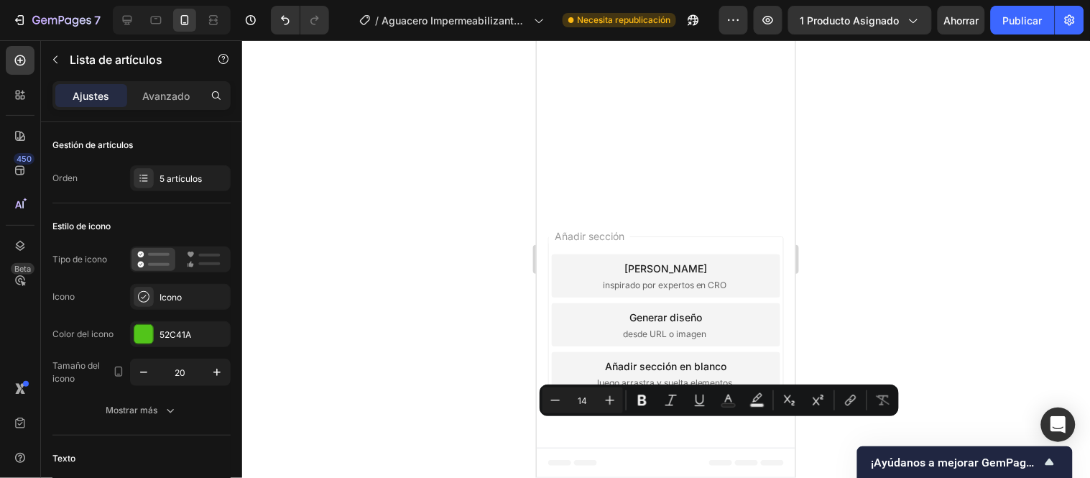
drag, startPoint x: 571, startPoint y: 428, endPoint x: 1186, endPoint y: 439, distance: 616.0
click at [645, 395] on icon "Editor contextual toolbar" at bounding box center [642, 400] width 14 height 14
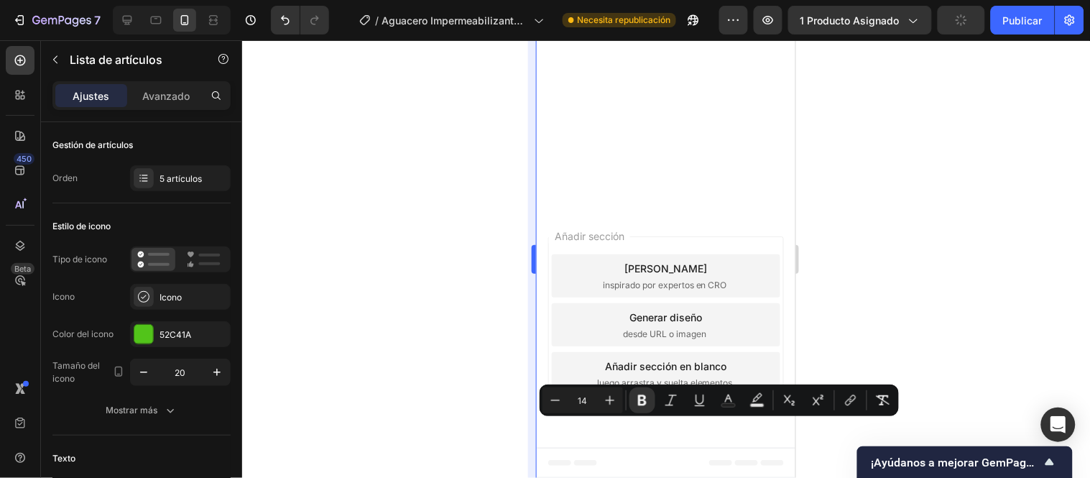
click at [480, 320] on div at bounding box center [666, 259] width 848 height 438
click at [506, 313] on div at bounding box center [666, 259] width 848 height 438
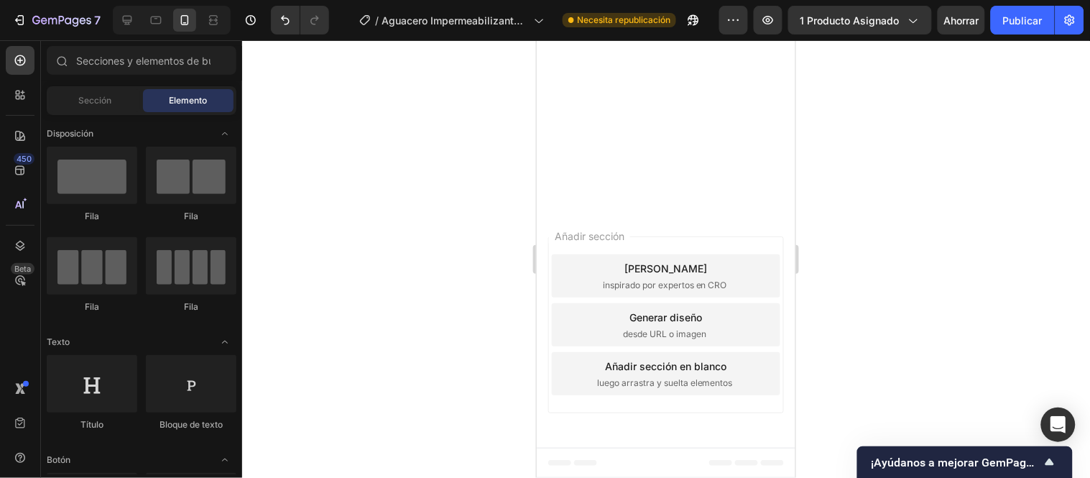
scroll to position [4501, 0]
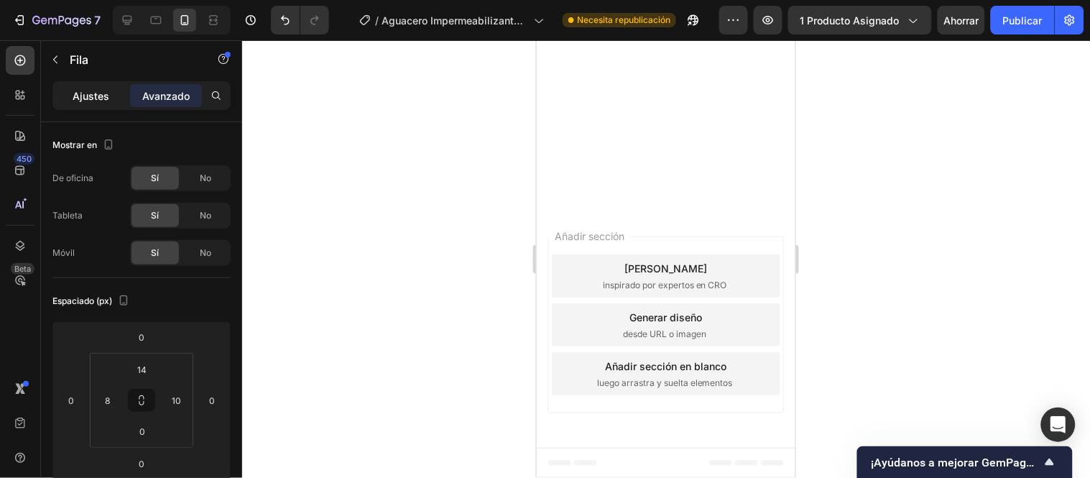
click at [84, 98] on font "Ajustes" at bounding box center [91, 96] width 37 height 12
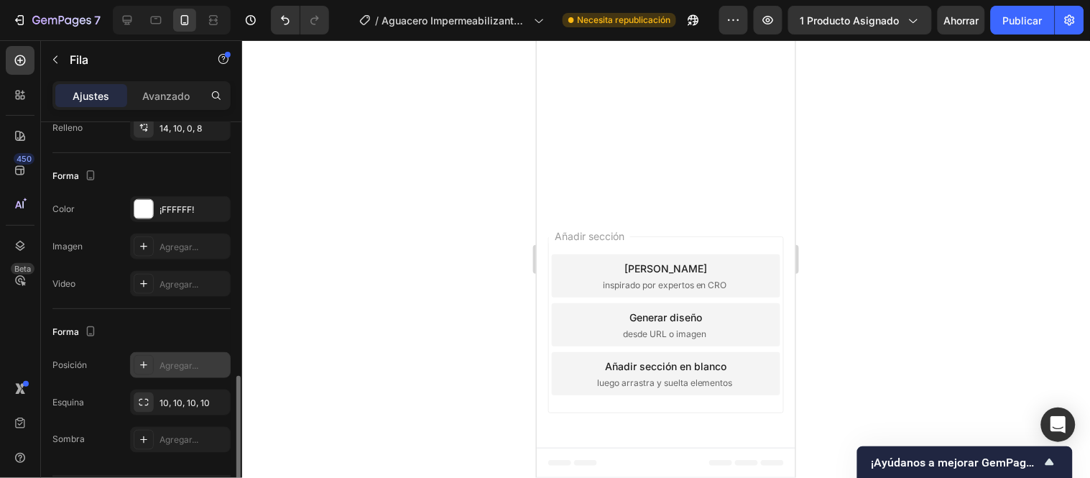
scroll to position [443, 0]
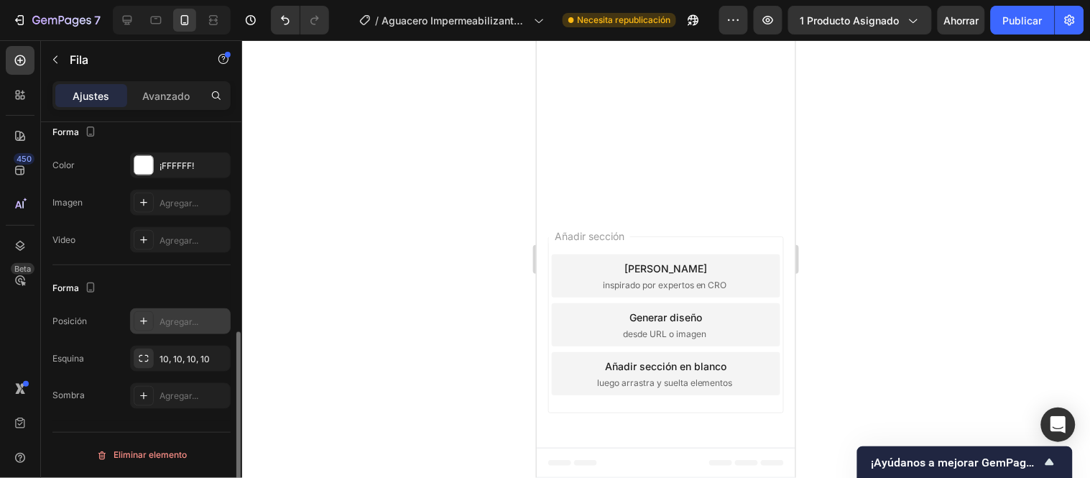
click at [178, 329] on div "Agregar..." at bounding box center [180, 321] width 101 height 26
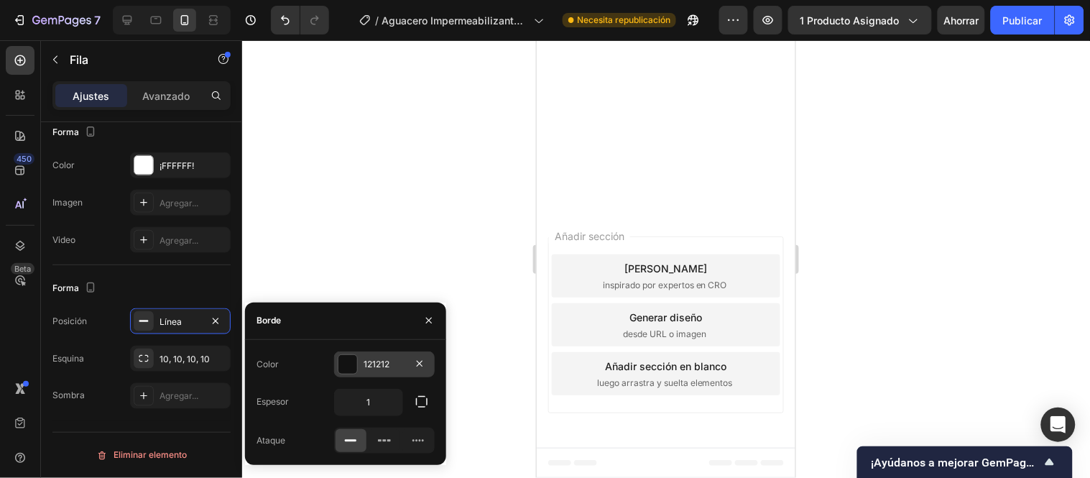
click at [375, 354] on div "121212" at bounding box center [384, 364] width 101 height 26
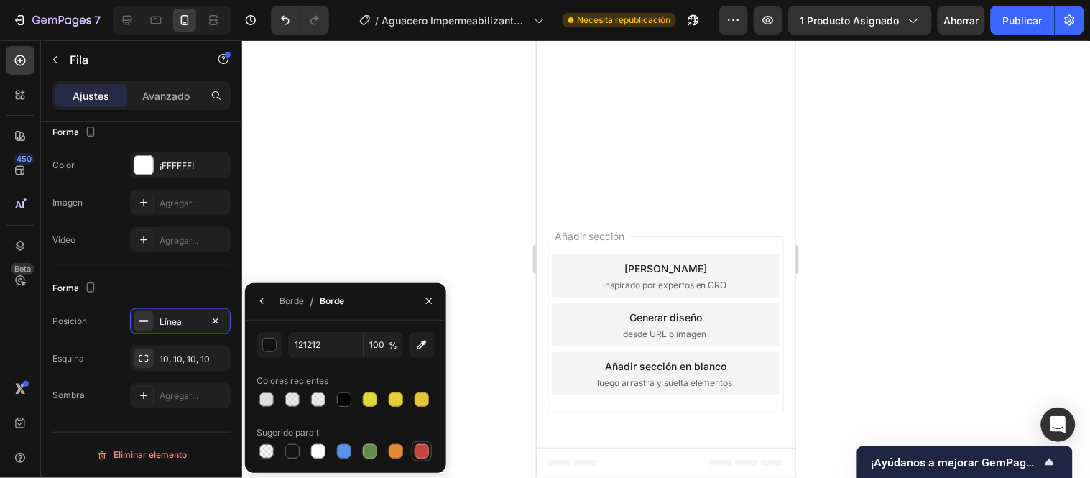
click at [413, 447] on div at bounding box center [421, 451] width 17 height 17
click at [374, 397] on div at bounding box center [370, 399] width 14 height 14
click at [394, 401] on div at bounding box center [396, 399] width 14 height 14
type input "E3D039"
click at [482, 225] on div at bounding box center [666, 259] width 848 height 438
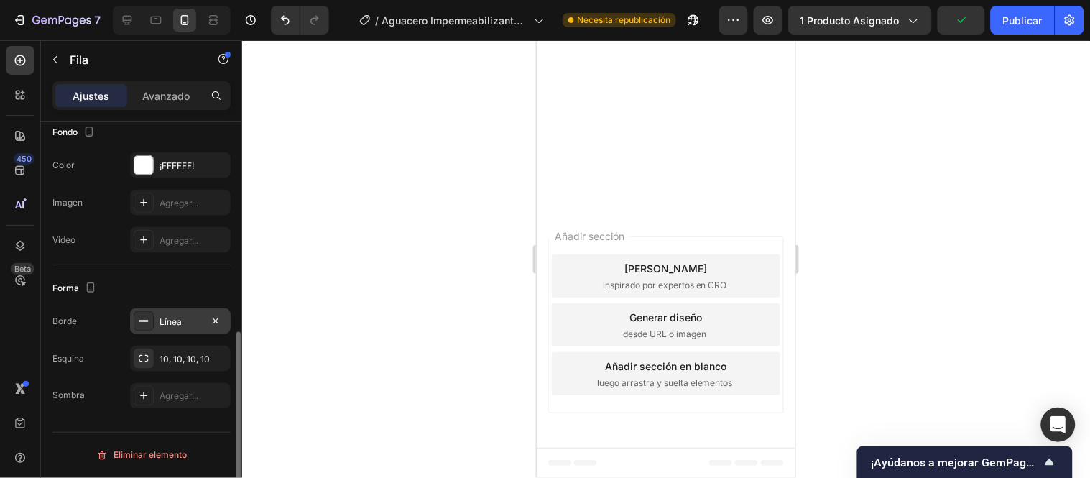
click at [174, 324] on font "Línea" at bounding box center [171, 321] width 22 height 11
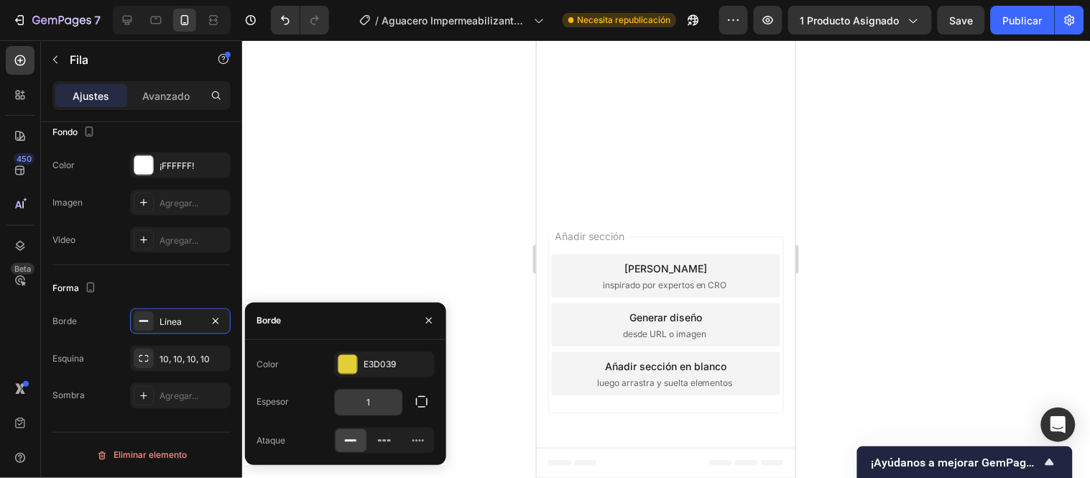
click at [377, 406] on input "1" at bounding box center [369, 403] width 68 height 26
type input "2"
click at [384, 355] on div "E3D039" at bounding box center [384, 364] width 101 height 26
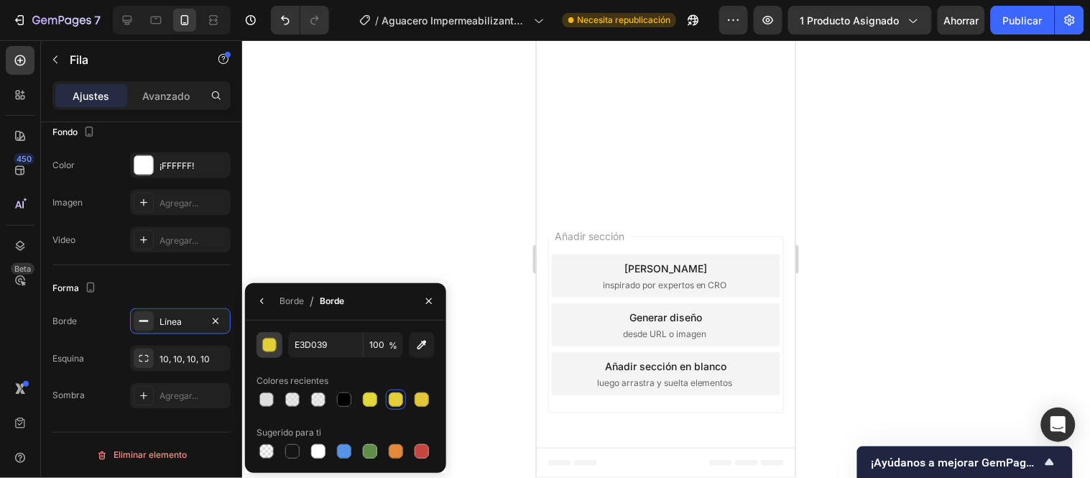
click at [267, 342] on div "button" at bounding box center [270, 345] width 14 height 14
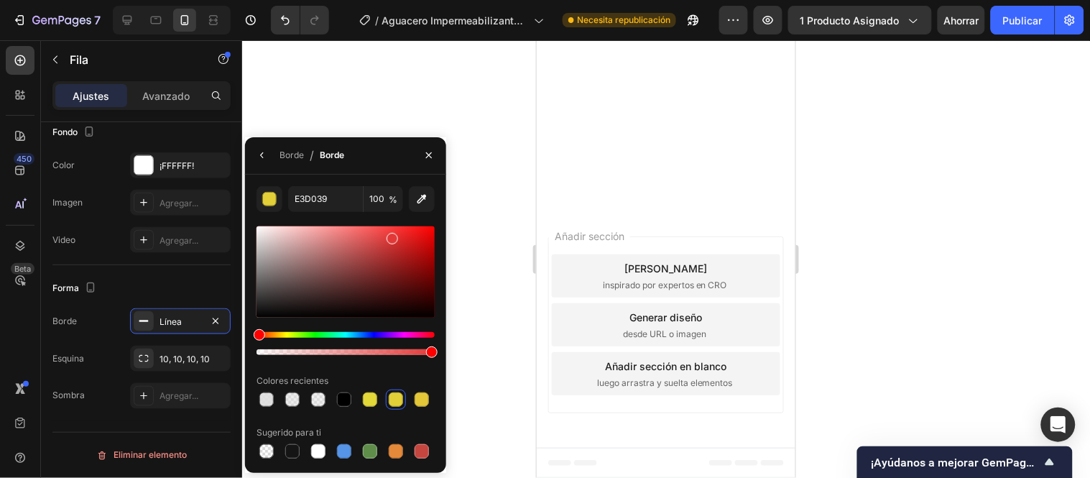
drag, startPoint x: 283, startPoint y: 334, endPoint x: 254, endPoint y: 331, distance: 28.9
click at [254, 332] on div "Hue" at bounding box center [259, 334] width 11 height 11
drag, startPoint x: 372, startPoint y: 255, endPoint x: 451, endPoint y: 238, distance: 81.6
click at [451, 0] on div "7 / Aguacero Impermeabilizante Transparente Necesita republicación Avance 1 pro…" at bounding box center [545, 0] width 1090 height 0
type input "DD0000"
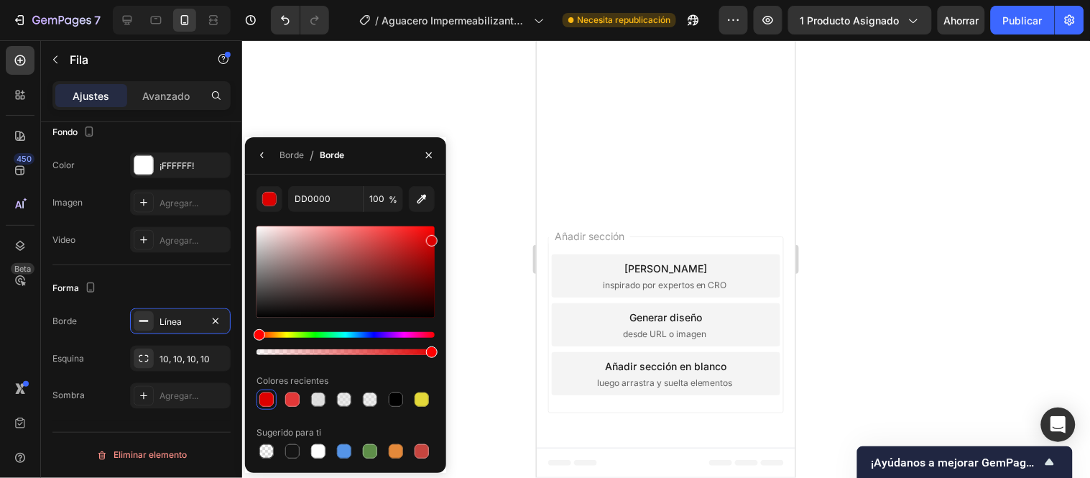
click at [478, 226] on div at bounding box center [666, 259] width 848 height 438
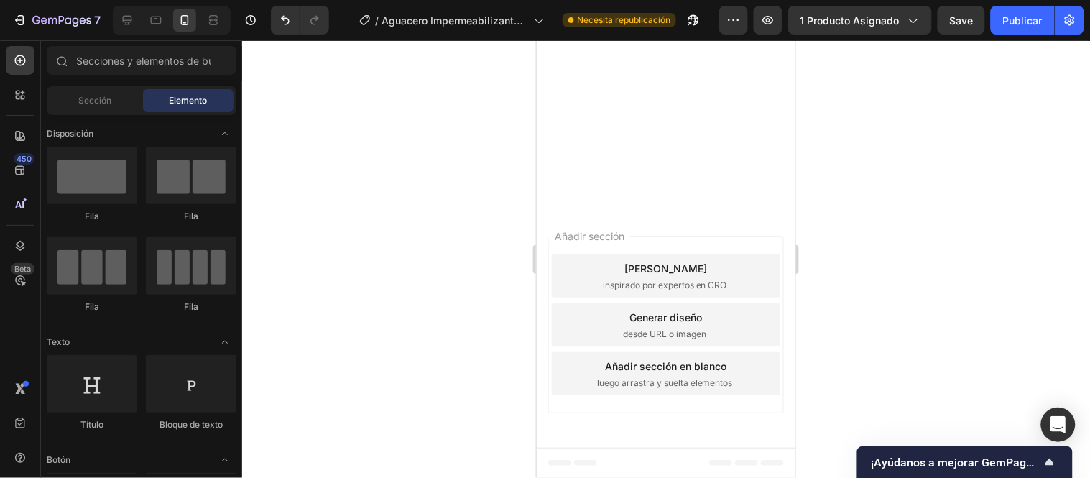
scroll to position [4501, 0]
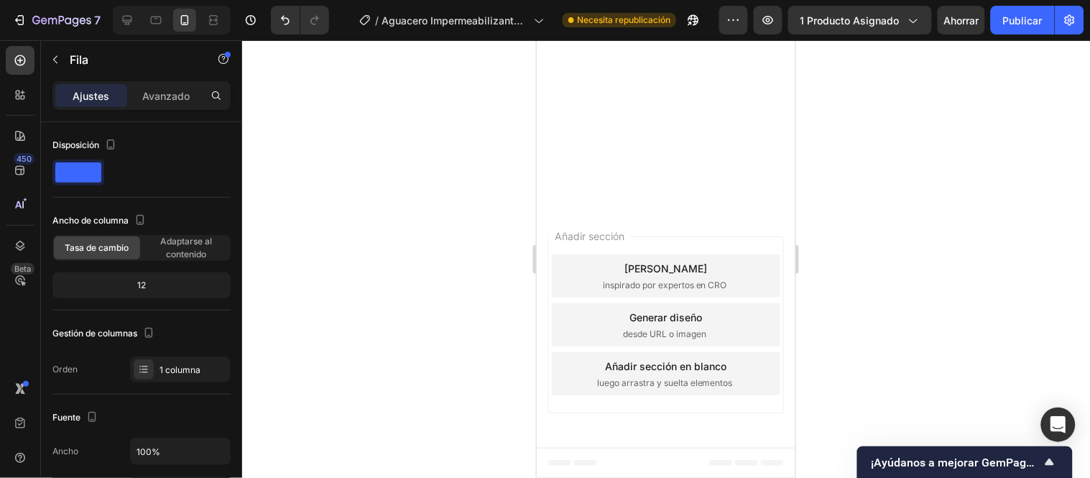
scroll to position [443, 0]
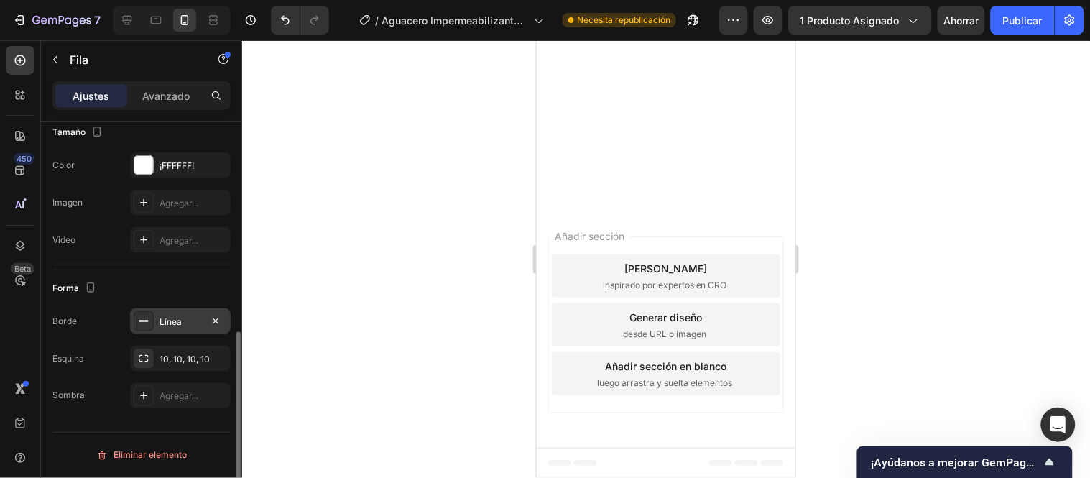
click at [170, 327] on div "Línea" at bounding box center [181, 321] width 42 height 13
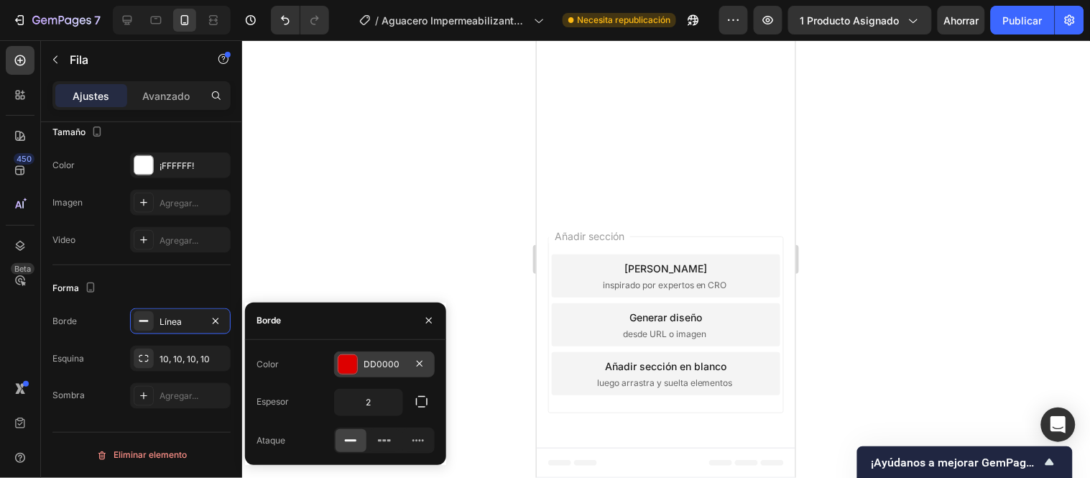
click at [365, 369] on div "DD0000" at bounding box center [385, 364] width 42 height 13
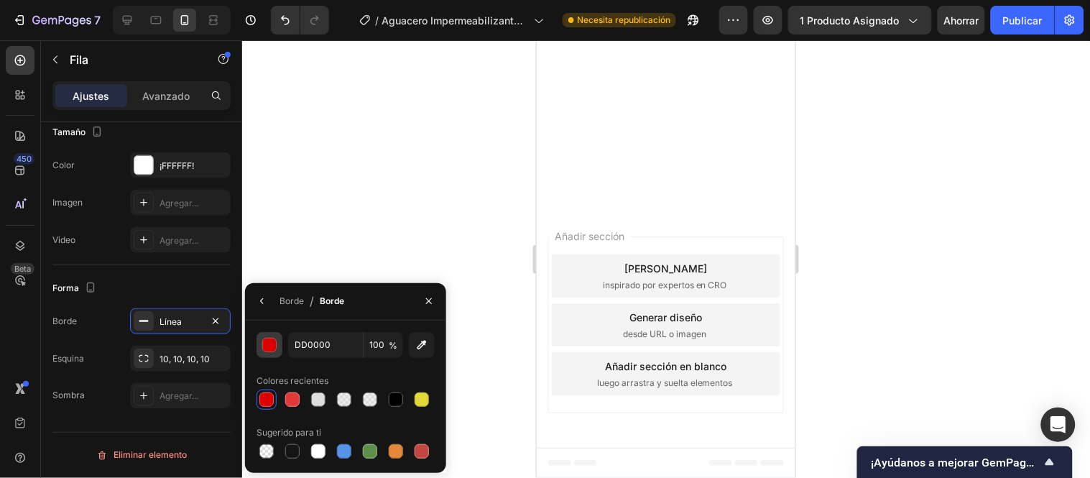
click at [273, 349] on div "button" at bounding box center [270, 345] width 14 height 14
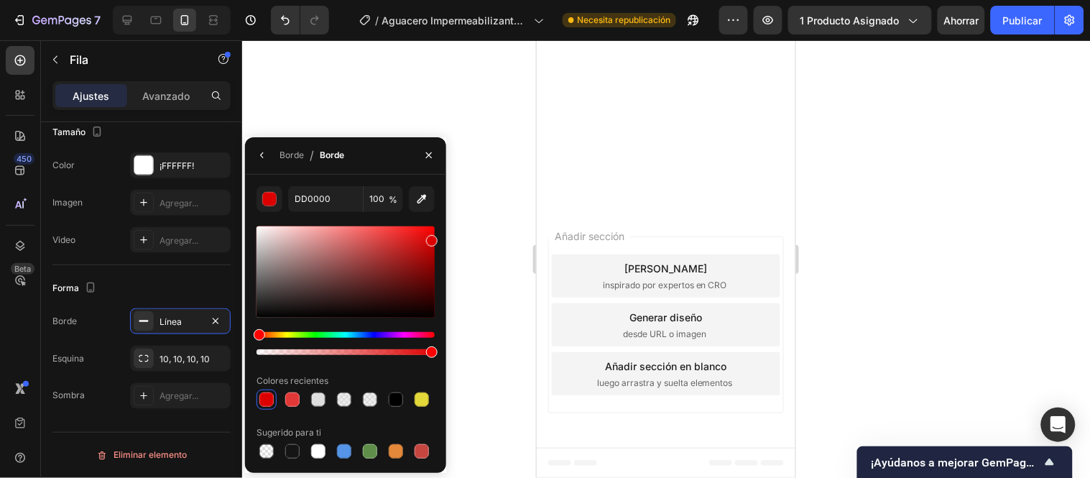
drag, startPoint x: 289, startPoint y: 332, endPoint x: 309, endPoint y: 333, distance: 20.1
click at [309, 333] on div "Hue" at bounding box center [346, 335] width 178 height 6
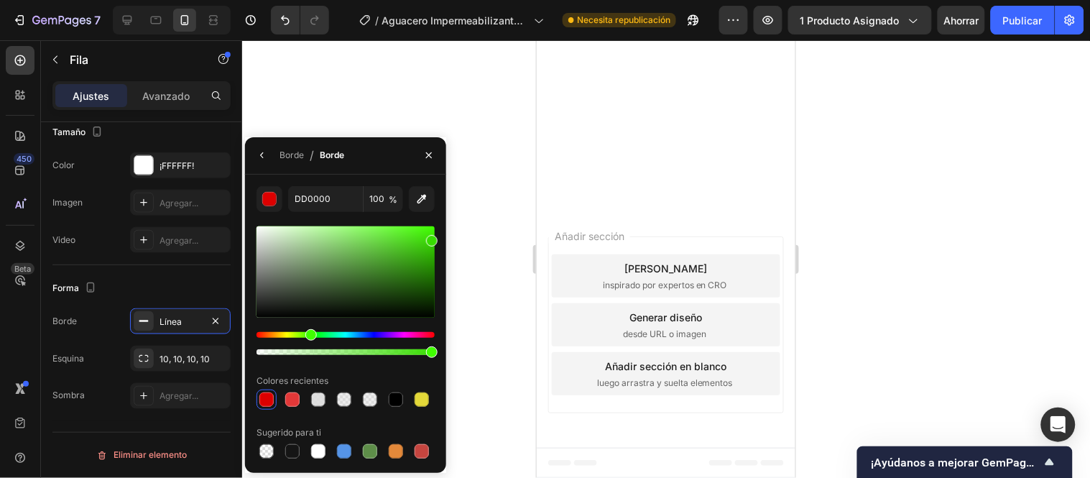
type input "37DD00"
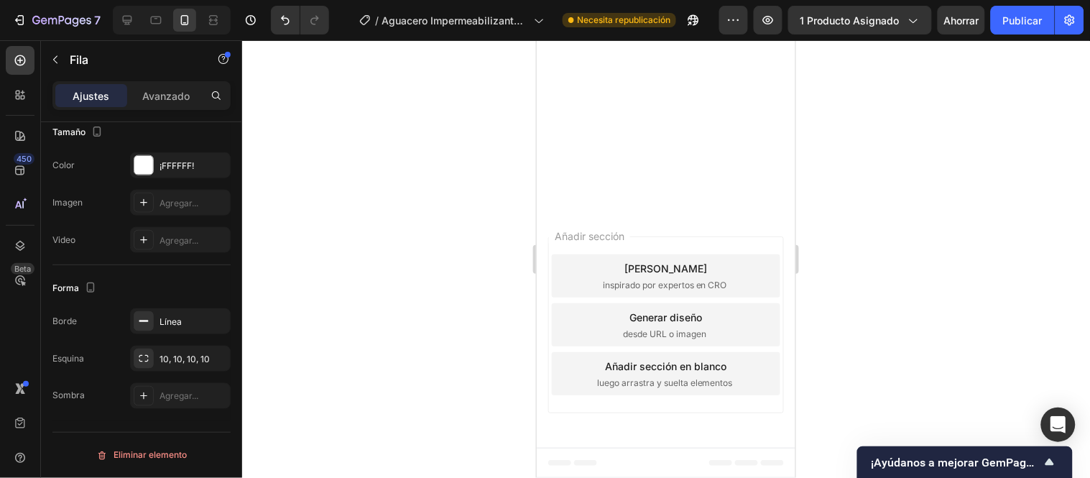
click at [458, 106] on div at bounding box center [666, 259] width 848 height 438
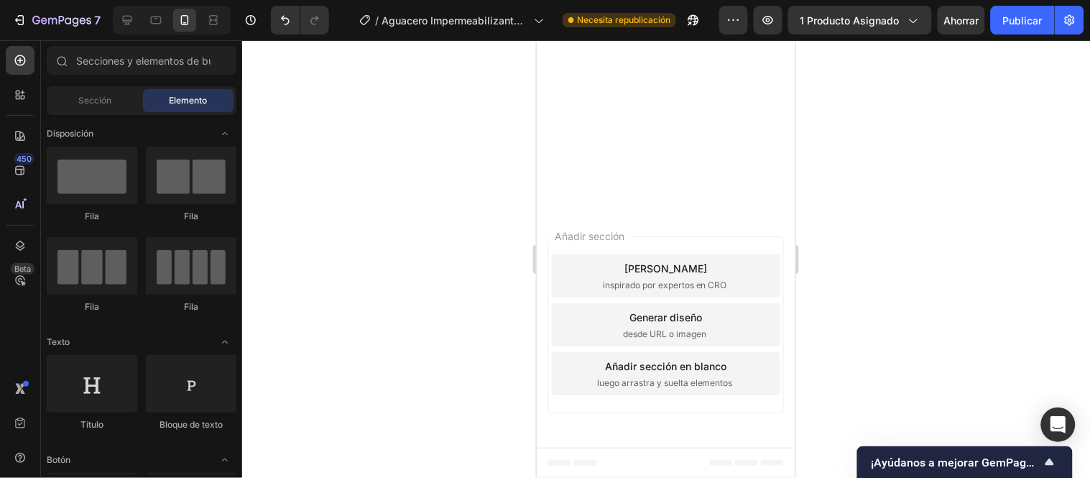
click at [464, 124] on div at bounding box center [666, 259] width 848 height 438
click at [1026, 20] on font "Publicar" at bounding box center [1023, 20] width 40 height 12
click at [328, 115] on div at bounding box center [666, 259] width 848 height 438
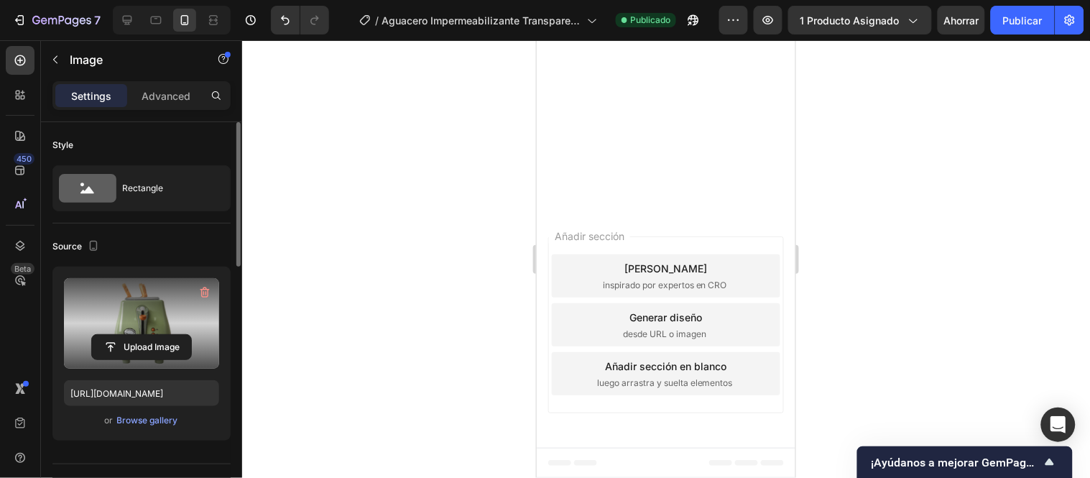
click at [149, 332] on label at bounding box center [141, 323] width 155 height 91
click at [149, 335] on input "file" at bounding box center [141, 347] width 99 height 24
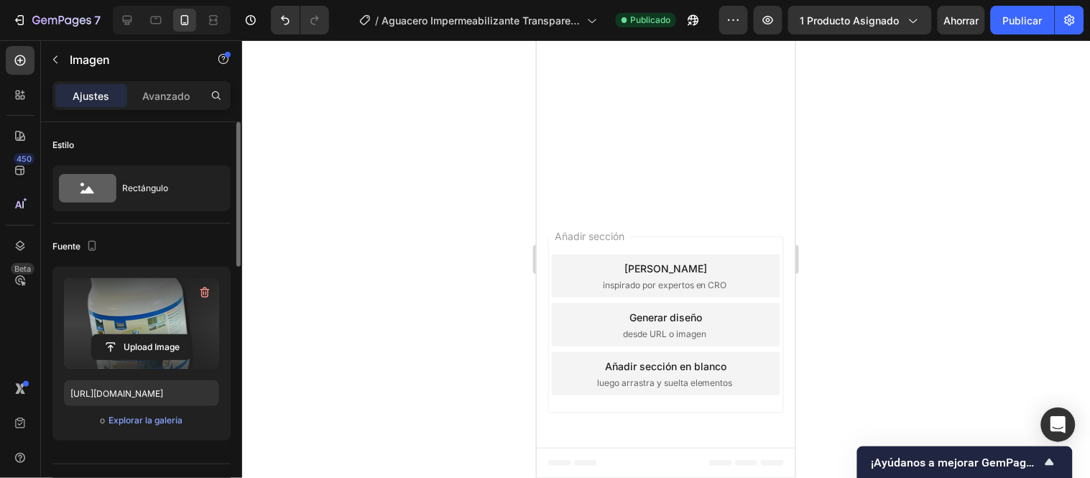
type input "https://cdn.shopify.com/s/files/1/0771/9134/8438/files/gempages_585163944478376…"
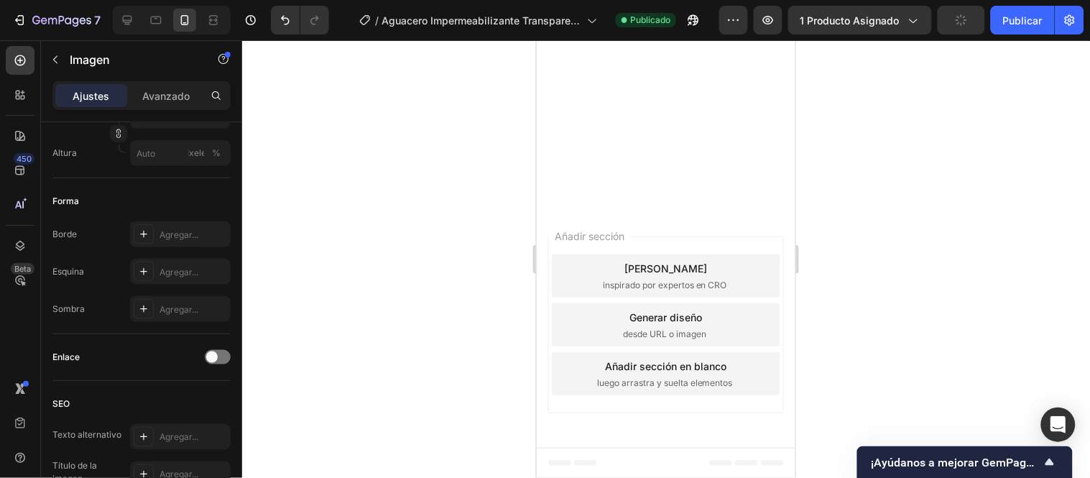
scroll to position [43, 0]
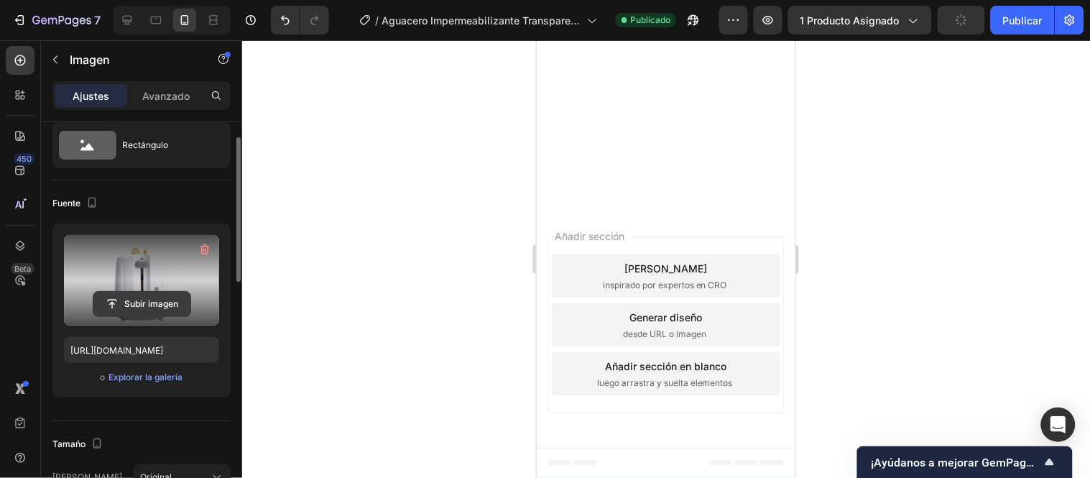
click at [163, 306] on input "file" at bounding box center [141, 304] width 97 height 24
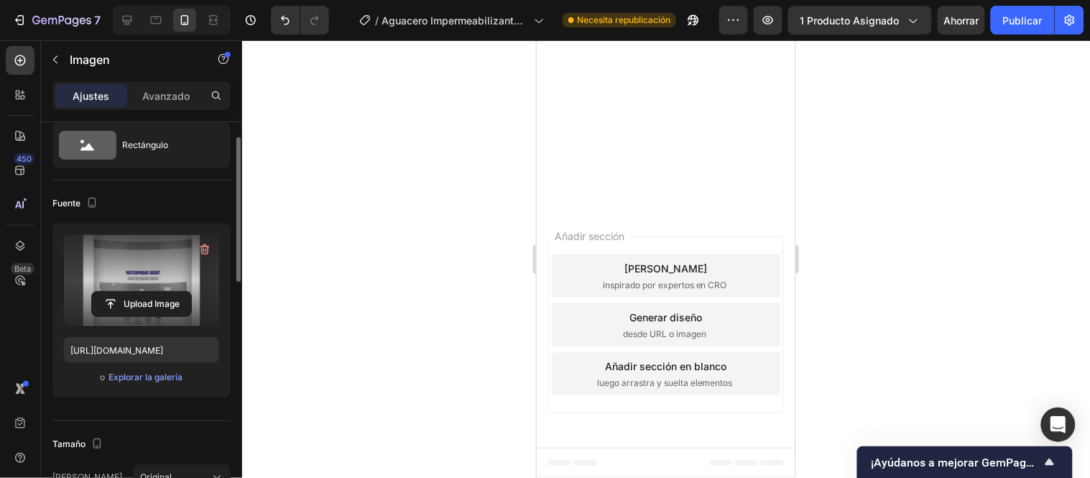
type input "https://cdn.shopify.com/s/files/1/0771/9134/8438/files/gempages_585163944478376…"
click at [433, 211] on div at bounding box center [666, 259] width 848 height 438
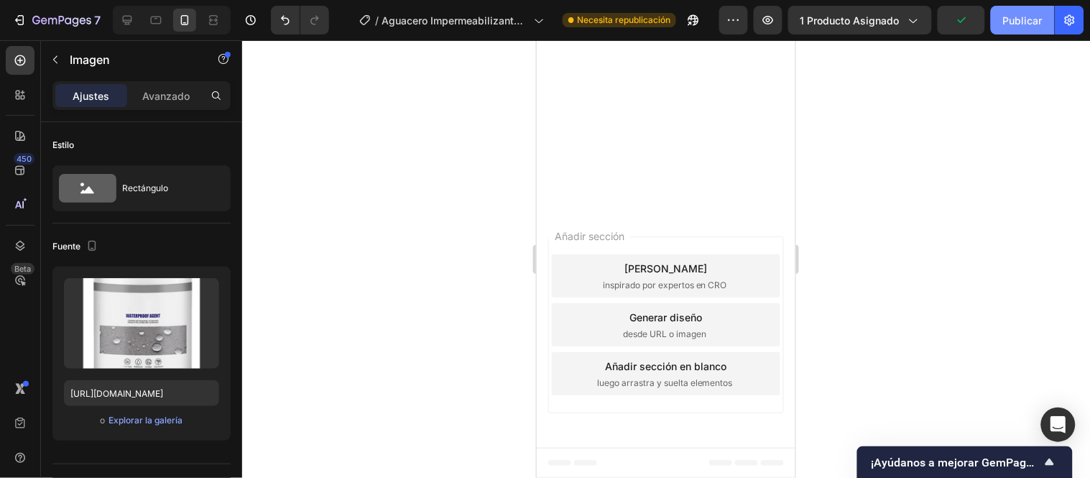
click at [1008, 18] on font "Publicar" at bounding box center [1023, 20] width 40 height 12
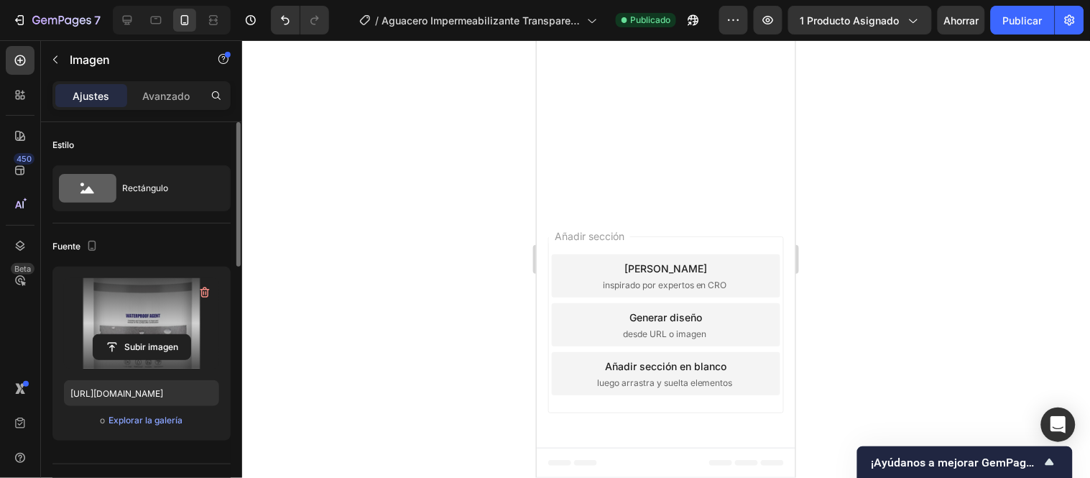
click at [137, 326] on label at bounding box center [141, 323] width 155 height 91
click at [137, 335] on input "file" at bounding box center [141, 347] width 97 height 24
type input "https://cdn.shopify.com/s/files/1/0771/9134/8438/files/gempages_585163944478376…"
click at [520, 144] on div at bounding box center [666, 259] width 848 height 438
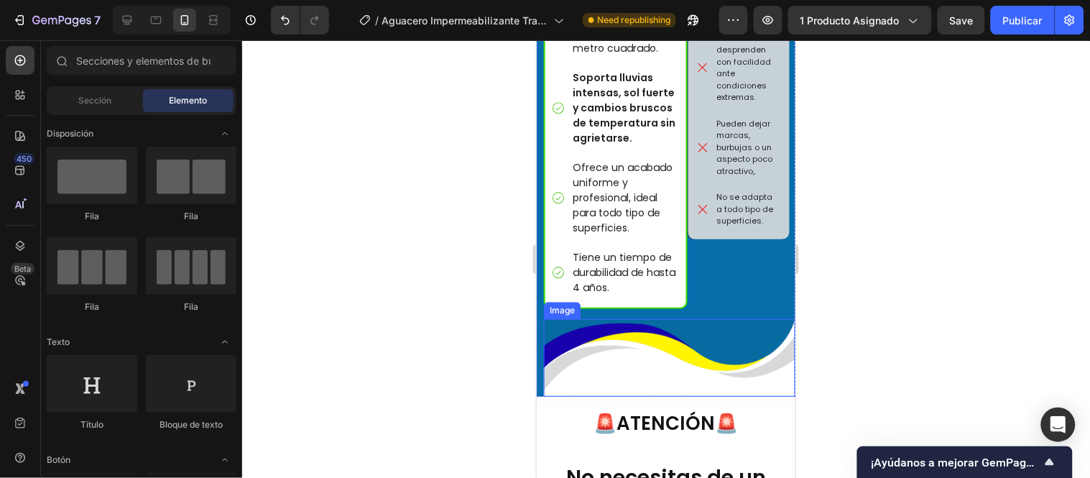
scroll to position [5048, 0]
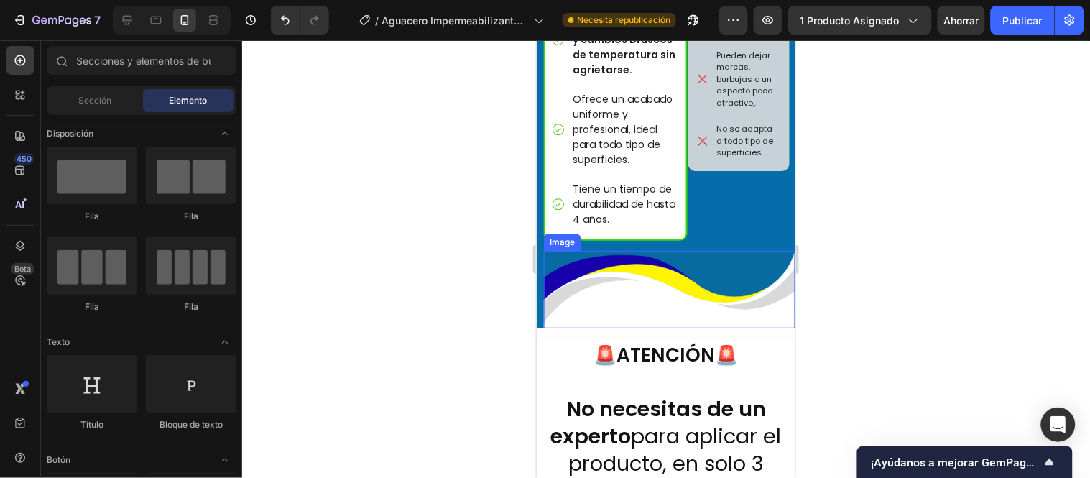
click at [558, 261] on img at bounding box center [669, 289] width 252 height 78
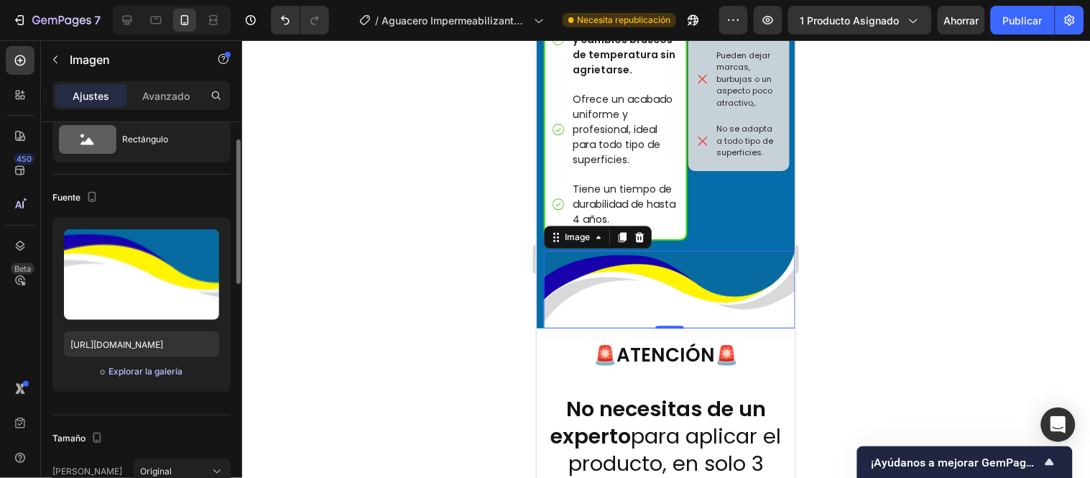
scroll to position [0, 0]
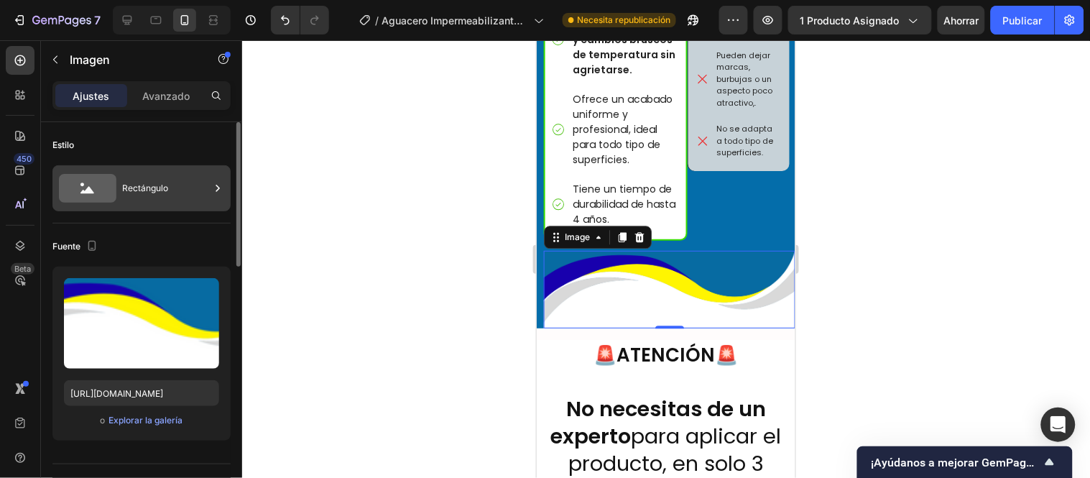
click at [173, 185] on div "Rectángulo" at bounding box center [166, 188] width 88 height 33
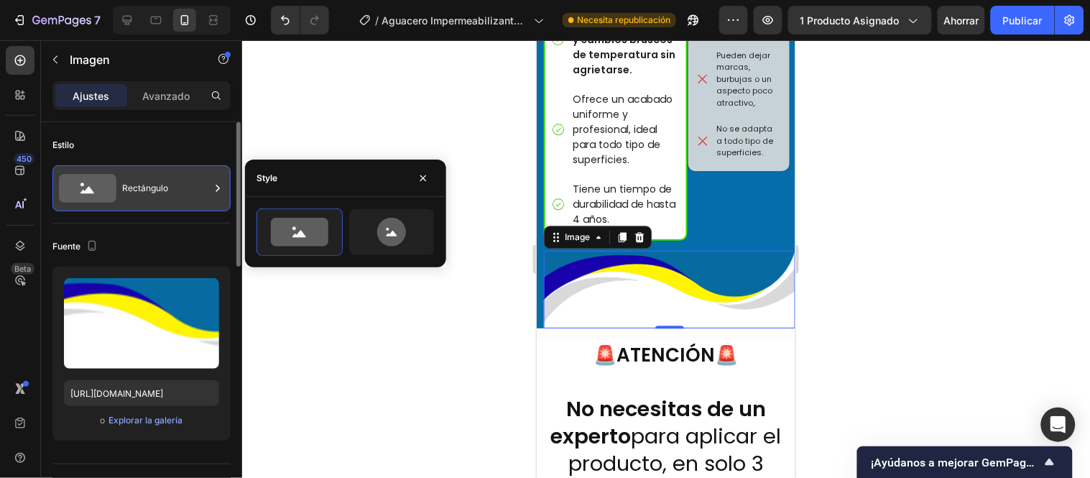
click at [173, 185] on div "Rectángulo" at bounding box center [166, 188] width 88 height 33
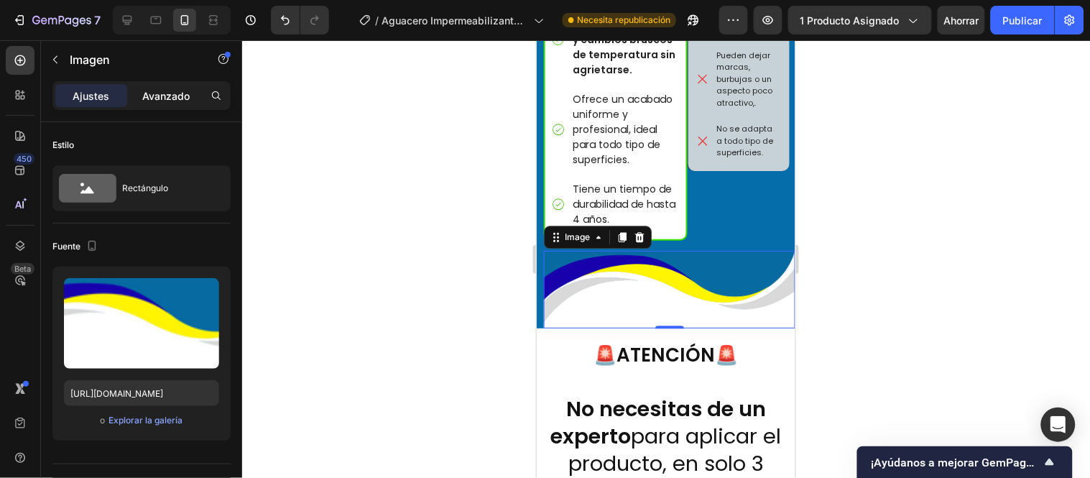
click at [165, 99] on font "Avanzado" at bounding box center [165, 96] width 47 height 12
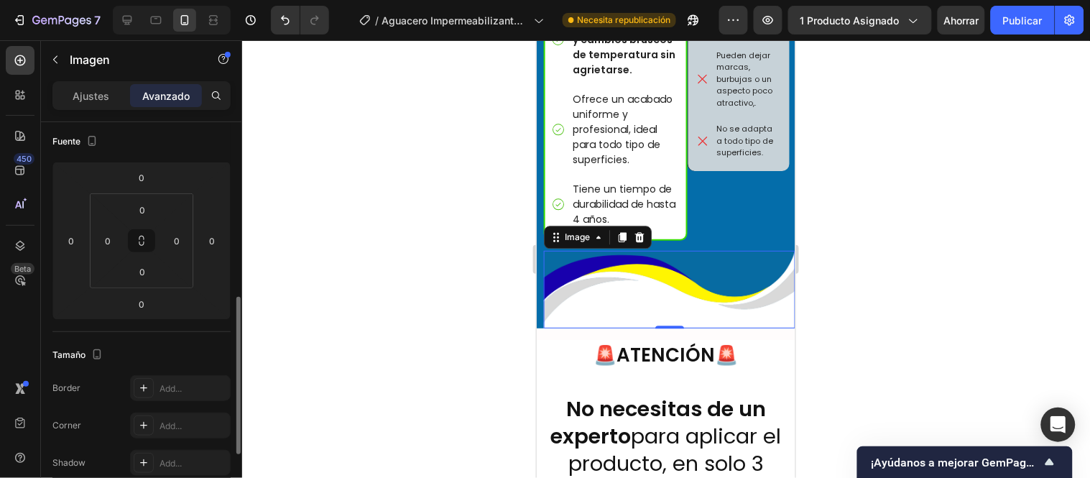
scroll to position [239, 0]
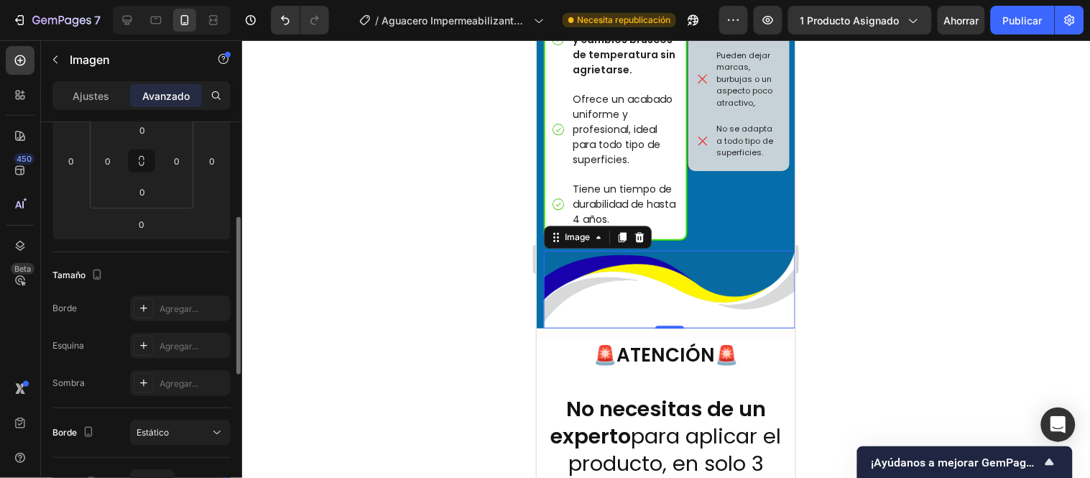
click at [645, 250] on img at bounding box center [669, 289] width 252 height 78
click at [572, 230] on div "Image" at bounding box center [576, 236] width 31 height 13
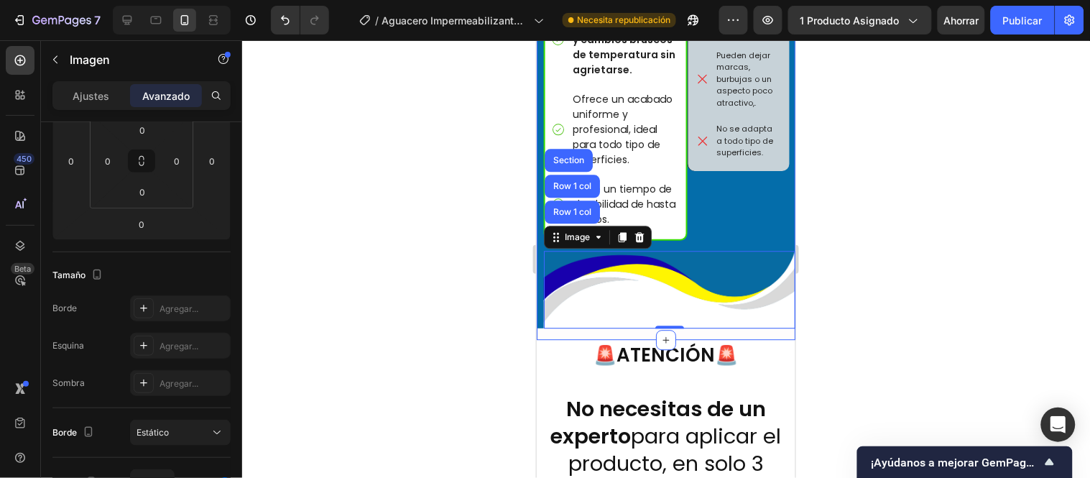
click at [505, 274] on div at bounding box center [666, 259] width 848 height 438
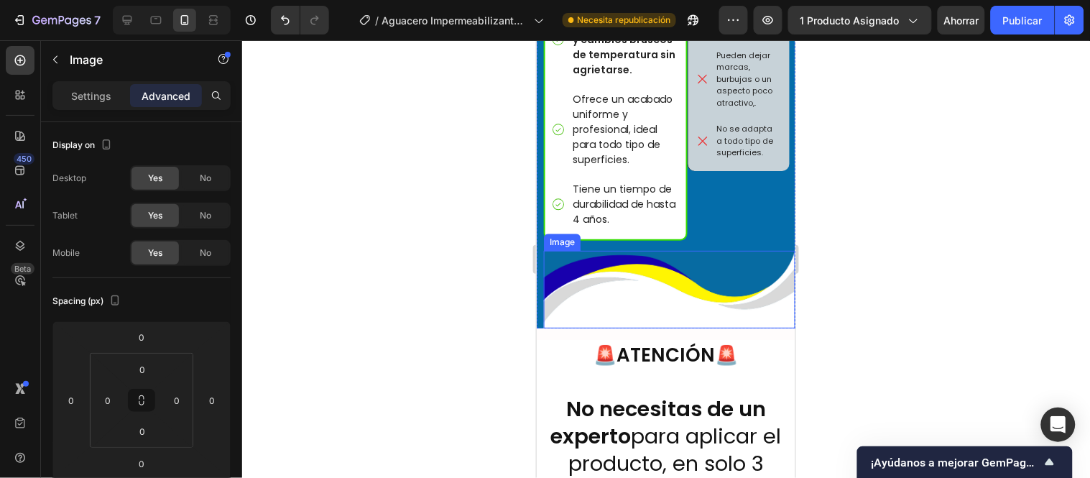
click at [768, 283] on img at bounding box center [669, 289] width 252 height 78
click at [580, 230] on div "Image" at bounding box center [576, 236] width 31 height 13
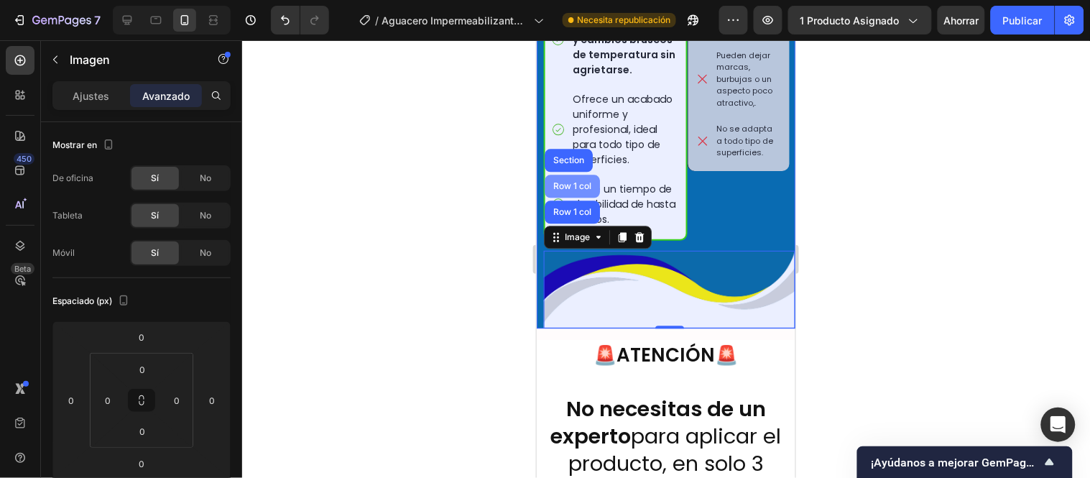
click at [579, 181] on div "Row 1 col" at bounding box center [572, 185] width 44 height 9
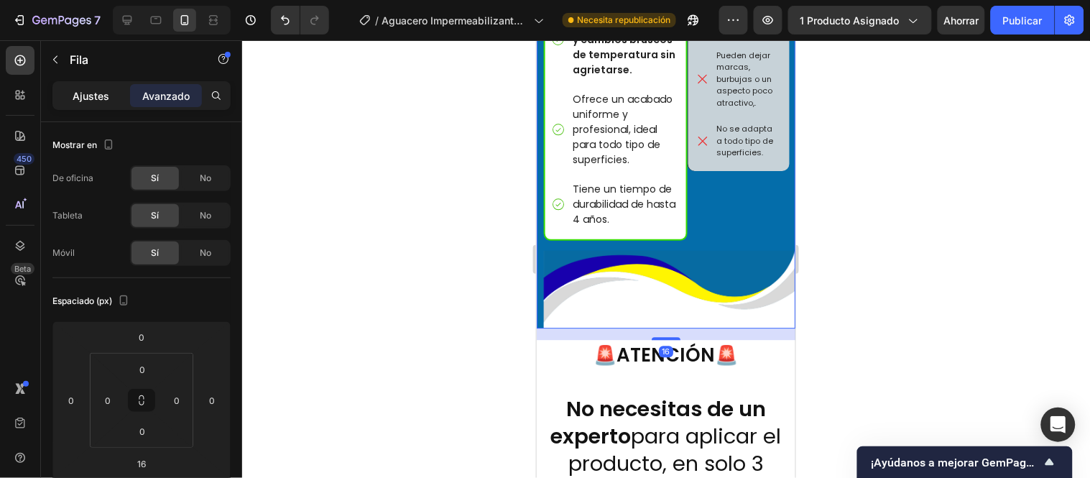
click at [99, 91] on font "Ajustes" at bounding box center [91, 96] width 37 height 12
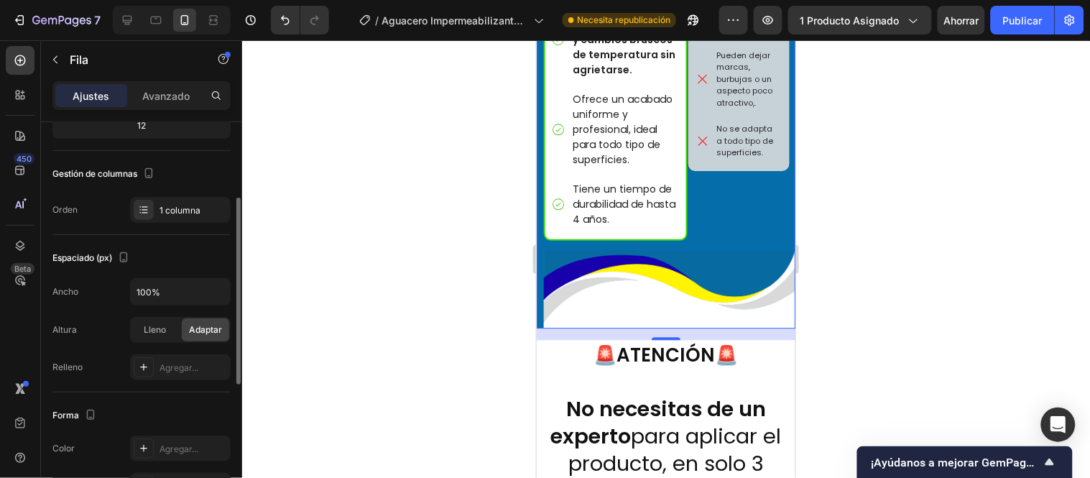
scroll to position [319, 0]
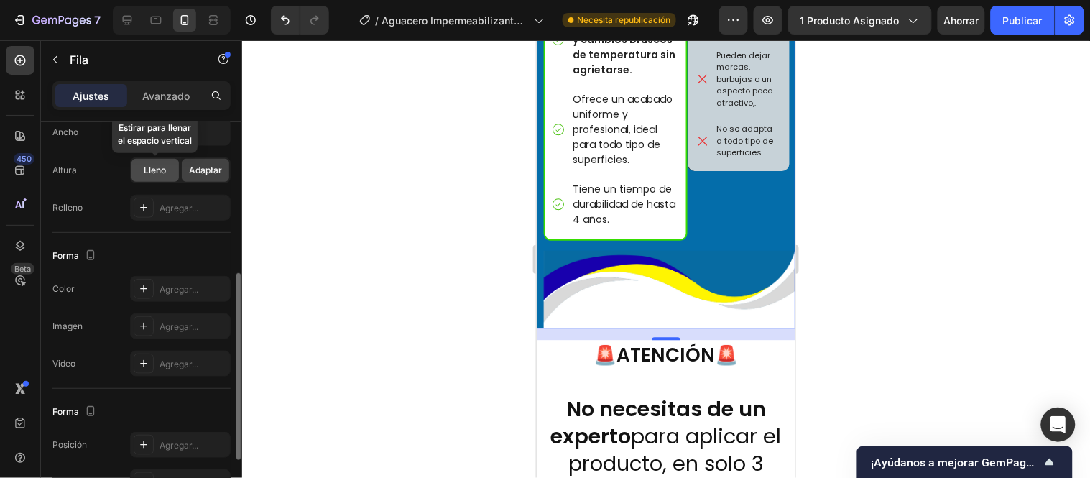
click at [159, 169] on font "Lleno" at bounding box center [155, 170] width 22 height 11
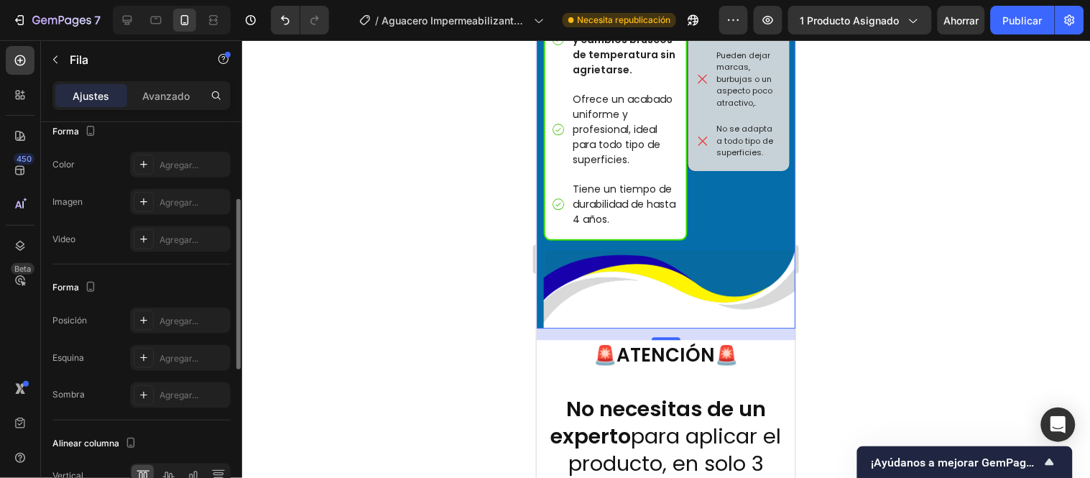
scroll to position [284, 0]
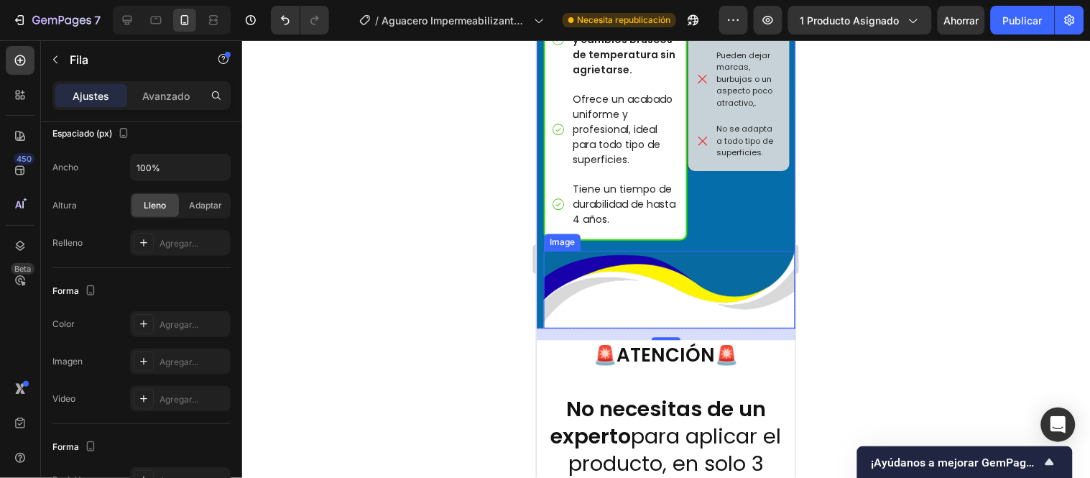
click at [590, 250] on img at bounding box center [669, 289] width 252 height 78
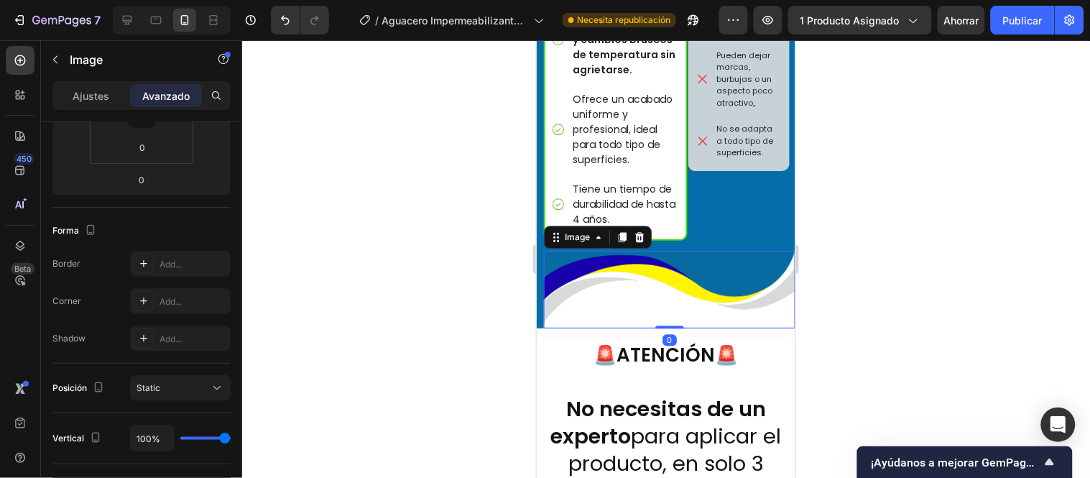
scroll to position [0, 0]
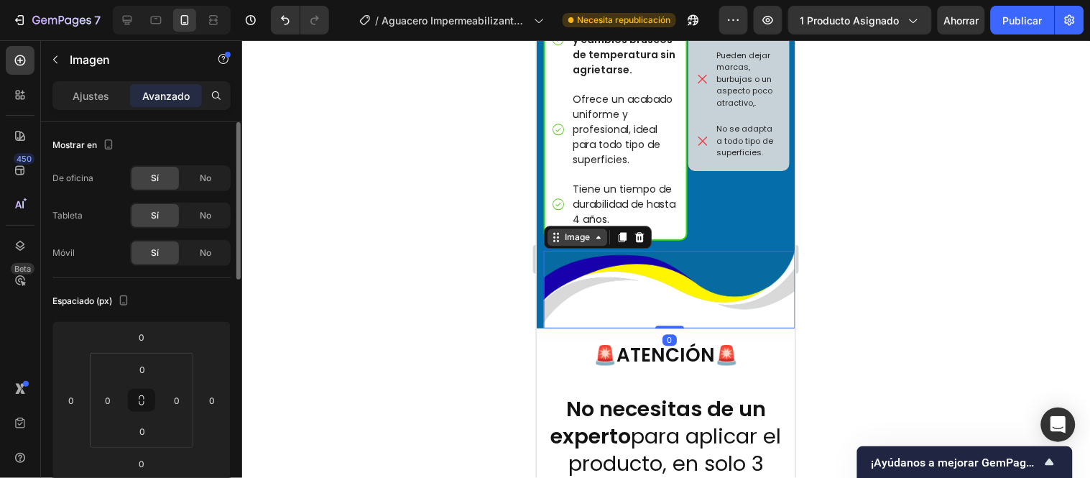
click at [573, 230] on div "Image" at bounding box center [576, 236] width 31 height 13
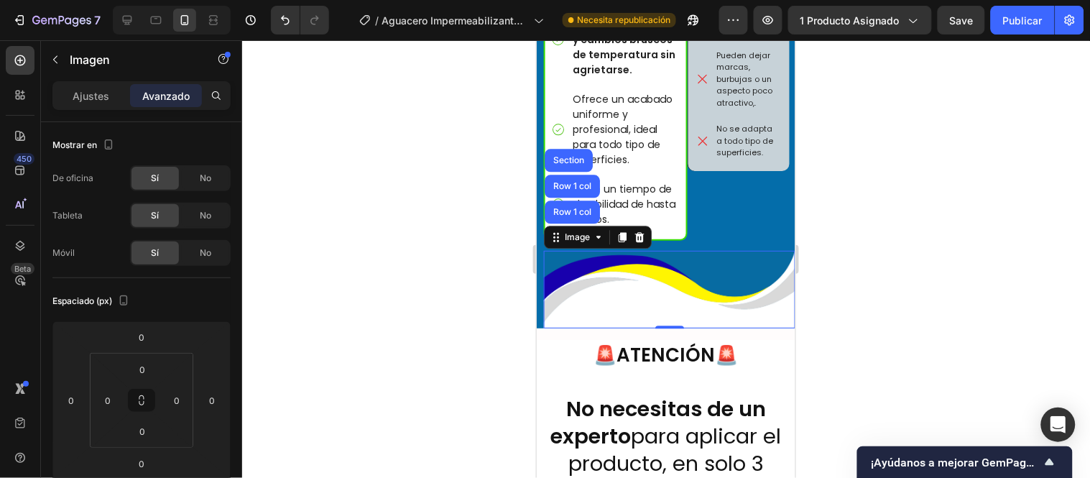
click at [473, 234] on div at bounding box center [666, 259] width 848 height 438
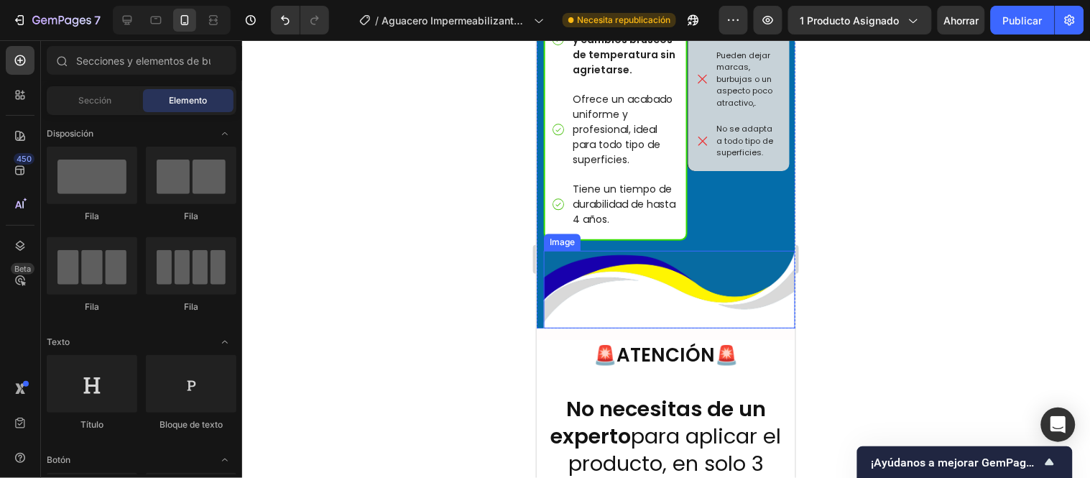
click at [636, 254] on img at bounding box center [669, 289] width 252 height 78
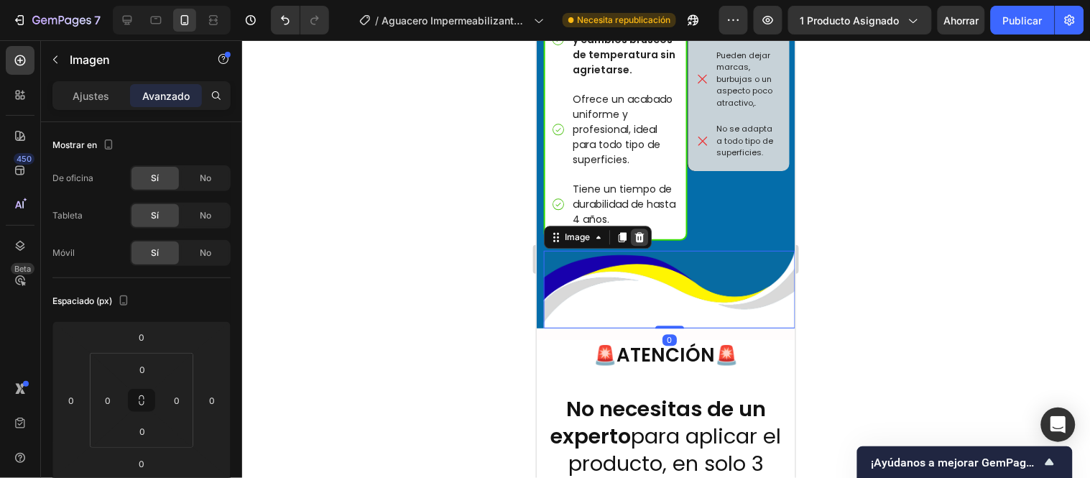
click at [640, 231] on icon at bounding box center [639, 236] width 9 height 10
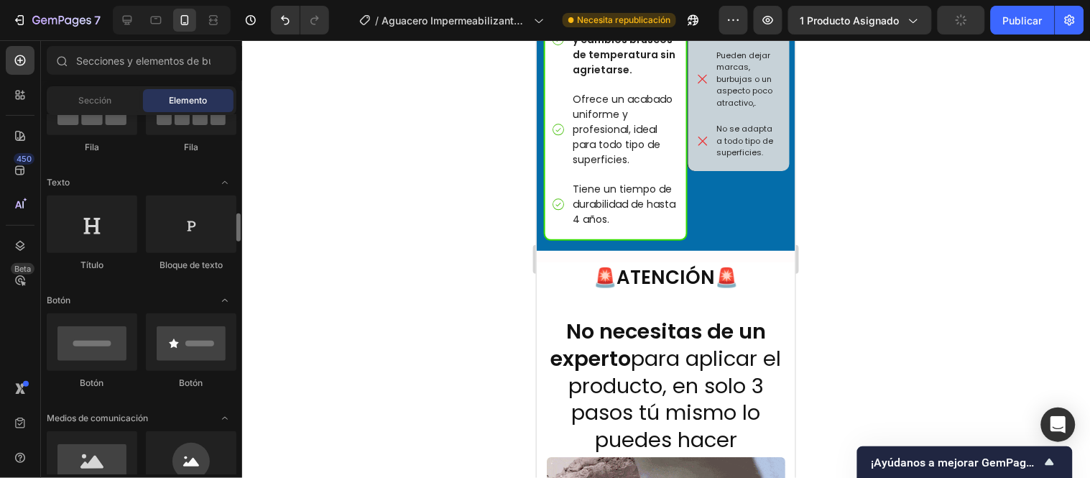
scroll to position [239, 0]
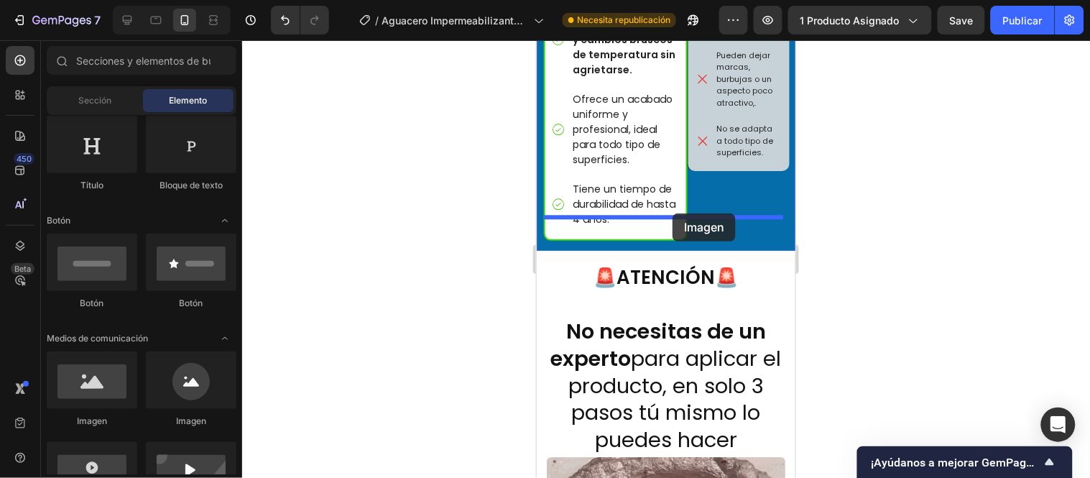
drag, startPoint x: 630, startPoint y: 421, endPoint x: 672, endPoint y: 213, distance: 212.5
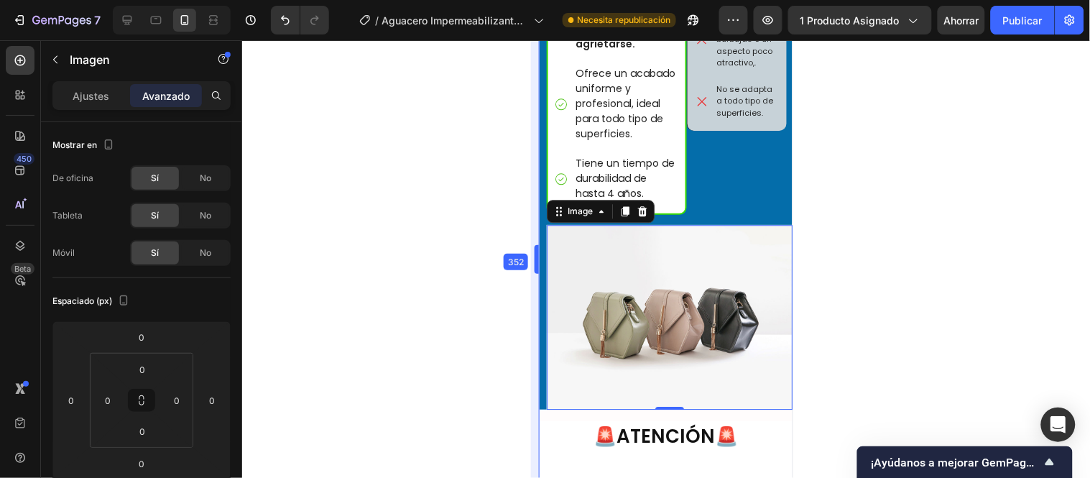
scroll to position [5067, 0]
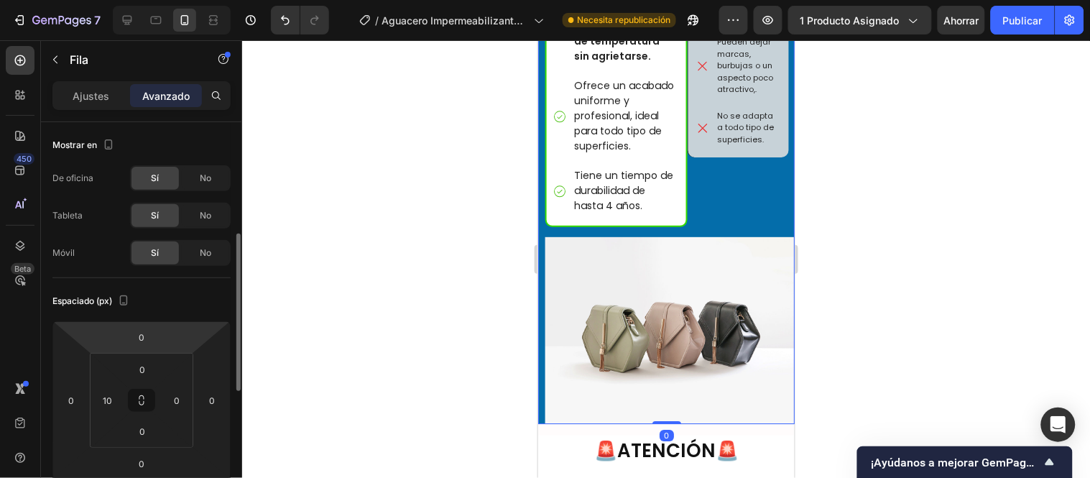
scroll to position [80, 0]
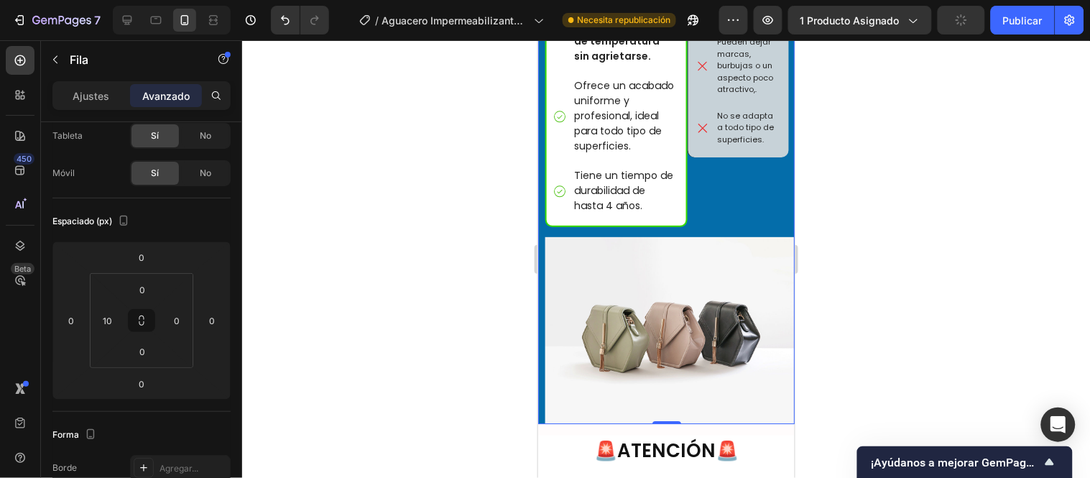
click at [112, 321] on input "10" at bounding box center [108, 321] width 22 height 22
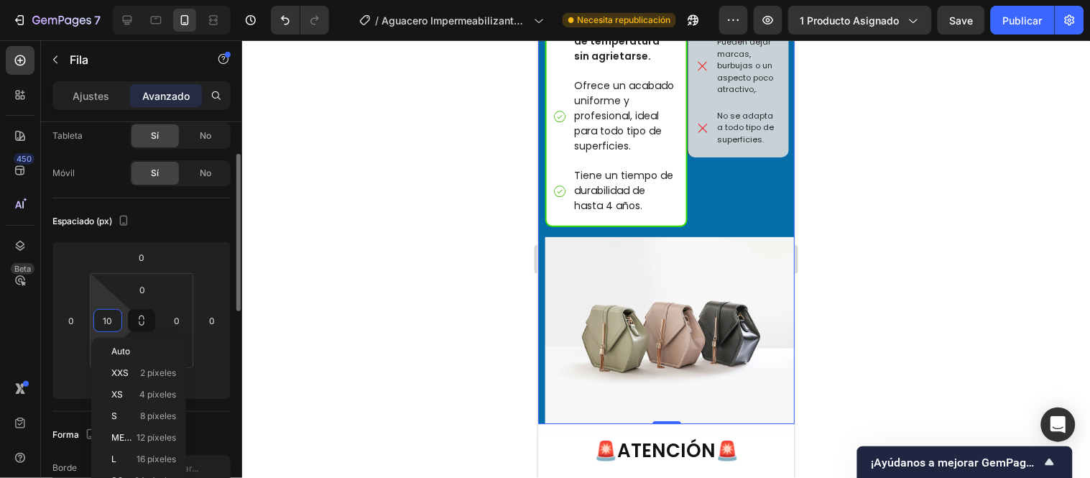
type input "0"
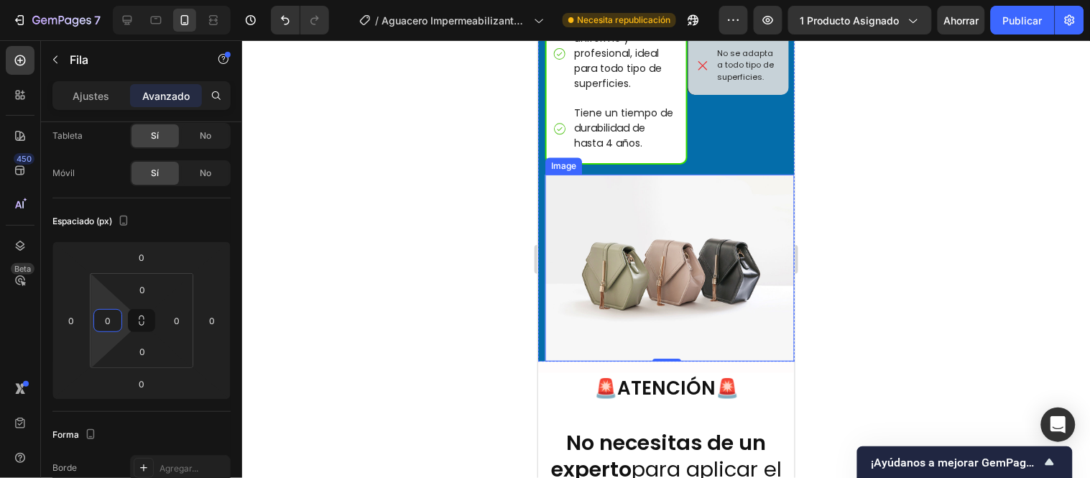
scroll to position [5147, 0]
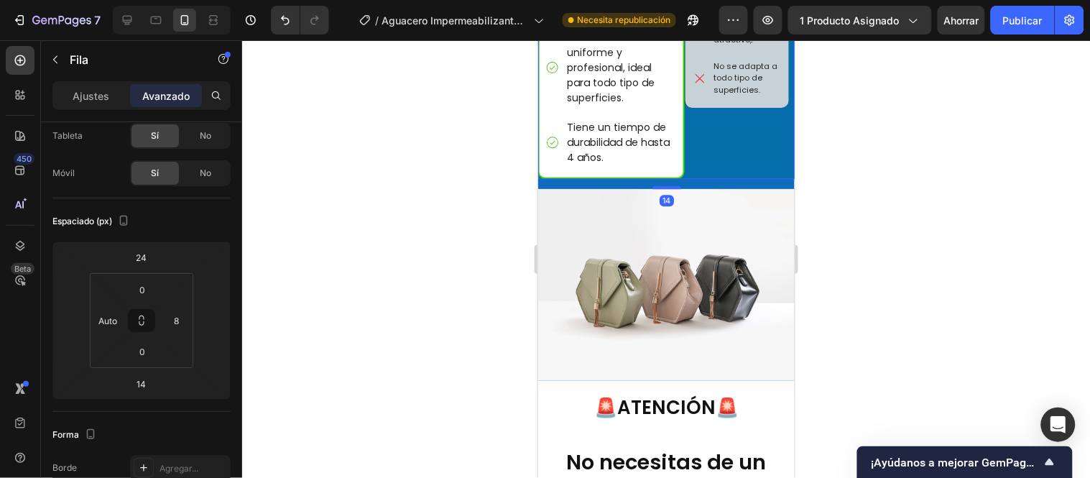
click at [484, 178] on div at bounding box center [666, 259] width 848 height 438
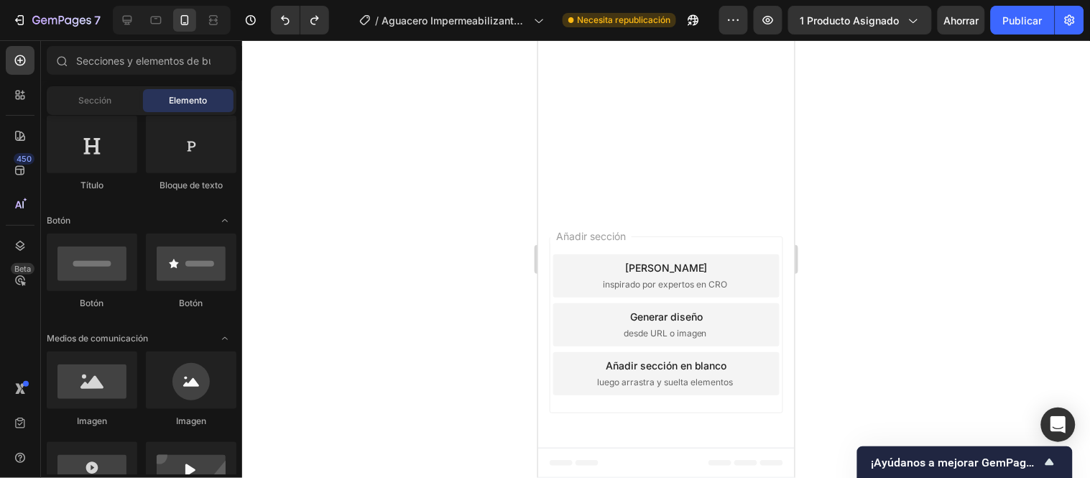
scroll to position [5067, 0]
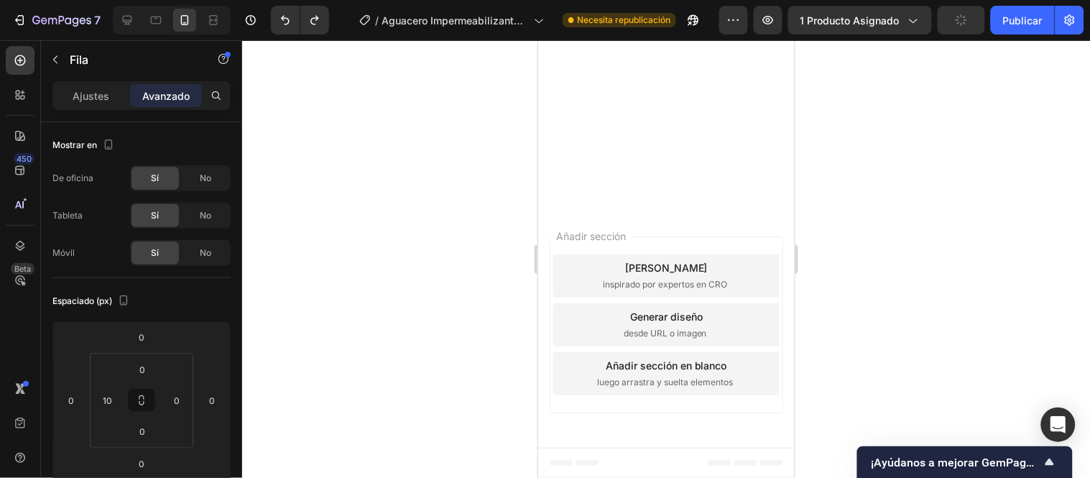
click at [119, 400] on div "10" at bounding box center [107, 400] width 29 height 23
click at [117, 431] on font "Auto" at bounding box center [120, 430] width 19 height 11
type input "Auto"
click at [356, 317] on div at bounding box center [666, 259] width 848 height 438
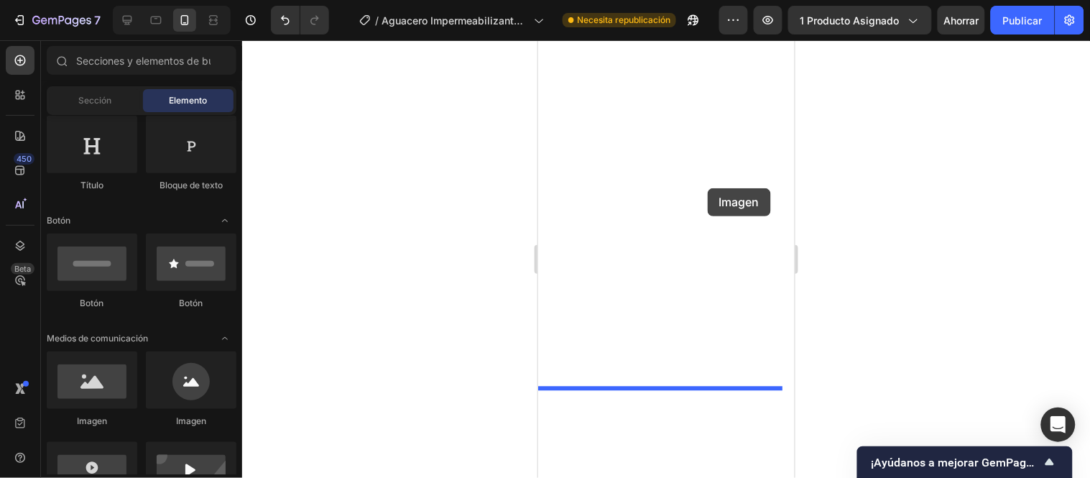
scroll to position [5096, 0]
drag, startPoint x: 617, startPoint y: 435, endPoint x: 707, endPoint y: 186, distance: 264.6
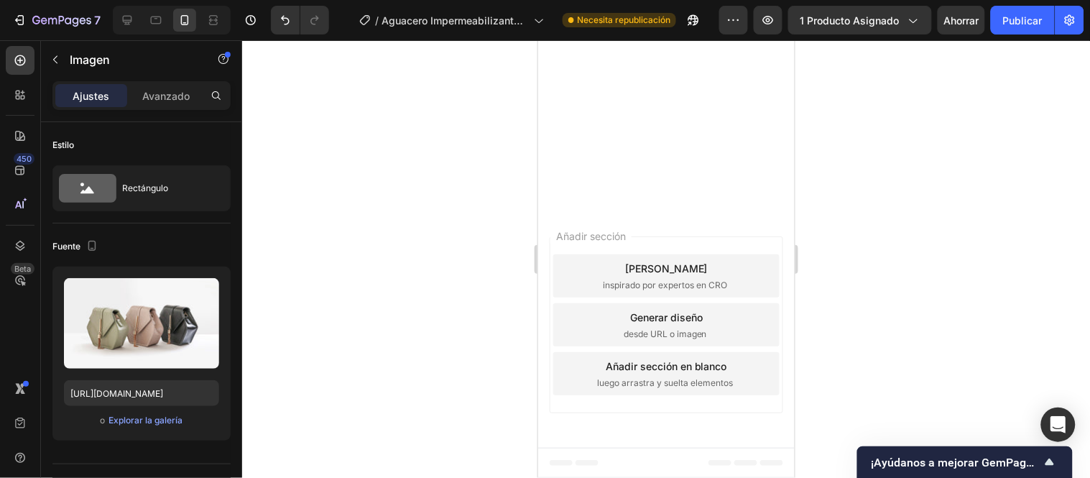
drag, startPoint x: 322, startPoint y: 236, endPoint x: 152, endPoint y: 329, distance: 194.3
click at [322, 236] on div at bounding box center [666, 259] width 848 height 438
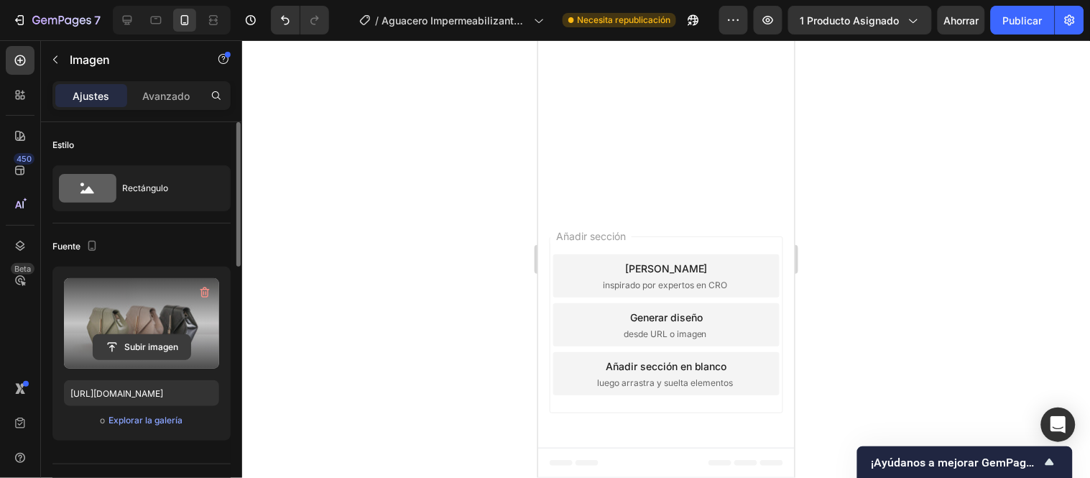
click at [145, 334] on button "Subir imagen" at bounding box center [142, 347] width 98 height 26
click at [152, 339] on input "file" at bounding box center [141, 347] width 97 height 24
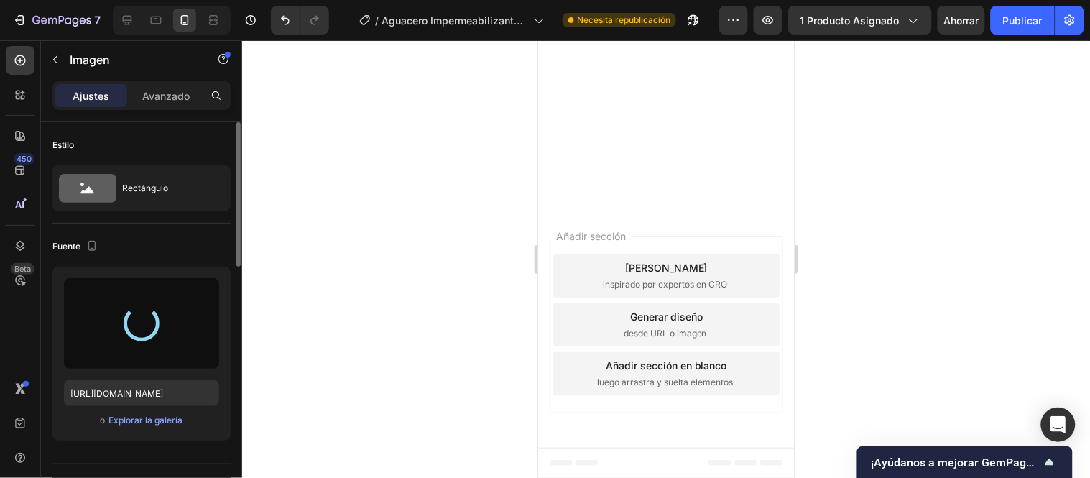
type input "[URL][DOMAIN_NAME]"
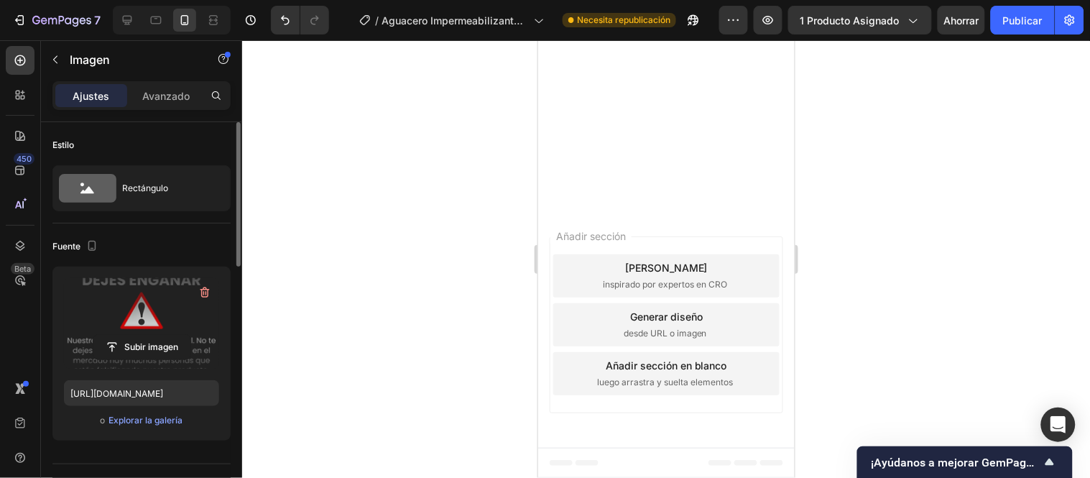
scroll to position [5176, 0]
click at [966, 17] on font "Ahorrar" at bounding box center [961, 20] width 35 height 12
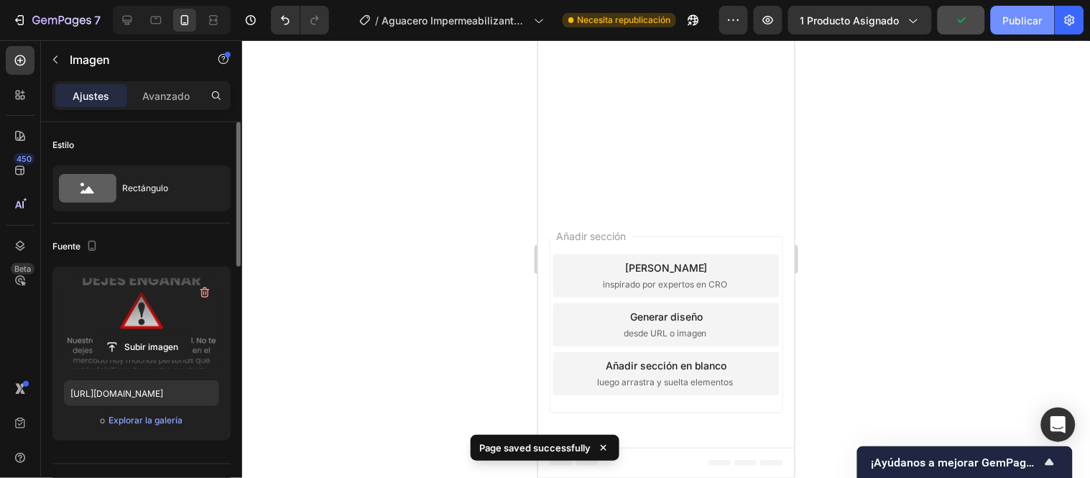
click at [1019, 22] on font "Publicar" at bounding box center [1023, 20] width 40 height 12
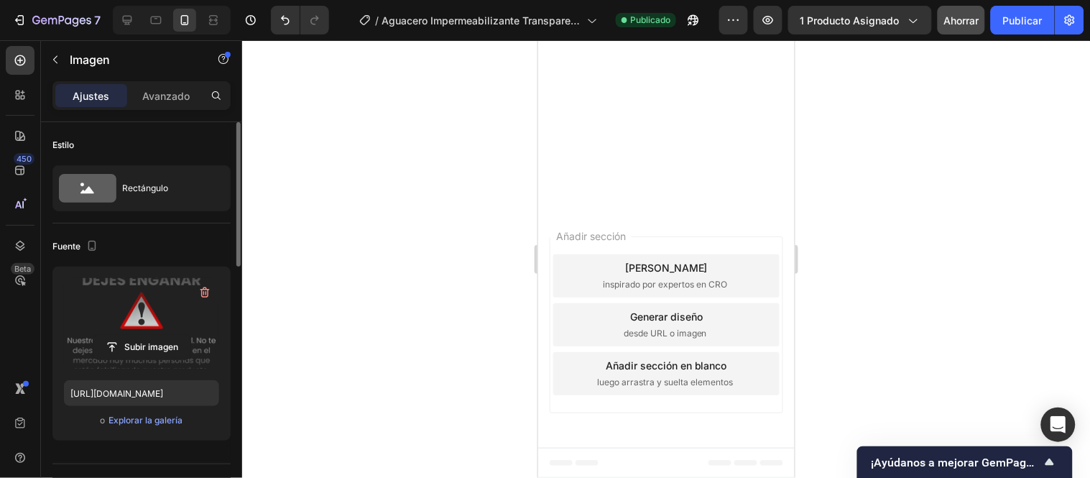
click at [298, 226] on div at bounding box center [666, 259] width 848 height 438
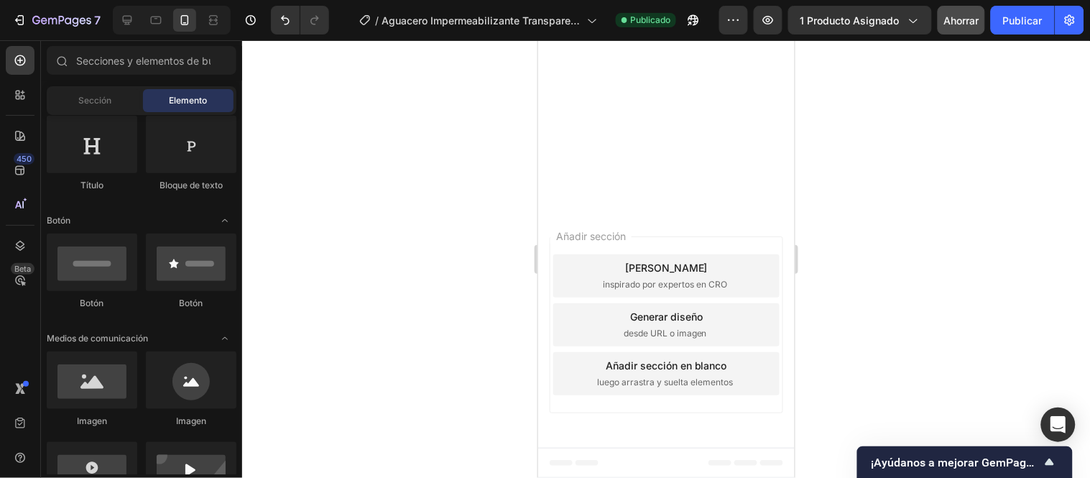
drag, startPoint x: 634, startPoint y: 364, endPoint x: 638, endPoint y: 224, distance: 139.5
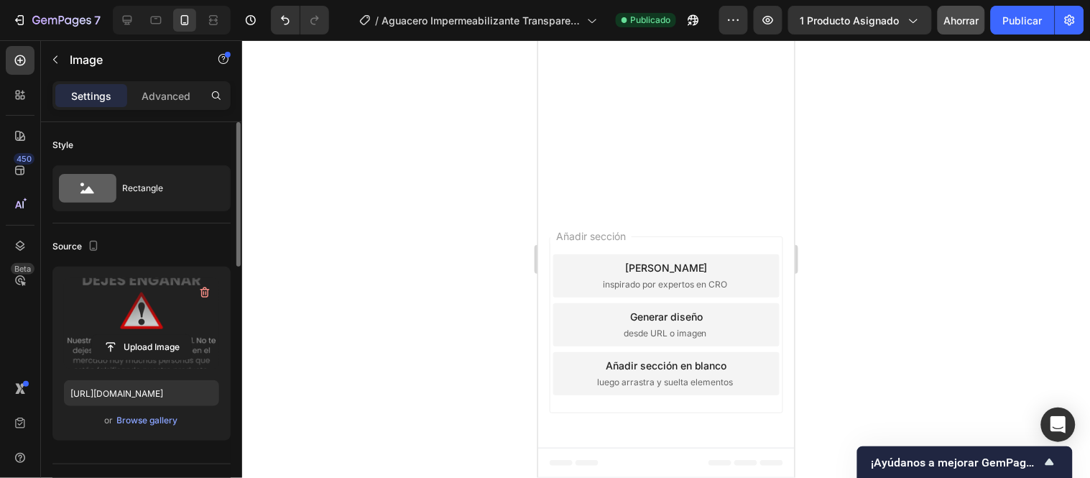
click at [96, 324] on label at bounding box center [141, 323] width 155 height 91
click at [96, 335] on input "file" at bounding box center [141, 347] width 99 height 24
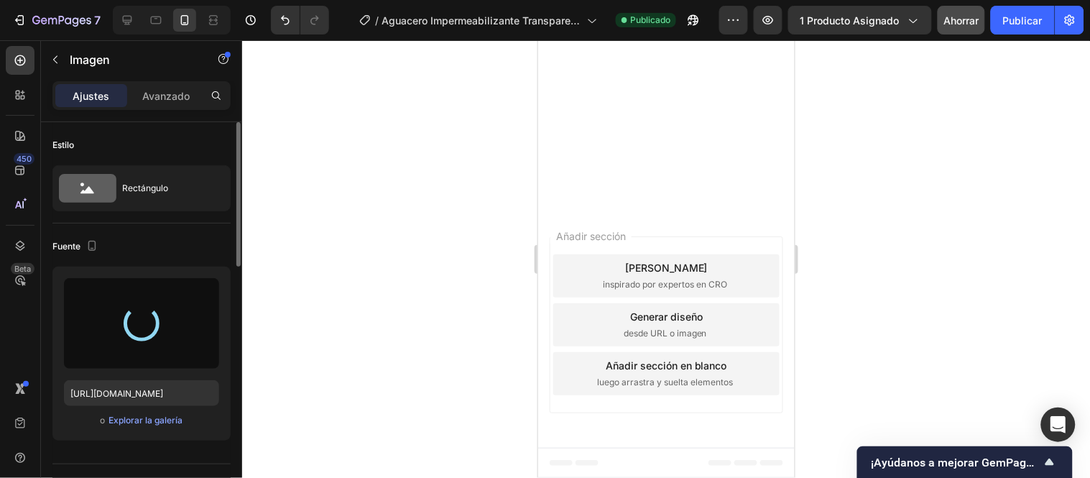
type input "[URL][DOMAIN_NAME]"
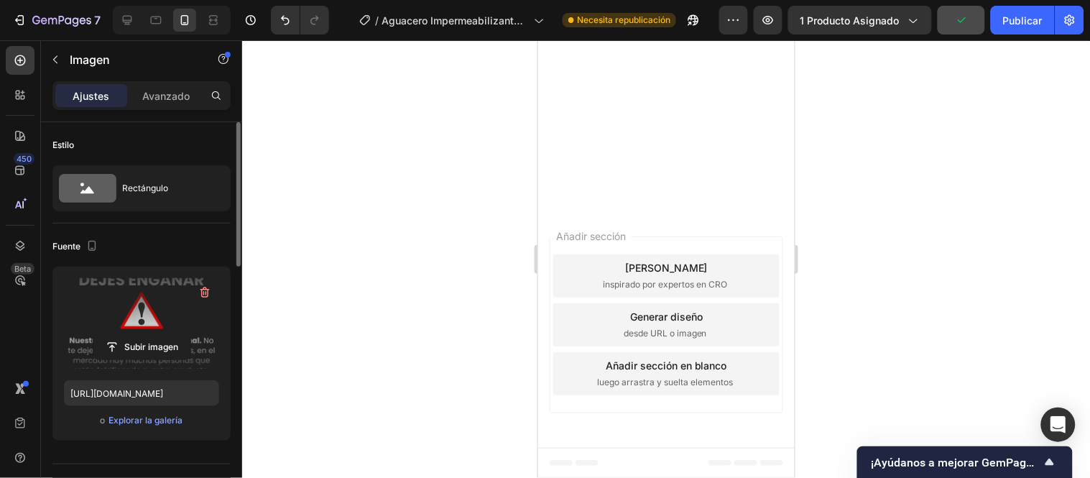
scroll to position [5415, 0]
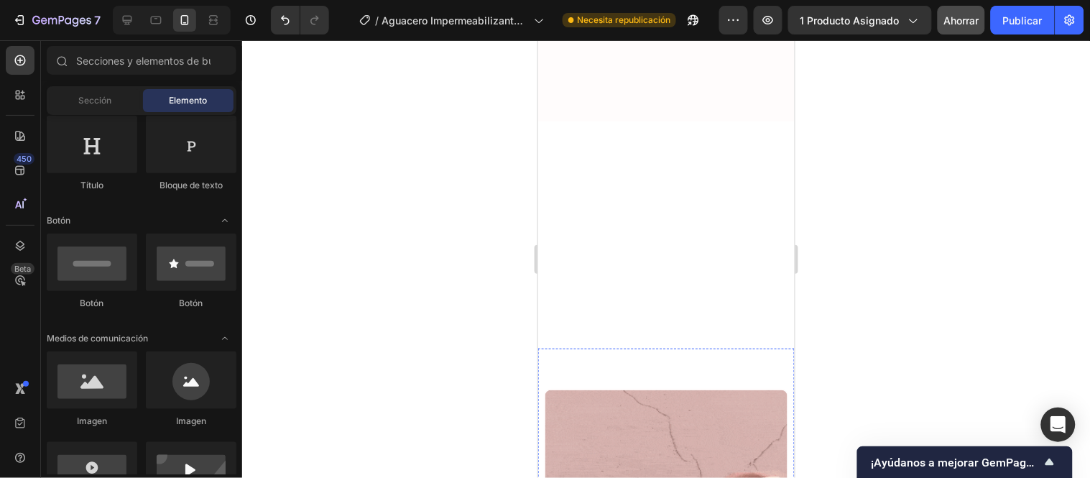
scroll to position [5894, 0]
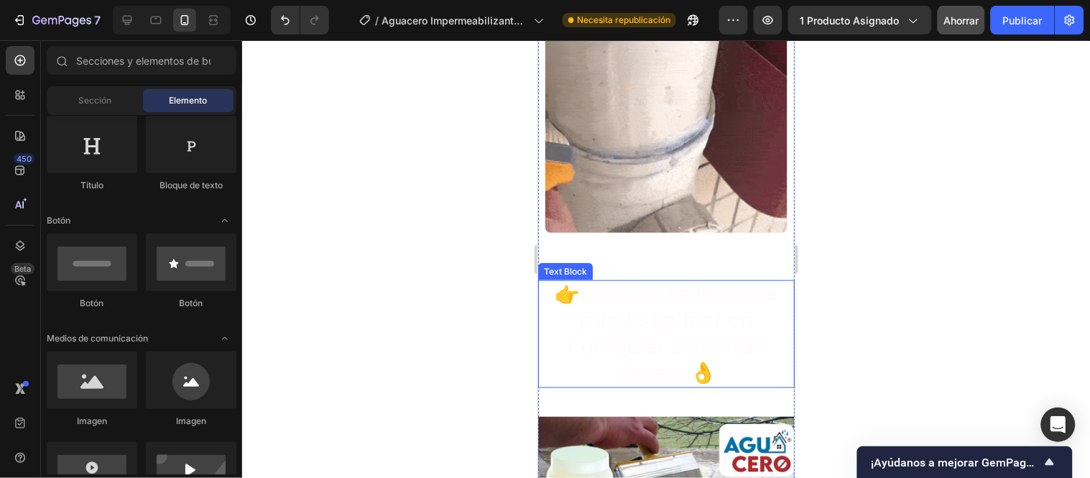
click at [569, 264] on div "Text Block" at bounding box center [564, 270] width 49 height 13
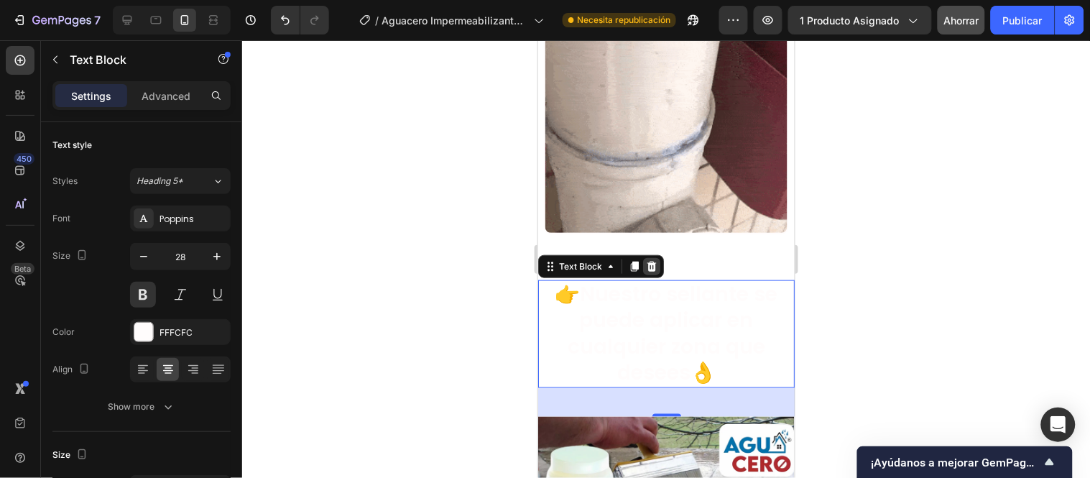
click at [655, 260] on icon at bounding box center [650, 265] width 11 height 11
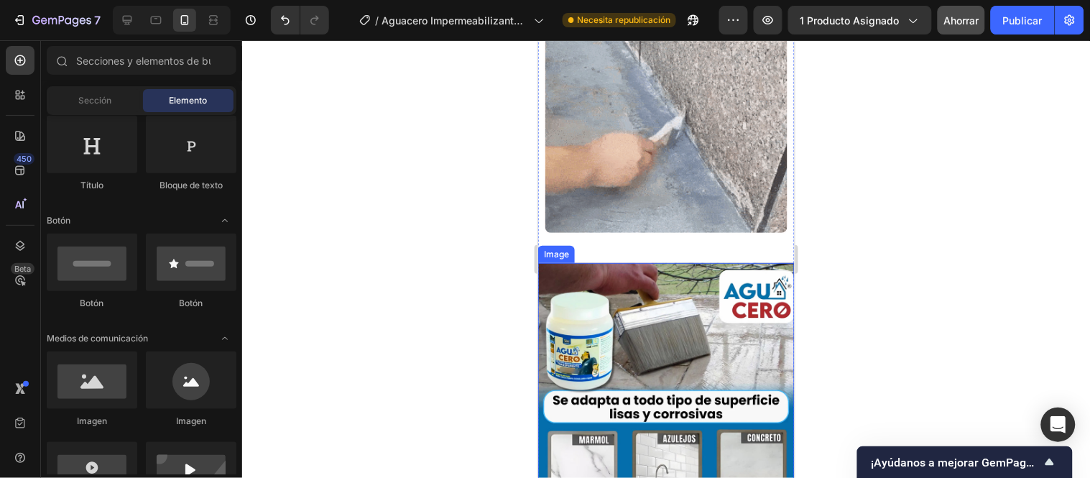
click at [698, 271] on img at bounding box center [666, 422] width 257 height 321
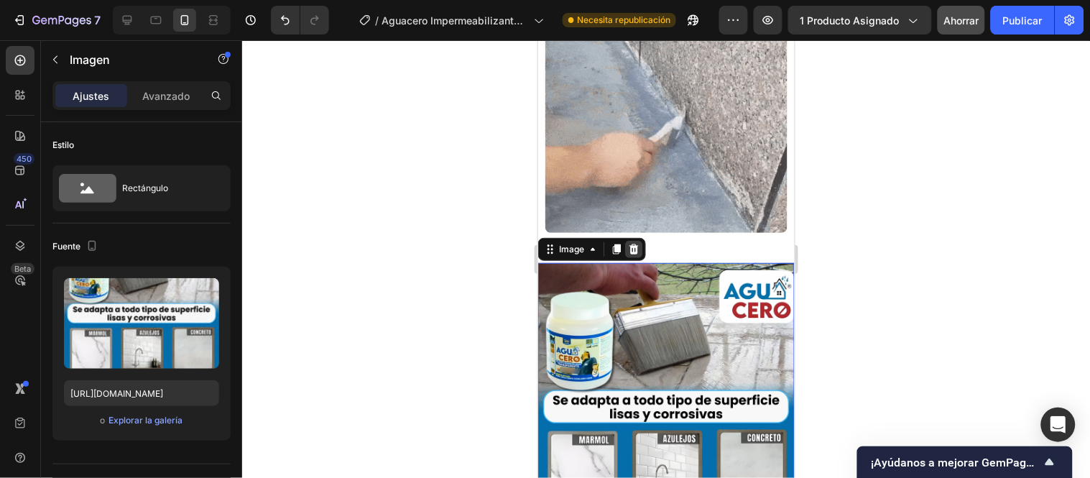
click at [631, 244] on icon at bounding box center [633, 249] width 9 height 10
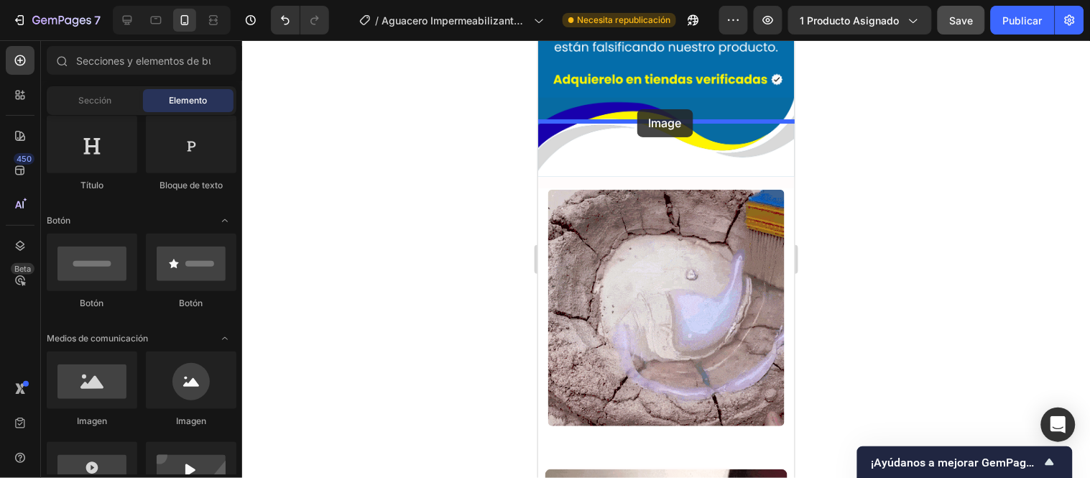
scroll to position [5507, 0]
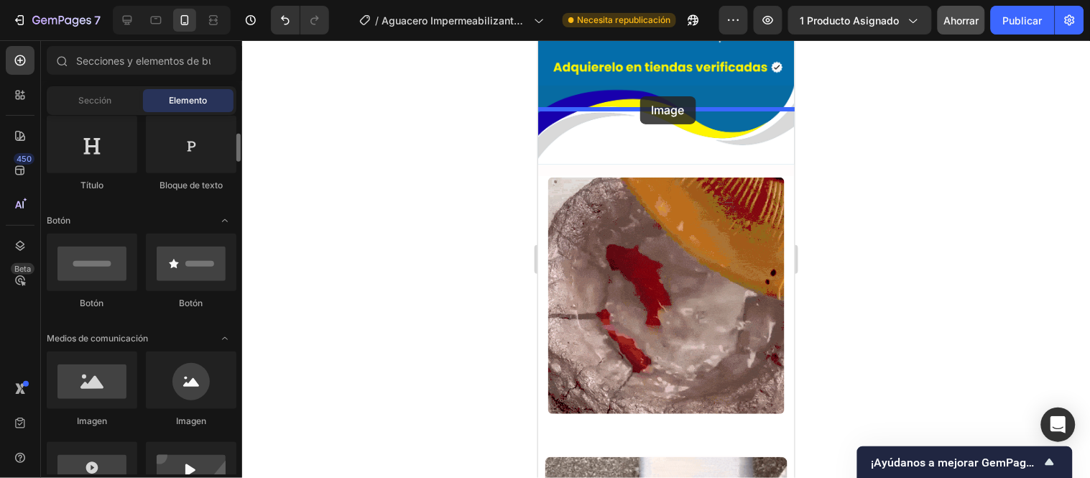
drag, startPoint x: 124, startPoint y: 385, endPoint x: 144, endPoint y: 313, distance: 75.3
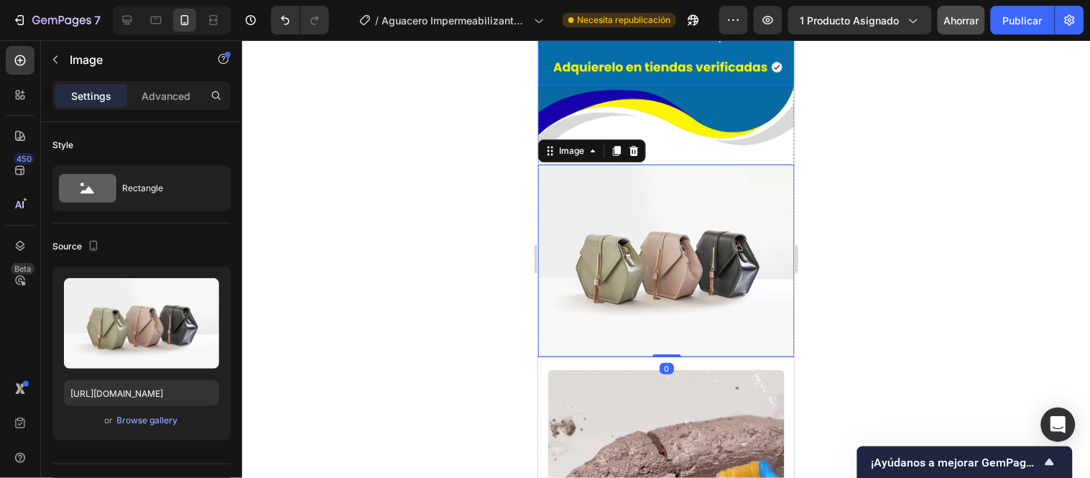
click at [719, 154] on img at bounding box center [666, 124] width 257 height 79
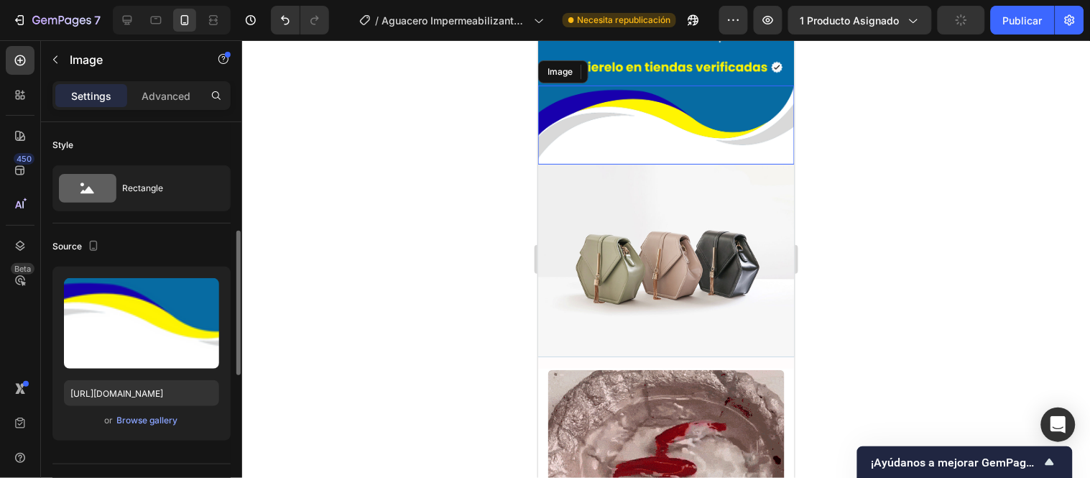
scroll to position [5427, 0]
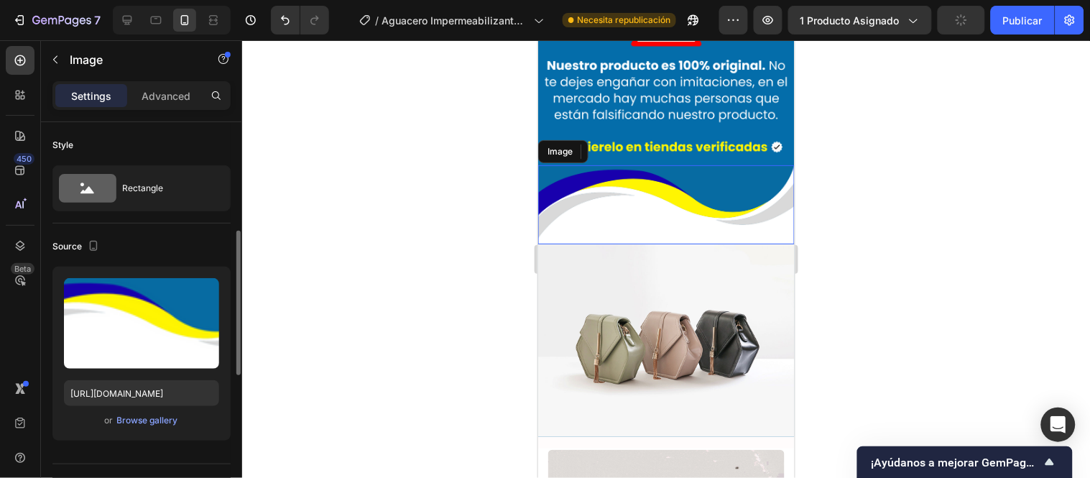
click at [563, 144] on div "Image" at bounding box center [559, 150] width 31 height 13
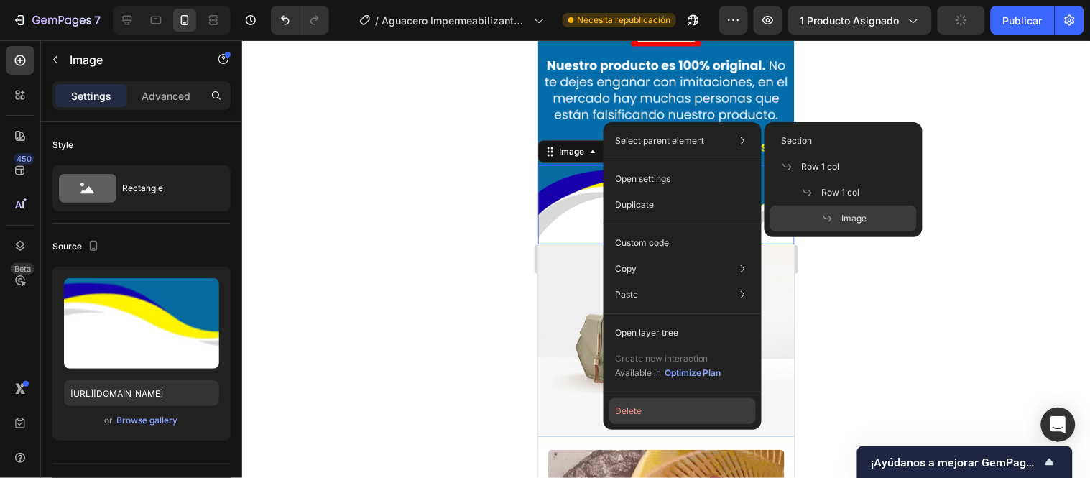
click at [671, 403] on button "Delete" at bounding box center [682, 411] width 147 height 26
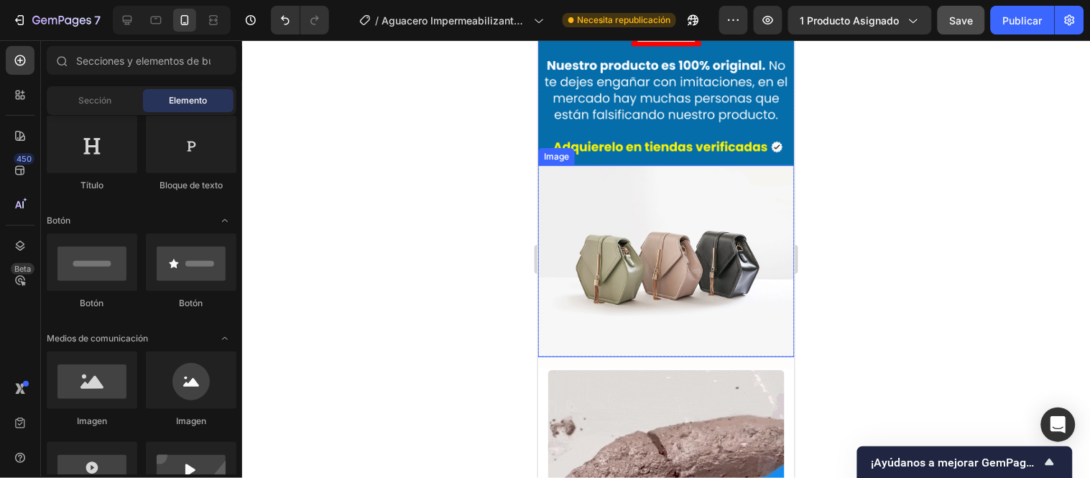
click at [650, 165] on img at bounding box center [666, 261] width 257 height 193
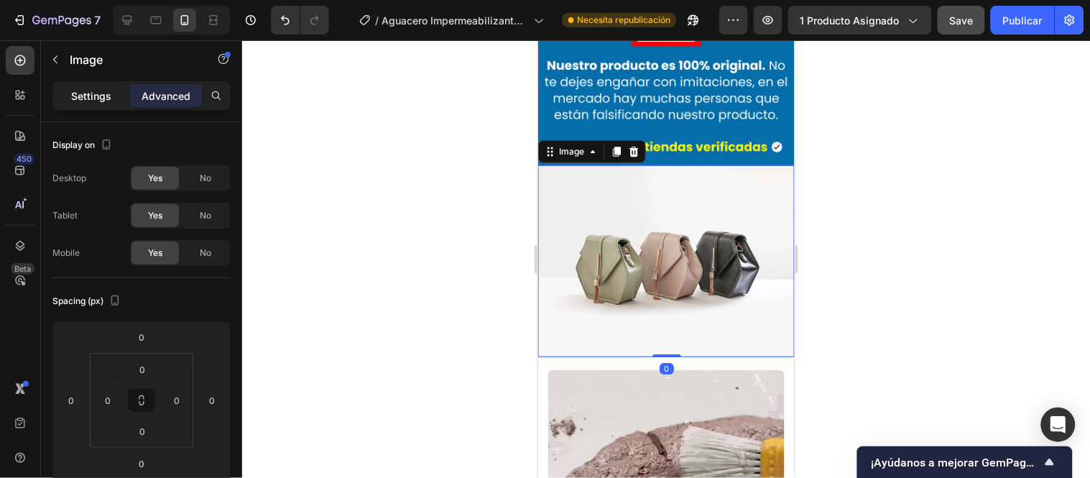
click at [93, 96] on p "Settings" at bounding box center [91, 95] width 40 height 15
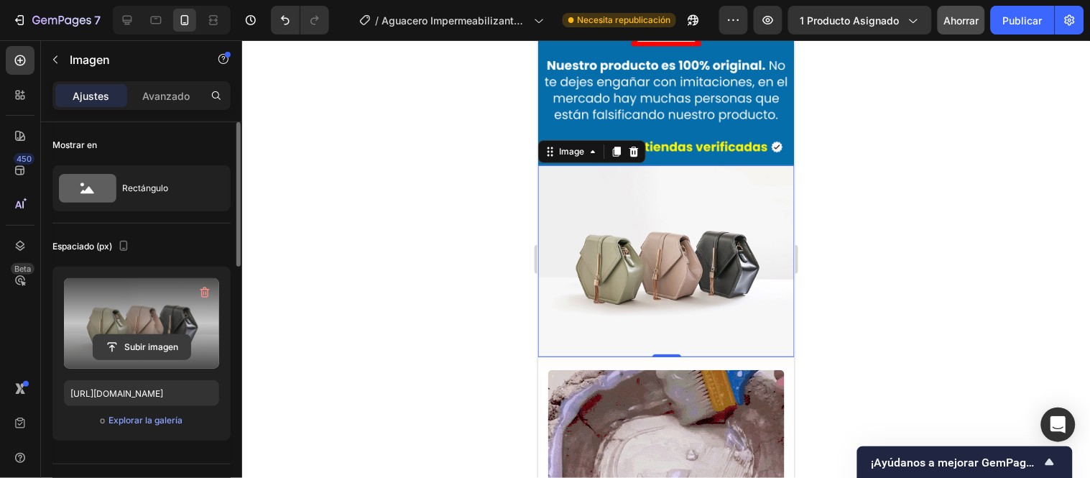
click at [162, 349] on input "file" at bounding box center [141, 347] width 97 height 24
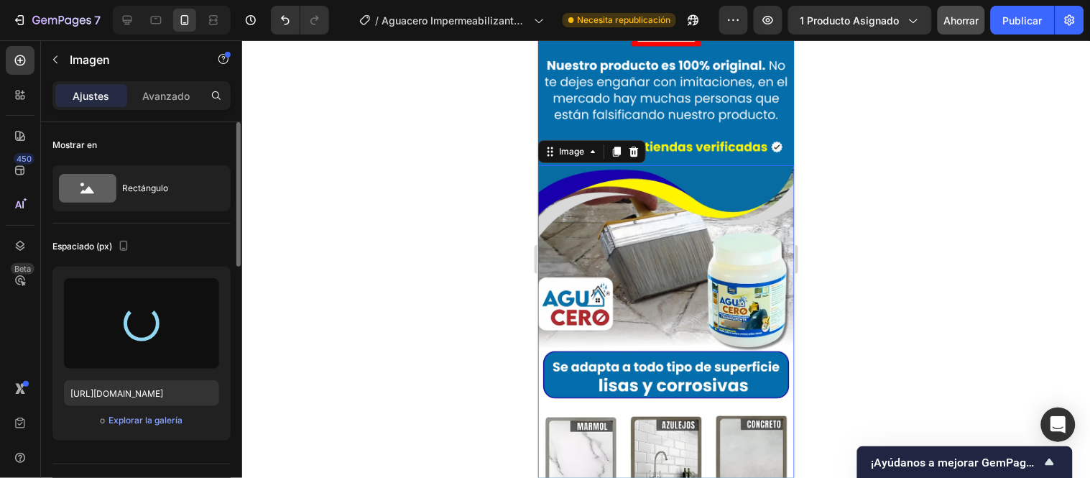
type input "[URL][DOMAIN_NAME]"
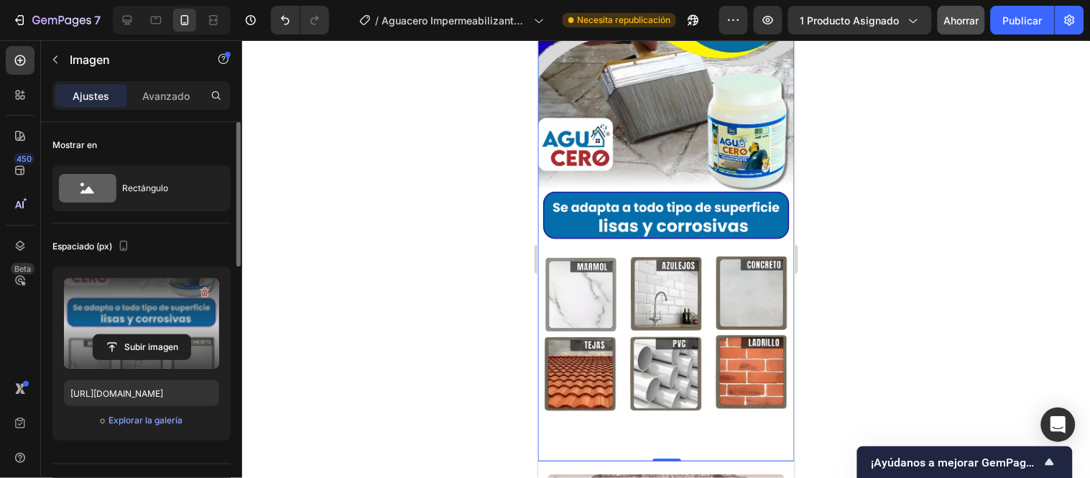
scroll to position [5906, 0]
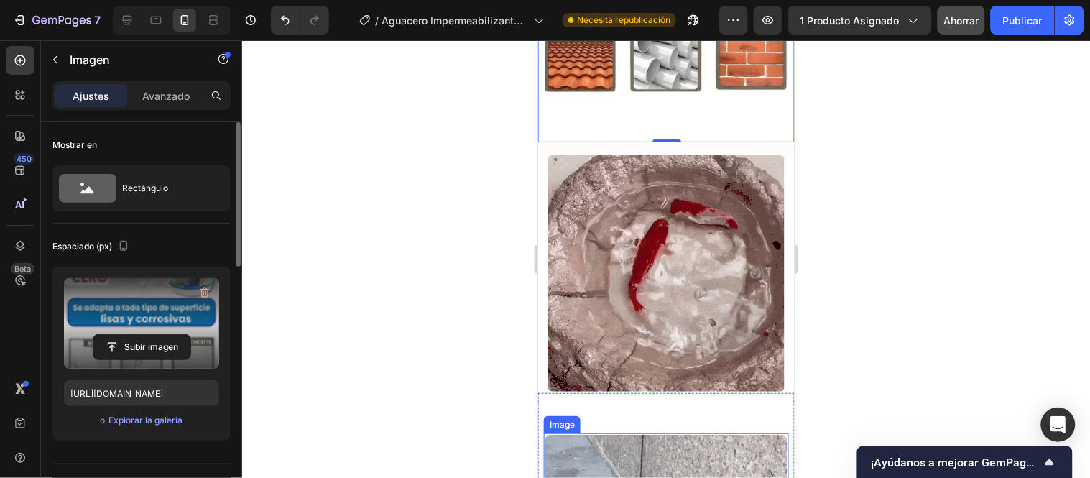
click at [563, 418] on div "Image" at bounding box center [561, 424] width 31 height 13
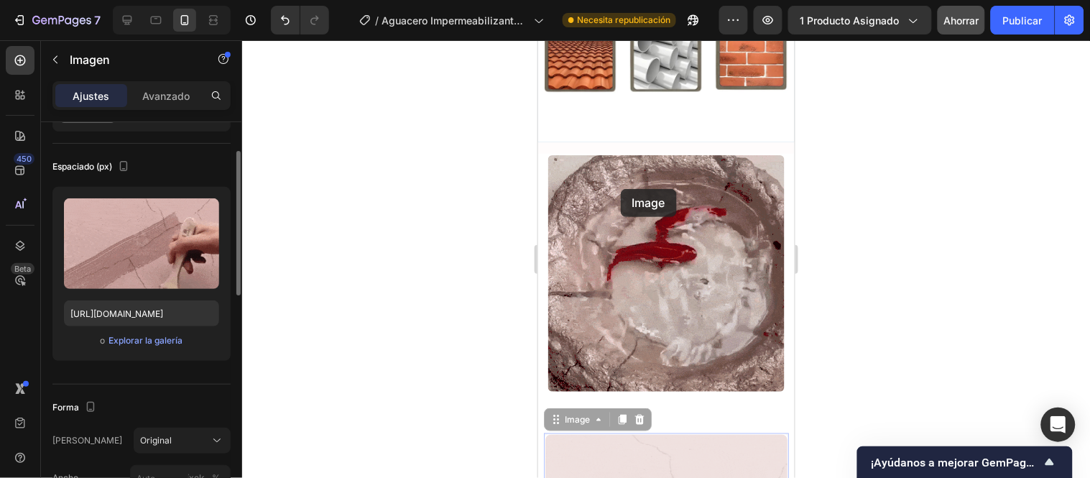
scroll to position [5746, 0]
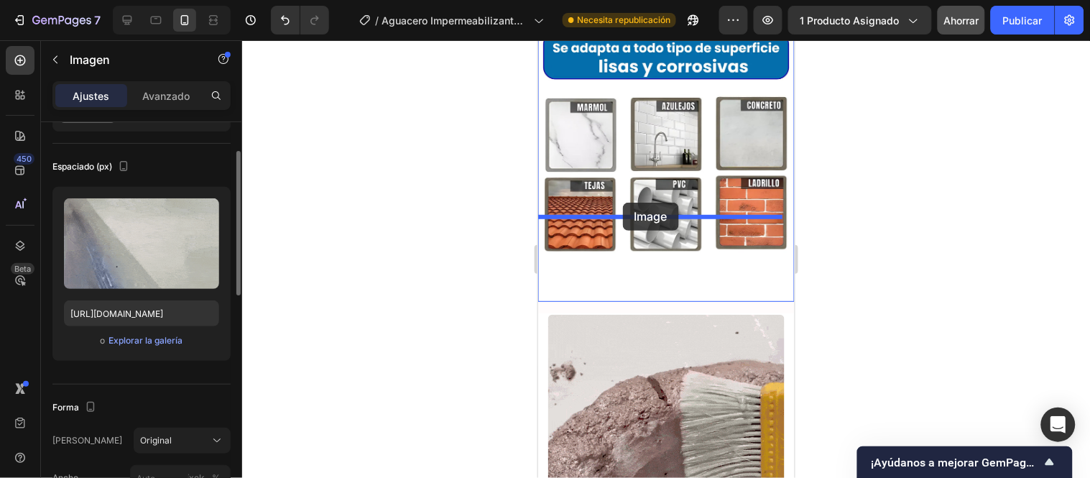
drag, startPoint x: 581, startPoint y: 211, endPoint x: 622, endPoint y: 202, distance: 42.7
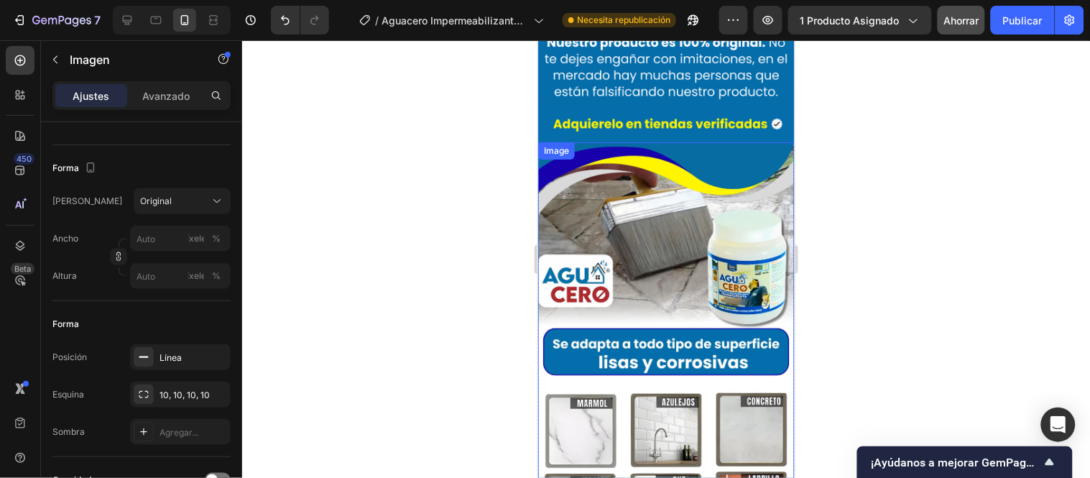
scroll to position [5333, 0]
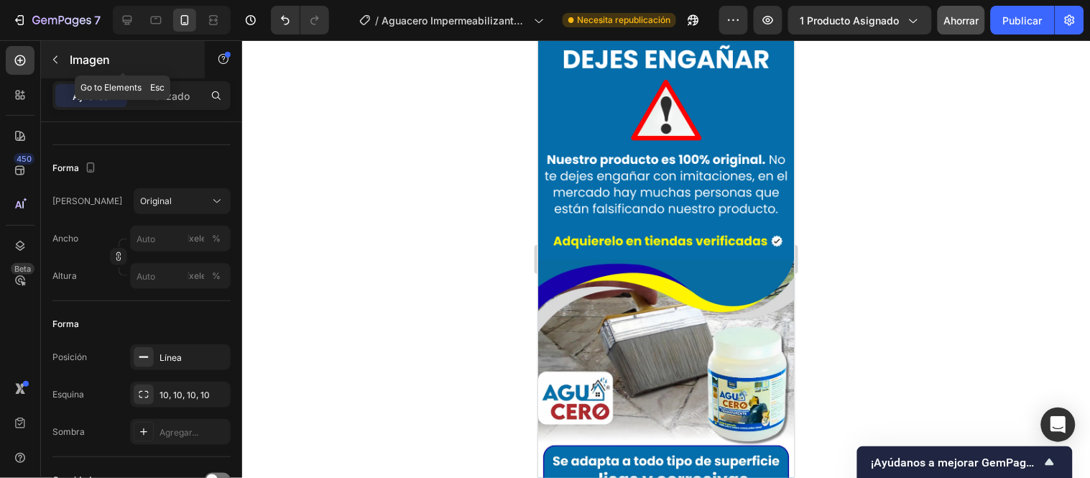
click at [56, 52] on button "button" at bounding box center [55, 59] width 23 height 23
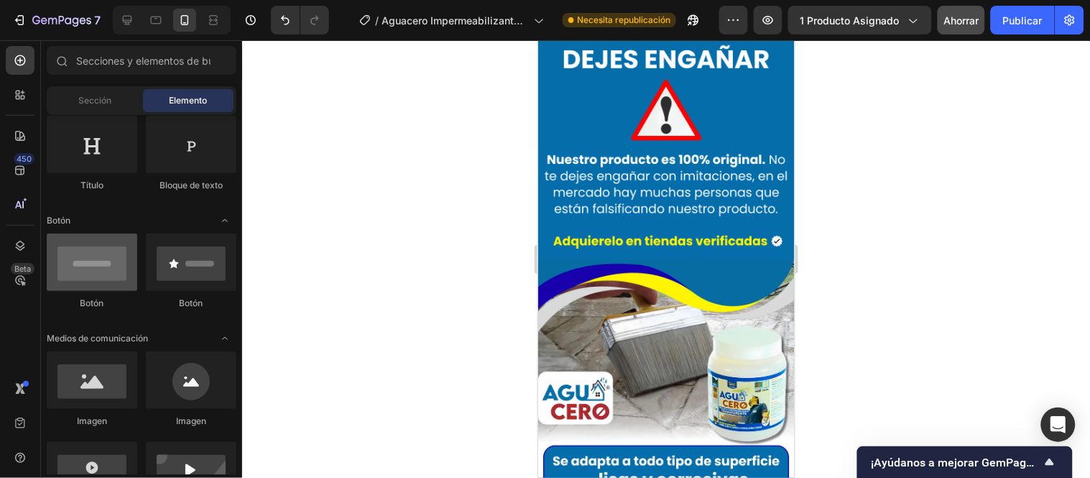
scroll to position [0, 0]
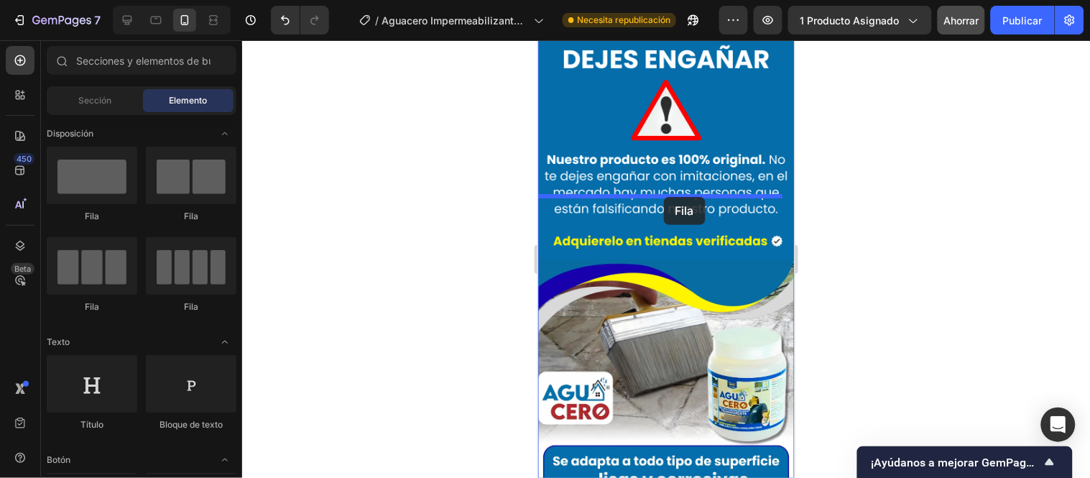
drag, startPoint x: 625, startPoint y: 232, endPoint x: 663, endPoint y: 201, distance: 49.5
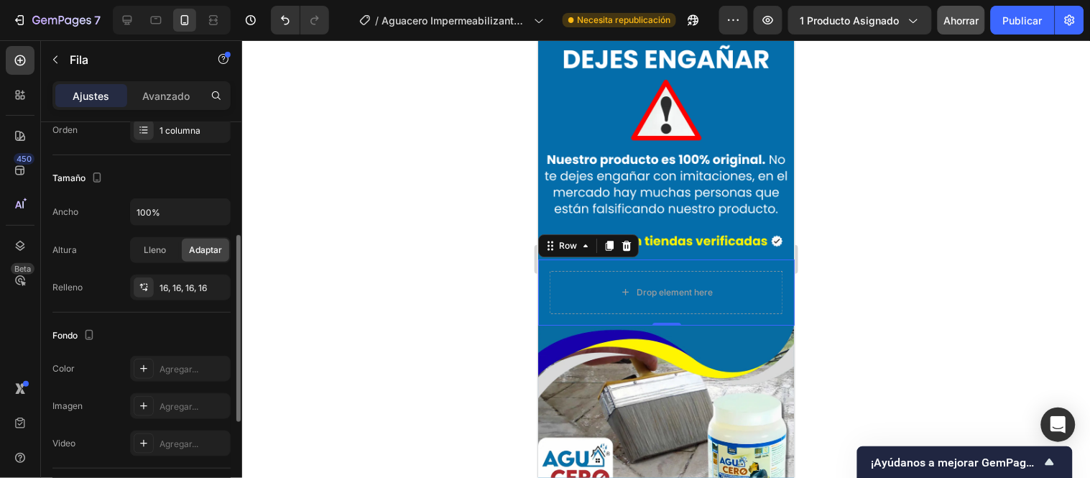
scroll to position [399, 0]
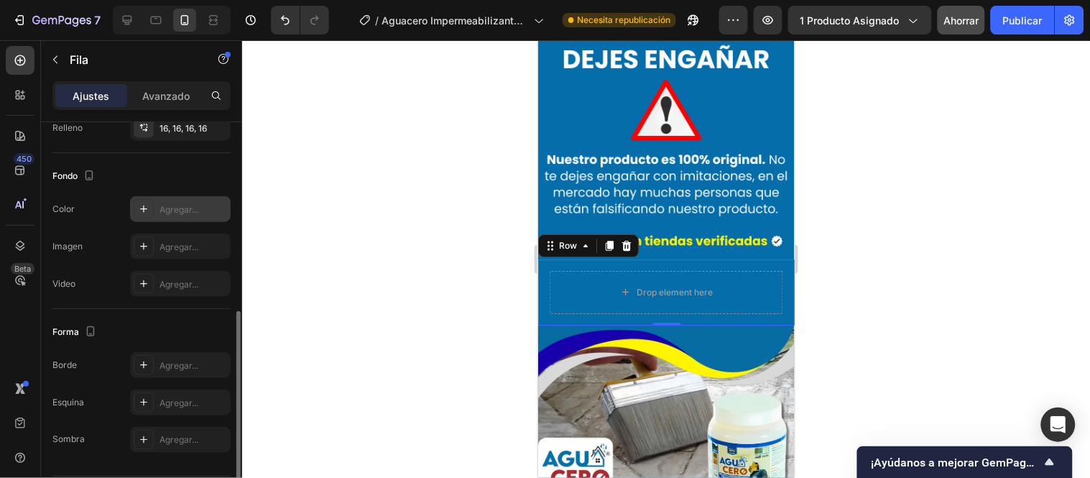
click at [176, 204] on font "Agregar..." at bounding box center [179, 209] width 39 height 11
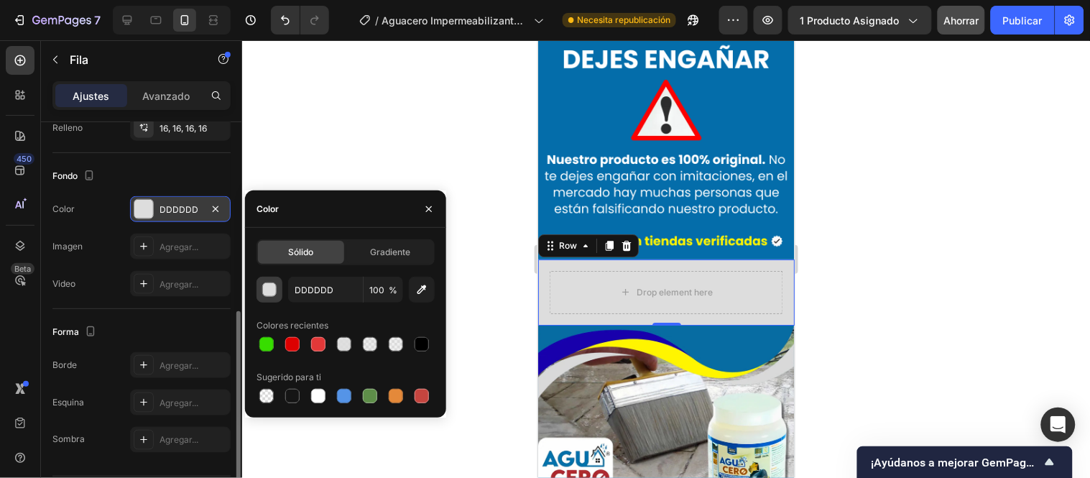
click at [267, 283] on div "button" at bounding box center [270, 290] width 14 height 14
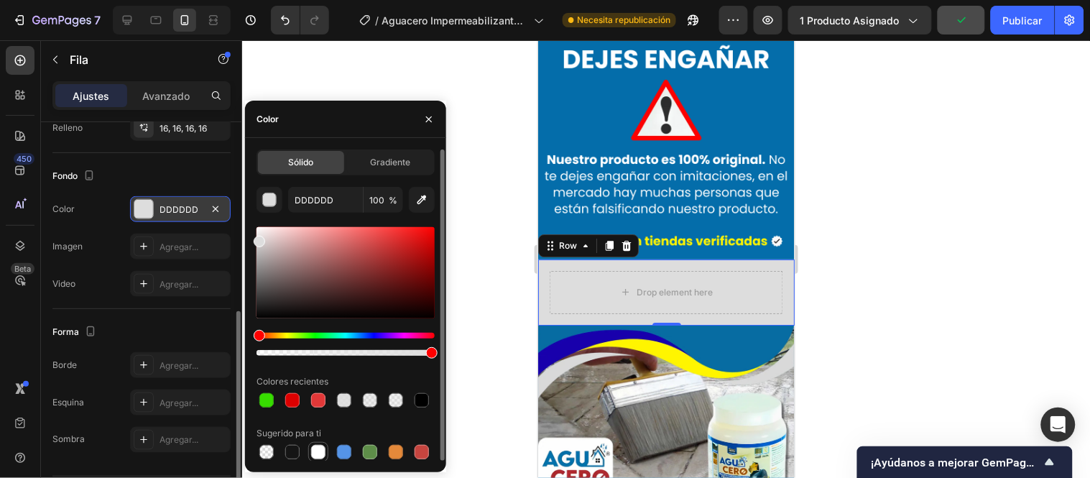
click at [317, 448] on div at bounding box center [318, 452] width 14 height 14
type input "FFFFFF"
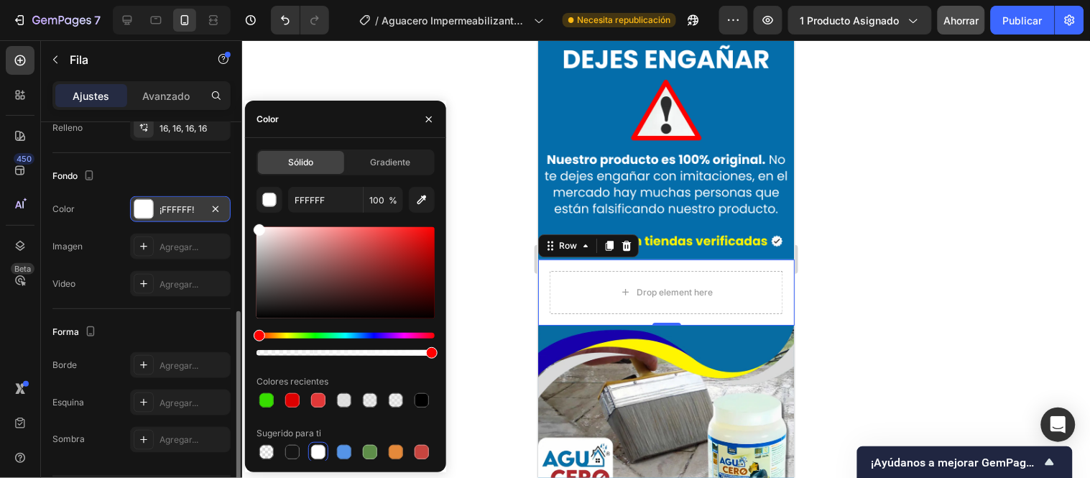
drag, startPoint x: 466, startPoint y: 122, endPoint x: 89, endPoint y: 275, distance: 406.2
click at [466, 122] on div at bounding box center [666, 259] width 848 height 438
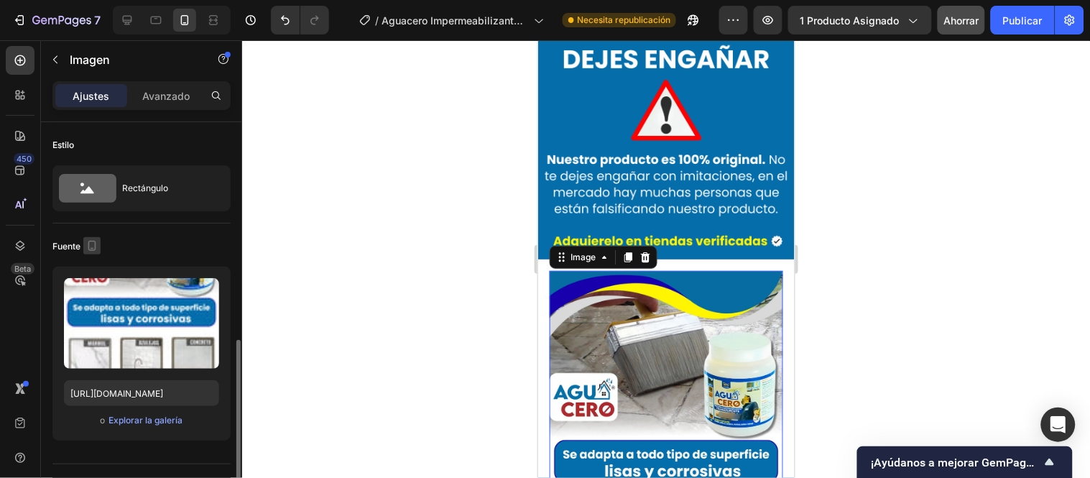
scroll to position [160, 0]
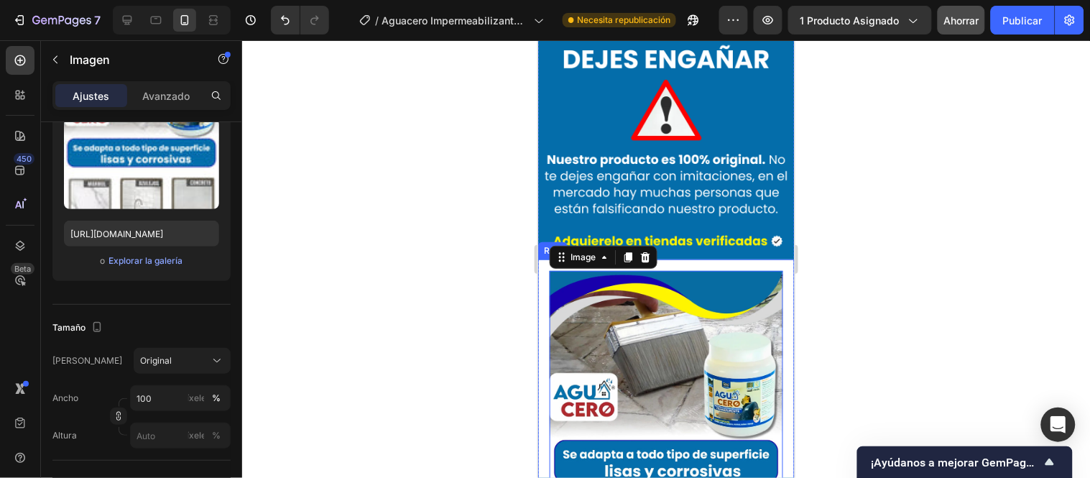
click at [683, 259] on div "Image 0 Row" at bounding box center [666, 478] width 257 height 438
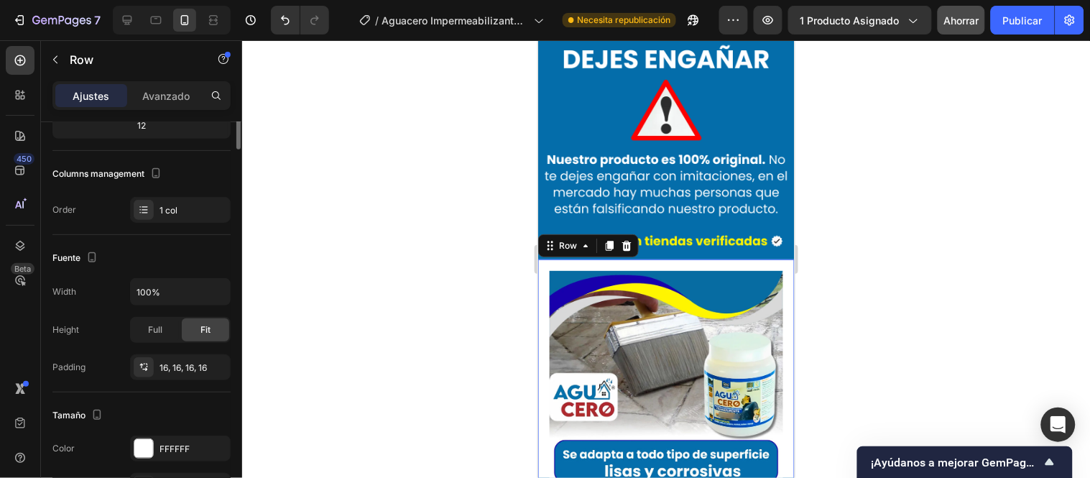
scroll to position [0, 0]
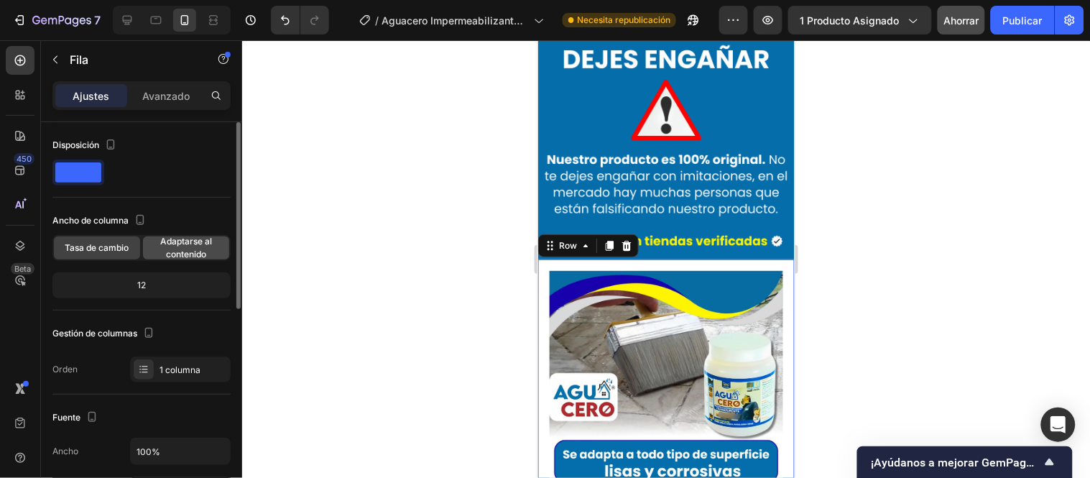
click at [153, 253] on span "Adaptarse al contenido" at bounding box center [186, 248] width 86 height 26
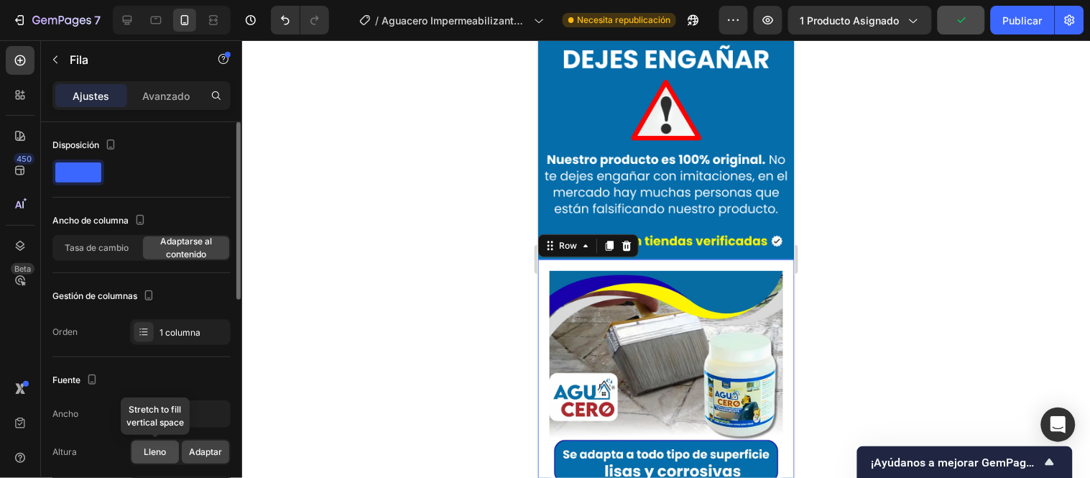
click at [147, 455] on font "Lleno" at bounding box center [155, 451] width 22 height 11
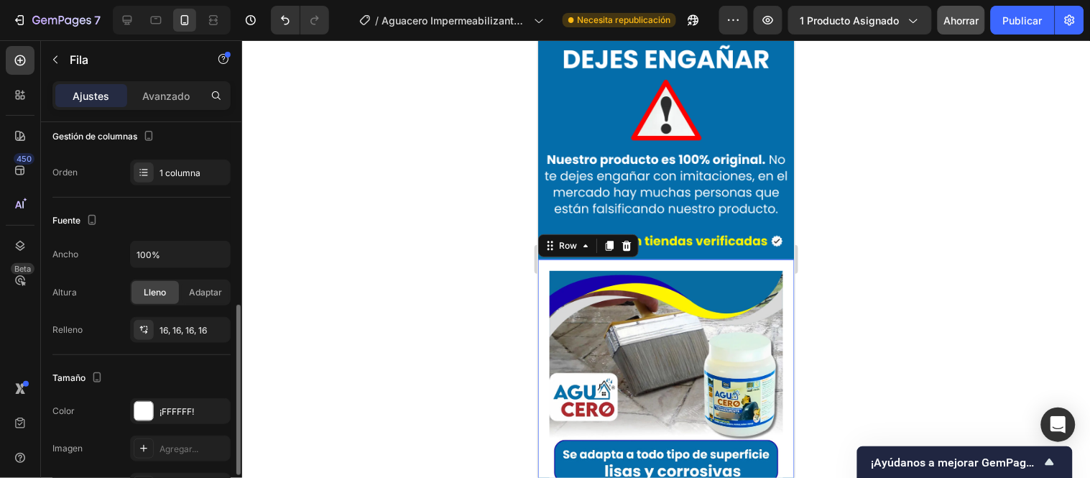
scroll to position [239, 0]
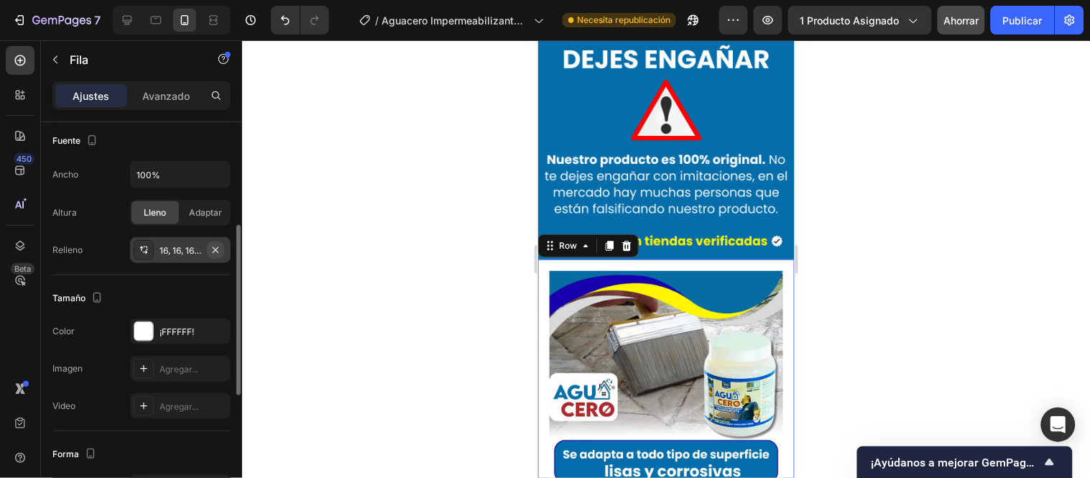
click at [213, 252] on icon "button" at bounding box center [216, 249] width 6 height 6
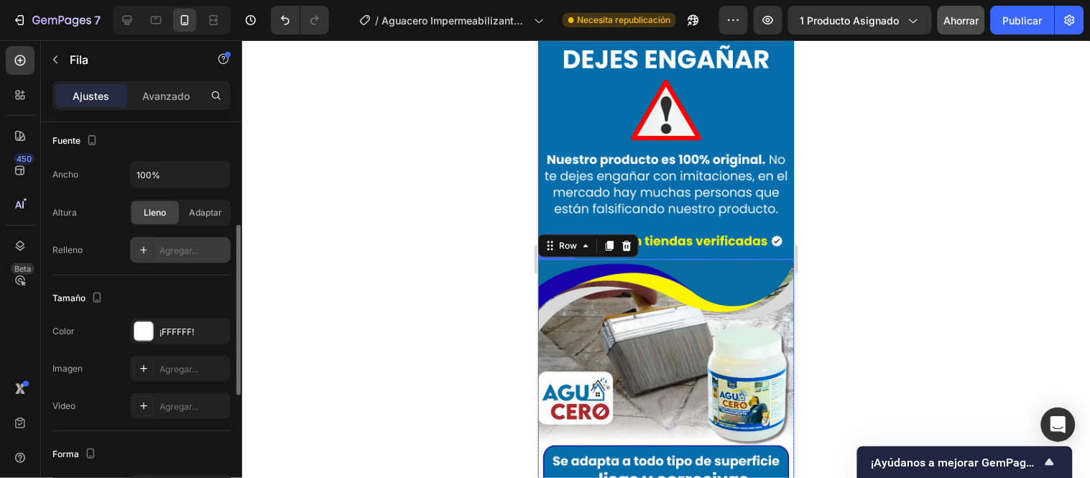
click at [428, 271] on div at bounding box center [666, 259] width 848 height 438
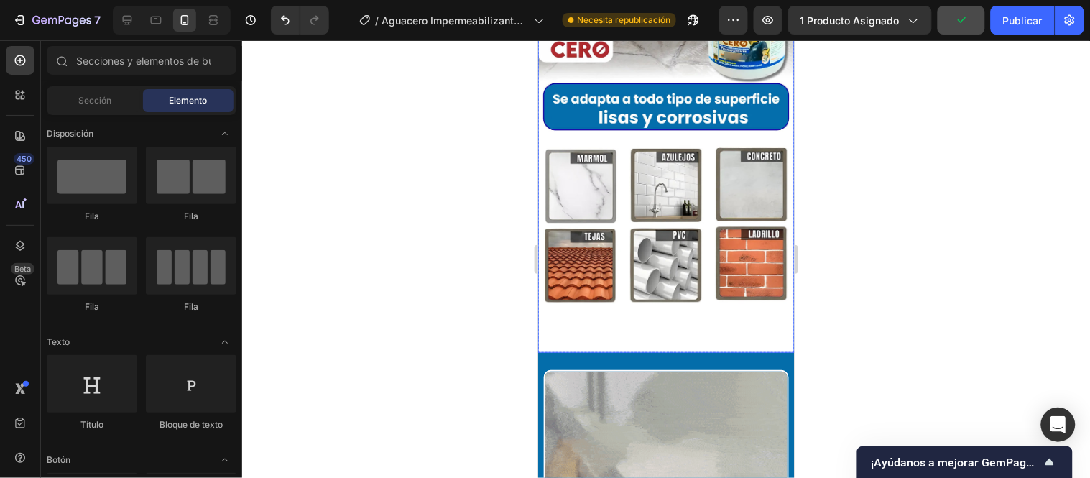
scroll to position [5732, 0]
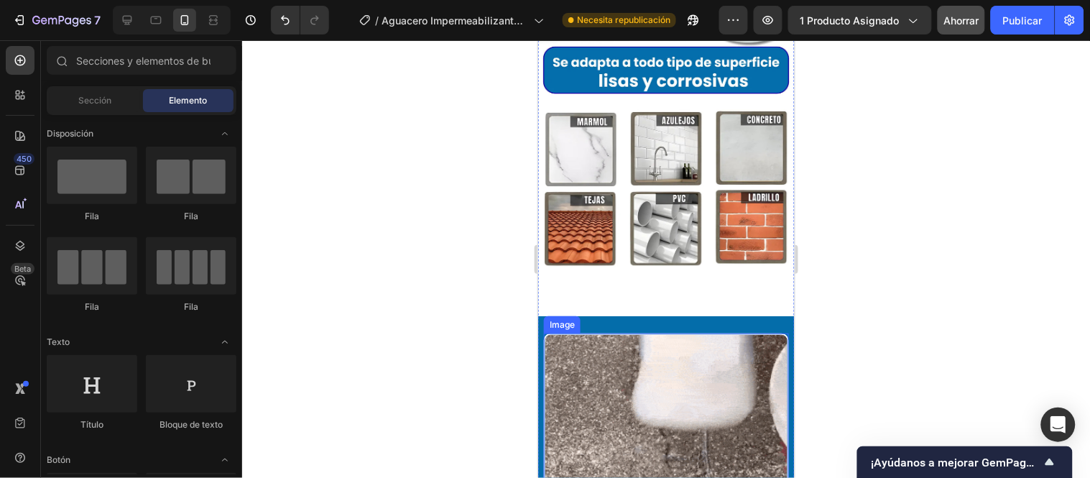
click at [566, 333] on img at bounding box center [665, 455] width 245 height 245
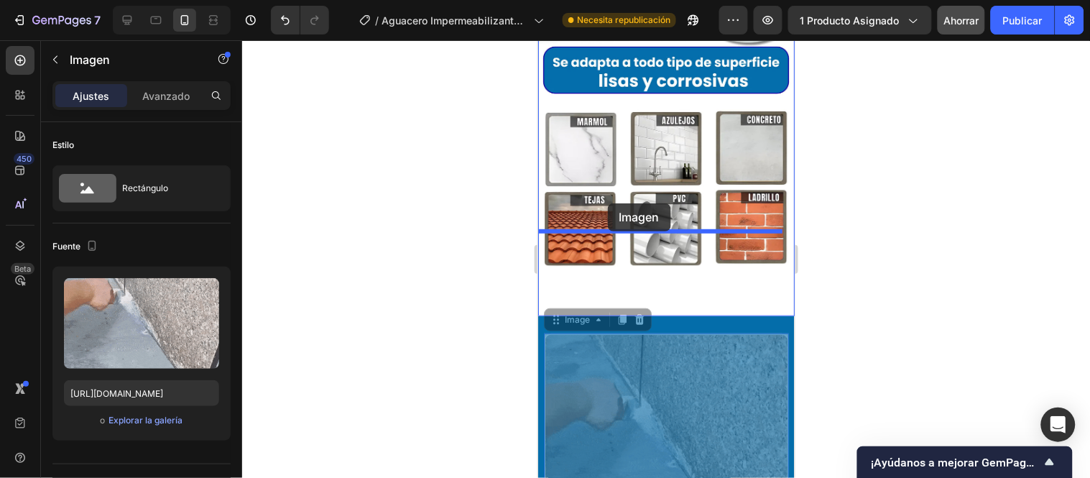
drag, startPoint x: 571, startPoint y: 238, endPoint x: 607, endPoint y: 203, distance: 50.8
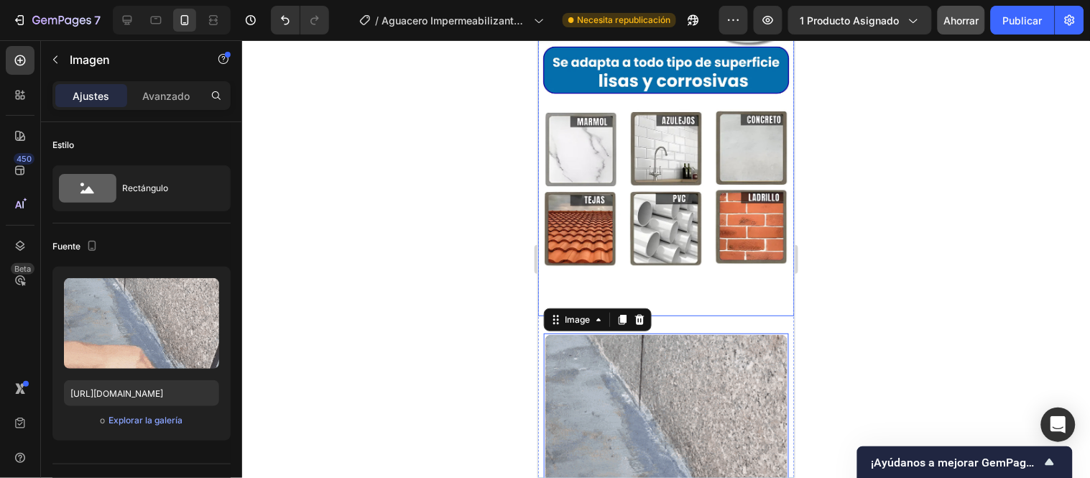
scroll to position [5891, 0]
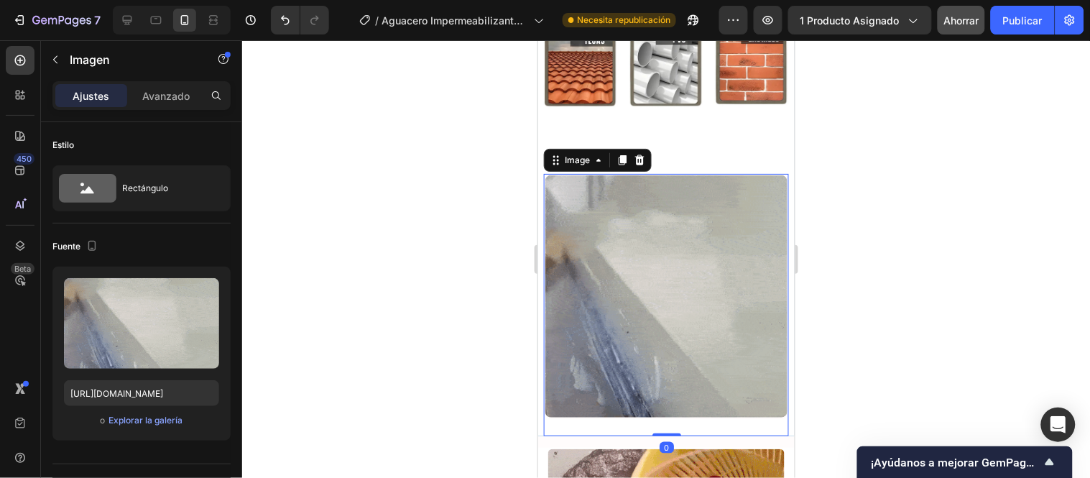
click at [662, 320] on div "Image 0" at bounding box center [665, 304] width 245 height 262
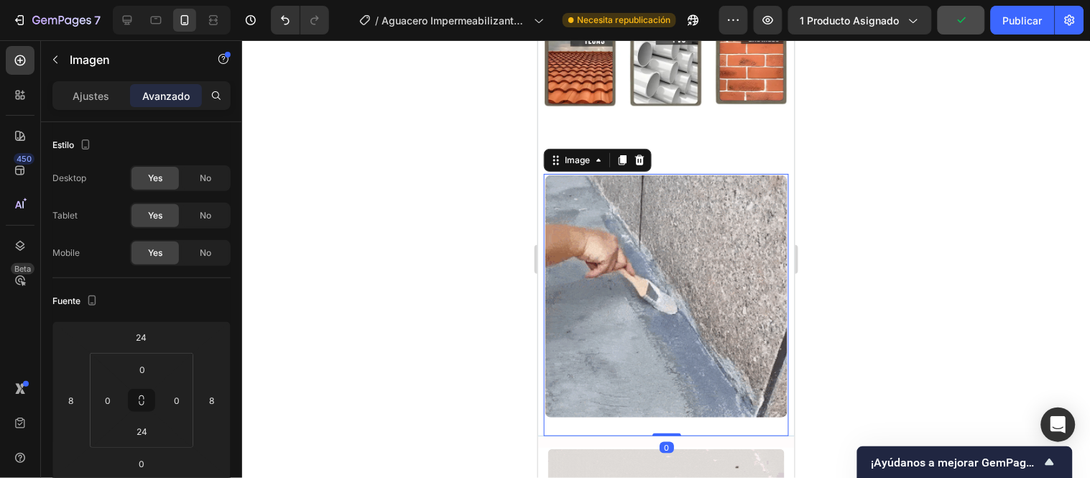
drag, startPoint x: 660, startPoint y: 335, endPoint x: 662, endPoint y: 318, distance: 17.3
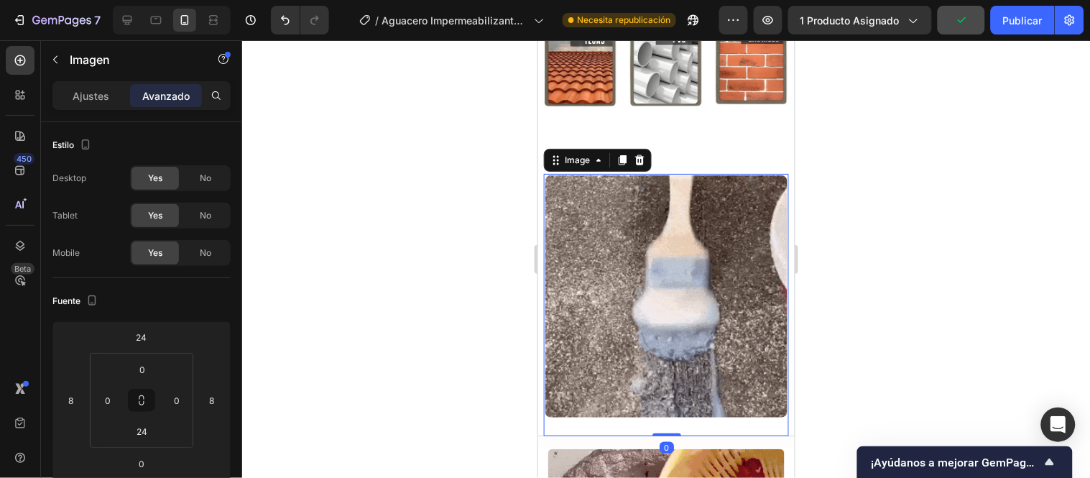
click at [662, 318] on div "Image 0" at bounding box center [665, 304] width 245 height 262
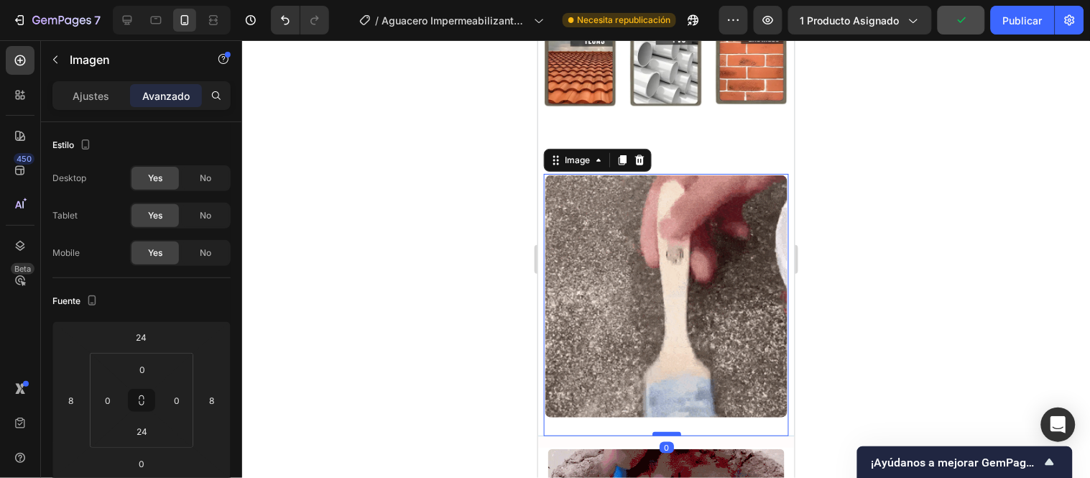
click at [662, 318] on img at bounding box center [665, 295] width 245 height 245
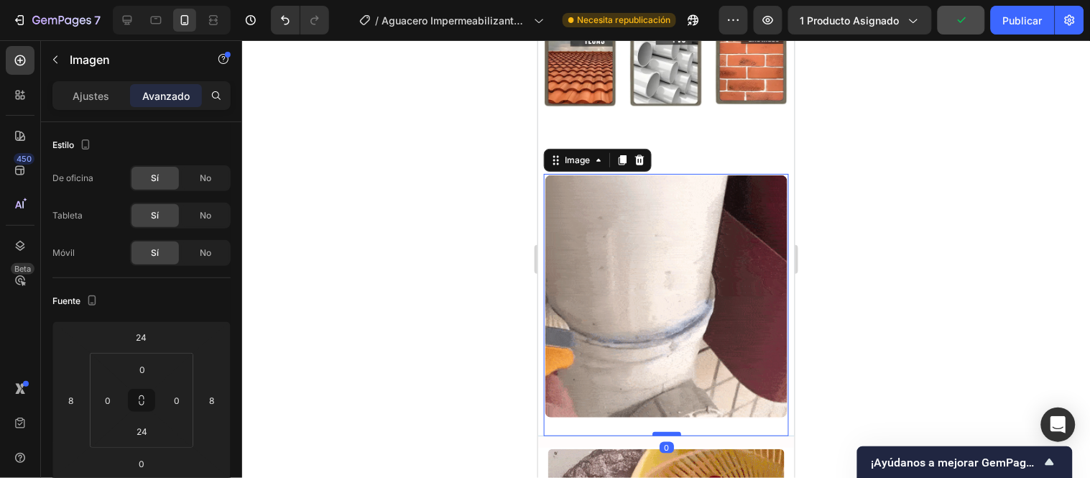
click at [663, 321] on div "Image 0" at bounding box center [665, 304] width 245 height 262
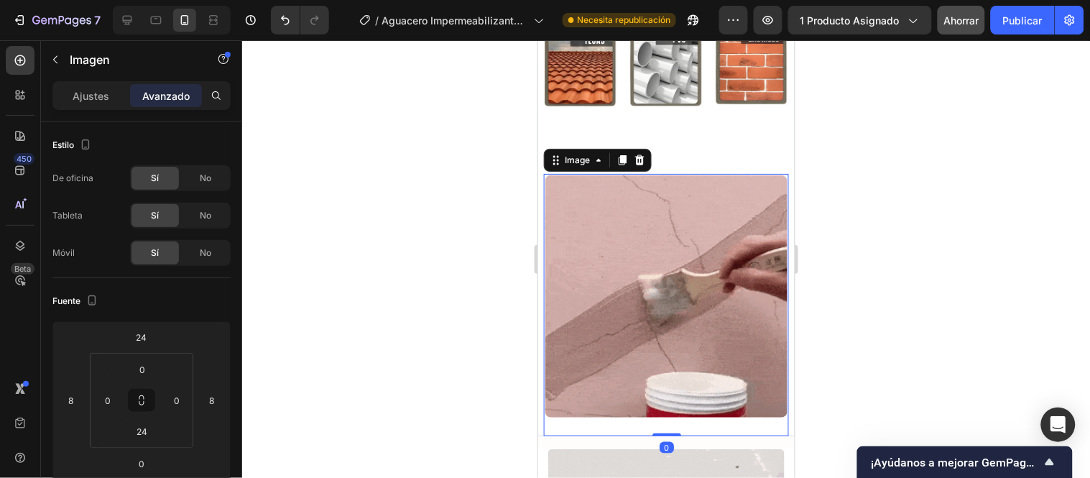
drag, startPoint x: 663, startPoint y: 337, endPoint x: 663, endPoint y: 325, distance: 12.2
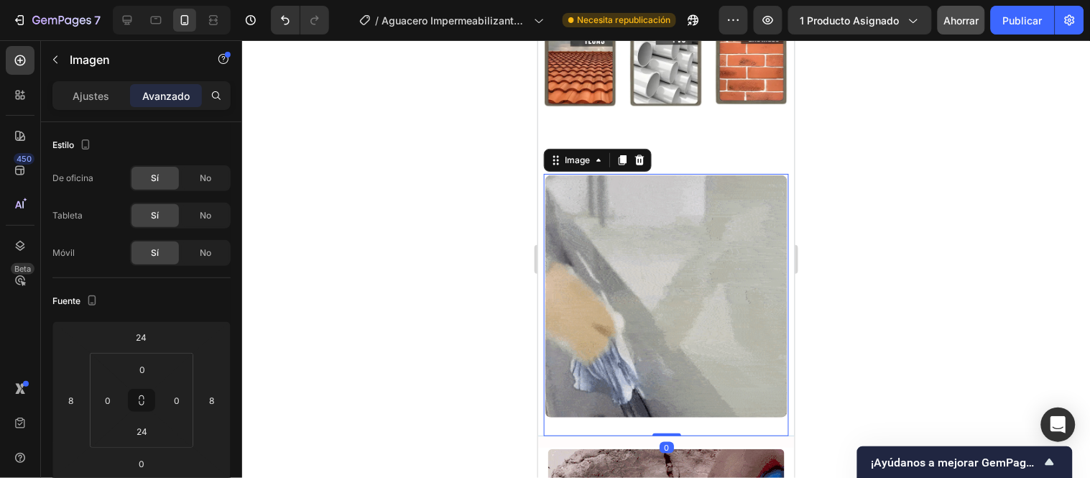
click at [663, 325] on div "Image 0" at bounding box center [665, 304] width 245 height 262
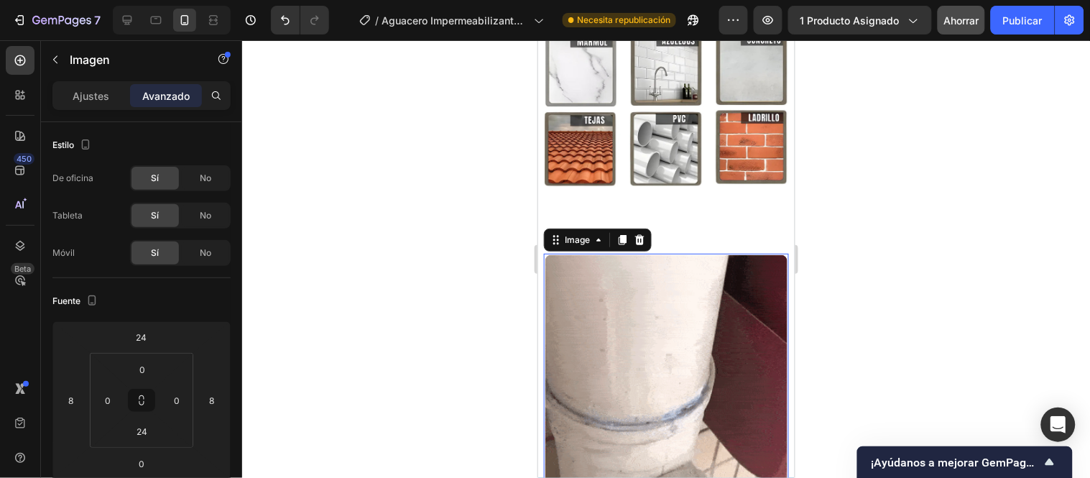
scroll to position [5732, 0]
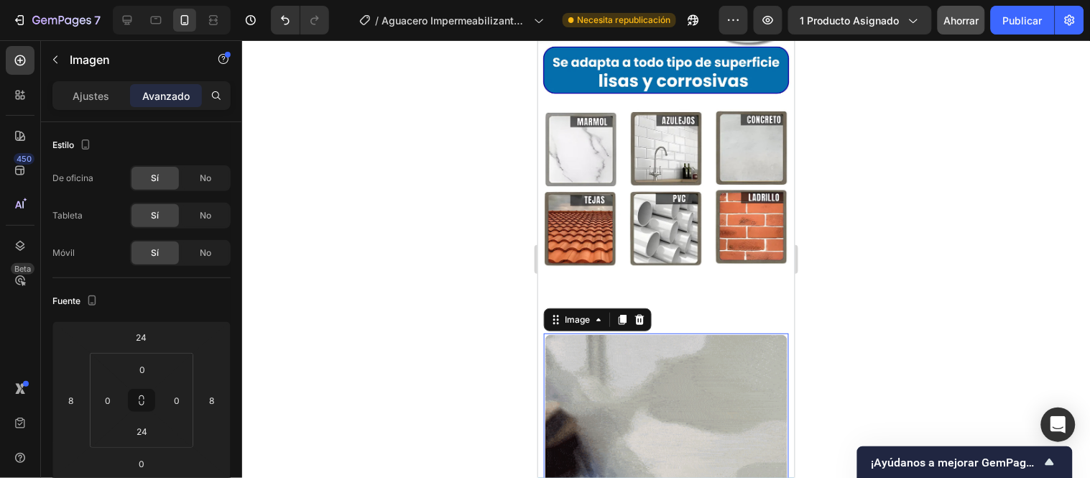
click at [693, 216] on img at bounding box center [666, 88] width 257 height 456
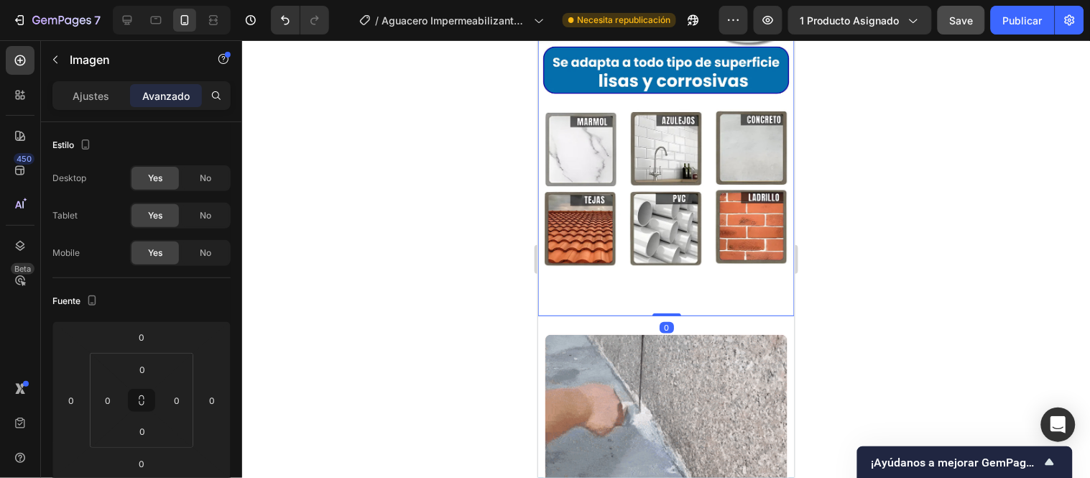
scroll to position [239, 0]
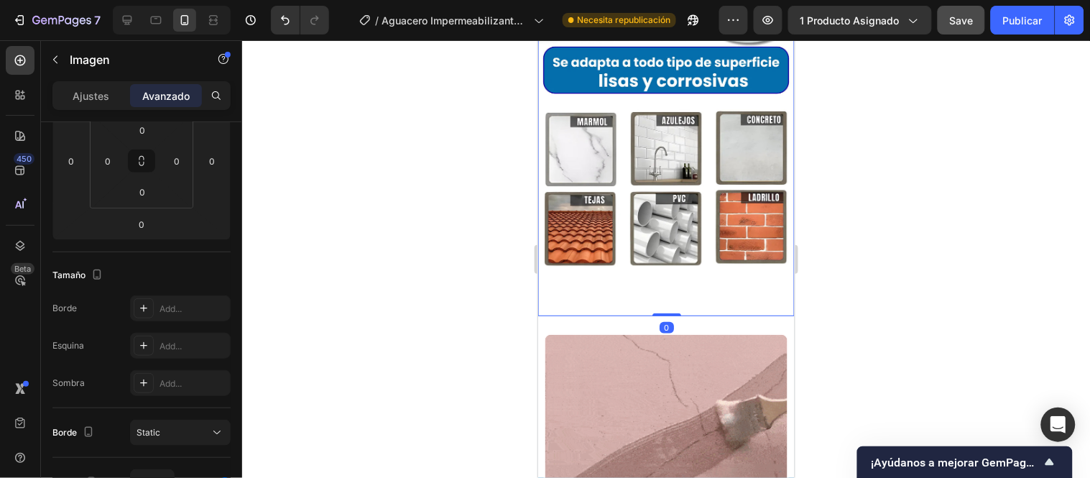
drag, startPoint x: 662, startPoint y: 239, endPoint x: 663, endPoint y: 226, distance: 13.0
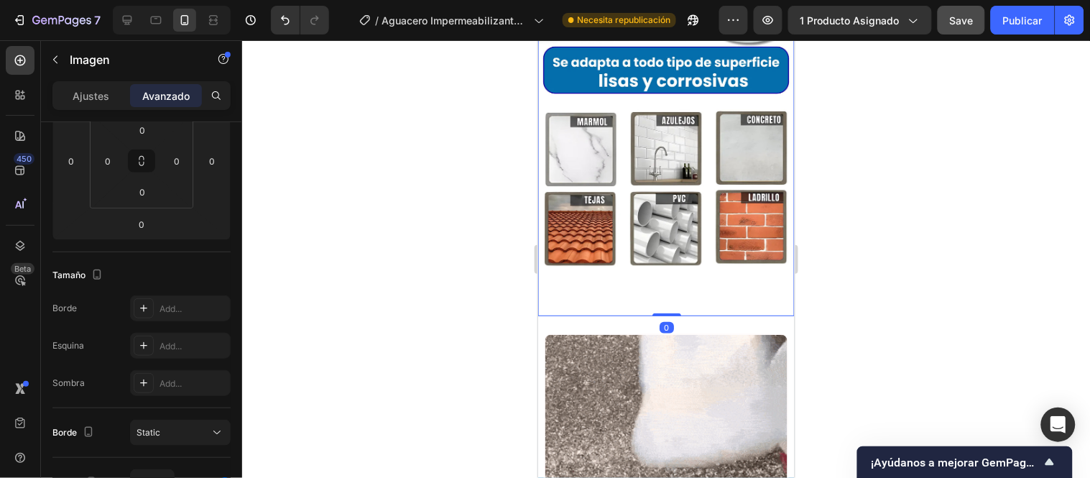
click at [660, 313] on div at bounding box center [666, 314] width 29 height 3
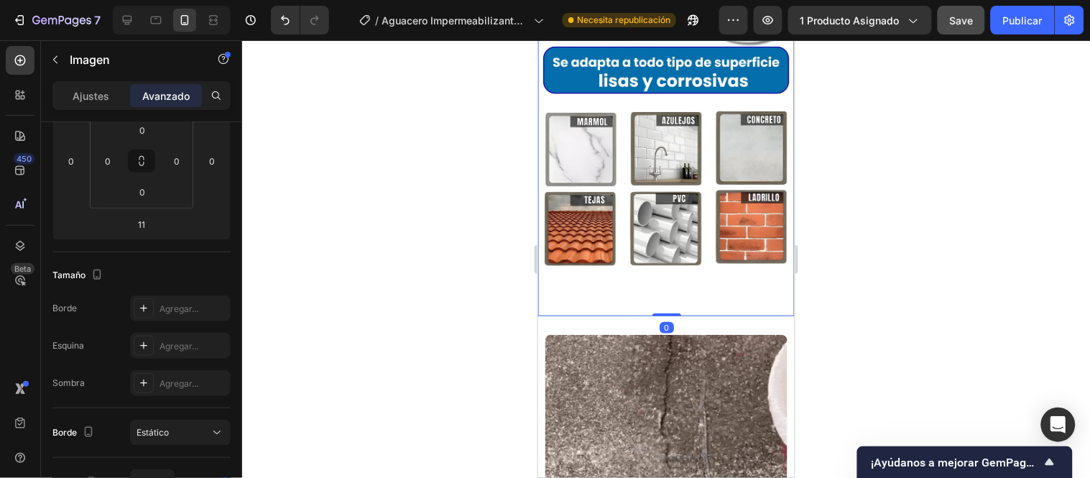
drag, startPoint x: 663, startPoint y: 237, endPoint x: 670, endPoint y: 244, distance: 10.7
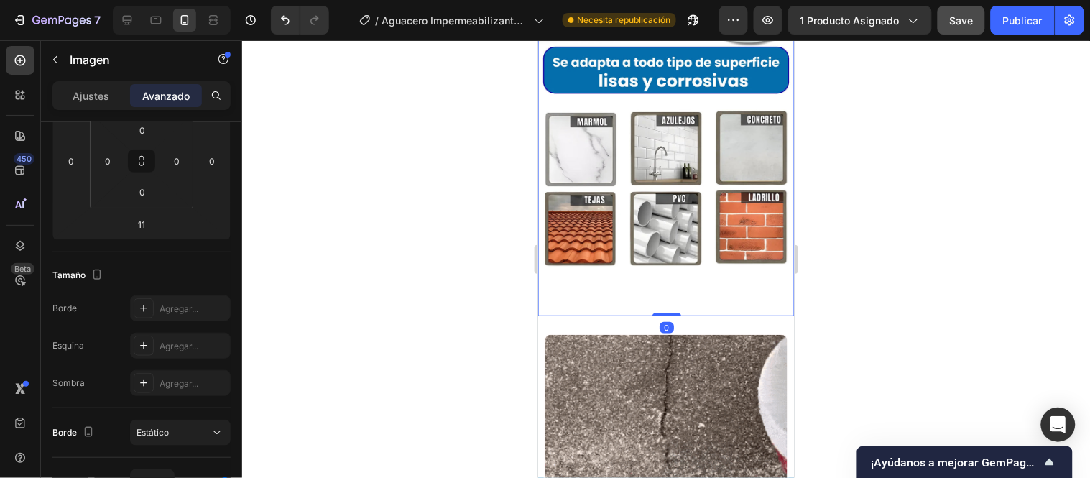
click at [667, 201] on div "Image 0" at bounding box center [666, 88] width 257 height 456
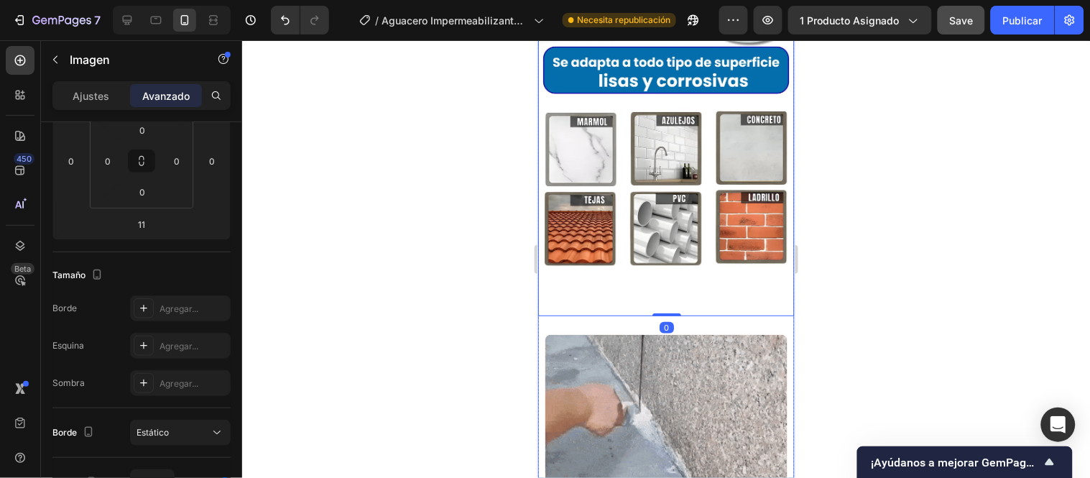
type input "0"
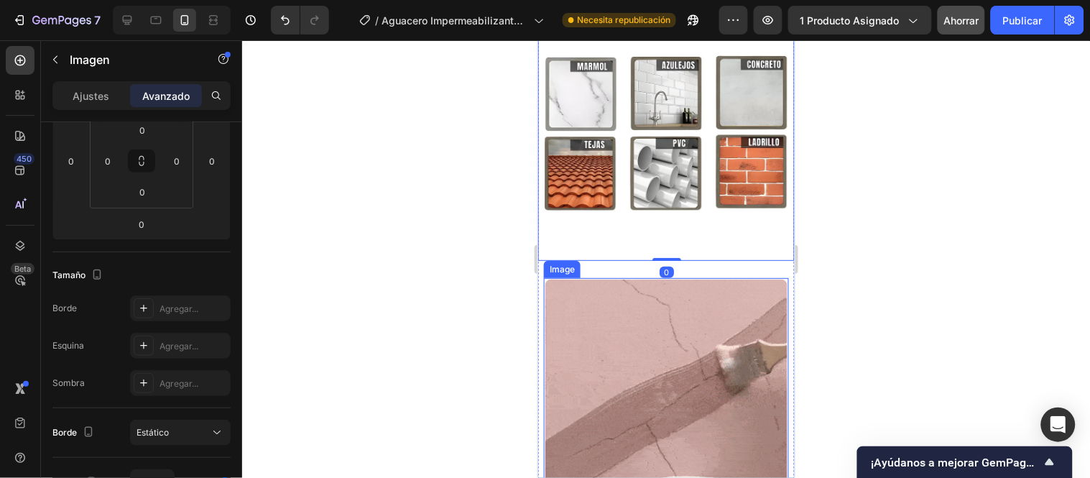
scroll to position [5812, 0]
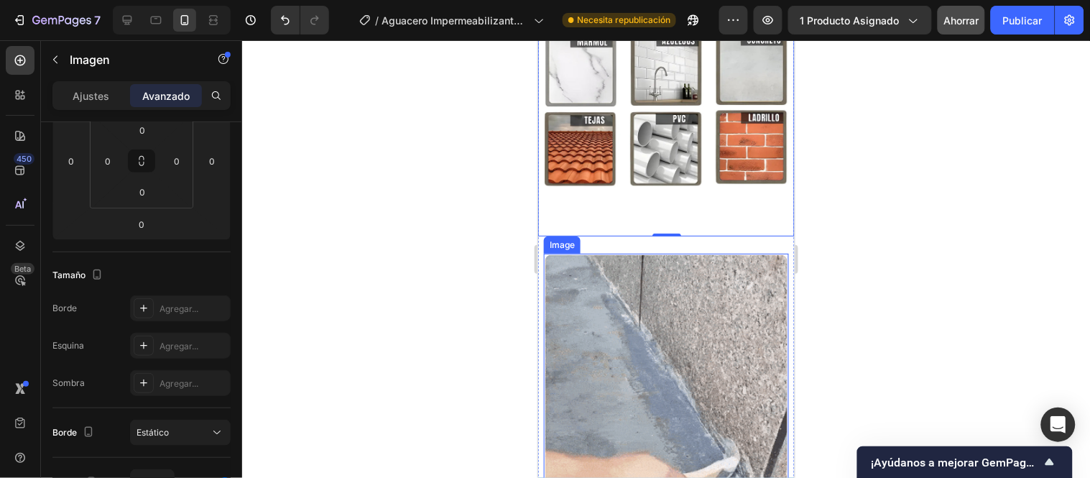
click at [633, 253] on img at bounding box center [665, 375] width 245 height 245
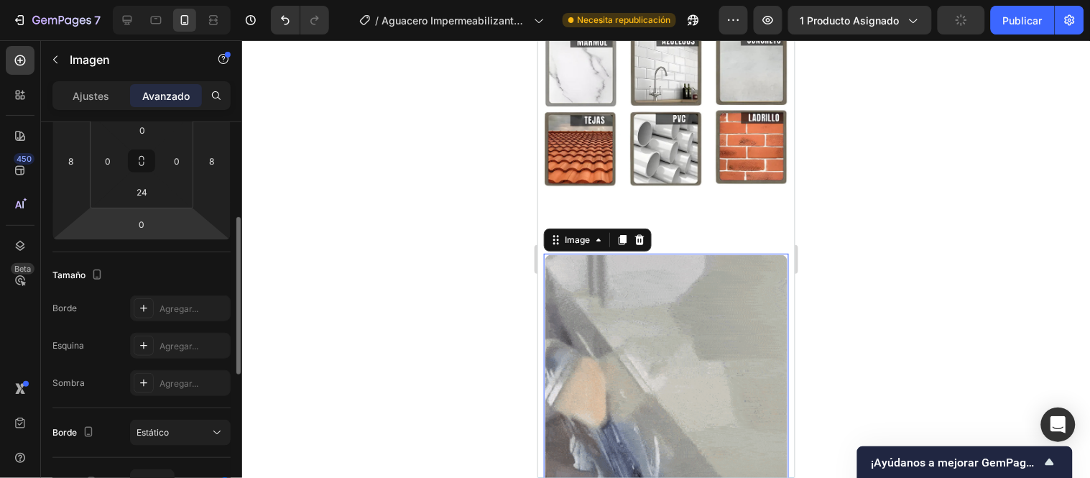
click at [93, 98] on font "Ajustes" at bounding box center [91, 96] width 37 height 12
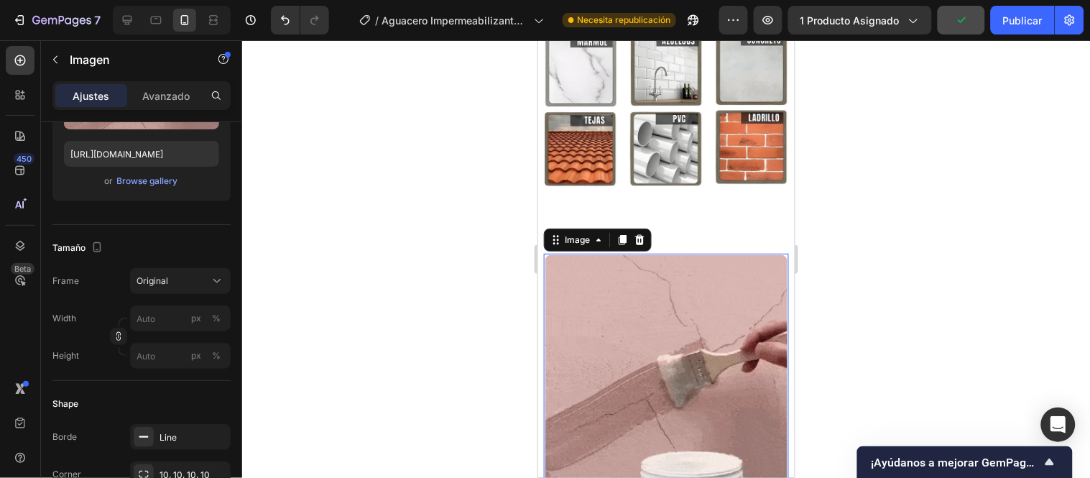
scroll to position [479, 0]
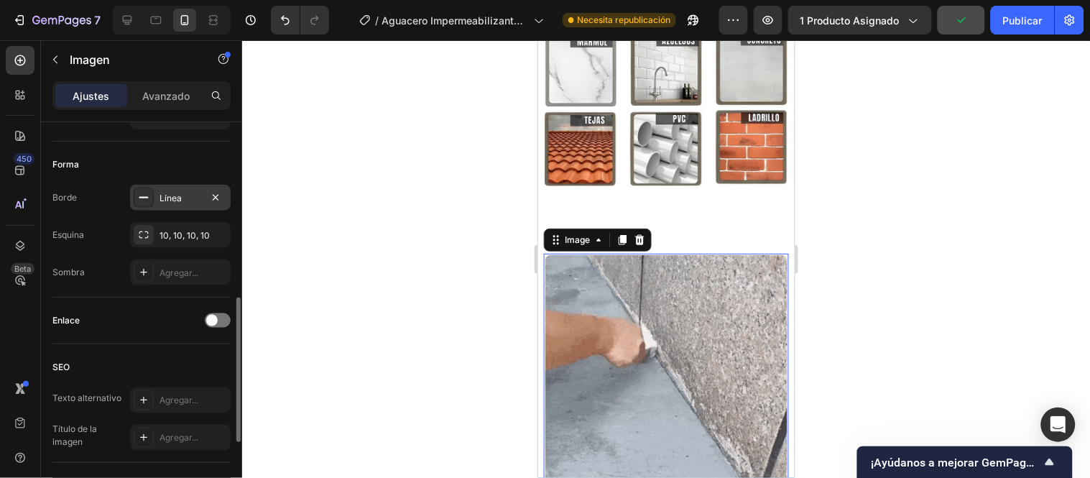
click at [161, 199] on font "Línea" at bounding box center [171, 198] width 22 height 11
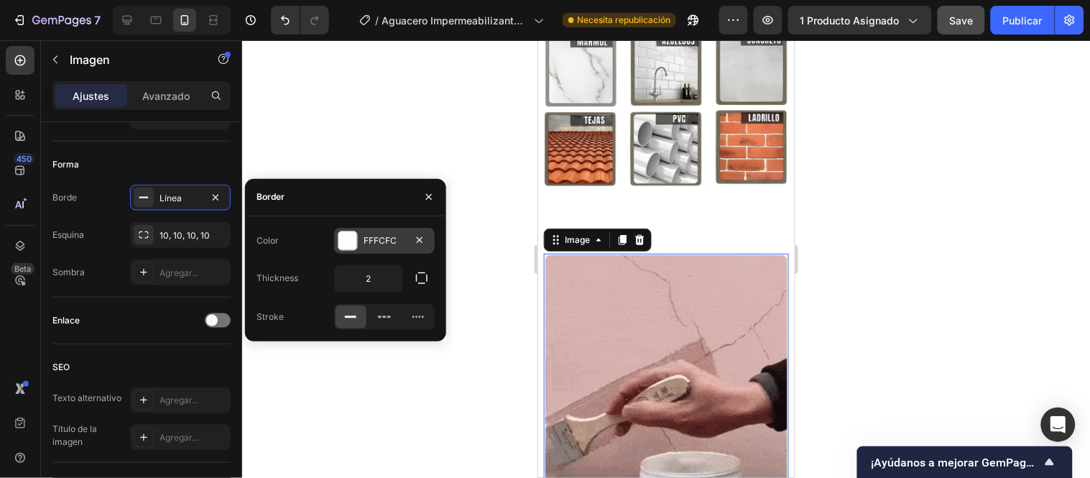
click at [372, 238] on div "FFFCFC" at bounding box center [385, 240] width 42 height 13
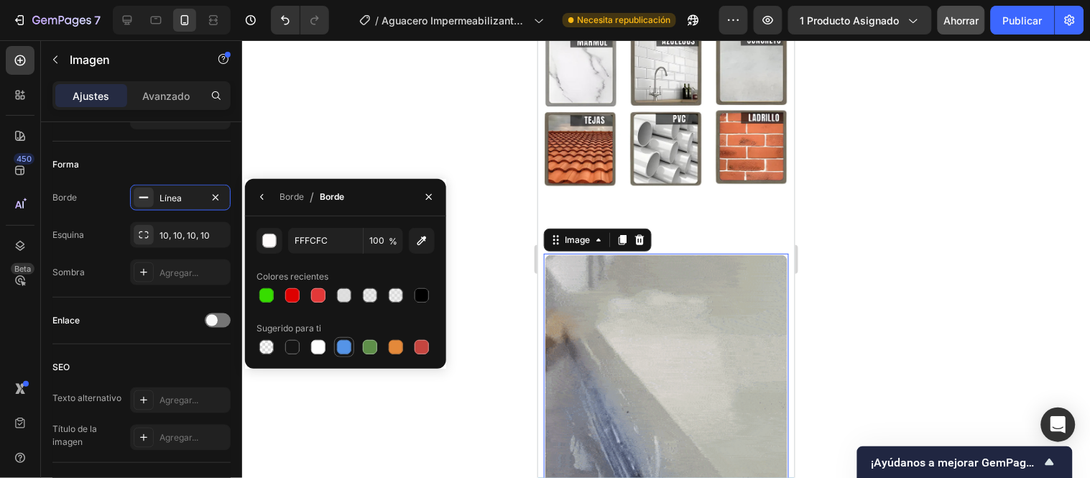
click at [338, 349] on div at bounding box center [344, 347] width 14 height 14
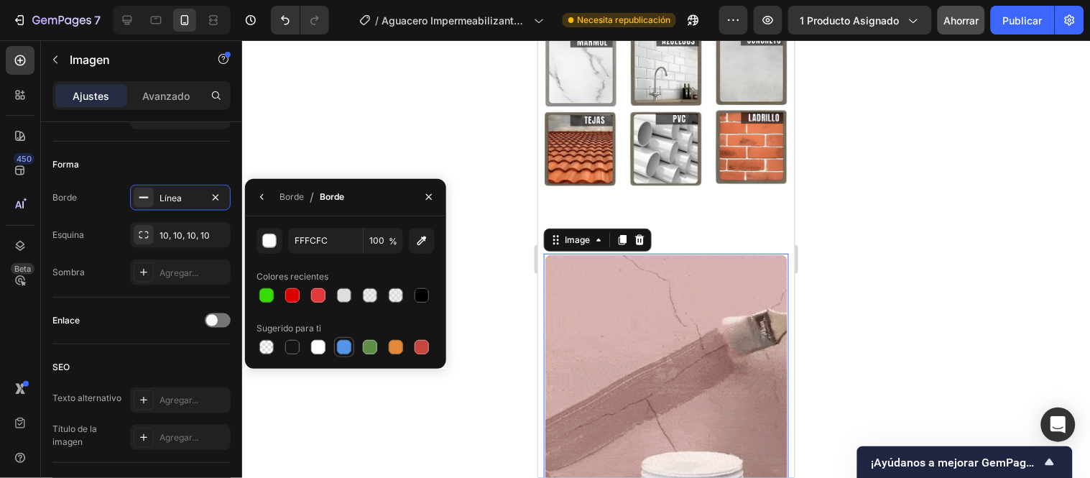
type input "5594E7"
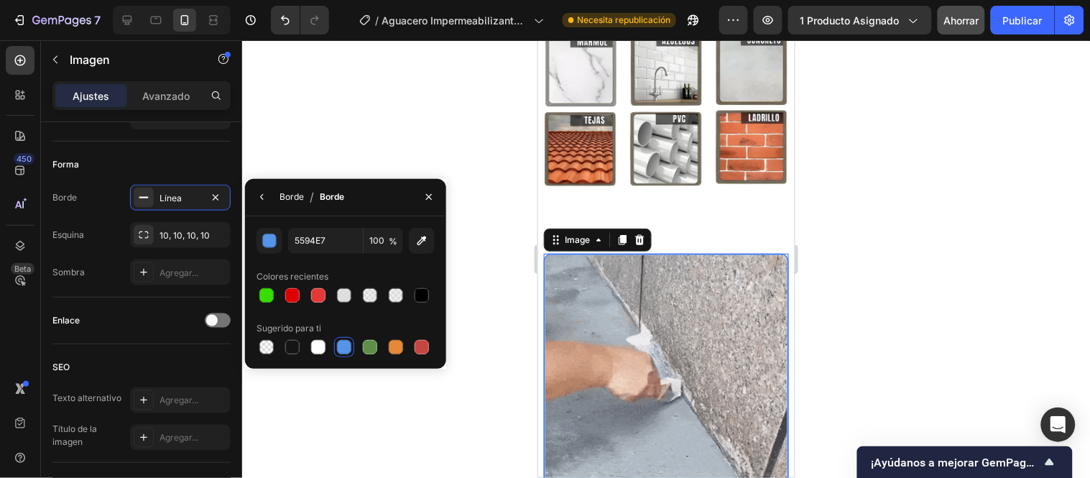
click at [296, 198] on font "Borde" at bounding box center [292, 196] width 24 height 11
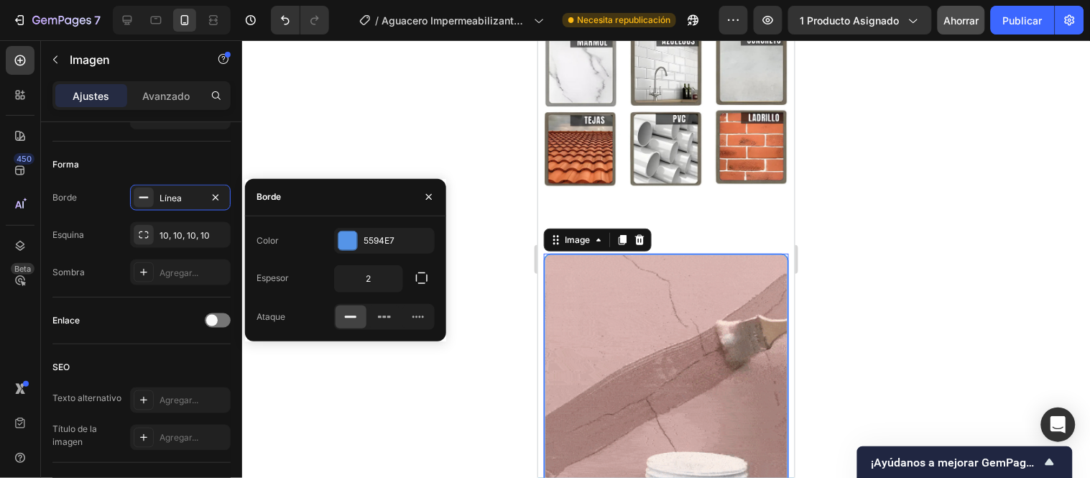
click at [431, 155] on div at bounding box center [666, 259] width 848 height 438
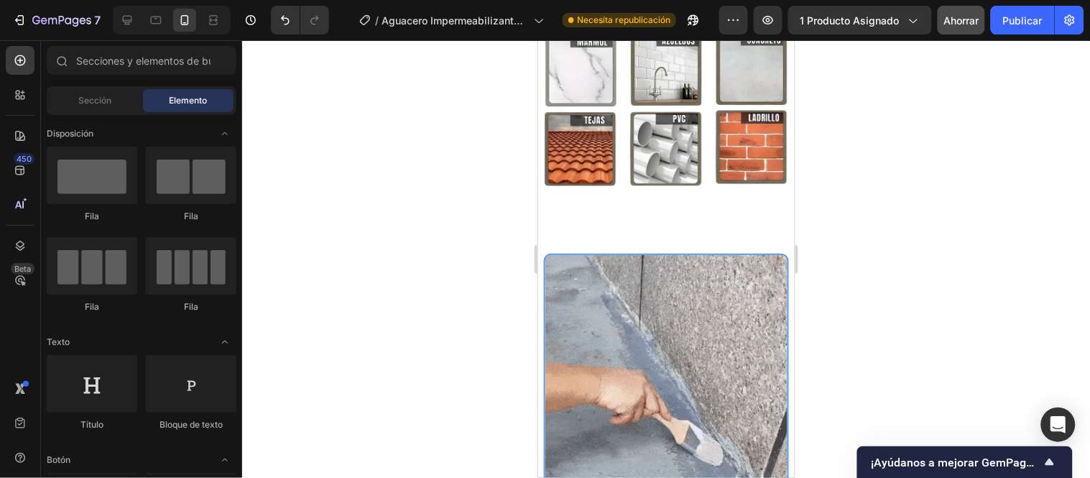
click at [433, 157] on div at bounding box center [666, 259] width 848 height 438
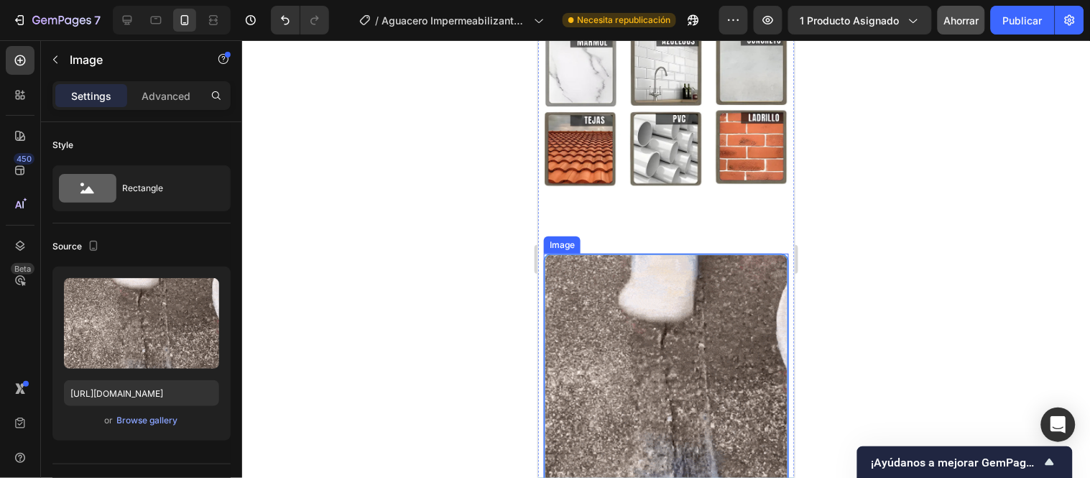
click at [626, 253] on img at bounding box center [665, 375] width 245 height 245
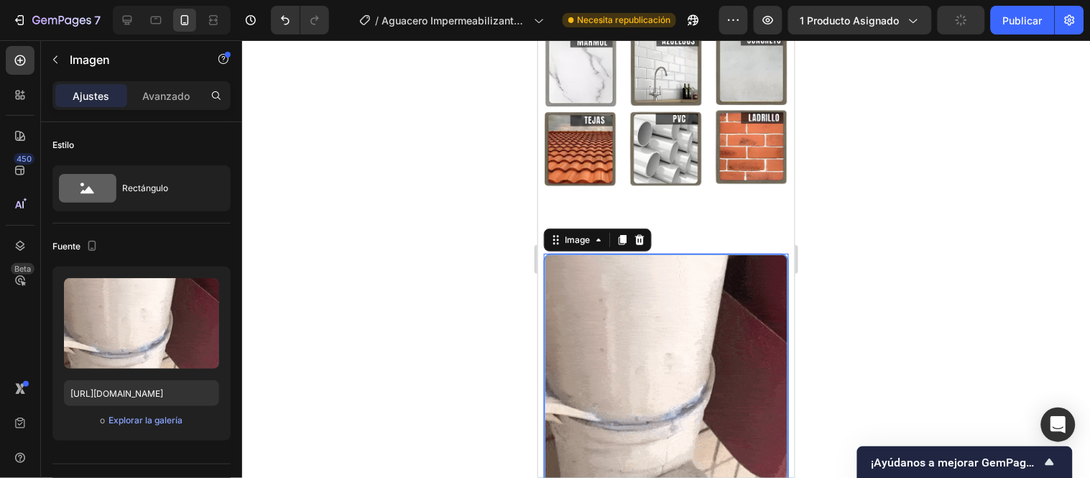
scroll to position [399, 0]
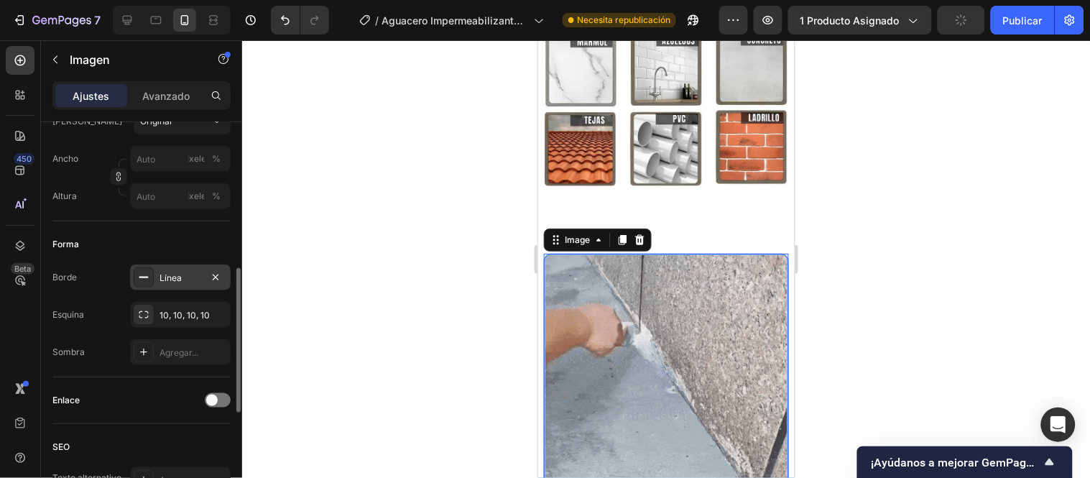
click at [175, 275] on font "Línea" at bounding box center [171, 277] width 22 height 11
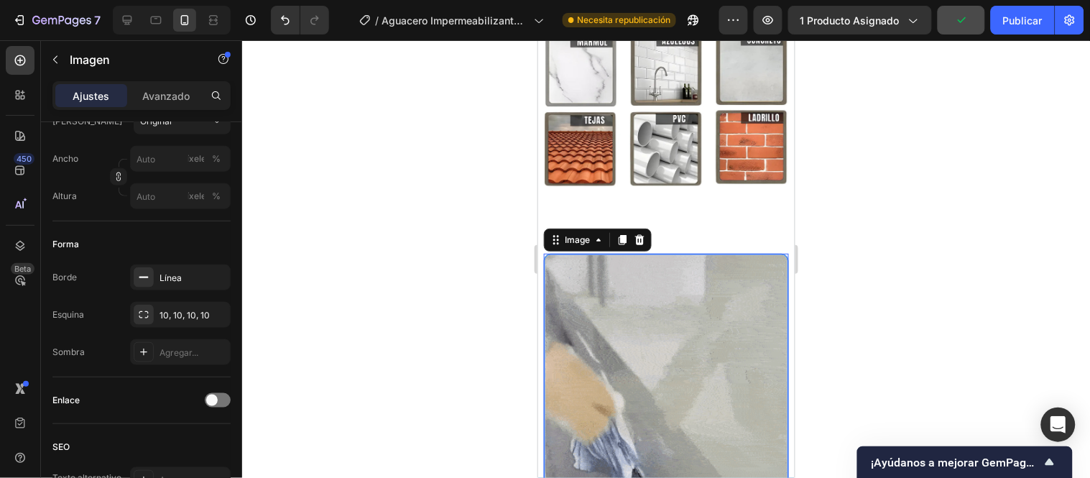
click at [398, 230] on div at bounding box center [666, 259] width 848 height 438
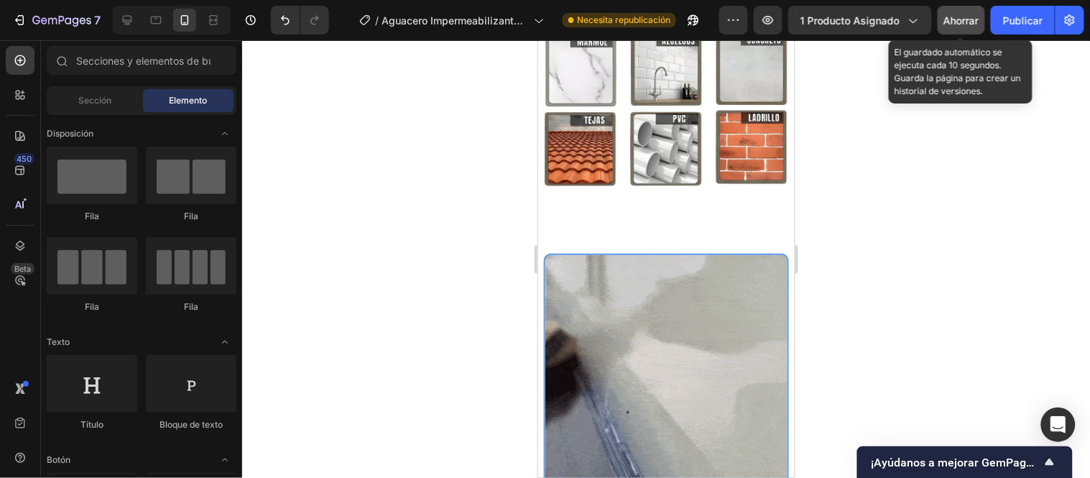
click at [966, 18] on font "Ahorrar" at bounding box center [961, 20] width 35 height 12
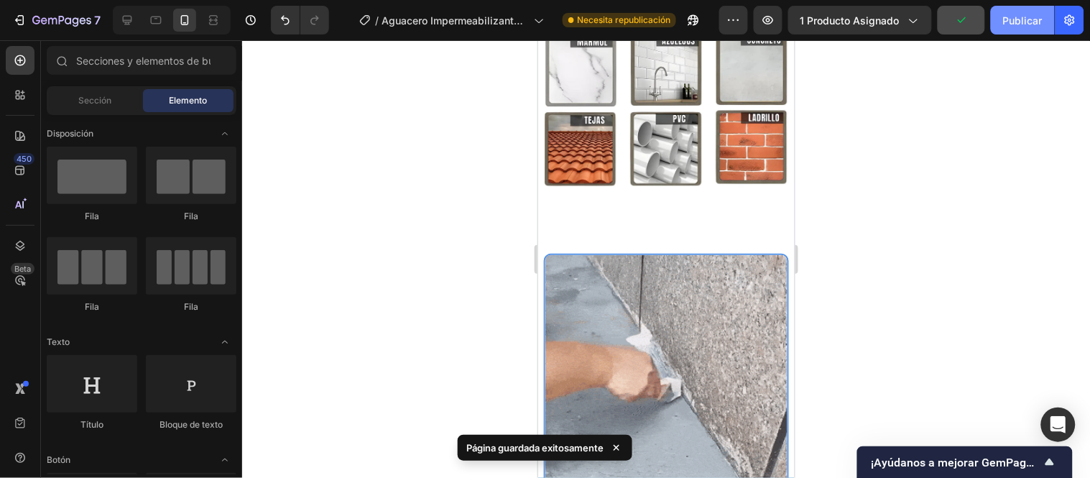
click at [1024, 24] on font "Publicar" at bounding box center [1023, 20] width 40 height 12
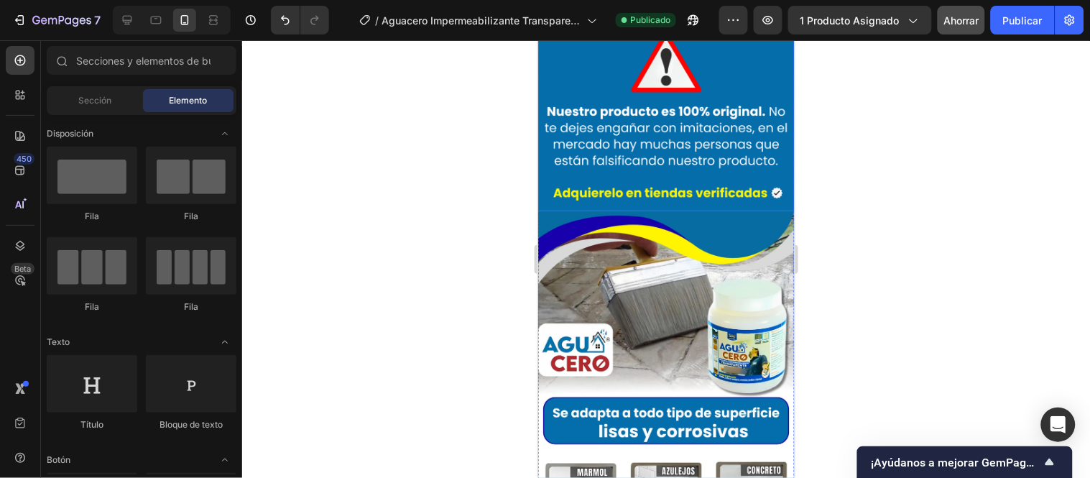
scroll to position [5413, 0]
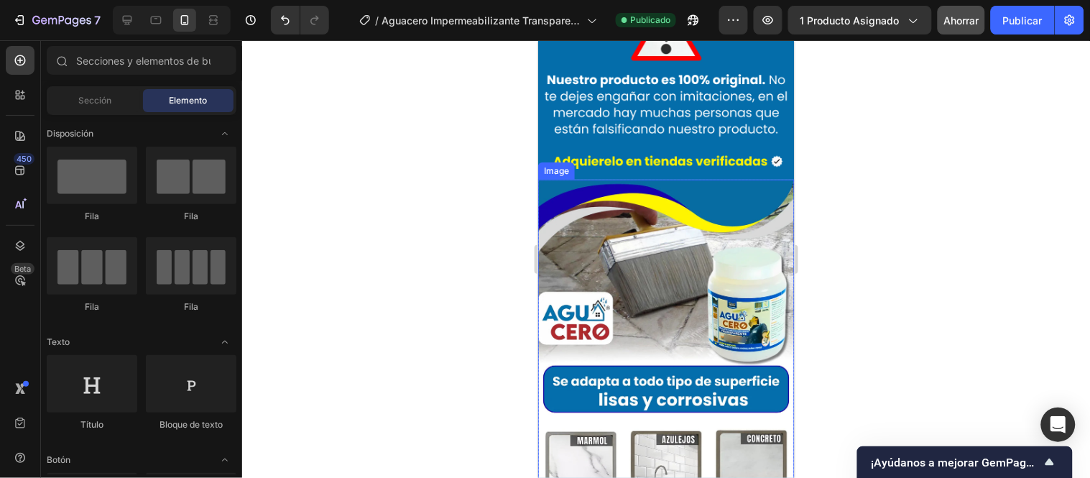
click at [780, 194] on img at bounding box center [666, 407] width 257 height 456
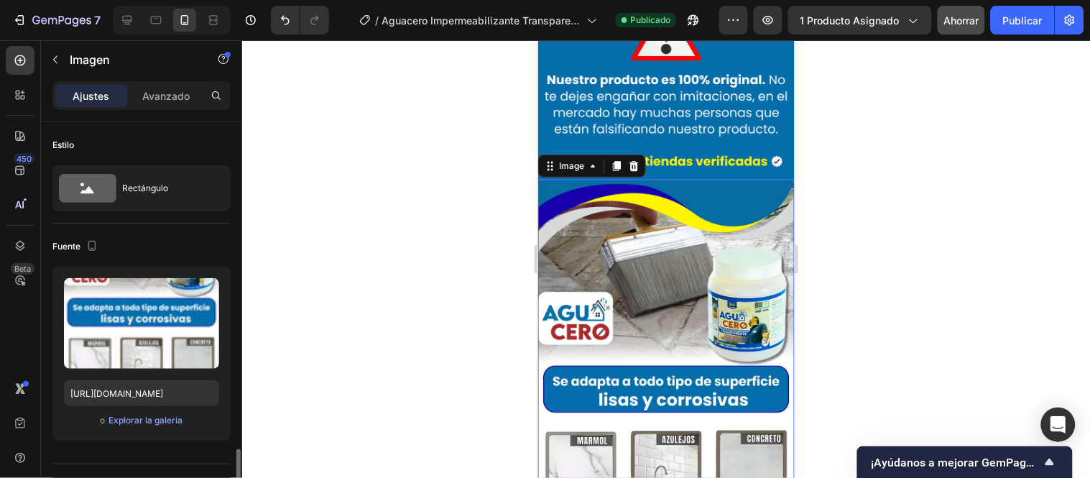
scroll to position [239, 0]
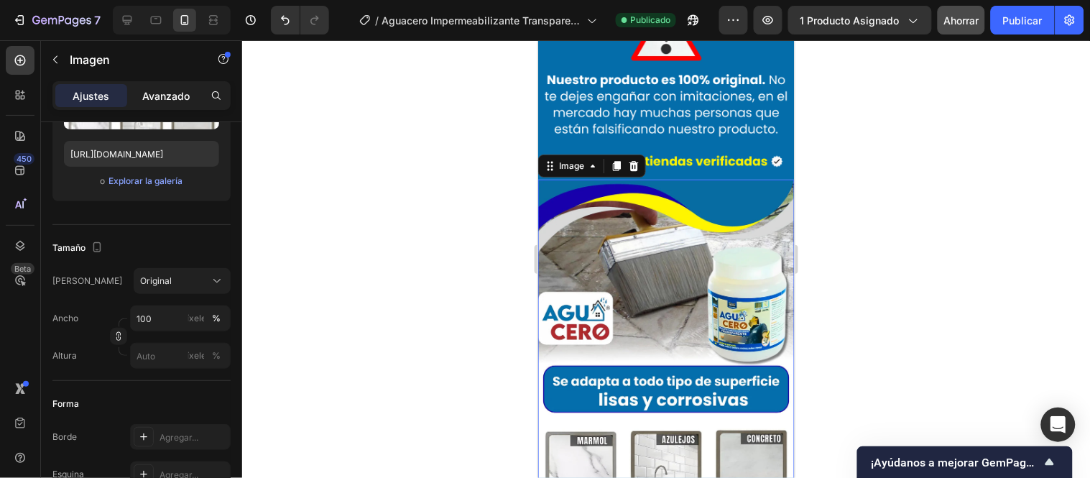
click at [168, 90] on font "Avanzado" at bounding box center [165, 96] width 47 height 12
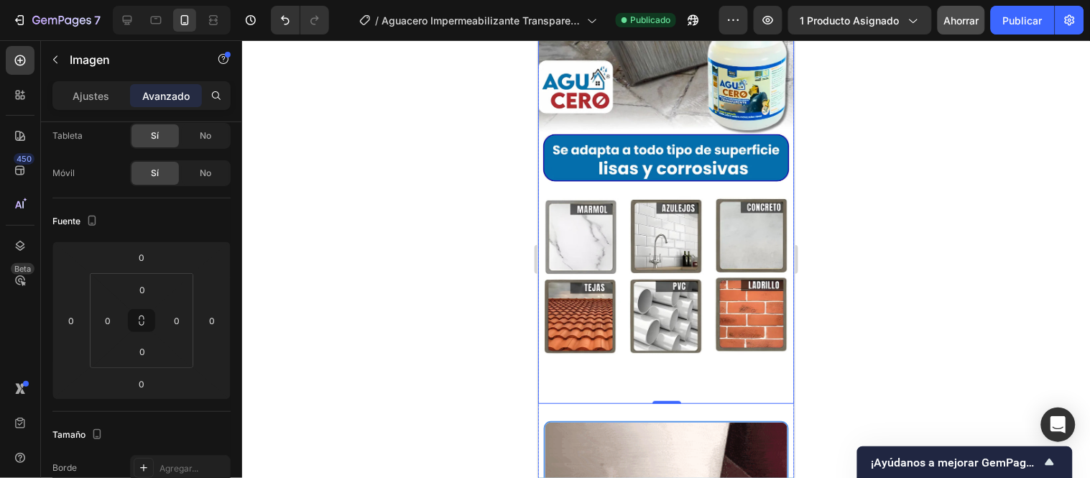
scroll to position [5652, 0]
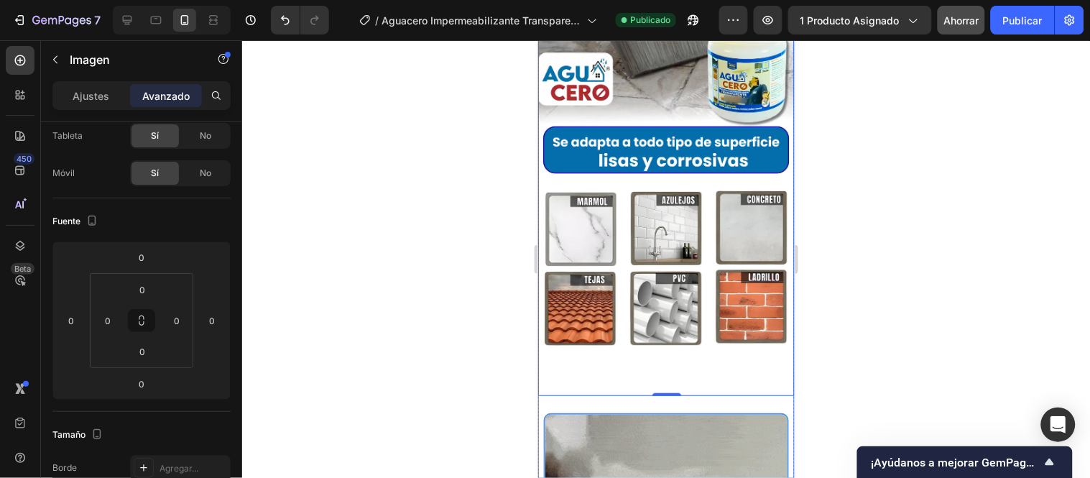
click at [734, 316] on div "Image 0 Image" at bounding box center [666, 308] width 257 height 736
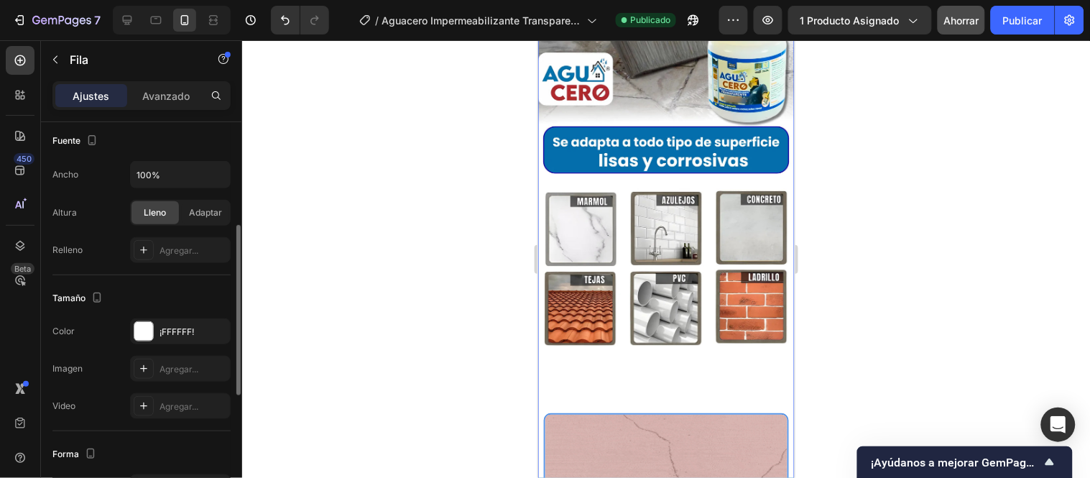
scroll to position [399, 0]
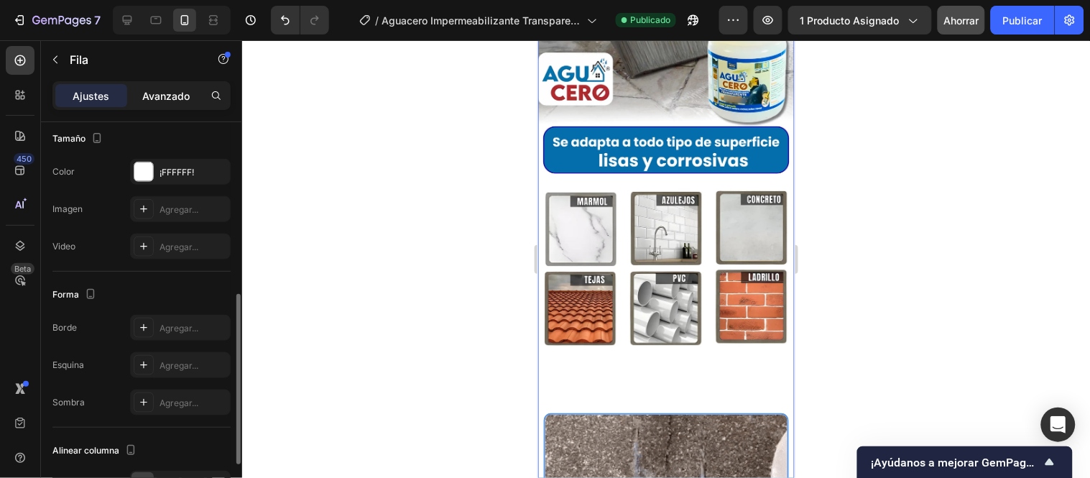
click at [165, 95] on font "Avanzado" at bounding box center [165, 96] width 47 height 12
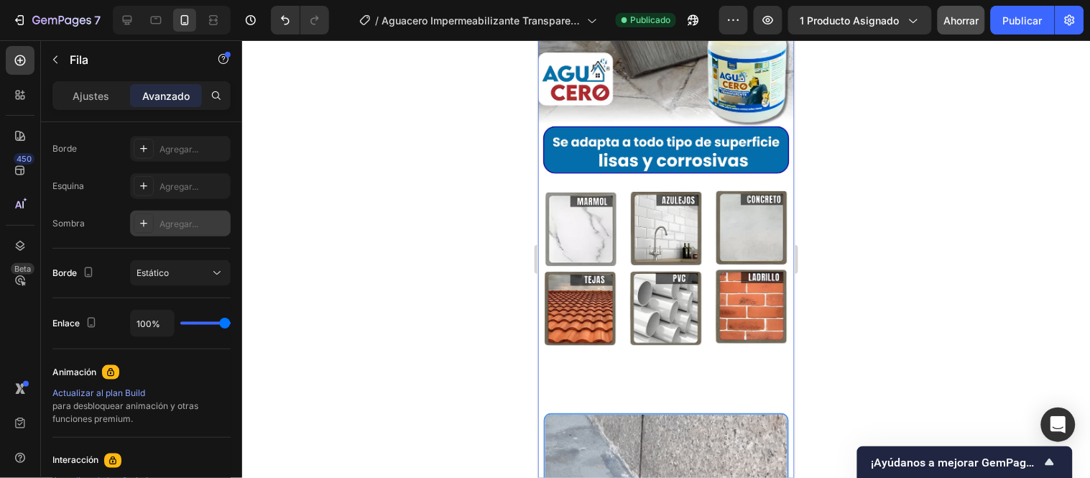
scroll to position [160, 0]
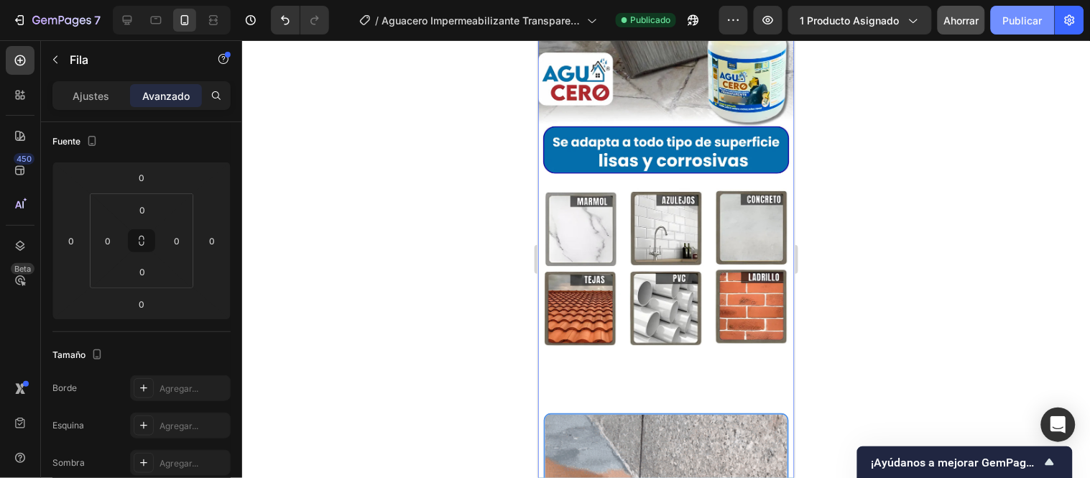
click at [1008, 26] on font "Publicar" at bounding box center [1023, 20] width 40 height 15
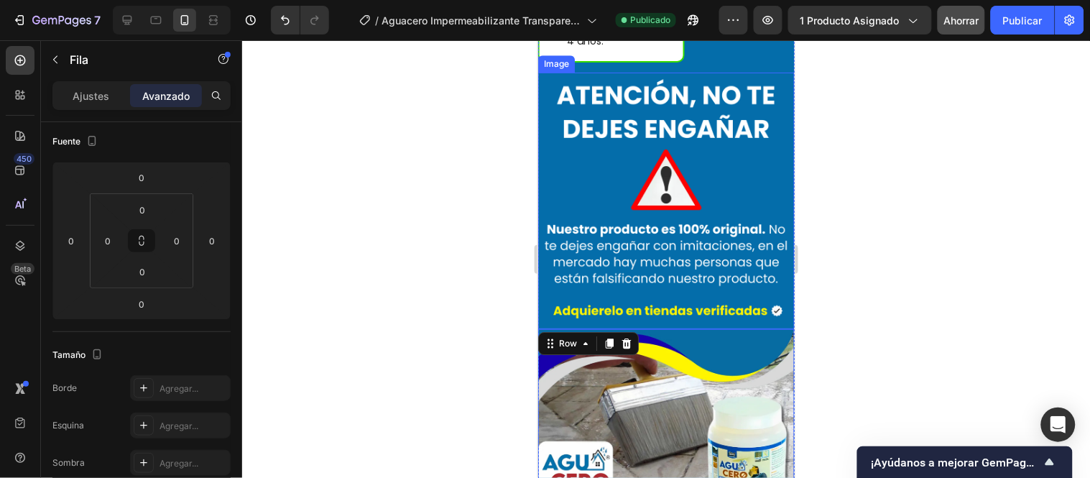
scroll to position [5333, 0]
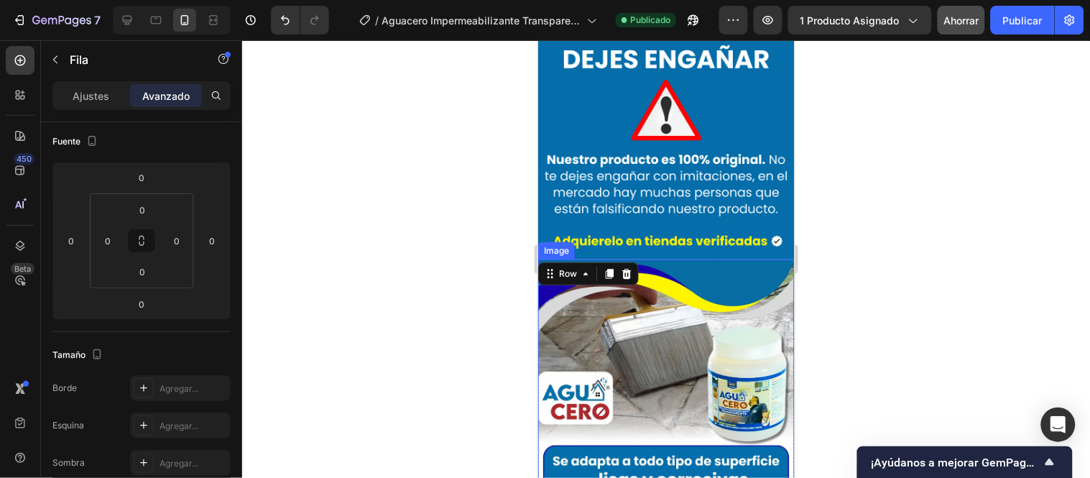
click at [677, 259] on img at bounding box center [666, 487] width 257 height 456
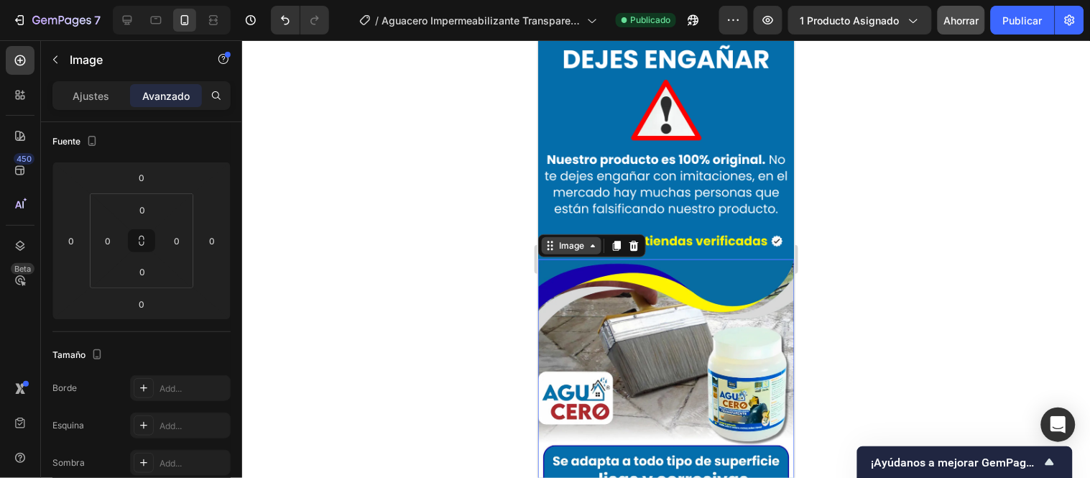
click at [568, 239] on div "Image" at bounding box center [571, 245] width 31 height 13
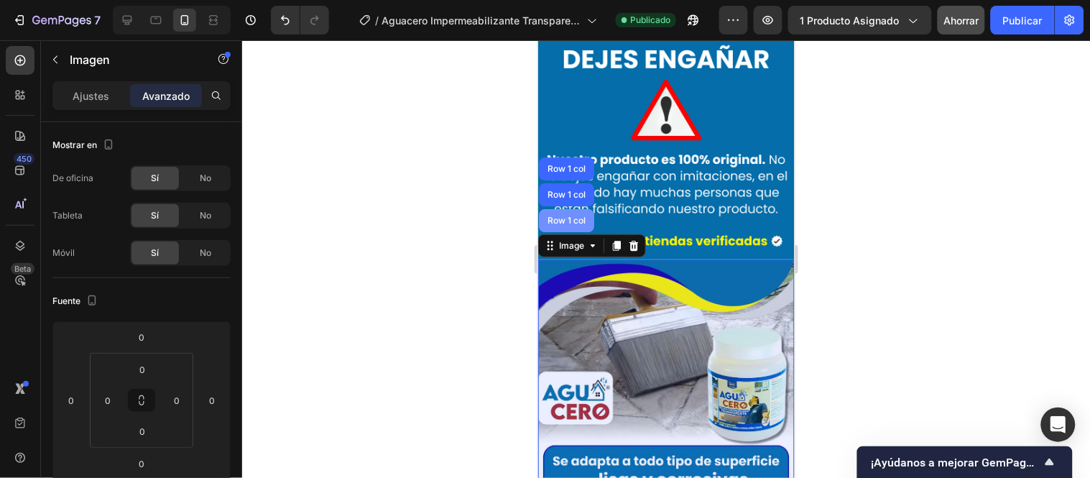
click at [579, 216] on div "Row 1 col" at bounding box center [566, 220] width 44 height 9
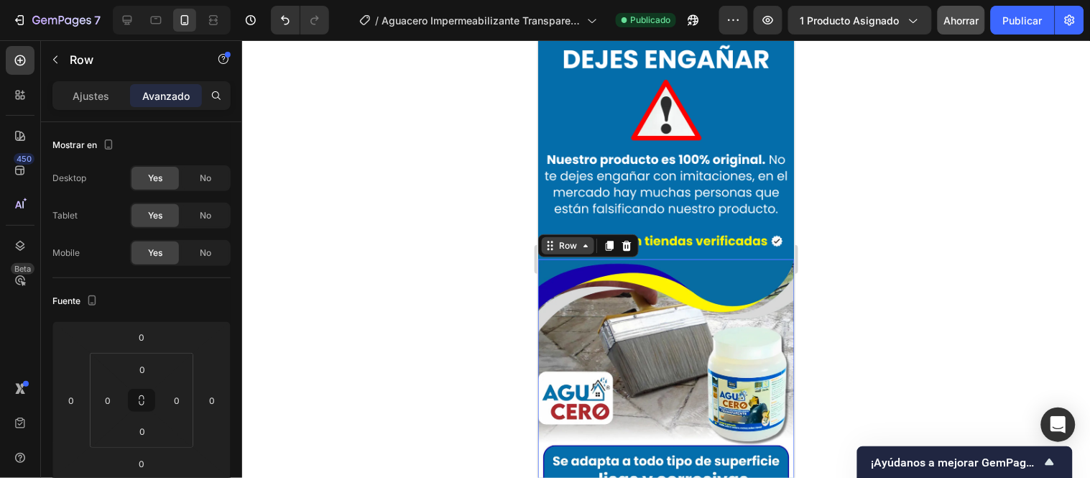
click at [581, 239] on icon at bounding box center [584, 244] width 11 height 11
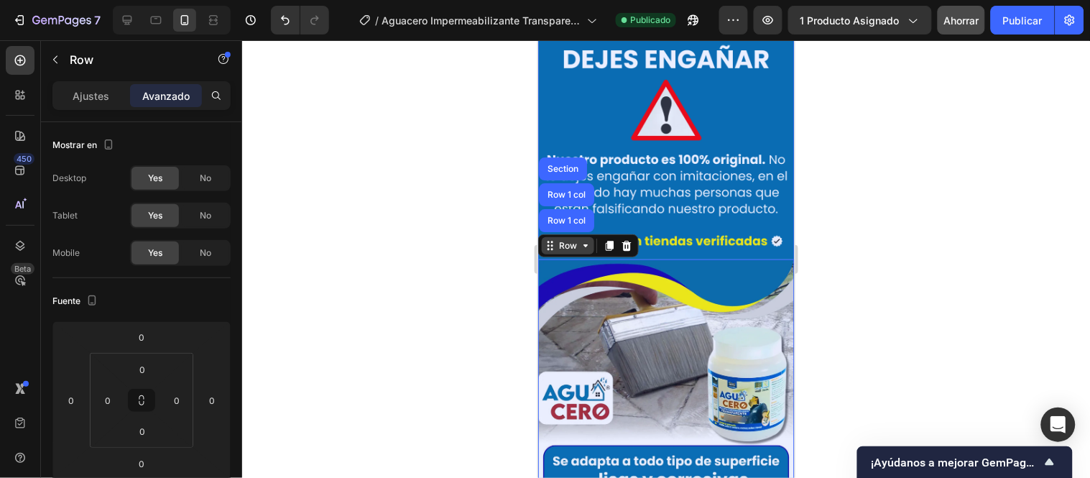
click at [574, 190] on div "Row 1 col" at bounding box center [566, 194] width 44 height 9
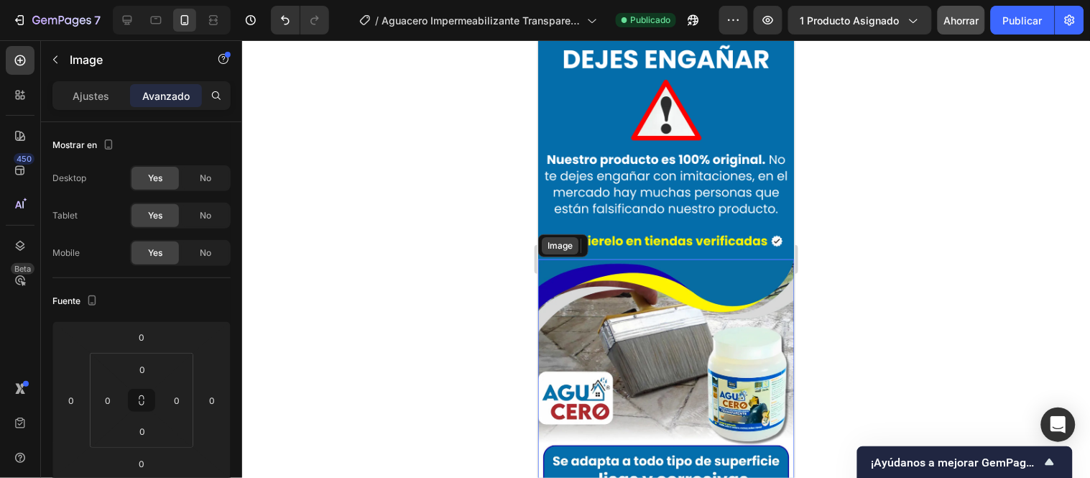
click at [565, 239] on div "Image" at bounding box center [559, 245] width 31 height 13
click at [591, 239] on icon at bounding box center [591, 244] width 11 height 11
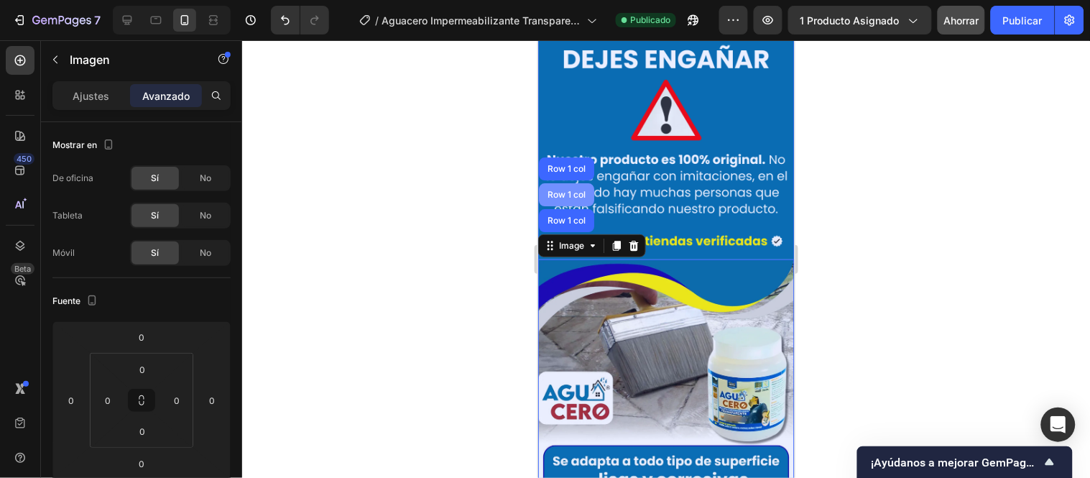
click at [561, 190] on div "Row 1 col" at bounding box center [566, 194] width 44 height 9
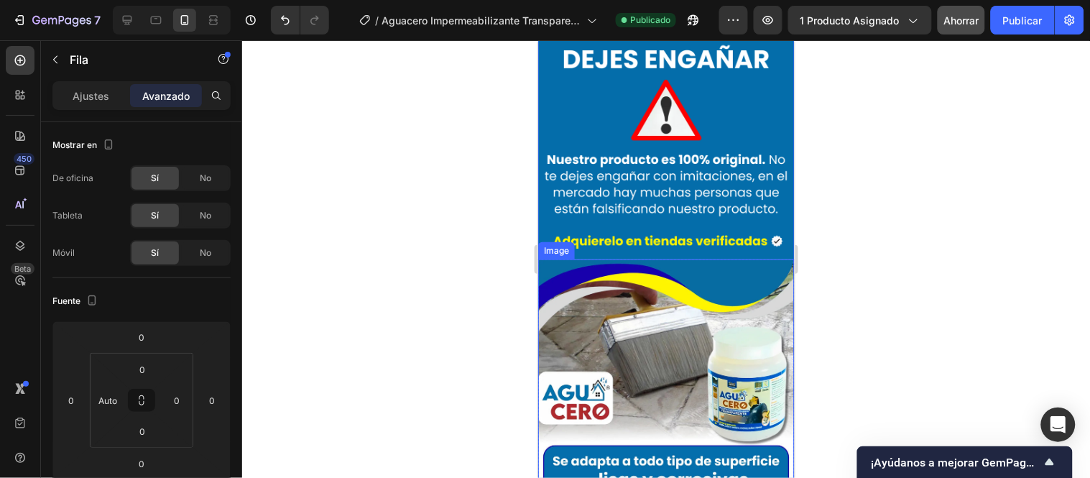
click at [561, 244] on div "Image" at bounding box center [555, 250] width 31 height 13
click at [560, 239] on div "Image" at bounding box center [571, 245] width 31 height 13
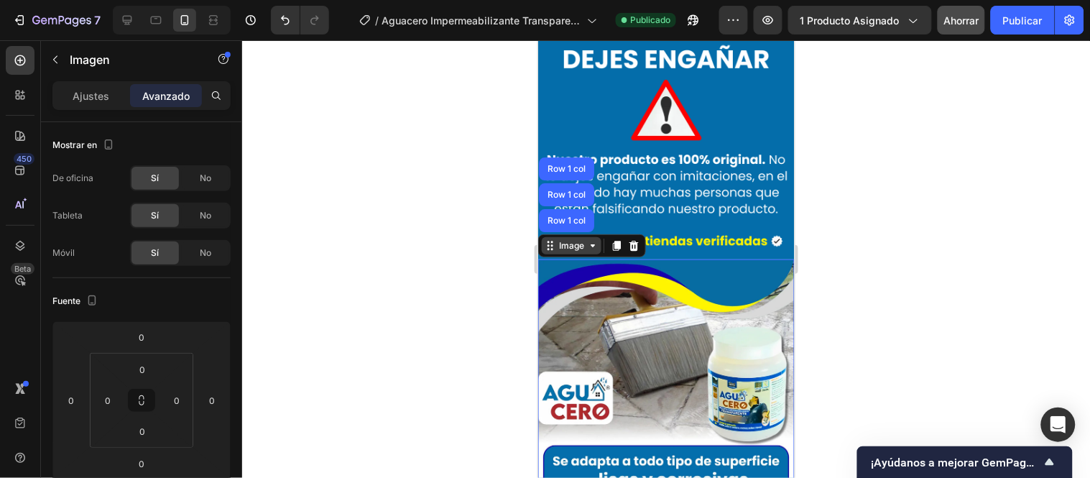
click at [591, 239] on icon at bounding box center [591, 244] width 11 height 11
click at [602, 262] on img at bounding box center [666, 487] width 257 height 456
click at [635, 239] on icon at bounding box center [633, 244] width 9 height 10
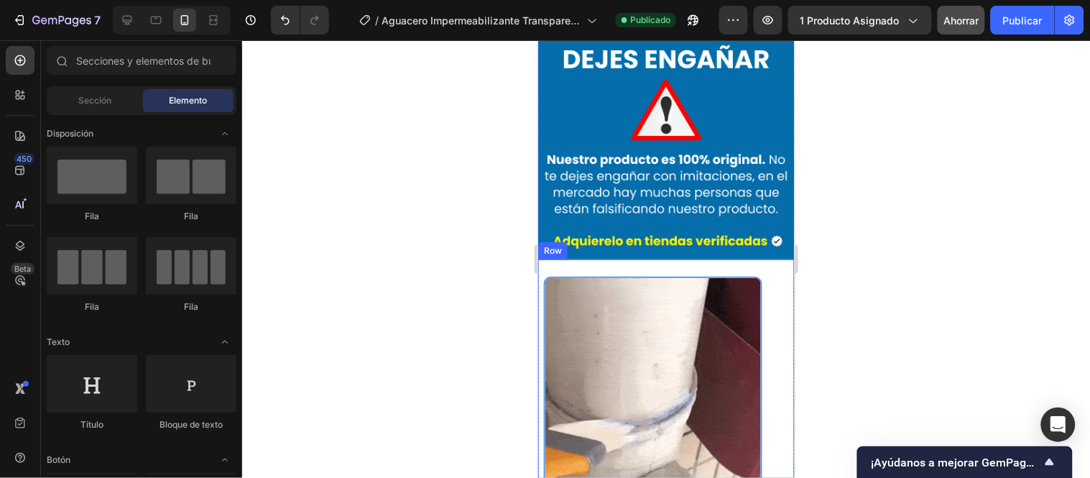
click at [761, 259] on div "Image" at bounding box center [653, 385] width 230 height 253
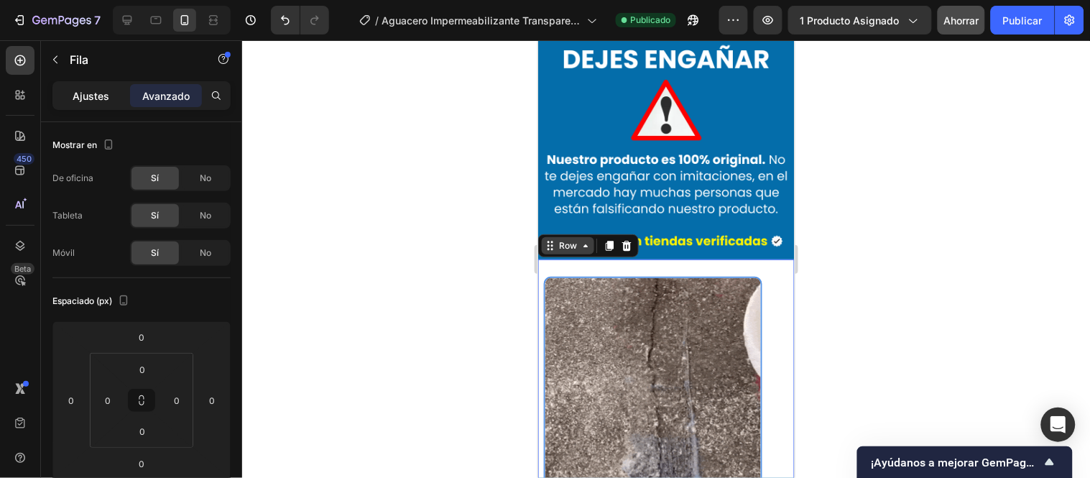
click at [114, 101] on div "Ajustes" at bounding box center [91, 95] width 72 height 23
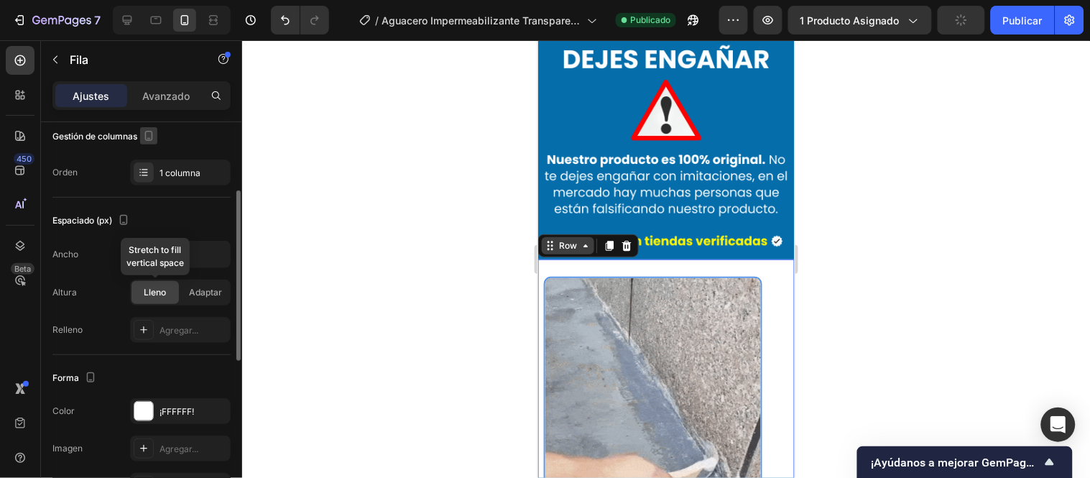
scroll to position [239, 0]
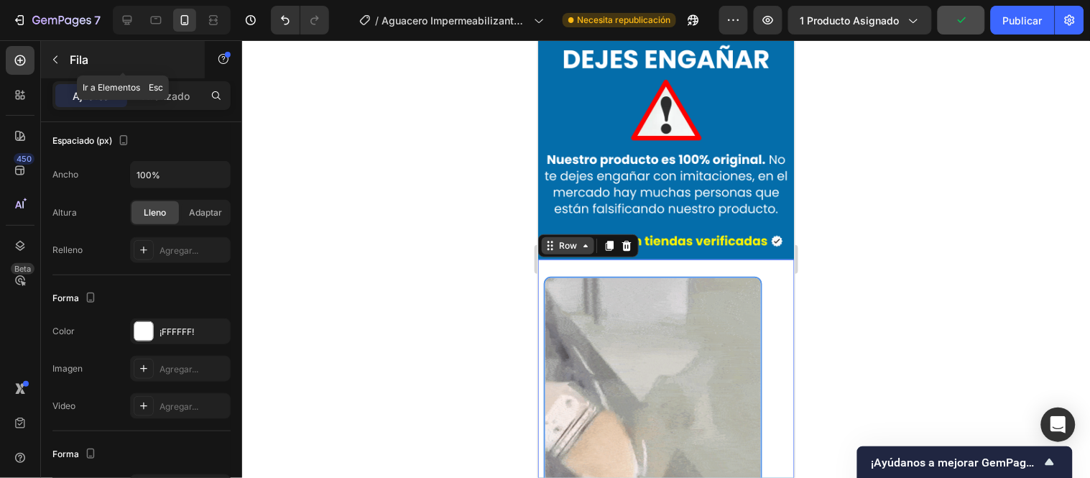
click at [56, 65] on icon "button" at bounding box center [55, 59] width 11 height 11
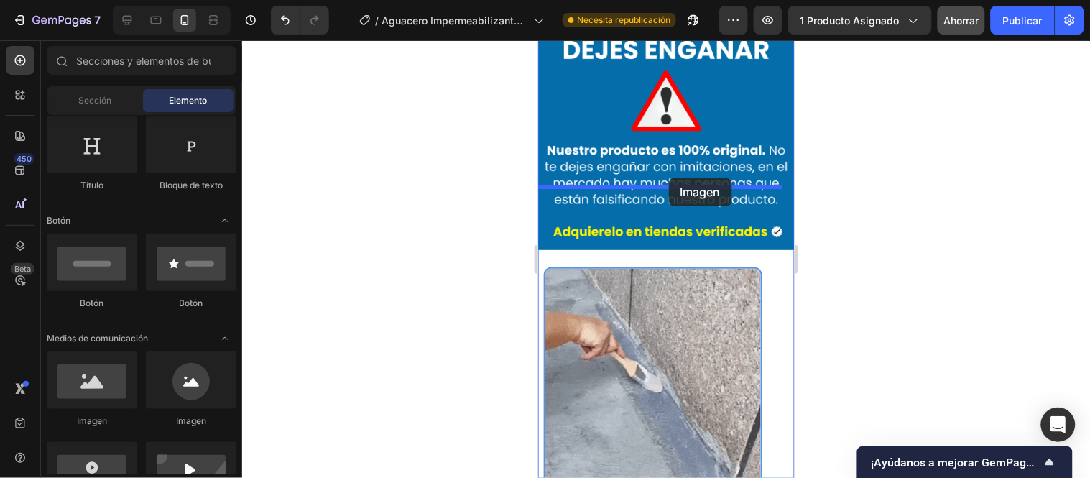
scroll to position [5347, 0]
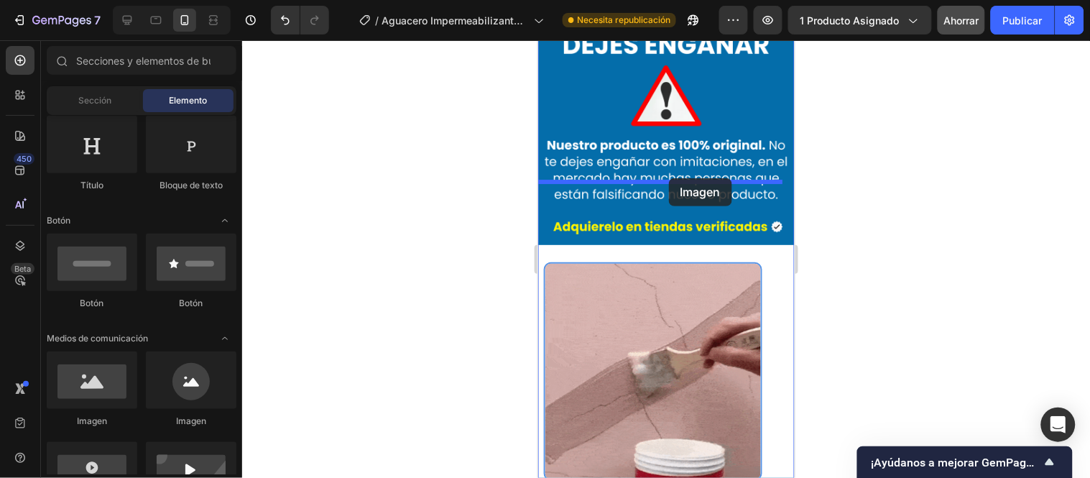
drag, startPoint x: 631, startPoint y: 435, endPoint x: 668, endPoint y: 178, distance: 260.0
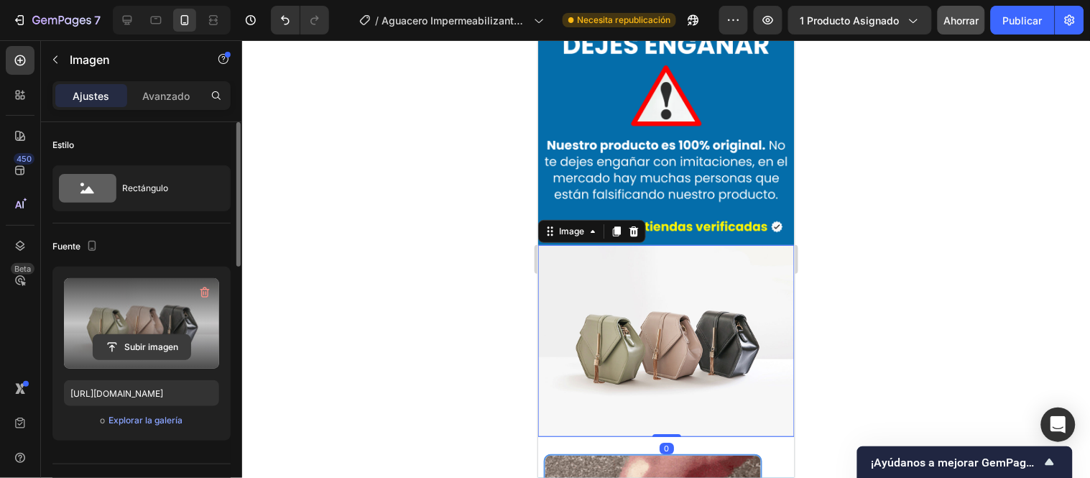
click at [160, 335] on input "file" at bounding box center [141, 347] width 97 height 24
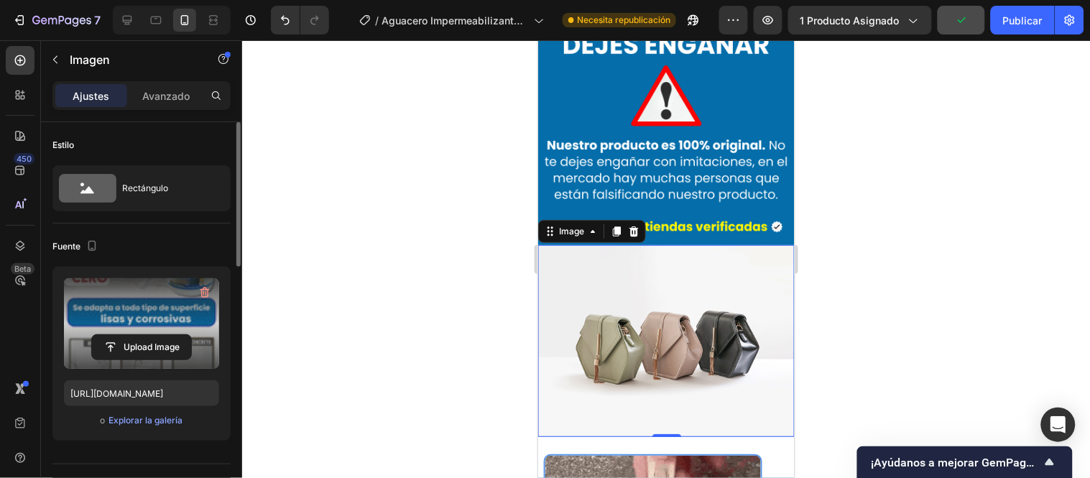
type input "[URL][DOMAIN_NAME]"
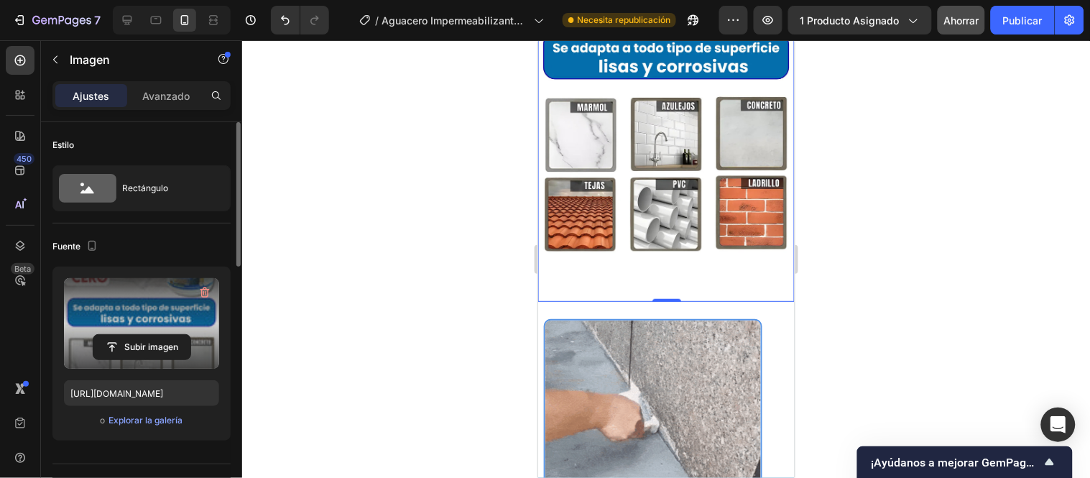
scroll to position [5906, 0]
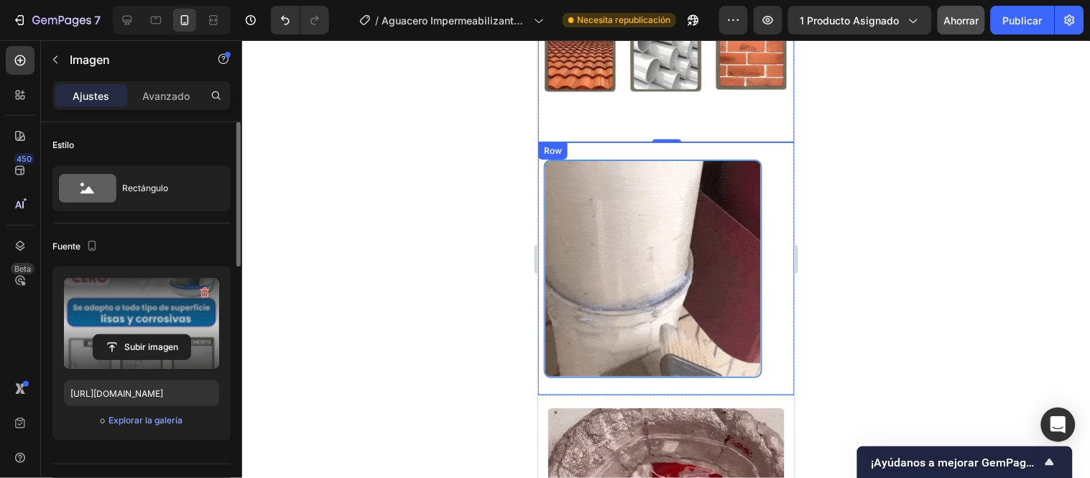
click at [768, 213] on div "Image Row" at bounding box center [666, 268] width 257 height 253
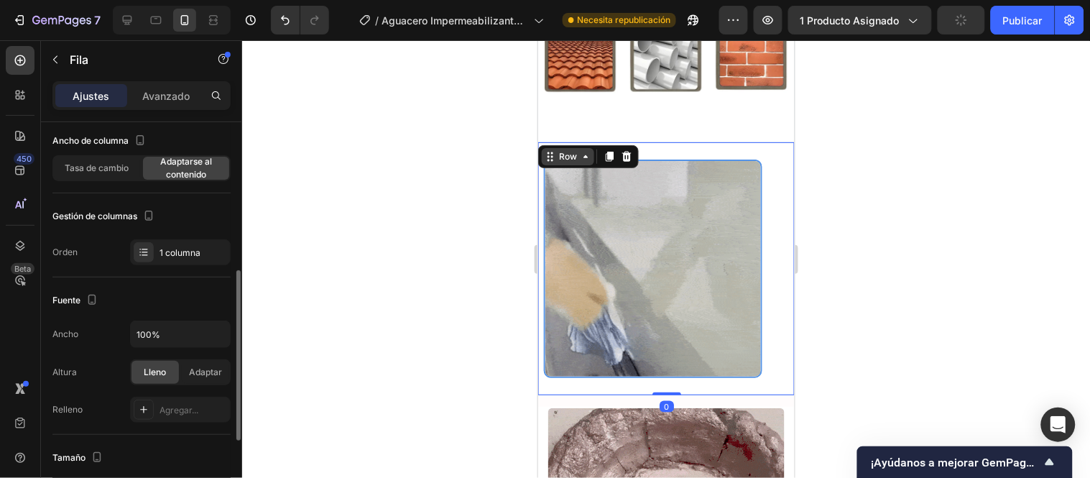
scroll to position [160, 0]
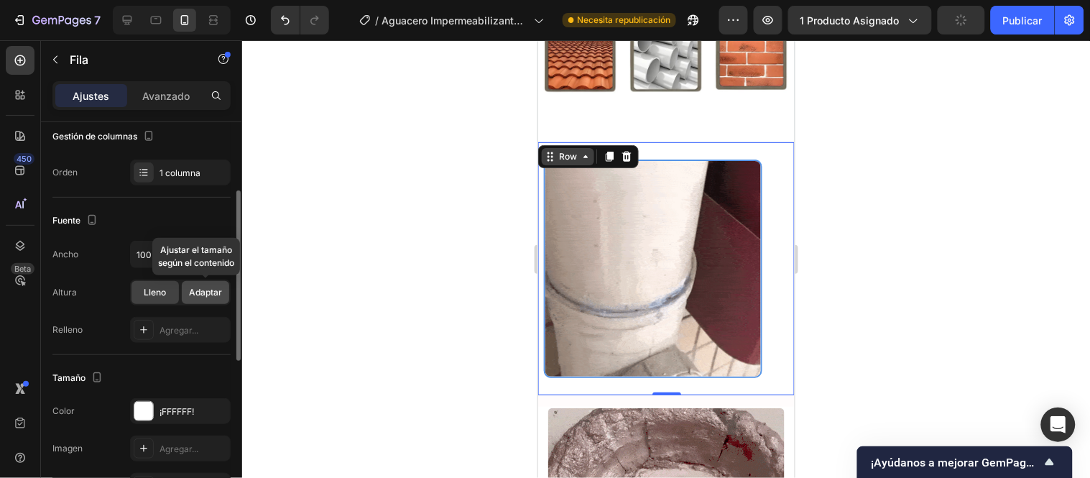
click at [203, 291] on font "Adaptar" at bounding box center [205, 292] width 33 height 11
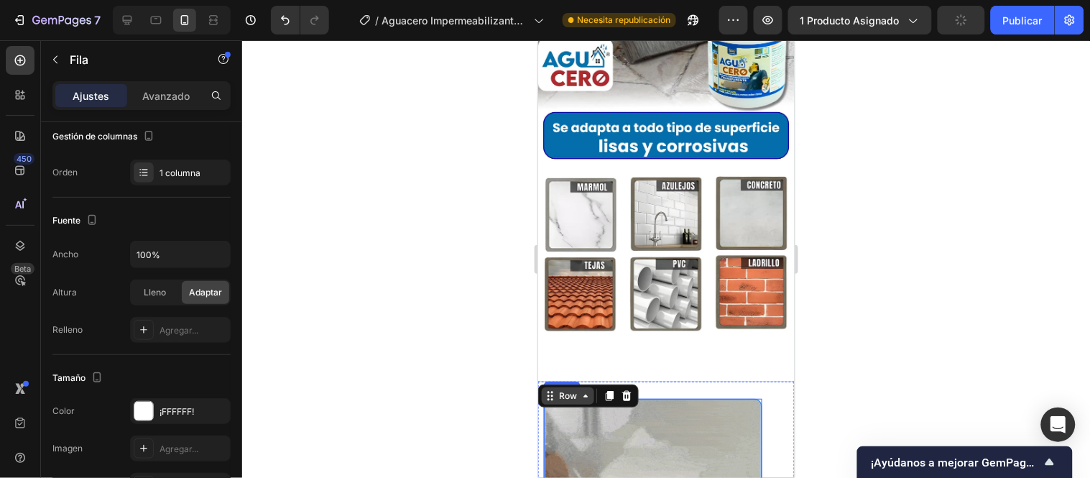
scroll to position [5746, 0]
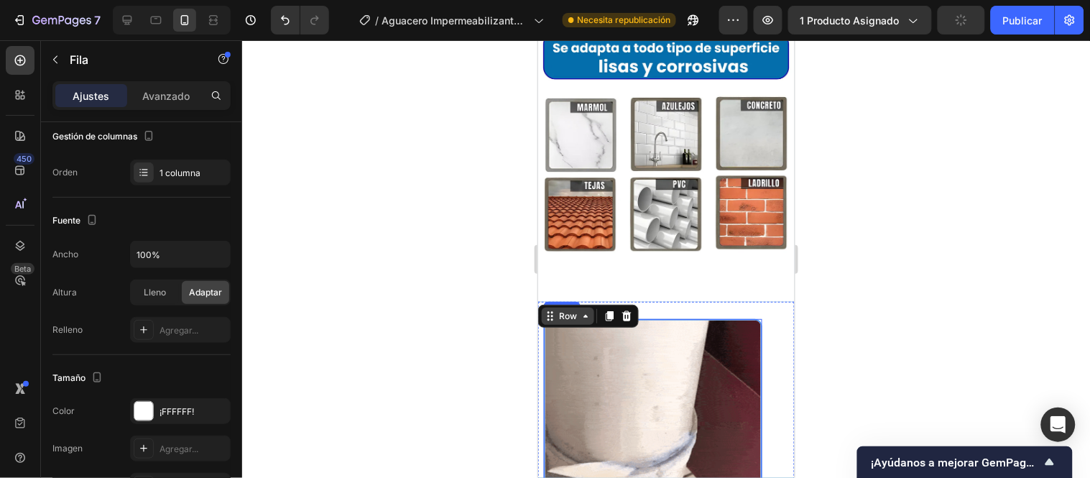
click at [606, 318] on img at bounding box center [652, 427] width 218 height 218
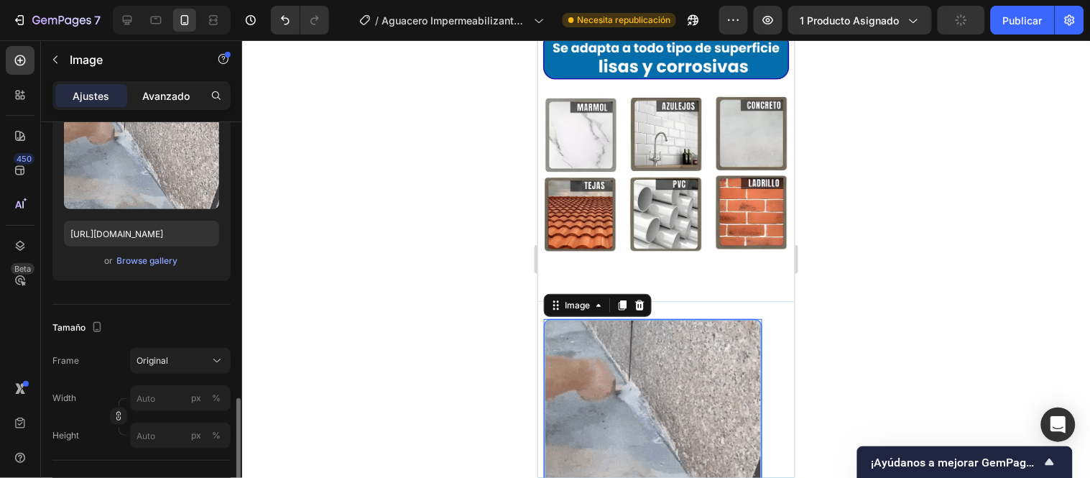
click at [160, 95] on font "Avanzado" at bounding box center [165, 96] width 47 height 12
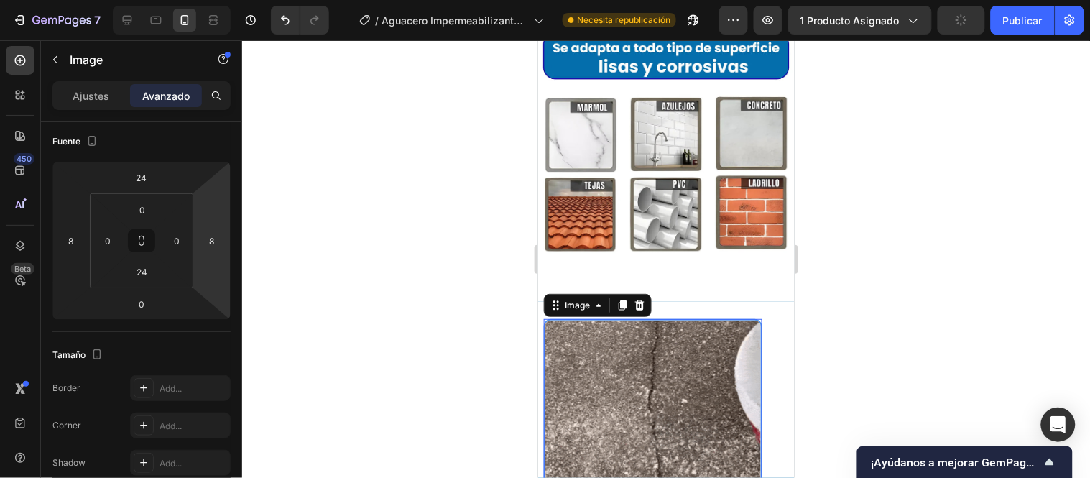
scroll to position [0, 0]
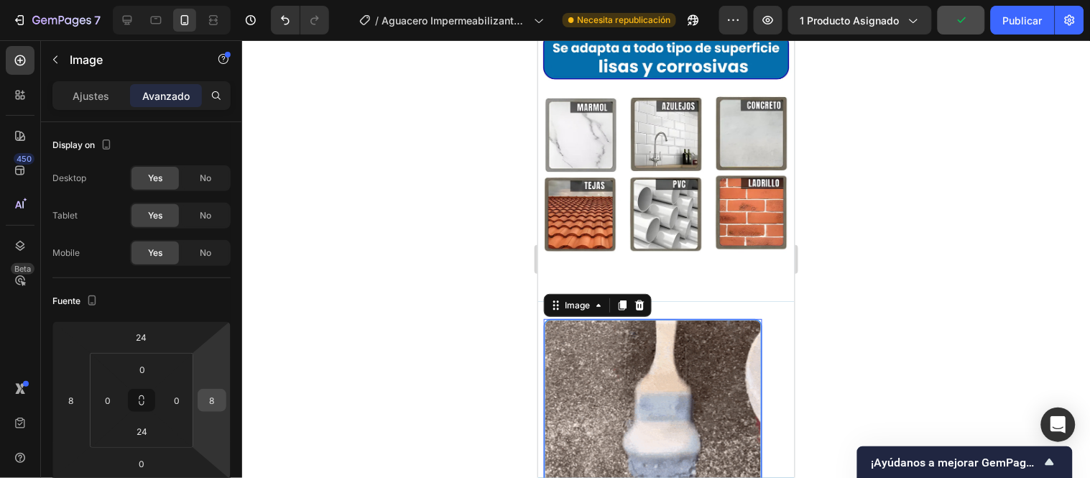
click at [210, 400] on input "8" at bounding box center [212, 401] width 22 height 22
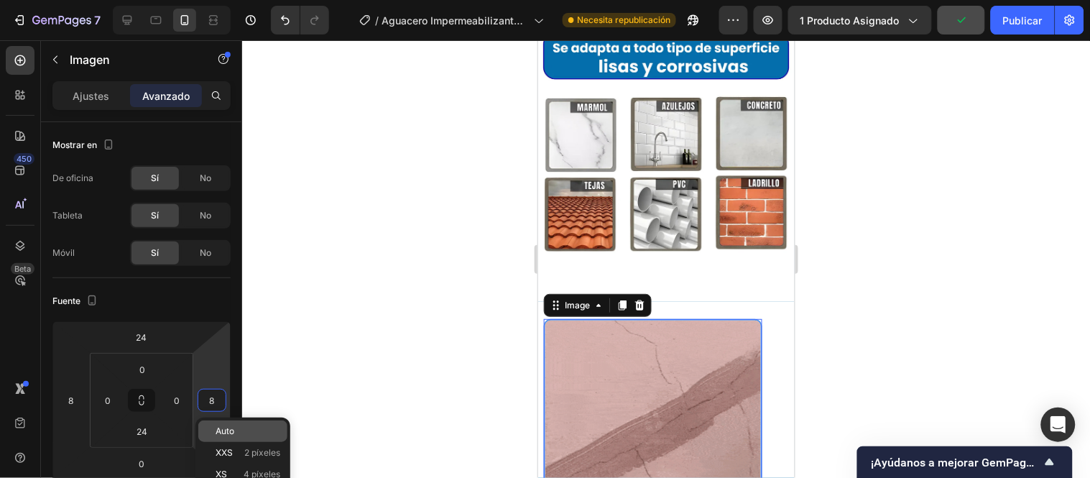
click at [220, 432] on font "Auto" at bounding box center [225, 430] width 19 height 11
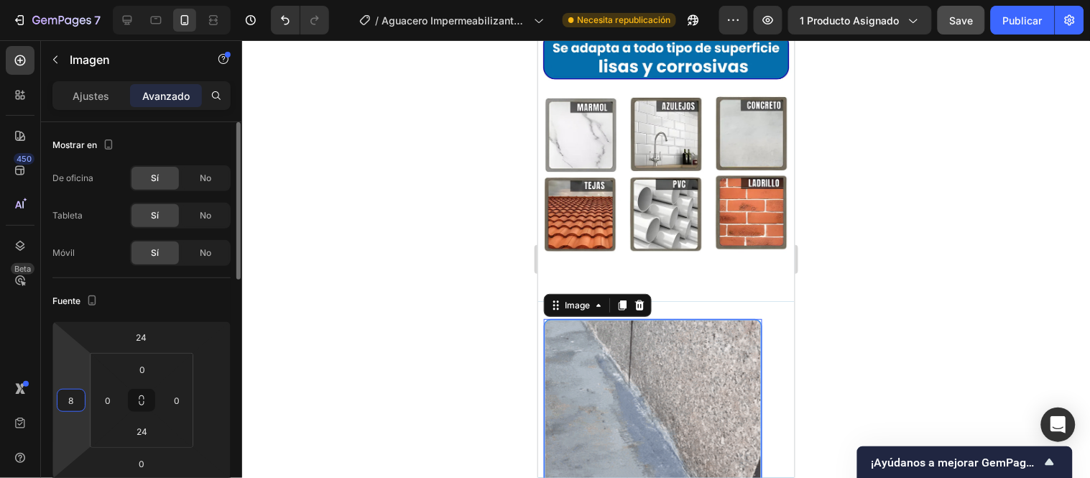
click at [73, 400] on input "8" at bounding box center [71, 401] width 22 height 22
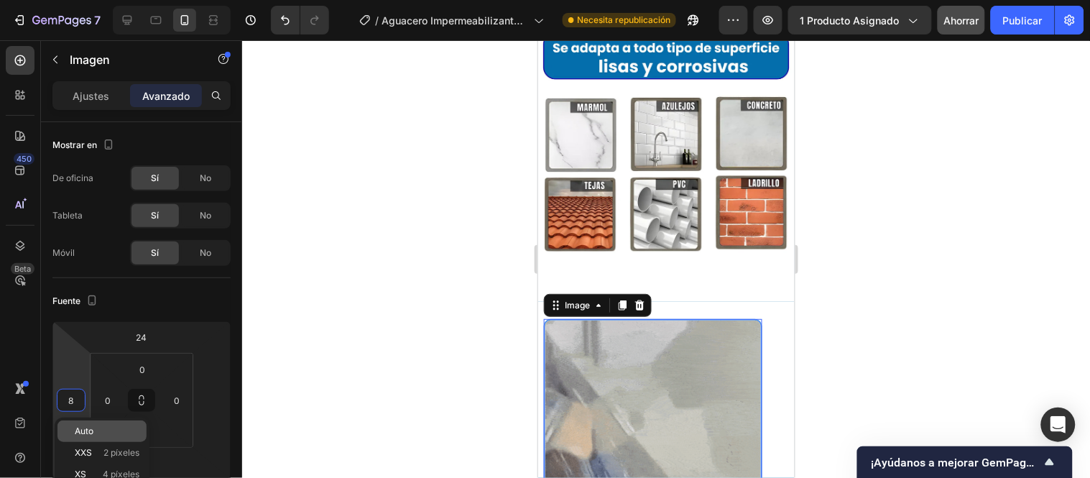
click at [103, 433] on p "Auto" at bounding box center [107, 431] width 65 height 10
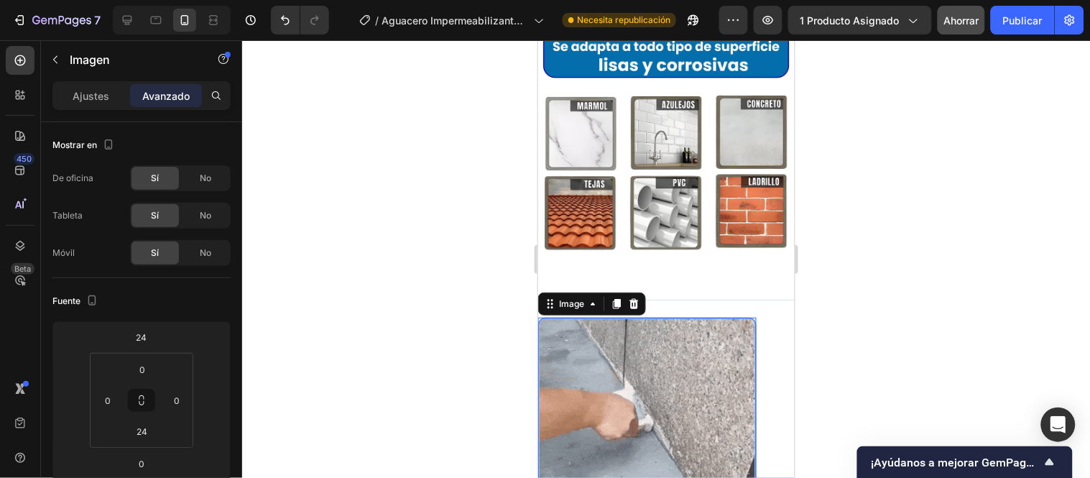
scroll to position [5826, 0]
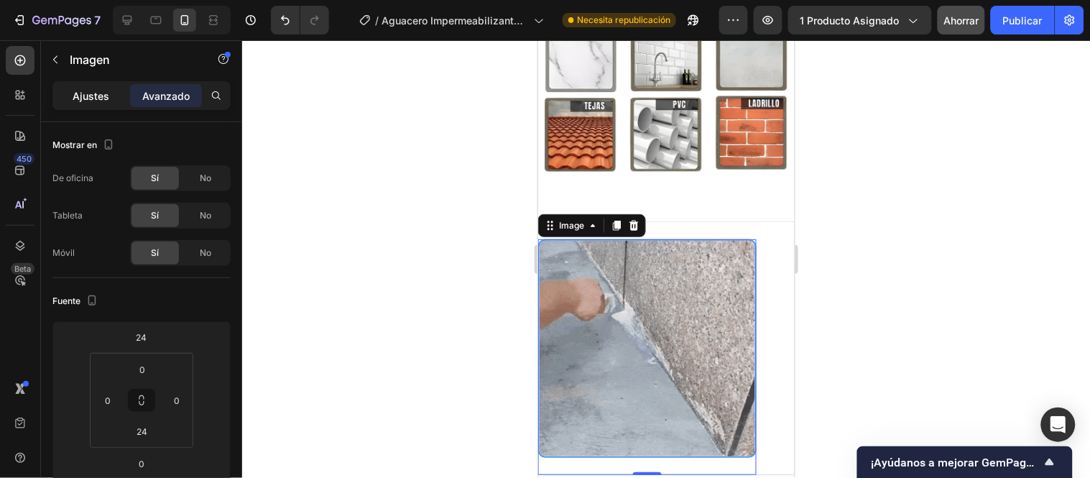
click at [97, 93] on font "Ajustes" at bounding box center [91, 96] width 37 height 12
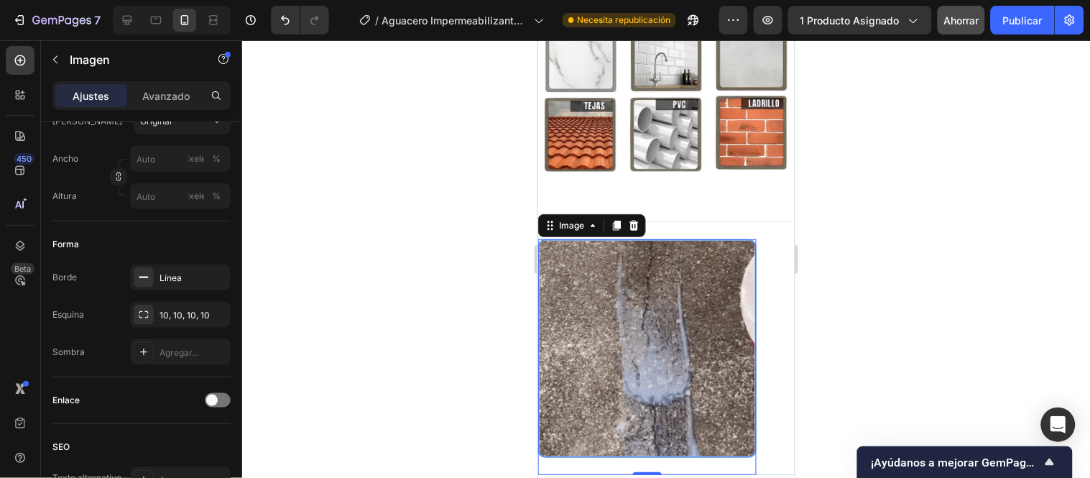
scroll to position [160, 0]
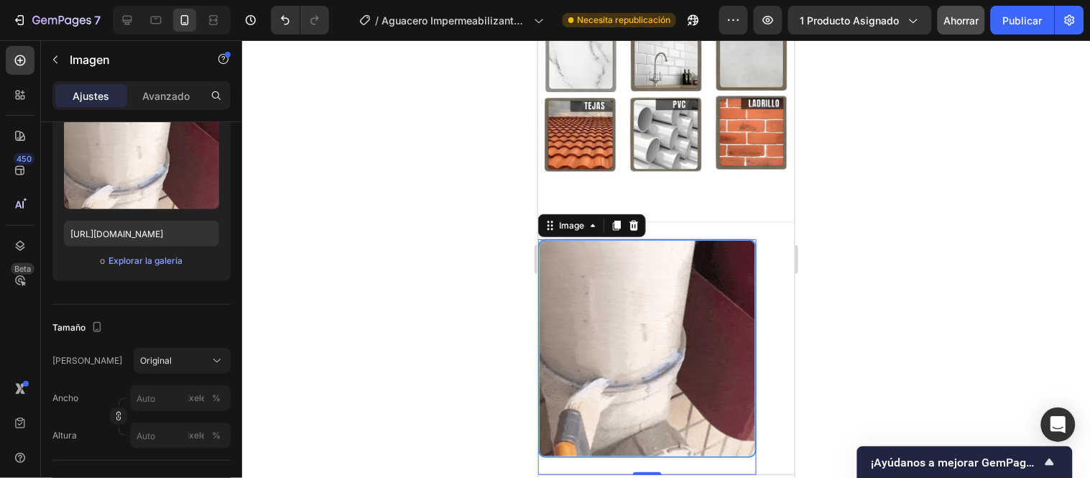
click at [603, 239] on img at bounding box center [647, 348] width 218 height 218
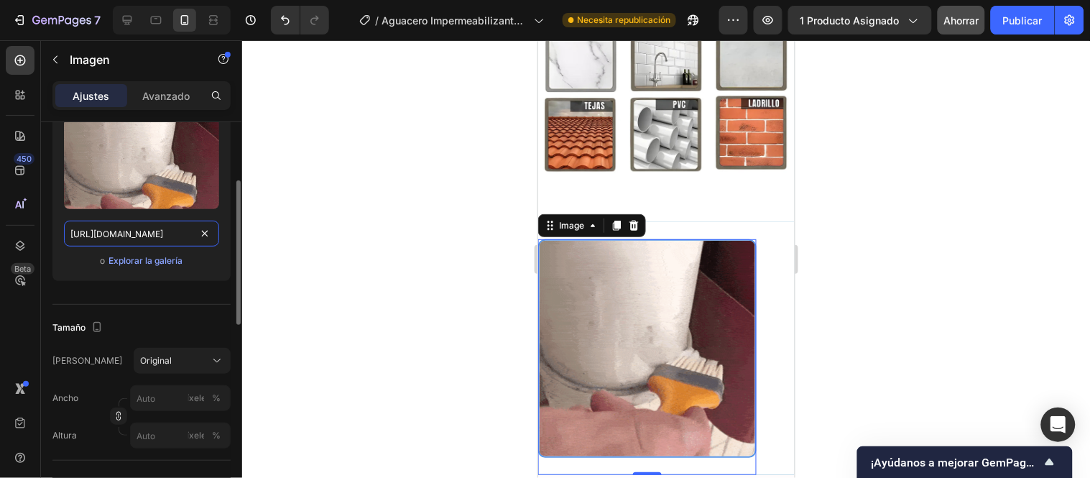
click at [152, 236] on input "[URL][DOMAIN_NAME]" at bounding box center [141, 234] width 155 height 26
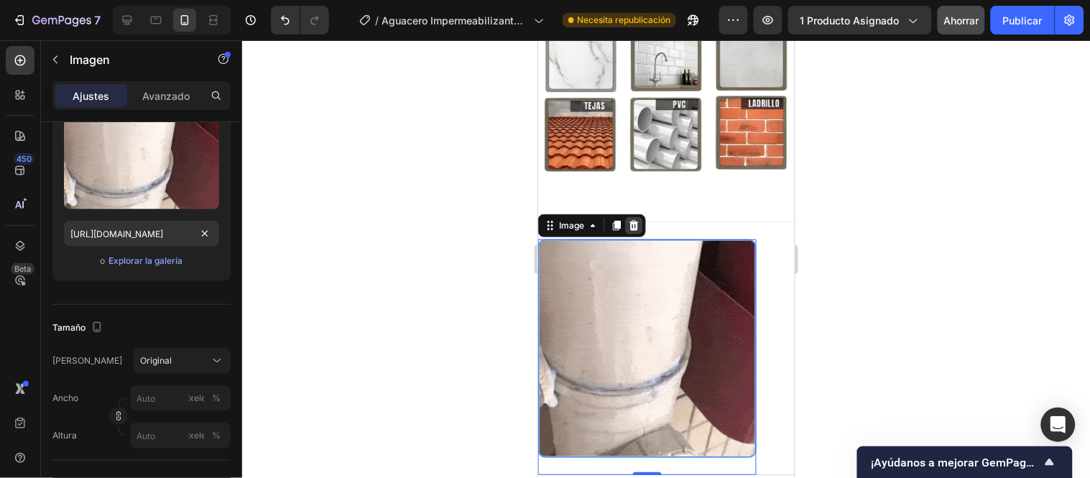
click at [631, 220] on icon at bounding box center [633, 225] width 9 height 10
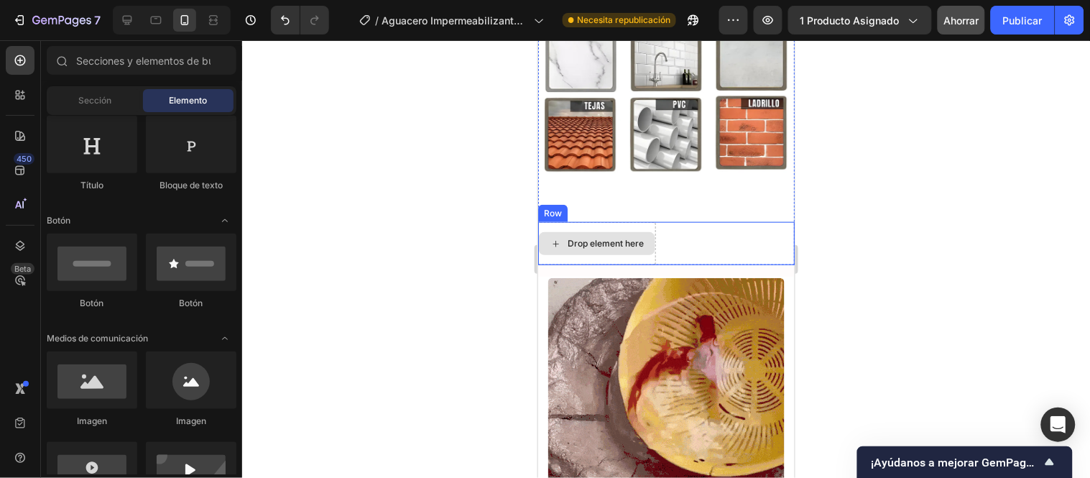
click at [646, 221] on div "Drop element here" at bounding box center [597, 242] width 118 height 43
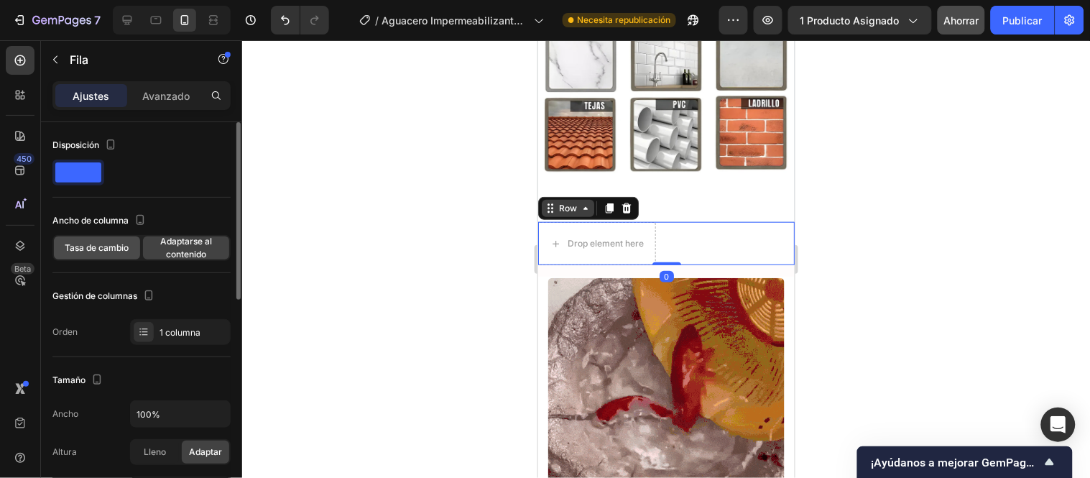
click at [111, 247] on font "Tasa de cambio" at bounding box center [97, 247] width 64 height 11
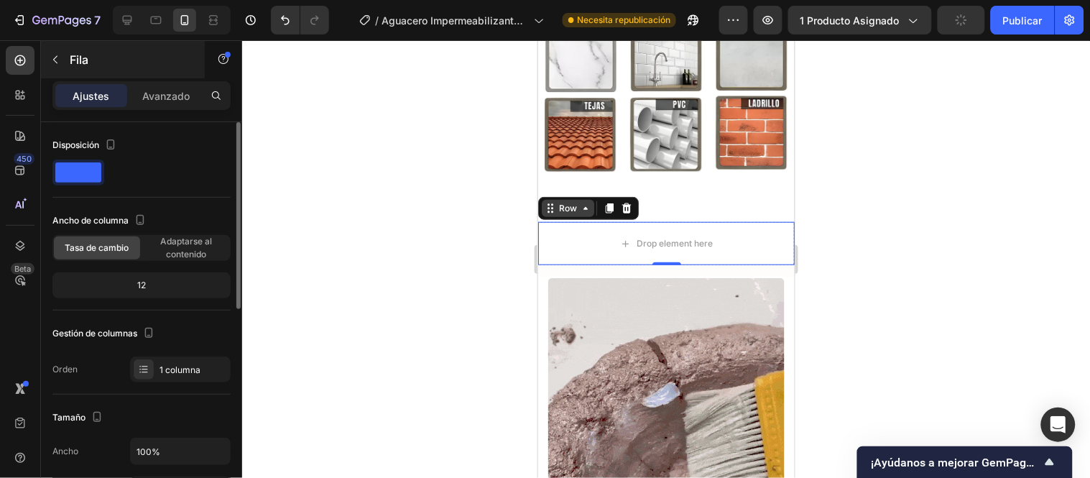
scroll to position [0, 0]
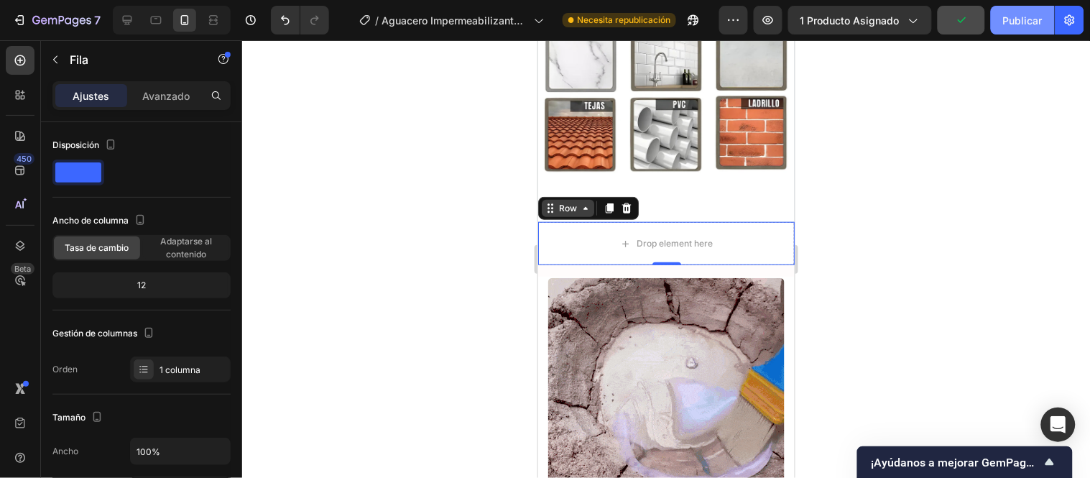
click at [1017, 16] on font "Publicar" at bounding box center [1023, 20] width 40 height 12
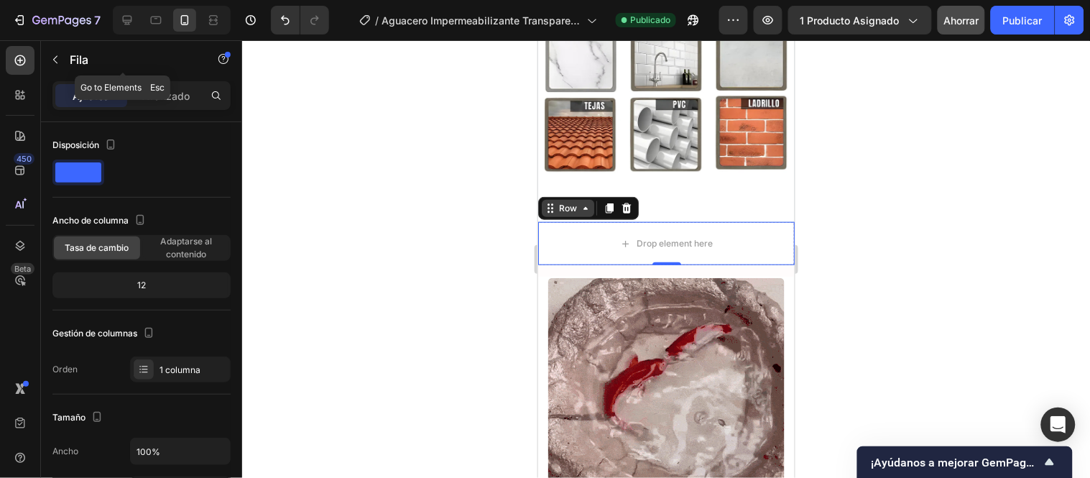
click at [55, 65] on icon "button" at bounding box center [55, 59] width 11 height 11
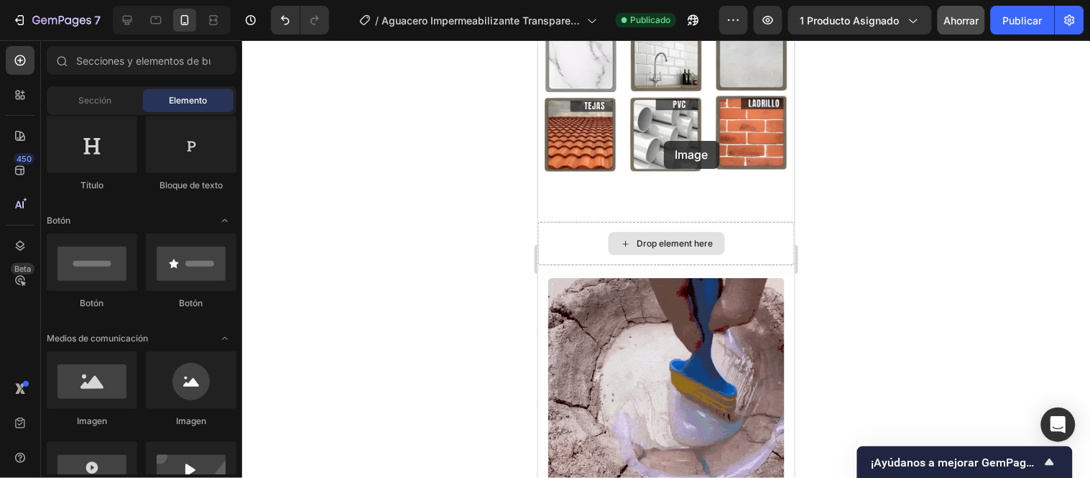
drag, startPoint x: 628, startPoint y: 428, endPoint x: 671, endPoint y: 124, distance: 307.0
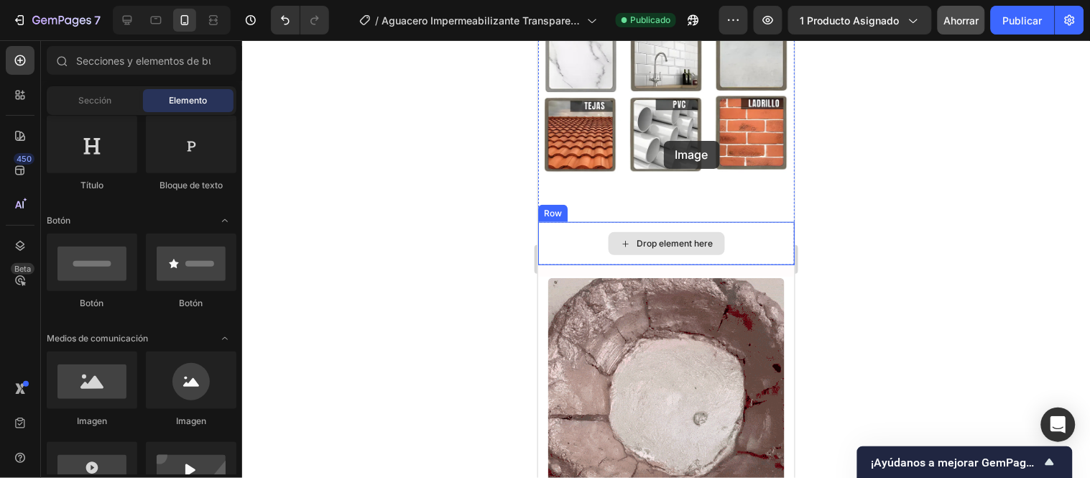
scroll to position [5855, 0]
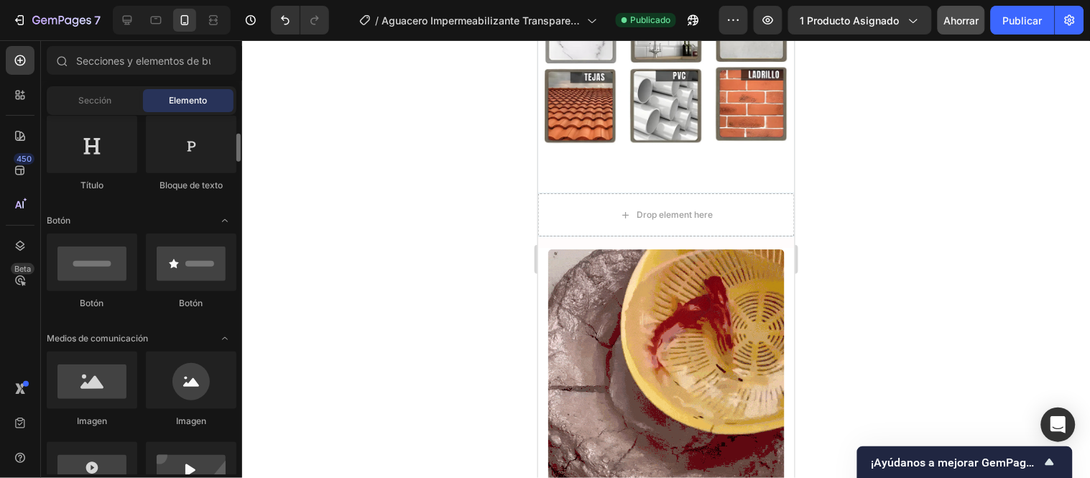
click at [462, 162] on div at bounding box center [666, 259] width 848 height 438
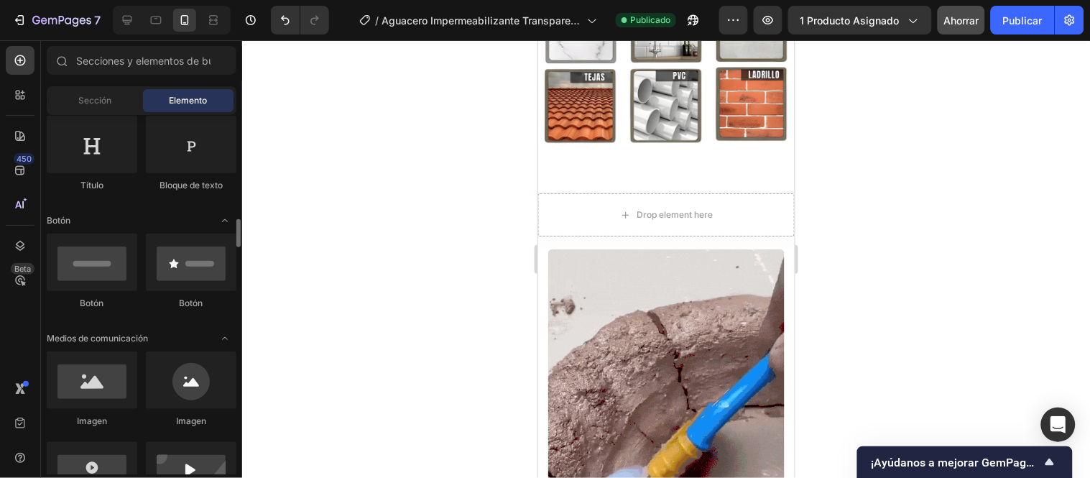
scroll to position [319, 0]
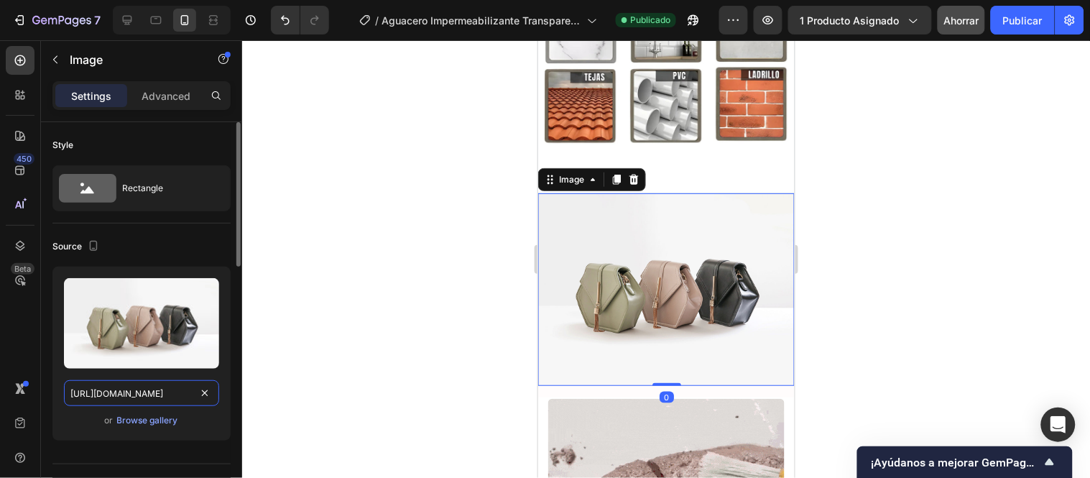
click at [147, 393] on input "[URL][DOMAIN_NAME]" at bounding box center [141, 393] width 155 height 26
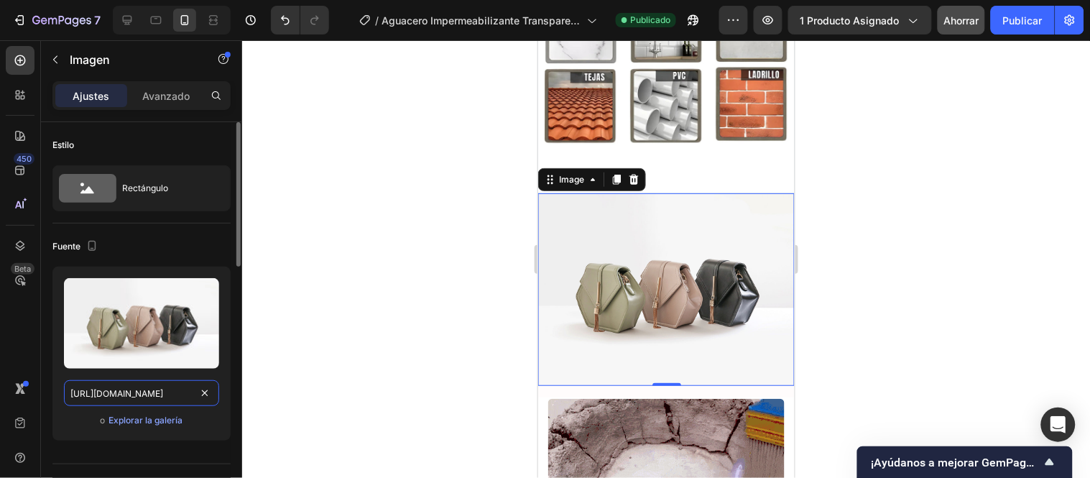
paste input "[DOMAIN_NAME][URL]"
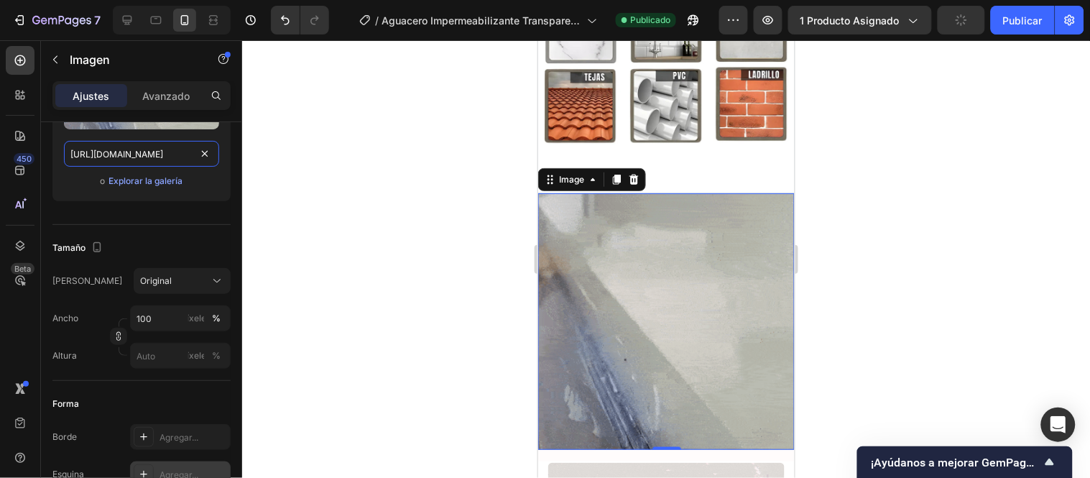
scroll to position [479, 0]
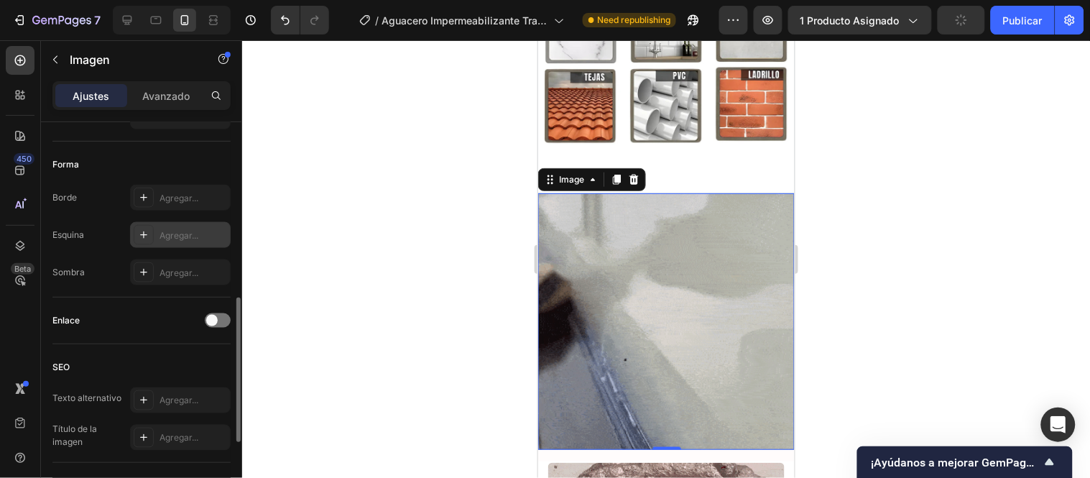
type input "[URL][DOMAIN_NAME]"
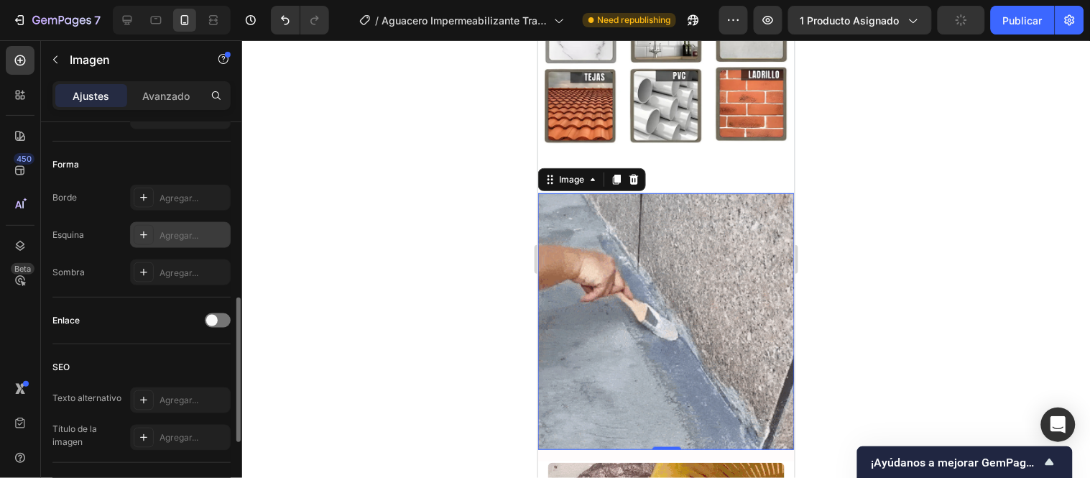
click at [189, 230] on font "Agregar..." at bounding box center [179, 235] width 39 height 11
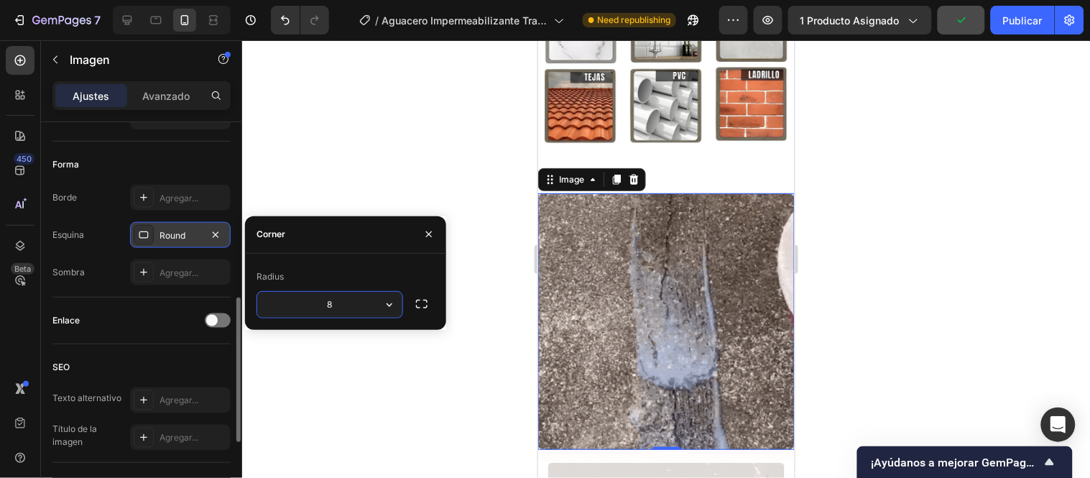
scroll to position [0, 0]
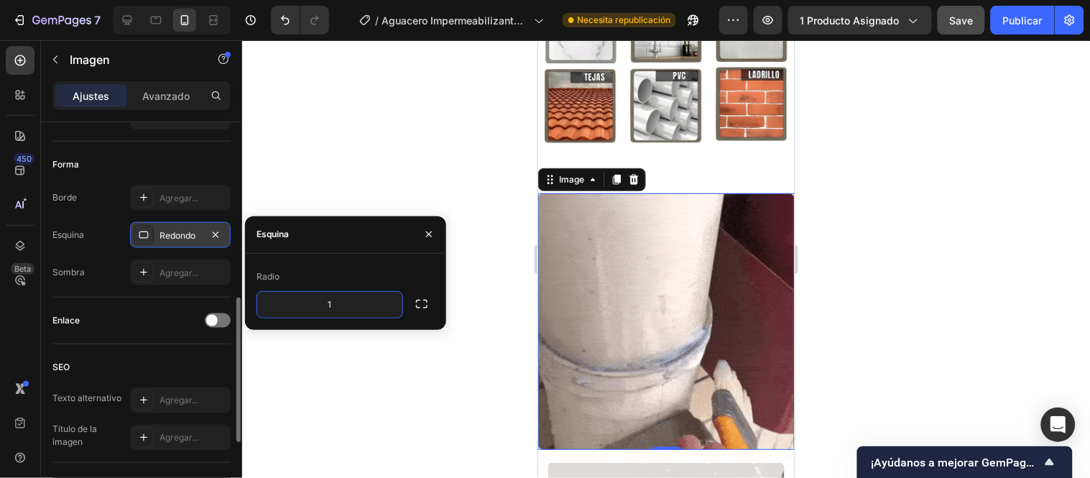
type input "10"
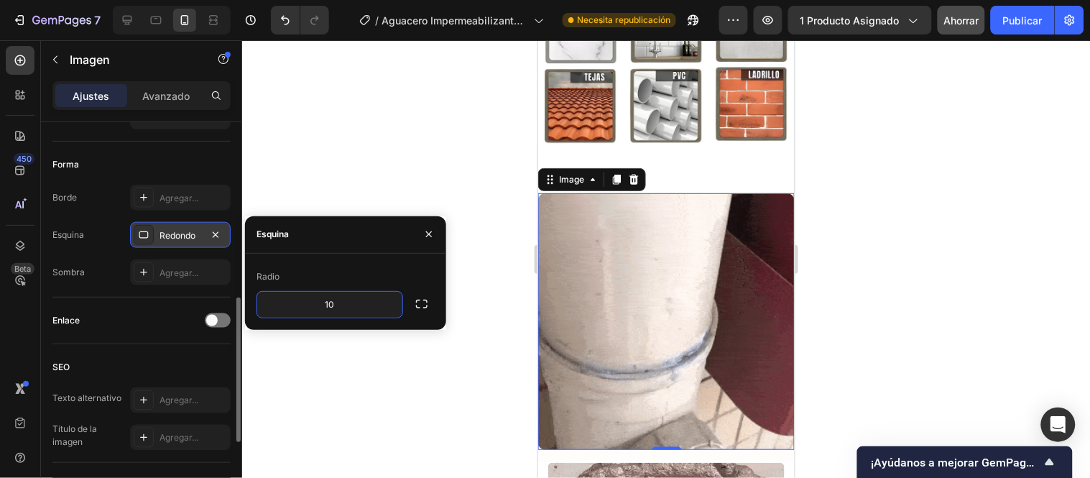
click at [364, 195] on div at bounding box center [666, 259] width 848 height 438
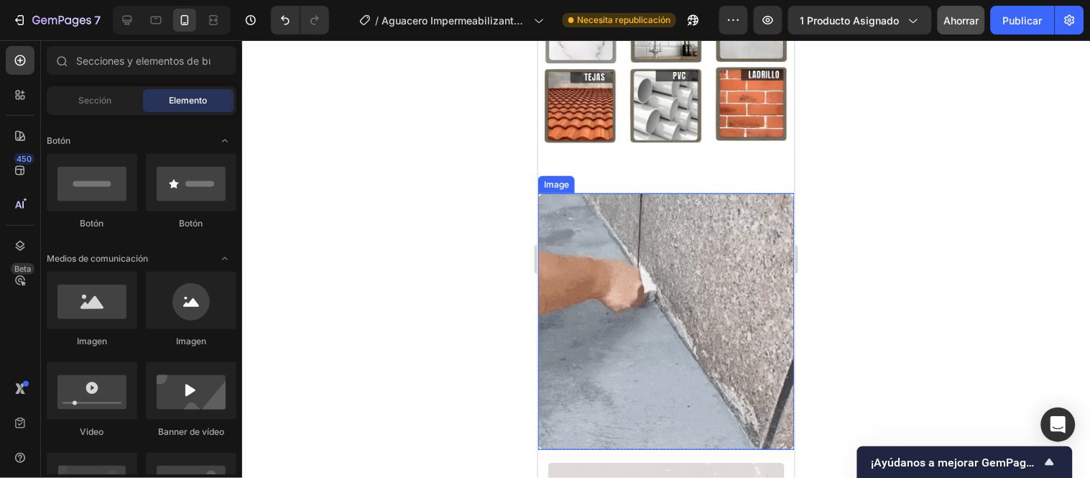
click at [667, 193] on img at bounding box center [666, 321] width 257 height 257
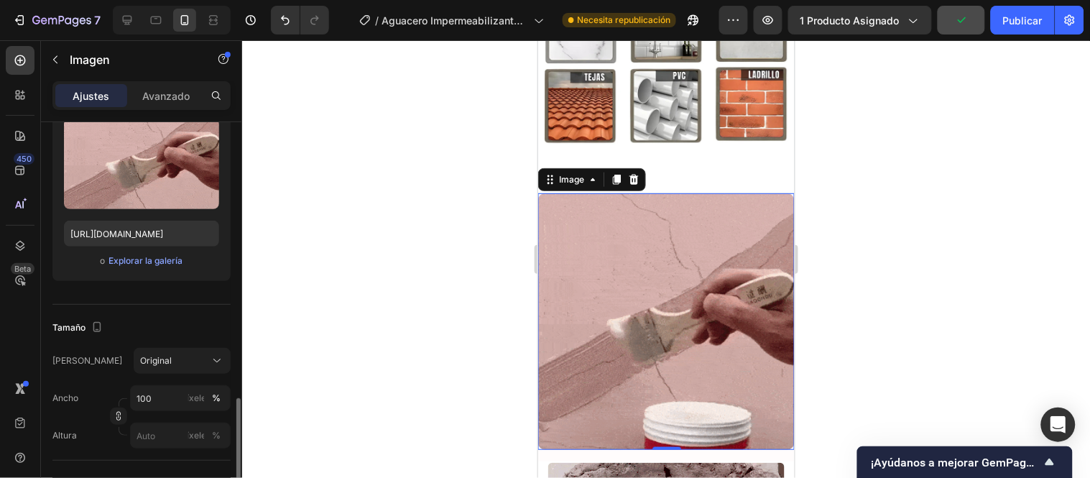
scroll to position [319, 0]
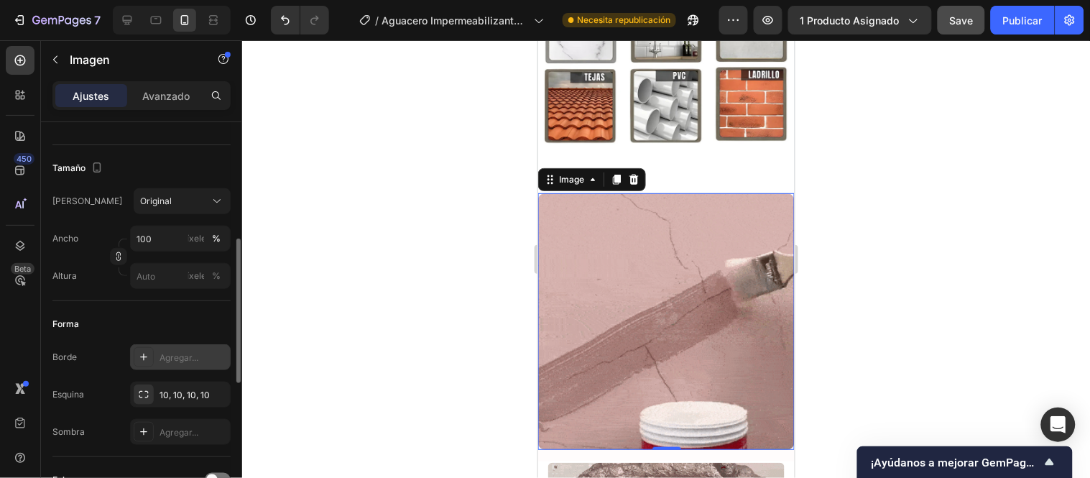
click at [180, 356] on font "Agregar..." at bounding box center [179, 357] width 39 height 11
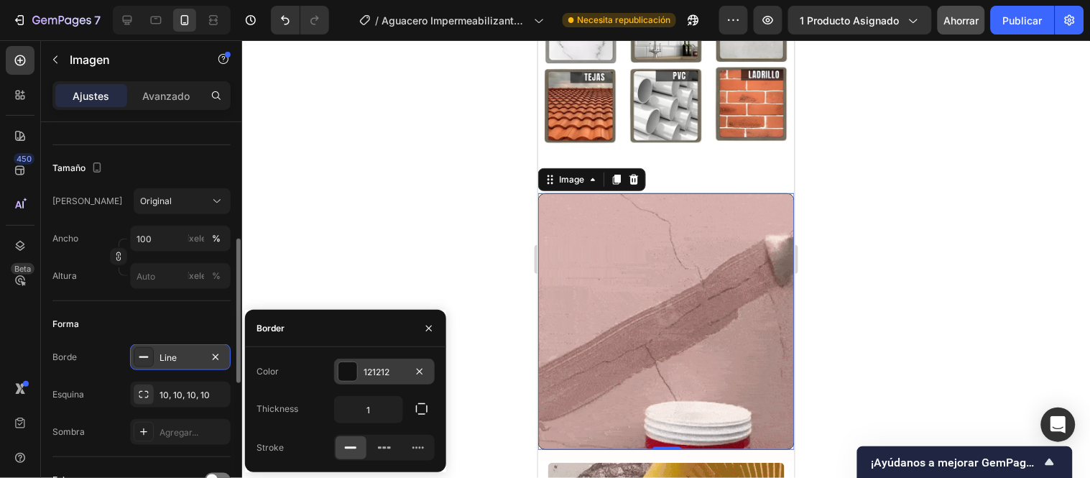
click at [344, 368] on div at bounding box center [347, 371] width 19 height 19
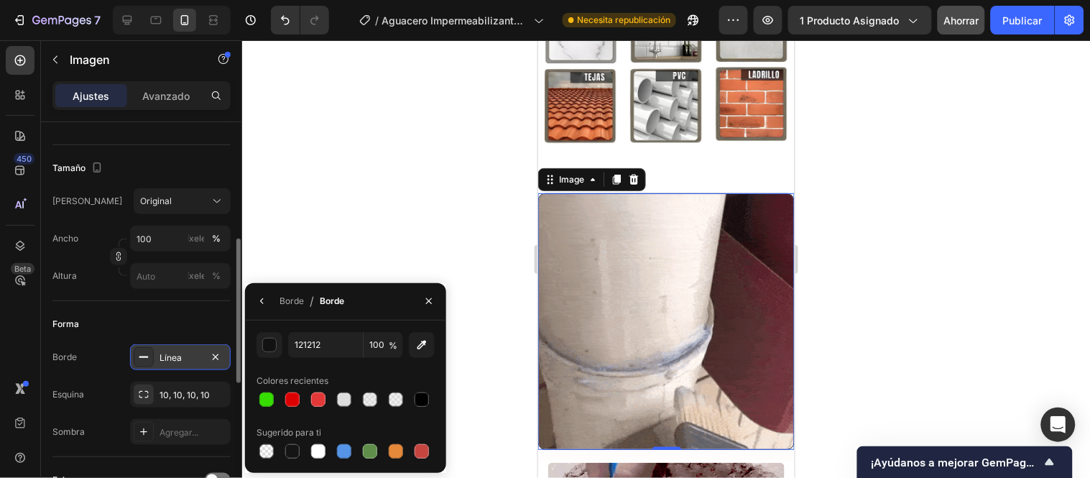
click at [342, 446] on div at bounding box center [344, 451] width 14 height 14
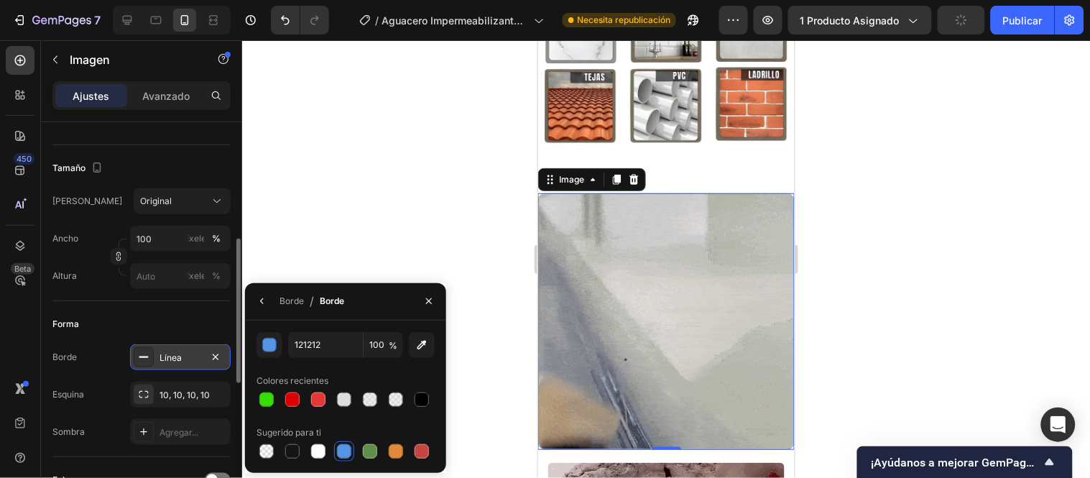
type input "5594E7"
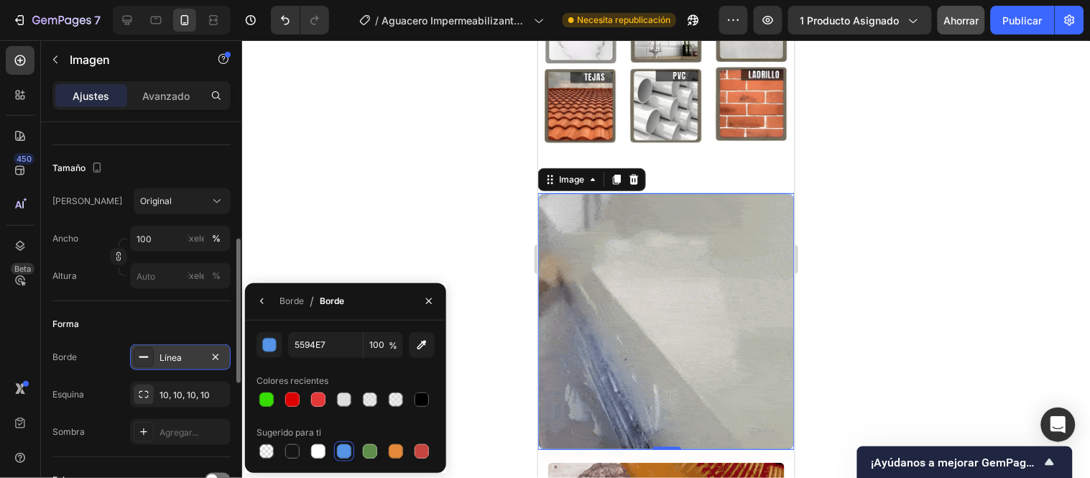
click at [498, 206] on div at bounding box center [666, 259] width 848 height 438
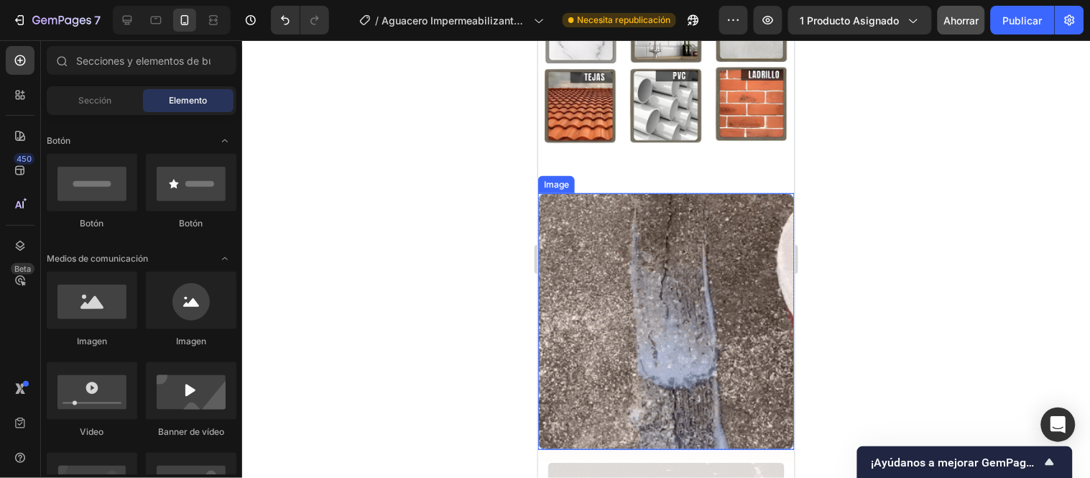
click at [582, 193] on img at bounding box center [666, 321] width 257 height 257
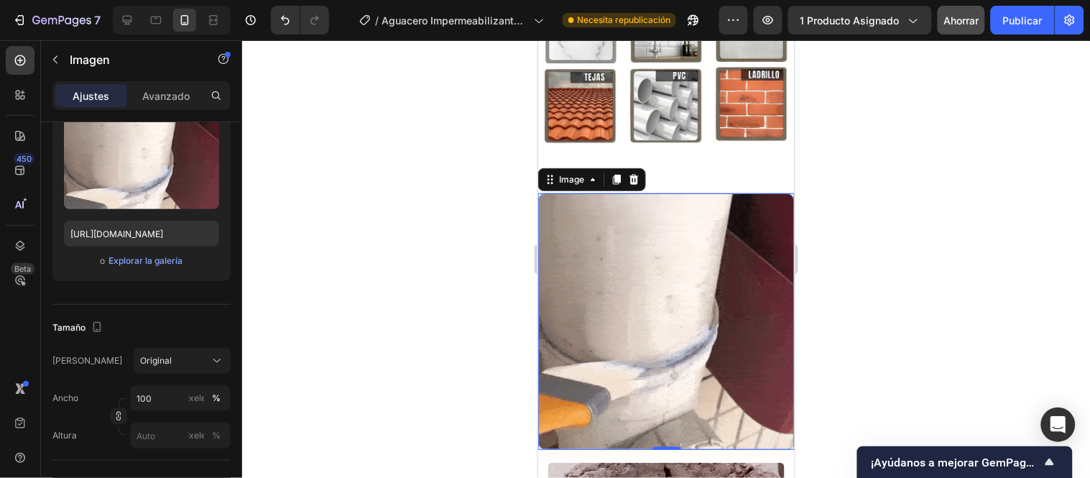
scroll to position [0, 0]
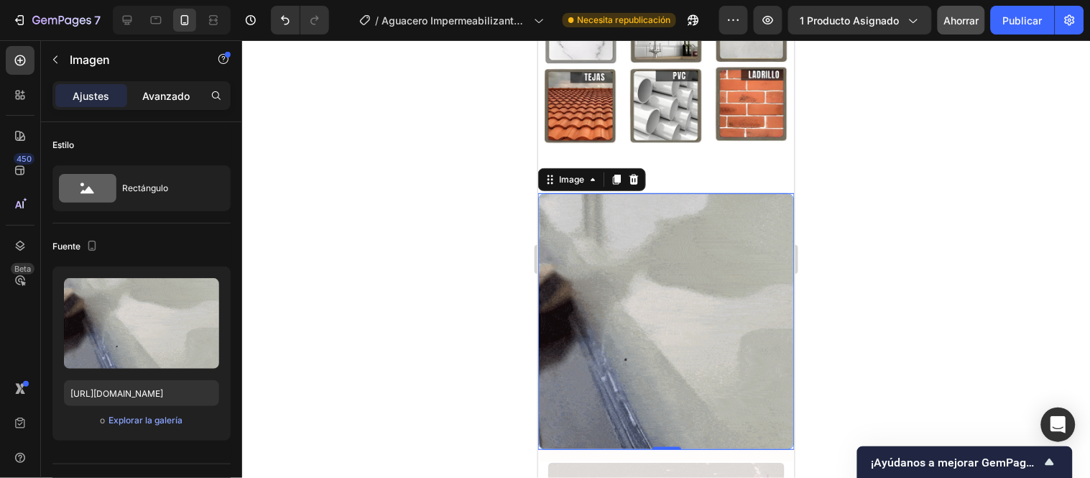
click at [156, 90] on font "Avanzado" at bounding box center [165, 96] width 47 height 12
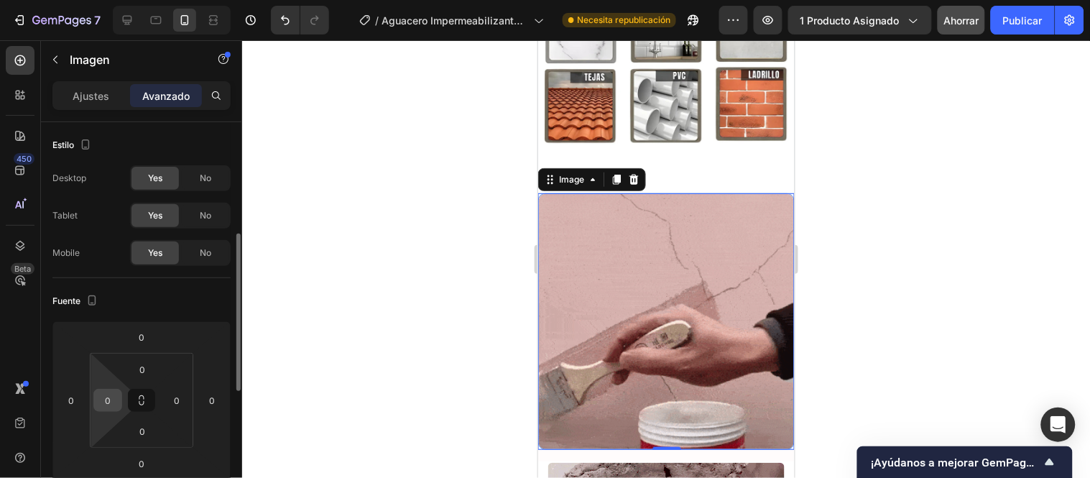
scroll to position [80, 0]
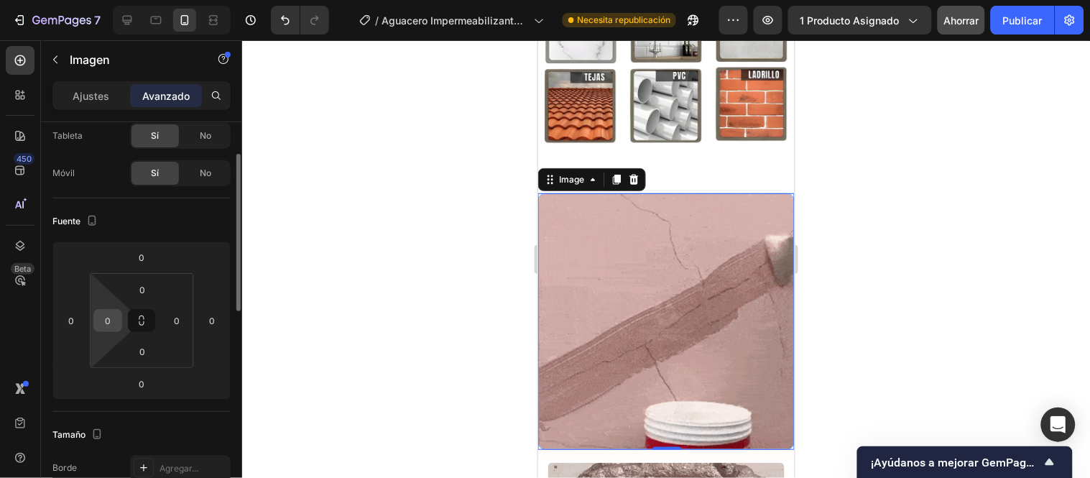
click at [115, 318] on input "0" at bounding box center [108, 321] width 22 height 22
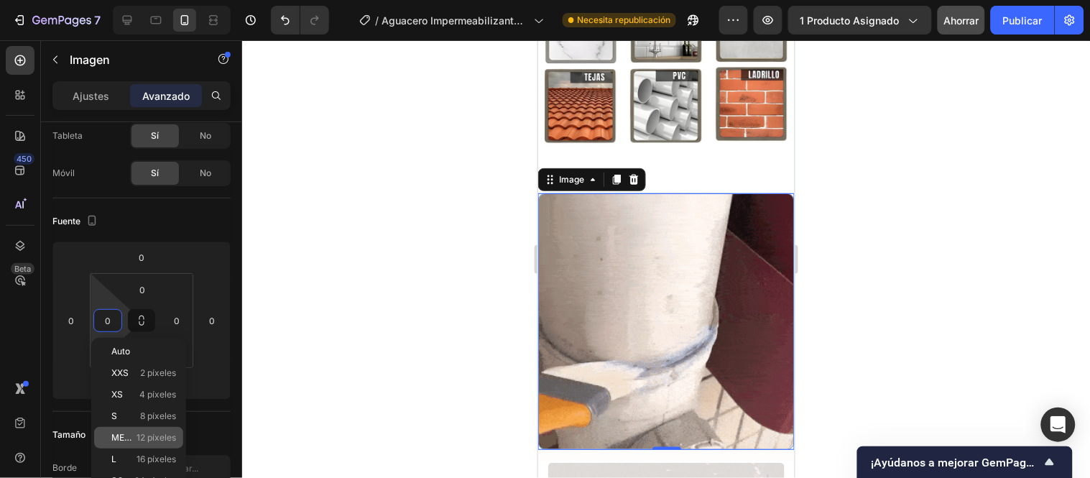
click at [145, 432] on font "12 píxeles" at bounding box center [157, 437] width 40 height 11
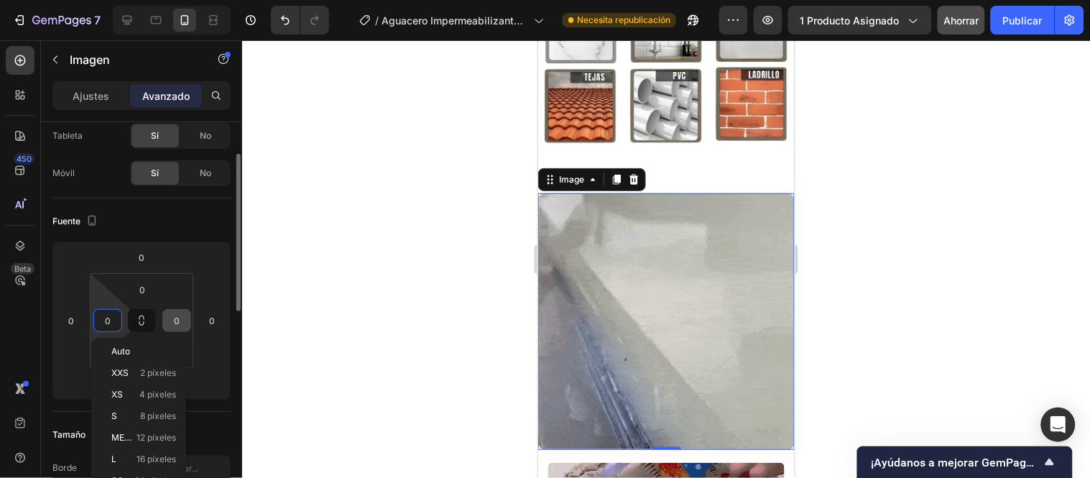
type input "12"
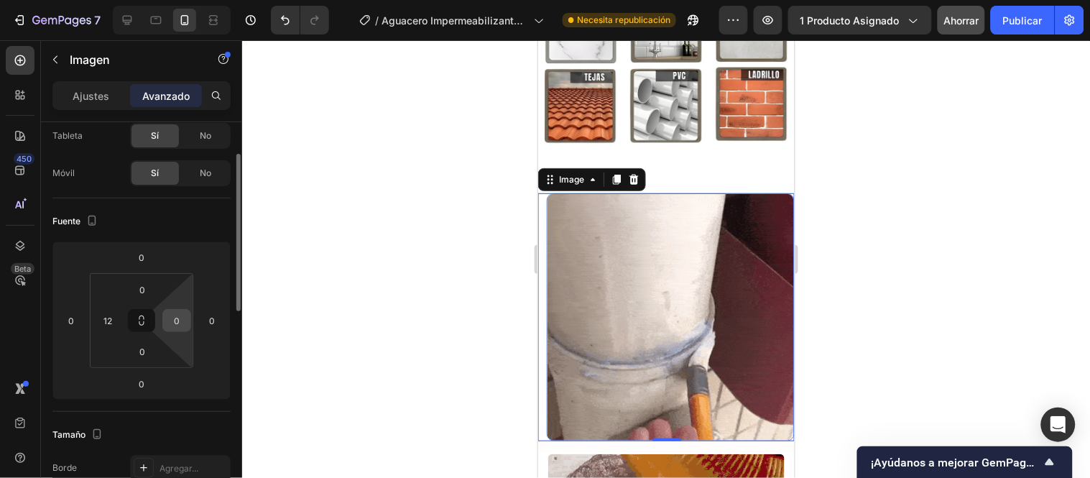
click at [170, 319] on input "0" at bounding box center [177, 321] width 22 height 22
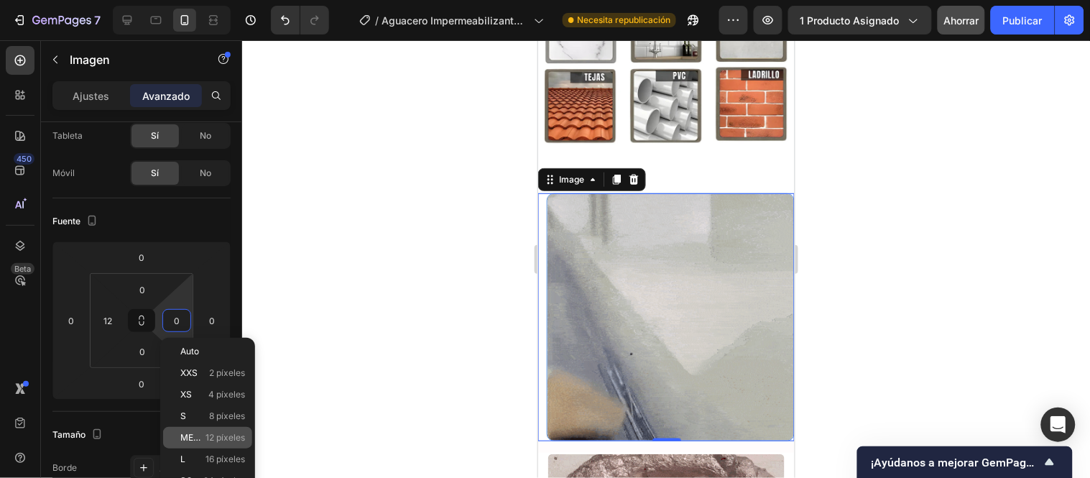
click at [198, 439] on font "METRO" at bounding box center [195, 437] width 31 height 11
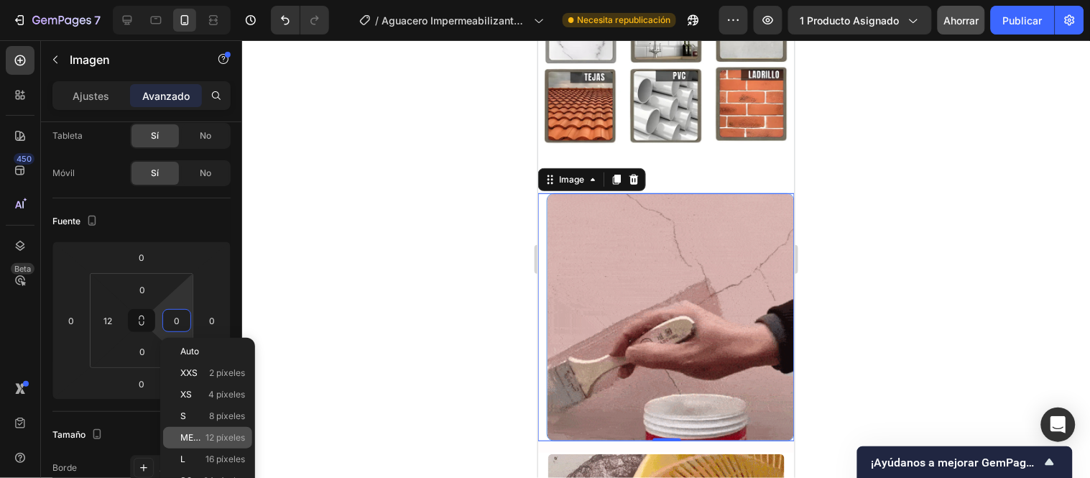
type input "12"
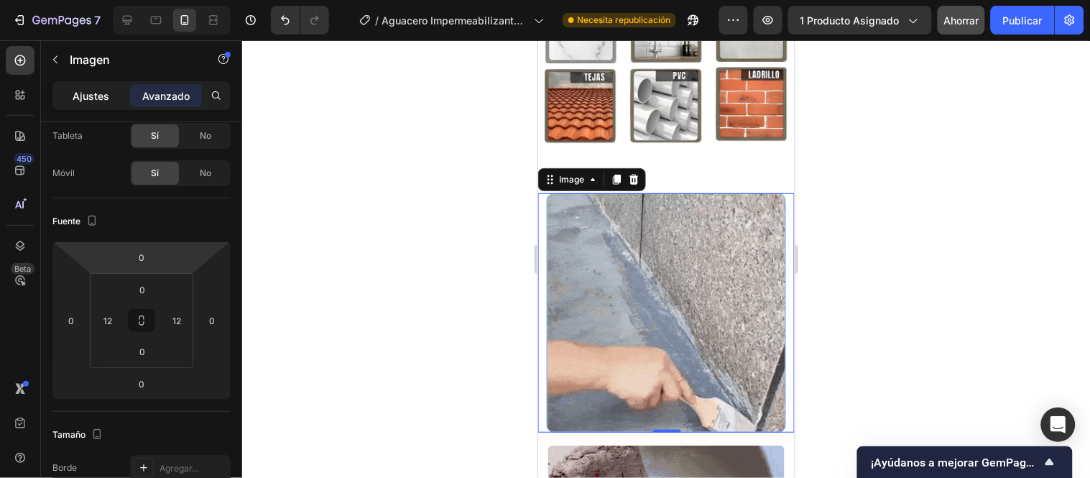
click at [89, 84] on div "Ajustes" at bounding box center [91, 95] width 72 height 23
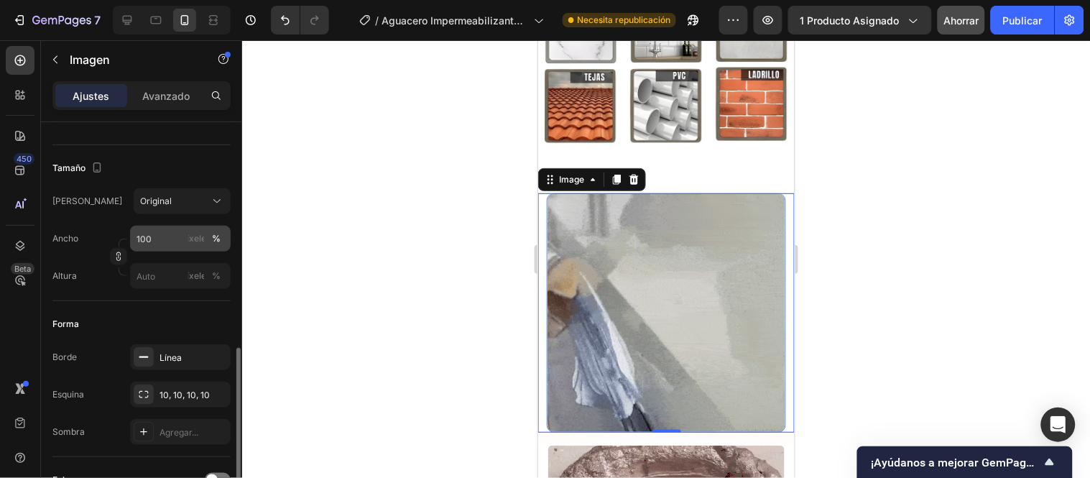
scroll to position [399, 0]
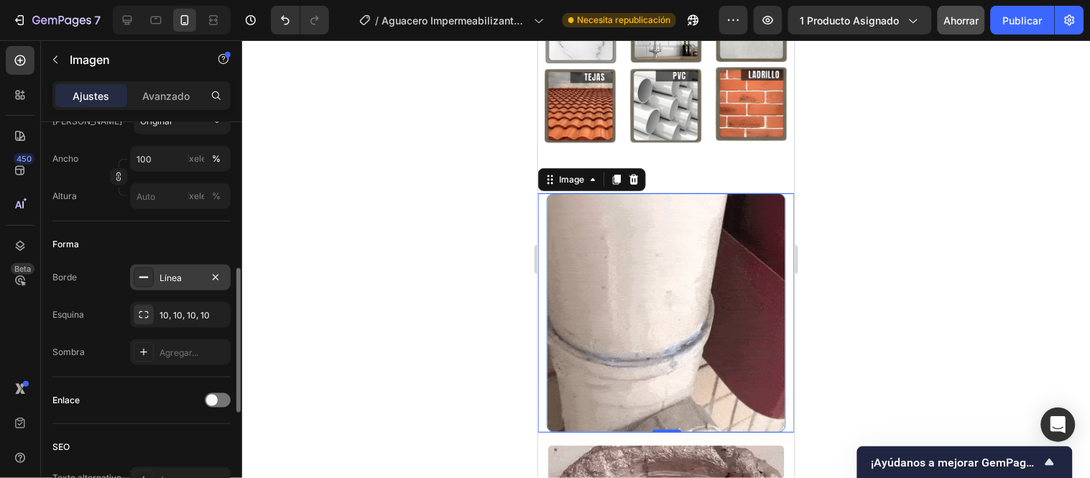
click at [178, 279] on font "Línea" at bounding box center [171, 277] width 22 height 11
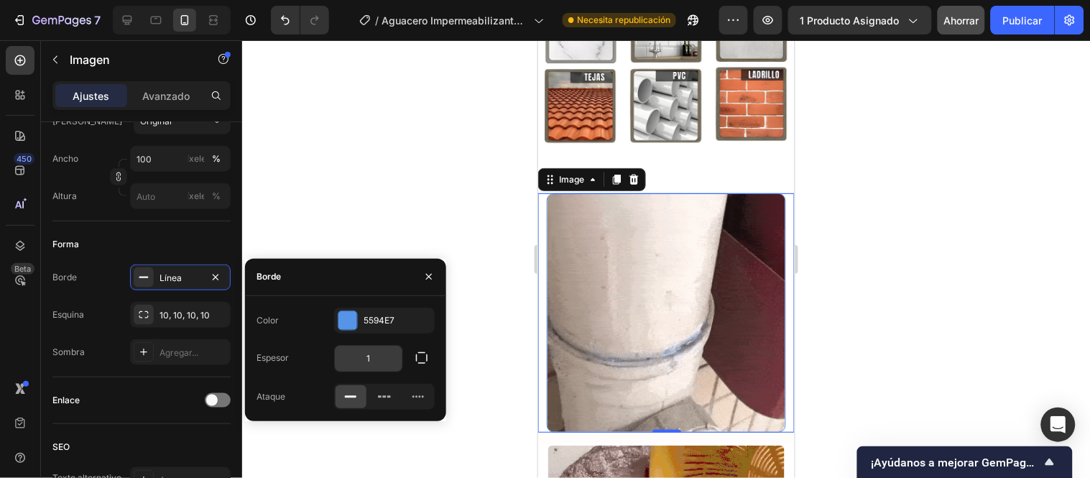
click at [383, 355] on input "1" at bounding box center [369, 359] width 68 height 26
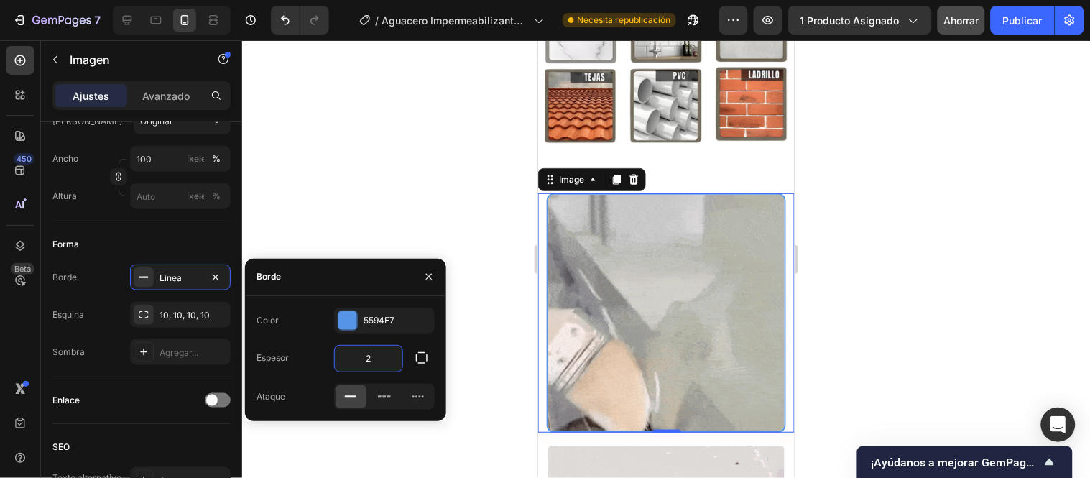
type input "2"
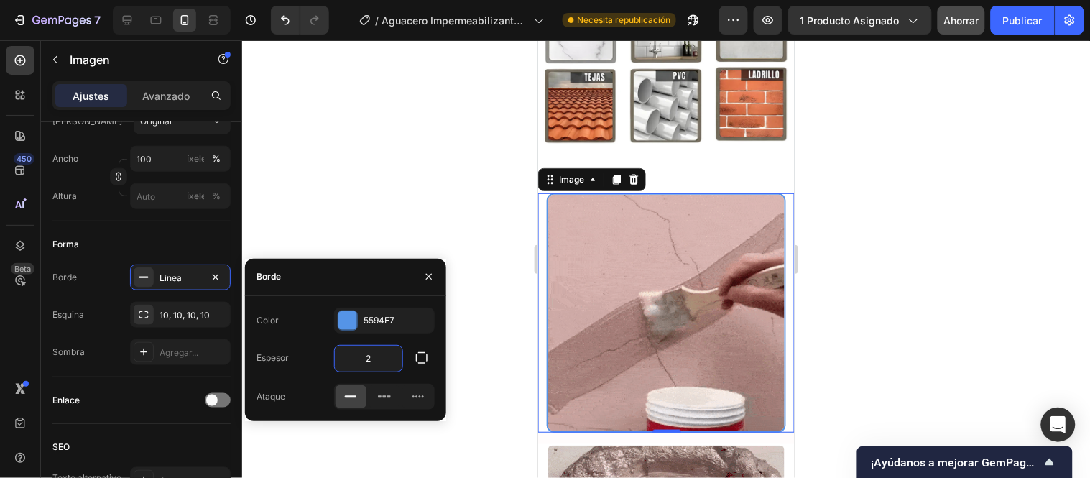
click at [398, 231] on div at bounding box center [666, 259] width 848 height 438
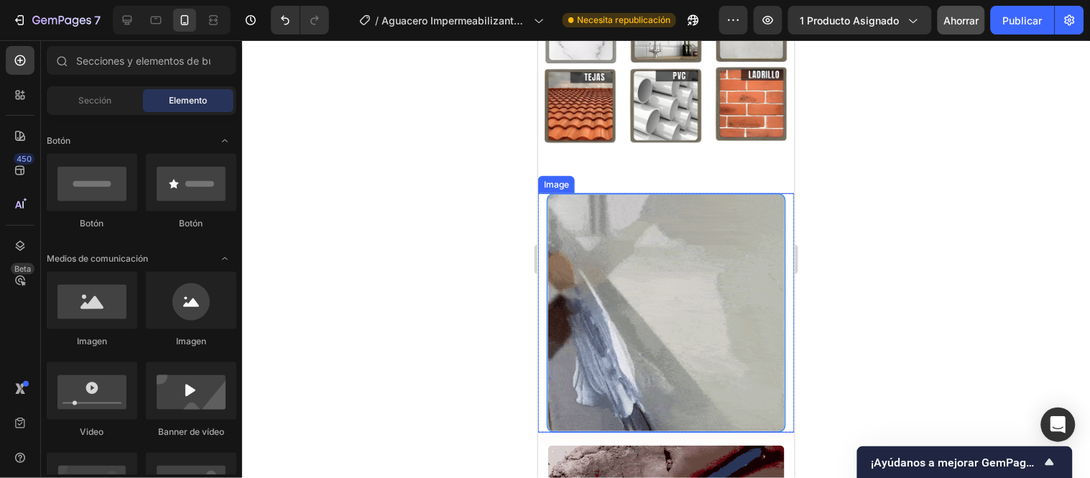
click at [595, 204] on img at bounding box center [665, 312] width 239 height 239
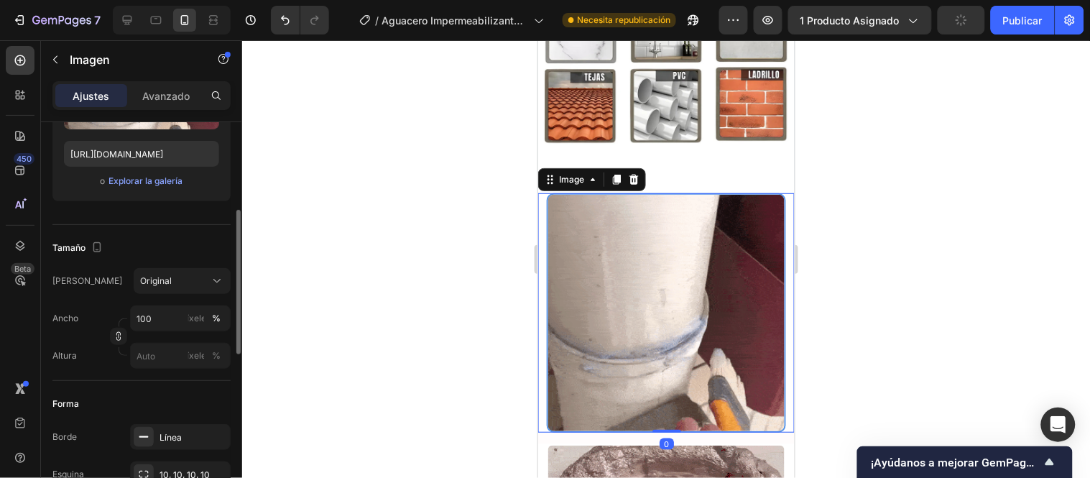
scroll to position [319, 0]
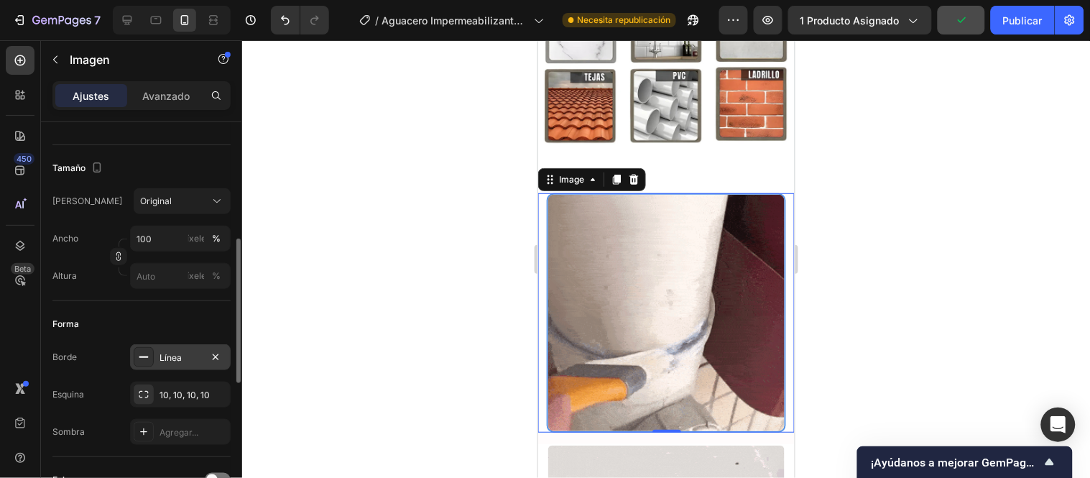
click at [157, 364] on div "Línea" at bounding box center [180, 357] width 101 height 26
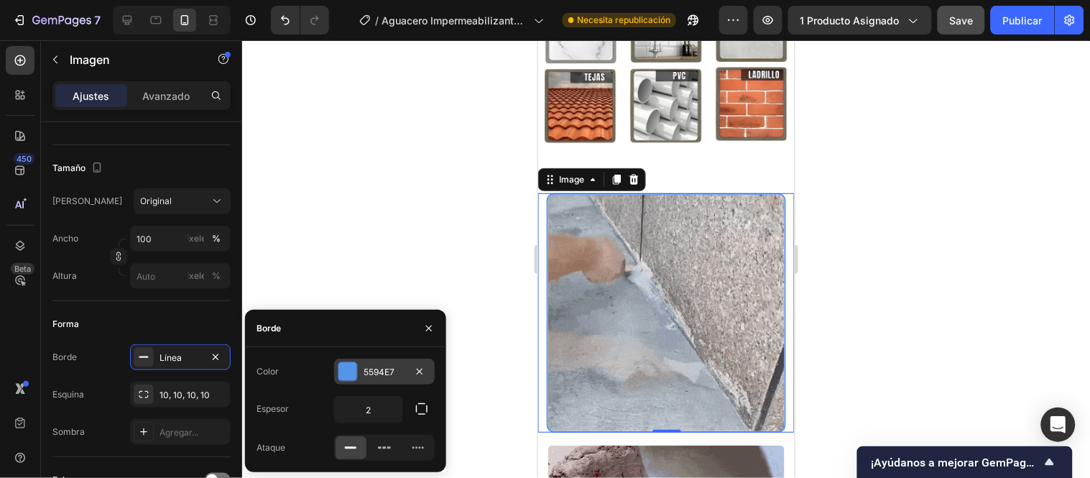
click at [362, 369] on div "5594E7" at bounding box center [384, 372] width 101 height 26
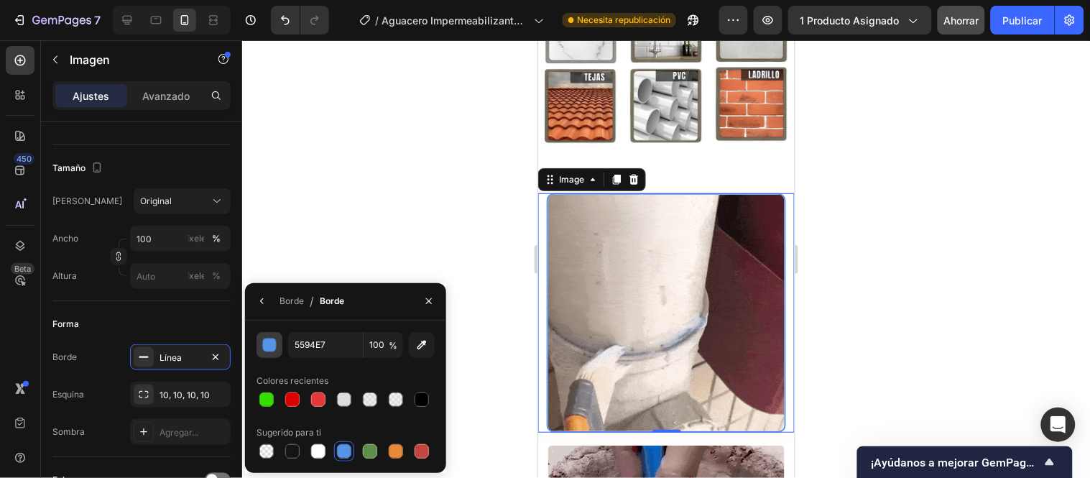
click at [269, 344] on div "button" at bounding box center [270, 345] width 14 height 14
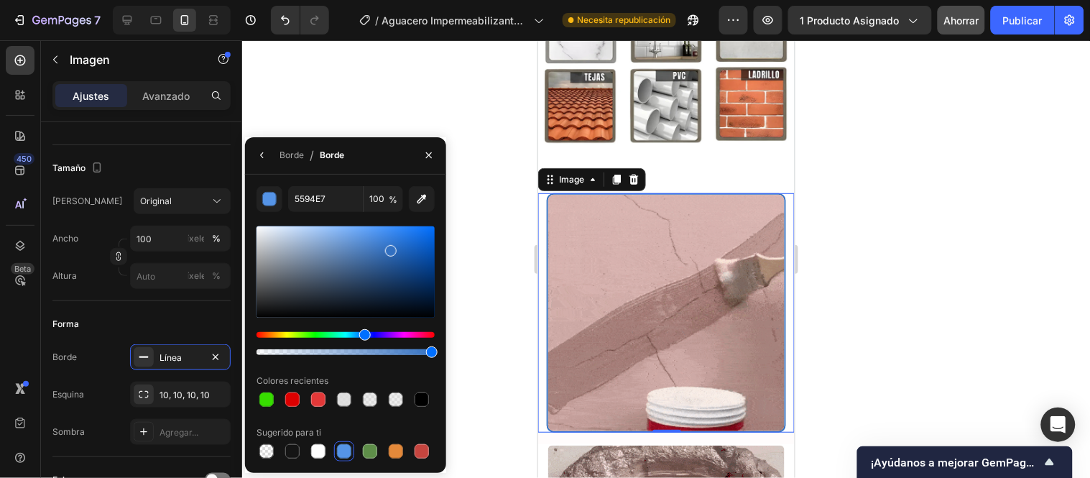
drag, startPoint x: 372, startPoint y: 239, endPoint x: 390, endPoint y: 248, distance: 19.6
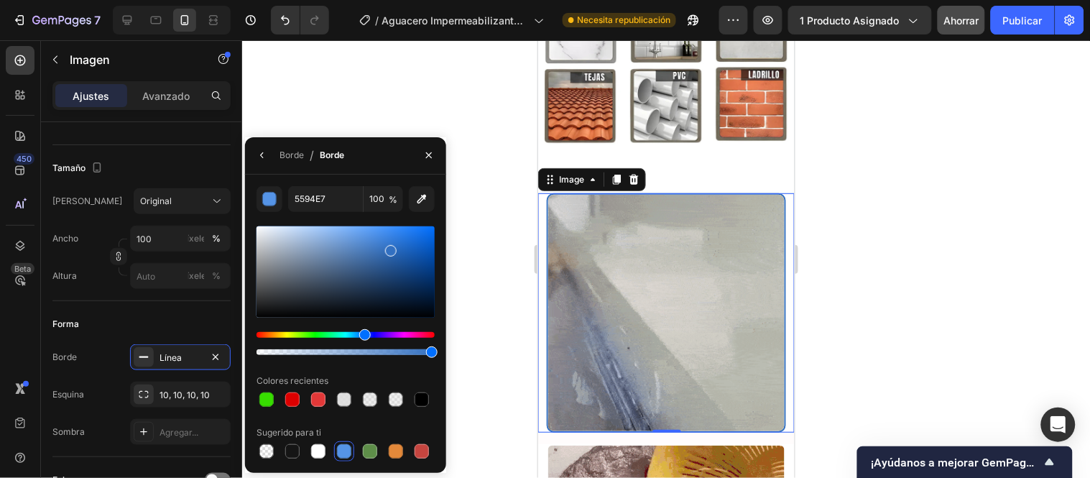
click at [390, 248] on div at bounding box center [390, 250] width 11 height 11
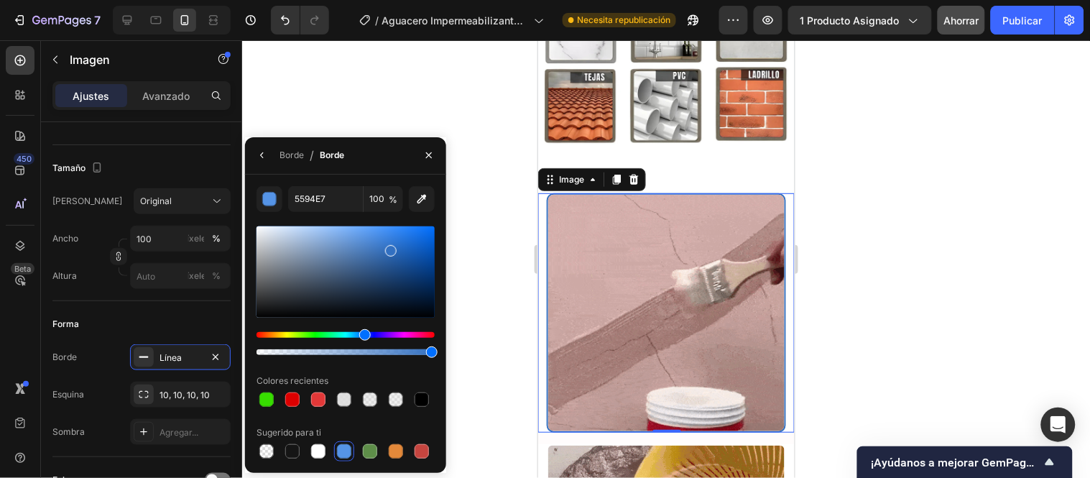
type input "3270C1"
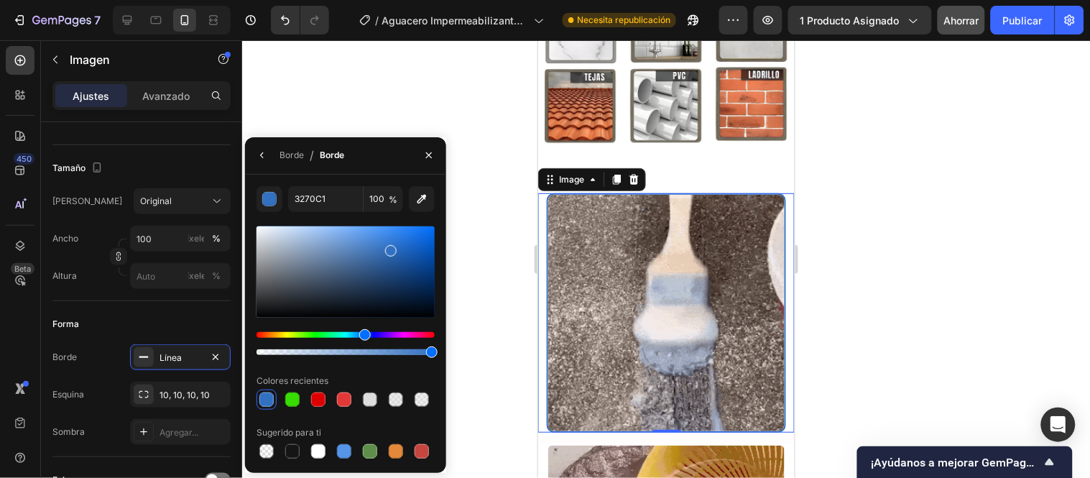
click at [494, 253] on div at bounding box center [666, 259] width 848 height 438
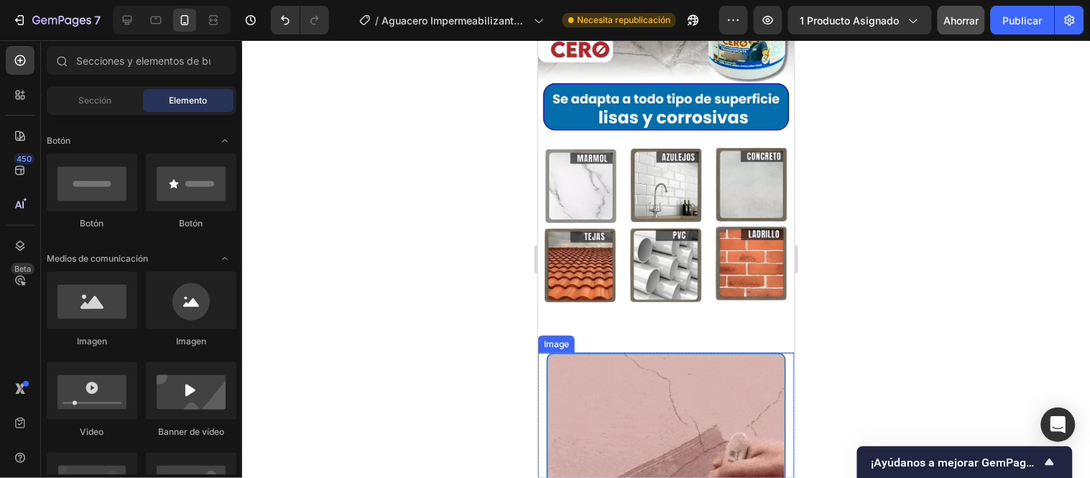
scroll to position [5855, 0]
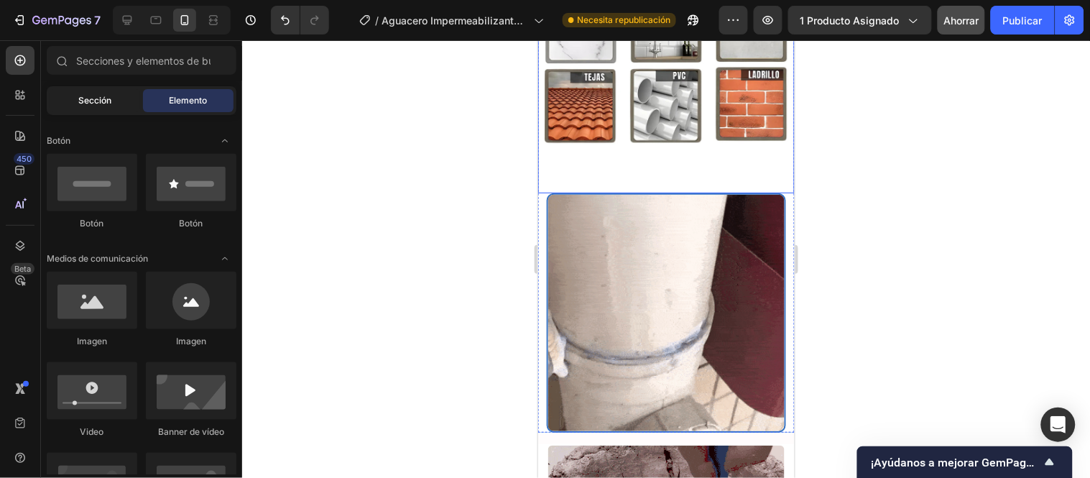
click at [109, 102] on font "Sección" at bounding box center [94, 100] width 33 height 11
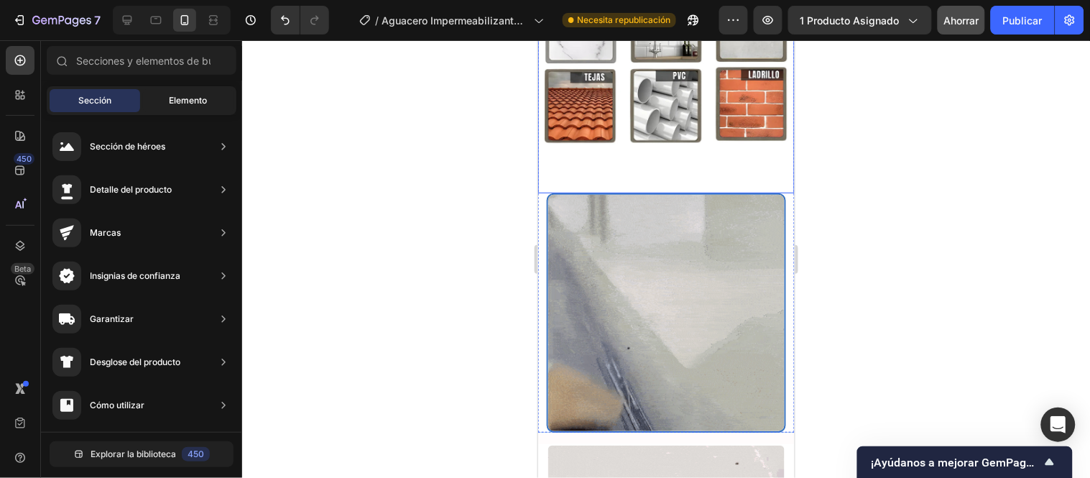
click at [183, 103] on font "Elemento" at bounding box center [189, 100] width 38 height 11
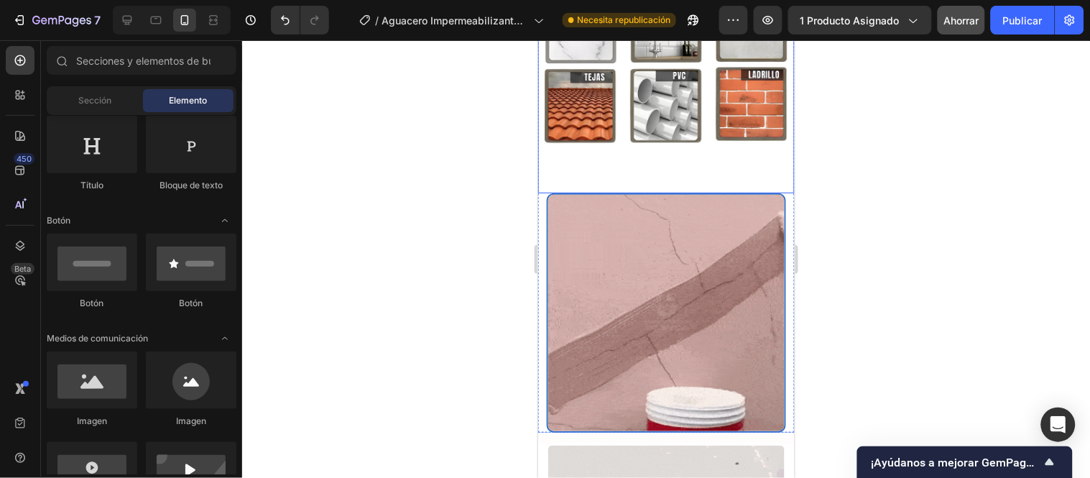
scroll to position [160, 0]
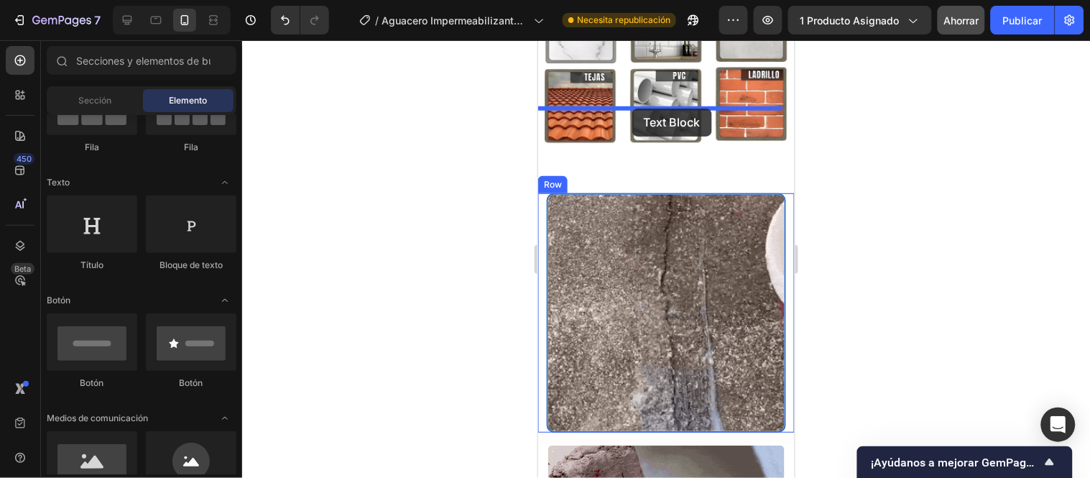
drag, startPoint x: 722, startPoint y: 270, endPoint x: 625, endPoint y: 106, distance: 191.0
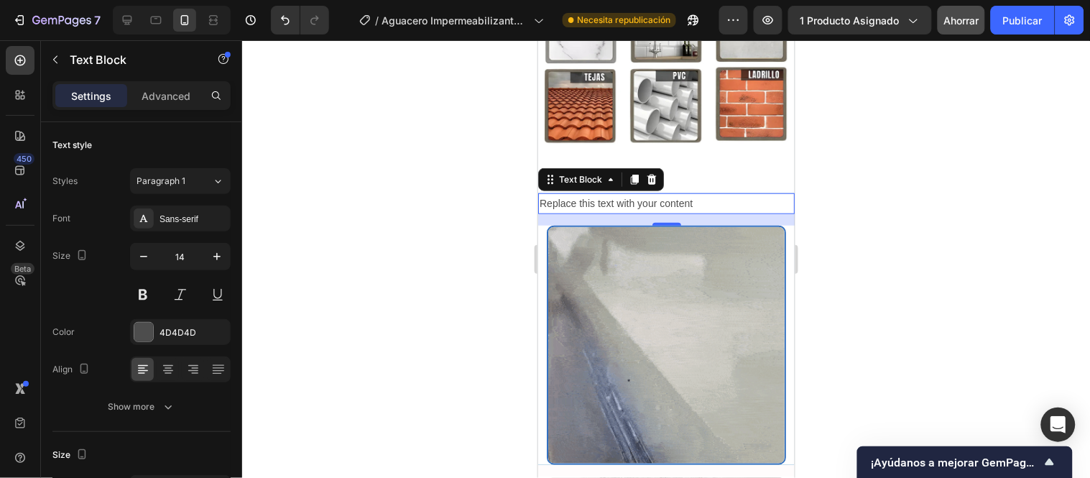
click at [699, 193] on div "Replace this text with your content" at bounding box center [666, 203] width 257 height 21
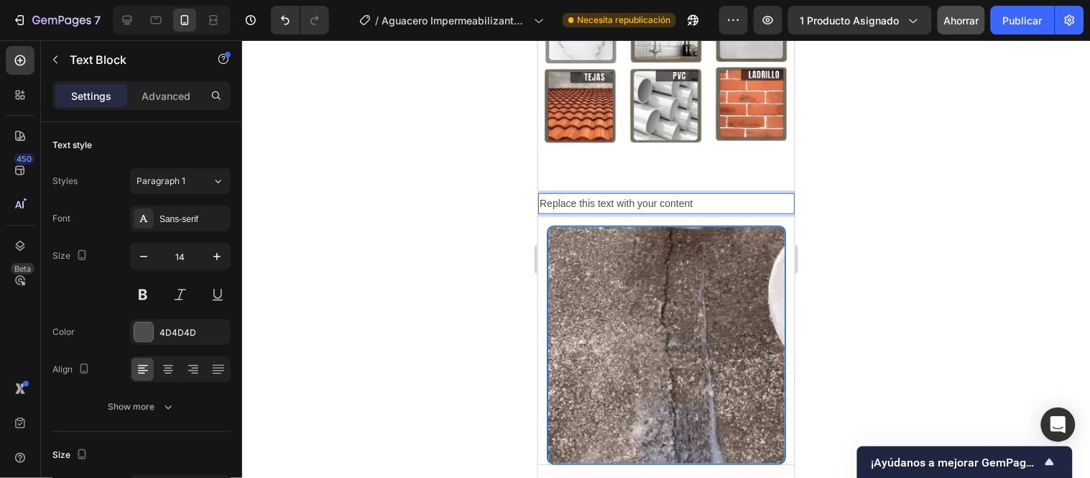
click at [701, 194] on p "Replace this text with your content" at bounding box center [666, 203] width 254 height 18
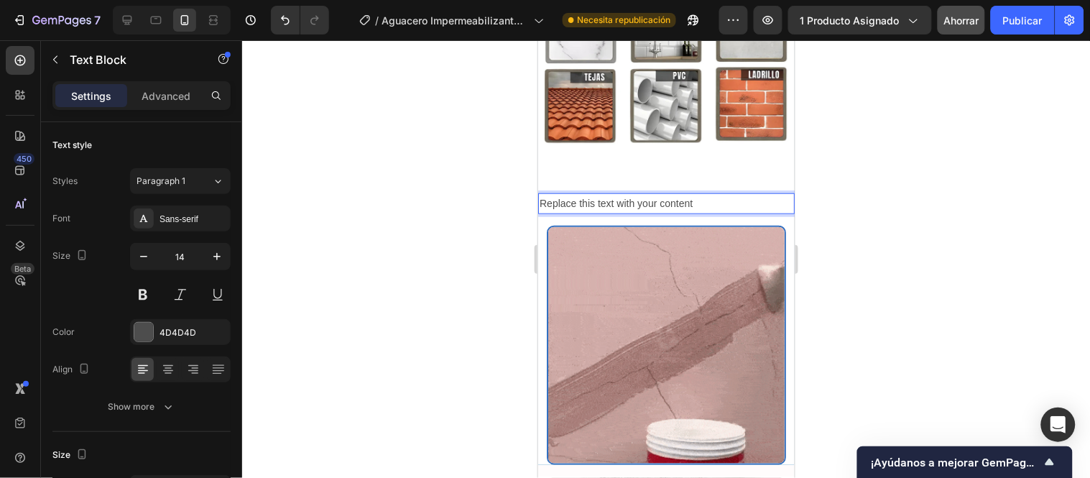
click at [701, 194] on p "Replace this text with your content" at bounding box center [666, 203] width 254 height 18
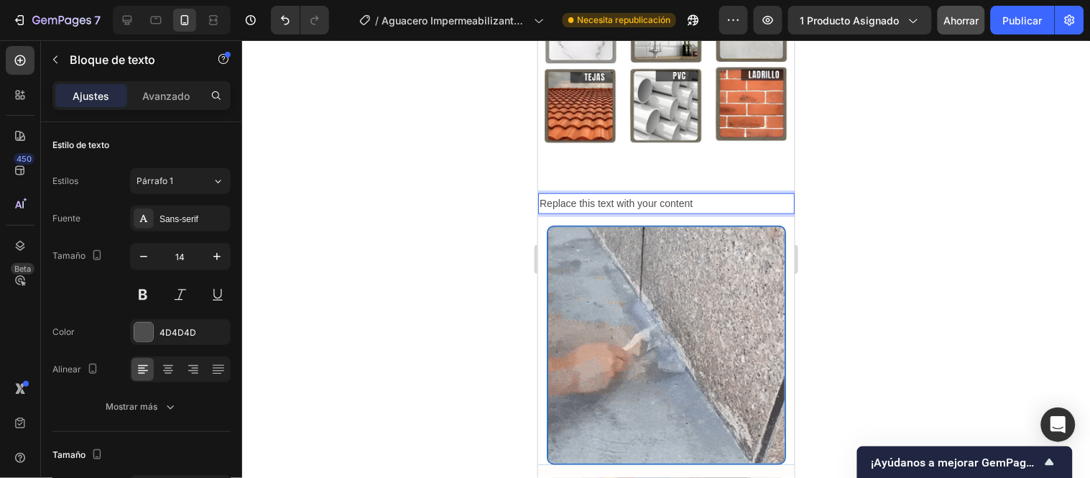
click at [701, 194] on p "Replace this text with your content" at bounding box center [666, 203] width 254 height 18
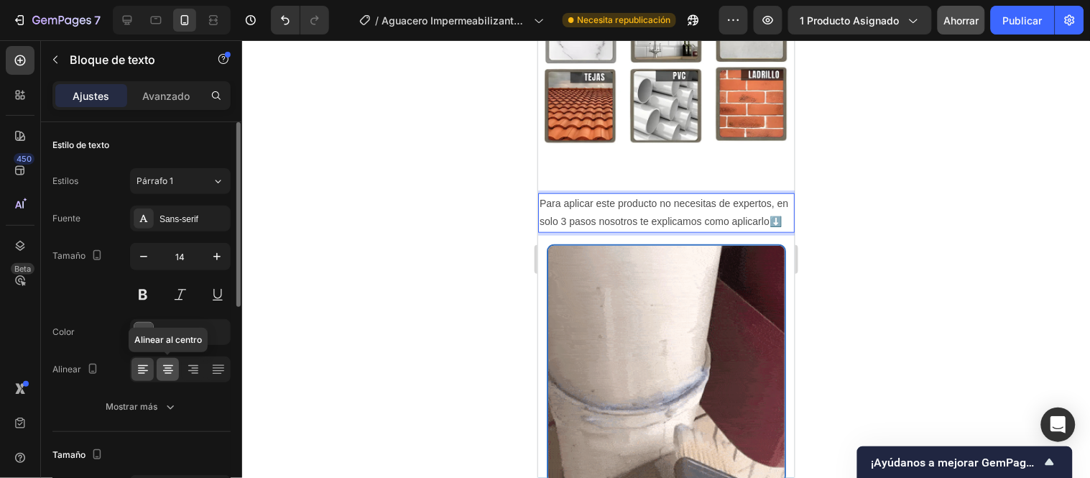
click at [170, 363] on icon at bounding box center [168, 369] width 14 height 14
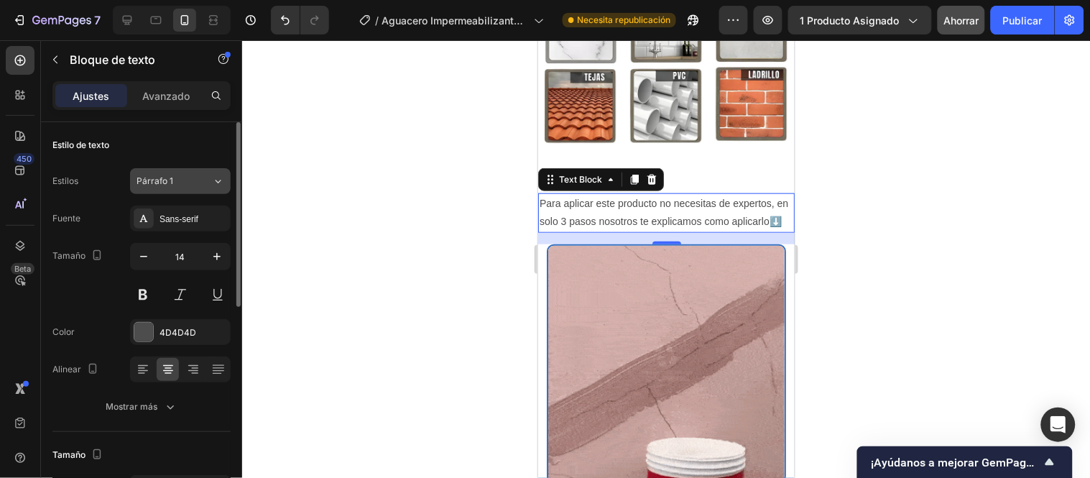
click at [176, 173] on button "Párrafo 1" at bounding box center [180, 181] width 101 height 26
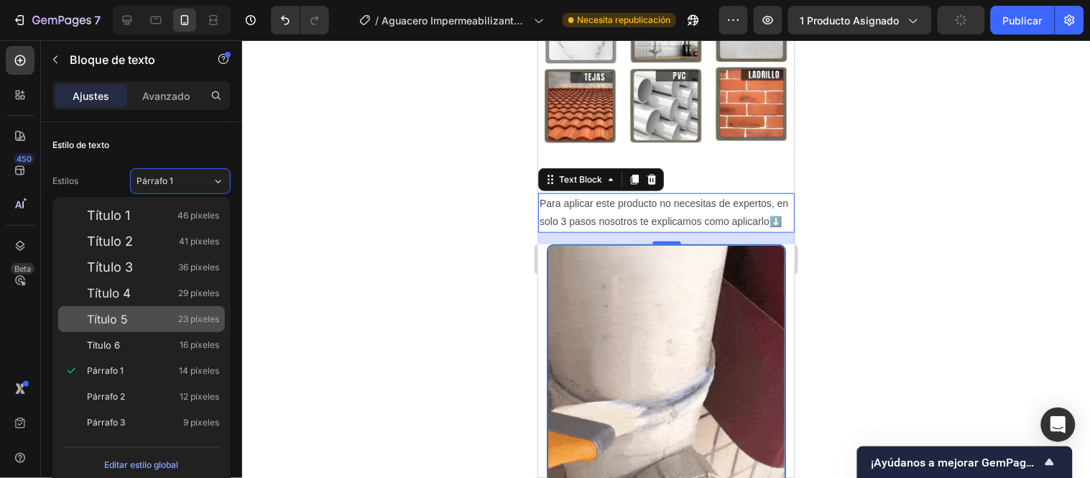
click at [149, 319] on div "Título 5 23 píxeles" at bounding box center [153, 319] width 132 height 14
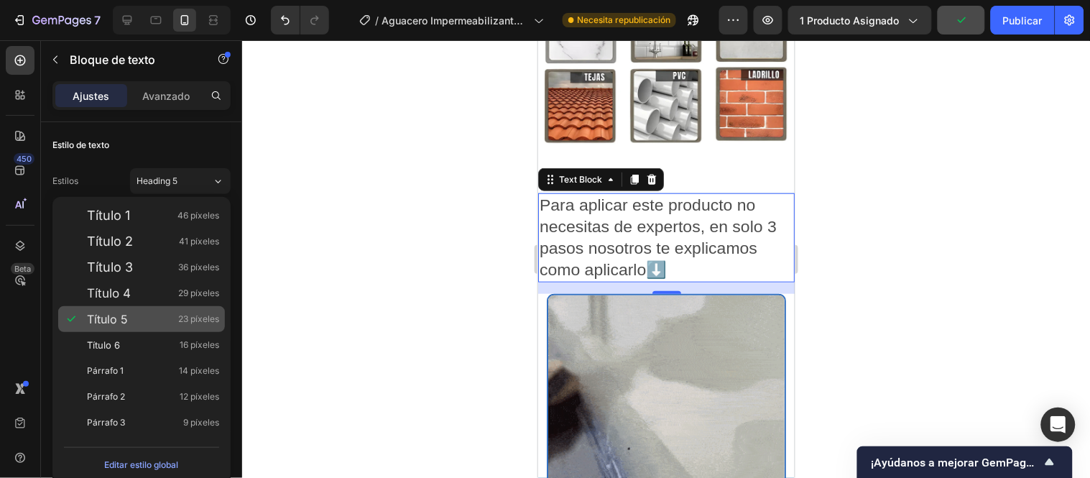
type input "23"
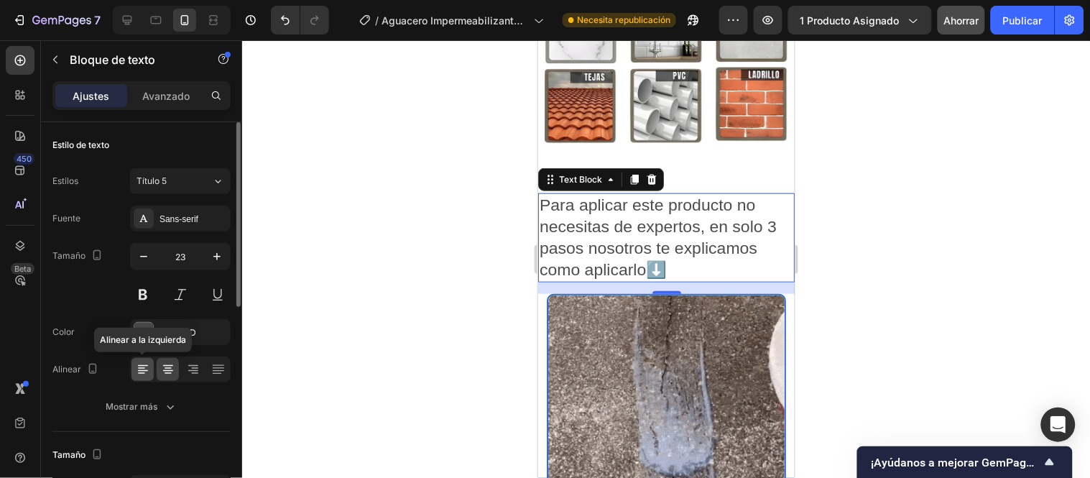
click at [149, 365] on div at bounding box center [143, 369] width 22 height 23
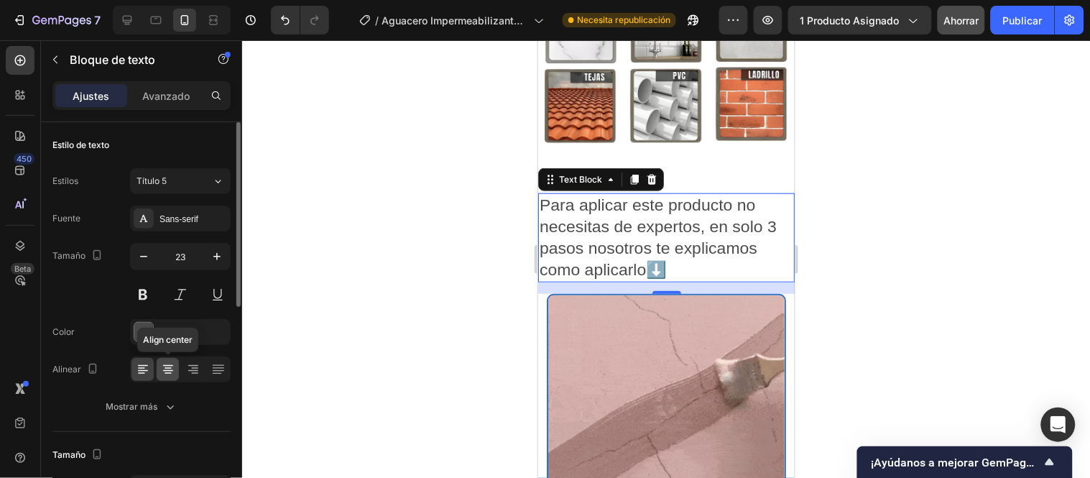
click at [161, 369] on icon at bounding box center [168, 369] width 14 height 14
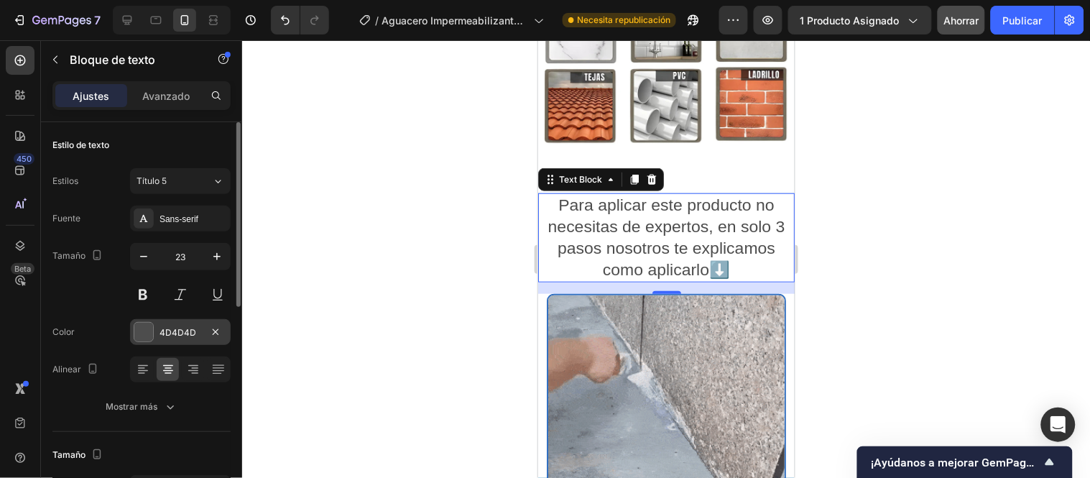
click at [170, 325] on div "4D4D4D" at bounding box center [180, 332] width 101 height 26
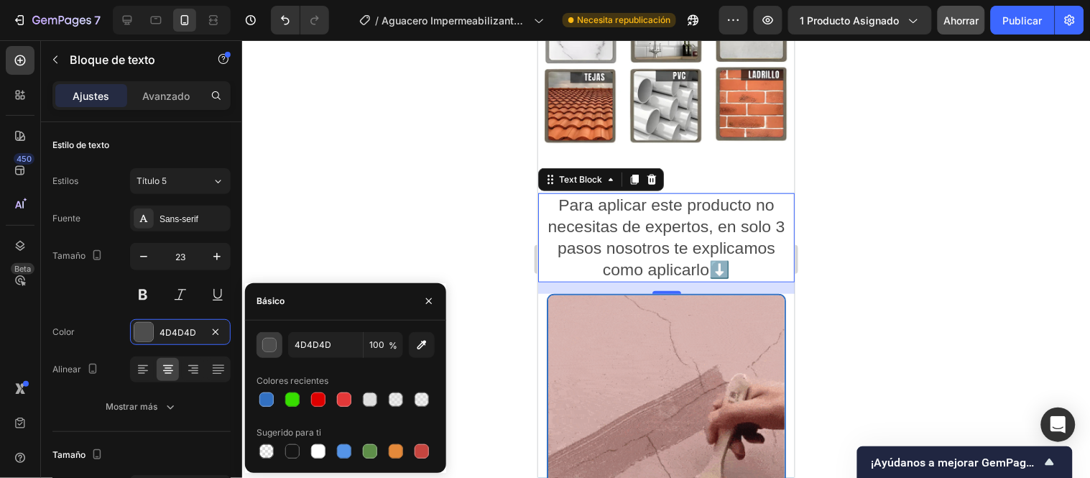
click at [263, 341] on div "button" at bounding box center [270, 345] width 14 height 14
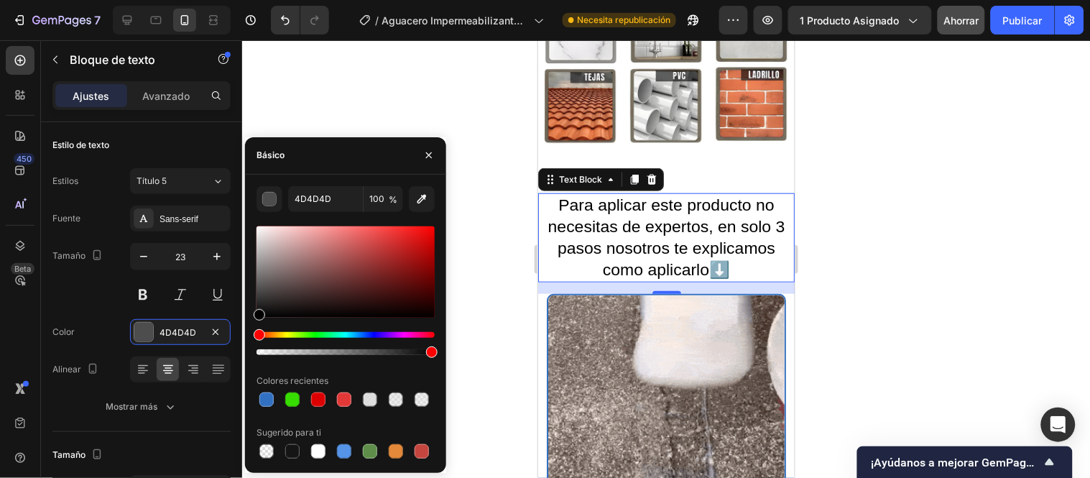
drag, startPoint x: 257, startPoint y: 315, endPoint x: 247, endPoint y: 321, distance: 11.4
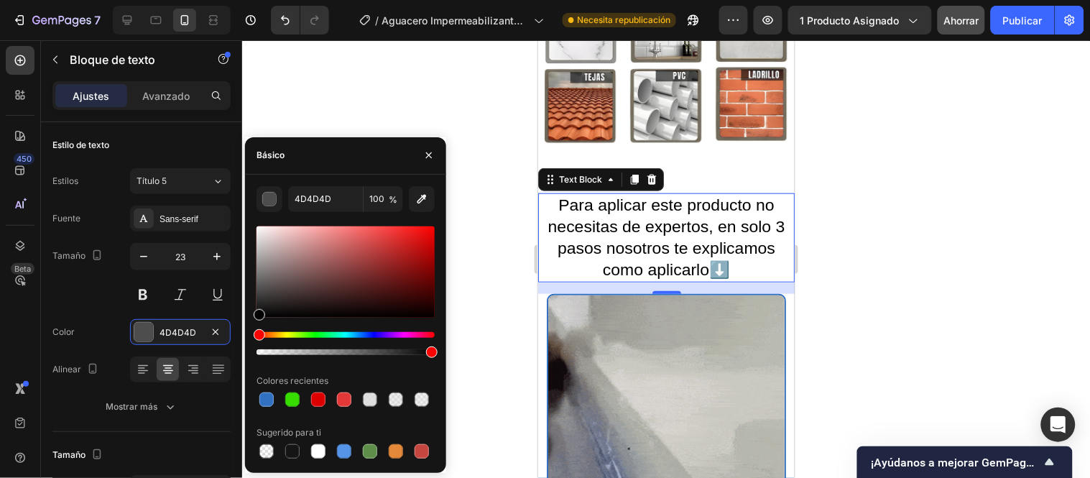
click at [247, 321] on div "4D4D4D 100 % Colores recientes Sugerido para ti" at bounding box center [345, 323] width 201 height 275
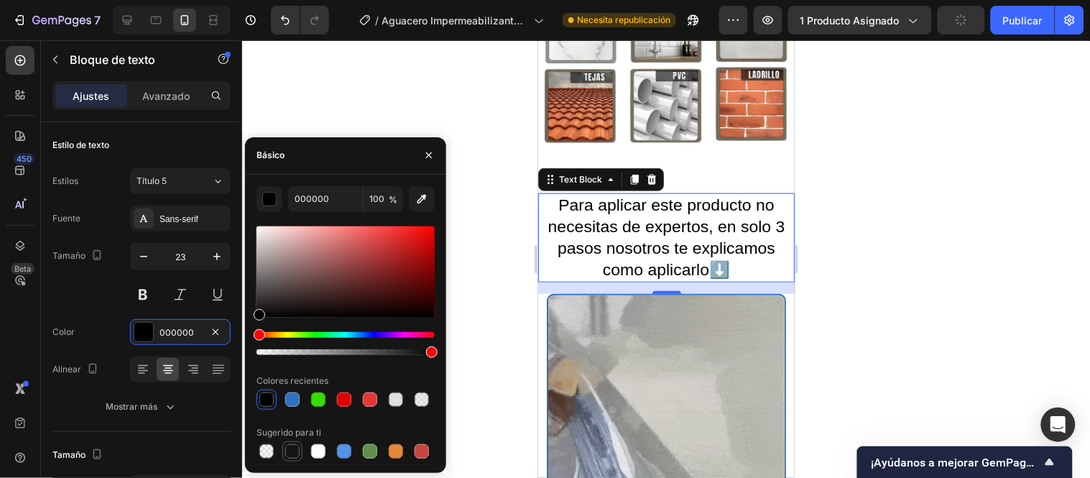
click at [290, 450] on div at bounding box center [292, 451] width 14 height 14
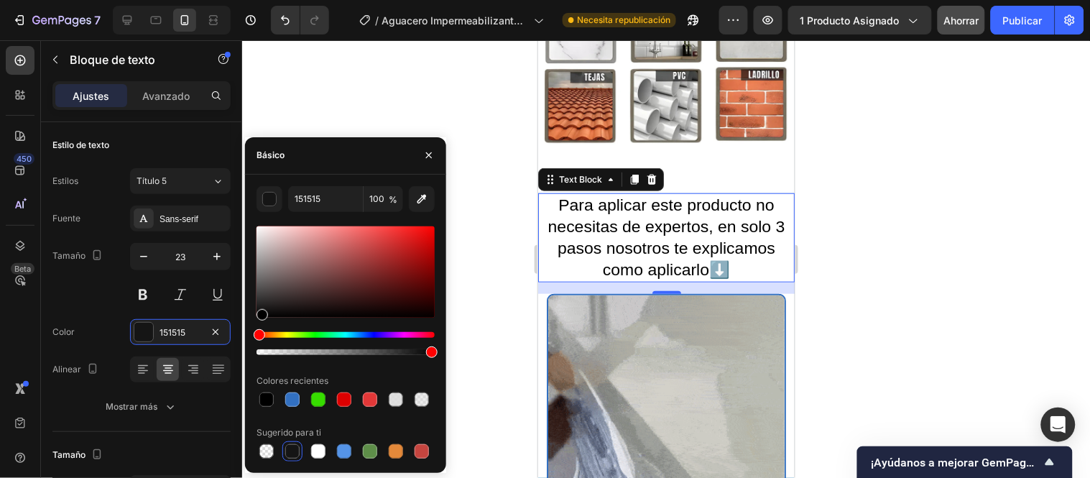
click at [260, 331] on div at bounding box center [346, 290] width 178 height 134
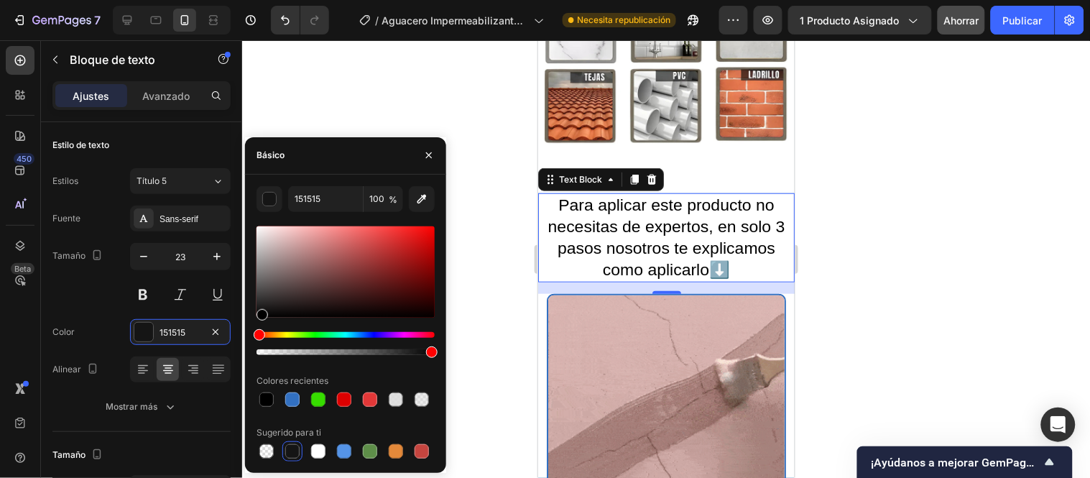
type input "000000"
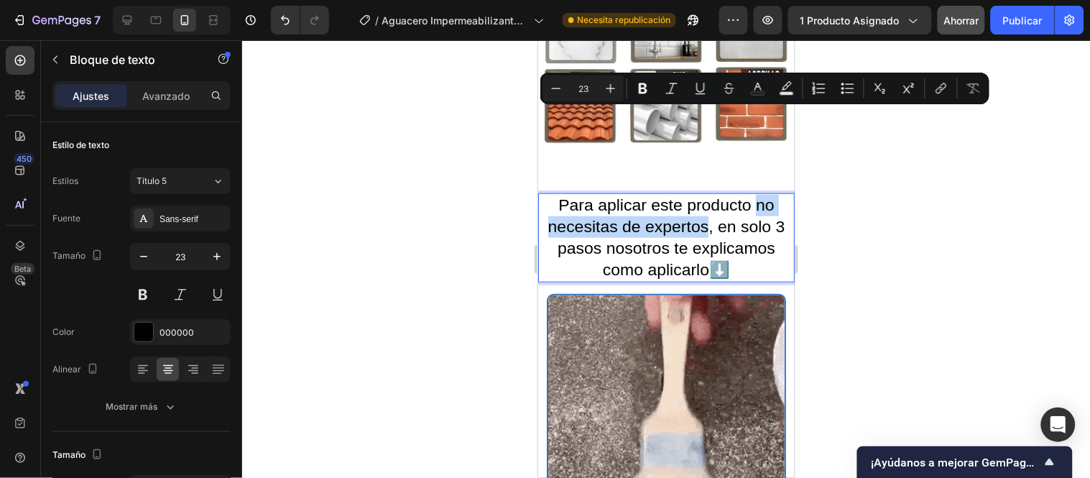
drag, startPoint x: 748, startPoint y: 118, endPoint x: 699, endPoint y: 143, distance: 55.6
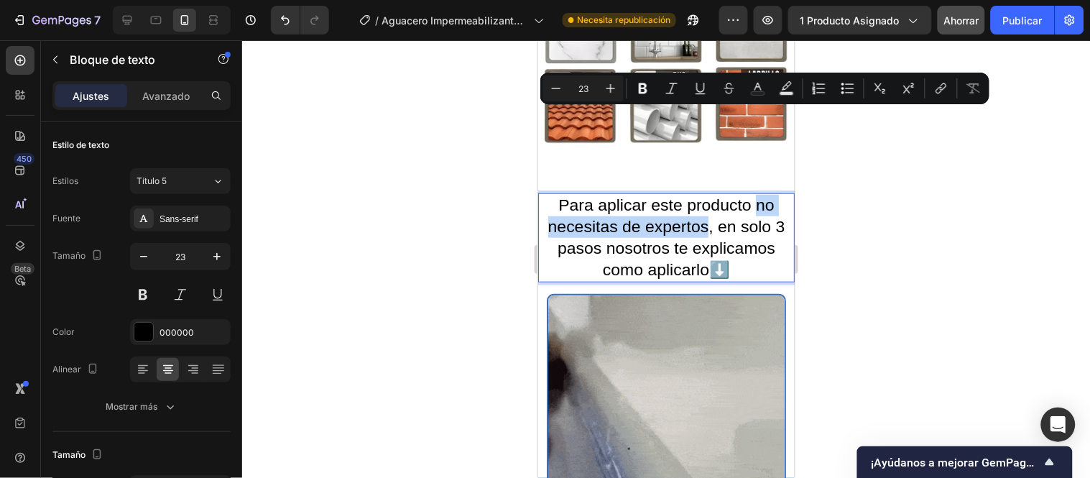
click at [699, 194] on p "Para aplicar este producto no necesitas de expertos, en solo 3 pasos nosotros t…" at bounding box center [666, 237] width 254 height 86
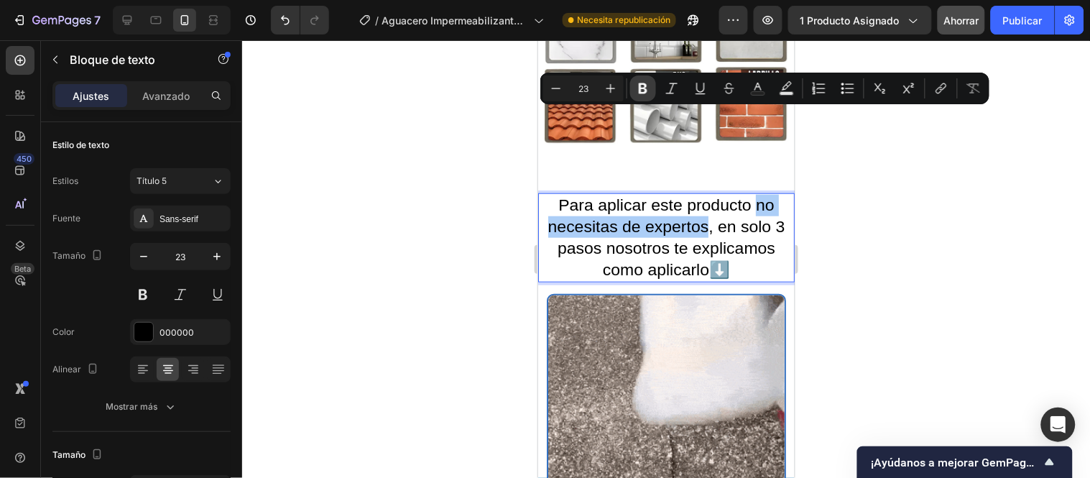
click at [649, 80] on button "Bold" at bounding box center [643, 88] width 26 height 26
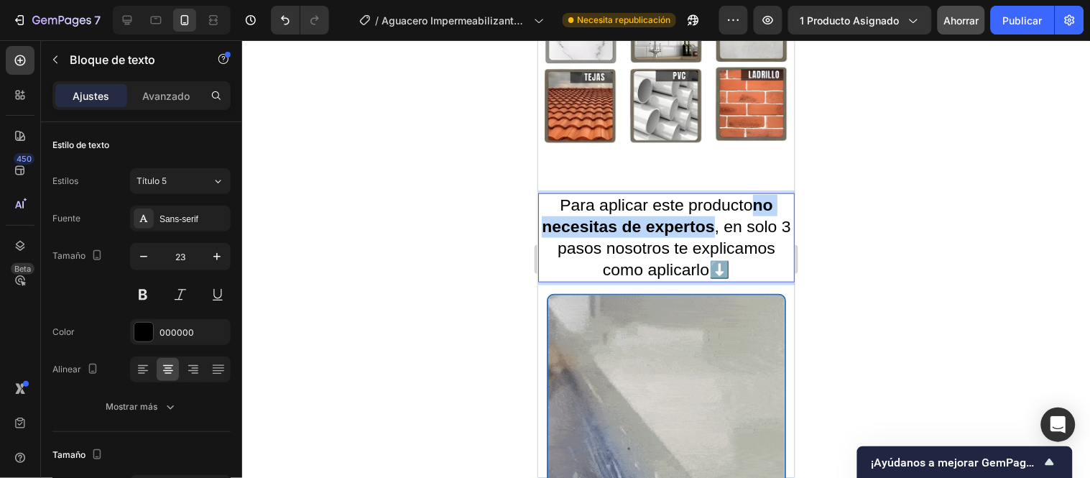
drag, startPoint x: 746, startPoint y: 116, endPoint x: 715, endPoint y: 140, distance: 39.4
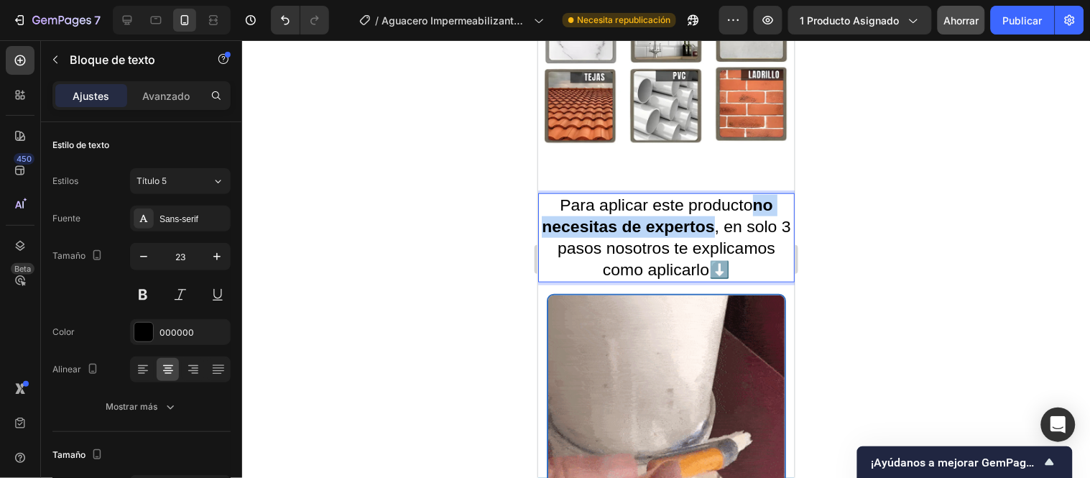
click at [715, 194] on p "Para aplicar este producto no necesitas de expertos , en solo 3 pasos nosotros …" at bounding box center [666, 237] width 254 height 86
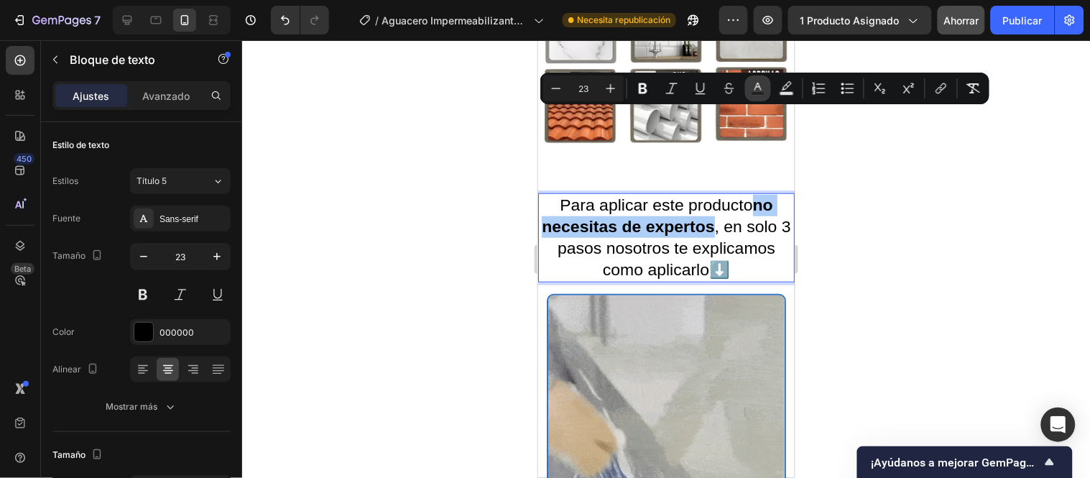
click at [752, 89] on icon "Editor contextual toolbar" at bounding box center [758, 88] width 14 height 14
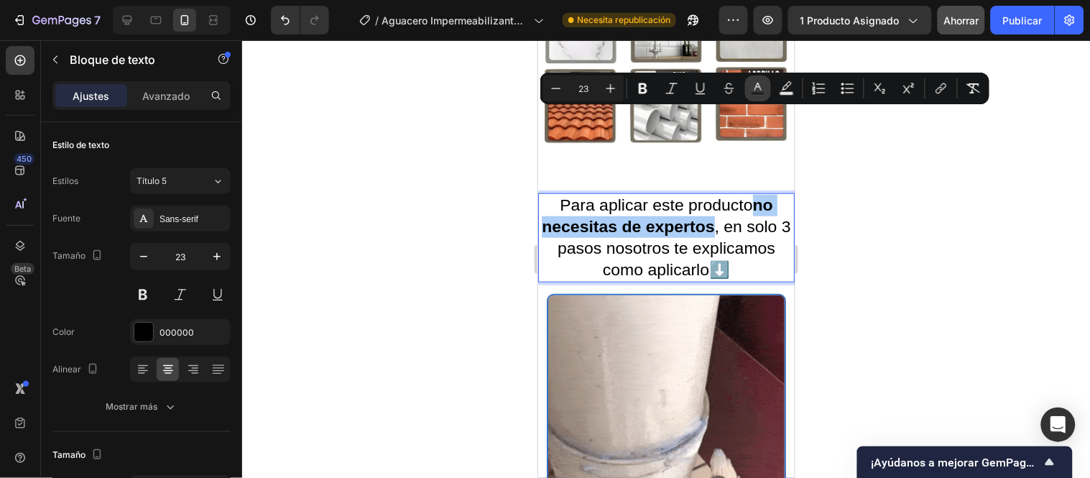
type input "000000"
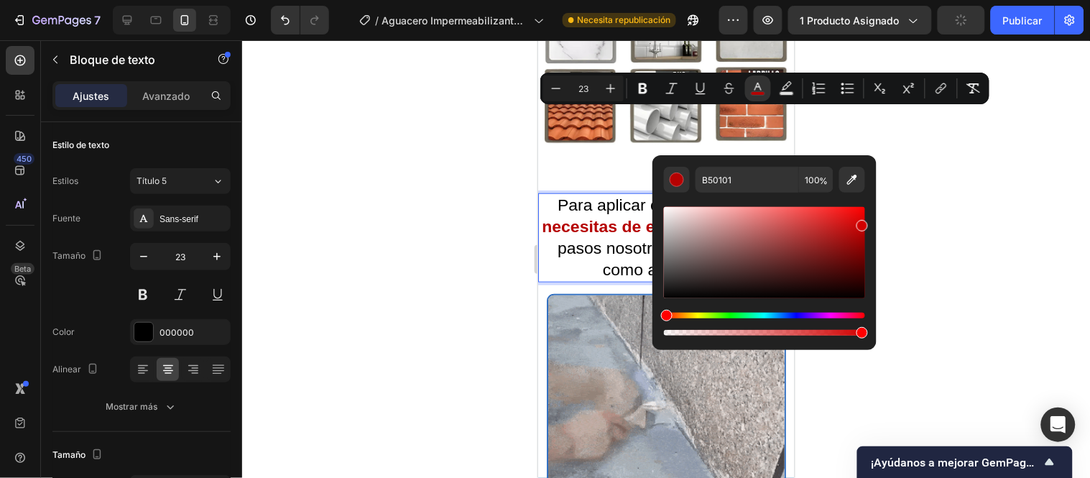
drag, startPoint x: 803, startPoint y: 259, endPoint x: 870, endPoint y: 223, distance: 75.5
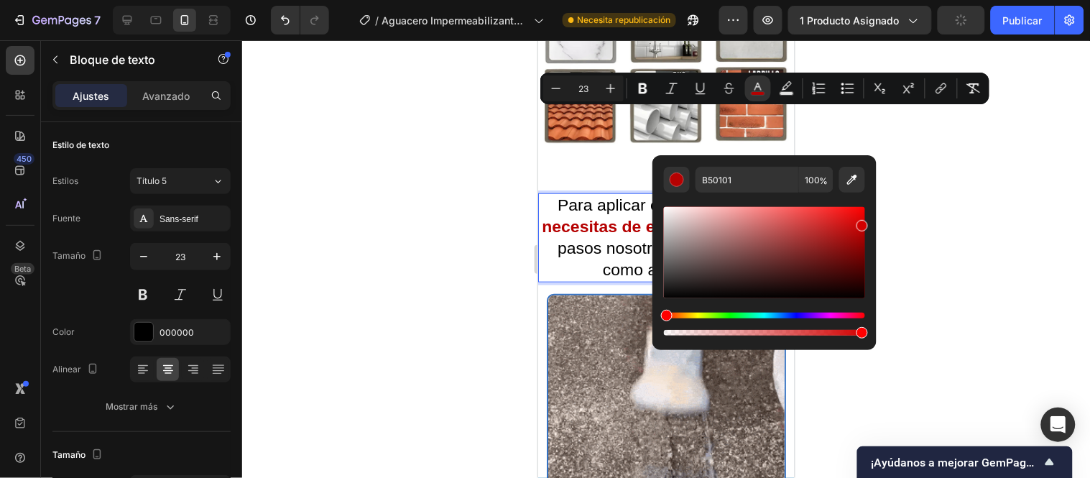
click at [870, 223] on div "B50101 100 %" at bounding box center [765, 246] width 224 height 183
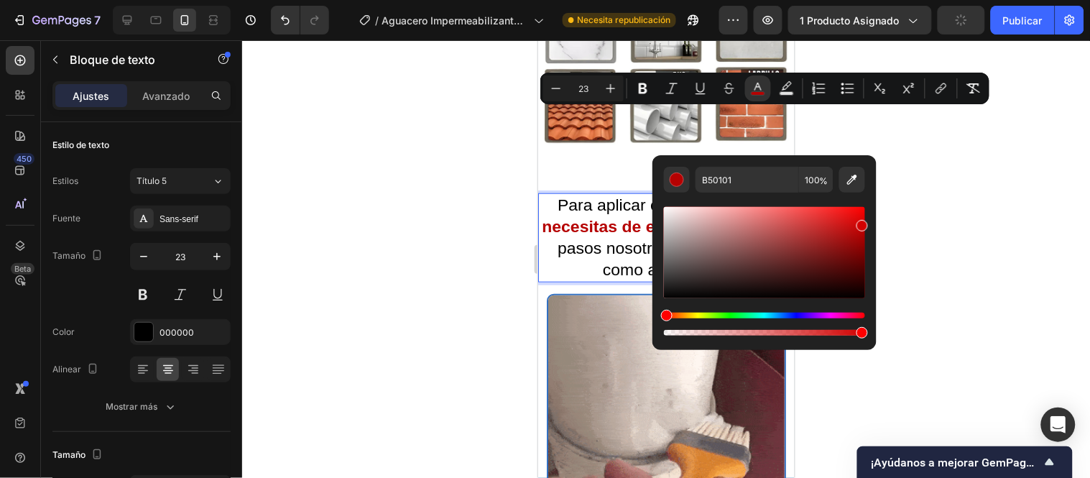
type input "D10000"
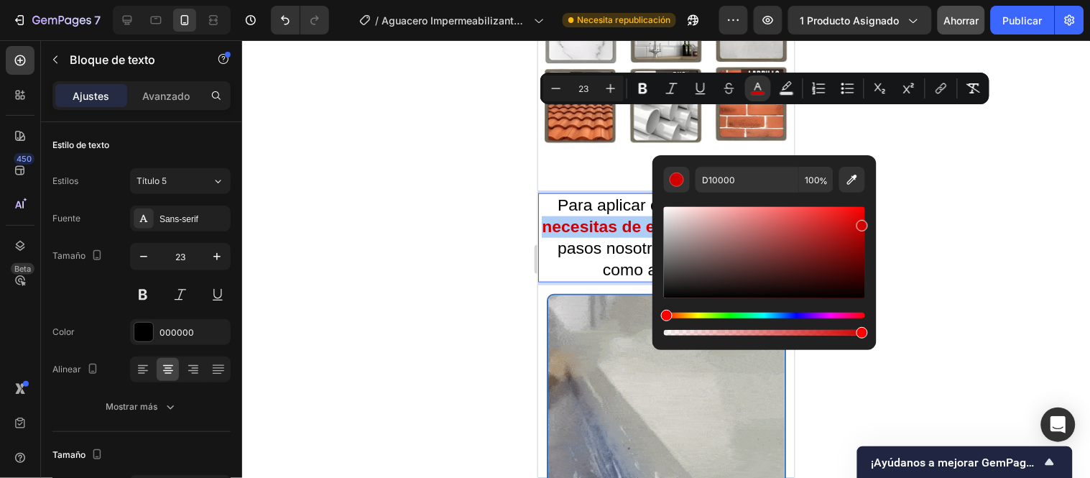
click at [494, 188] on div at bounding box center [666, 259] width 848 height 438
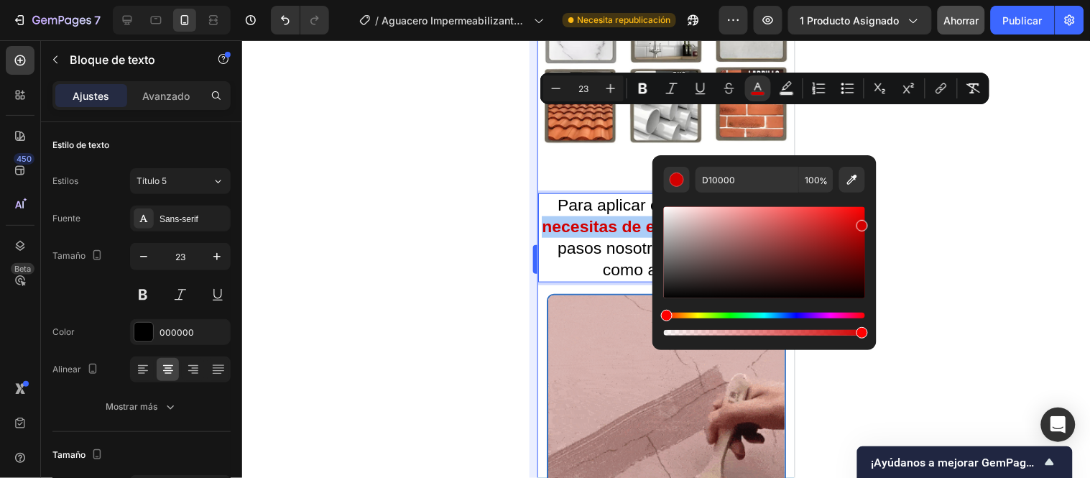
click at [492, 168] on div at bounding box center [666, 259] width 848 height 438
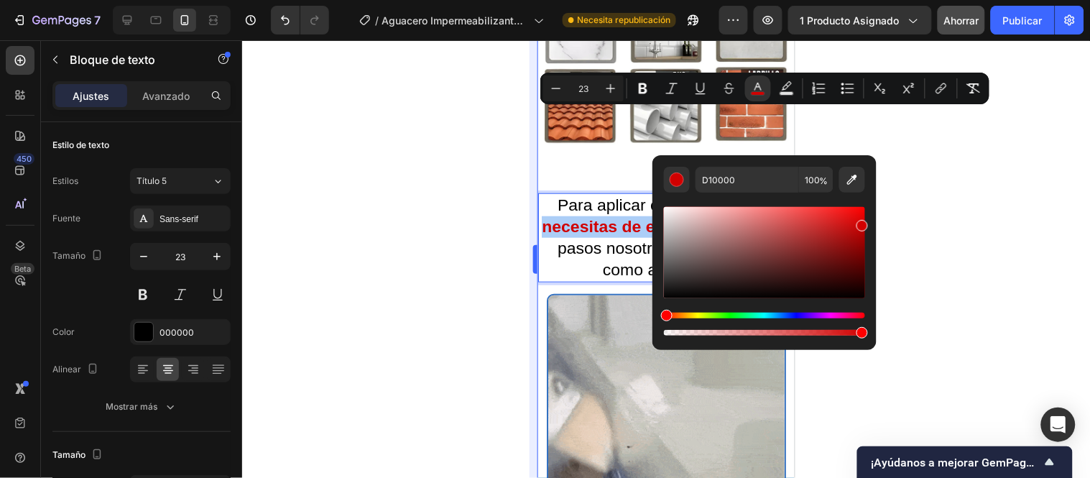
click at [411, 142] on div at bounding box center [666, 259] width 848 height 438
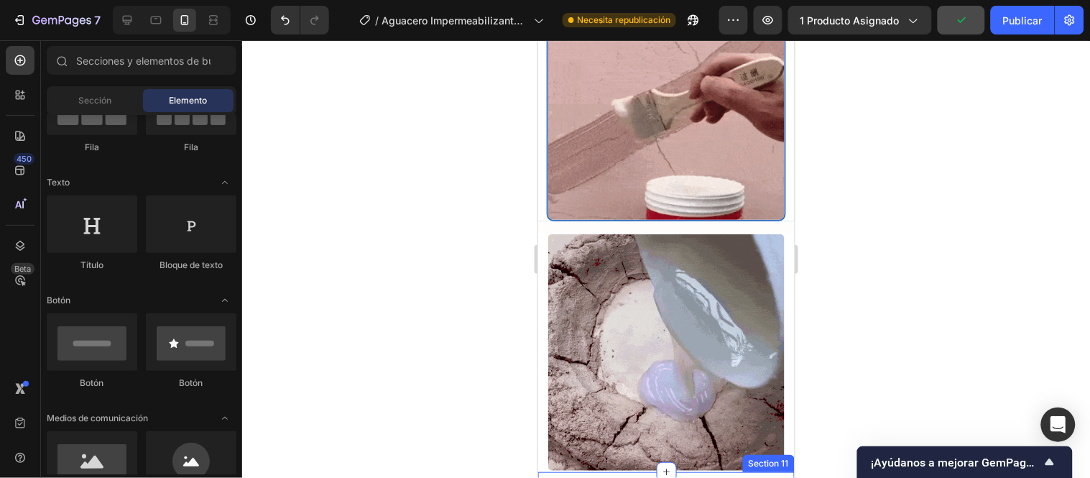
scroll to position [6175, 0]
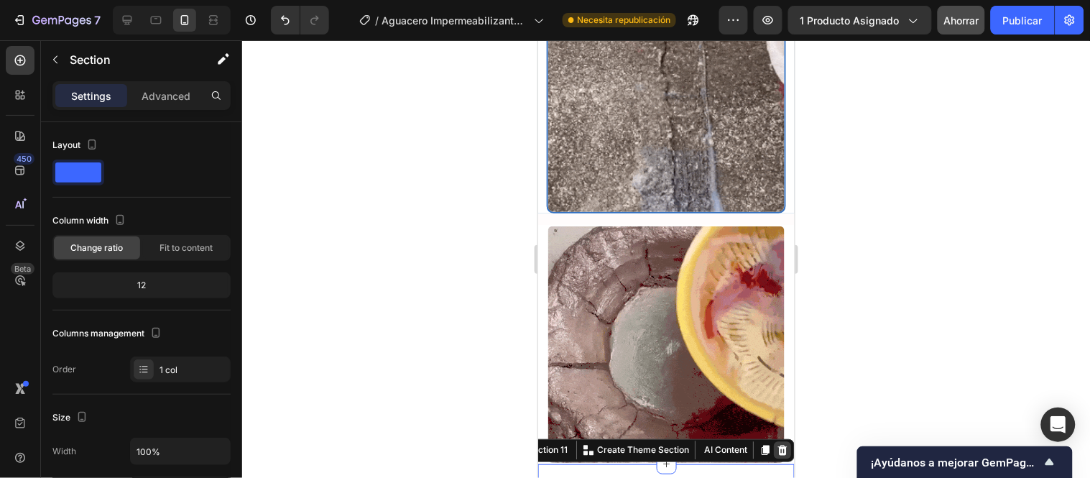
click at [773, 441] on div at bounding box center [781, 449] width 17 height 17
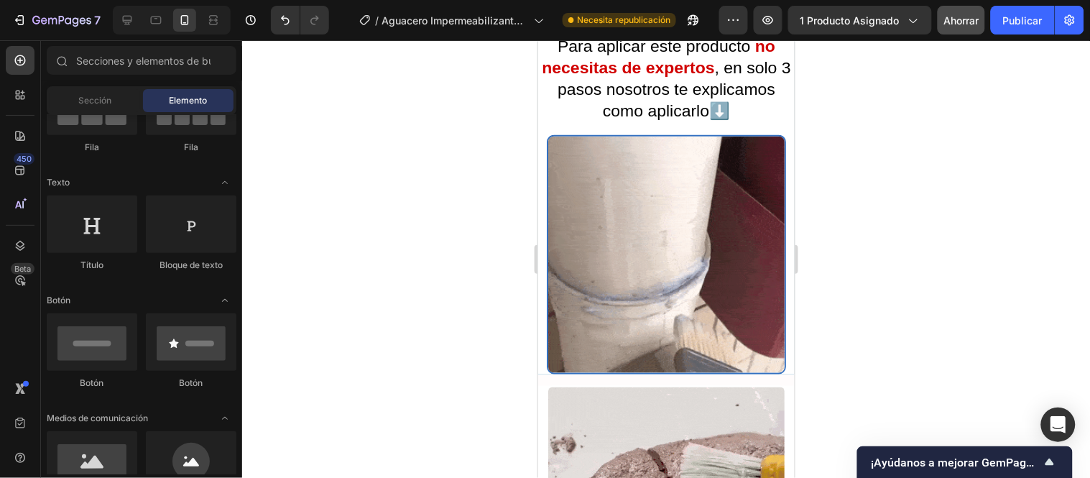
scroll to position [5775, 0]
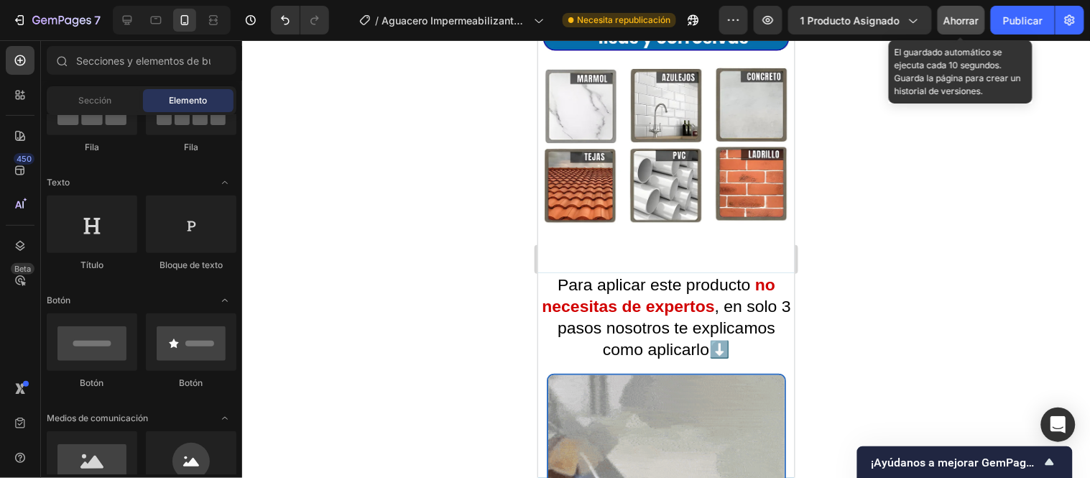
click at [972, 17] on font "Ahorrar" at bounding box center [961, 20] width 35 height 12
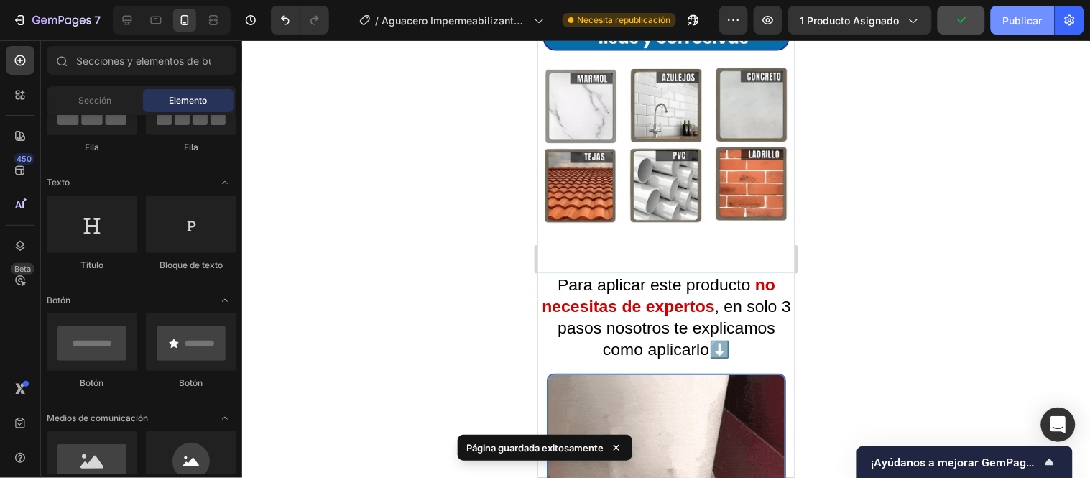
click at [1015, 23] on font "Publicar" at bounding box center [1023, 20] width 40 height 12
